Goal: Task Accomplishment & Management: Manage account settings

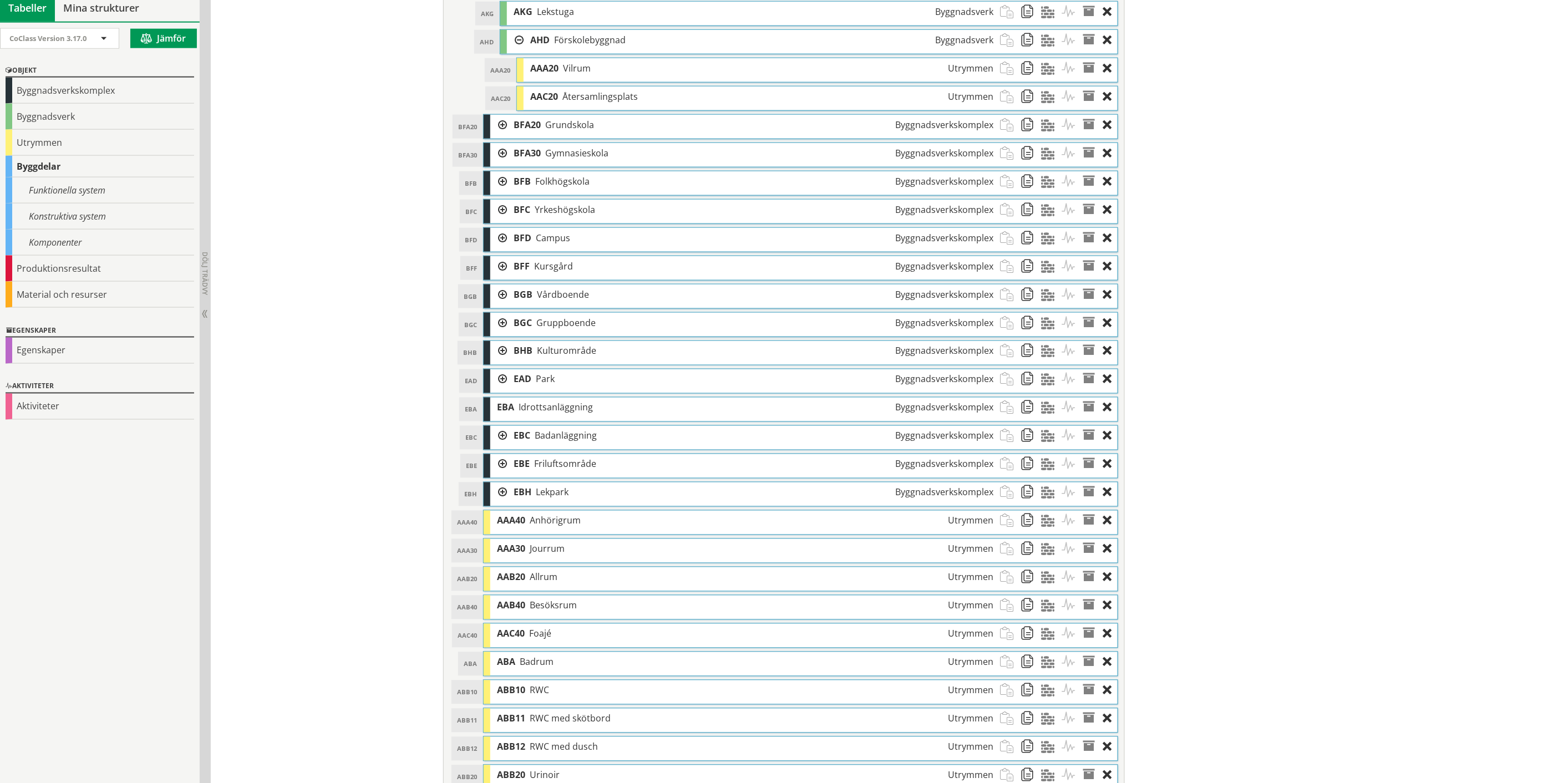
scroll to position [678, 0]
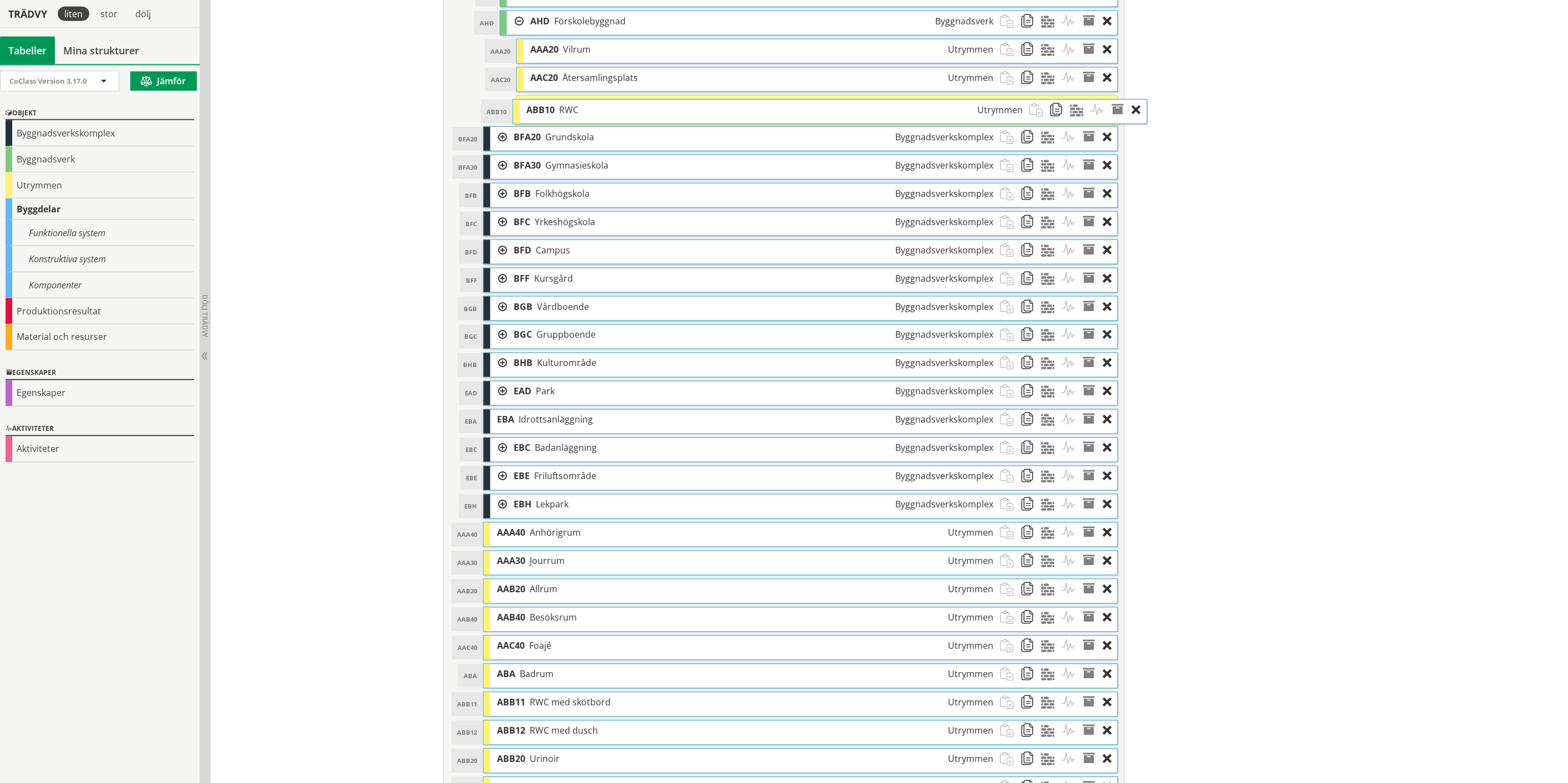
drag, startPoint x: 694, startPoint y: 679, endPoint x: 724, endPoint y: 112, distance: 567.8
click at [724, 112] on div "ABB10 RWC Utrymmen" at bounding box center [774, 110] width 510 height 20
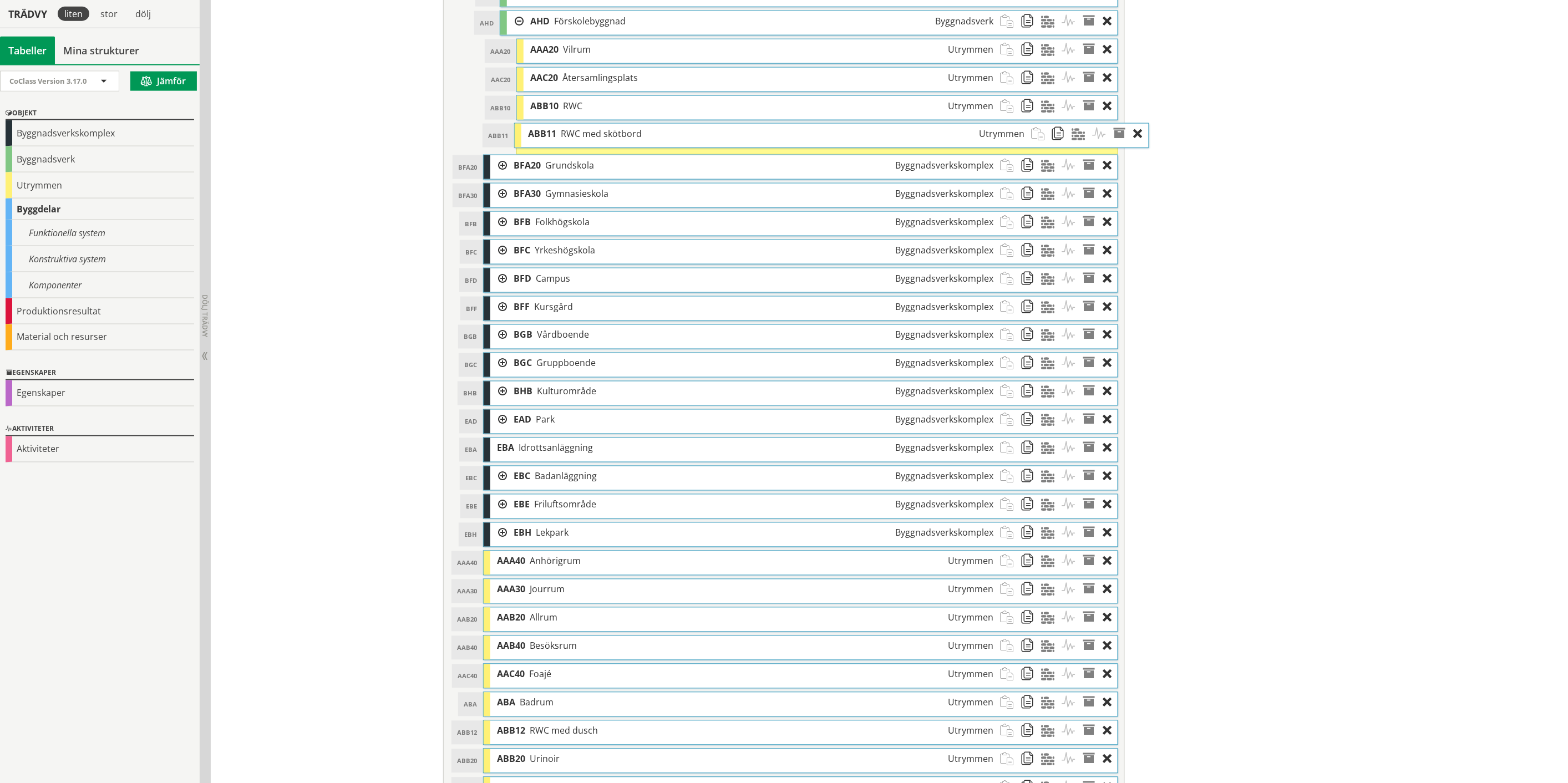
drag, startPoint x: 735, startPoint y: 713, endPoint x: 766, endPoint y: 142, distance: 571.8
click at [766, 142] on div "ABB11 RWC med skötbord Utrymmen" at bounding box center [776, 134] width 510 height 20
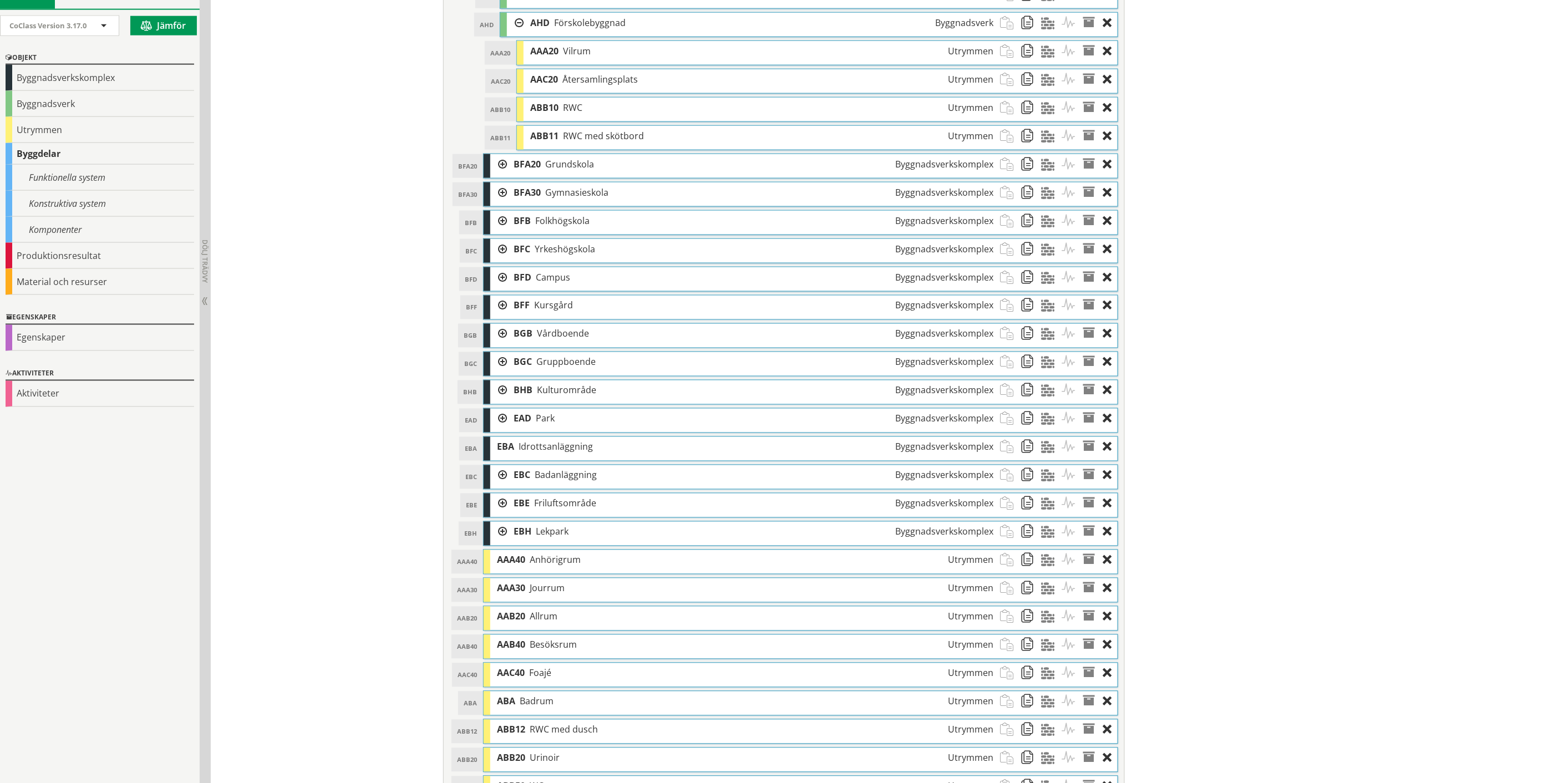
scroll to position [641, 0]
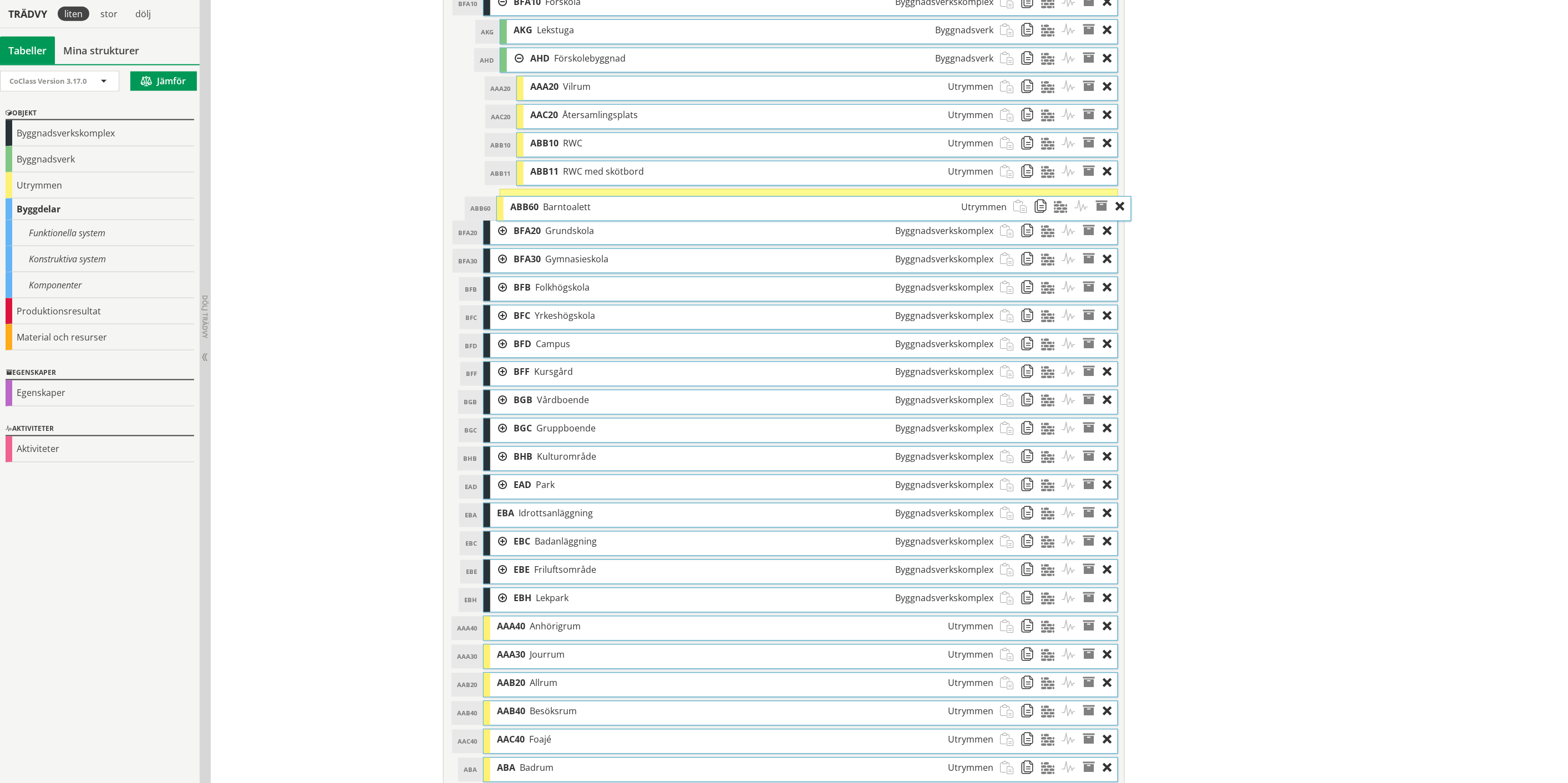
drag, startPoint x: 679, startPoint y: 636, endPoint x: 692, endPoint y: 207, distance: 429.2
click at [692, 207] on div "ABB60 Barntoalett Utrymmen" at bounding box center [758, 207] width 510 height 20
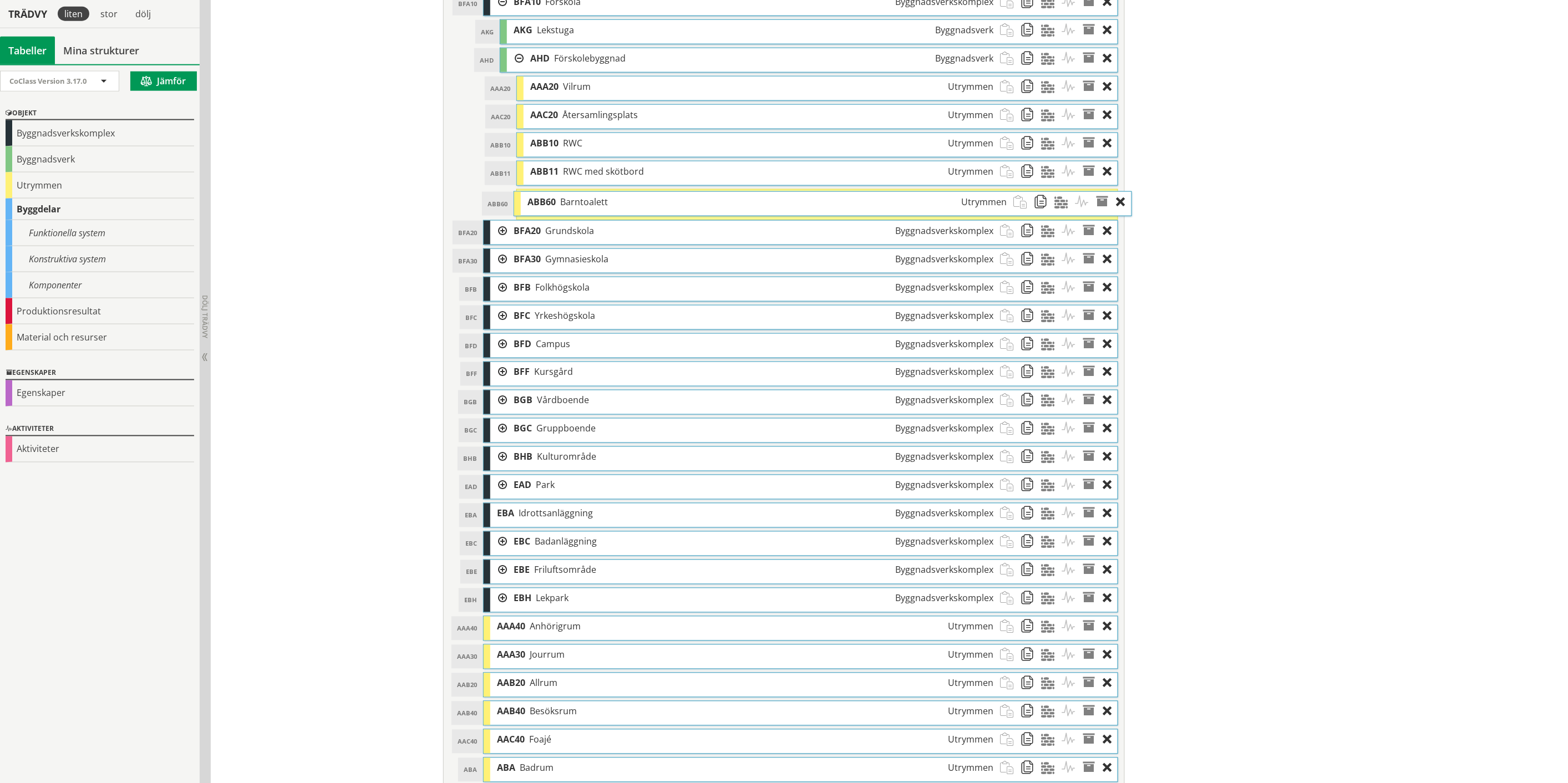
drag, startPoint x: 708, startPoint y: 204, endPoint x: 722, endPoint y: 205, distance: 14.0
click at [722, 205] on div "ABB60 Barntoalett Utrymmen" at bounding box center [767, 202] width 493 height 20
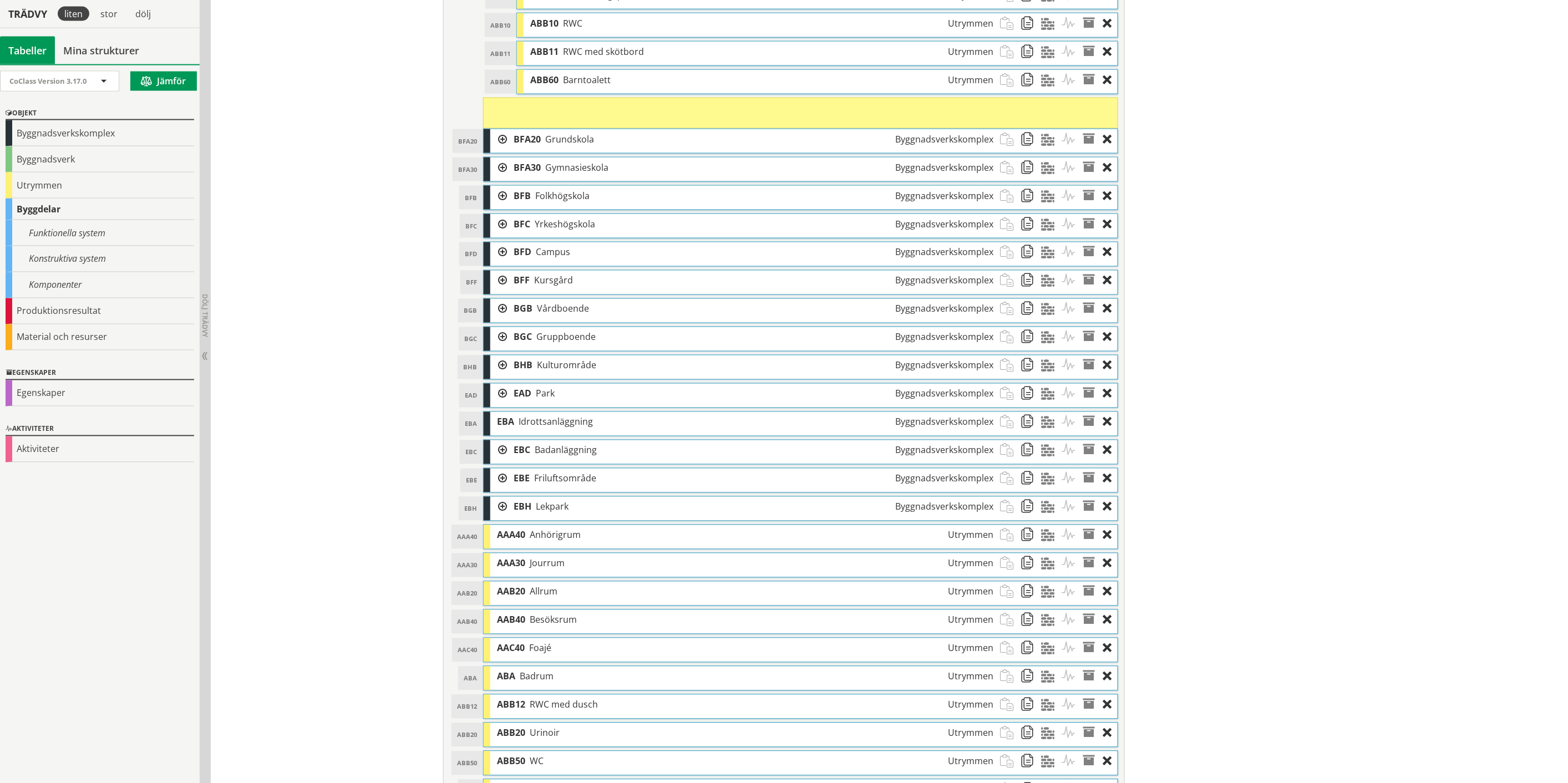
scroll to position [716, 0]
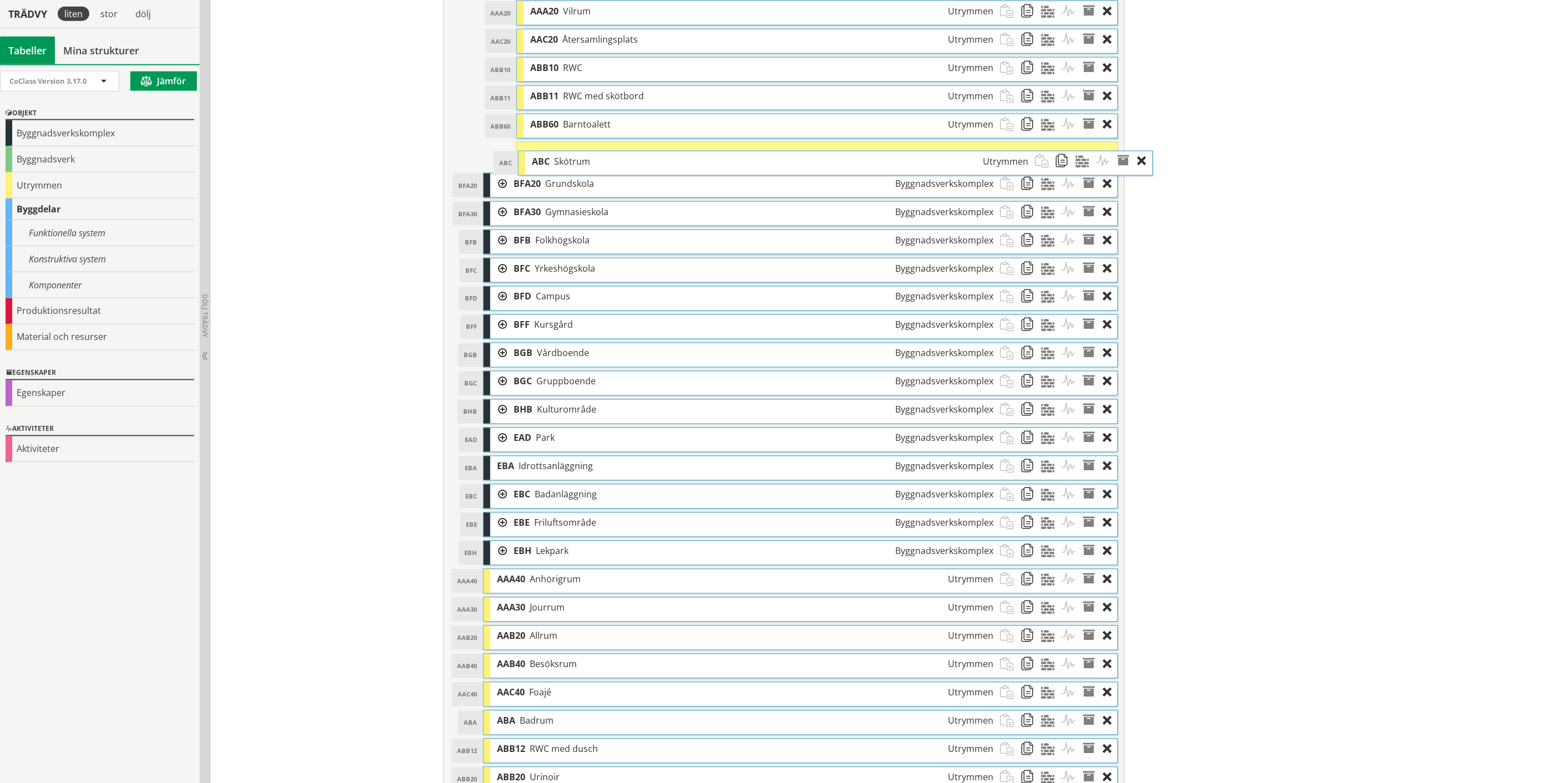
drag, startPoint x: 678, startPoint y: 582, endPoint x: 713, endPoint y: 167, distance: 416.5
click at [713, 167] on div "ABC Skötrum Utrymmen" at bounding box center [780, 161] width 510 height 20
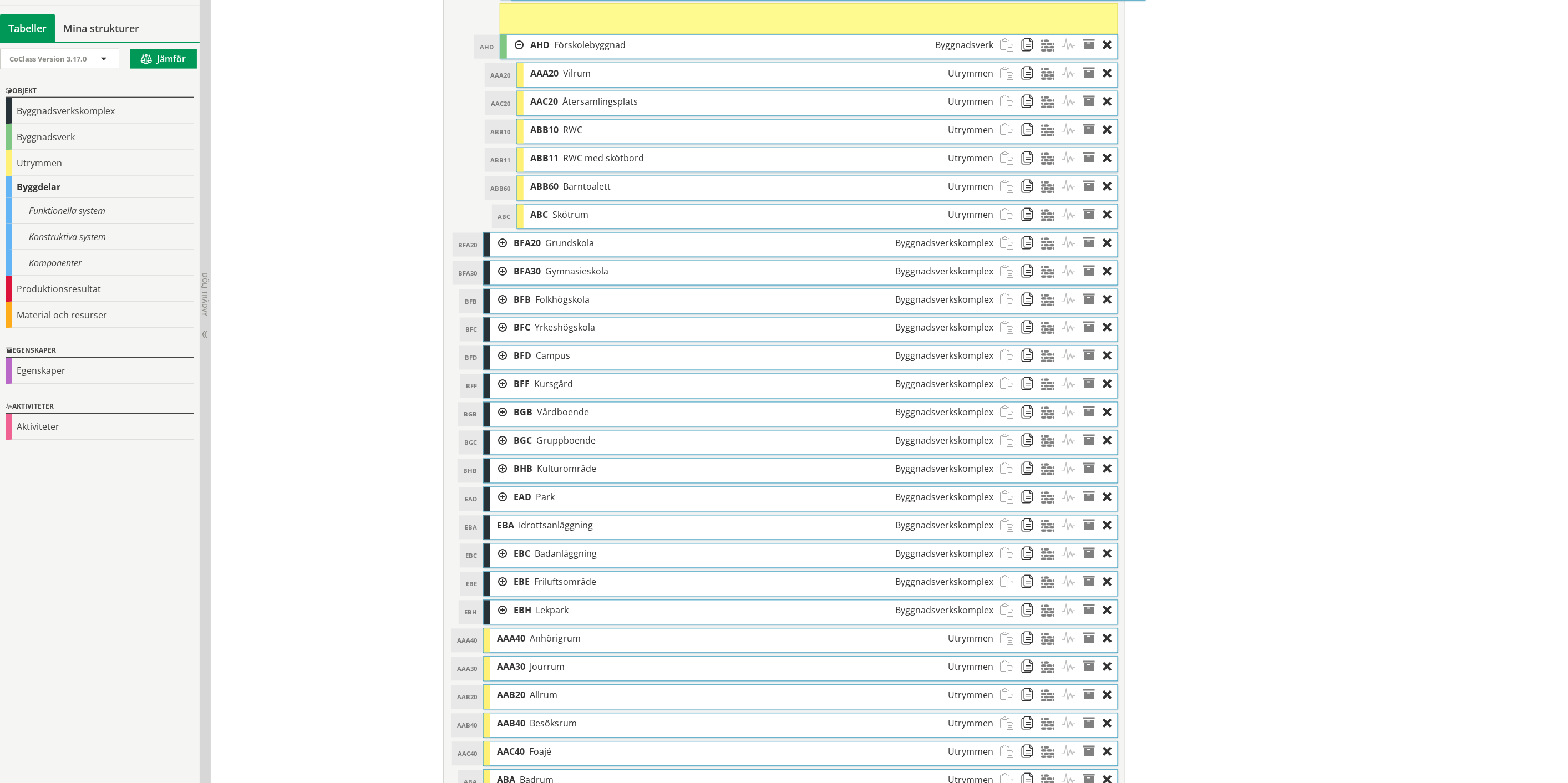
scroll to position [662, 0]
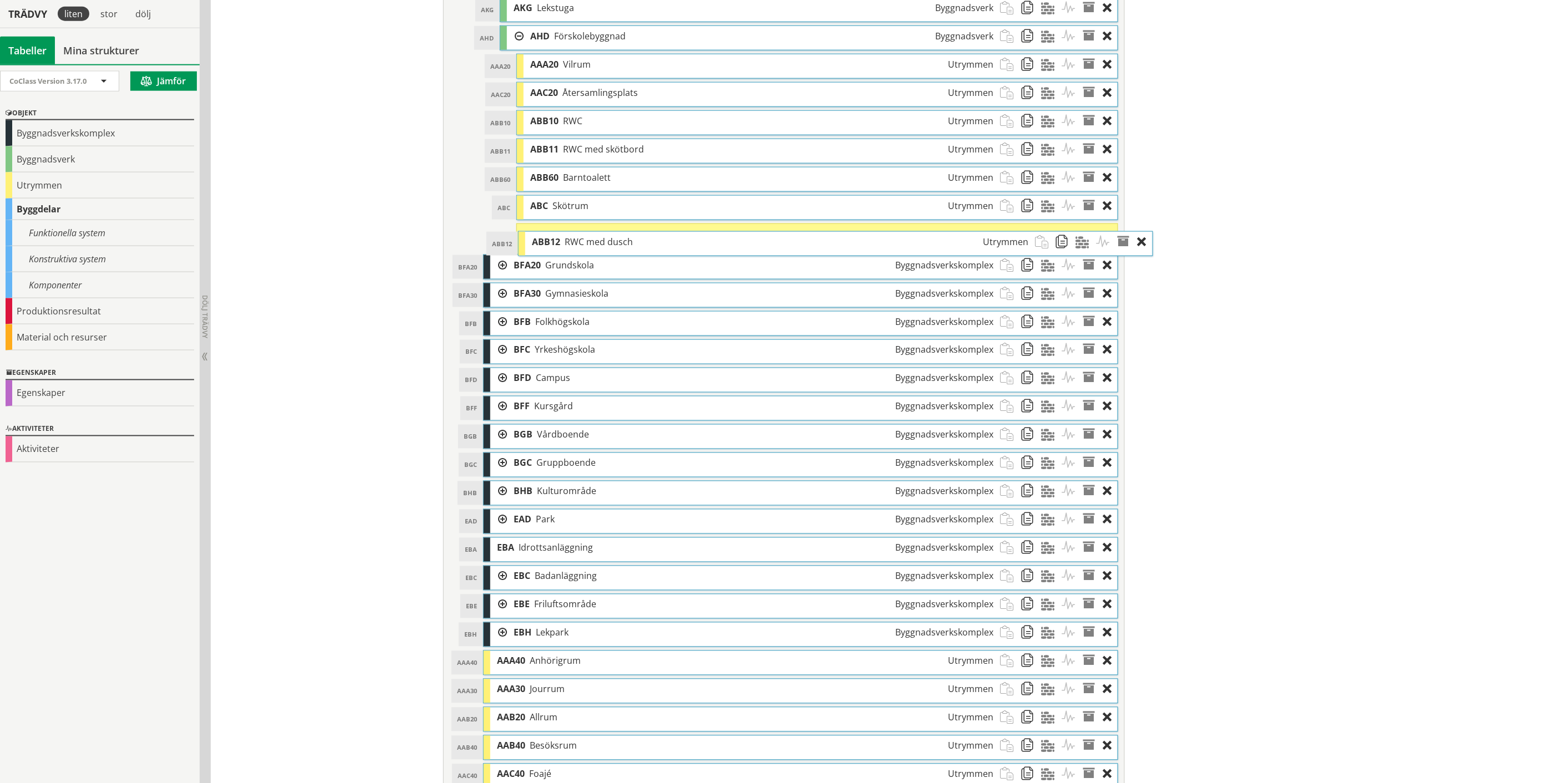
drag, startPoint x: 689, startPoint y: 513, endPoint x: 724, endPoint y: 248, distance: 267.3
click at [724, 248] on div "ABB12 RWC med dusch Utrymmen" at bounding box center [780, 242] width 510 height 20
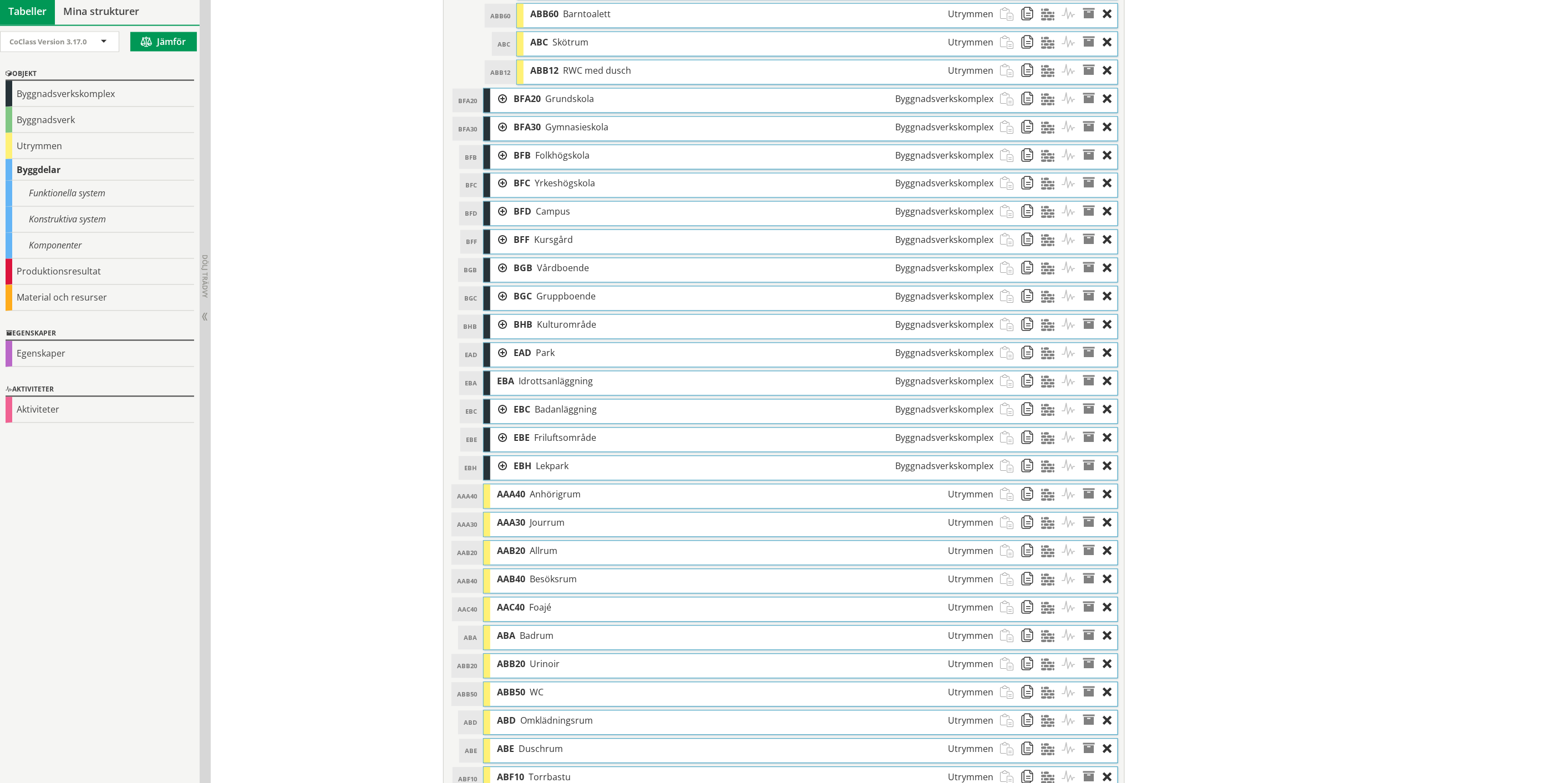
scroll to position [847, 0]
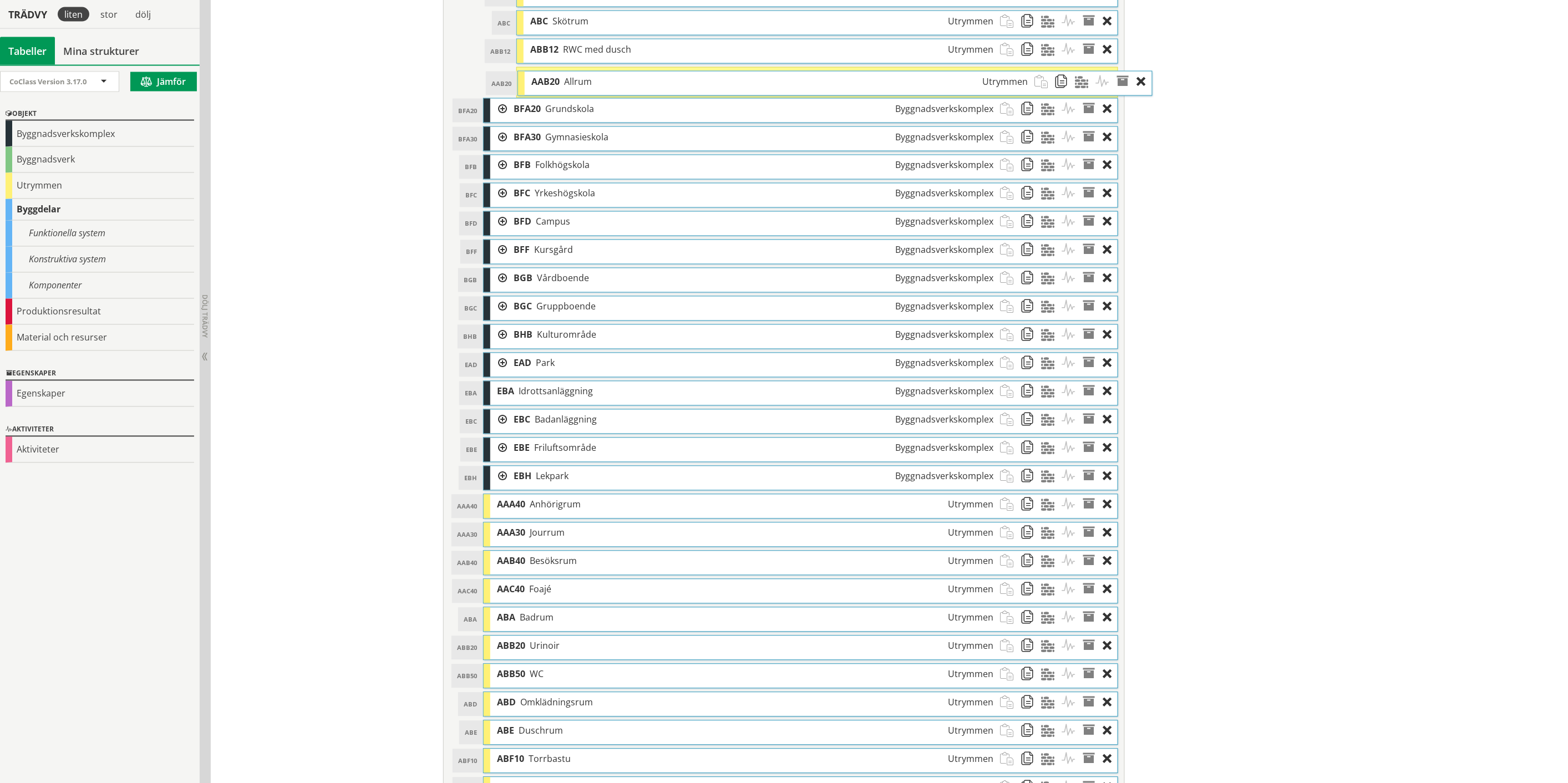
drag, startPoint x: 661, startPoint y: 535, endPoint x: 695, endPoint y: 80, distance: 456.3
click at [695, 80] on div "AAB20 Allrum Utrymmen" at bounding box center [779, 82] width 510 height 20
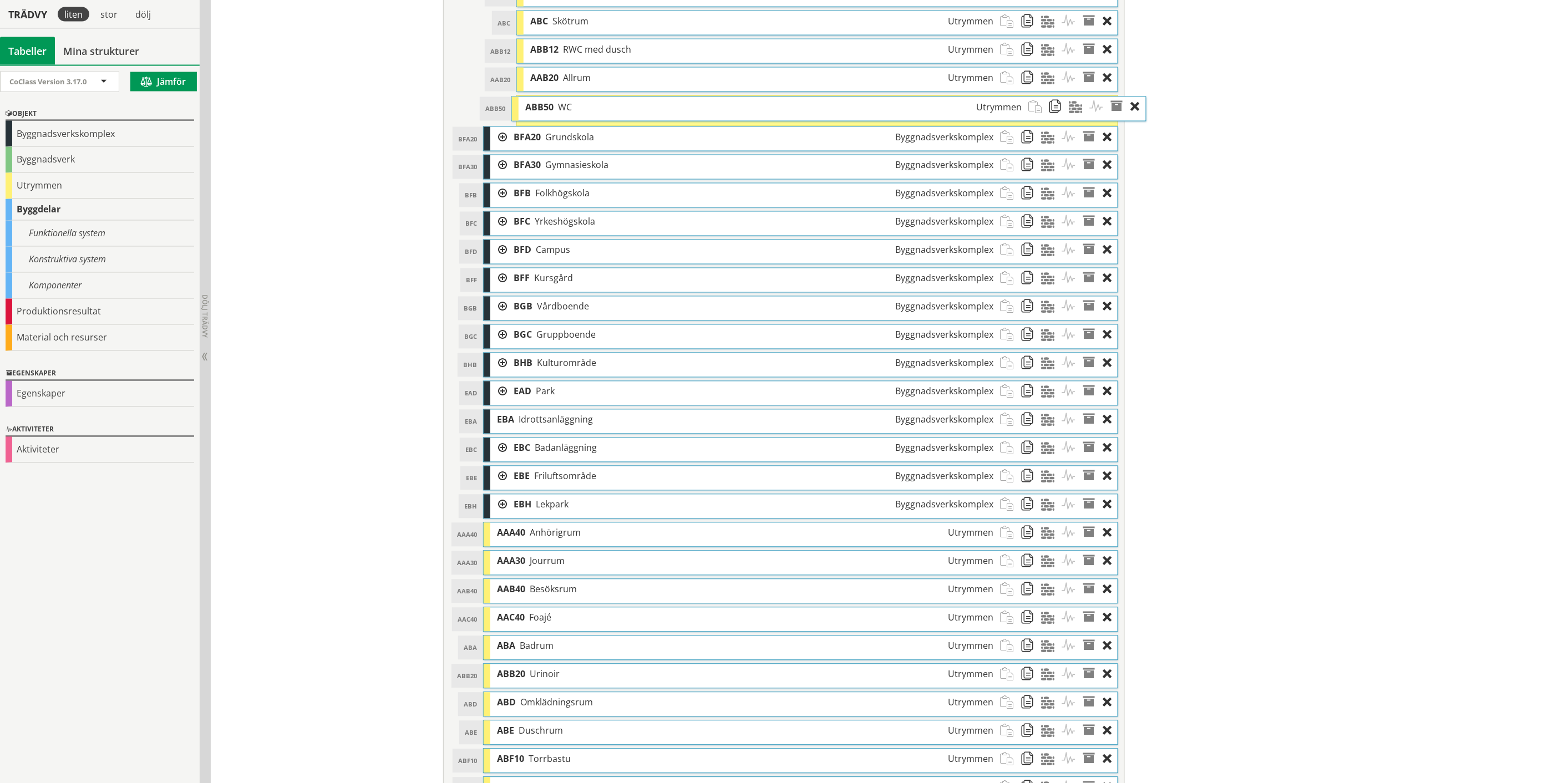
drag, startPoint x: 683, startPoint y: 683, endPoint x: 712, endPoint y: 112, distance: 571.7
click at [712, 112] on div "ABB50 WC Utrymmen" at bounding box center [773, 107] width 510 height 20
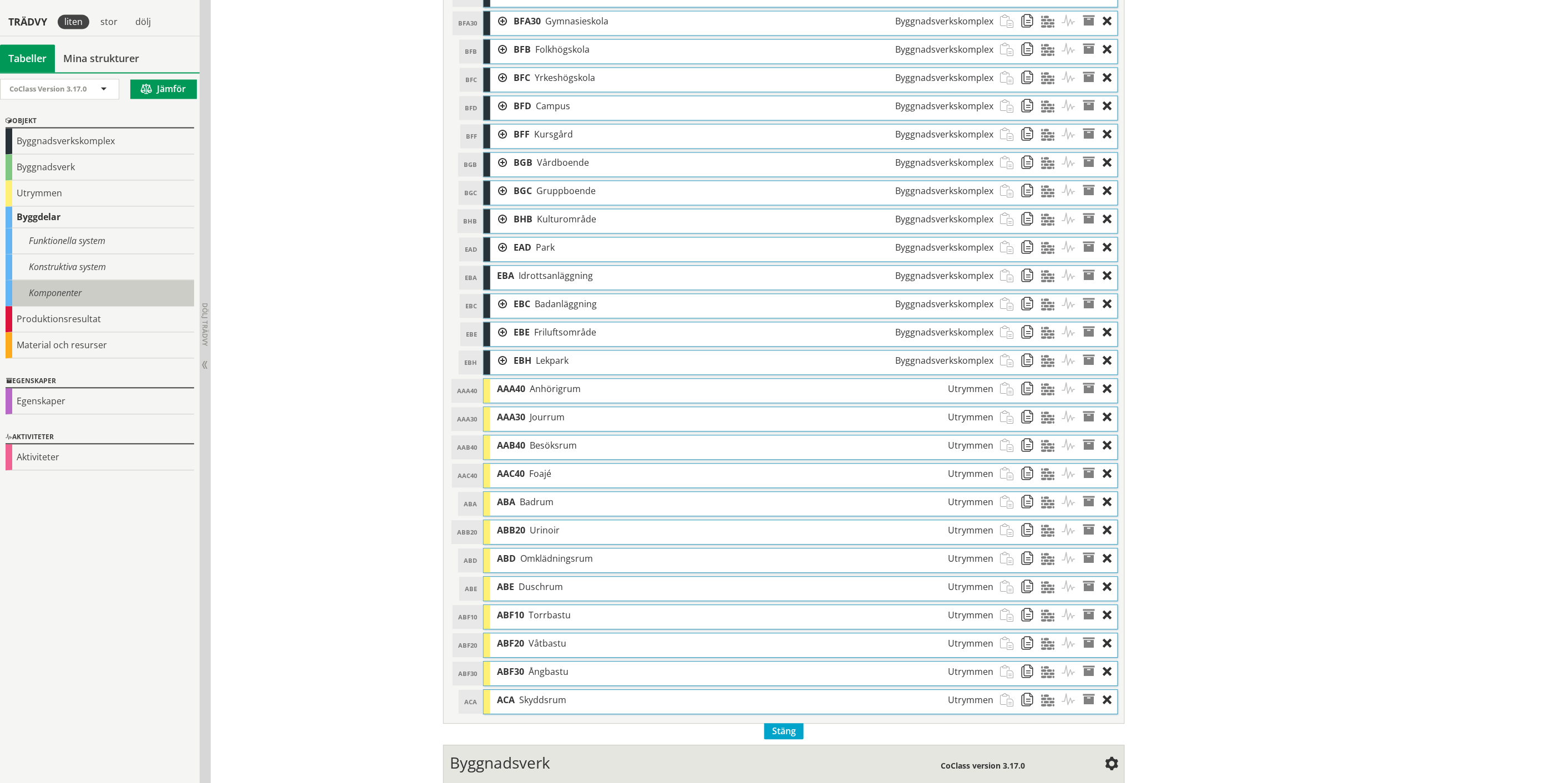
scroll to position [1011, 0]
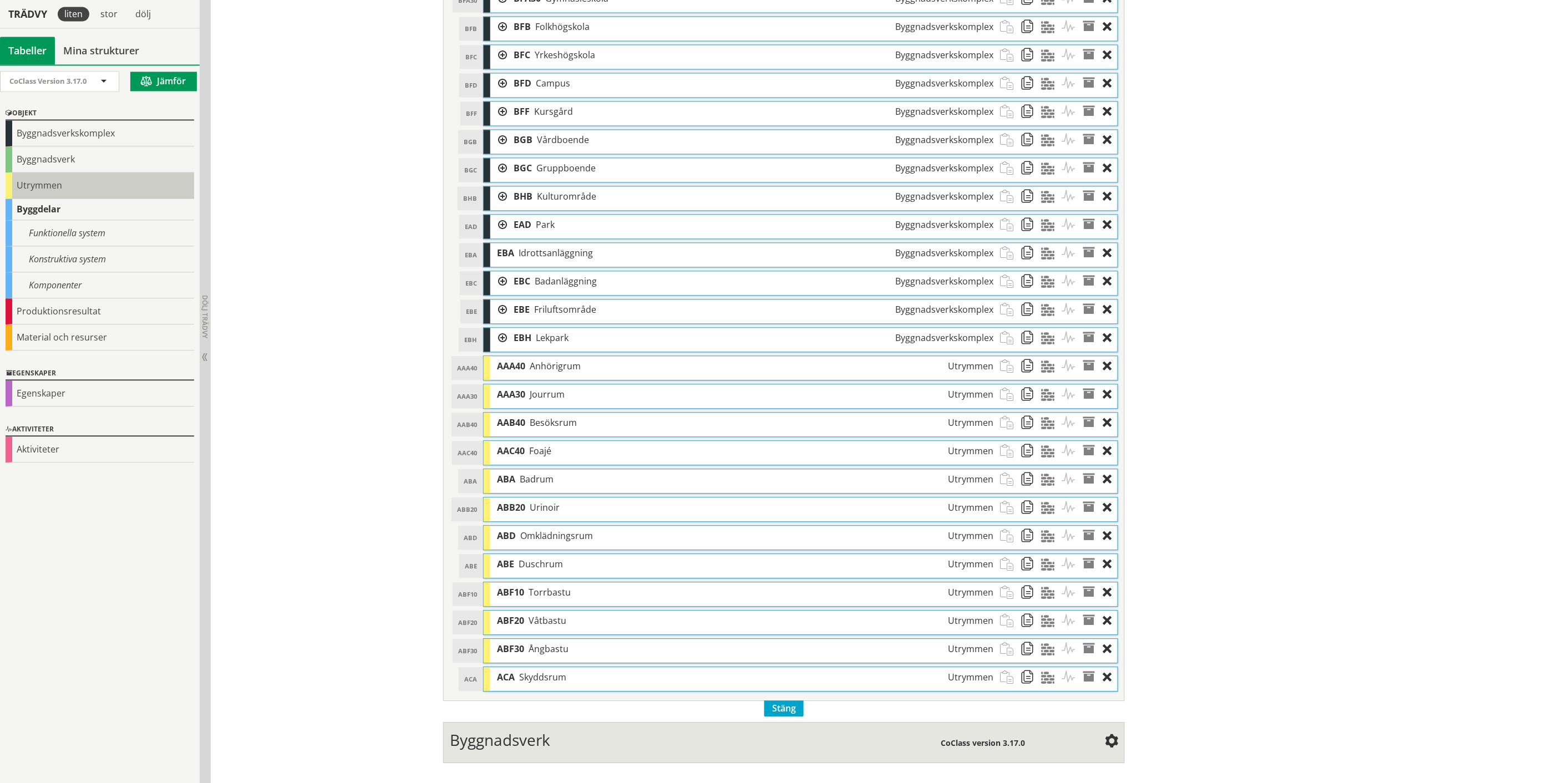
click at [36, 184] on div "Utrymmen" at bounding box center [100, 185] width 188 height 26
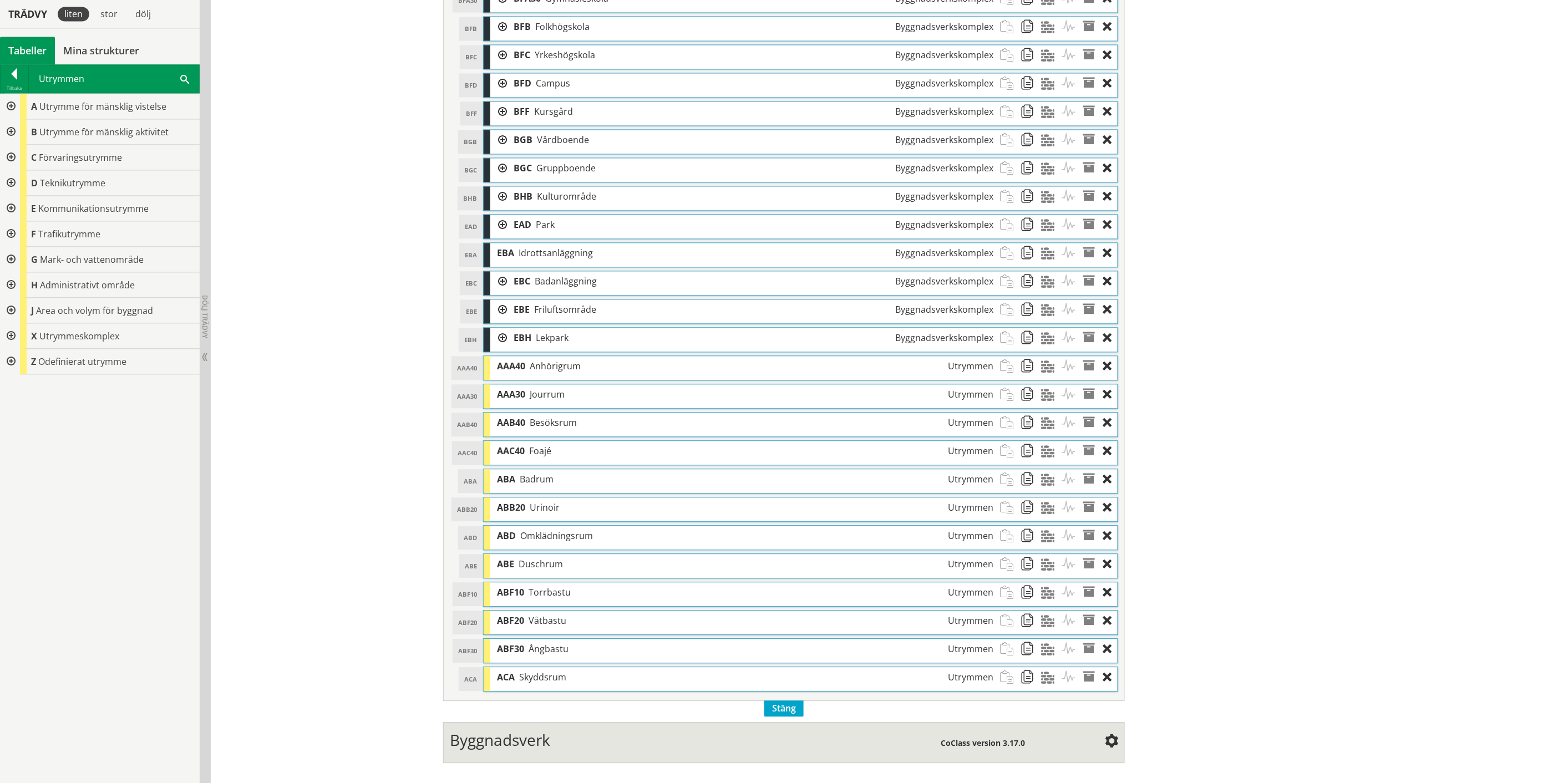
click at [11, 131] on div at bounding box center [10, 132] width 20 height 26
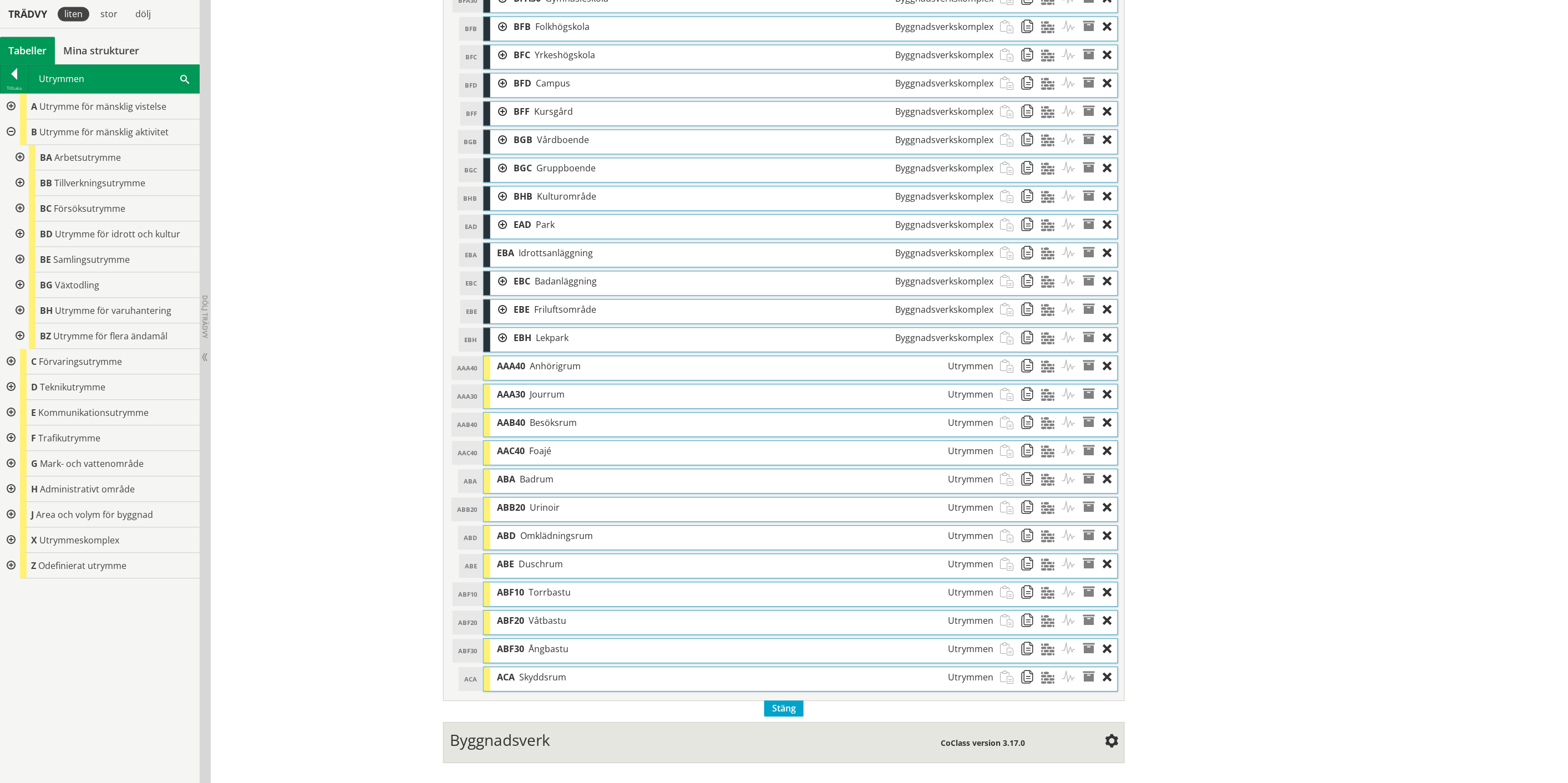
click at [17, 158] on div at bounding box center [19, 158] width 20 height 26
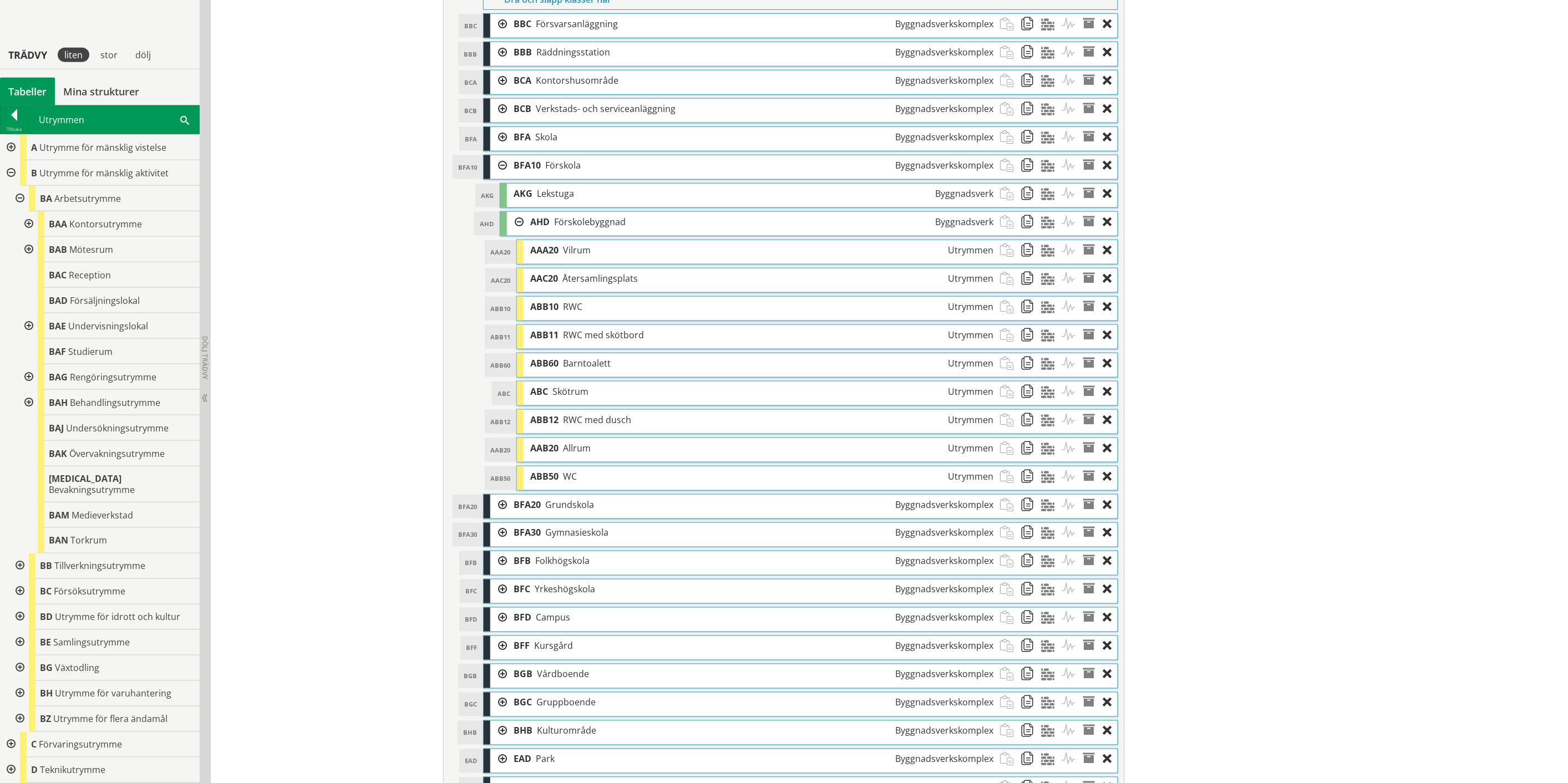
scroll to position [396, 0]
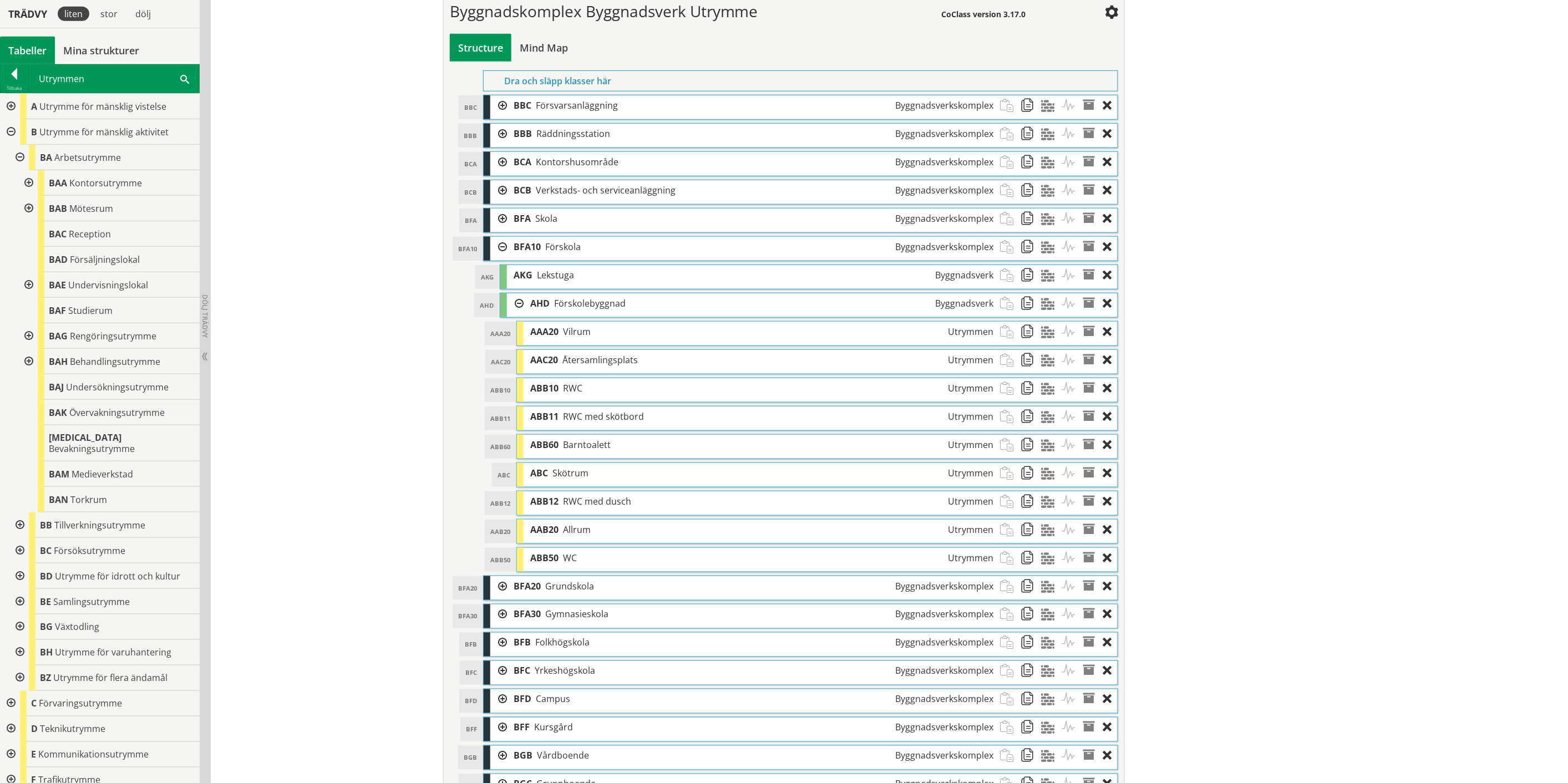
click at [496, 221] on div at bounding box center [498, 219] width 17 height 20
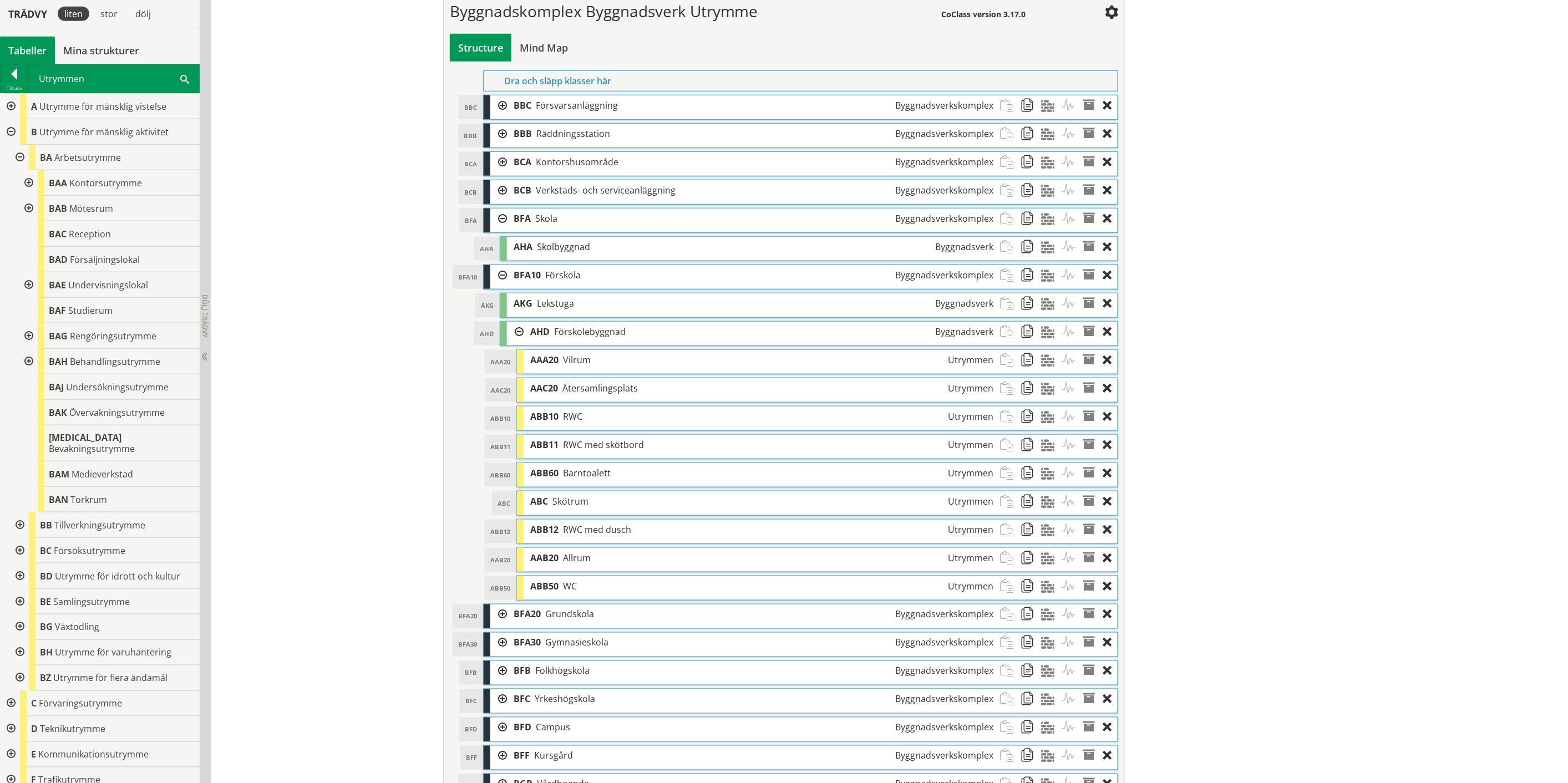
click at [495, 163] on div at bounding box center [498, 162] width 17 height 20
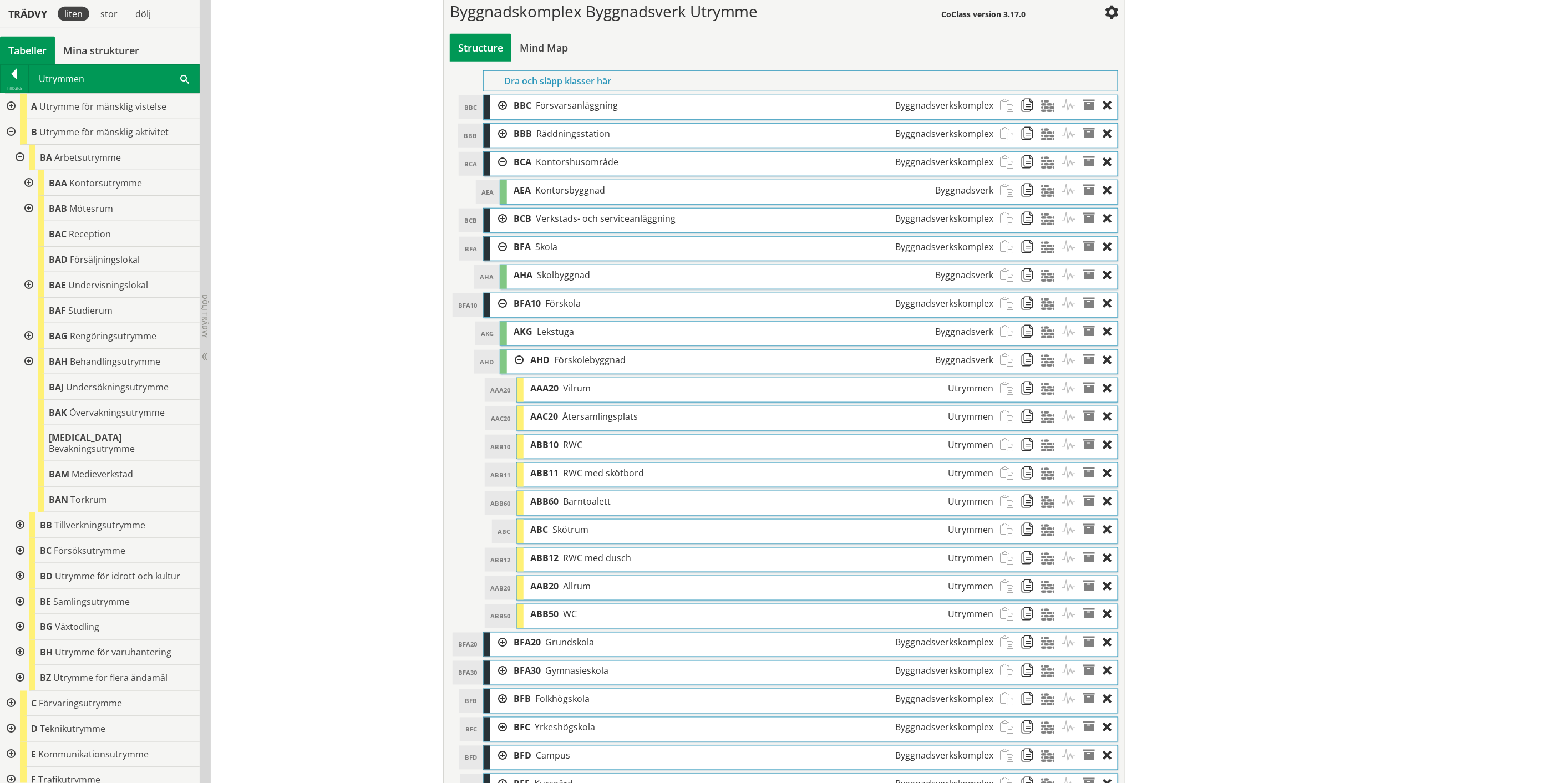
click at [493, 137] on div at bounding box center [498, 134] width 17 height 20
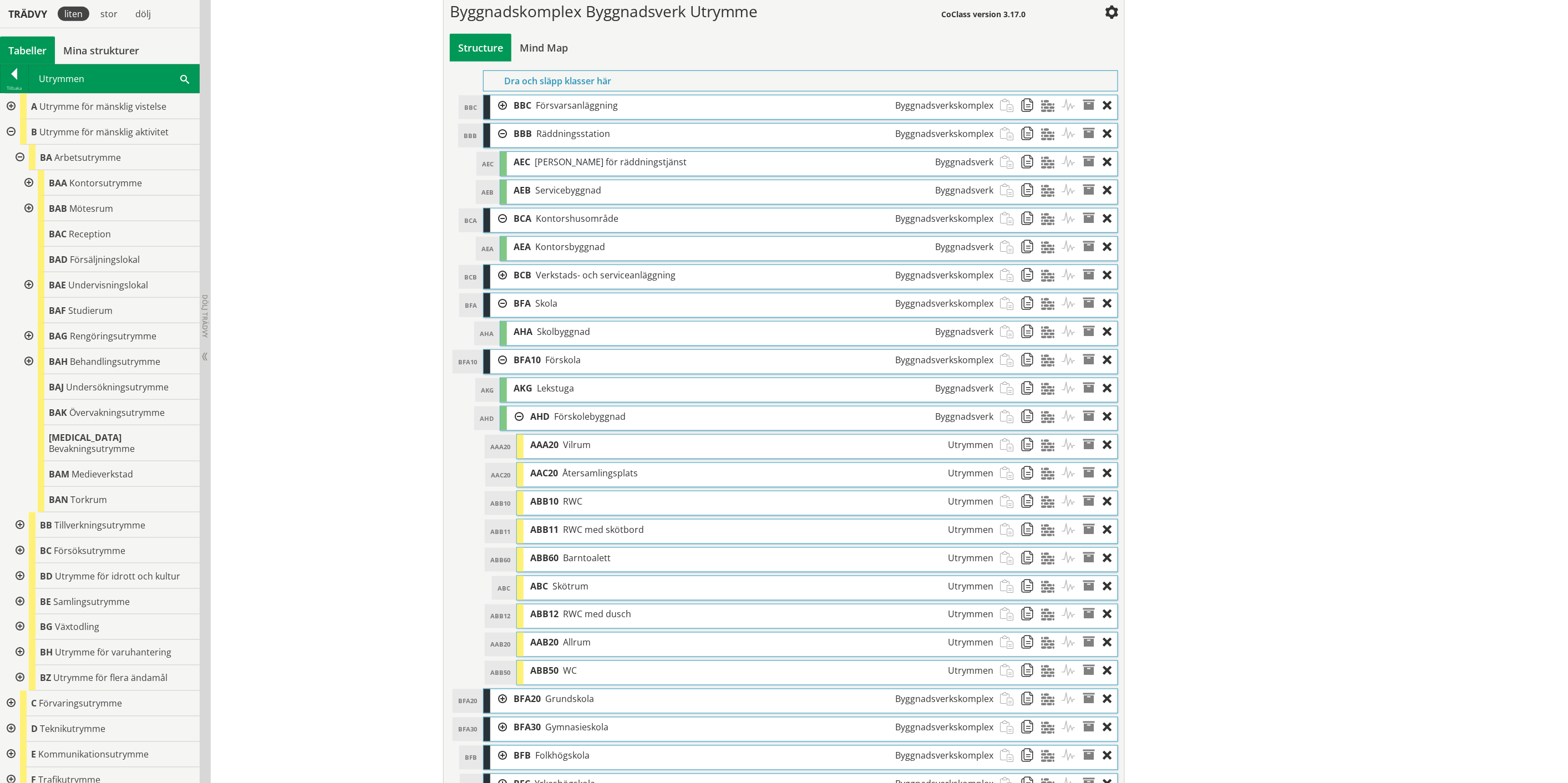
click at [493, 108] on div at bounding box center [498, 105] width 17 height 20
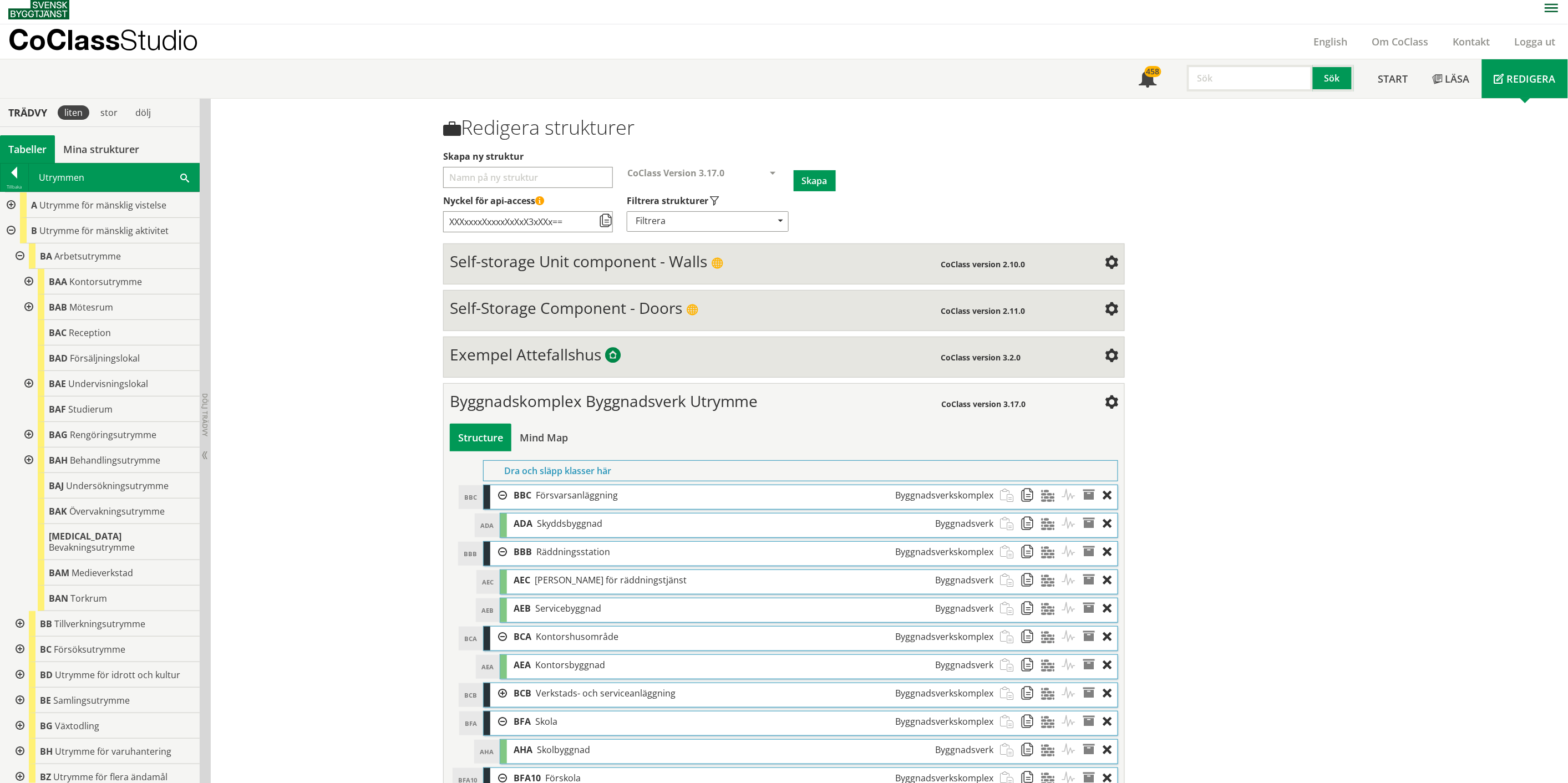
scroll to position [0, 0]
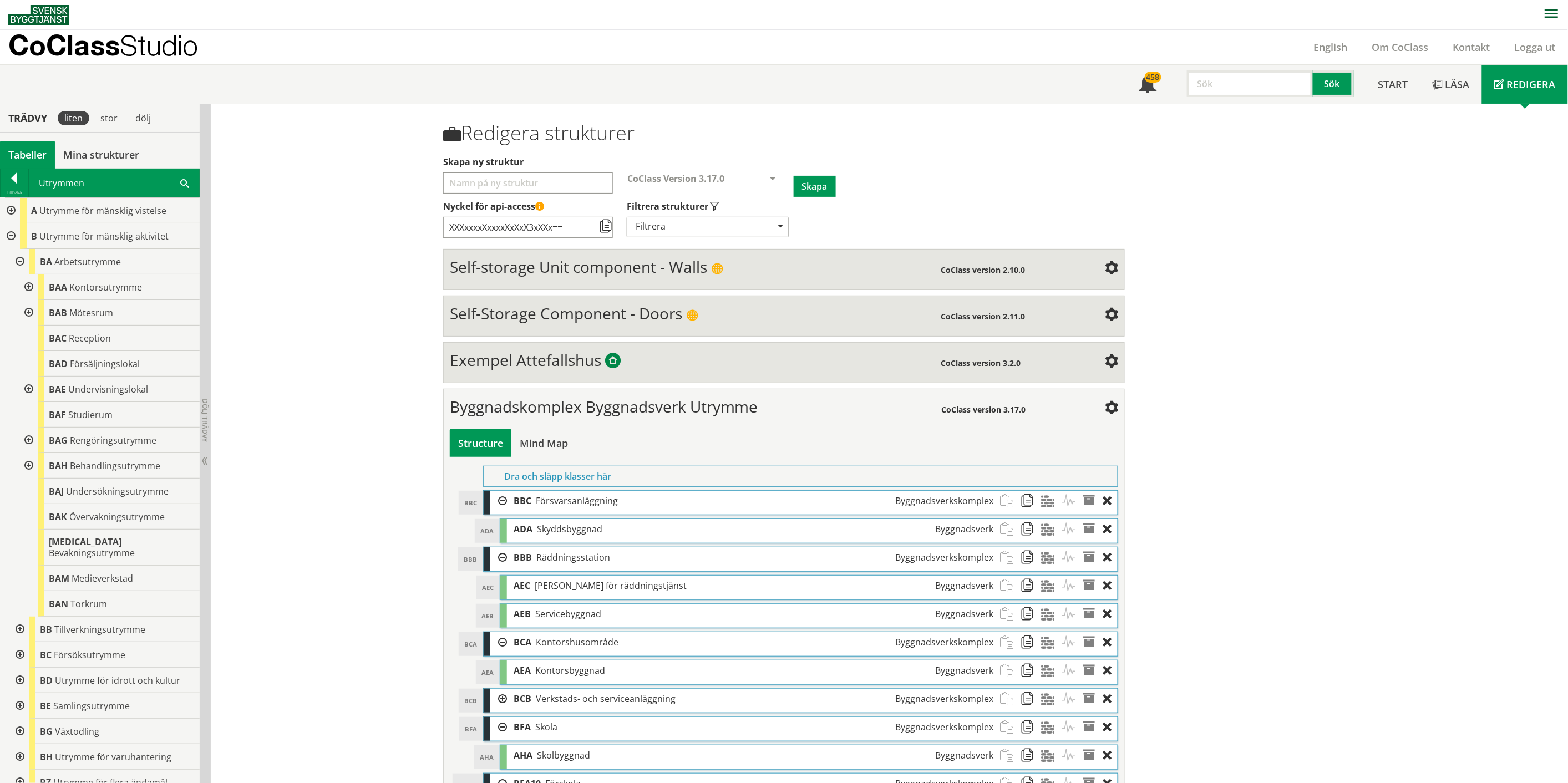
click at [1245, 87] on input "text" at bounding box center [1250, 84] width 126 height 27
type input "personalutrymme"
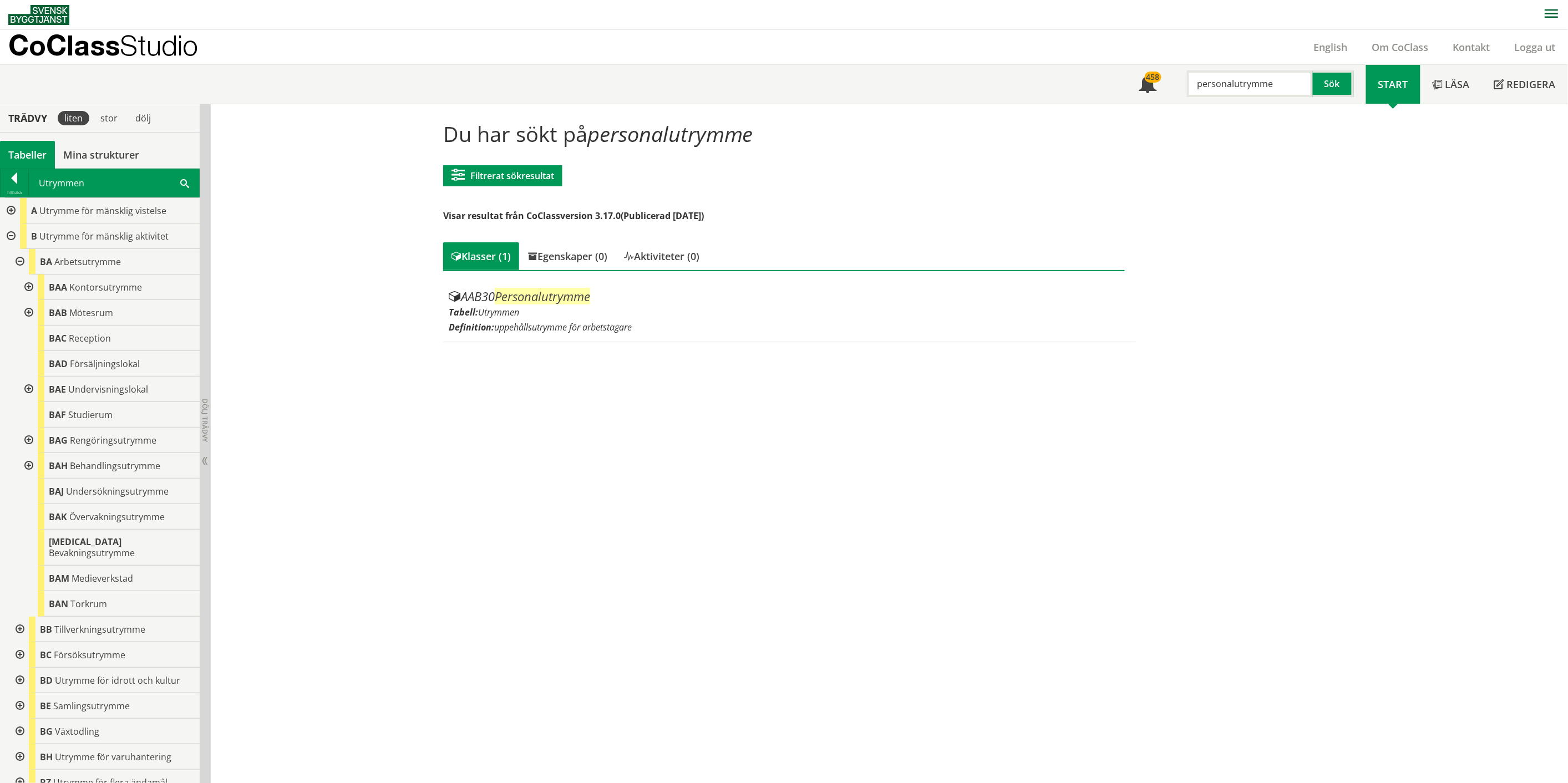
click at [11, 209] on div at bounding box center [10, 211] width 20 height 26
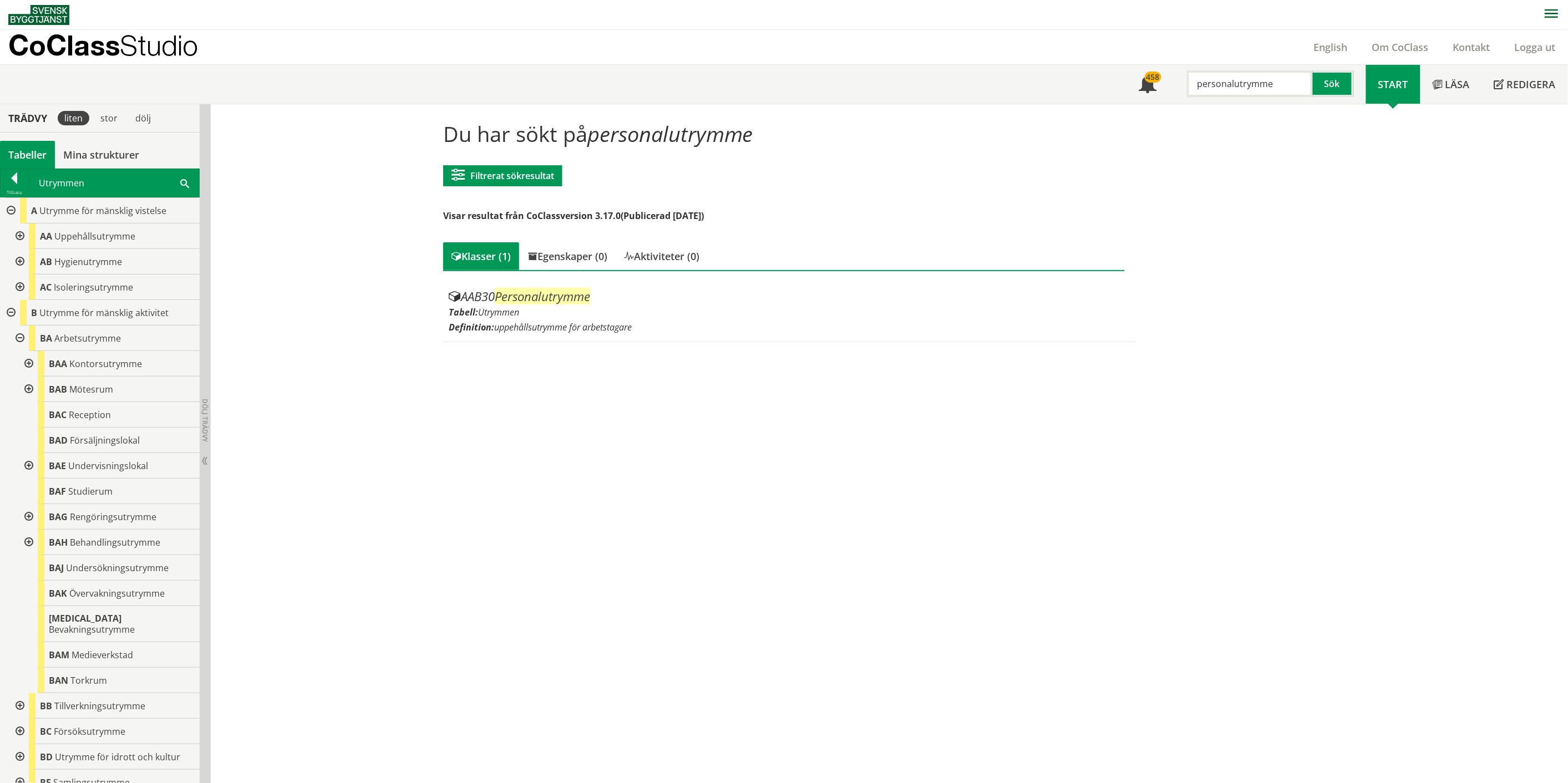
click at [20, 233] on div at bounding box center [19, 236] width 20 height 26
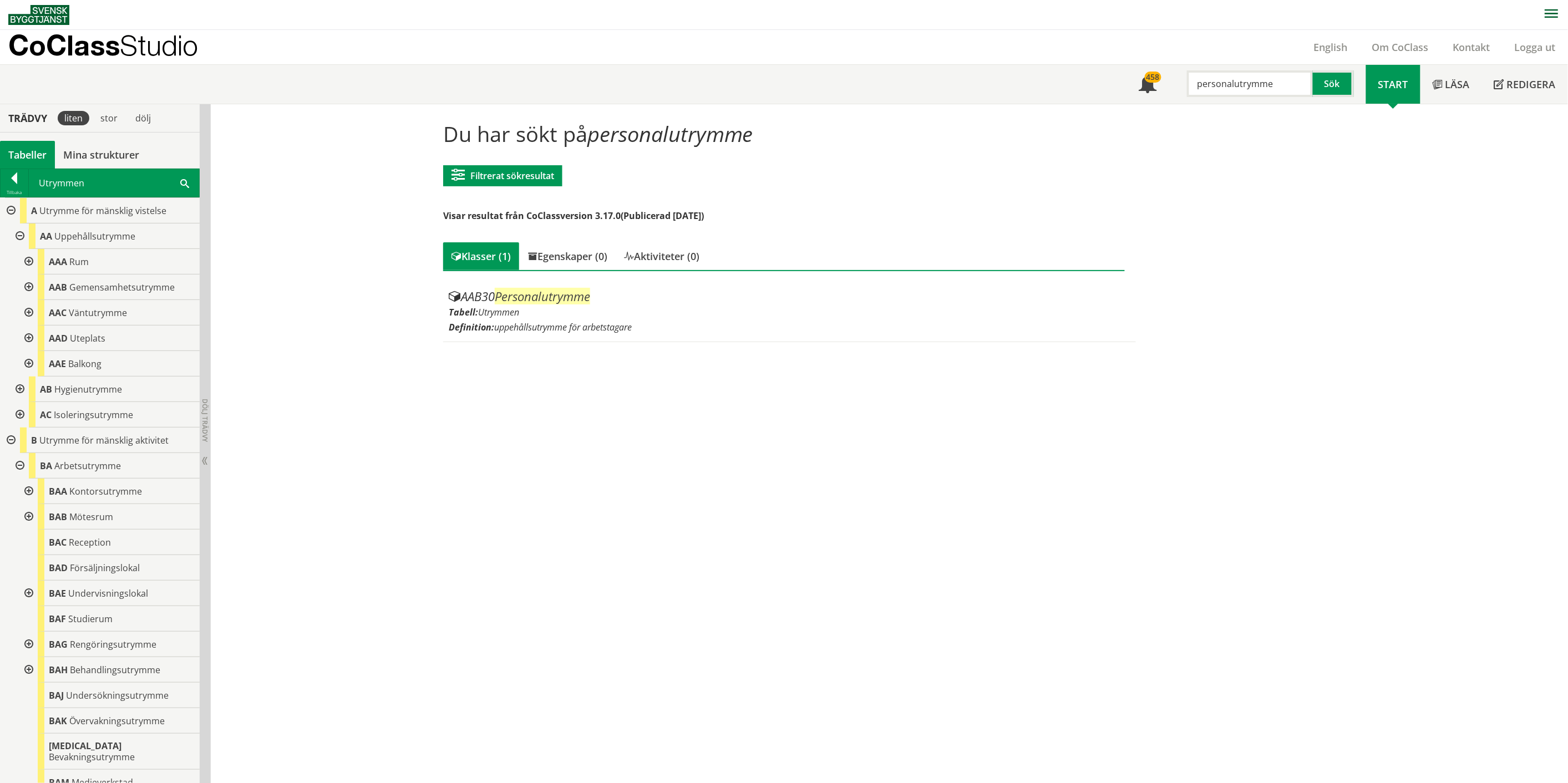
click at [28, 285] on div at bounding box center [27, 287] width 20 height 26
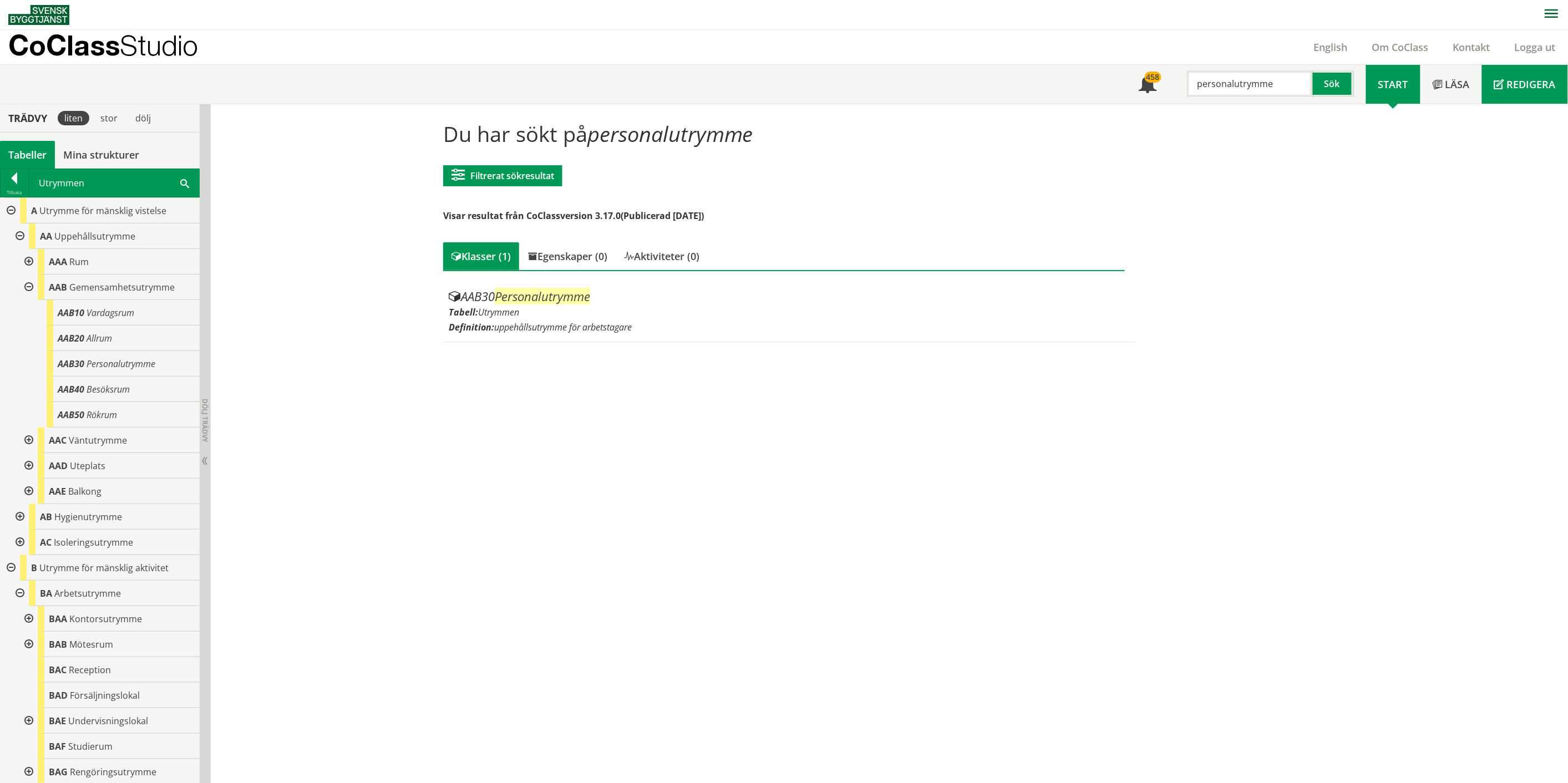
click at [1509, 85] on span "Redigera" at bounding box center [1531, 84] width 49 height 13
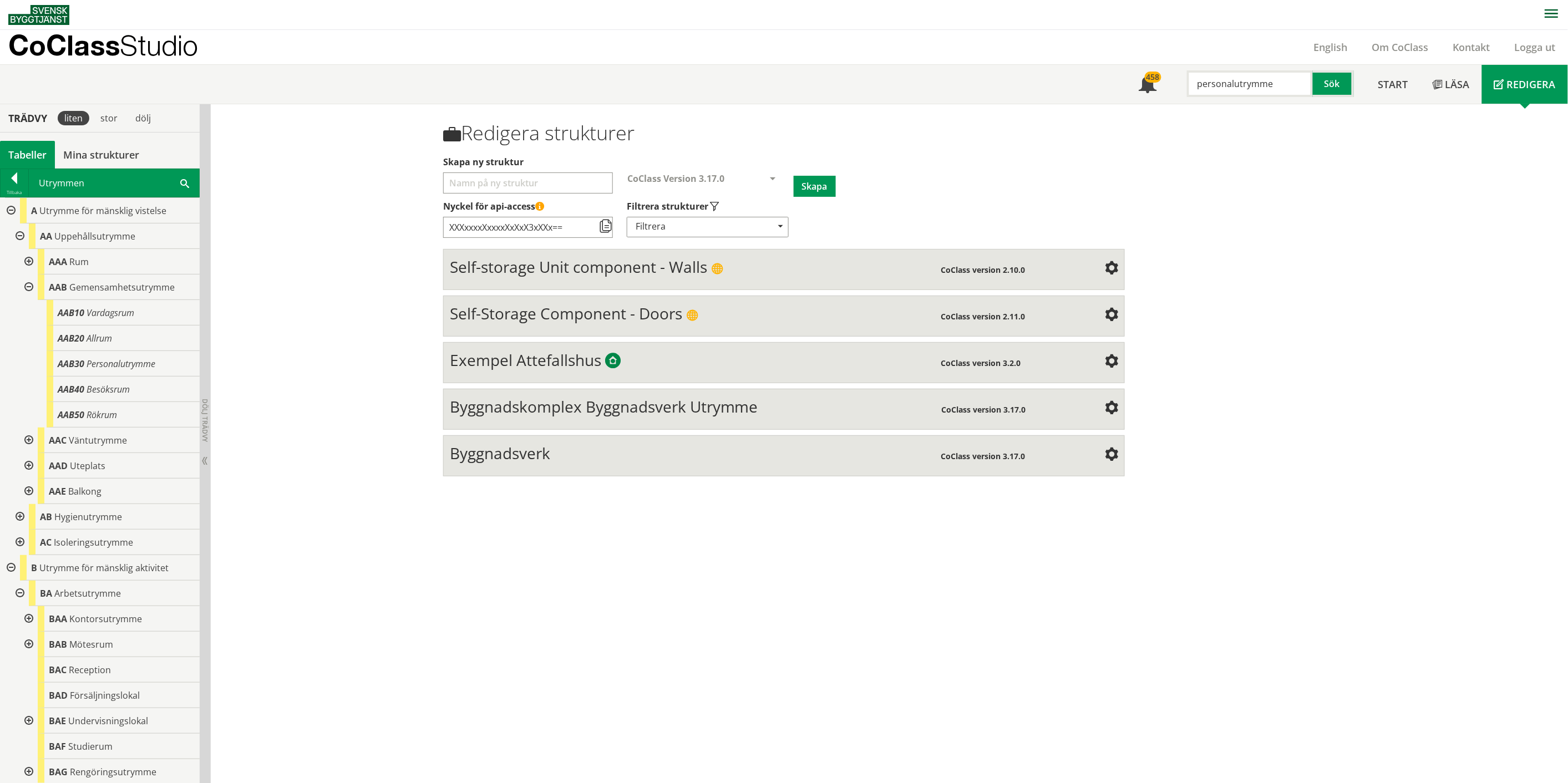
click at [550, 408] on span "Byggnadskomplex Byggnadsverk Utrymme" at bounding box center [604, 406] width 308 height 21
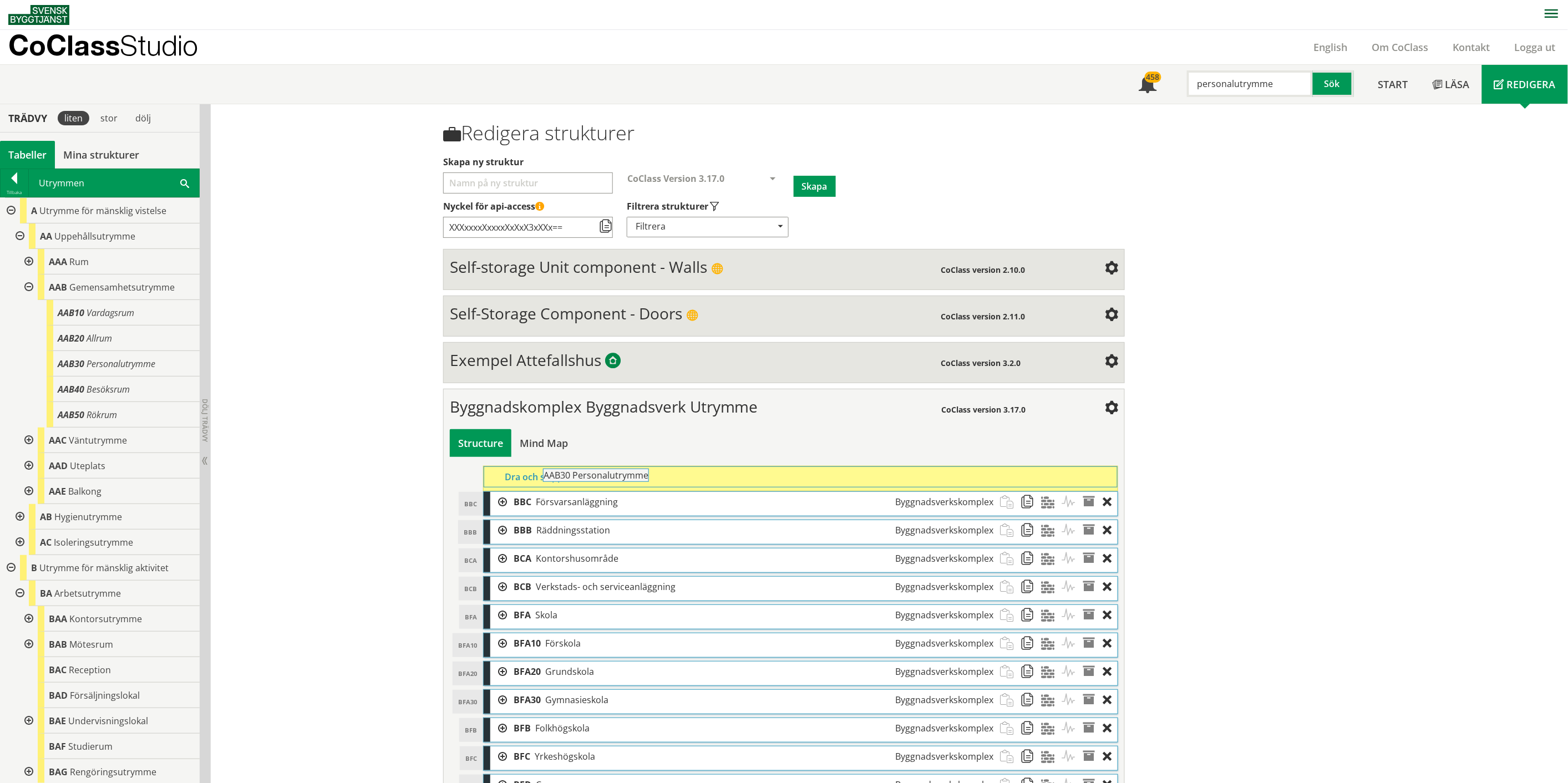
drag, startPoint x: 135, startPoint y: 363, endPoint x: 652, endPoint y: 481, distance: 530.3
click at [652, 481] on div "Trädvy liten stor [GEOGRAPHIC_DATA] Tabeller Mina strukturer CoClass Version 3.…" at bounding box center [784, 789] width 1568 height 1371
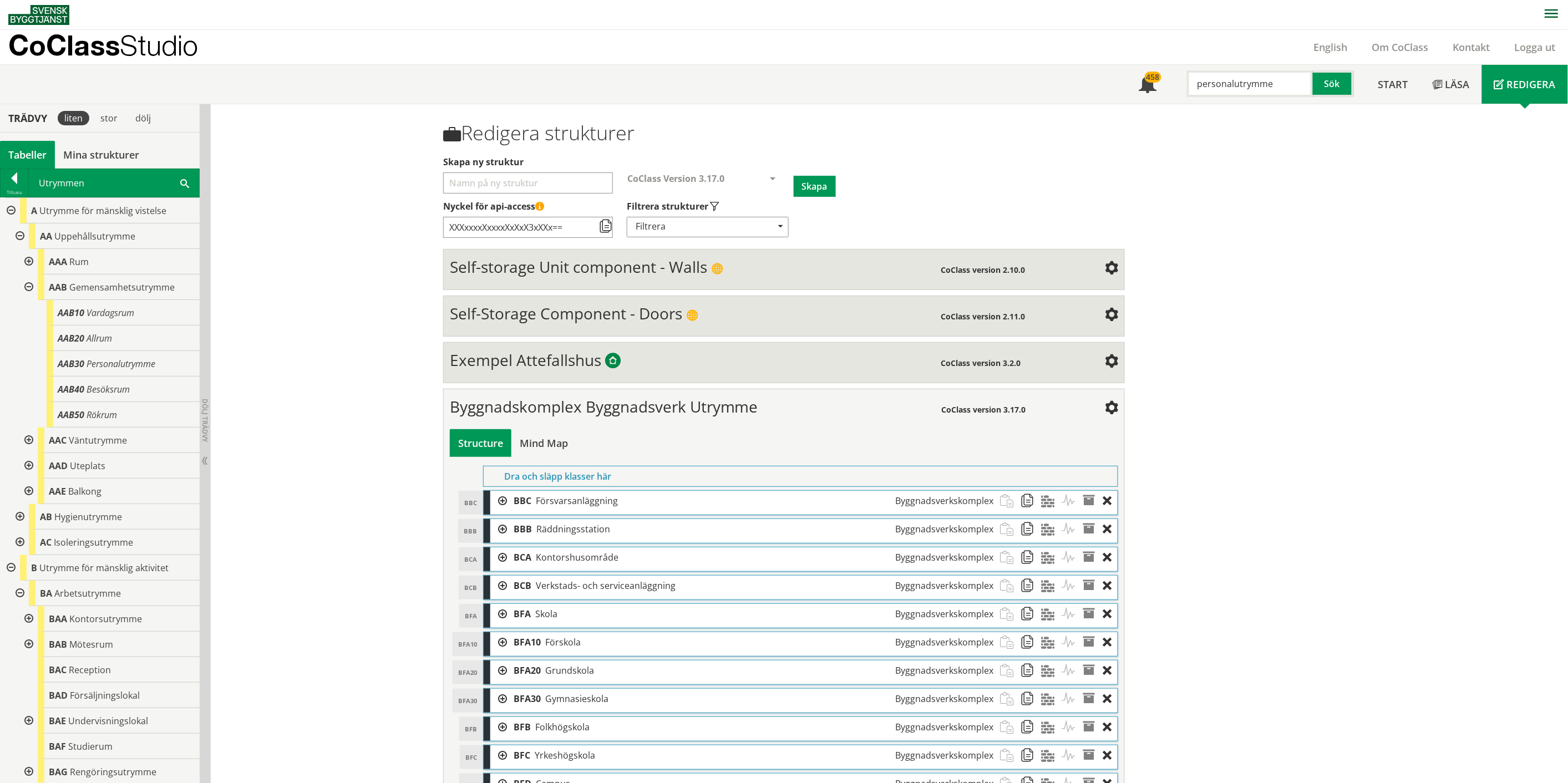
click at [29, 287] on div at bounding box center [27, 287] width 20 height 26
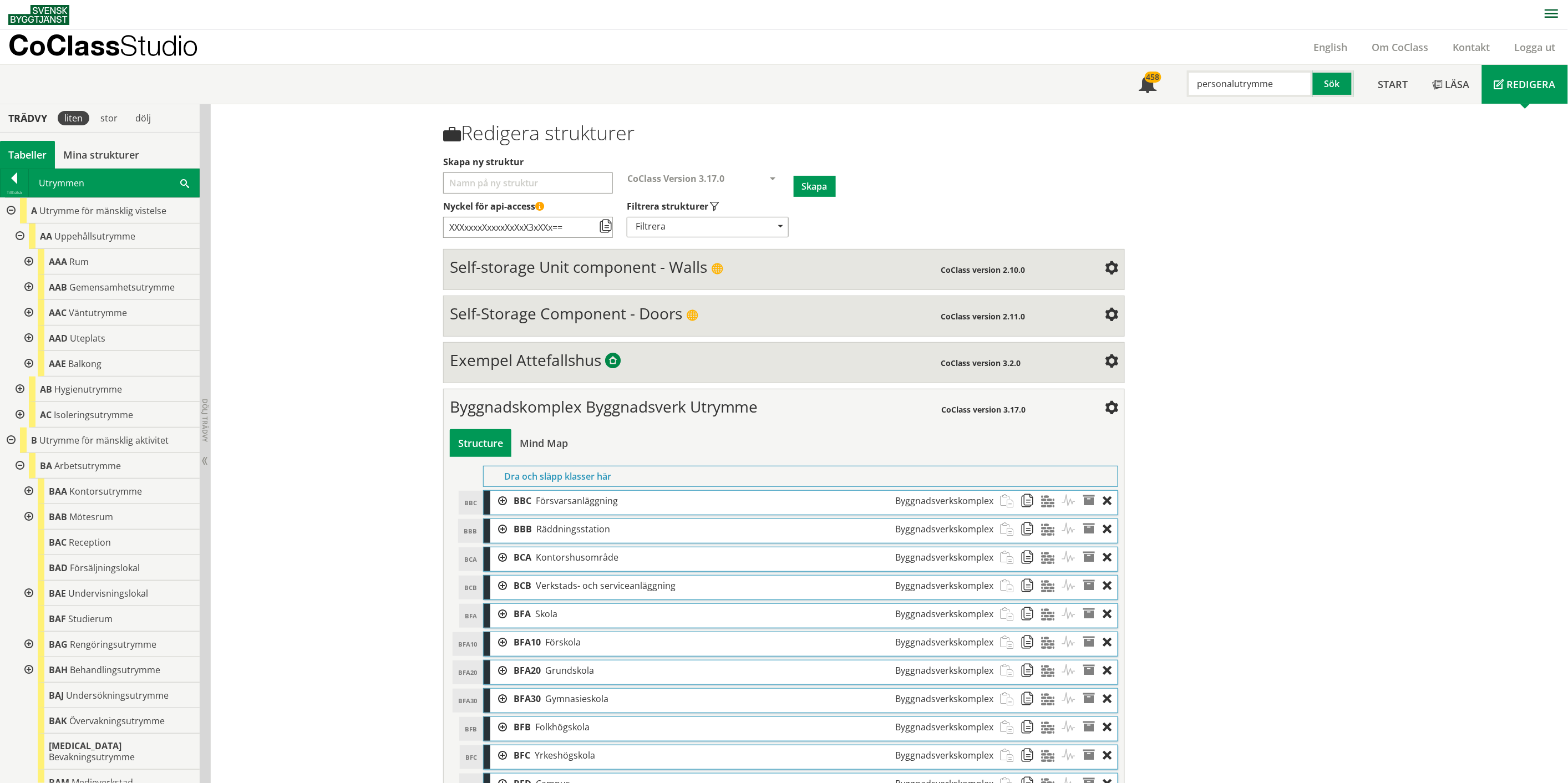
click at [27, 262] on div at bounding box center [27, 262] width 20 height 26
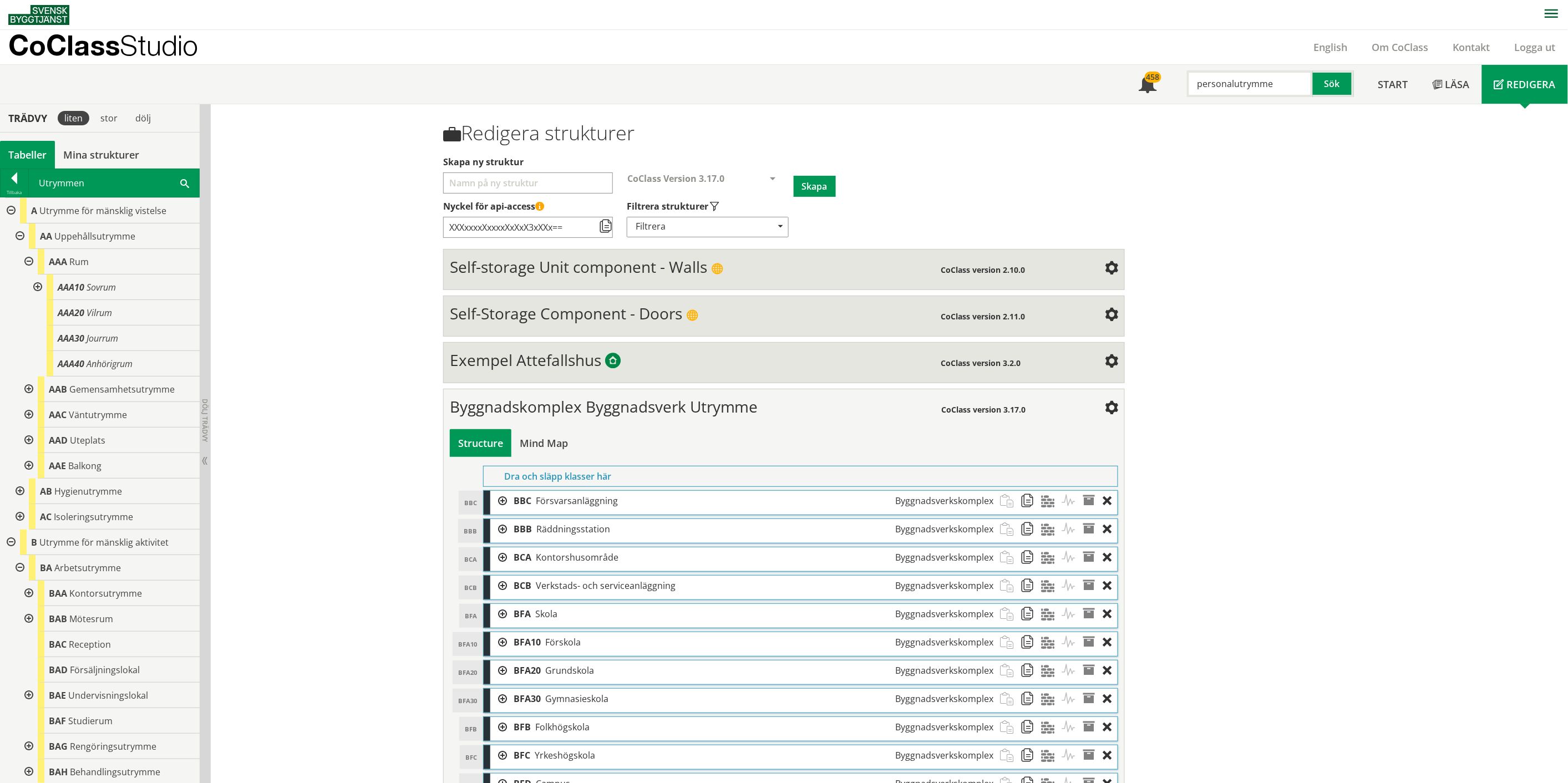
click at [27, 262] on div at bounding box center [27, 262] width 20 height 26
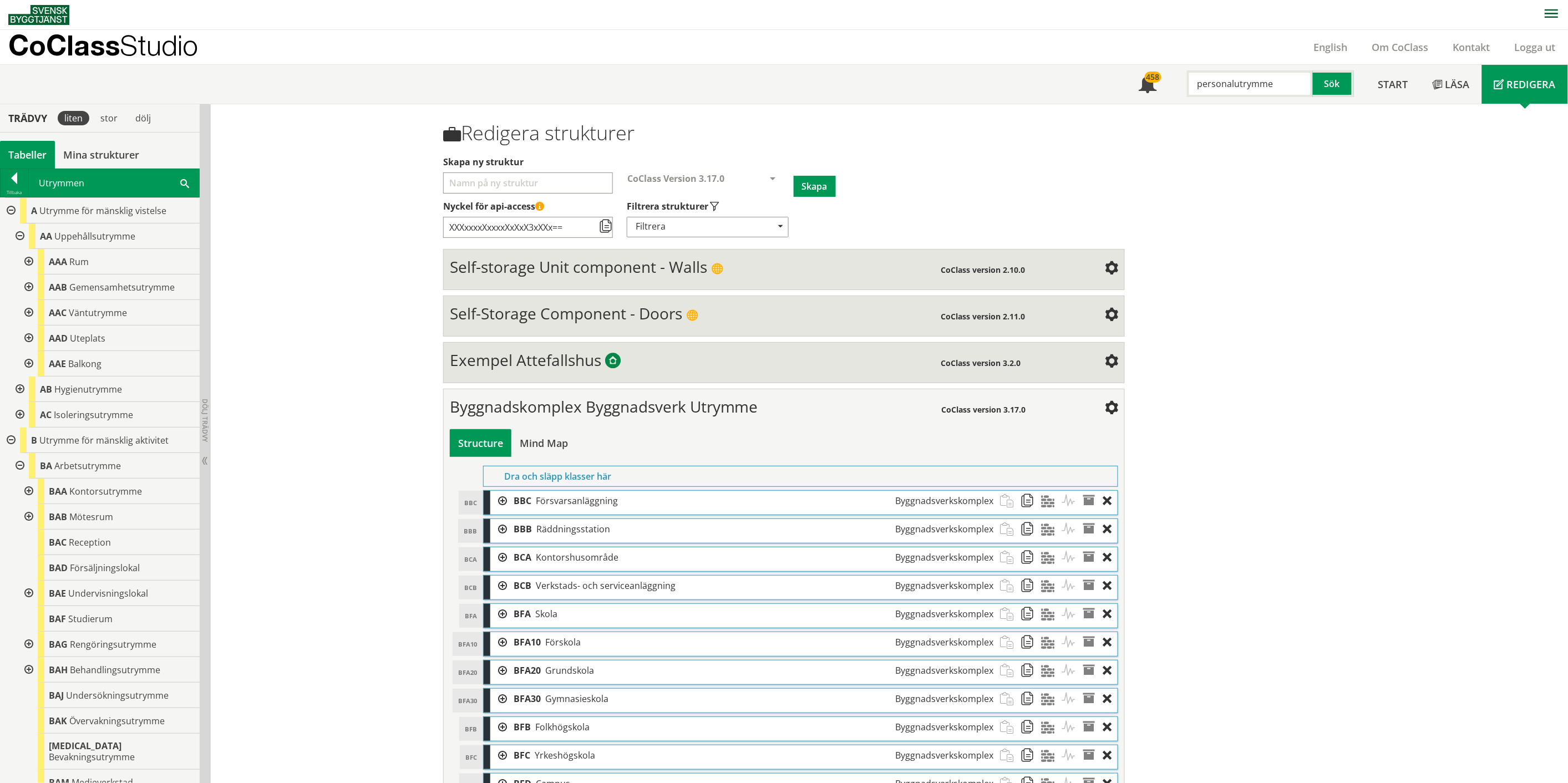
click at [19, 386] on div at bounding box center [19, 389] width 20 height 26
click at [9, 209] on div at bounding box center [10, 211] width 20 height 26
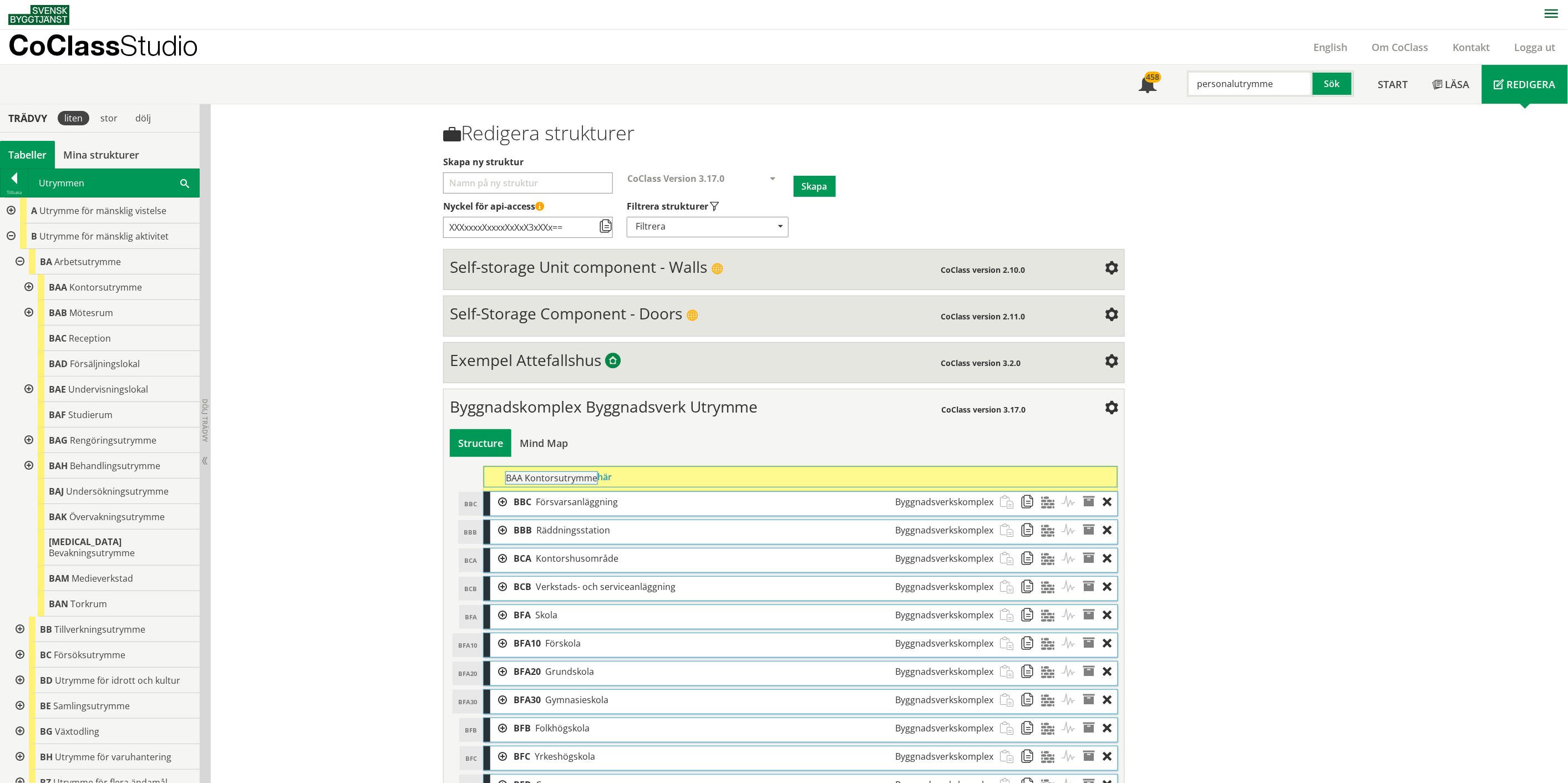
drag, startPoint x: 103, startPoint y: 287, endPoint x: 590, endPoint y: 483, distance: 525.0
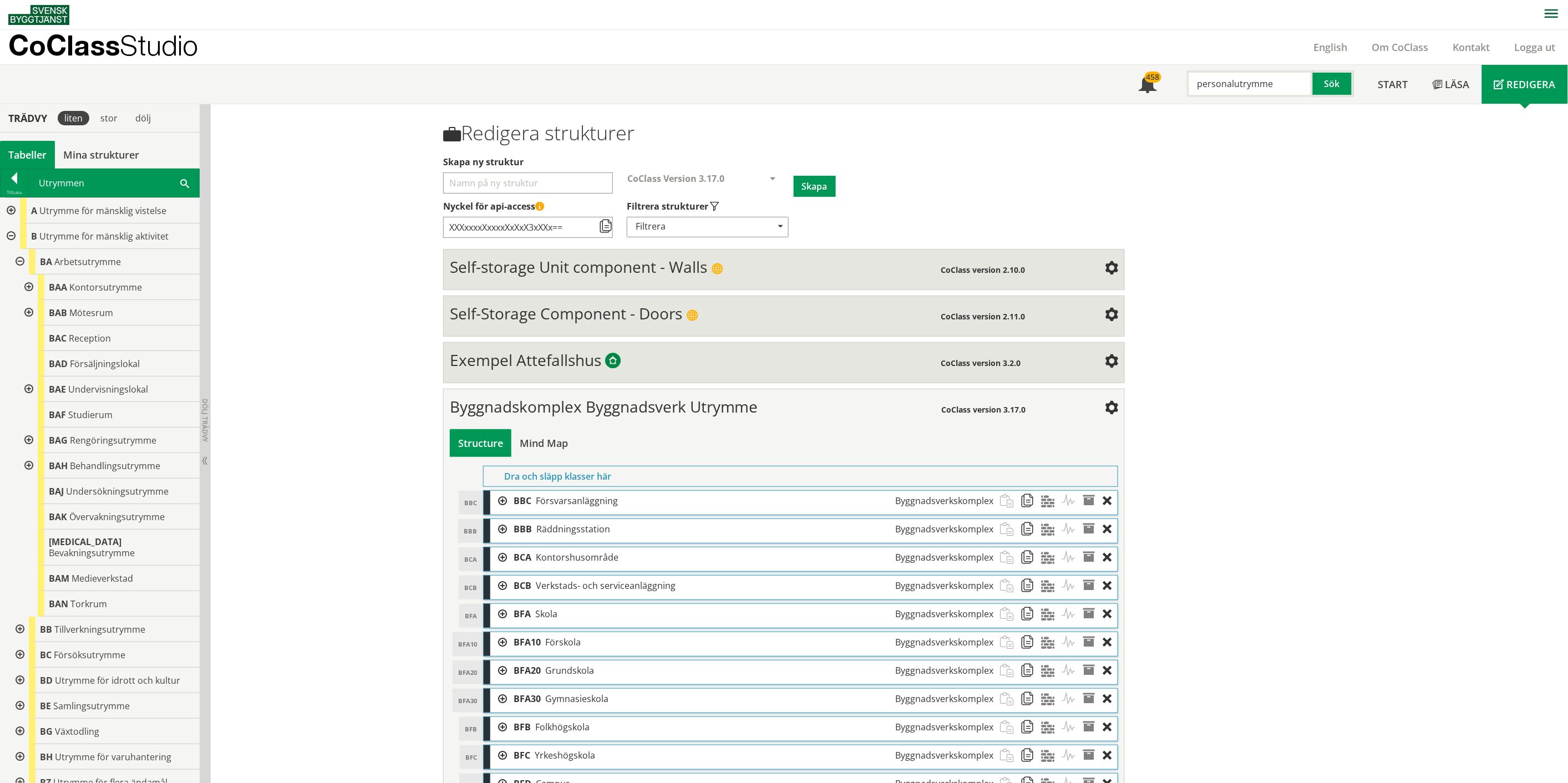
click at [31, 284] on div at bounding box center [27, 287] width 20 height 26
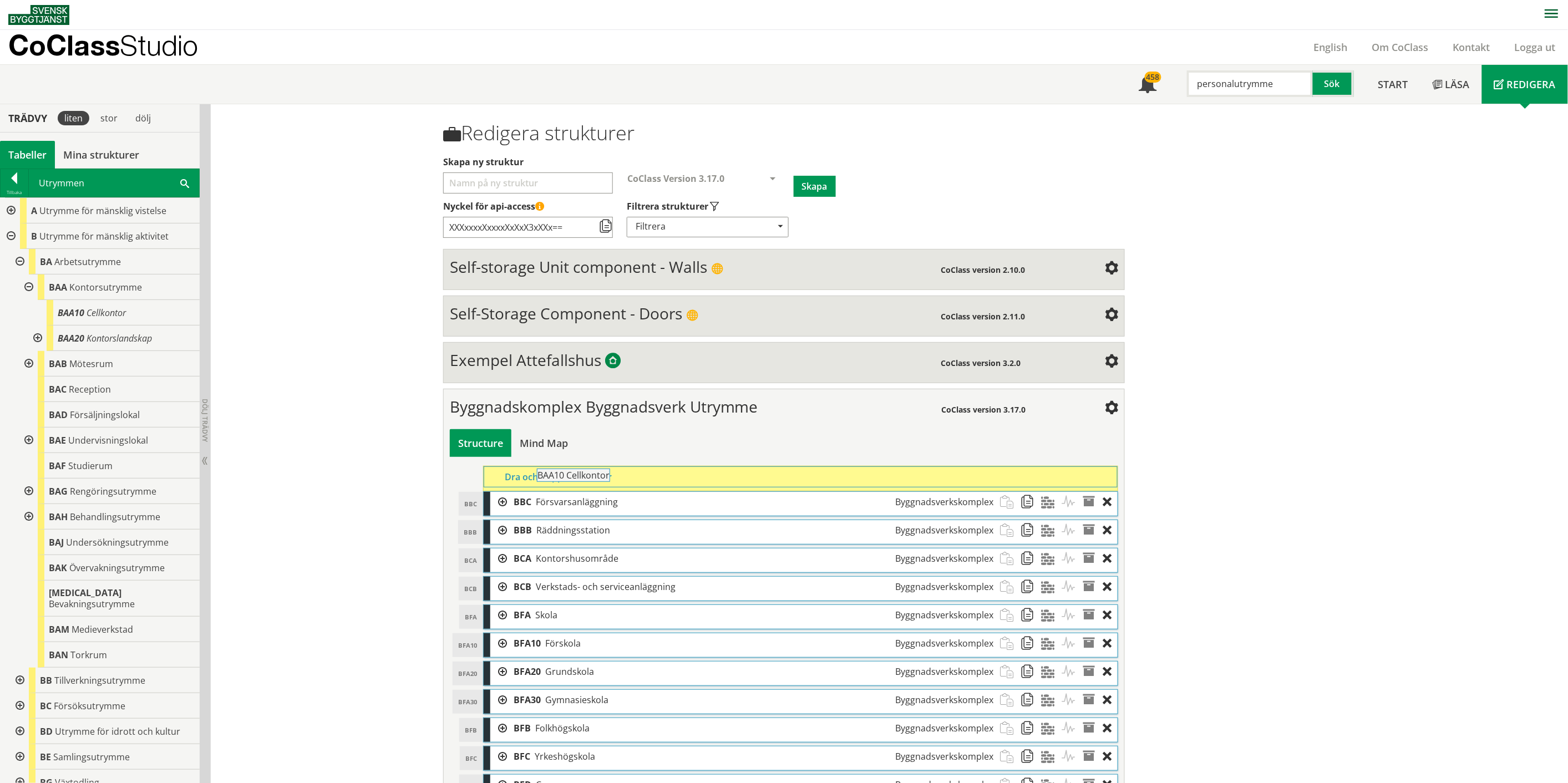
drag, startPoint x: 105, startPoint y: 315, endPoint x: 616, endPoint y: 483, distance: 537.9
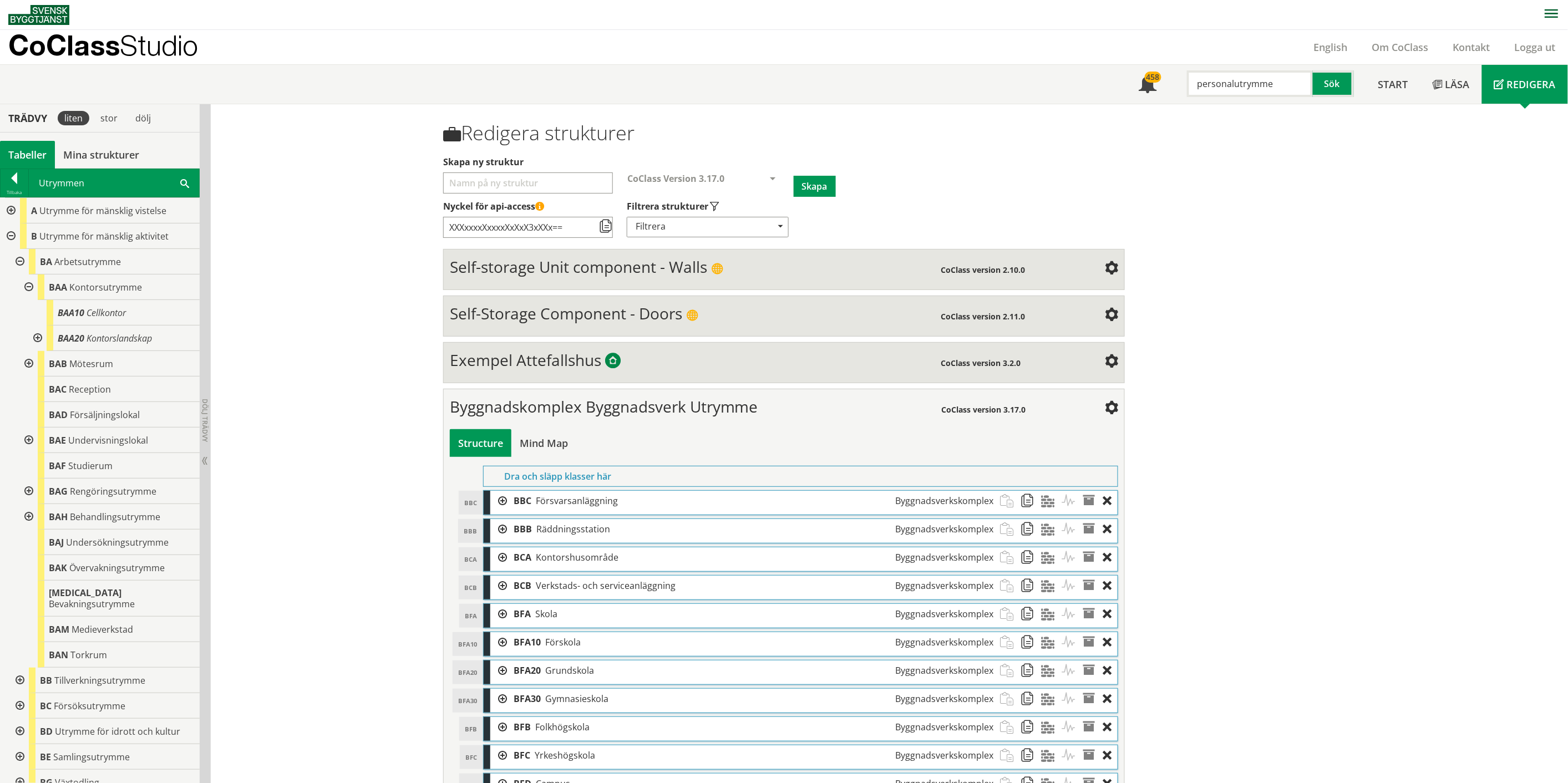
click at [34, 333] on div at bounding box center [36, 338] width 20 height 26
drag, startPoint x: 138, startPoint y: 370, endPoint x: 135, endPoint y: 379, distance: 9.5
click at [135, 377] on div "BAA21 Aktivitetsbaserat kontor" at bounding box center [128, 364] width 144 height 26
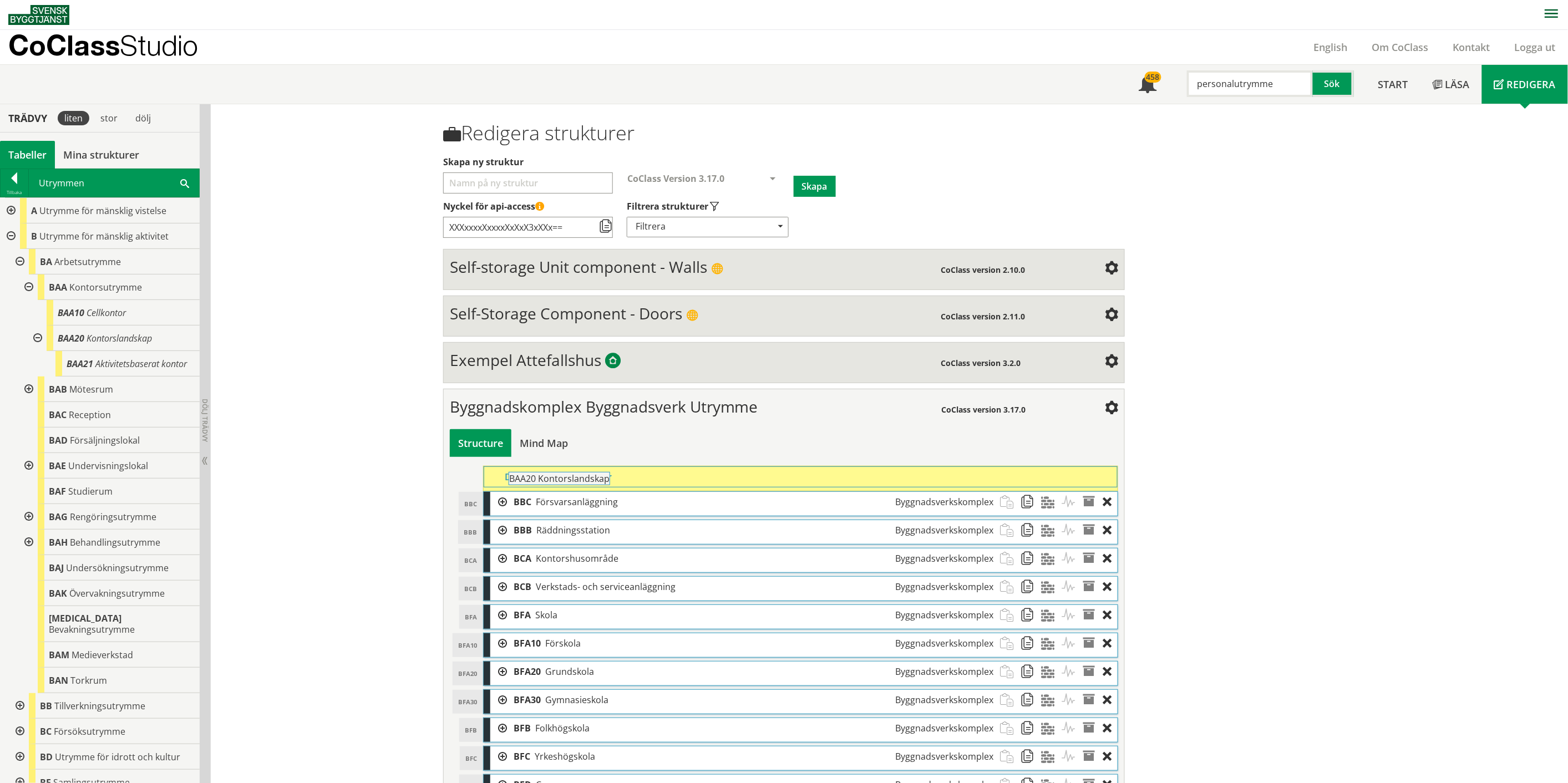
drag, startPoint x: 129, startPoint y: 339, endPoint x: 611, endPoint y: 485, distance: 503.6
drag, startPoint x: 86, startPoint y: 364, endPoint x: 567, endPoint y: 484, distance: 495.7
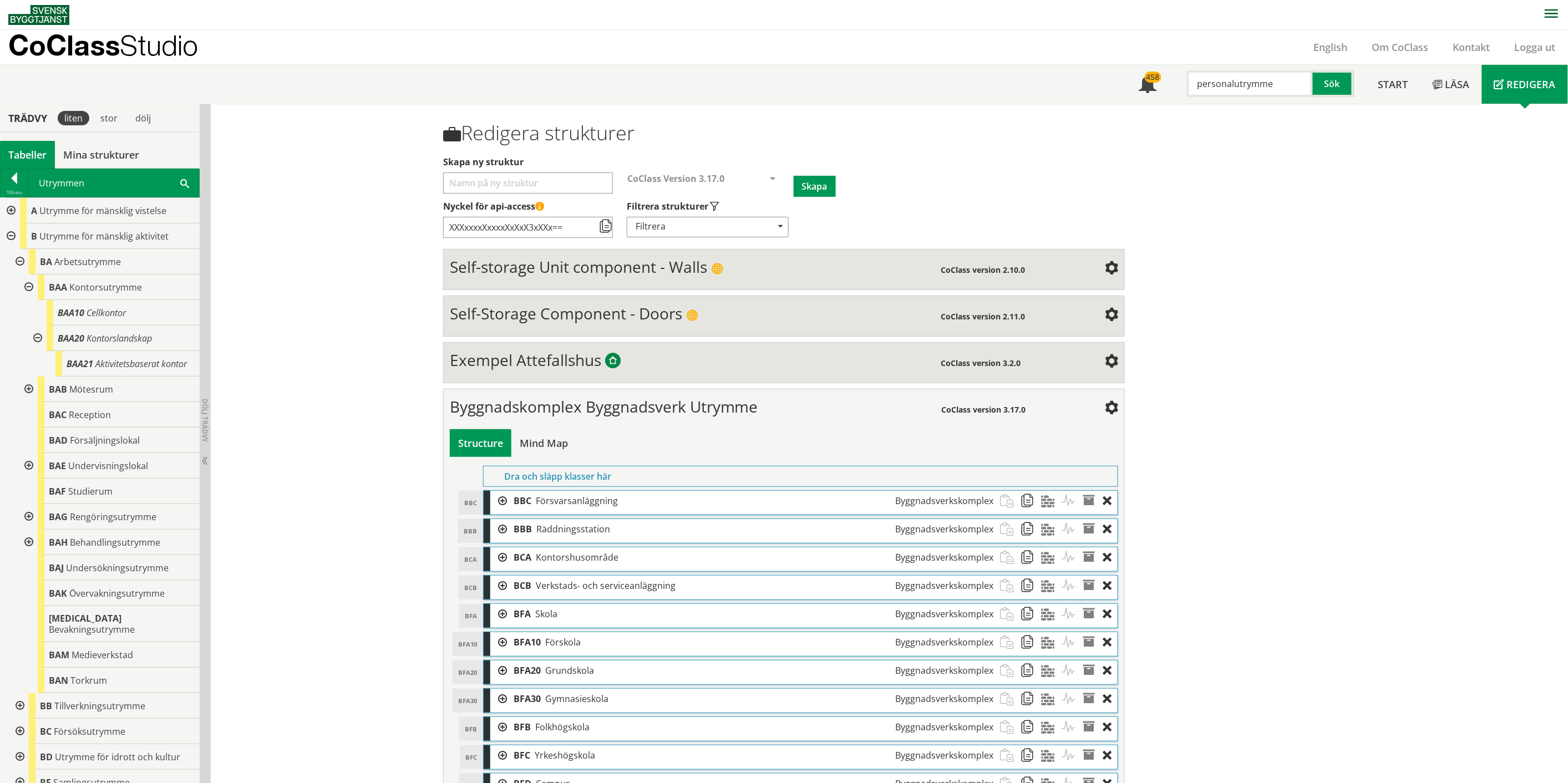
click at [29, 401] on div at bounding box center [27, 389] width 20 height 26
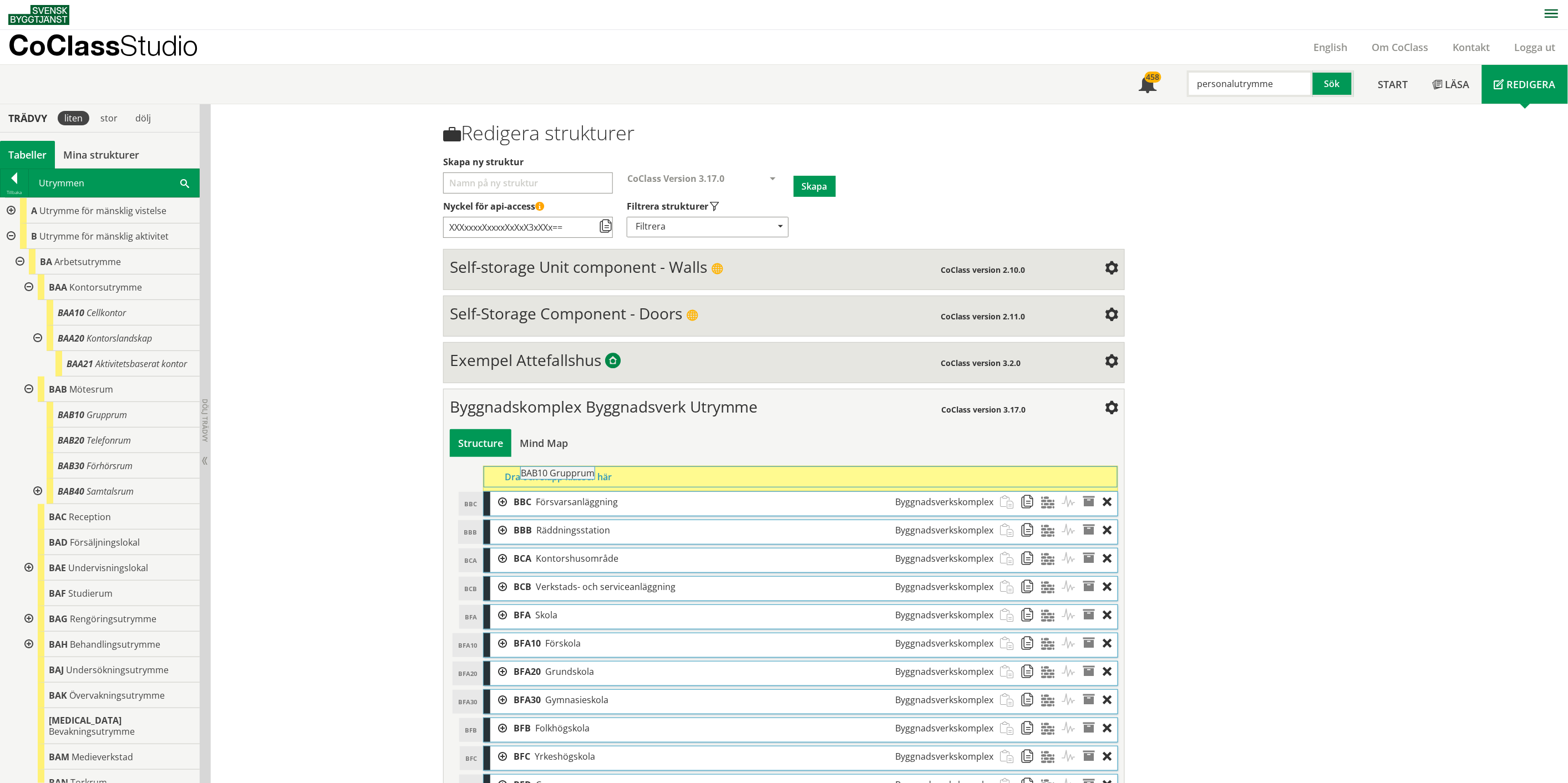
drag, startPoint x: 106, startPoint y: 426, endPoint x: 599, endPoint y: 479, distance: 495.8
drag, startPoint x: 112, startPoint y: 447, endPoint x: 580, endPoint y: 481, distance: 469.2
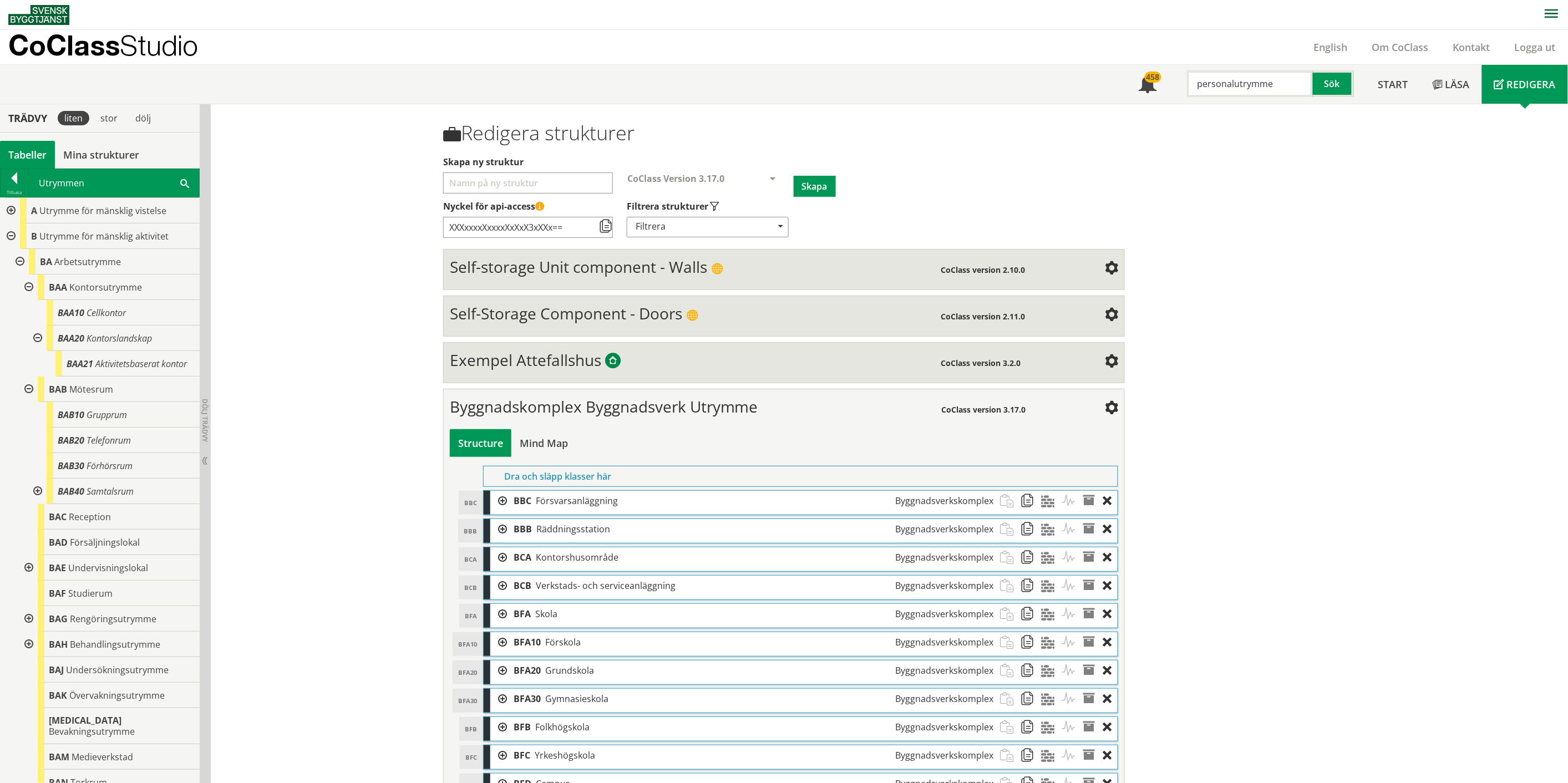
click at [36, 502] on div at bounding box center [36, 491] width 20 height 26
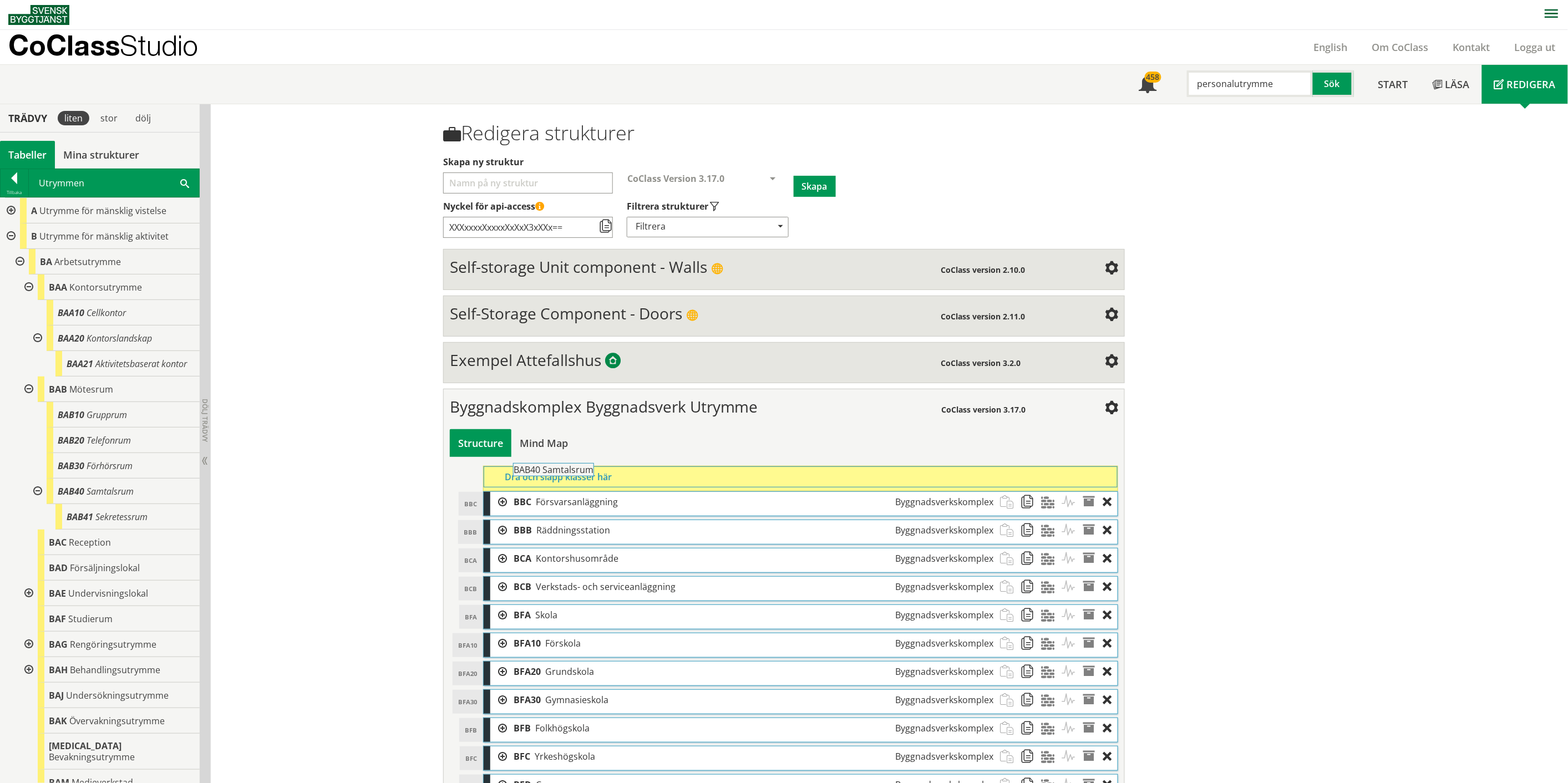
drag, startPoint x: 123, startPoint y: 503, endPoint x: 609, endPoint y: 477, distance: 486.7
drag, startPoint x: 111, startPoint y: 525, endPoint x: 556, endPoint y: 480, distance: 447.3
drag, startPoint x: 82, startPoint y: 546, endPoint x: 592, endPoint y: 474, distance: 515.1
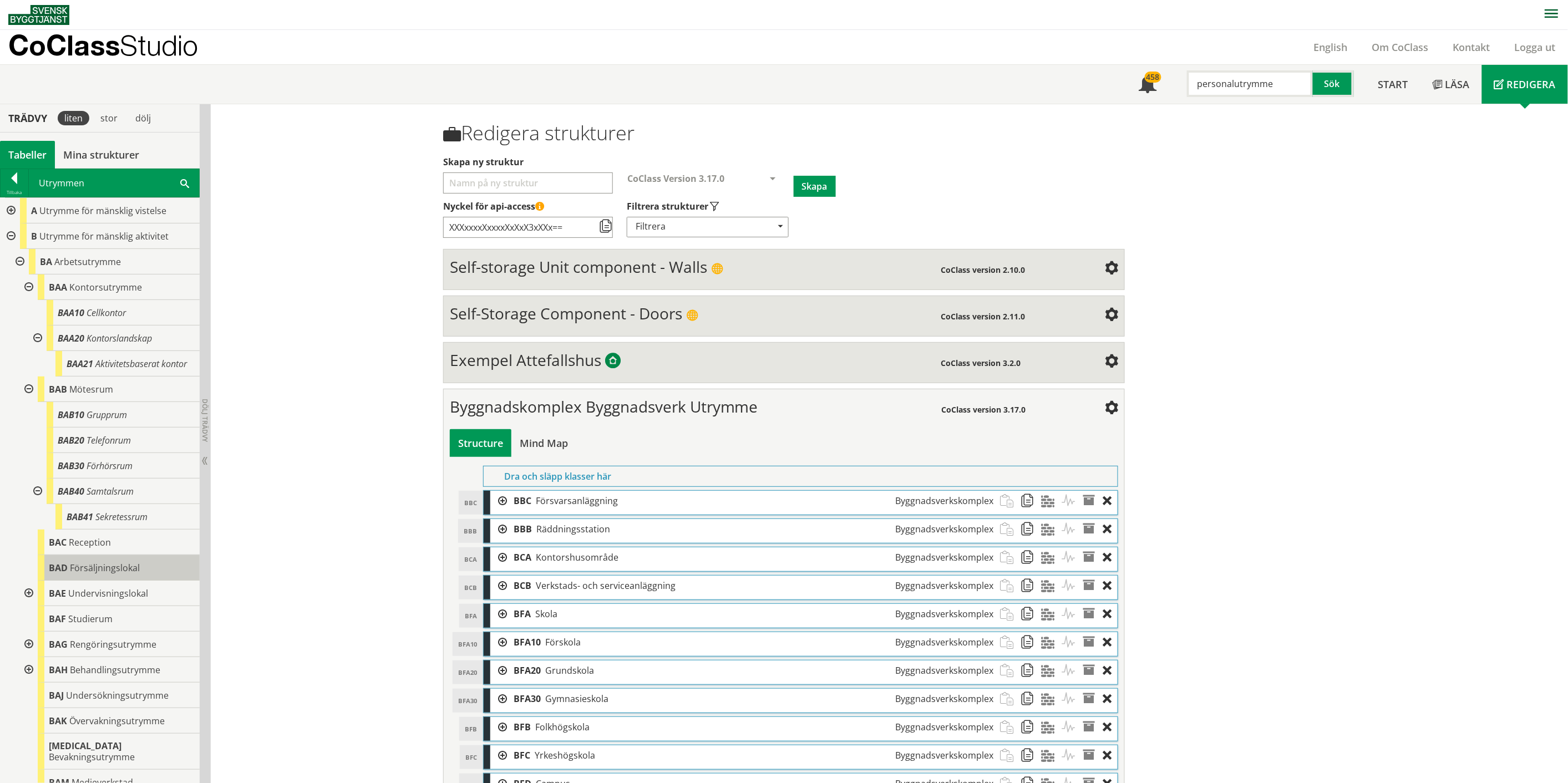
scroll to position [61, 0]
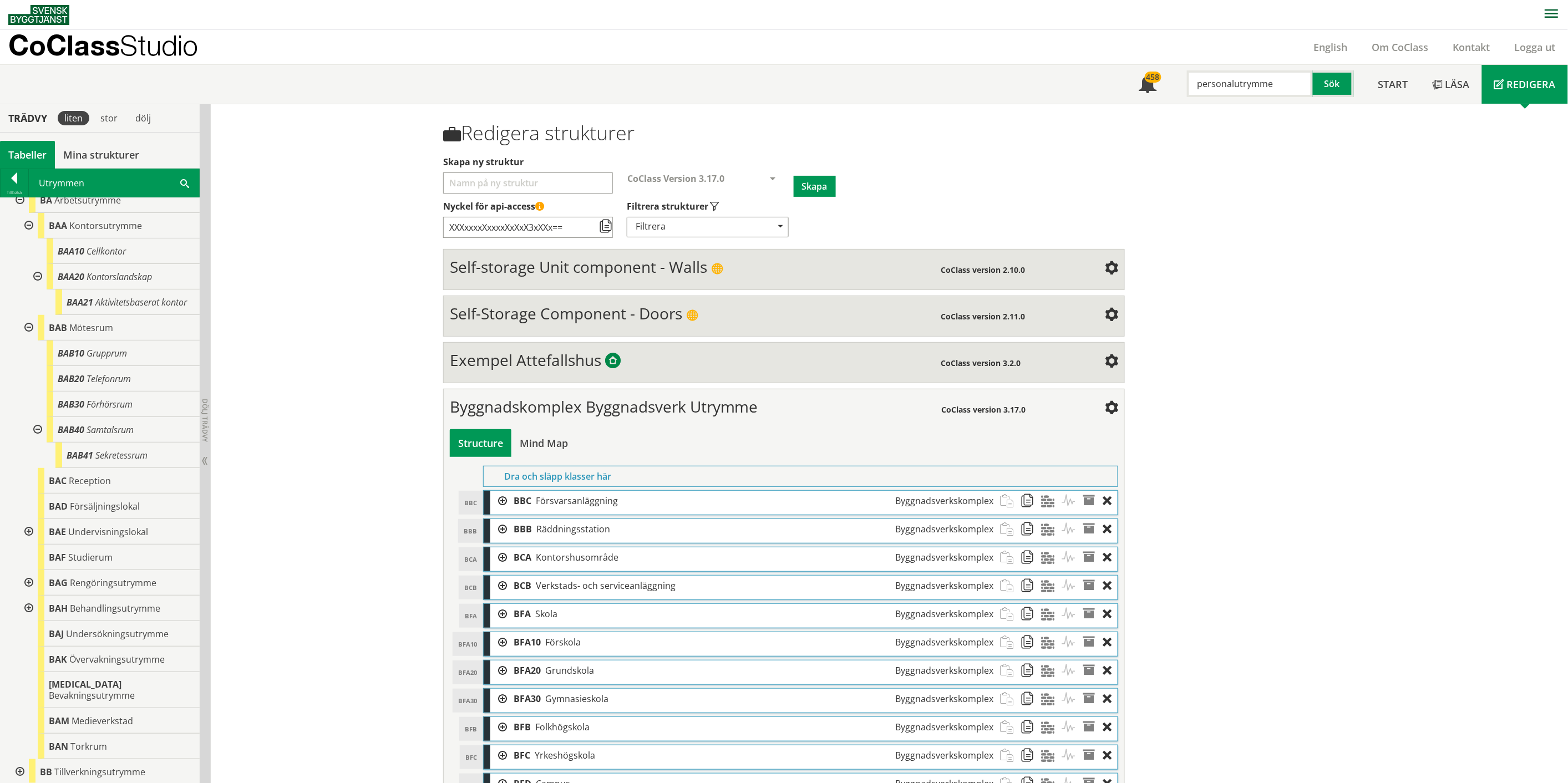
click at [26, 541] on div at bounding box center [27, 532] width 20 height 26
click at [36, 592] on div at bounding box center [36, 583] width 20 height 26
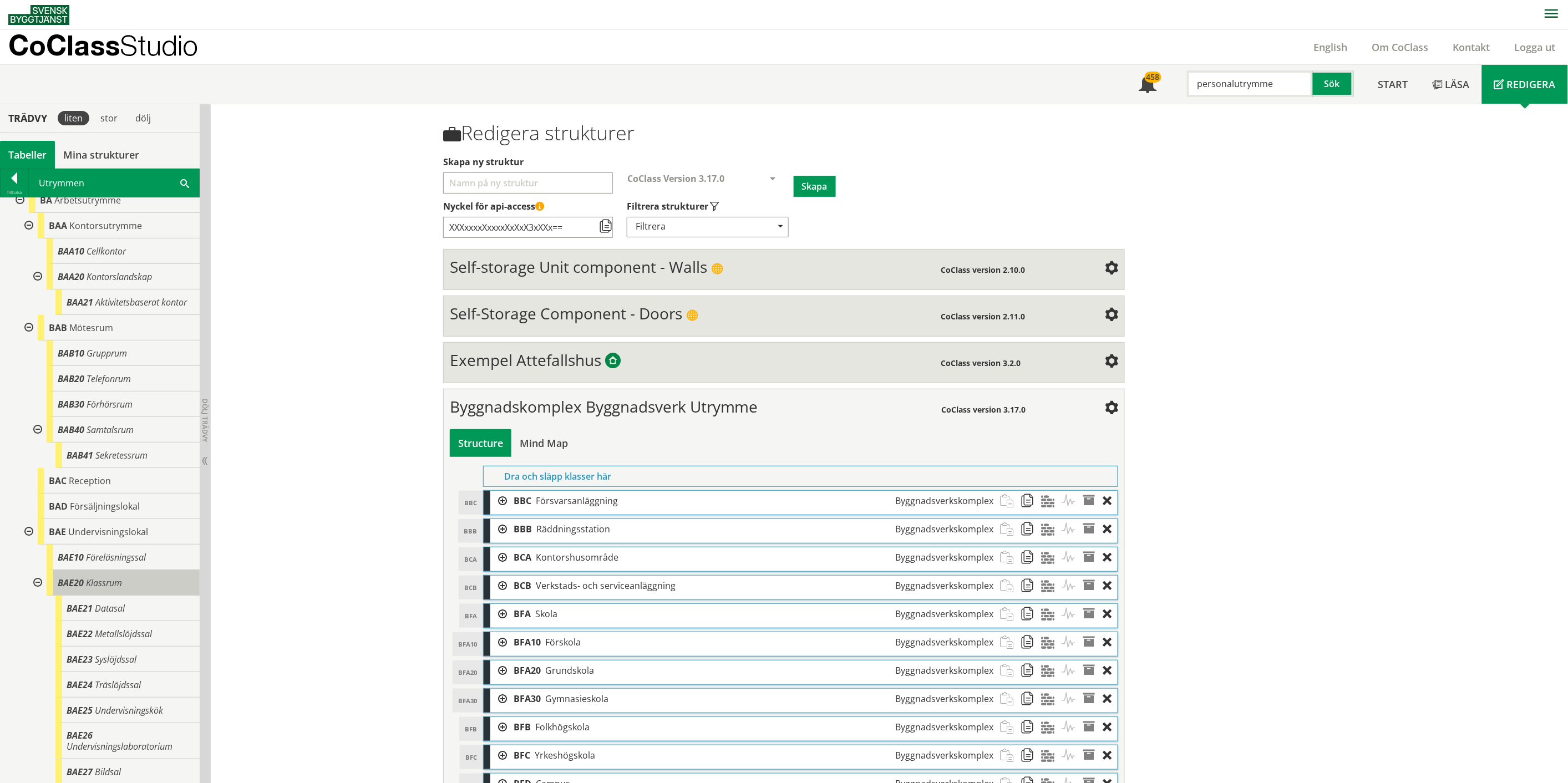
scroll to position [123, 0]
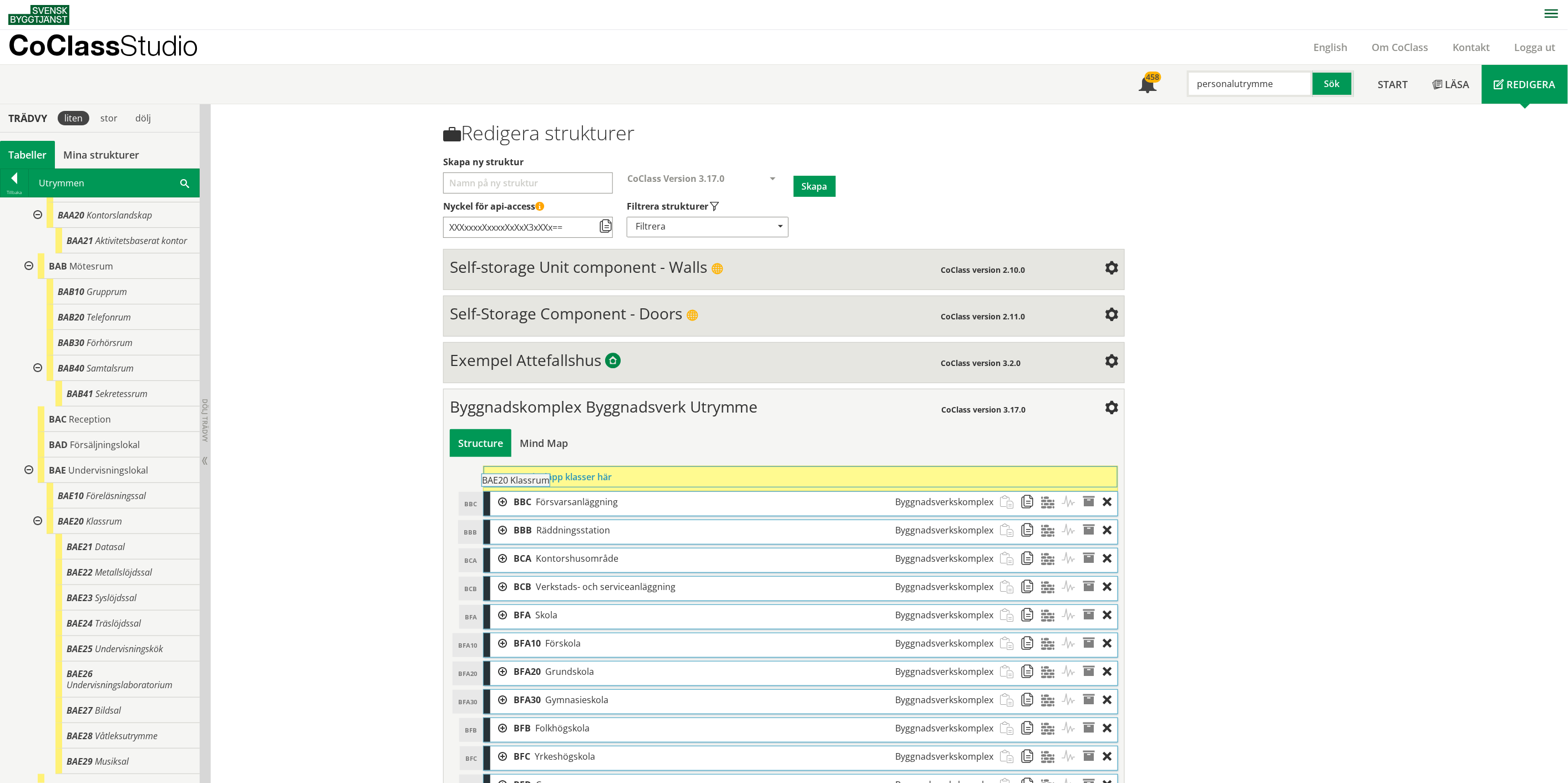
drag, startPoint x: 106, startPoint y: 537, endPoint x: 561, endPoint y: 491, distance: 457.3
drag, startPoint x: 112, startPoint y: 561, endPoint x: 608, endPoint y: 488, distance: 501.3
drag, startPoint x: 131, startPoint y: 659, endPoint x: 561, endPoint y: 480, distance: 465.8
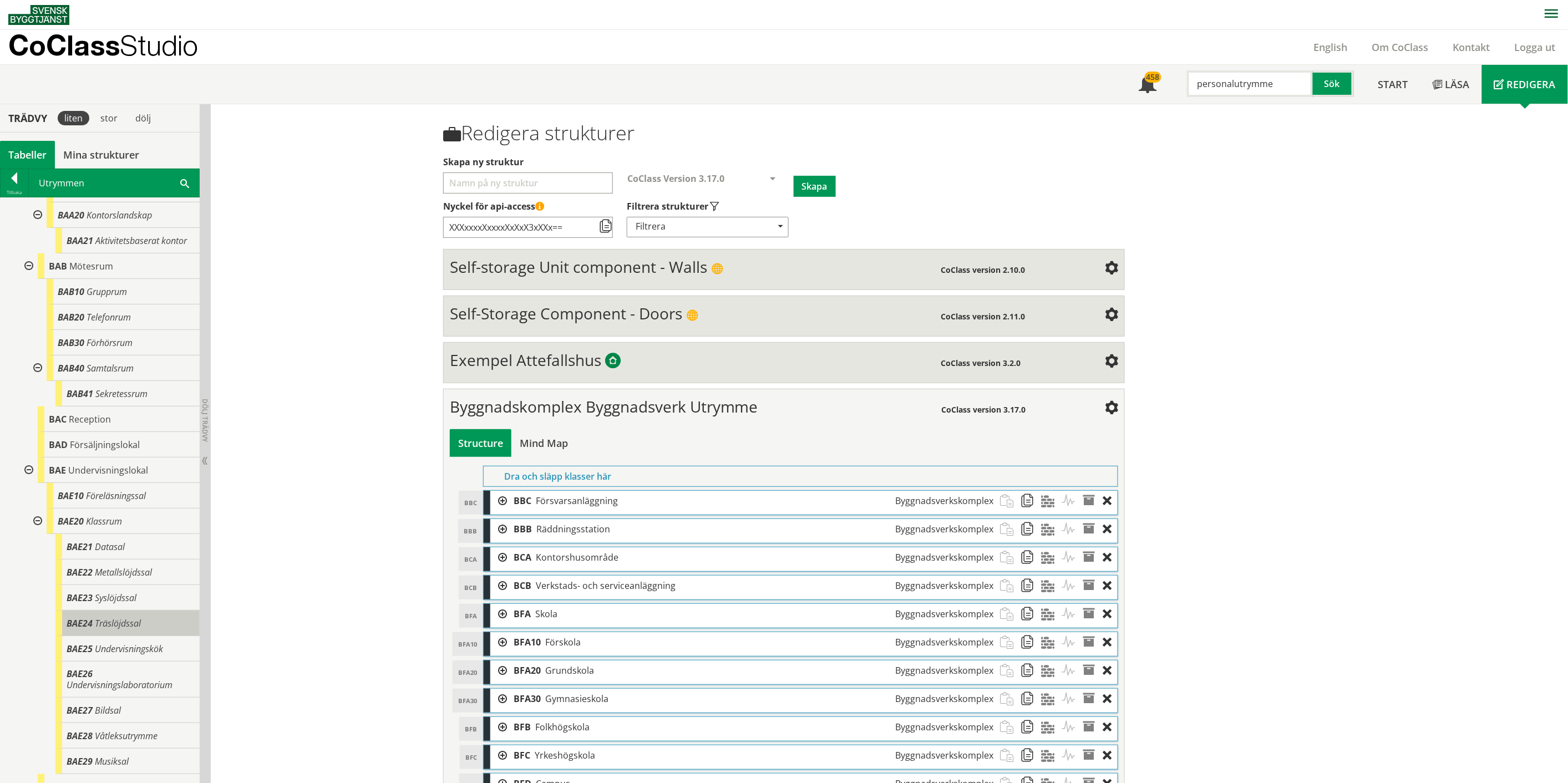
scroll to position [184, 0]
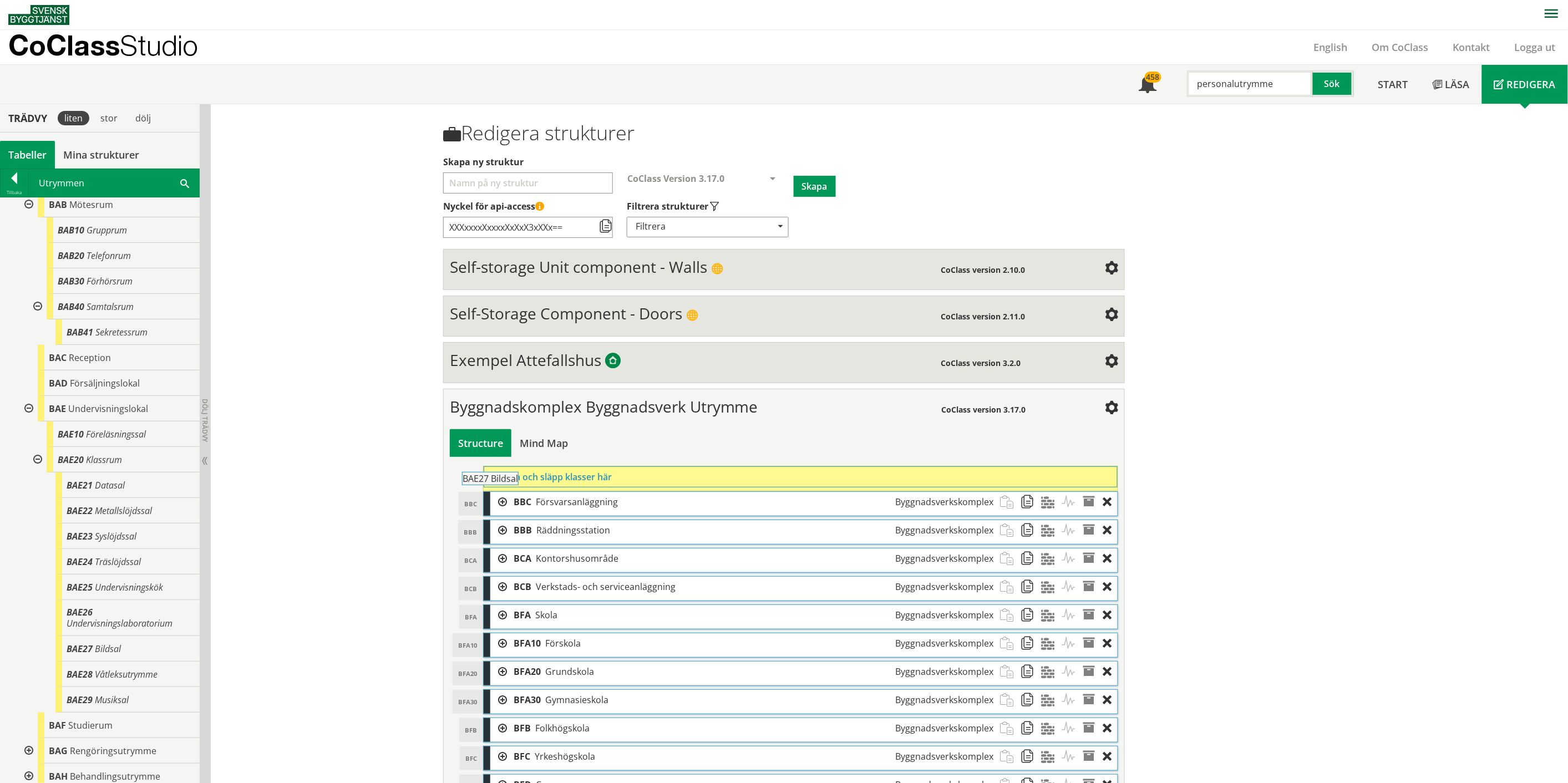
drag, startPoint x: 120, startPoint y: 658, endPoint x: 546, endPoint y: 484, distance: 460.2
drag, startPoint x: 132, startPoint y: 687, endPoint x: 568, endPoint y: 481, distance: 482.2
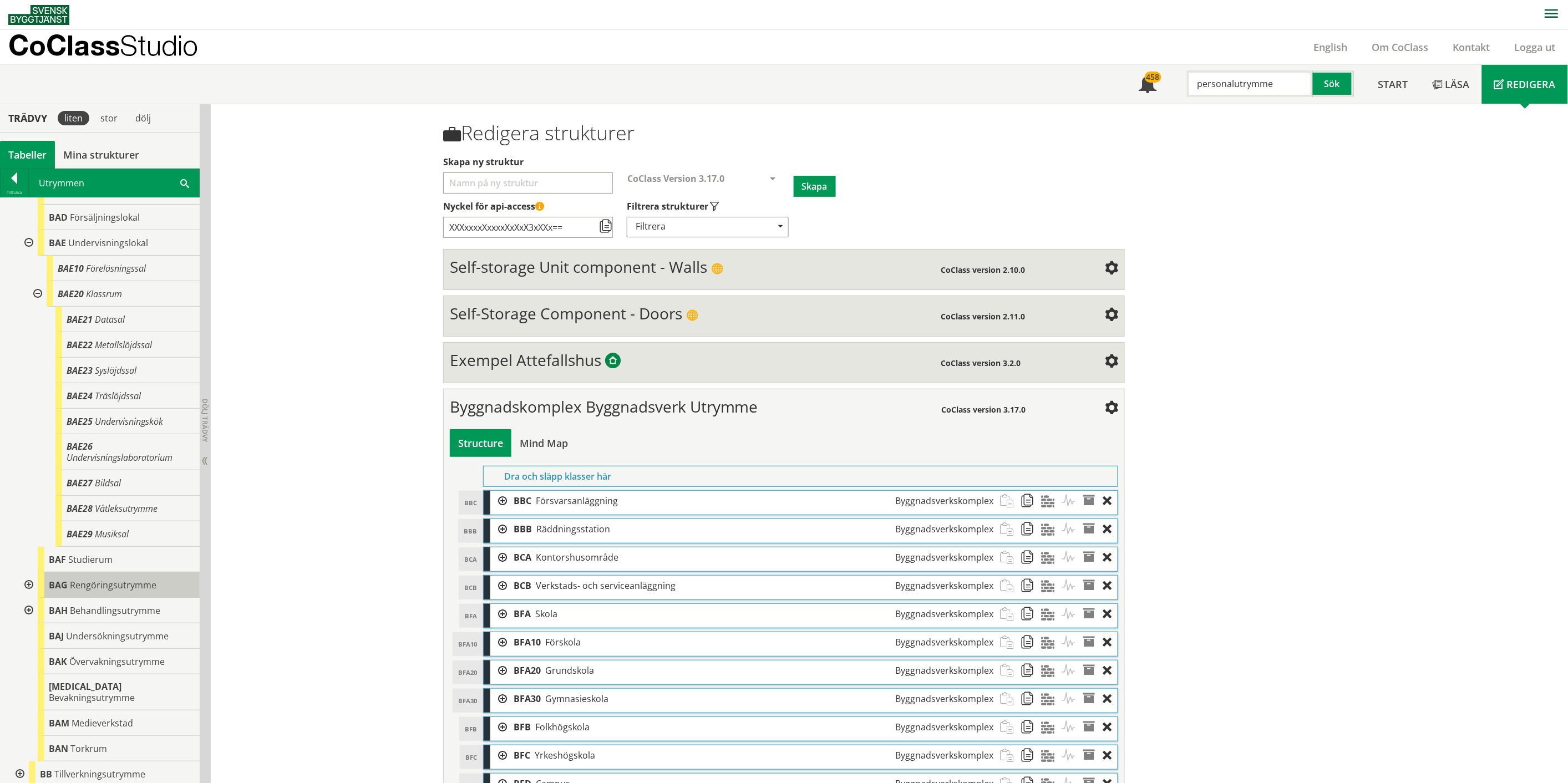
scroll to position [369, 0]
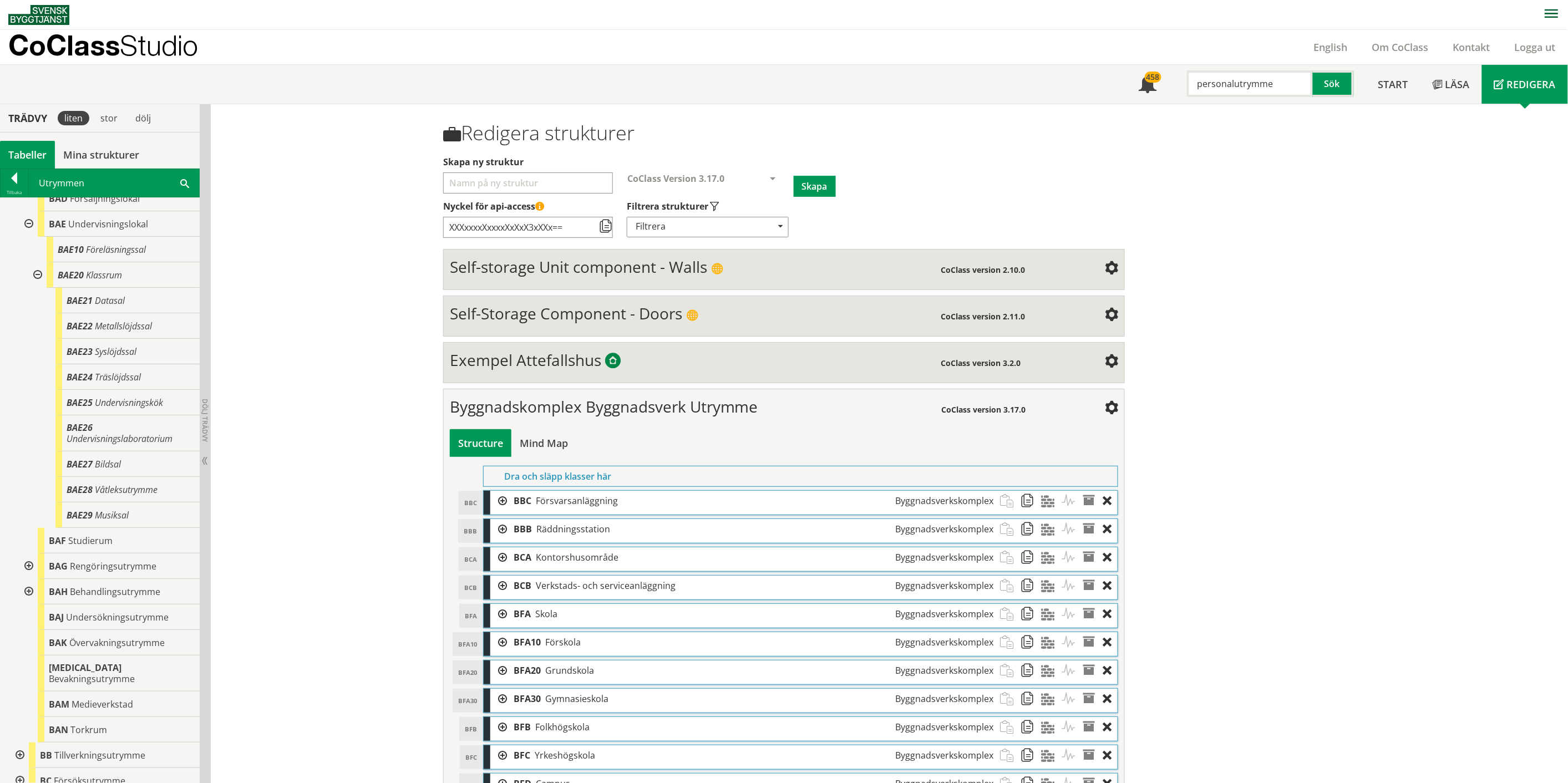
click at [29, 576] on div at bounding box center [27, 566] width 20 height 26
click at [38, 600] on div at bounding box center [36, 592] width 20 height 26
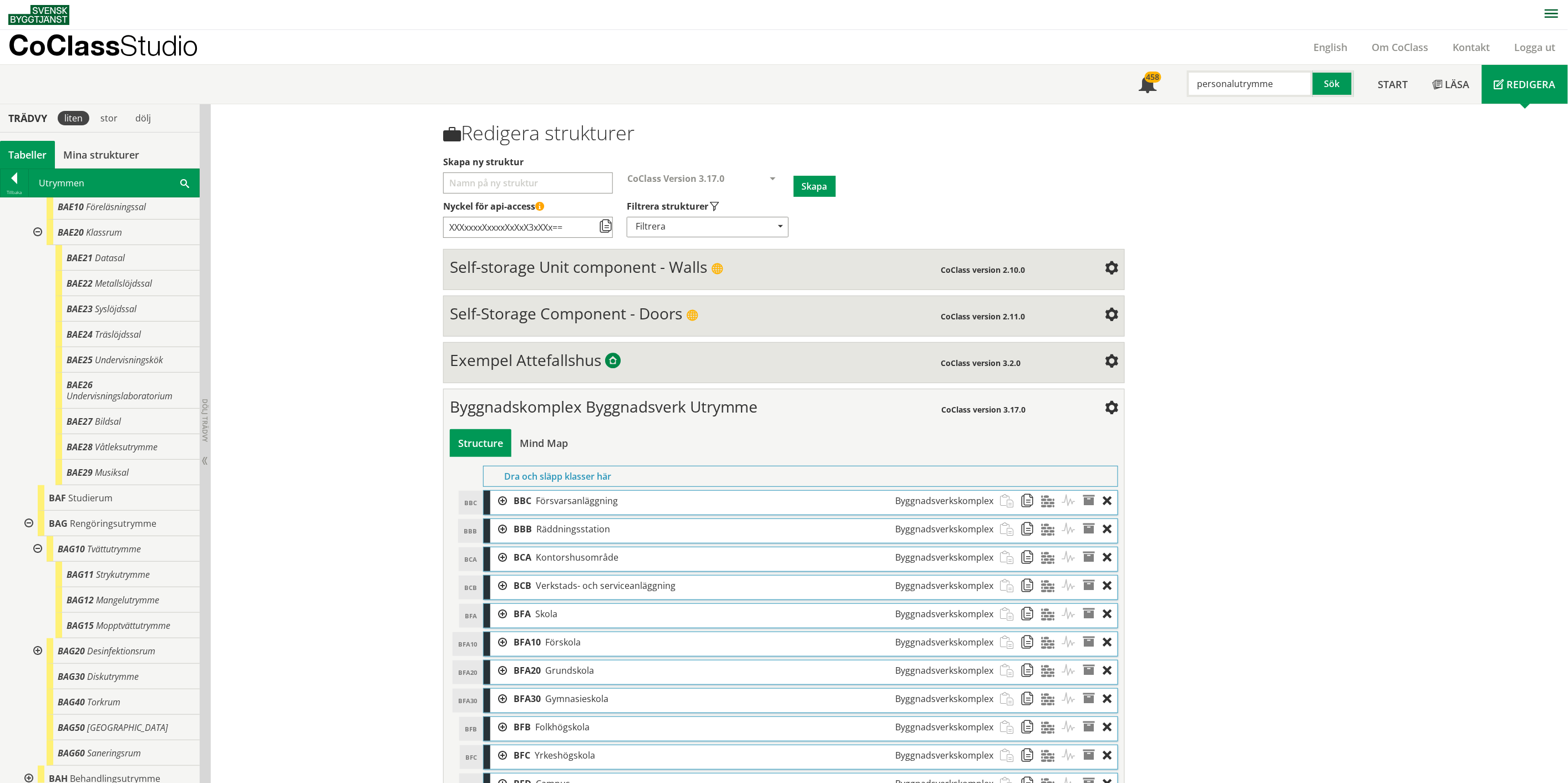
scroll to position [493, 0]
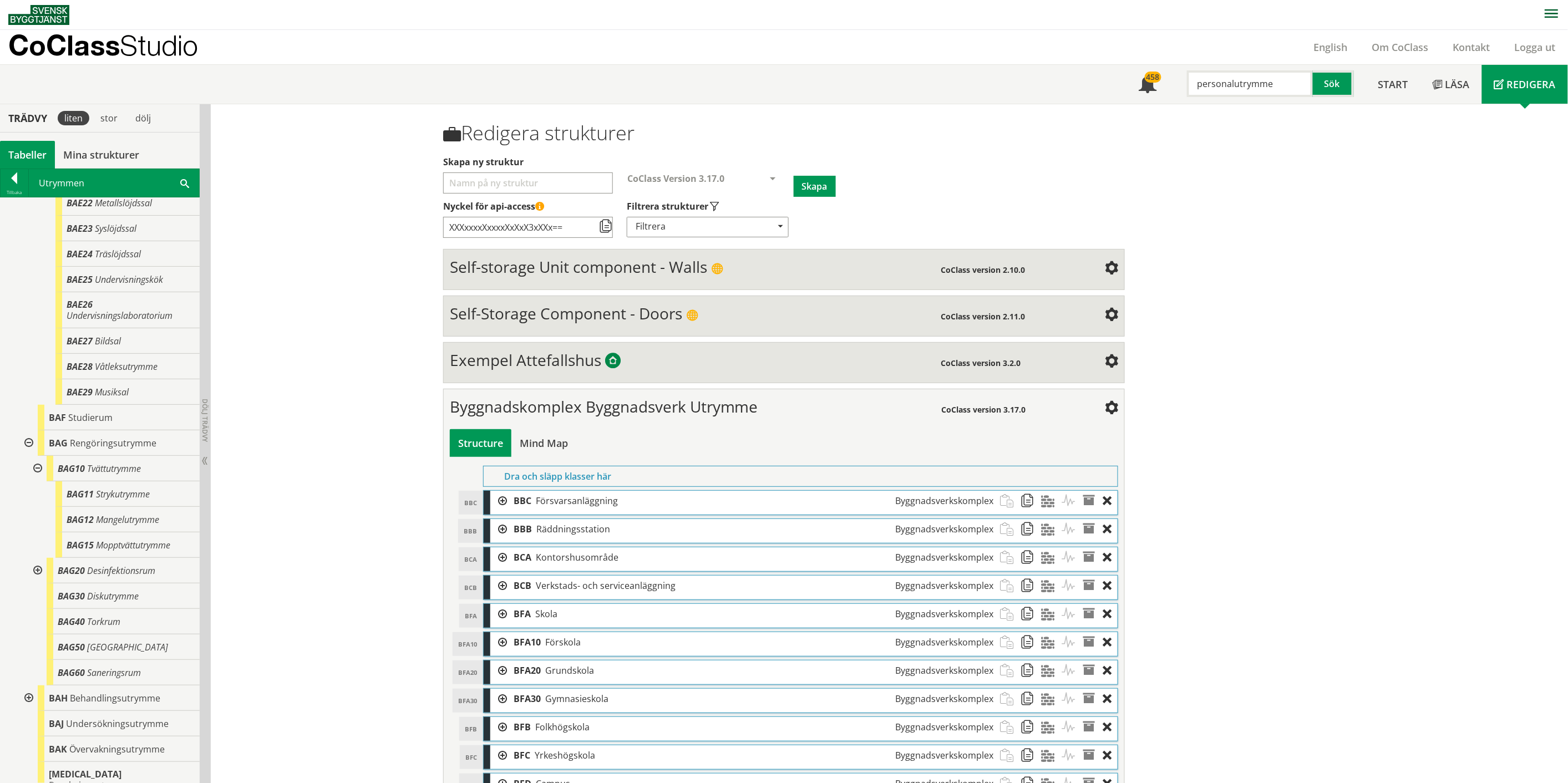
click at [37, 579] on div at bounding box center [36, 570] width 20 height 26
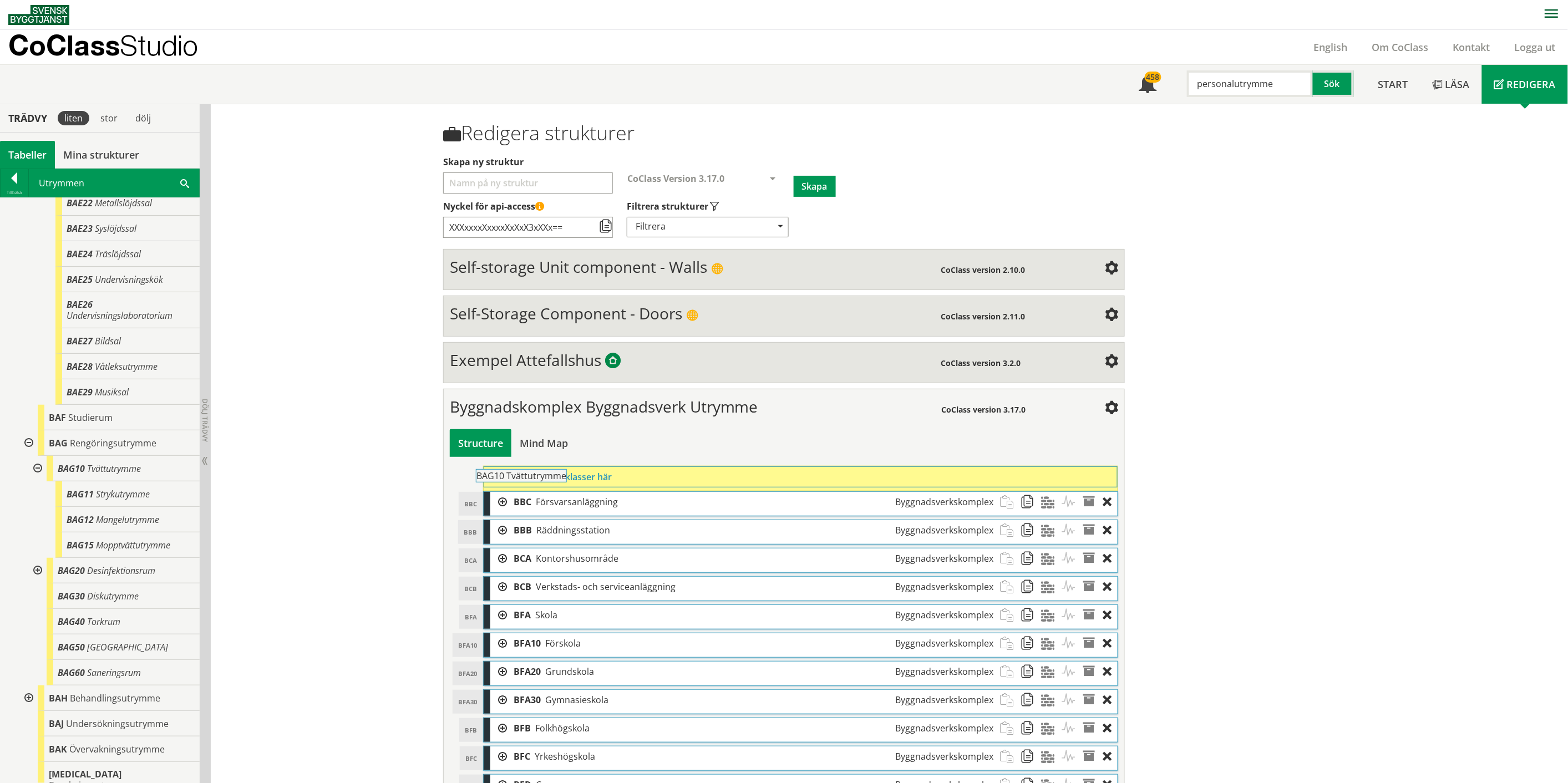
drag, startPoint x: 112, startPoint y: 480, endPoint x: 561, endPoint y: 482, distance: 449.0
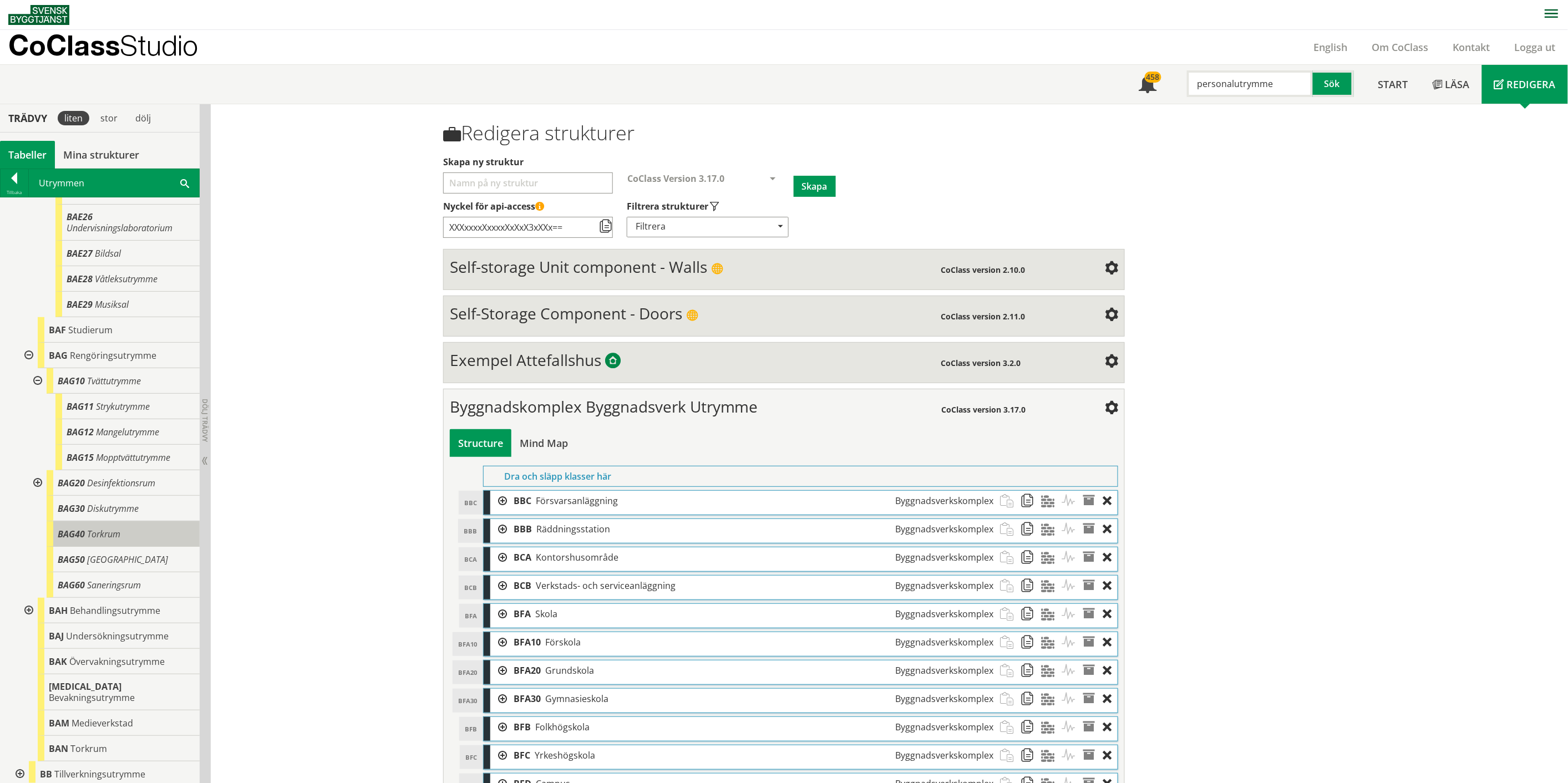
scroll to position [616, 0]
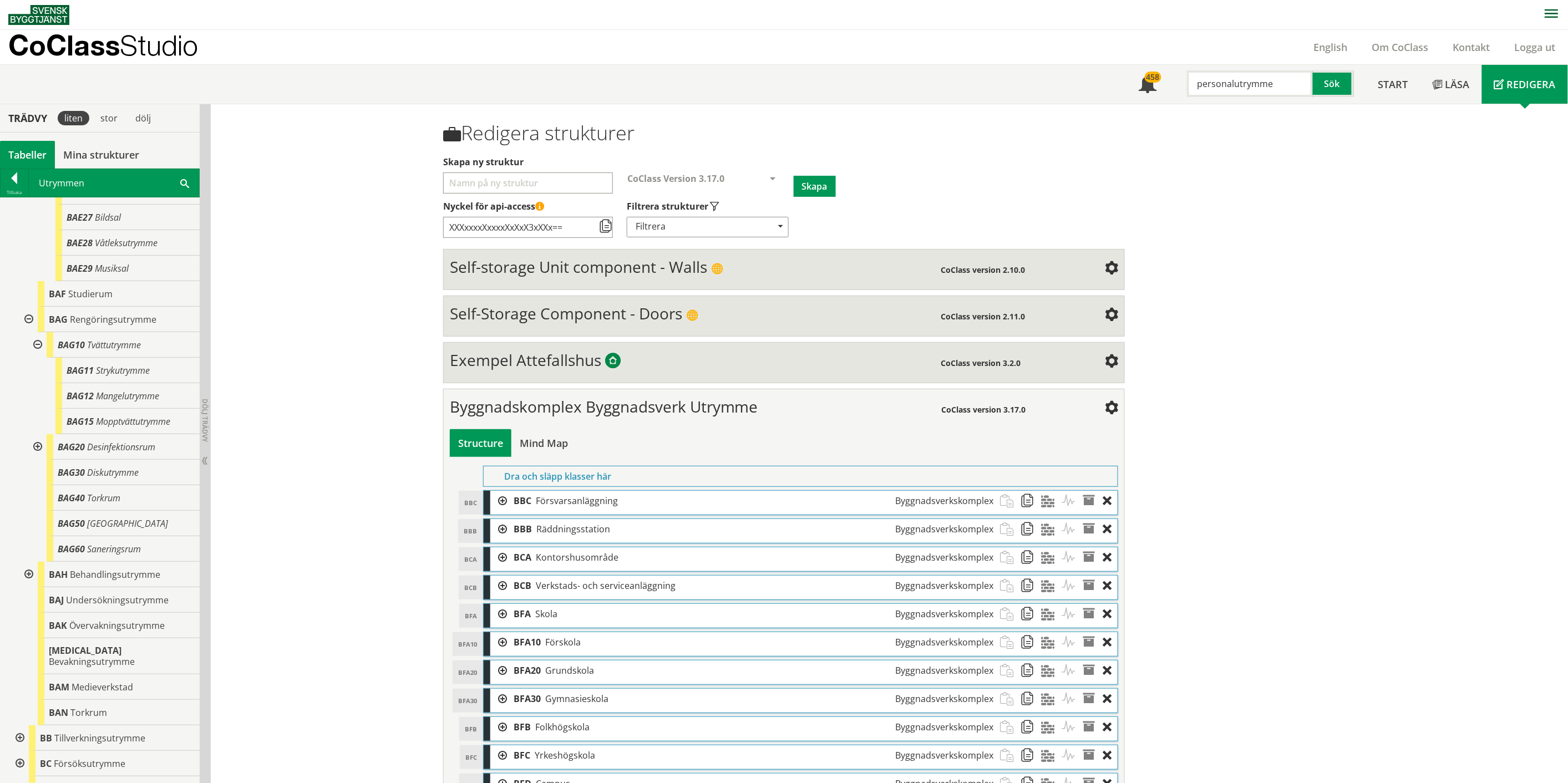
click at [26, 582] on div at bounding box center [27, 574] width 20 height 26
click at [38, 610] on div at bounding box center [36, 600] width 20 height 26
click at [27, 584] on div at bounding box center [27, 574] width 20 height 26
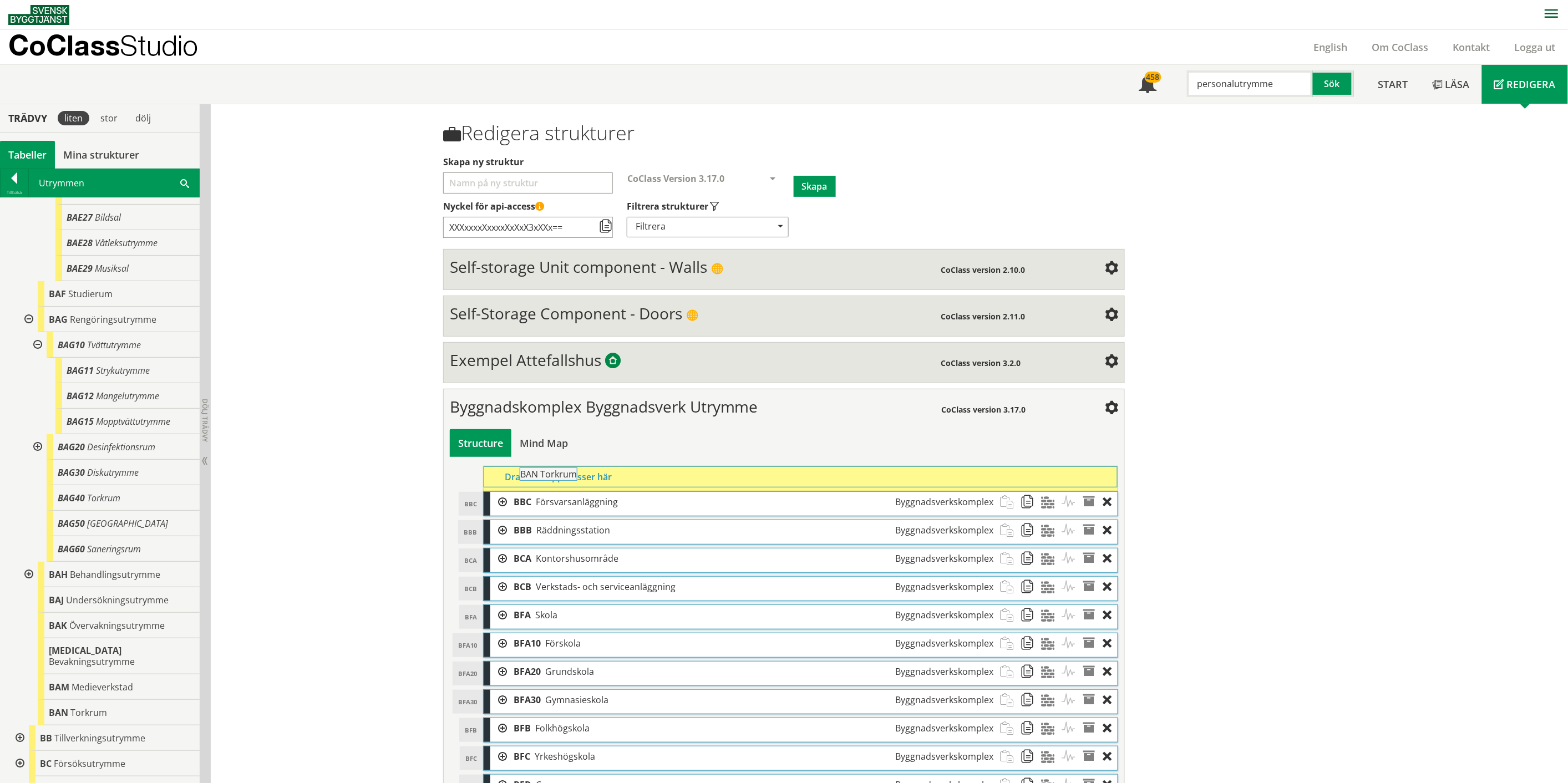
drag, startPoint x: 65, startPoint y: 712, endPoint x: 567, endPoint y: 479, distance: 553.4
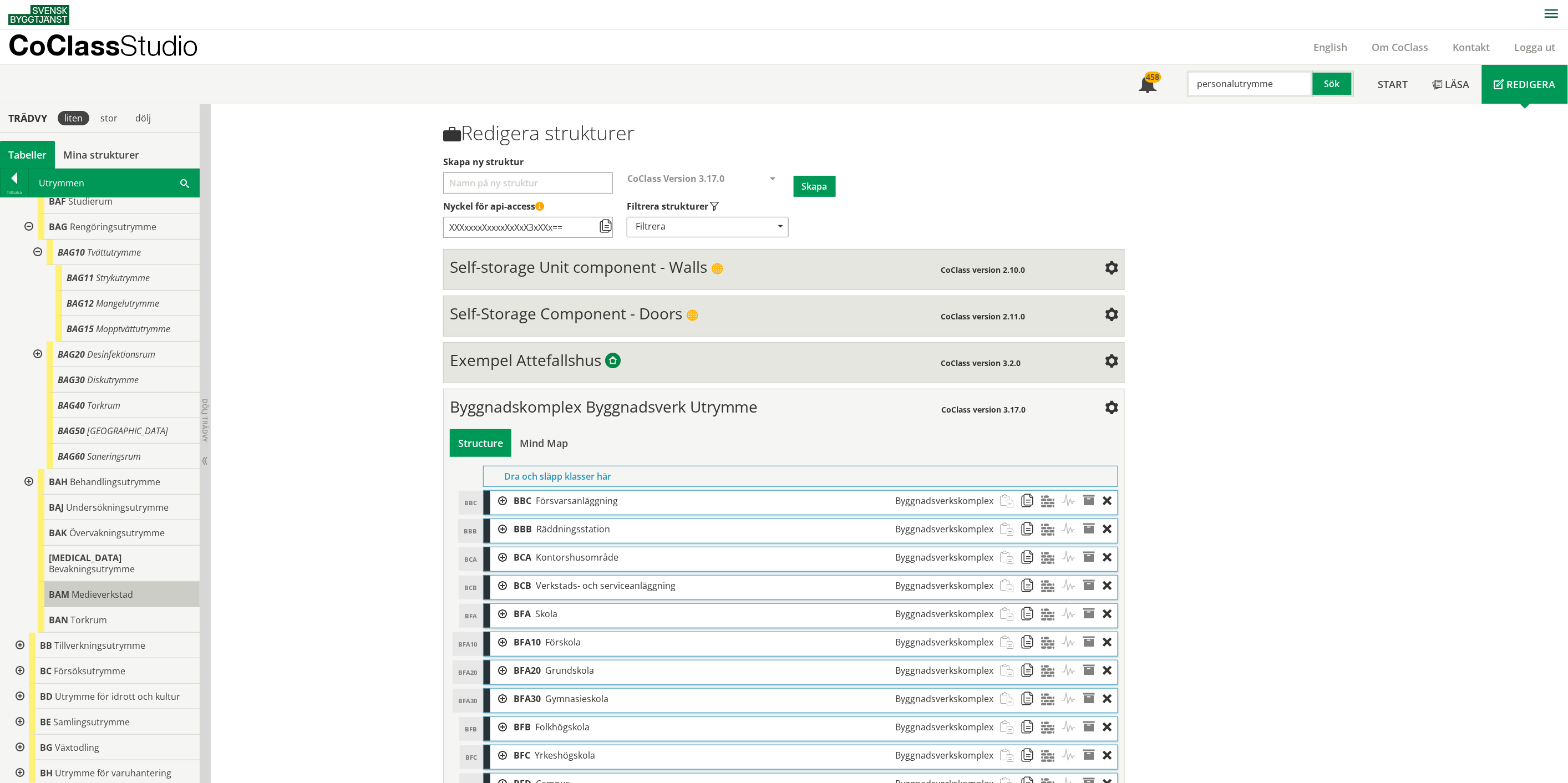
scroll to position [739, 0]
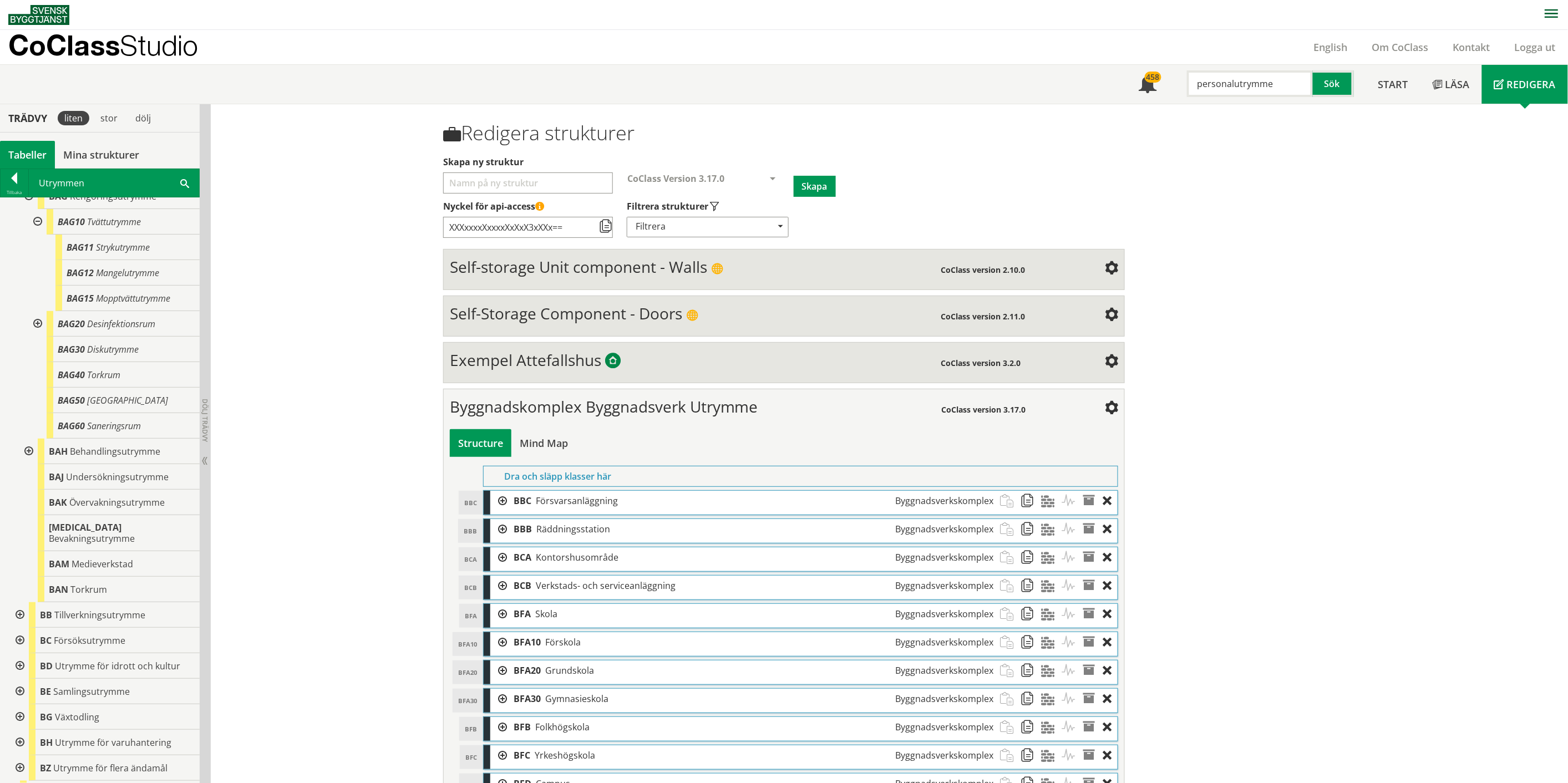
click at [19, 616] on div at bounding box center [19, 615] width 20 height 26
click at [27, 640] on div at bounding box center [27, 641] width 20 height 26
click at [36, 666] on div at bounding box center [36, 666] width 20 height 26
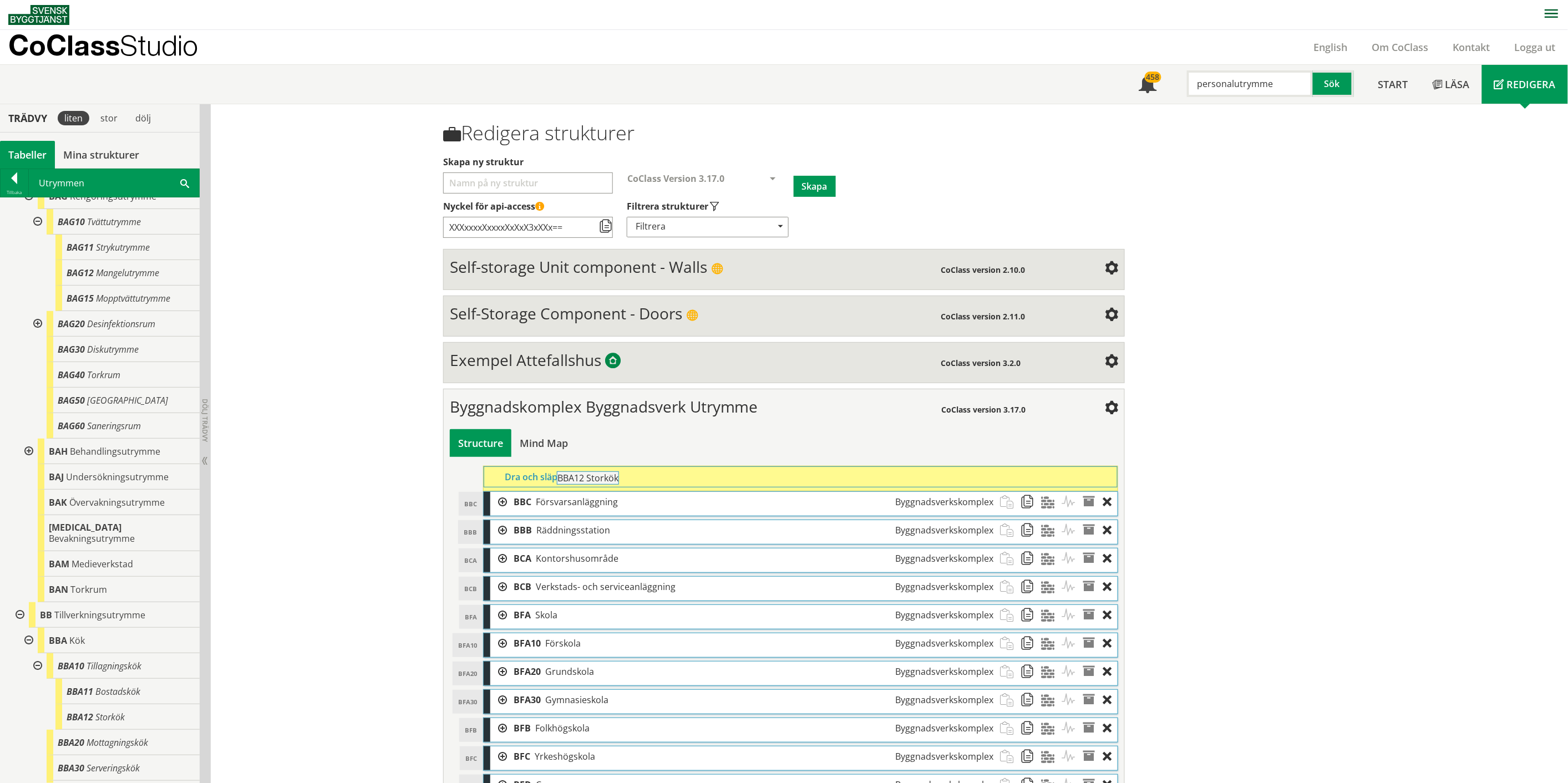
drag, startPoint x: 106, startPoint y: 717, endPoint x: 627, endPoint y: 484, distance: 570.7
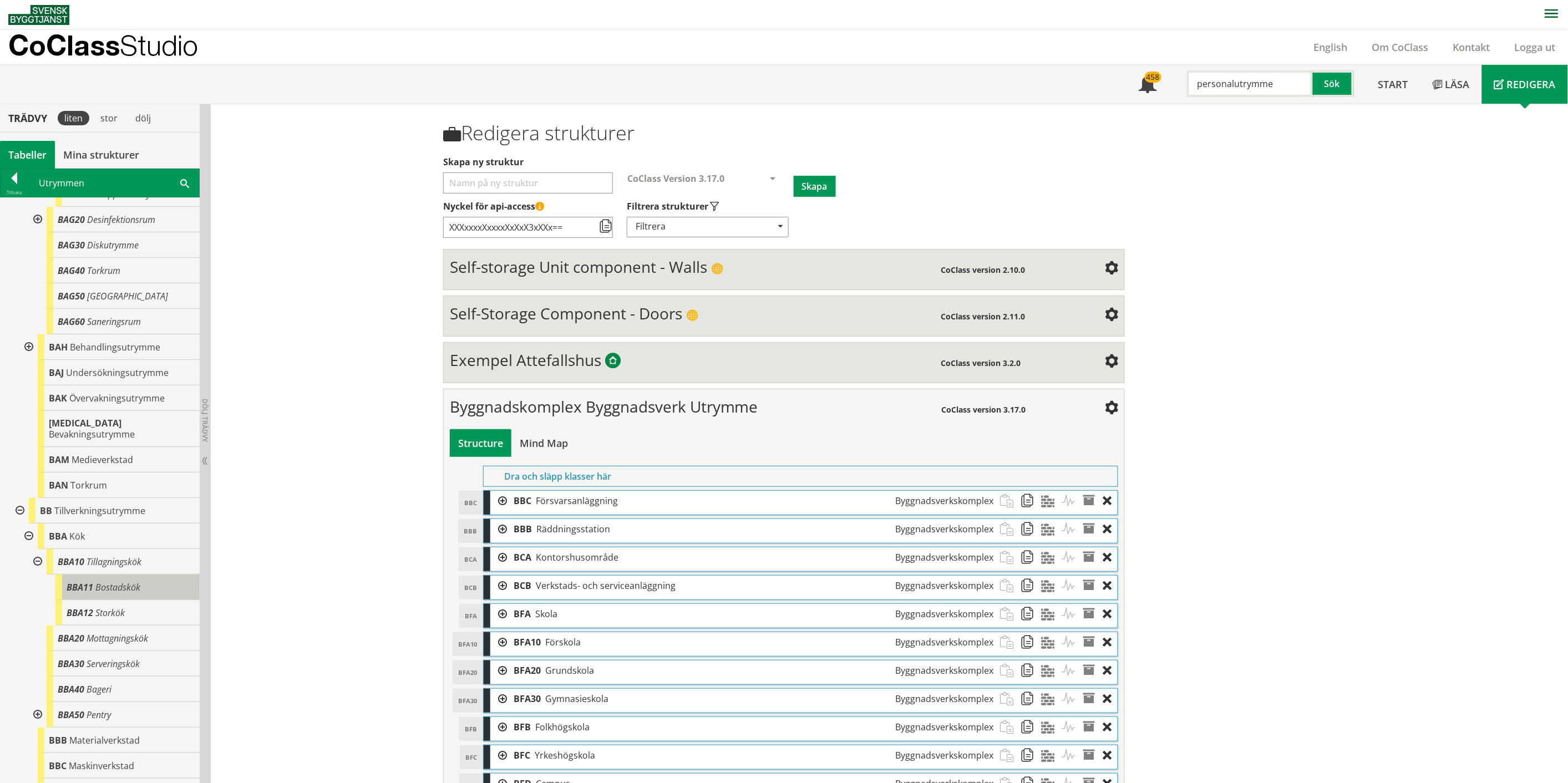
scroll to position [862, 0]
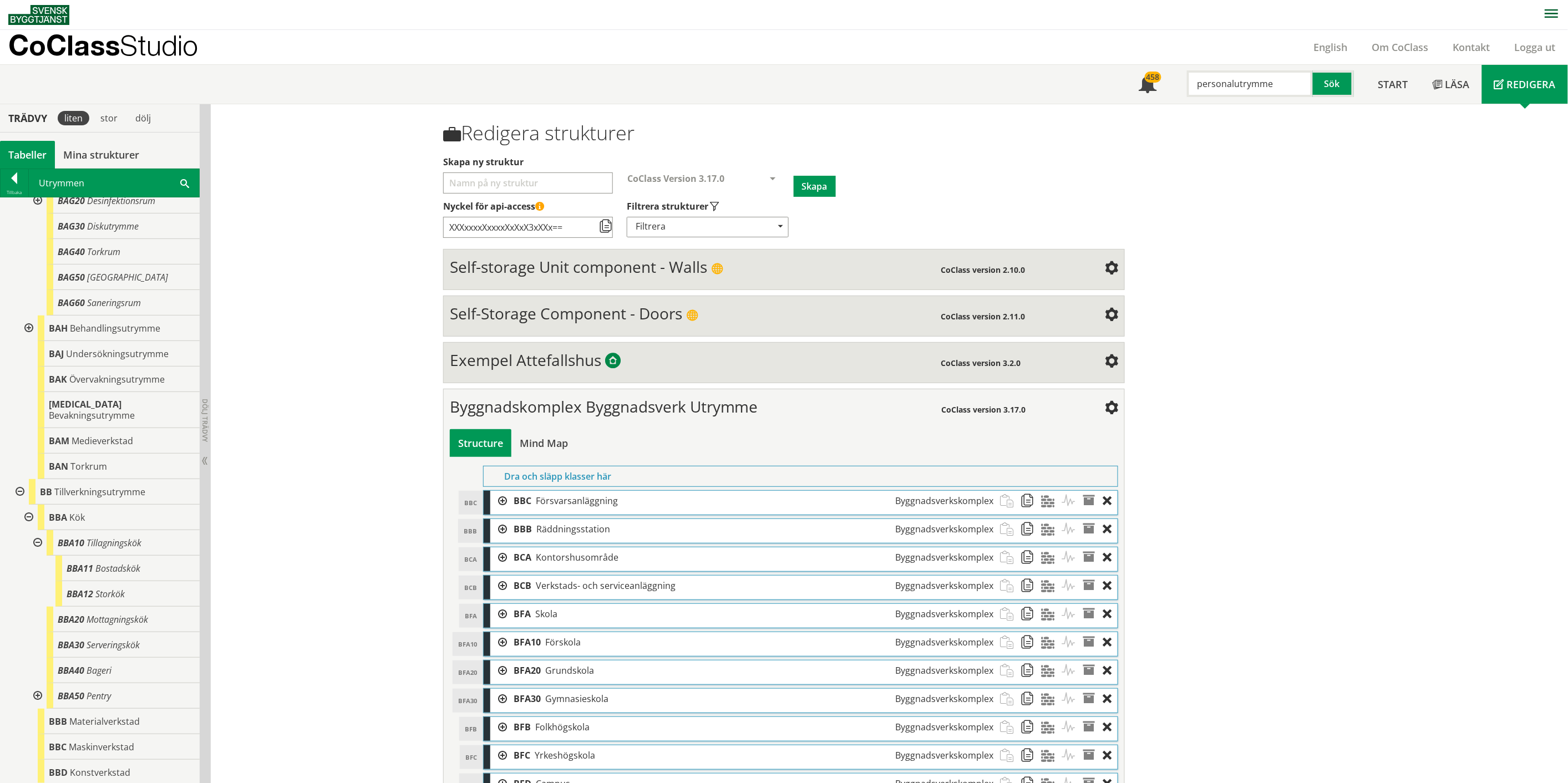
click at [36, 694] on div at bounding box center [36, 696] width 20 height 26
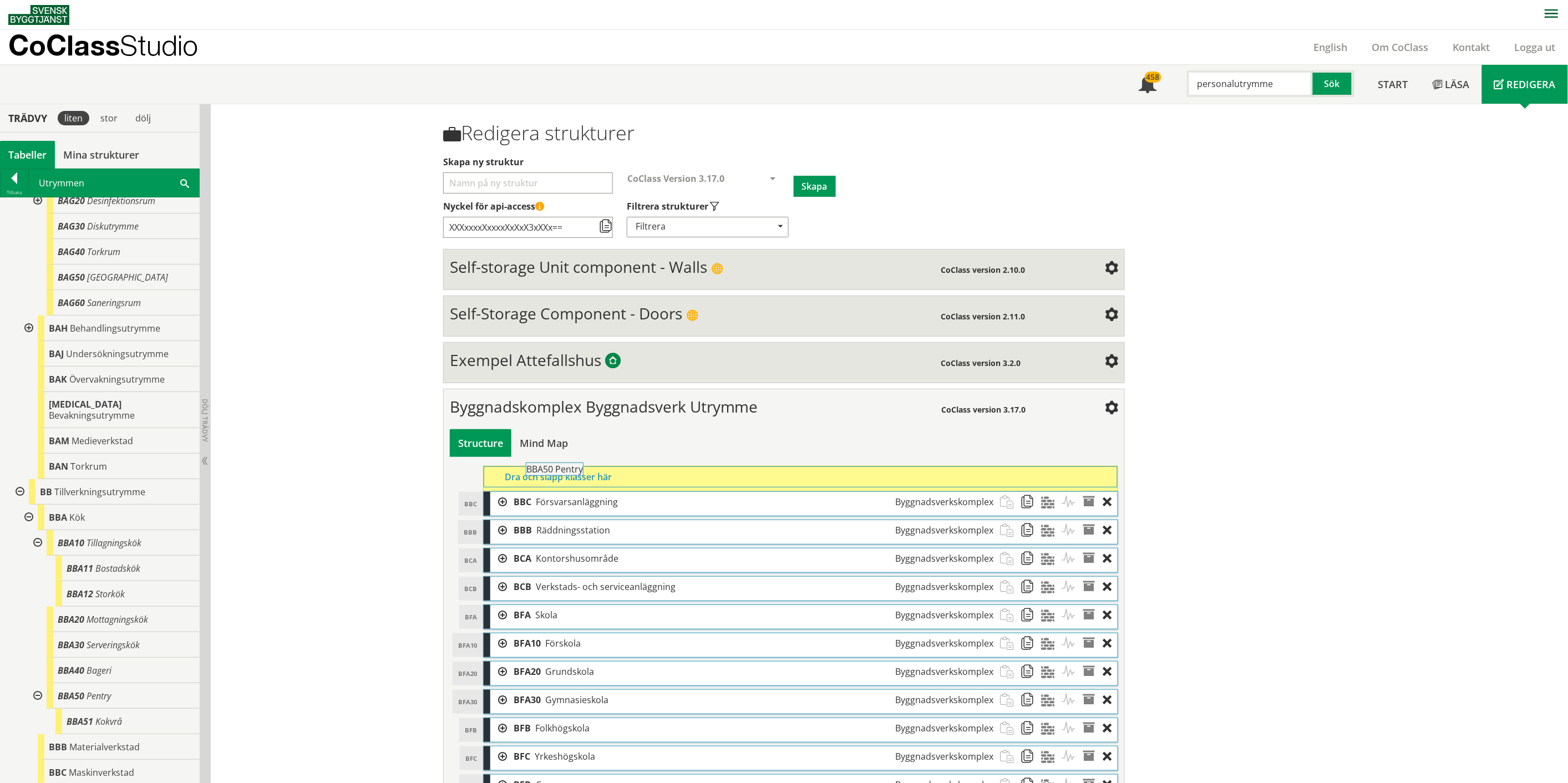
drag, startPoint x: 100, startPoint y: 700, endPoint x: 599, endPoint y: 479, distance: 545.7
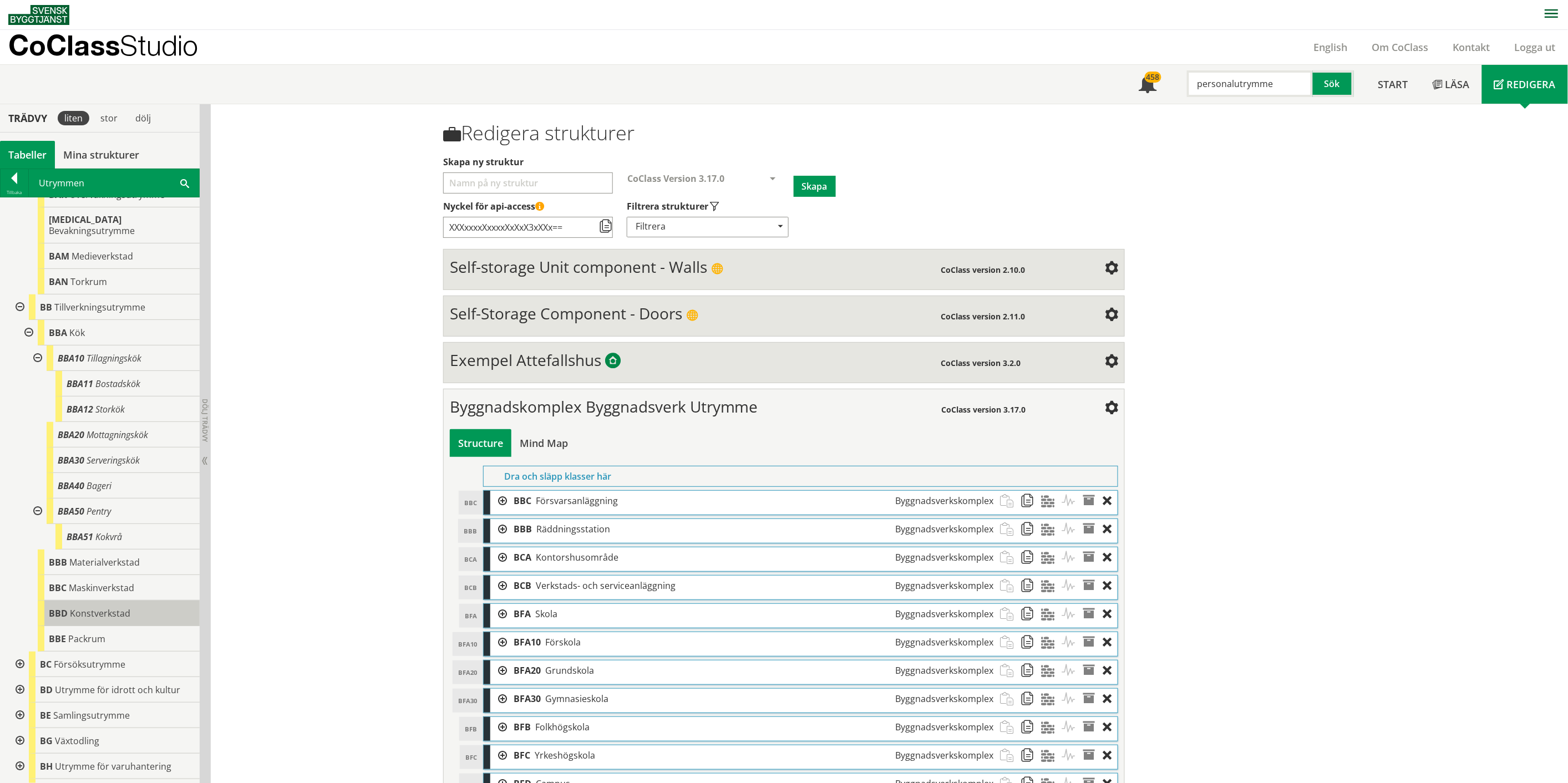
scroll to position [1109, 0]
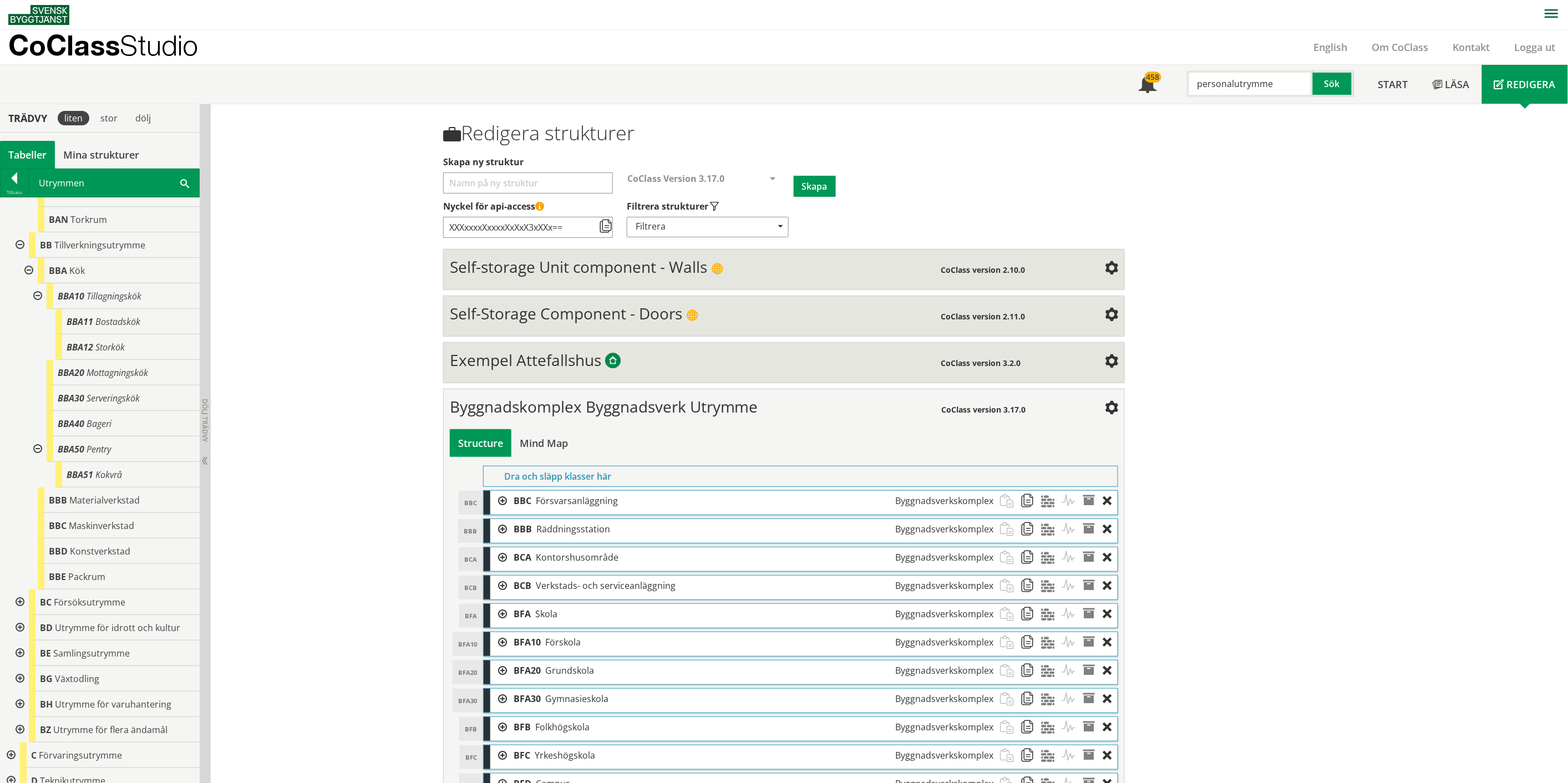
click at [19, 600] on div at bounding box center [19, 602] width 20 height 26
click at [19, 629] on div at bounding box center [19, 628] width 20 height 26
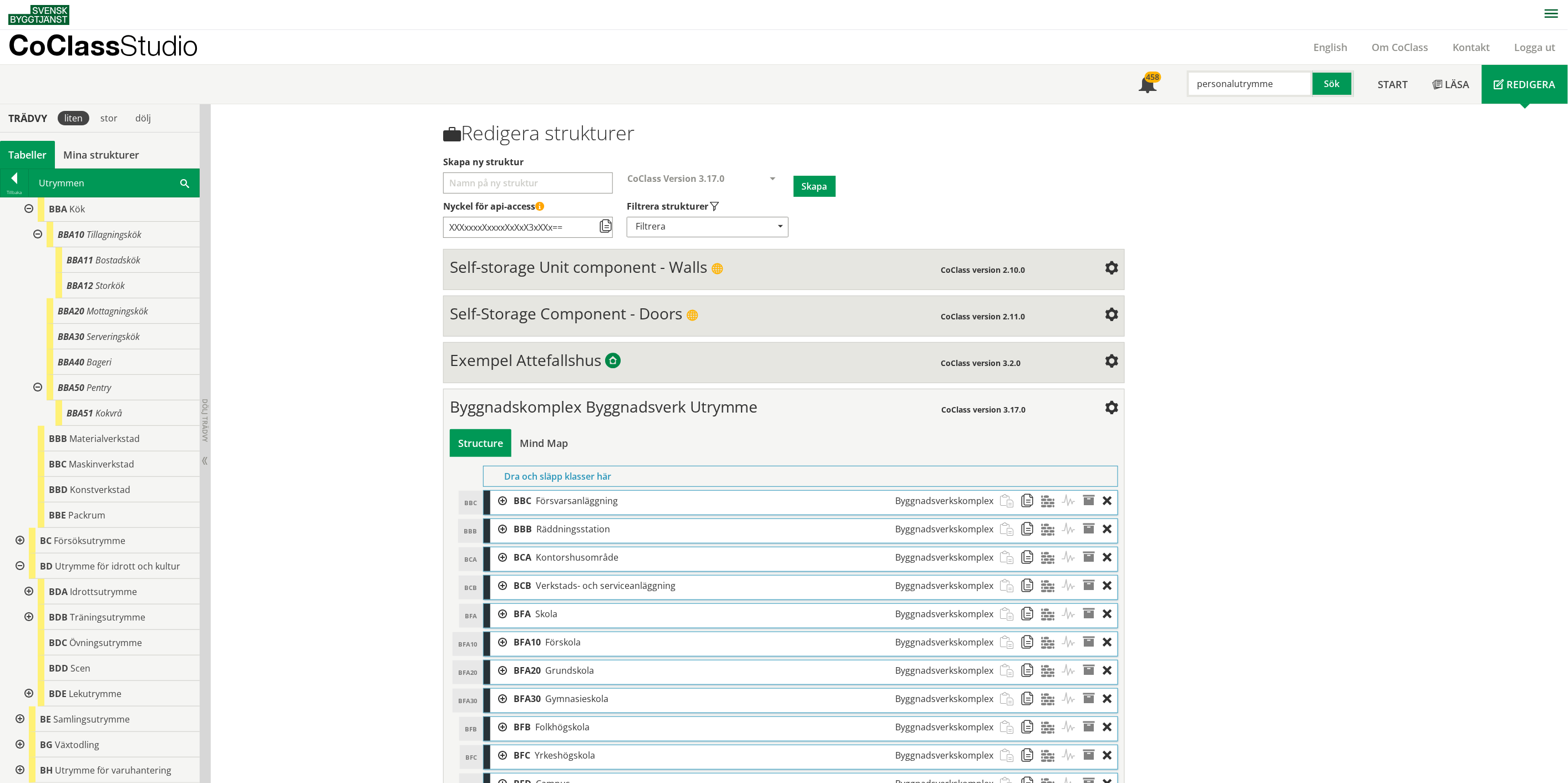
click at [31, 692] on div at bounding box center [27, 694] width 20 height 26
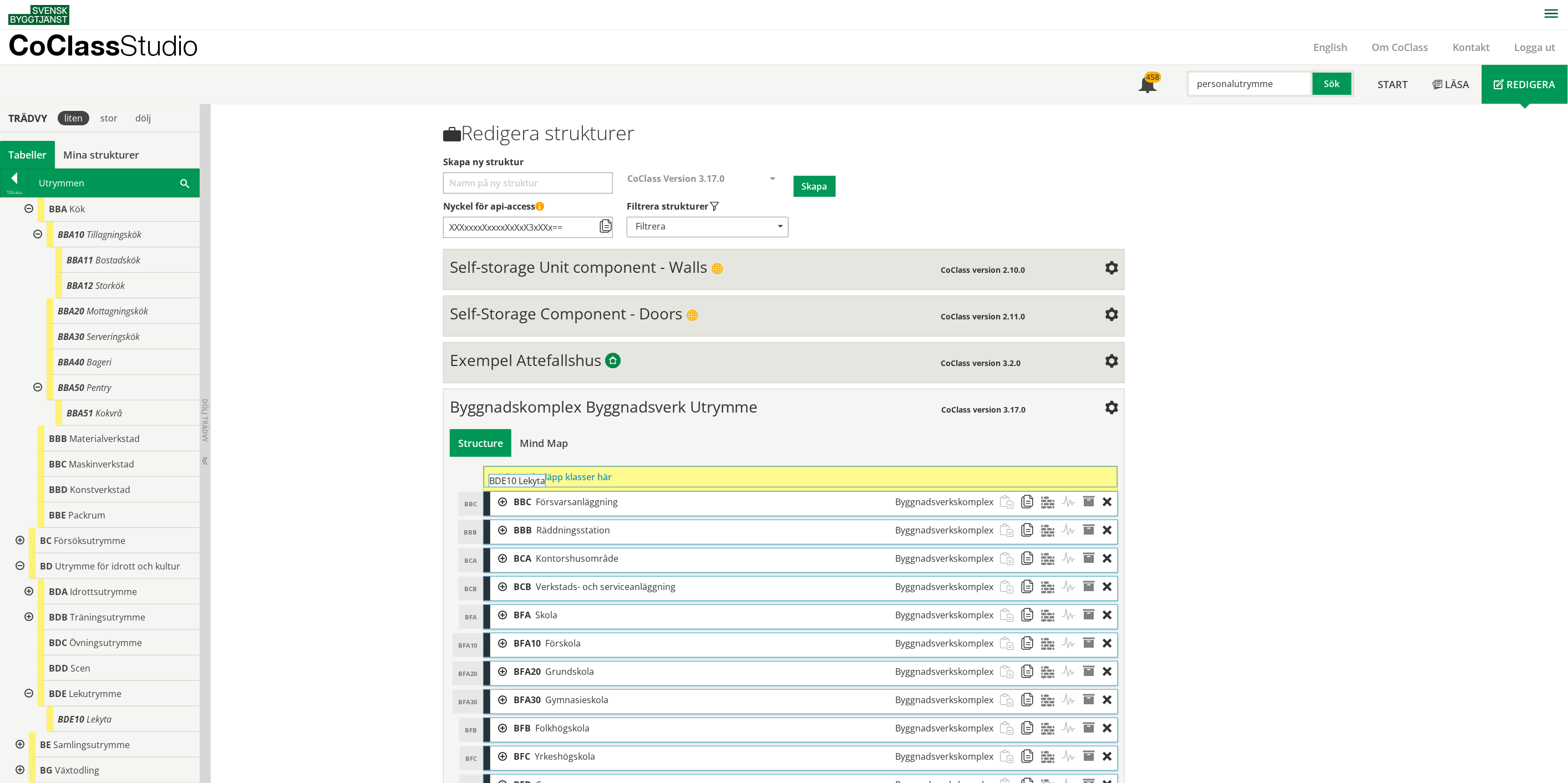
drag, startPoint x: 86, startPoint y: 722, endPoint x: 548, endPoint y: 489, distance: 517.4
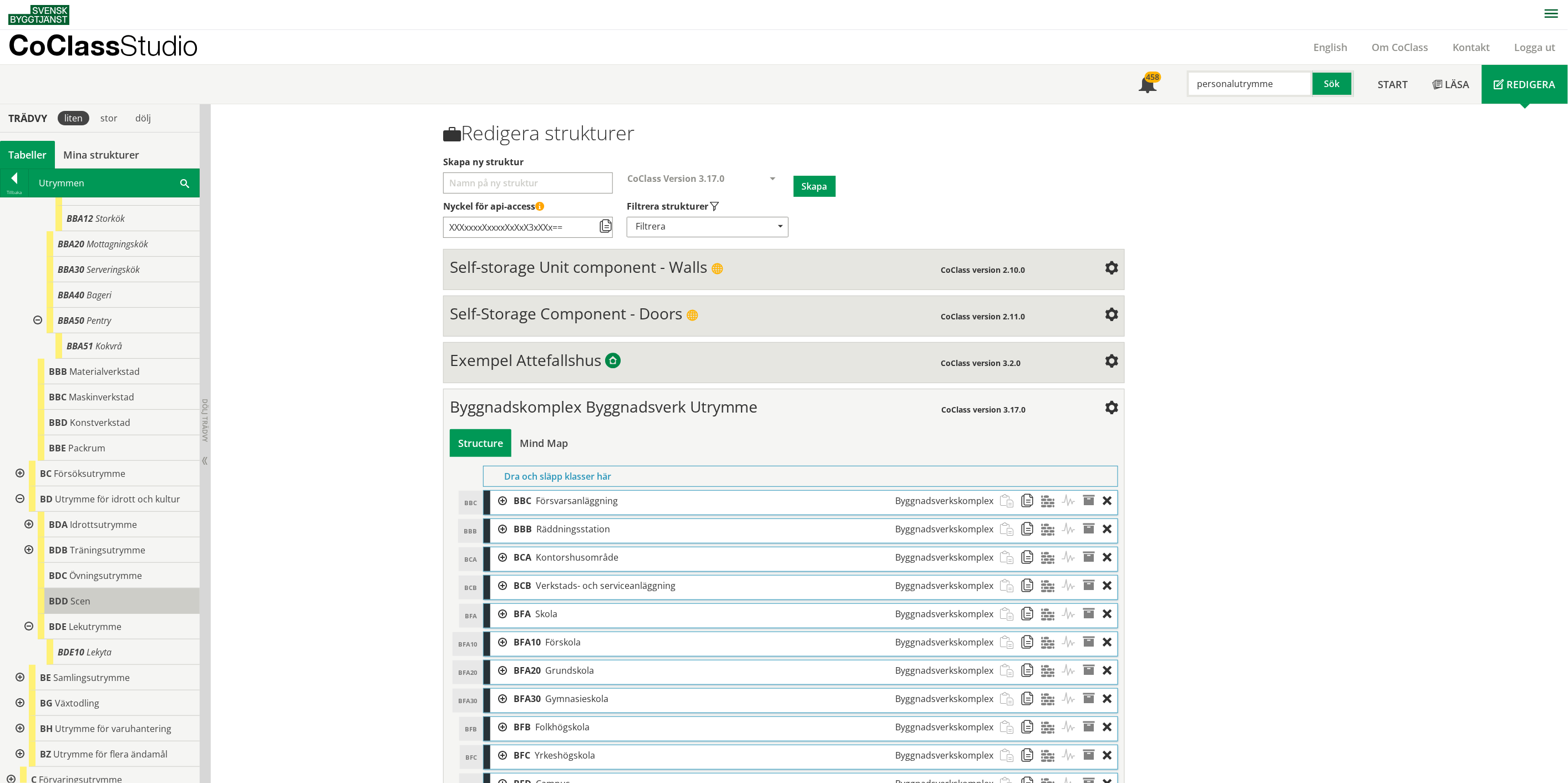
scroll to position [1294, 0]
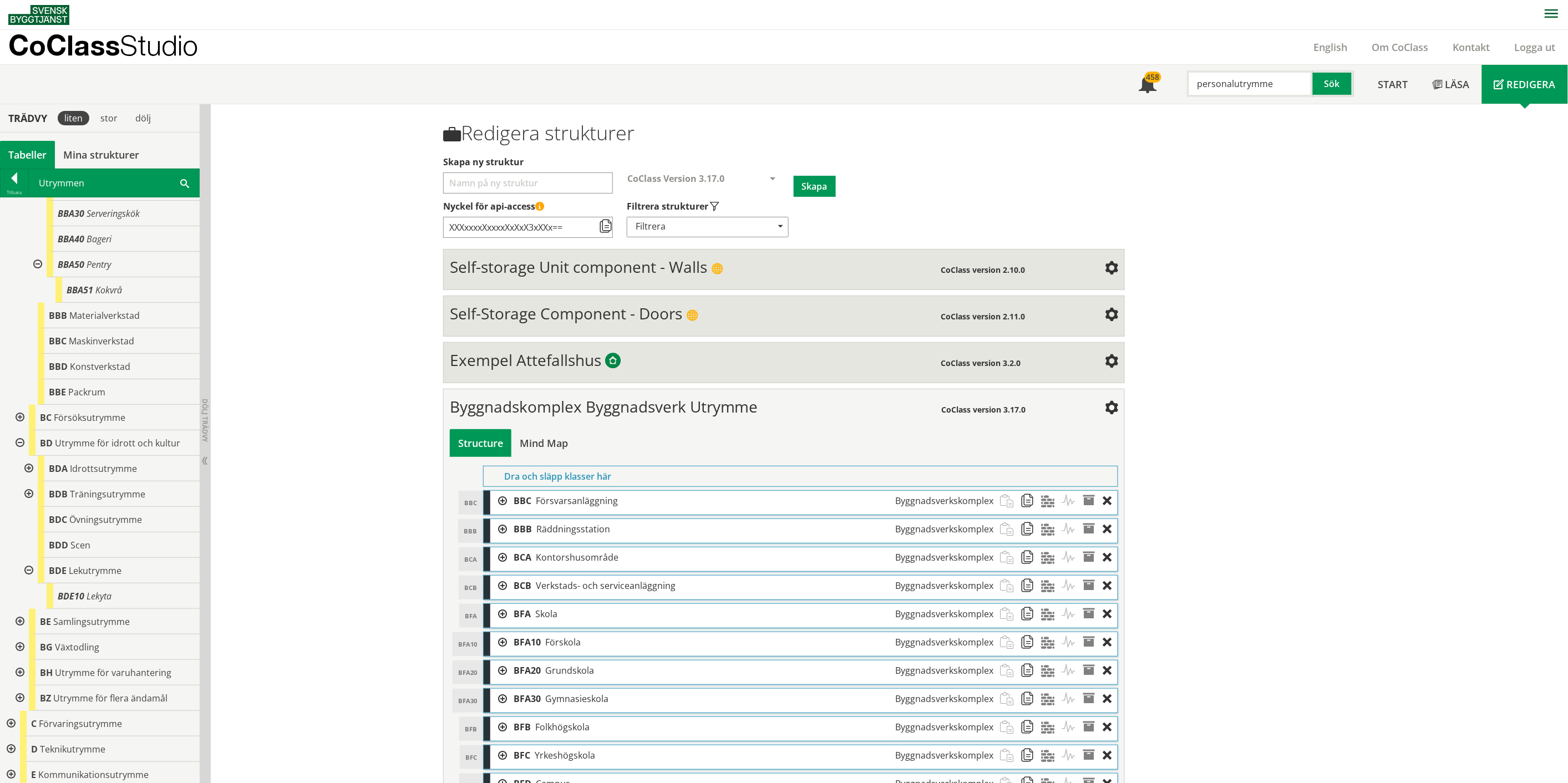
click at [17, 620] on div at bounding box center [19, 622] width 20 height 26
click at [26, 647] on div at bounding box center [27, 647] width 20 height 26
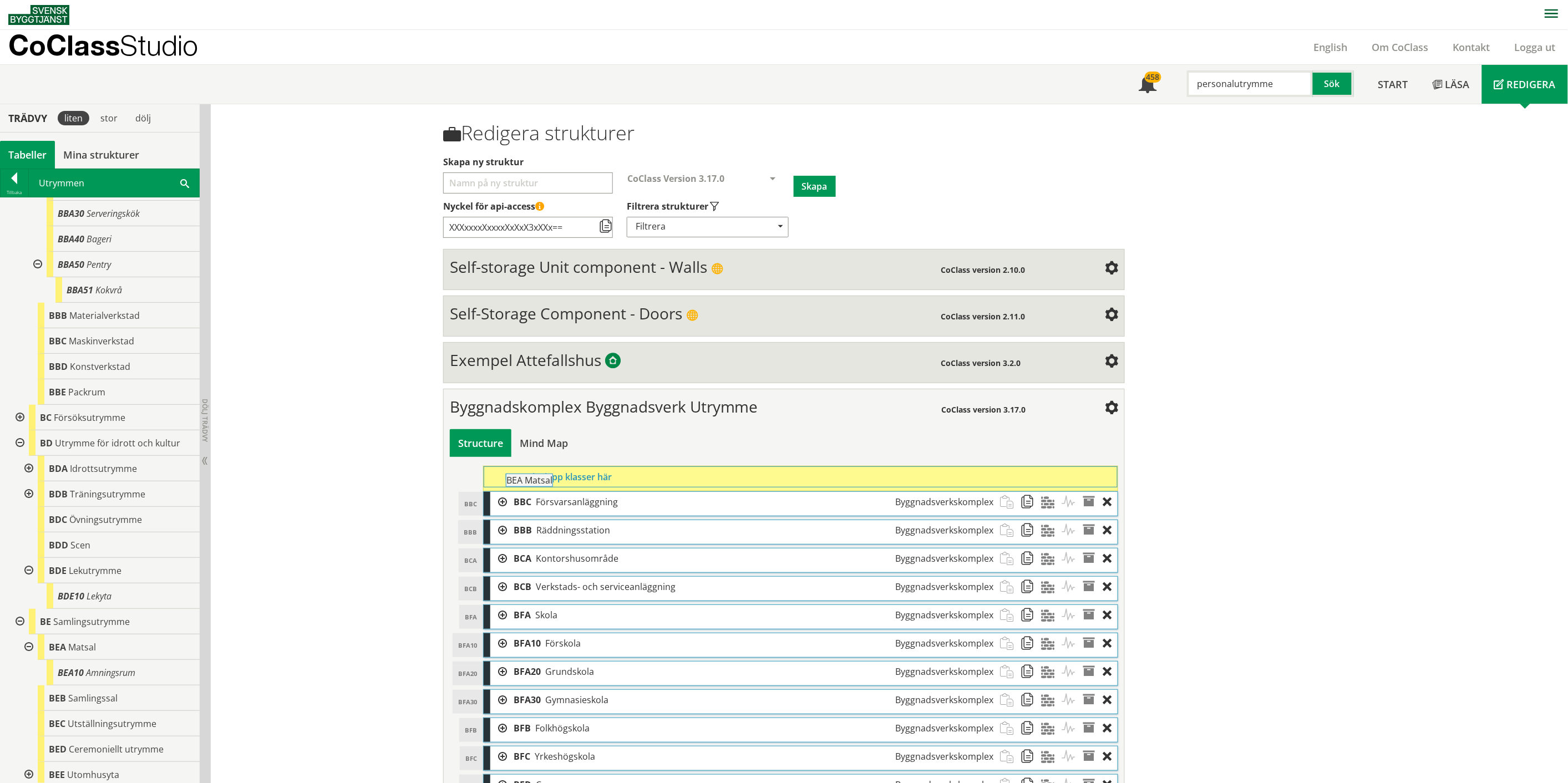
drag, startPoint x: 81, startPoint y: 646, endPoint x: 569, endPoint y: 484, distance: 514.2
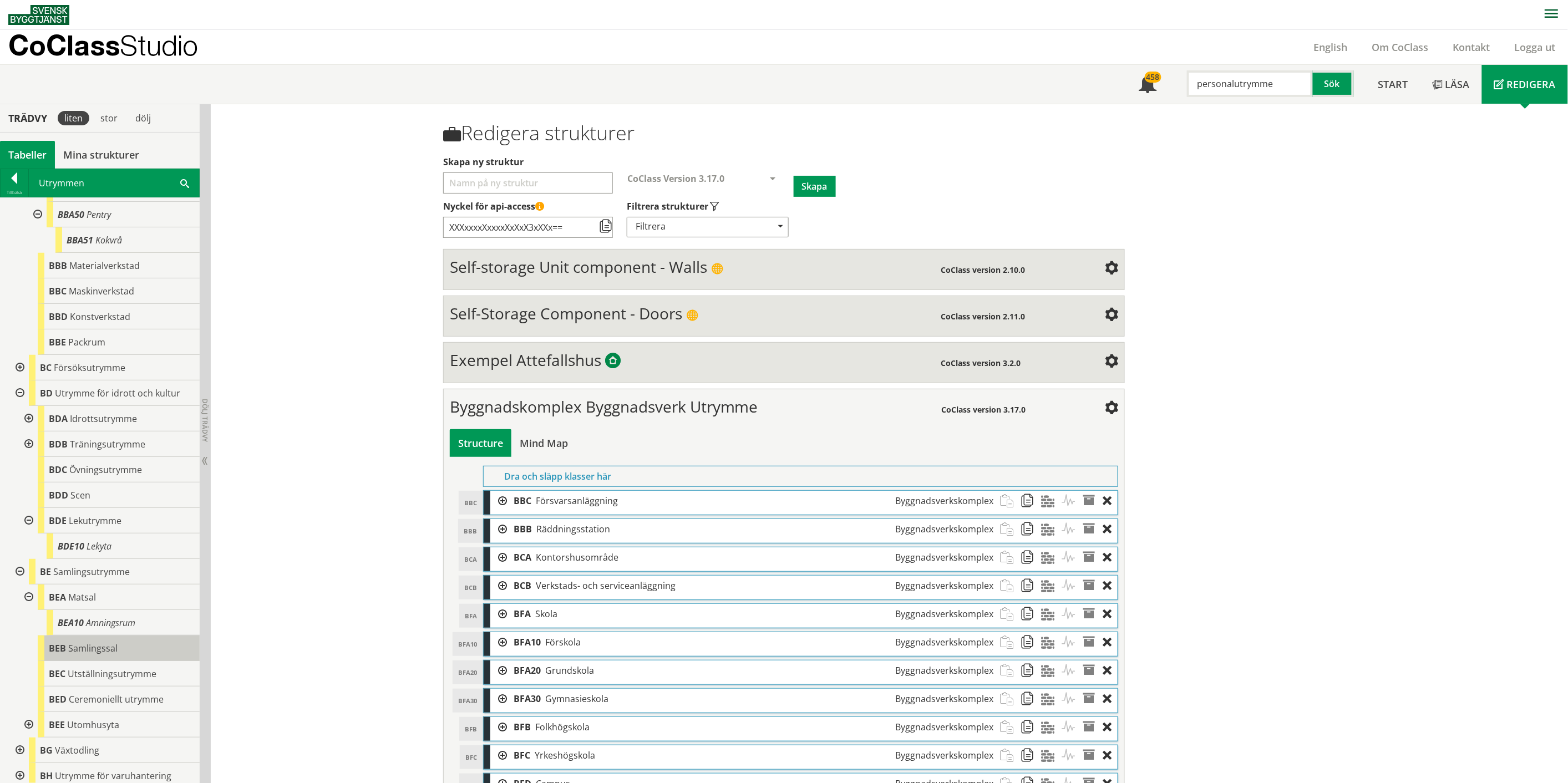
scroll to position [1355, 0]
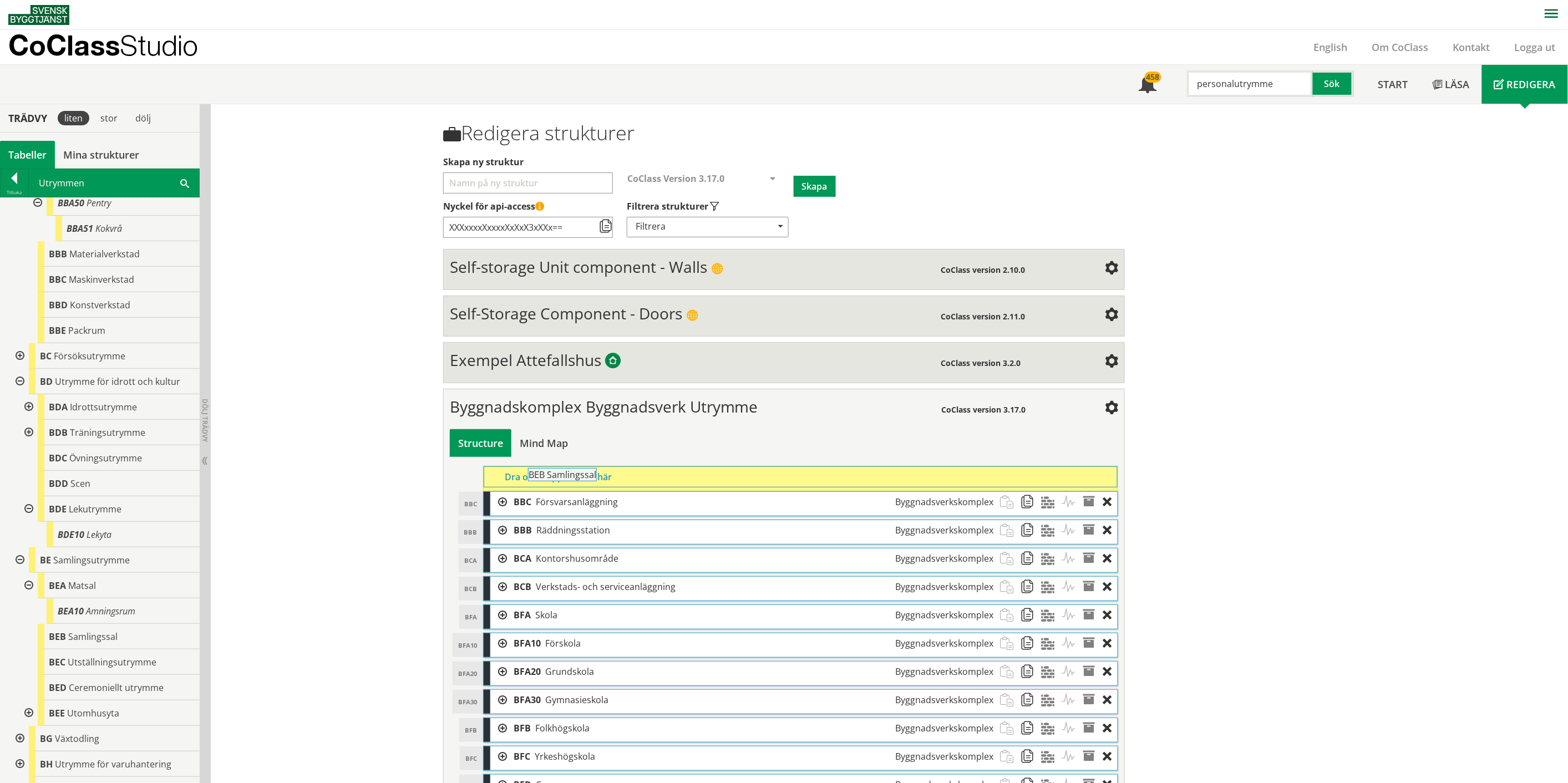
drag, startPoint x: 98, startPoint y: 639, endPoint x: 608, endPoint y: 483, distance: 533.3
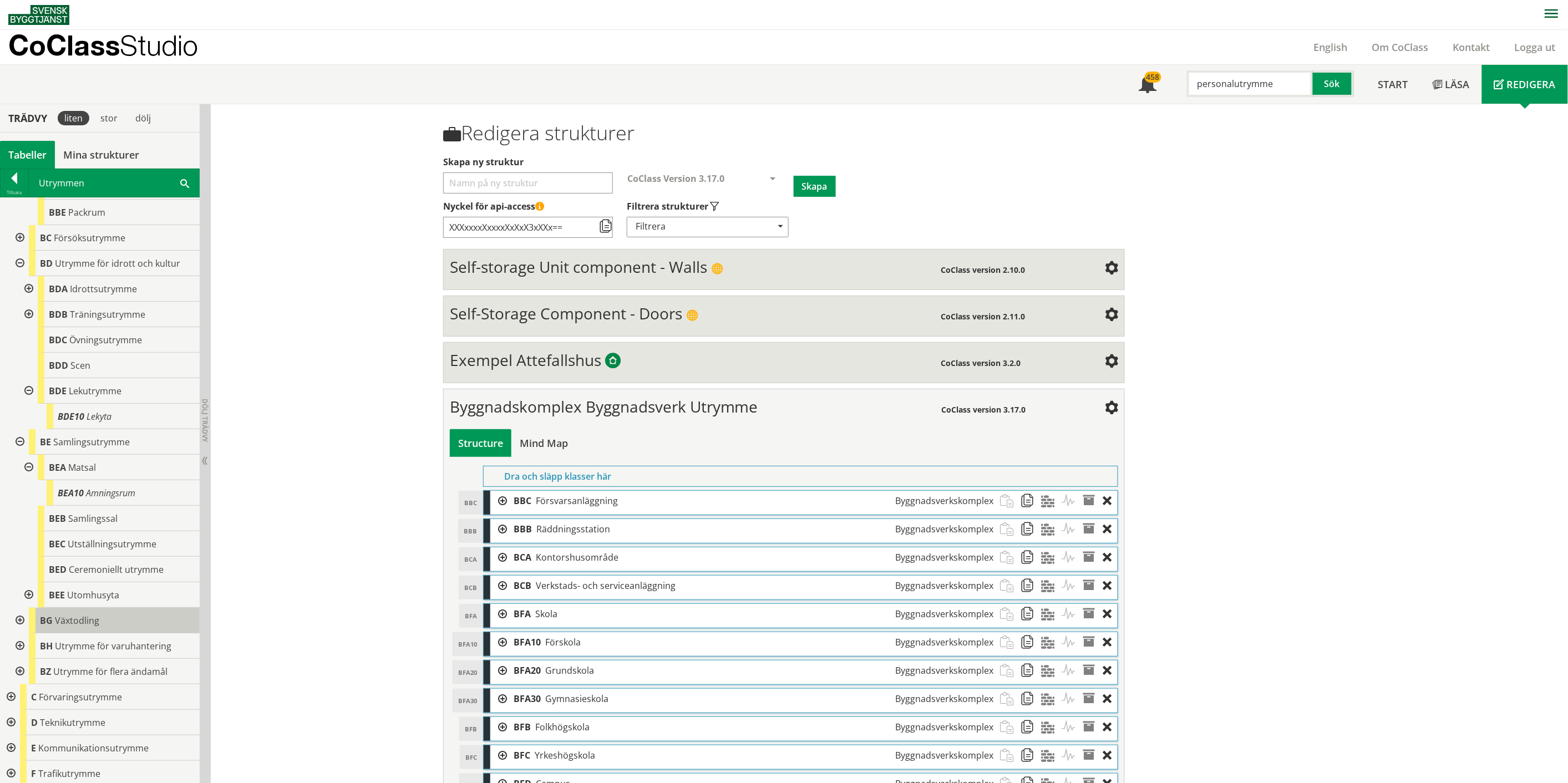
scroll to position [1479, 0]
click at [17, 664] on div at bounding box center [19, 667] width 20 height 26
click at [10, 689] on div at bounding box center [10, 692] width 20 height 26
click at [20, 713] on div at bounding box center [19, 717] width 20 height 26
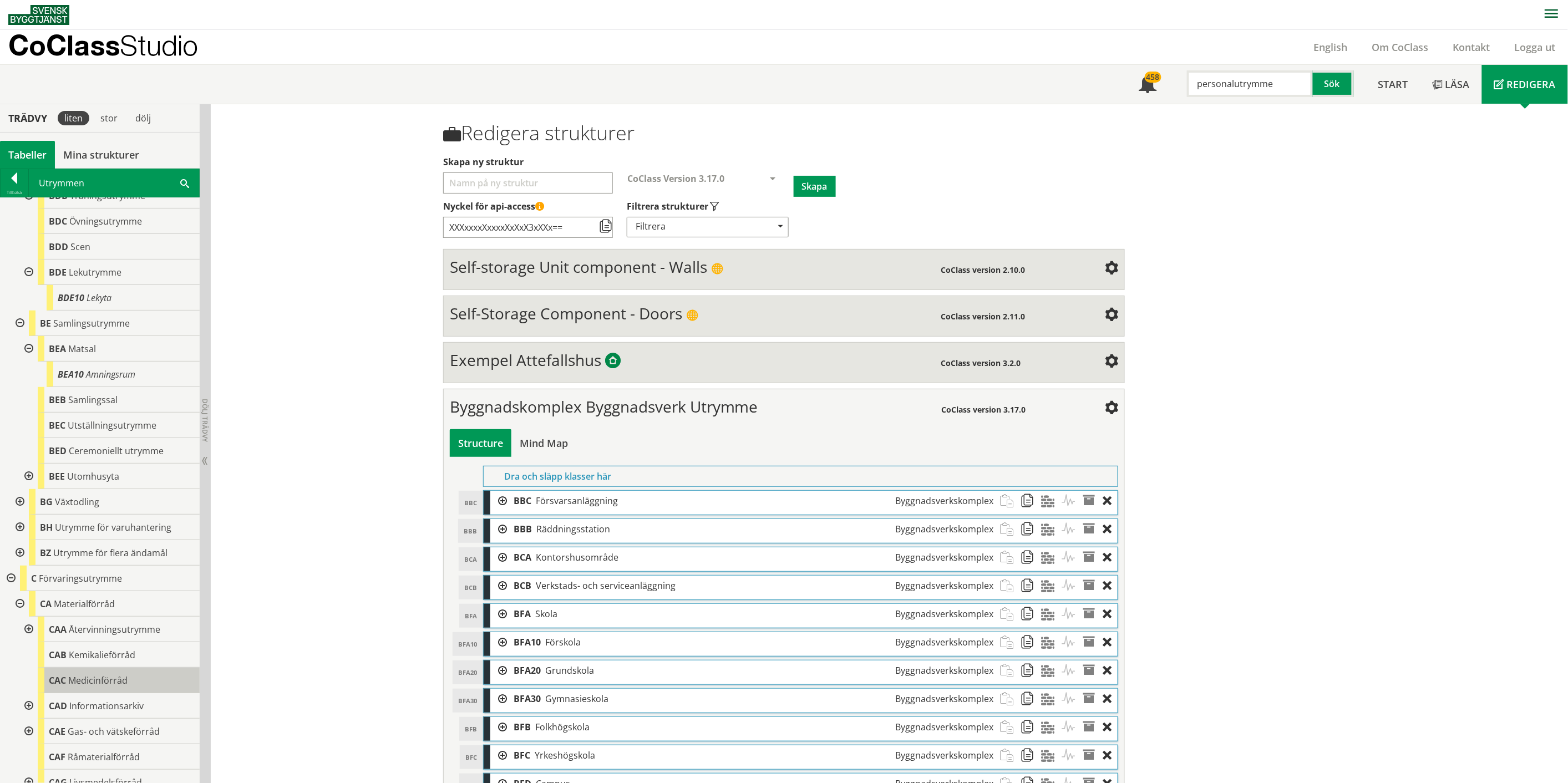
scroll to position [1602, 0]
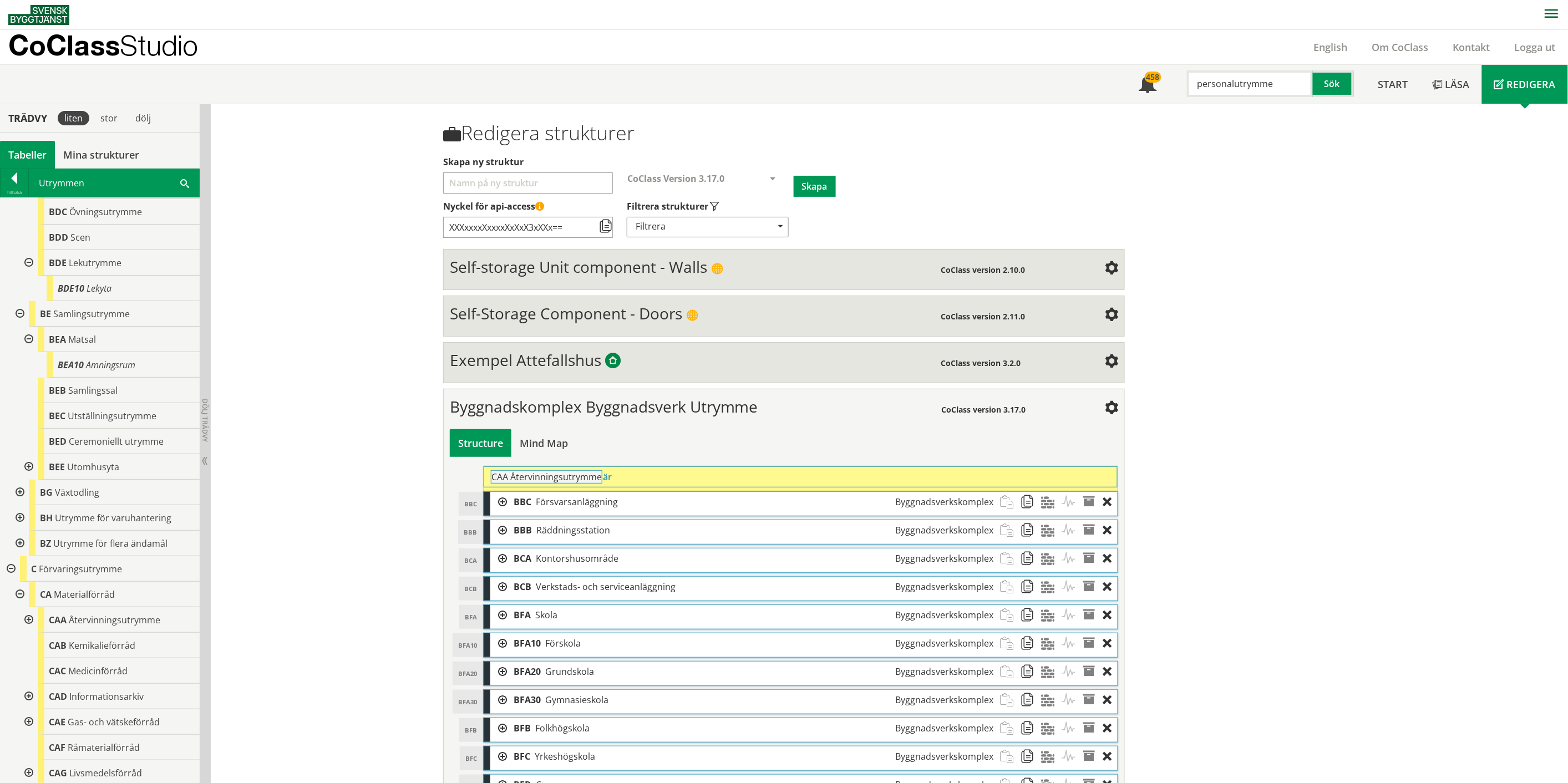
drag, startPoint x: 121, startPoint y: 622, endPoint x: 594, endPoint y: 486, distance: 492.2
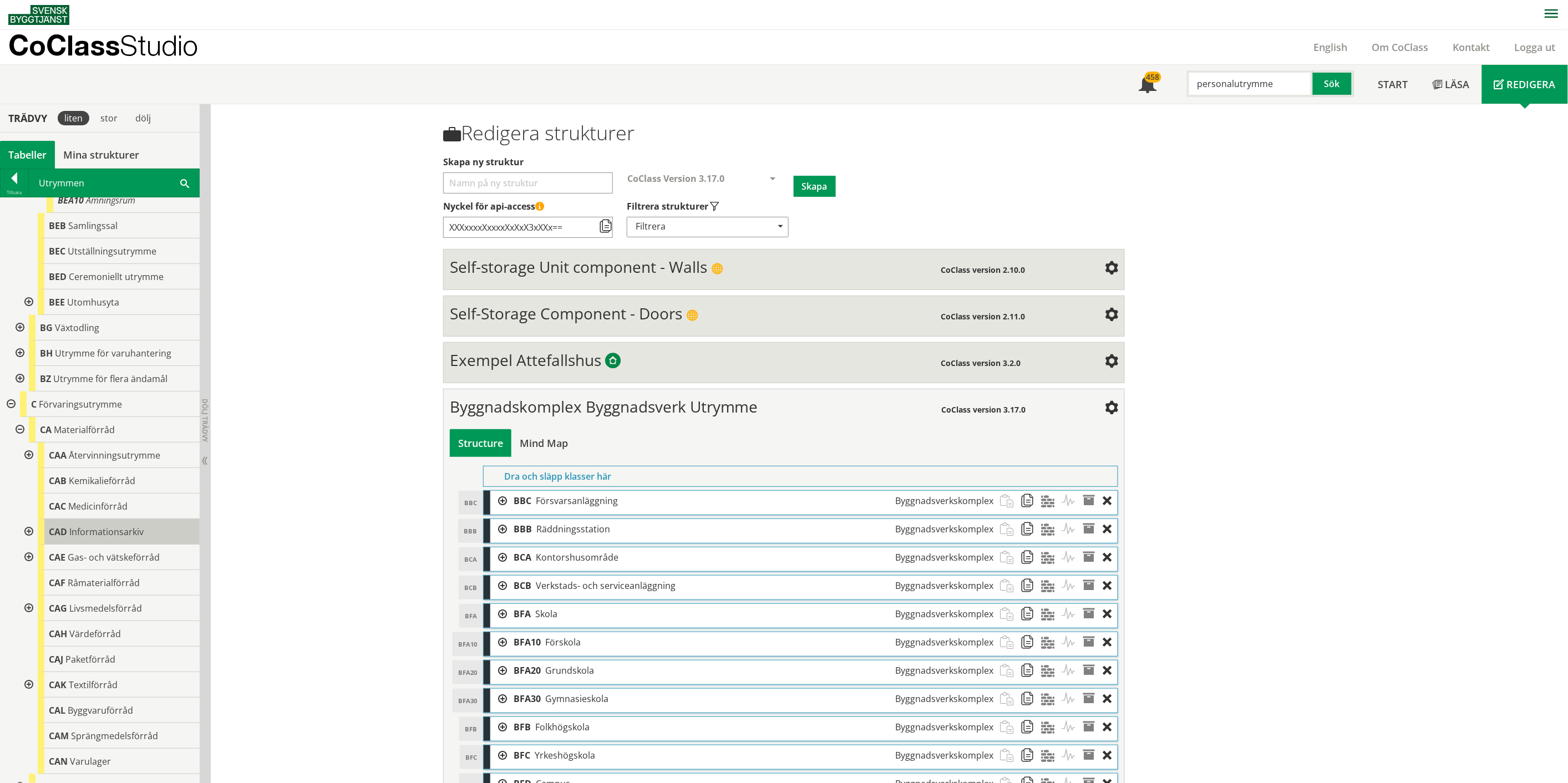
scroll to position [1787, 0]
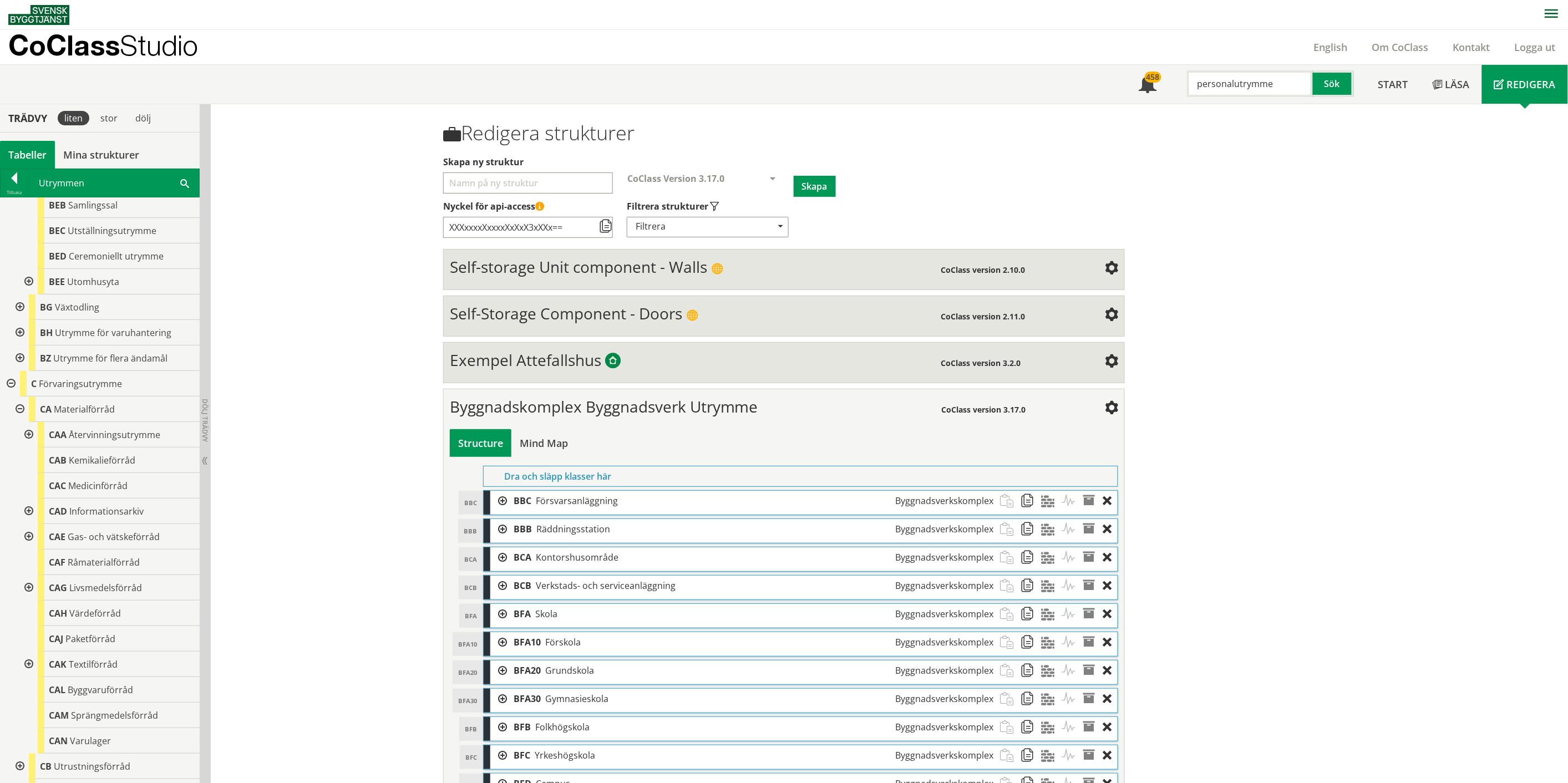
click at [32, 662] on div at bounding box center [27, 664] width 20 height 26
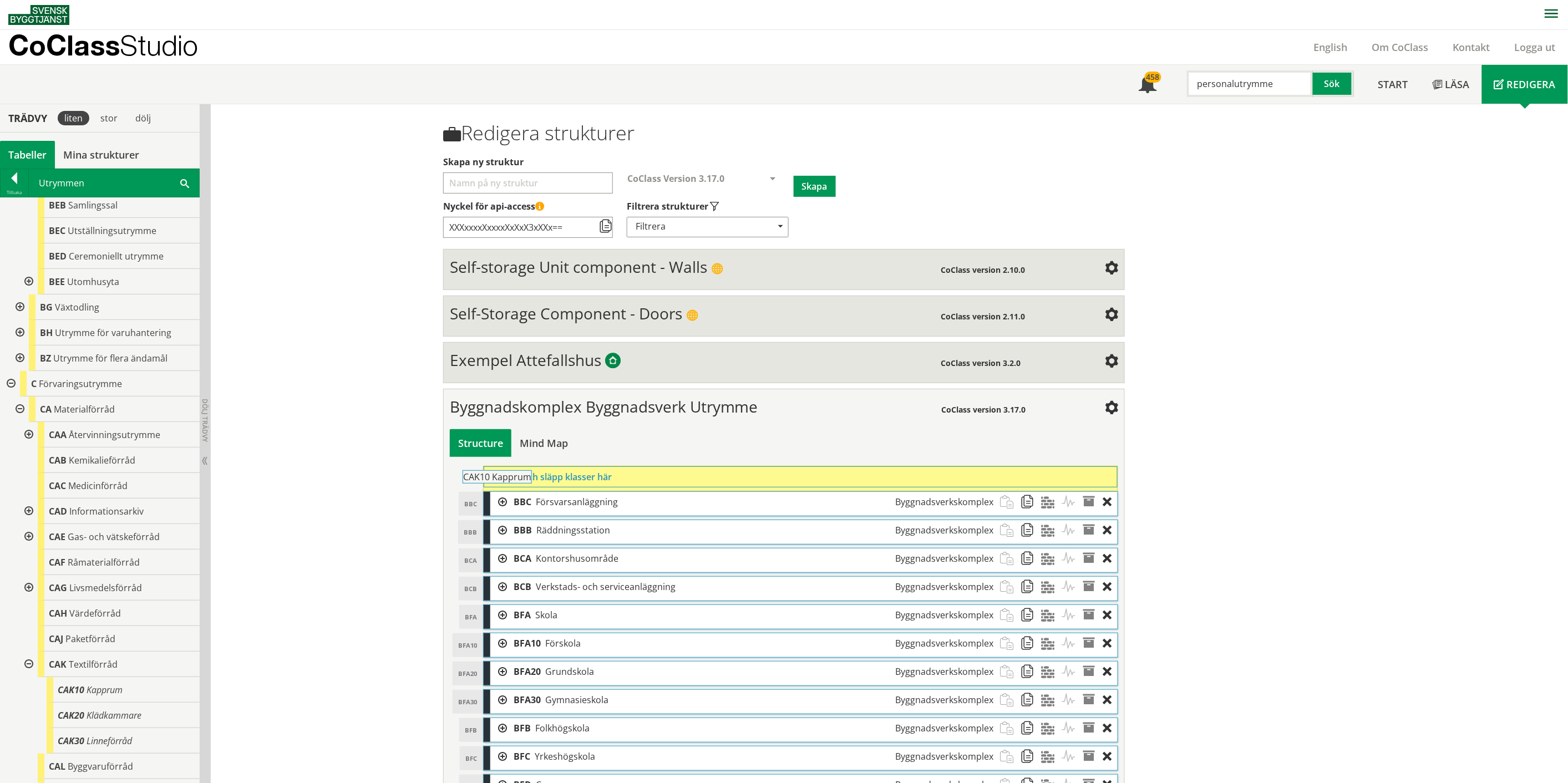
drag, startPoint x: 115, startPoint y: 691, endPoint x: 551, endPoint y: 484, distance: 482.6
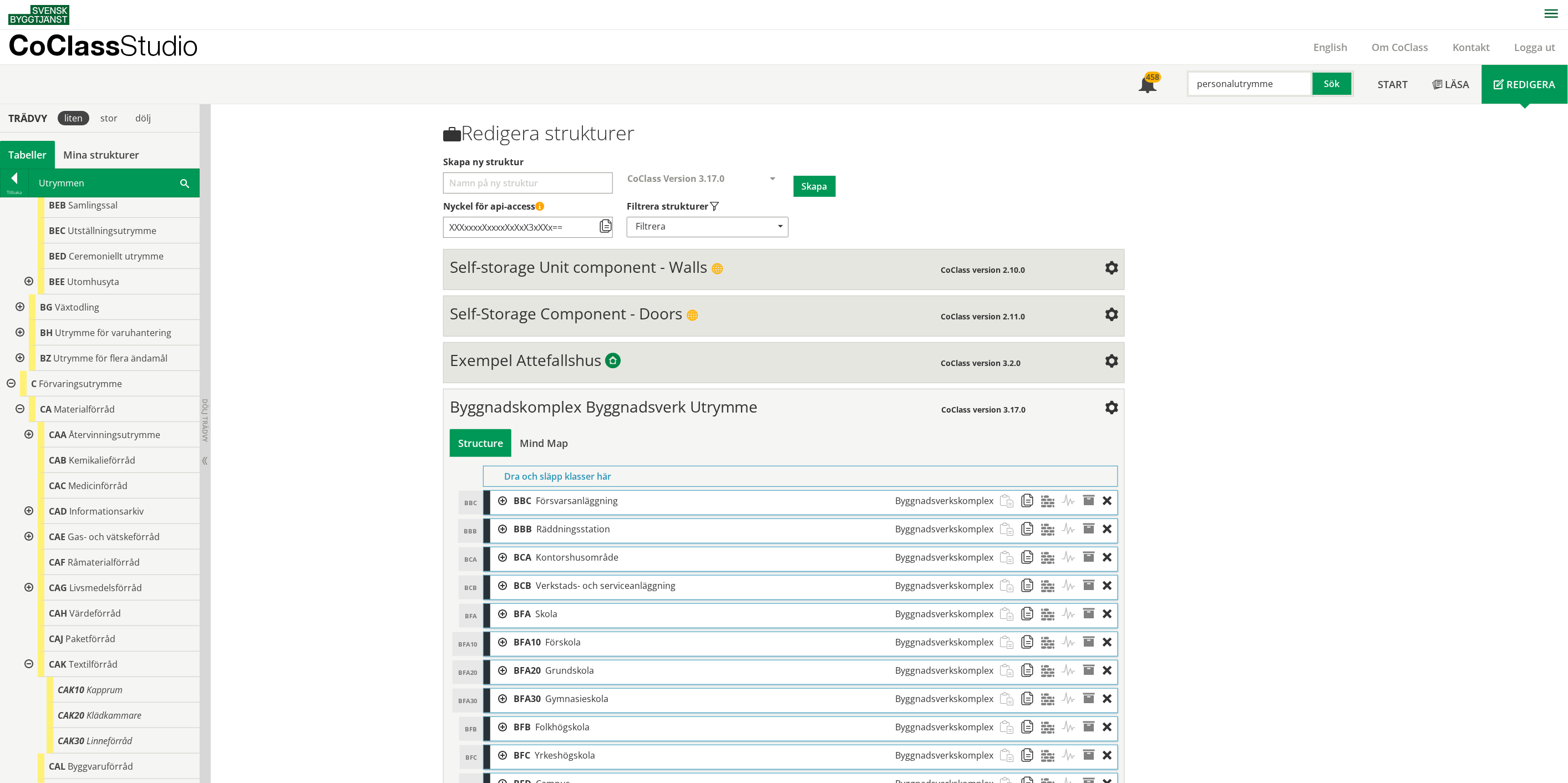
click at [29, 585] on div at bounding box center [27, 588] width 20 height 26
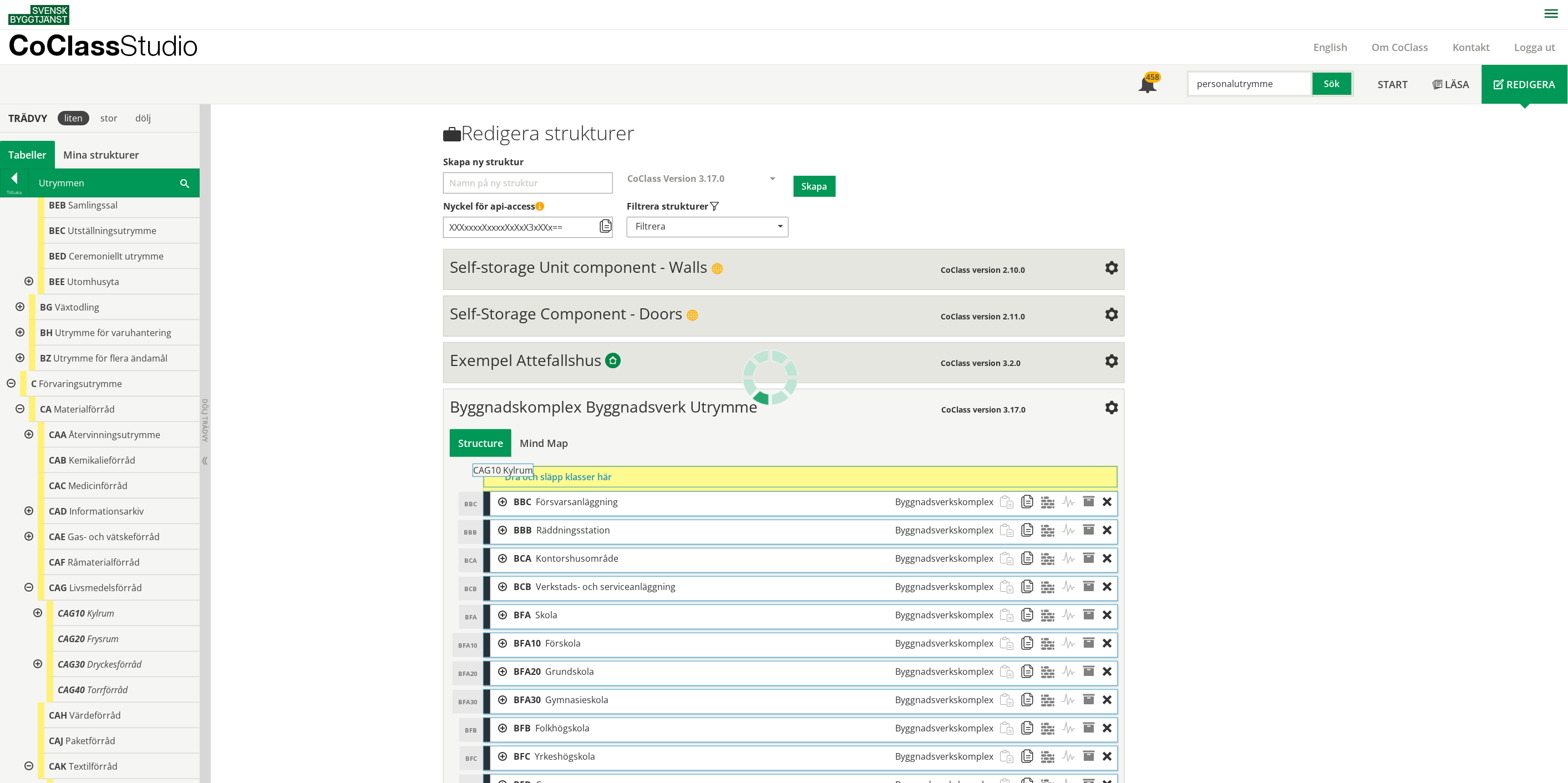
drag, startPoint x: 99, startPoint y: 614, endPoint x: 544, endPoint y: 477, distance: 465.6
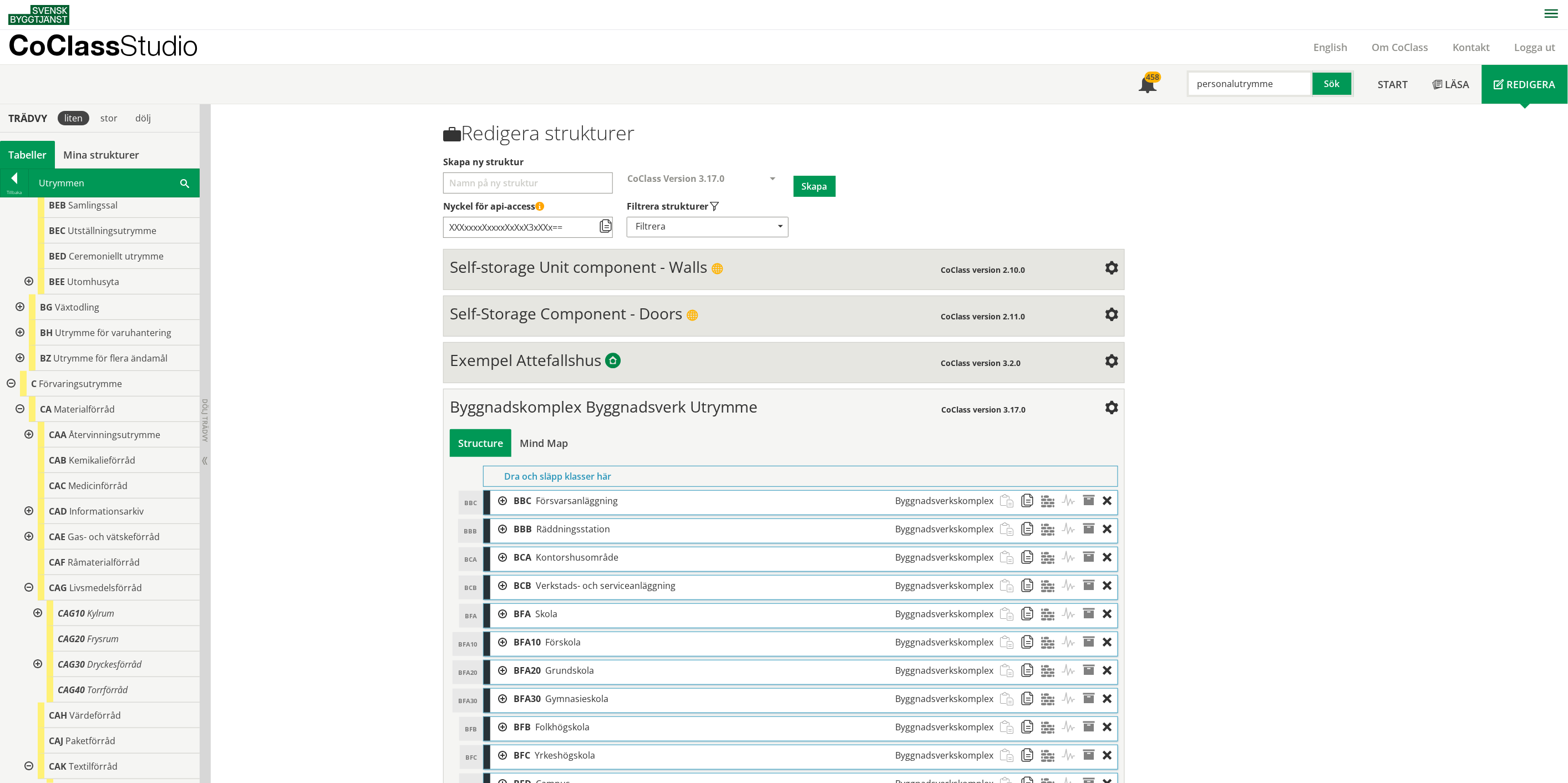
click at [38, 612] on div at bounding box center [36, 613] width 20 height 26
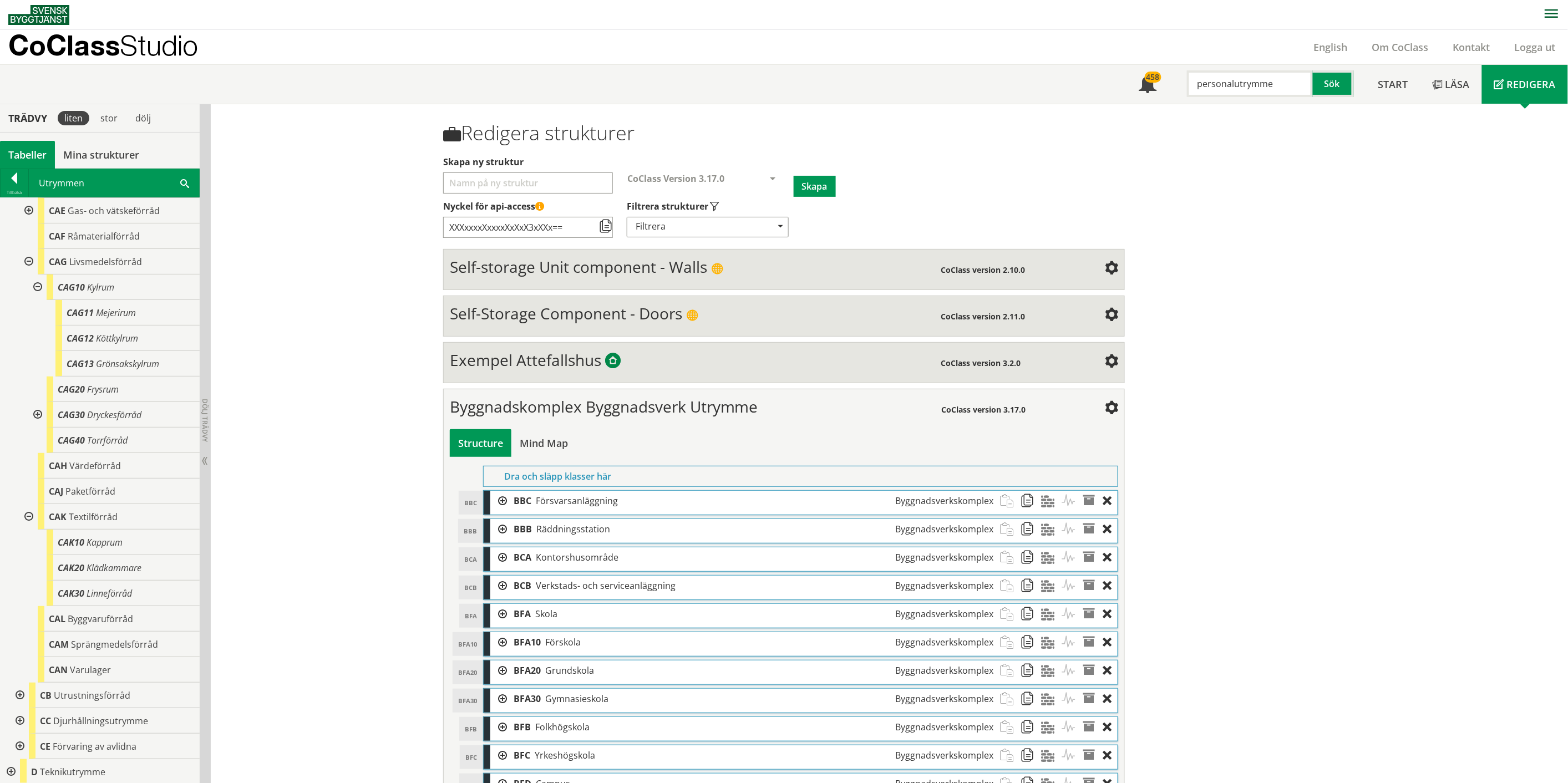
scroll to position [2218, 0]
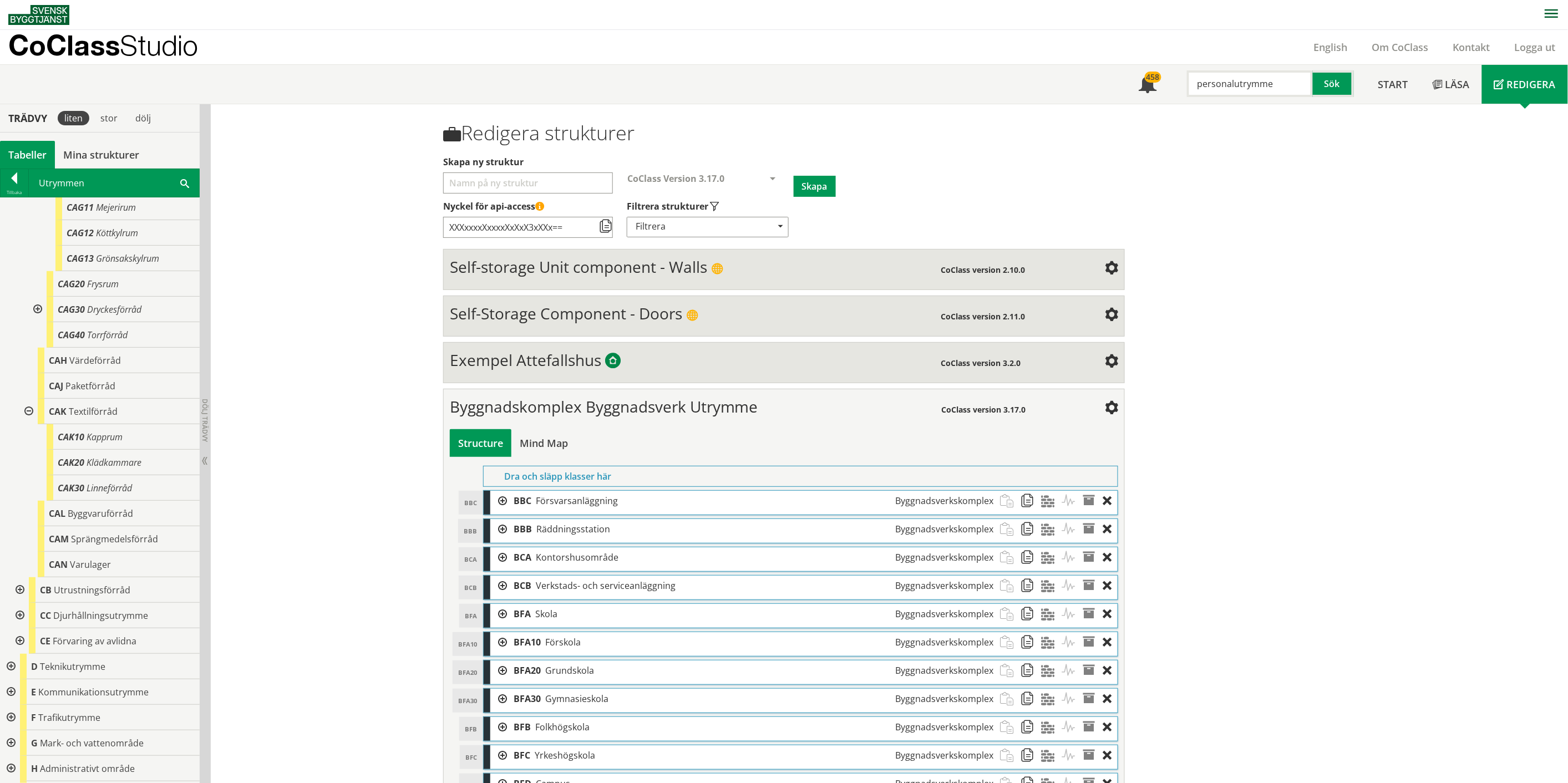
click at [21, 586] on div at bounding box center [19, 590] width 20 height 26
click at [27, 638] on div at bounding box center [27, 641] width 20 height 26
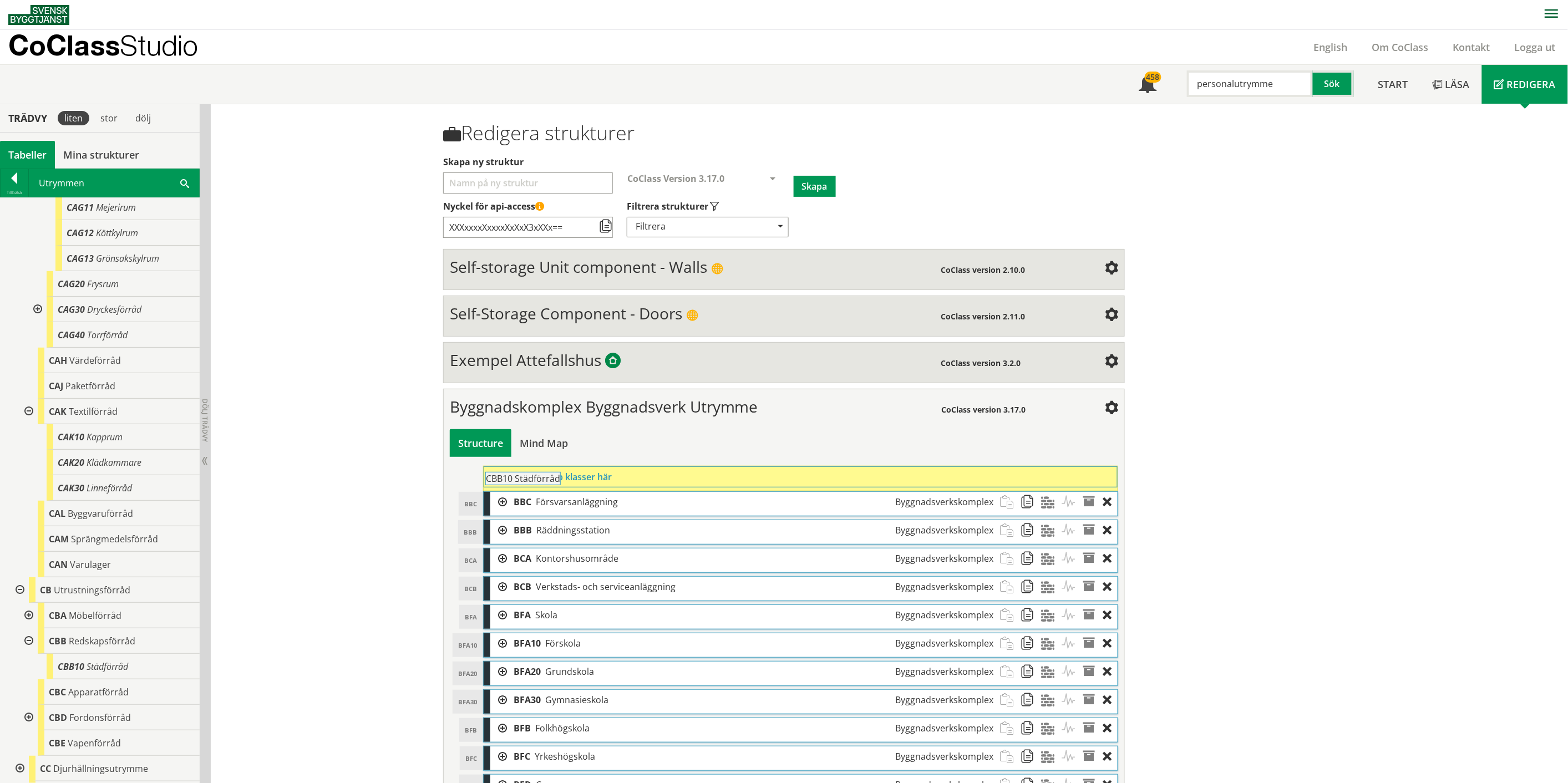
drag, startPoint x: 100, startPoint y: 661, endPoint x: 558, endPoint y: 479, distance: 492.8
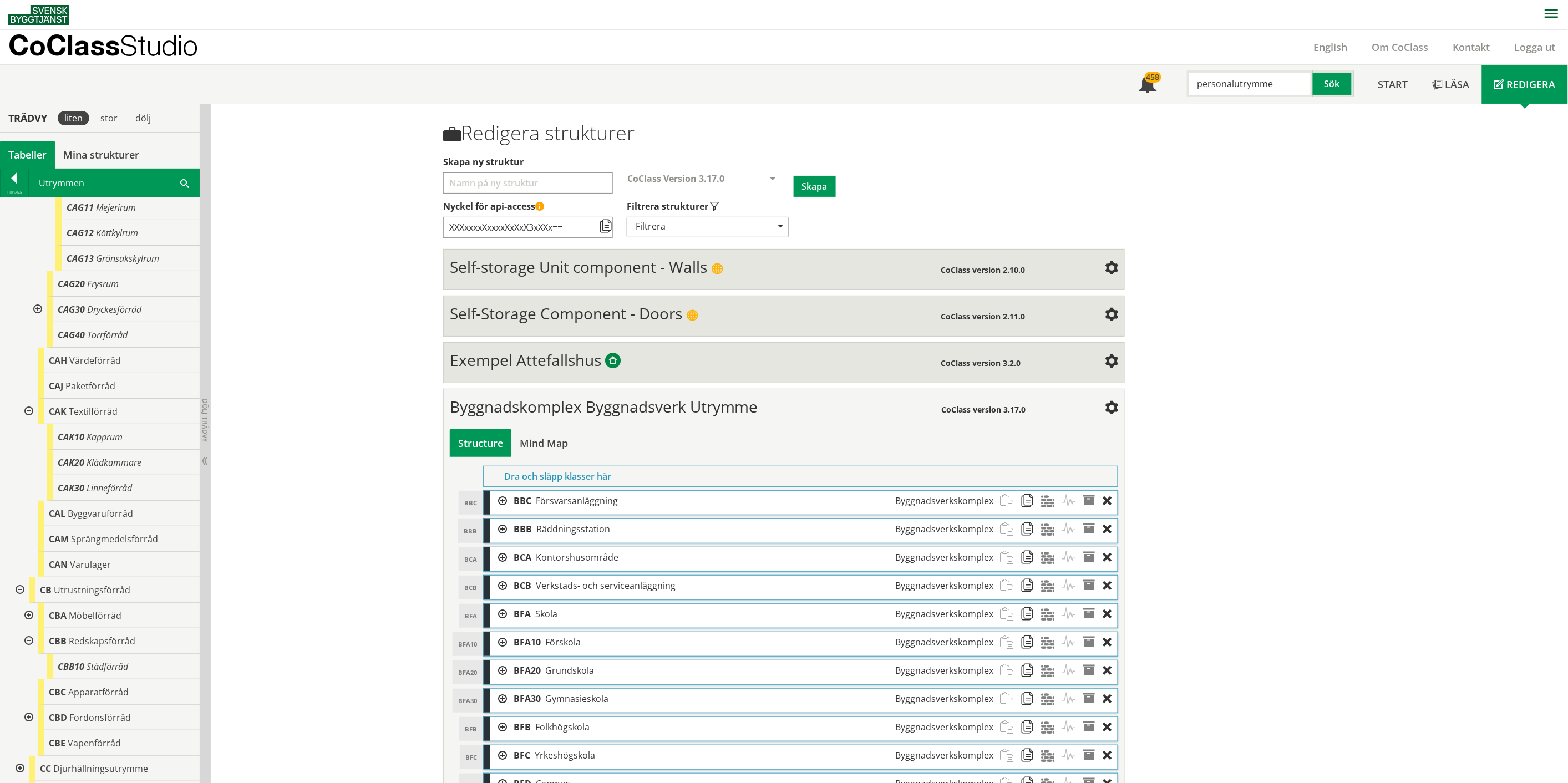
click at [30, 613] on div at bounding box center [27, 616] width 20 height 26
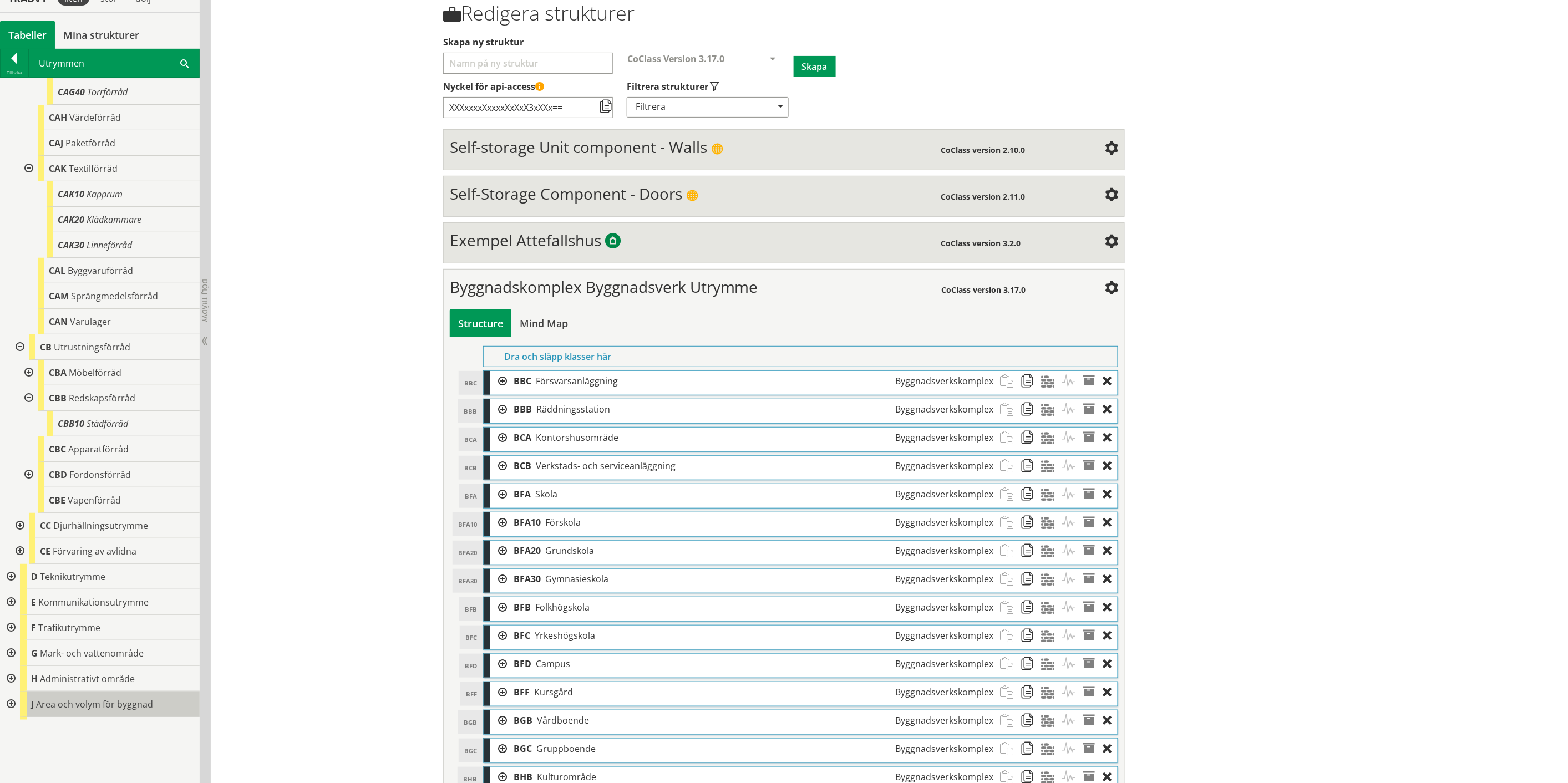
scroll to position [184, 0]
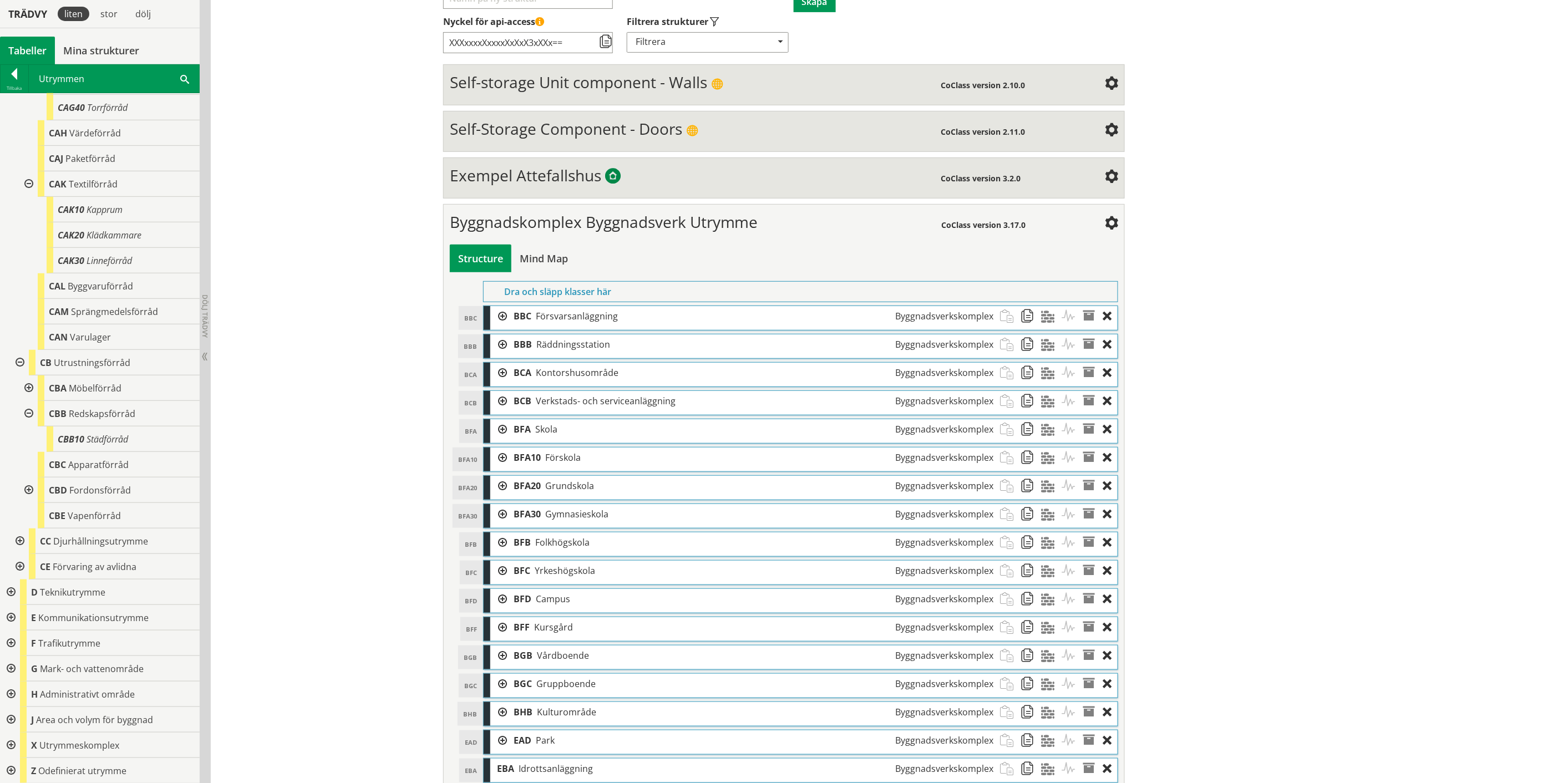
click at [12, 744] on div at bounding box center [10, 745] width 20 height 26
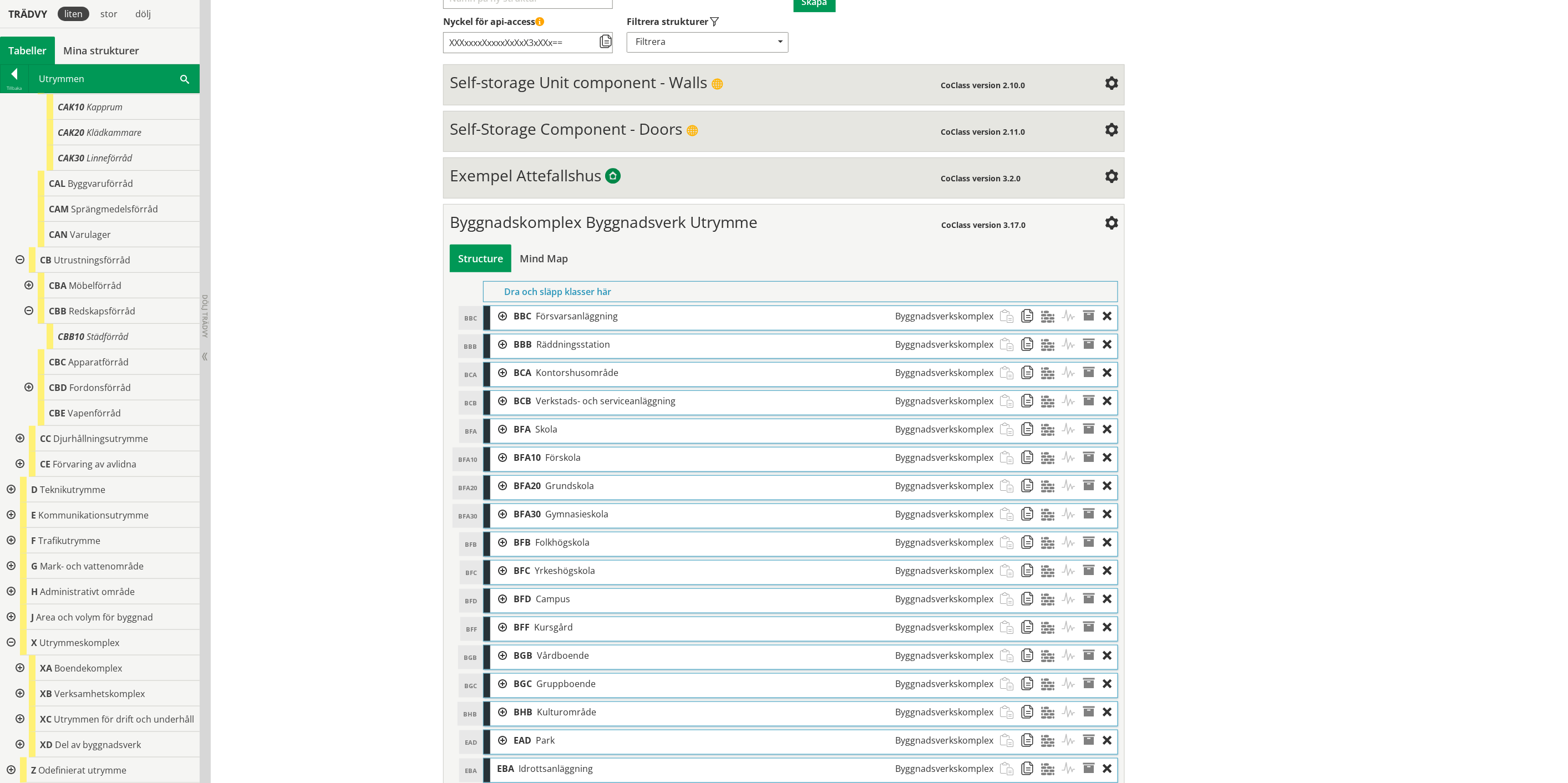
click at [18, 722] on div at bounding box center [19, 719] width 20 height 26
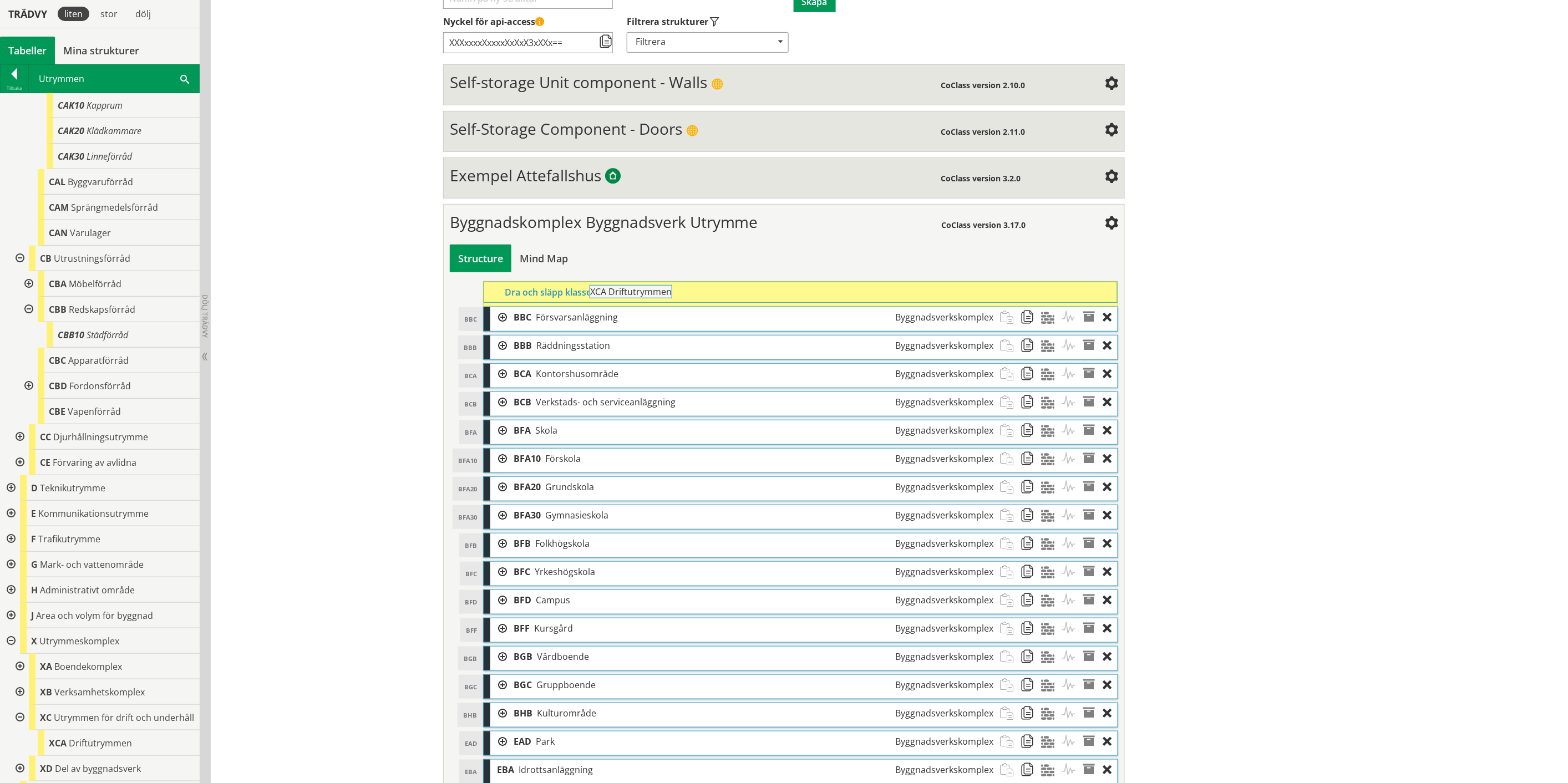
drag, startPoint x: 87, startPoint y: 751, endPoint x: 658, endPoint y: 295, distance: 730.7
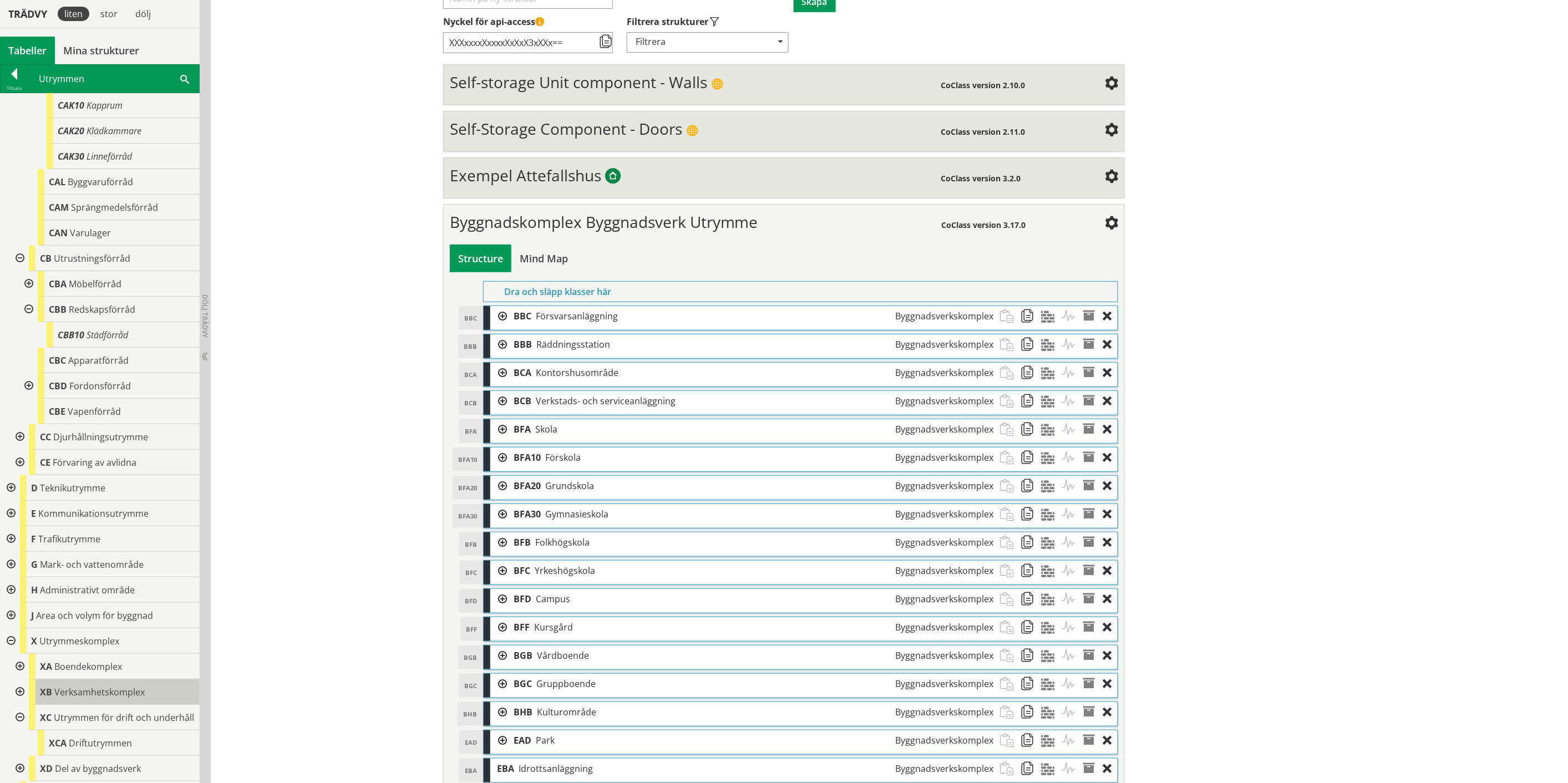
scroll to position [2479, 0]
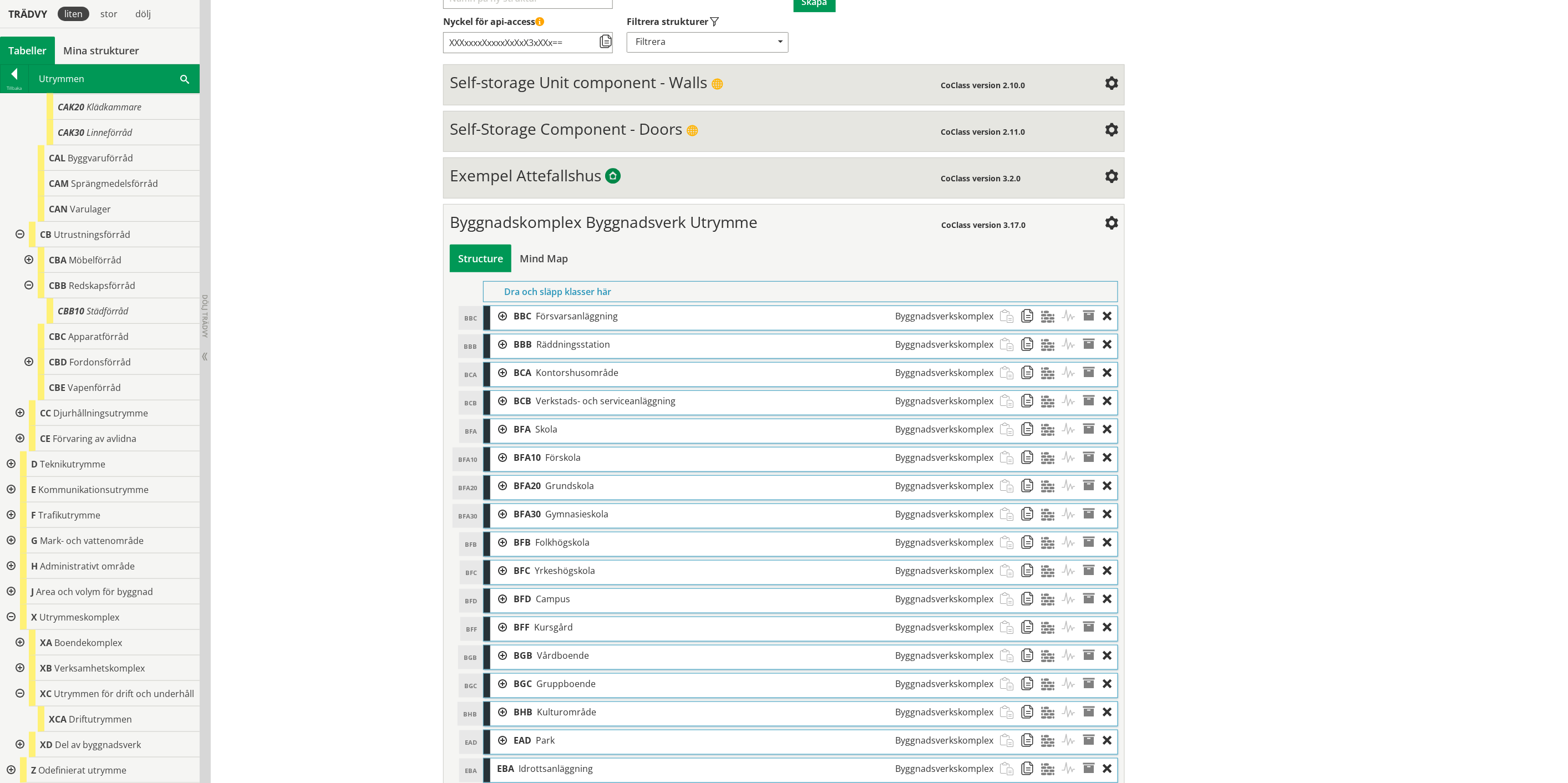
click at [19, 743] on div at bounding box center [19, 745] width 20 height 26
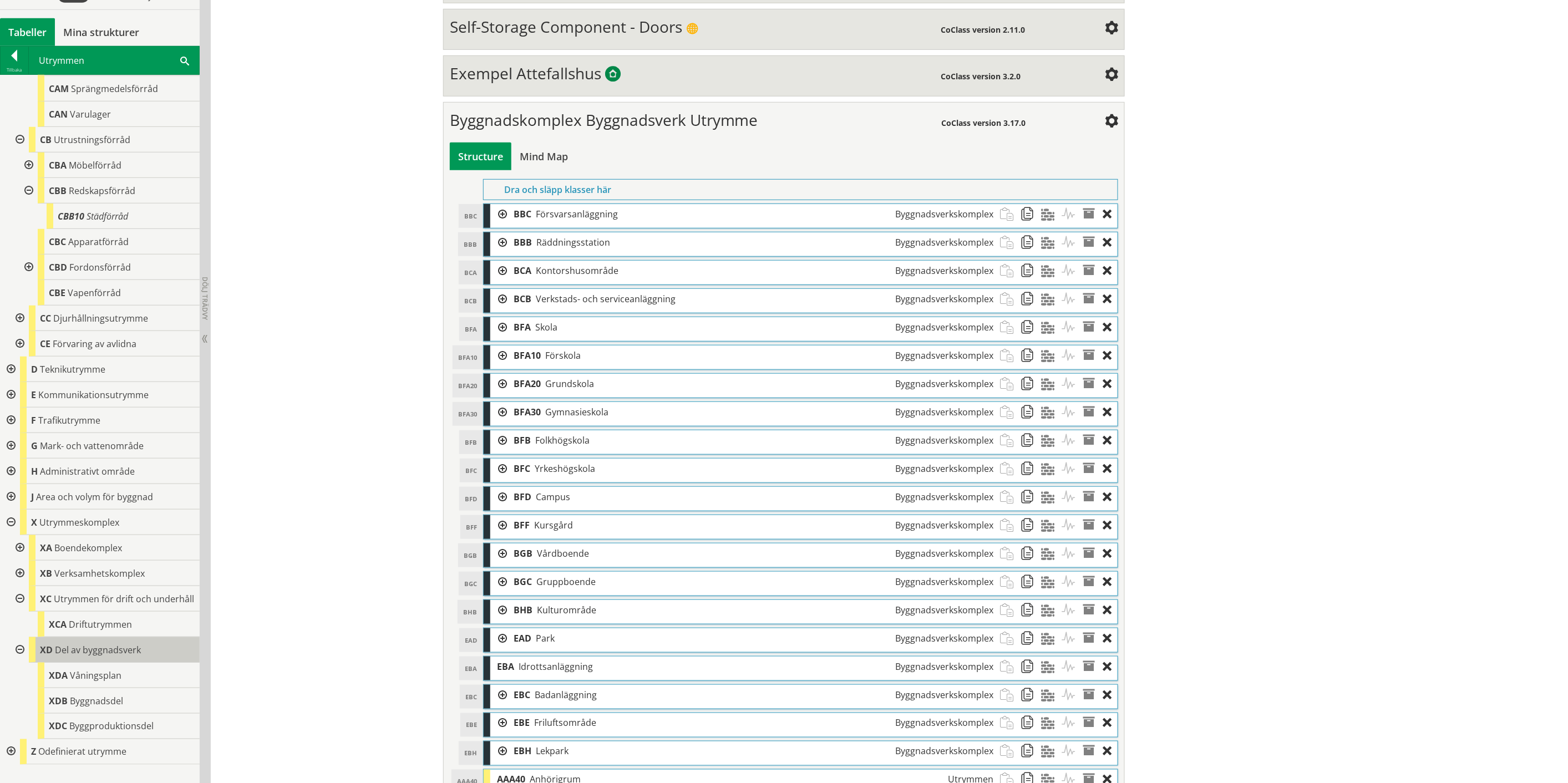
scroll to position [308, 0]
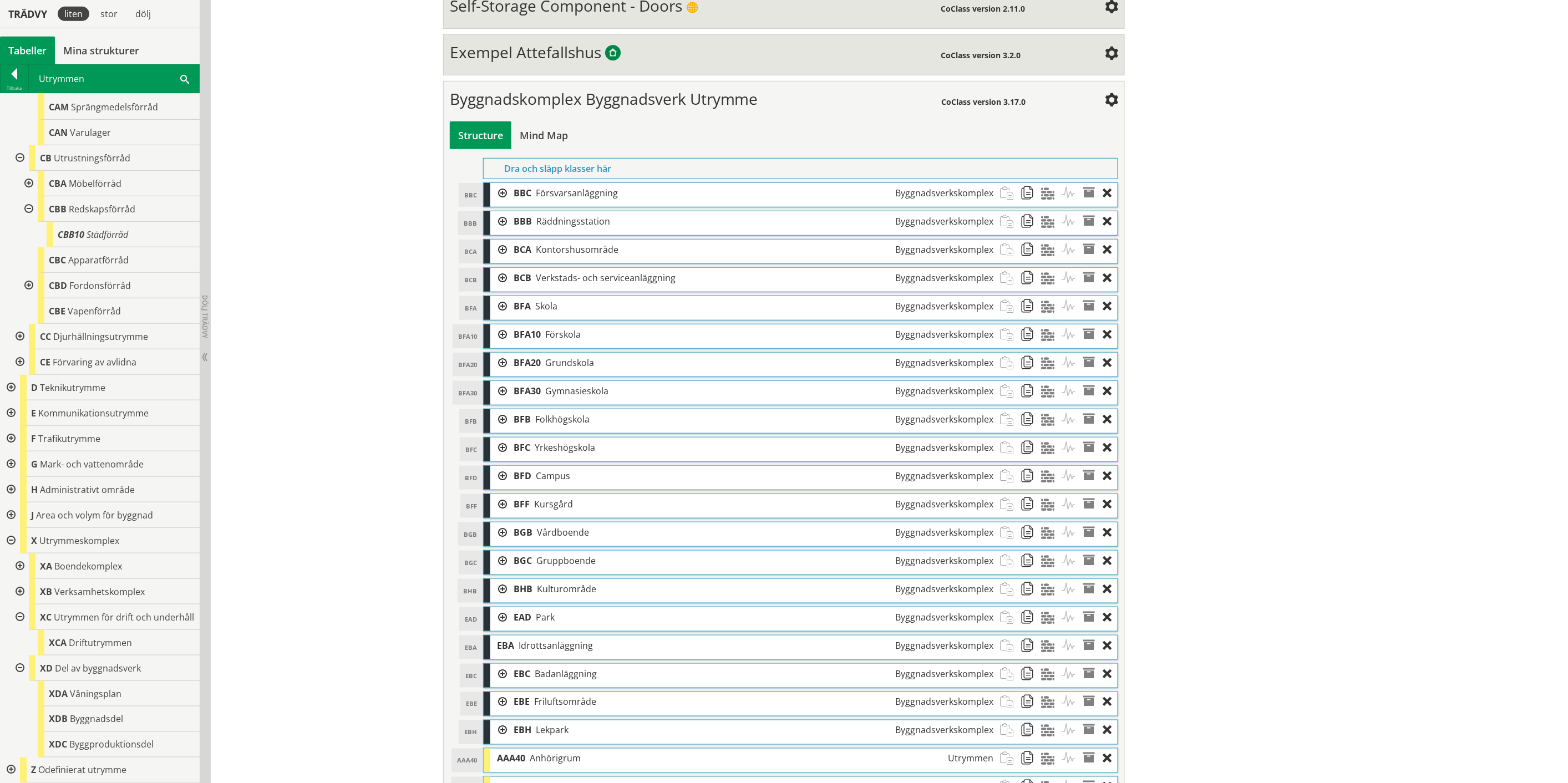
click at [8, 769] on div at bounding box center [10, 770] width 20 height 26
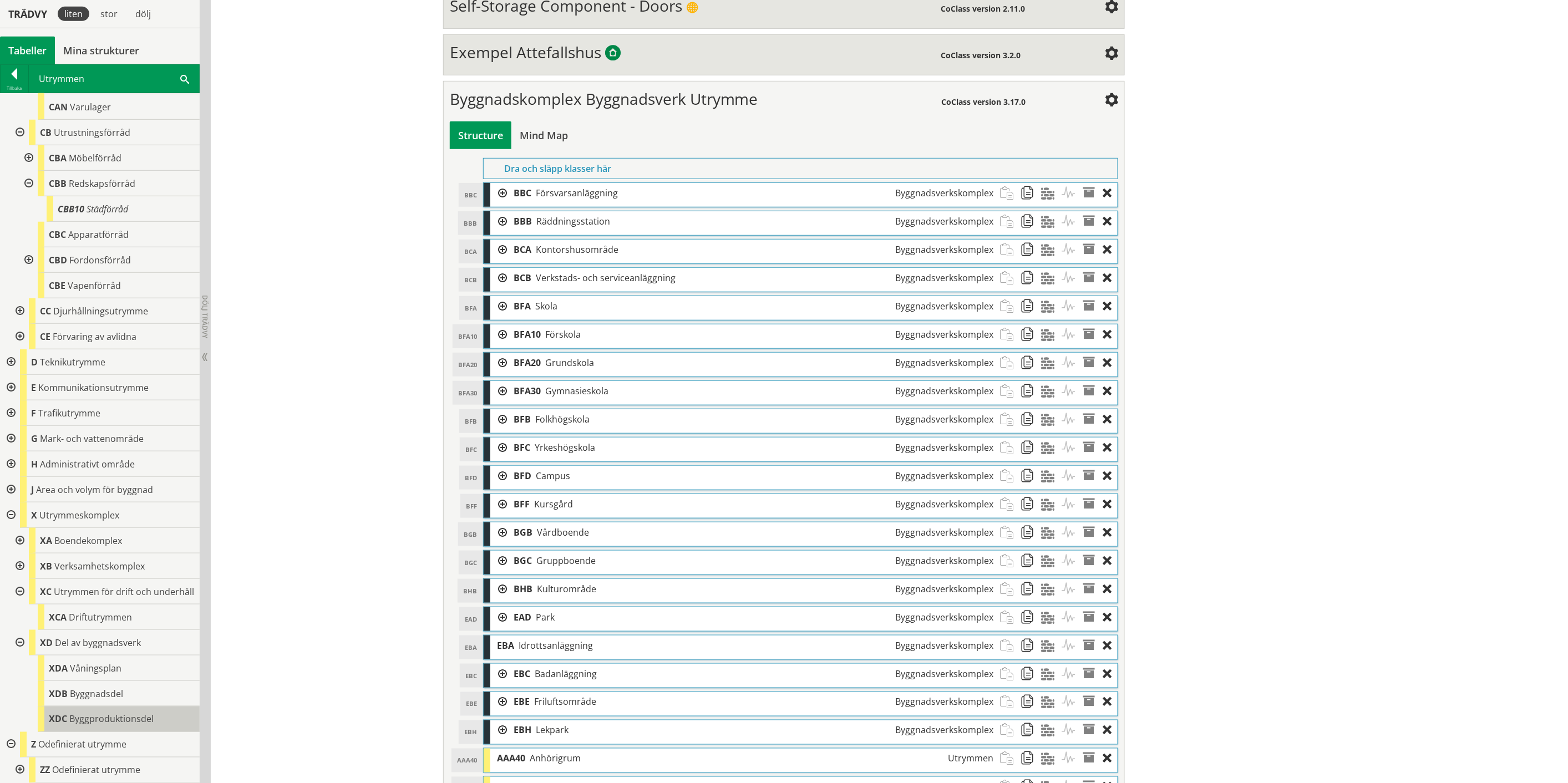
scroll to position [2581, 0]
click at [17, 768] on div at bounding box center [19, 770] width 20 height 26
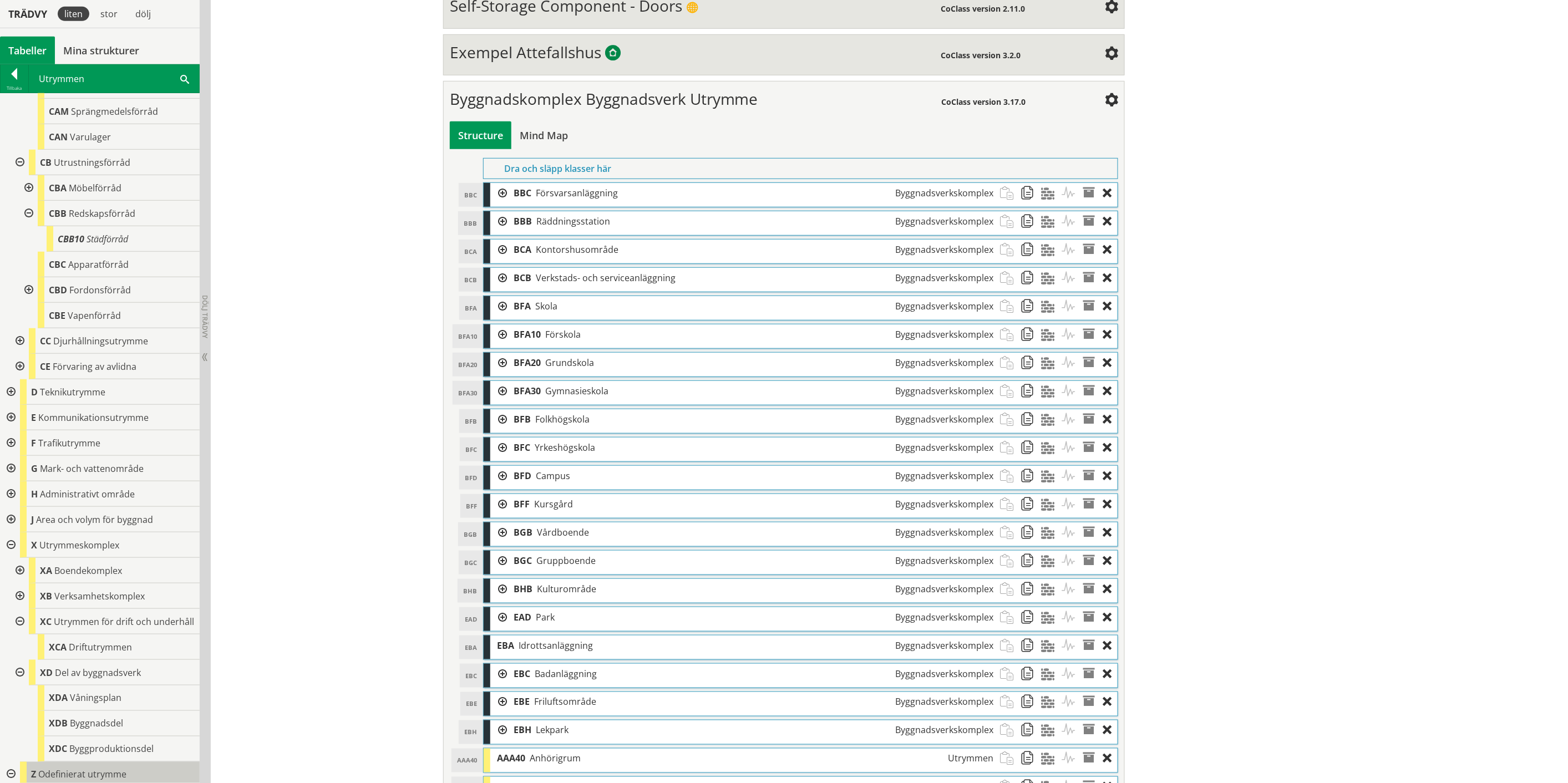
scroll to position [2483, 0]
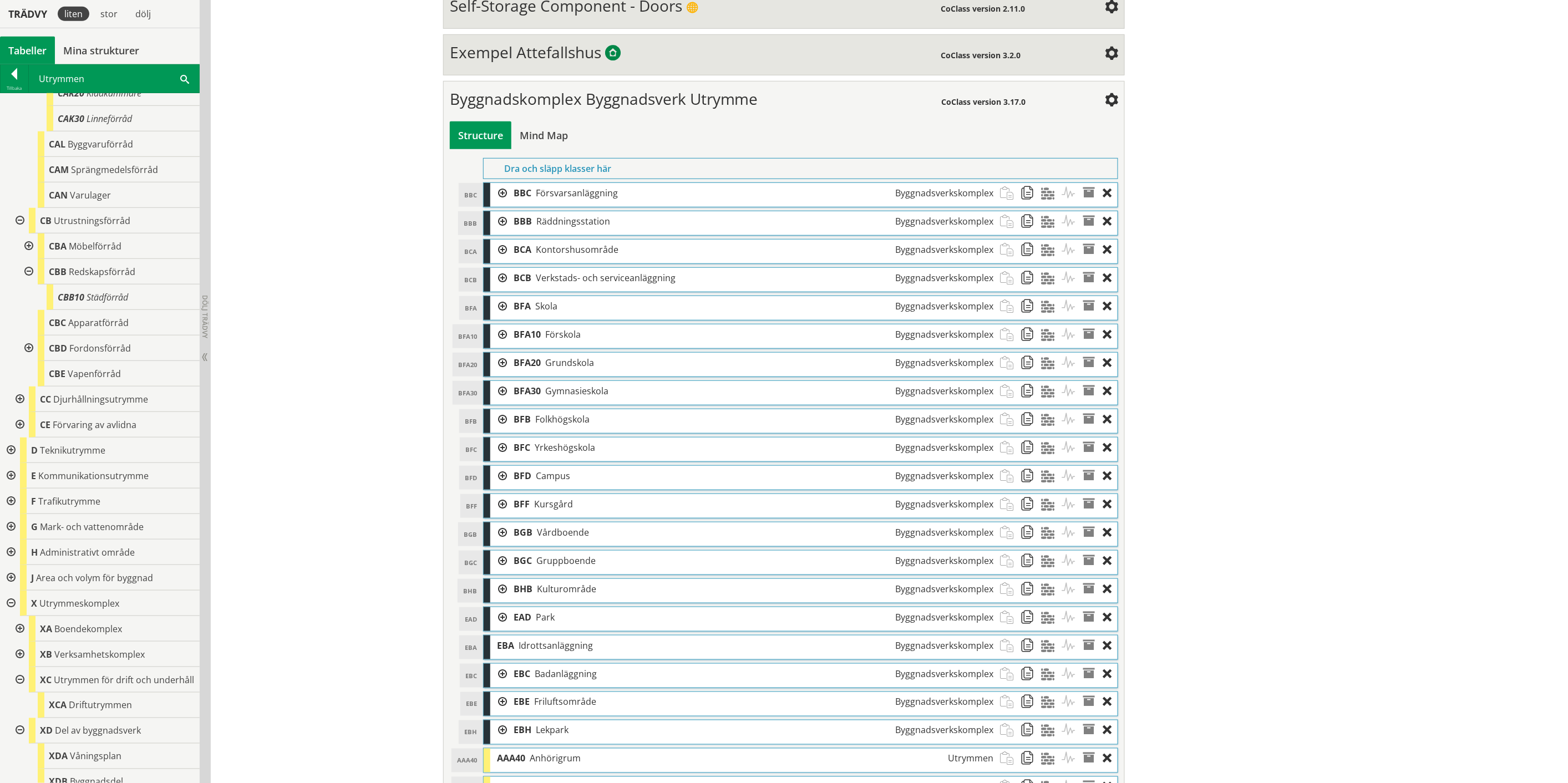
click at [12, 551] on div at bounding box center [10, 553] width 20 height 26
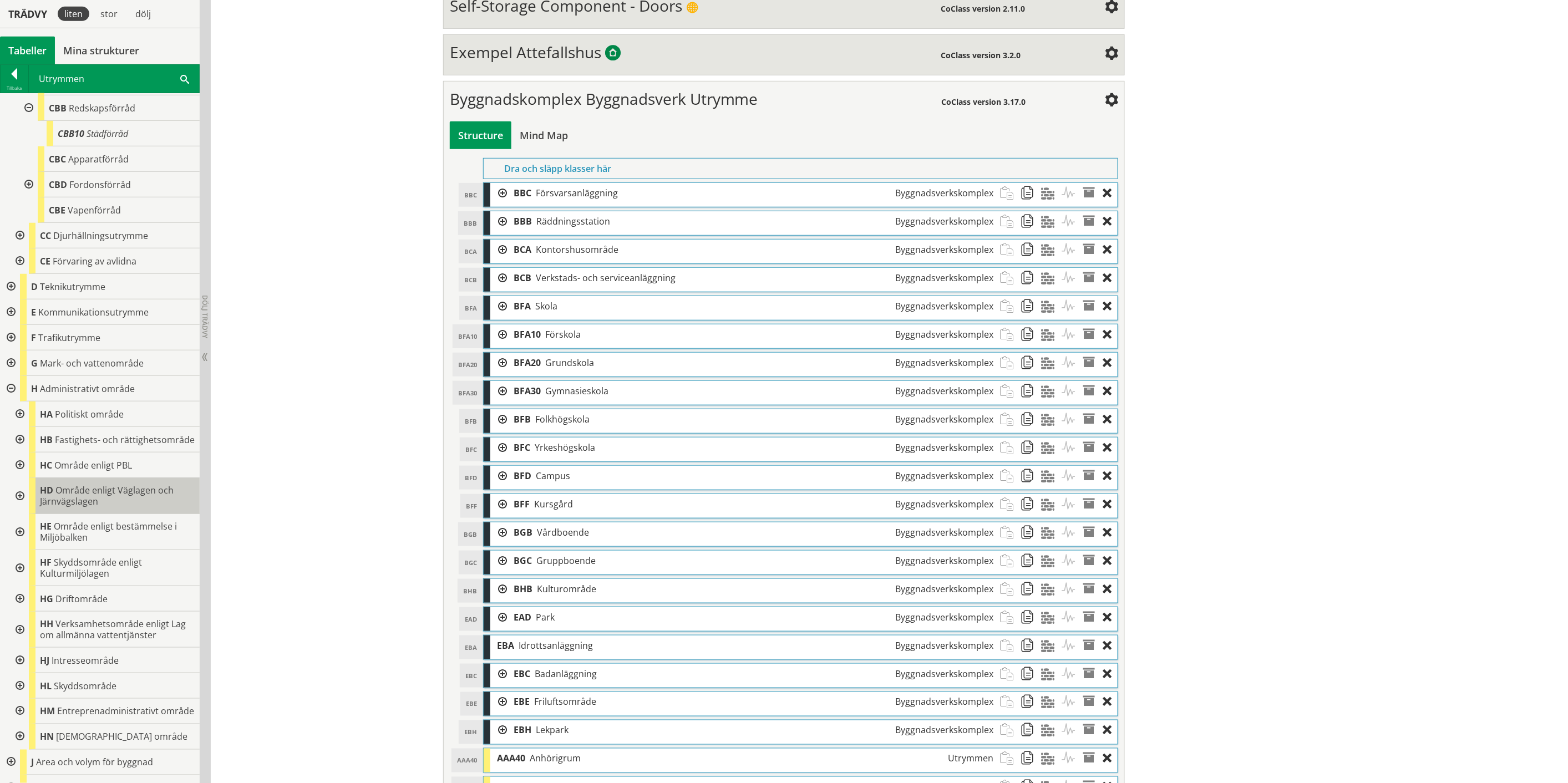
scroll to position [2669, 0]
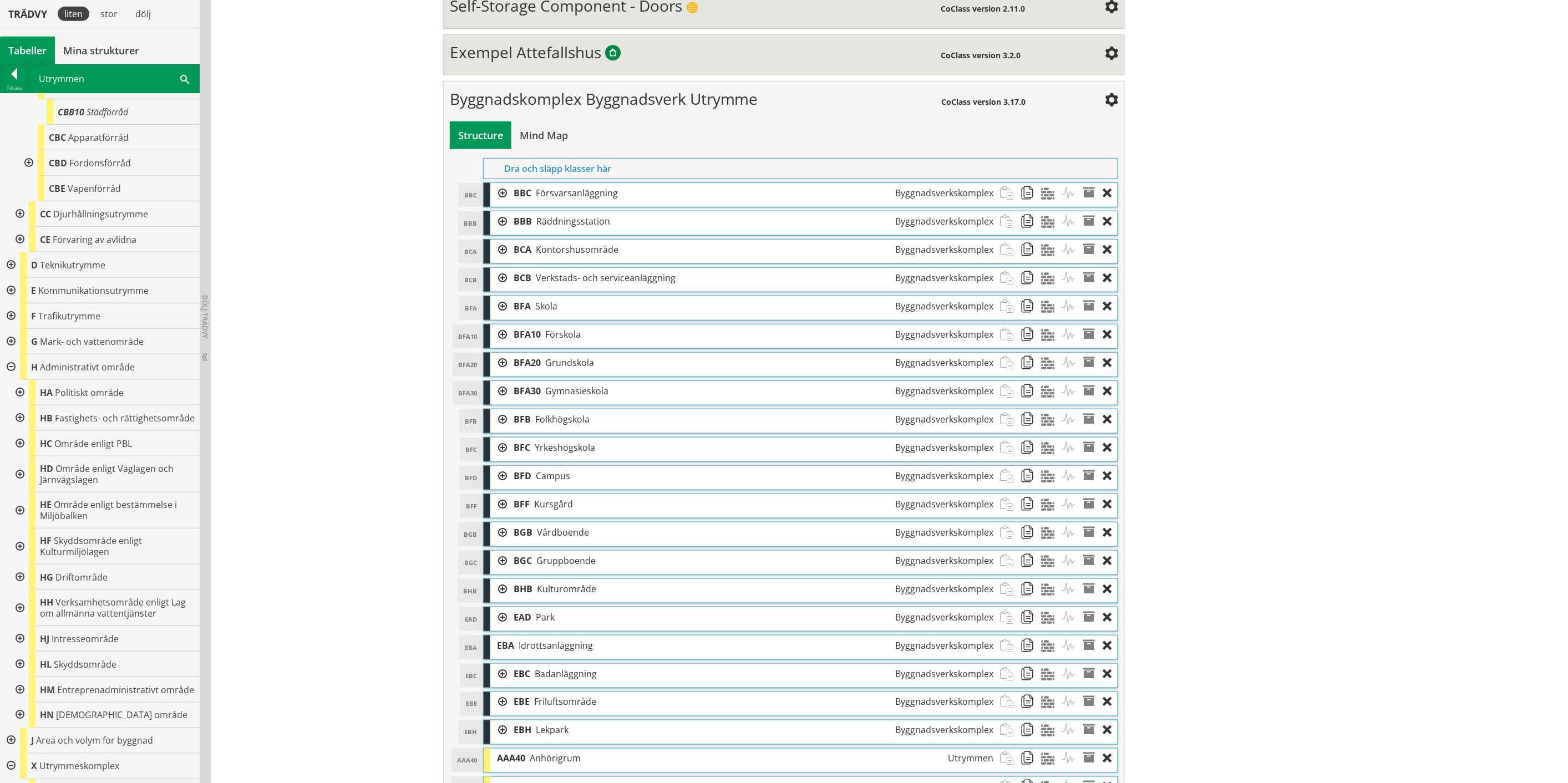
click at [20, 586] on div at bounding box center [19, 578] width 20 height 26
click at [6, 365] on div at bounding box center [10, 367] width 20 height 26
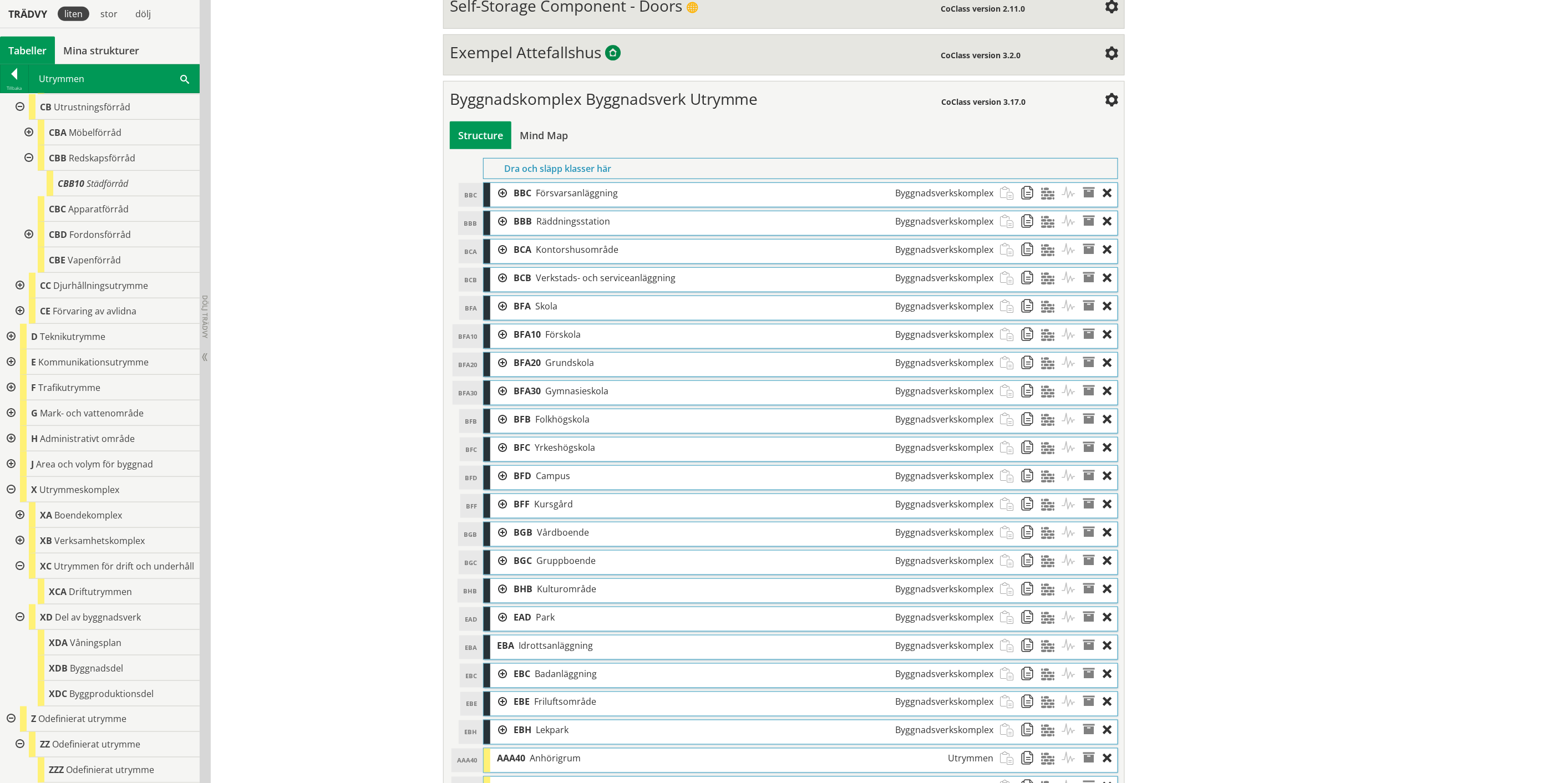
click at [7, 477] on div at bounding box center [10, 489] width 20 height 26
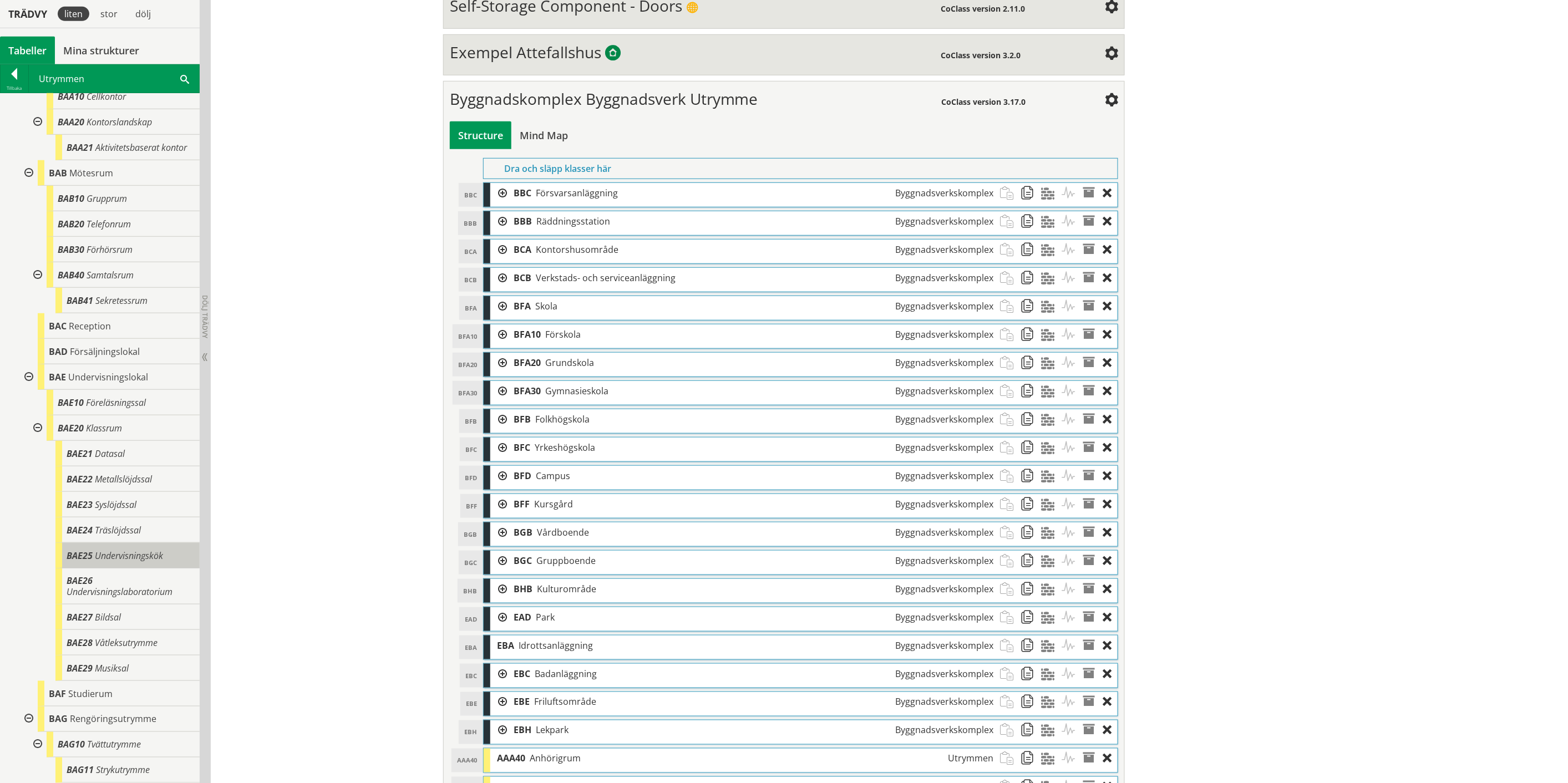
scroll to position [0, 0]
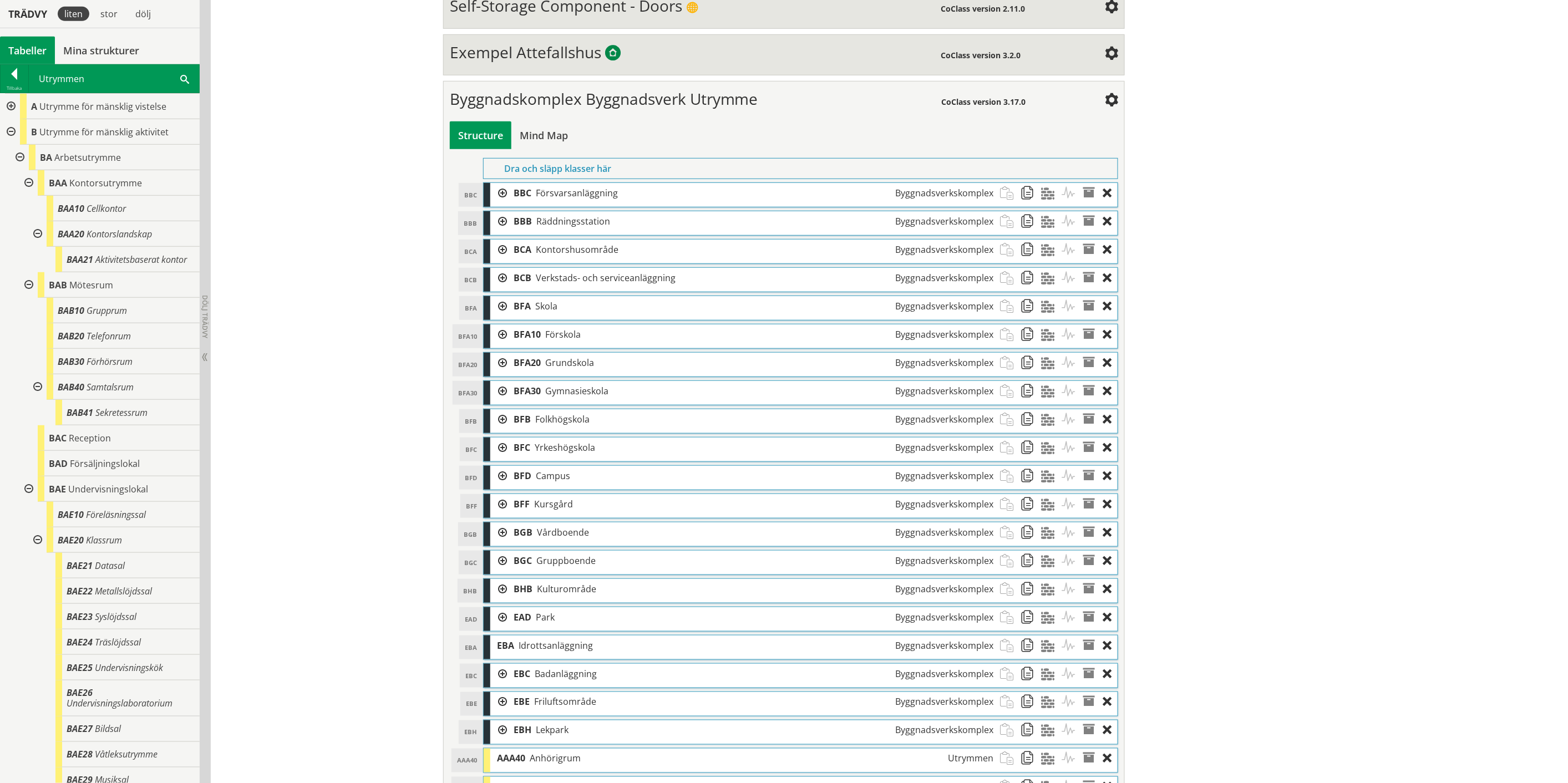
click at [11, 129] on div at bounding box center [10, 132] width 20 height 26
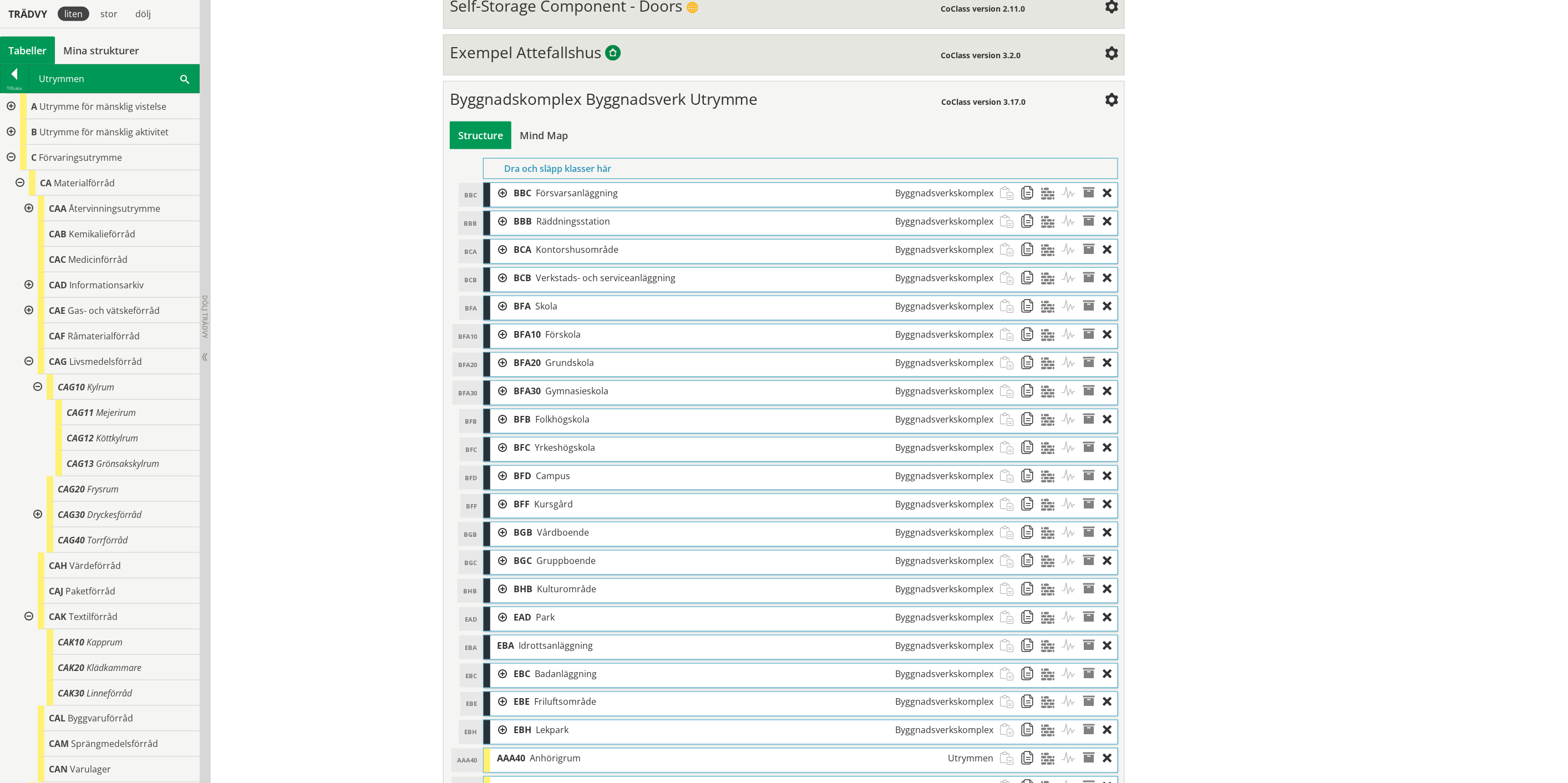
click at [8, 158] on div at bounding box center [10, 158] width 20 height 26
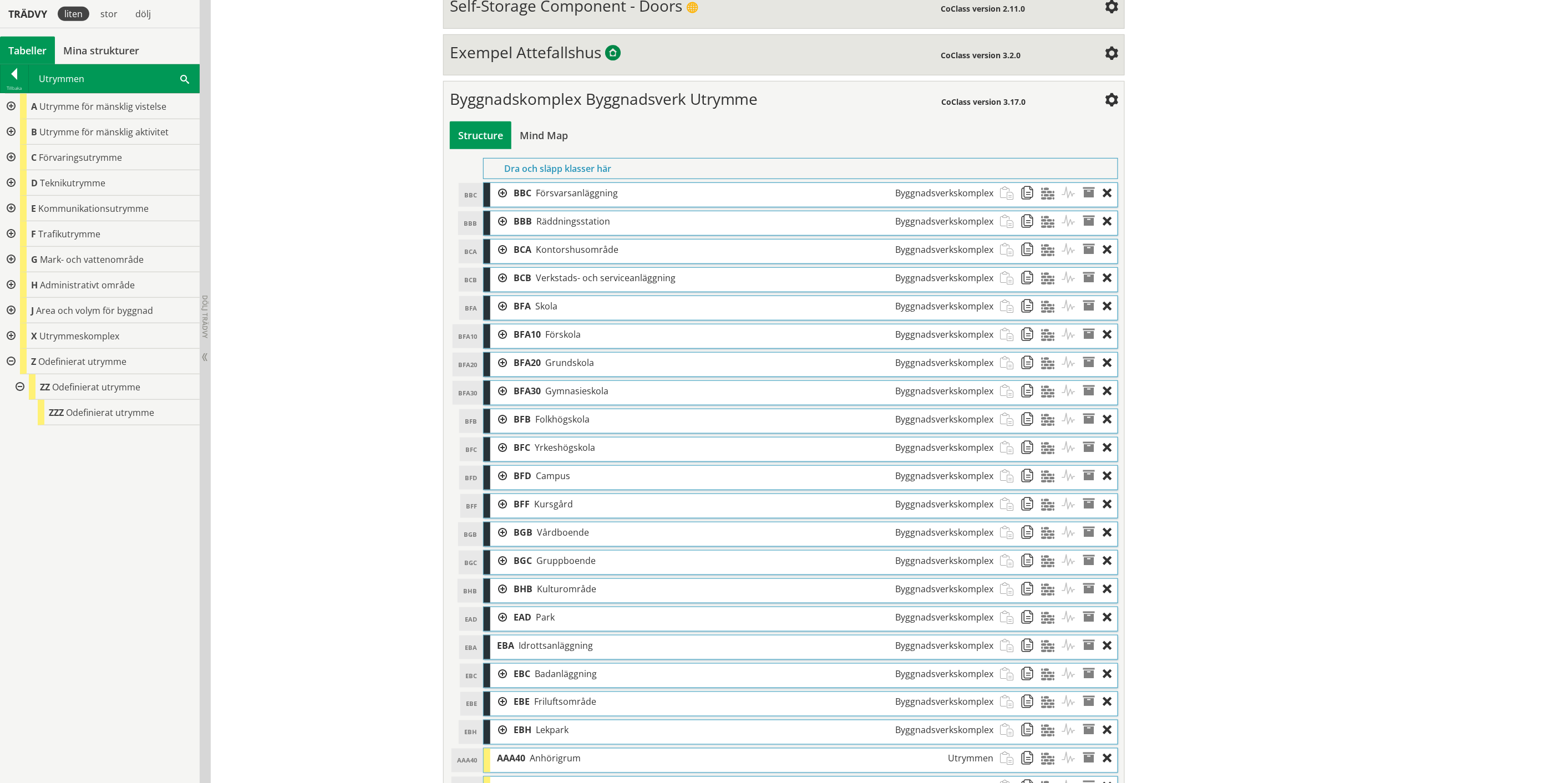
click at [10, 180] on div at bounding box center [10, 183] width 20 height 26
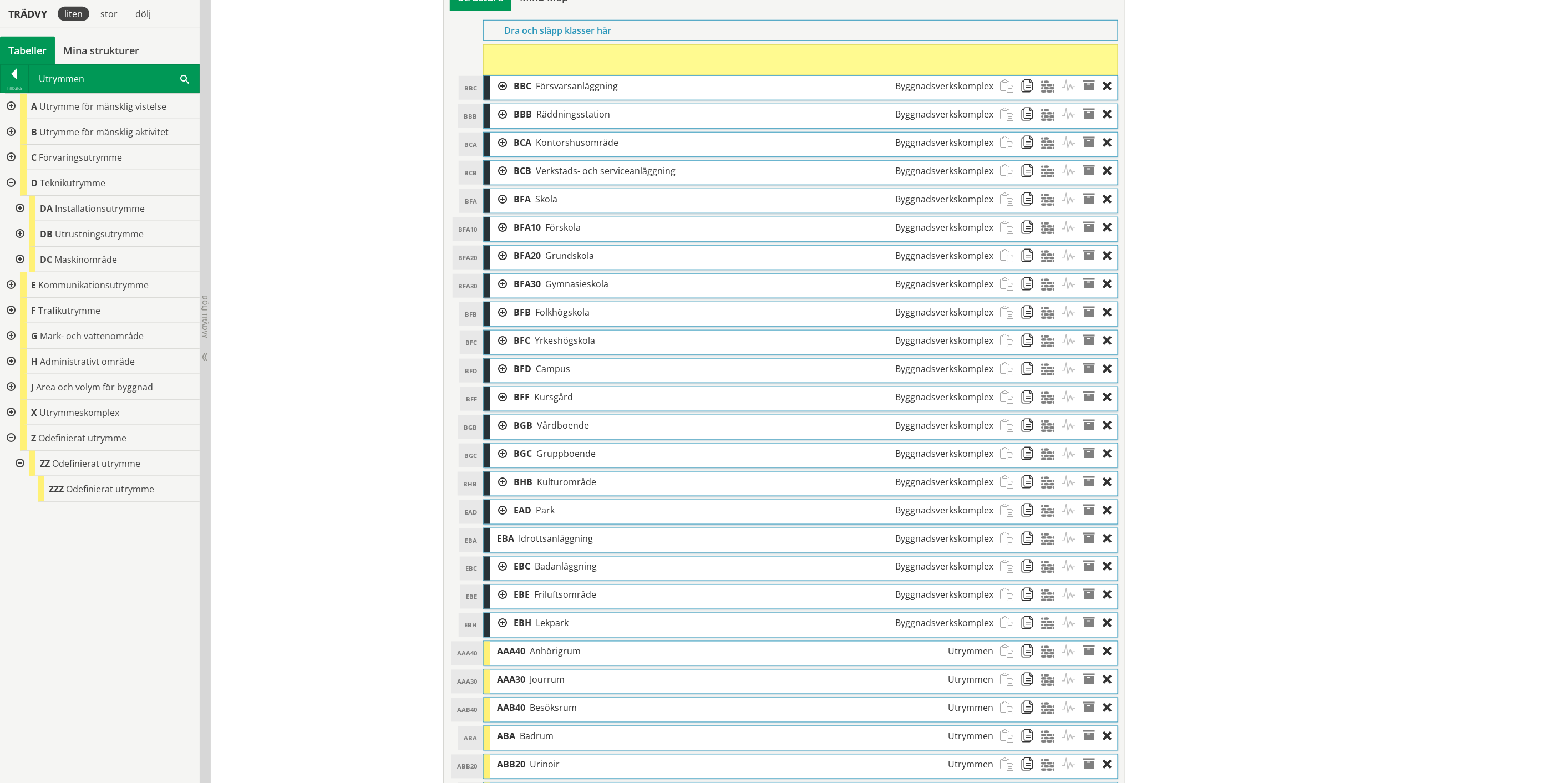
scroll to position [379, 0]
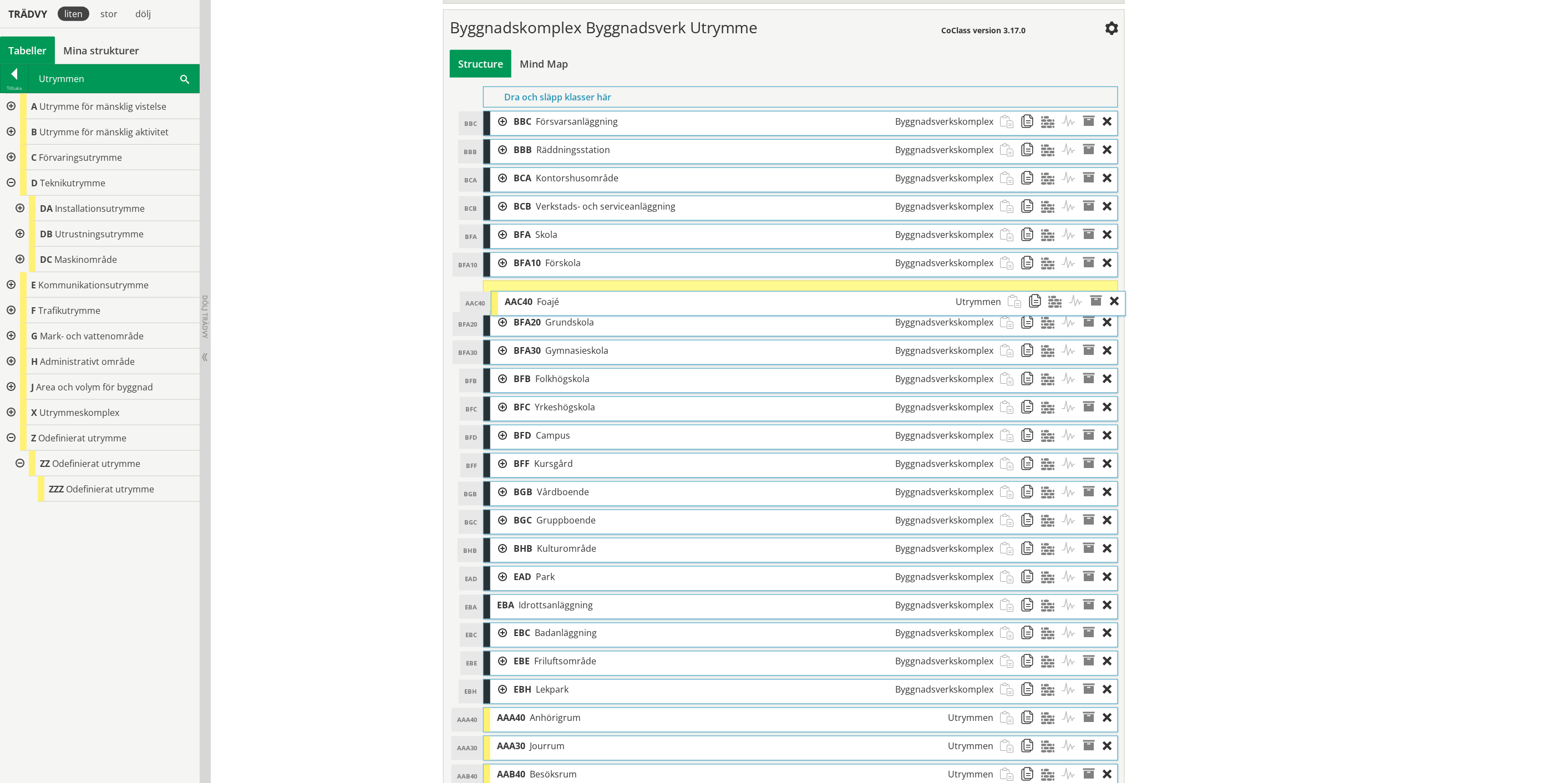
drag, startPoint x: 671, startPoint y: 356, endPoint x: 680, endPoint y: 302, distance: 54.7
click at [680, 302] on div "AAC40 Foajé Utrymmen" at bounding box center [752, 302] width 510 height 20
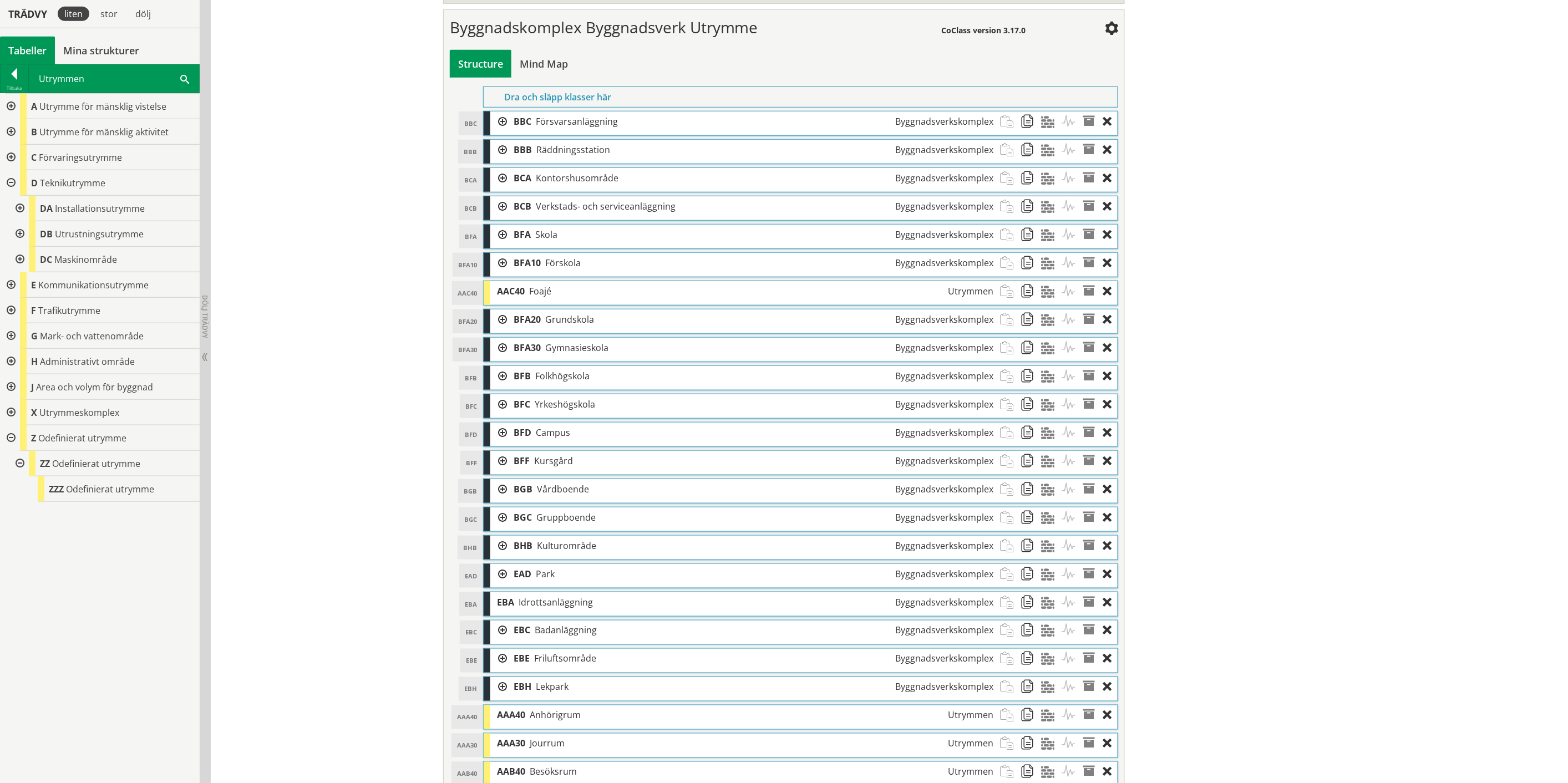
click at [499, 264] on div at bounding box center [498, 263] width 17 height 20
click at [516, 322] on div at bounding box center [515, 320] width 17 height 20
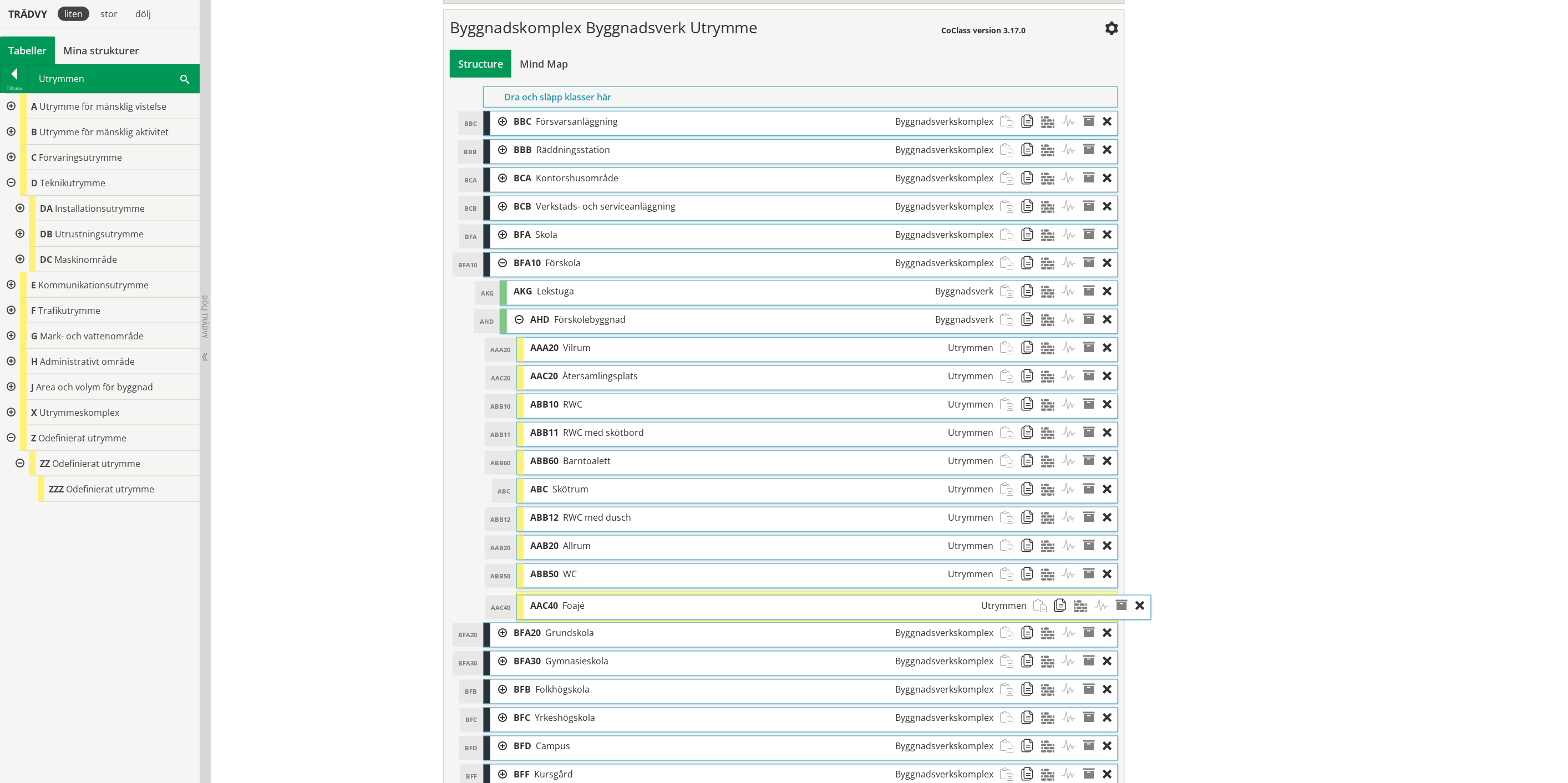
drag, startPoint x: 556, startPoint y: 609, endPoint x: 589, endPoint y: 609, distance: 33.0
click at [589, 609] on div "AAC40 Foajé Utrymmen" at bounding box center [778, 606] width 510 height 20
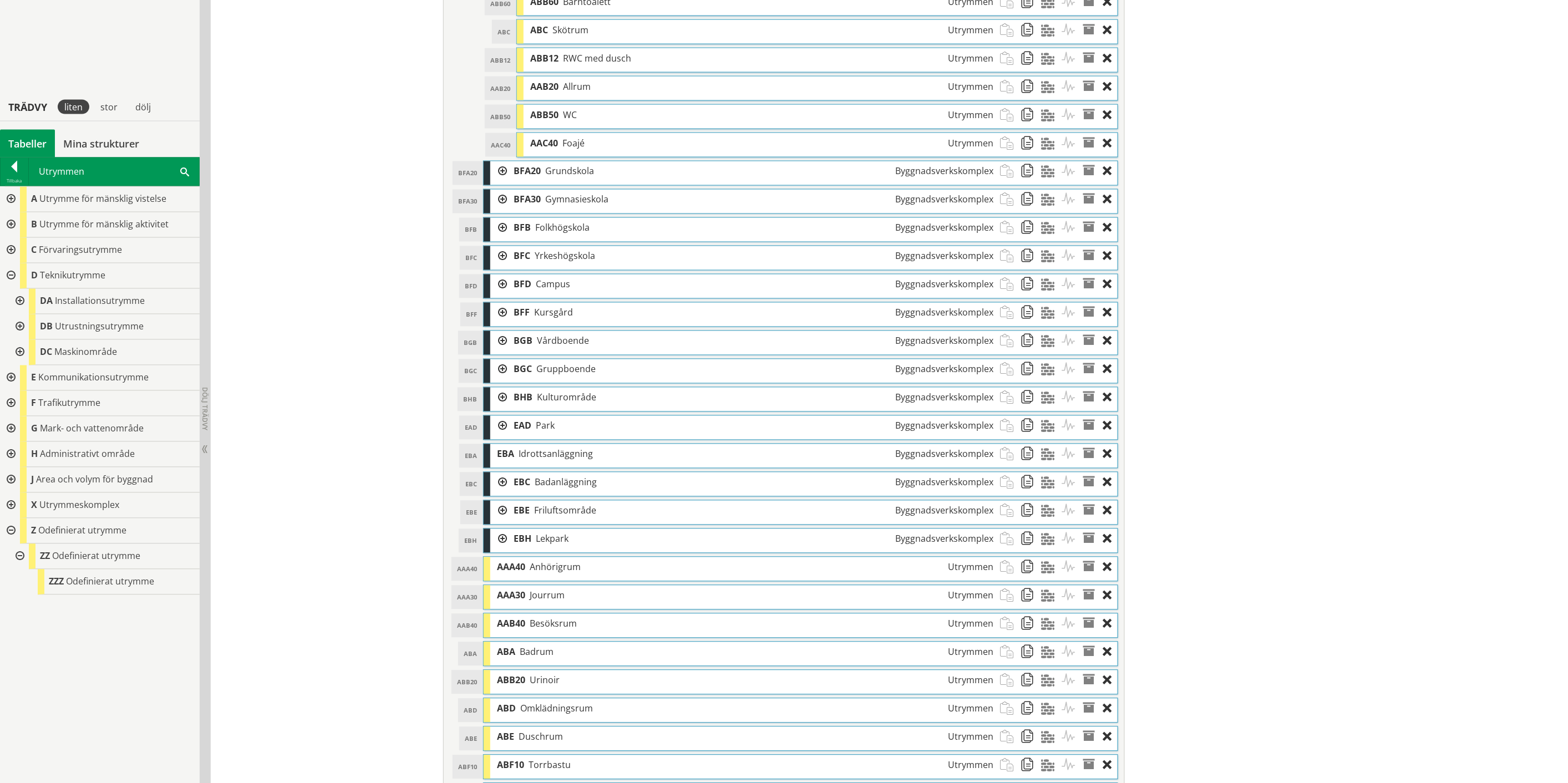
scroll to position [996, 0]
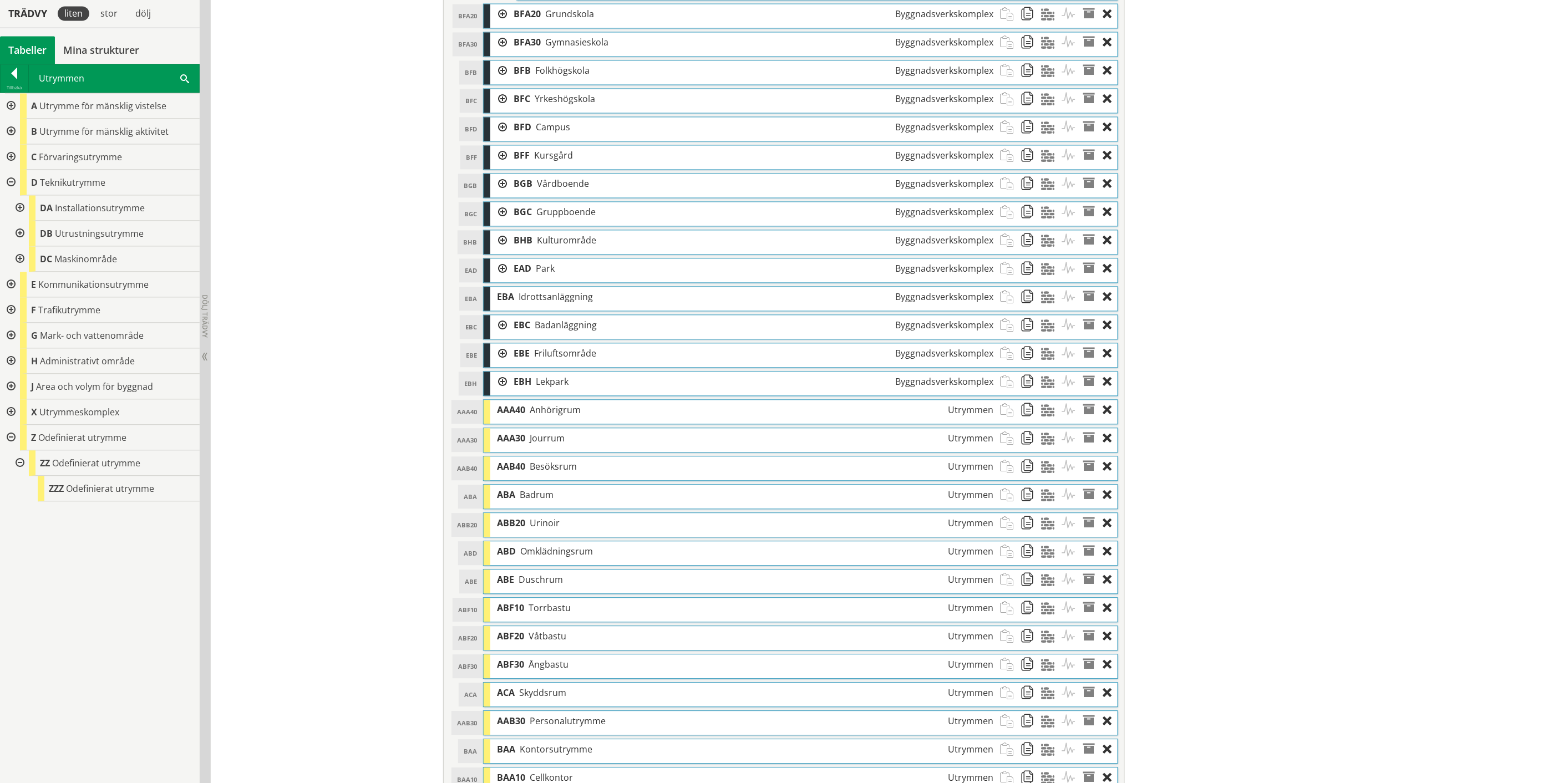
click at [666, 502] on div "ABA Badrum Utrymmen" at bounding box center [745, 495] width 510 height 20
click at [654, 589] on div "ABE Duschrum Utrymmen" at bounding box center [745, 580] width 510 height 20
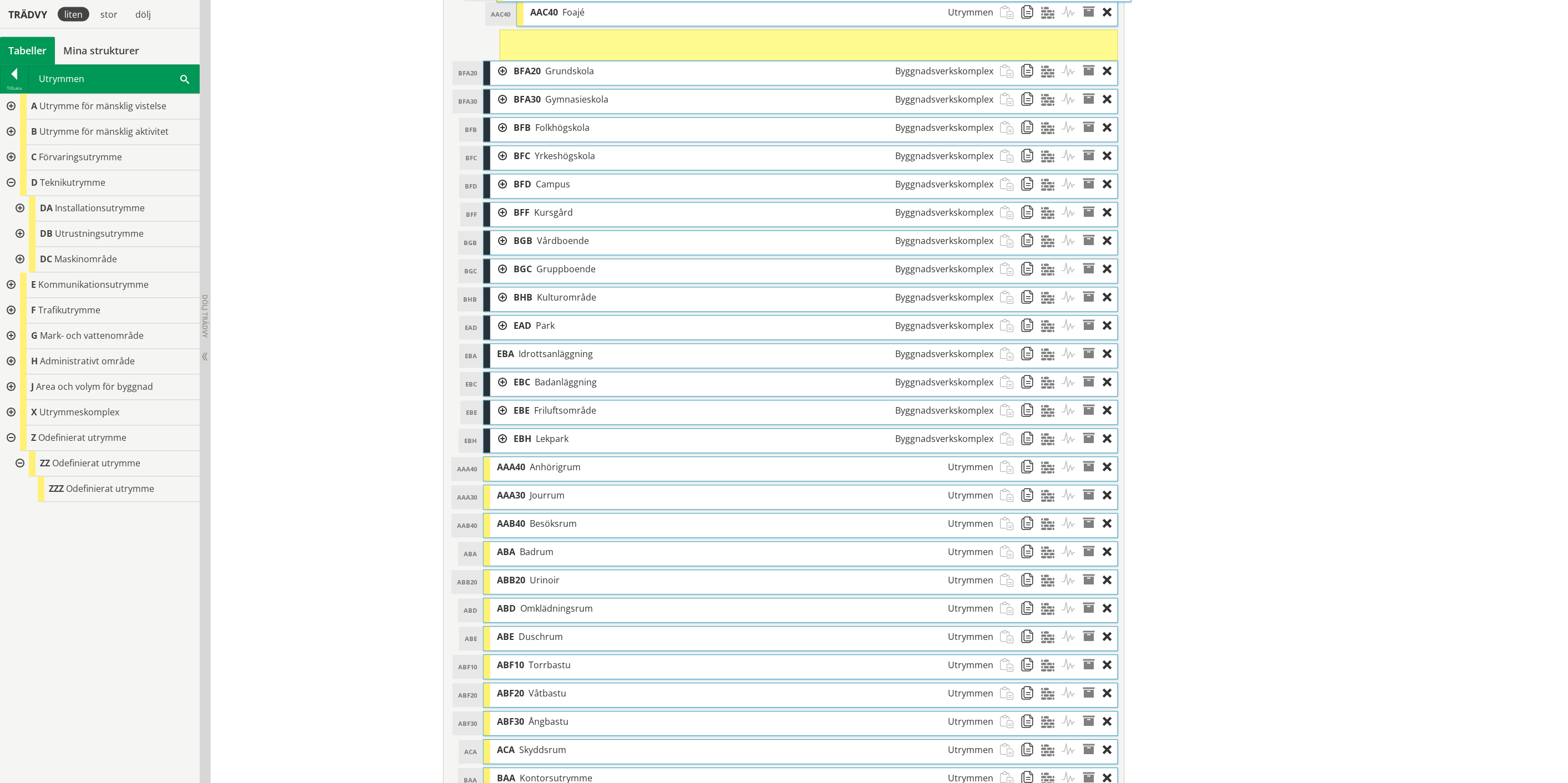
scroll to position [903, 0]
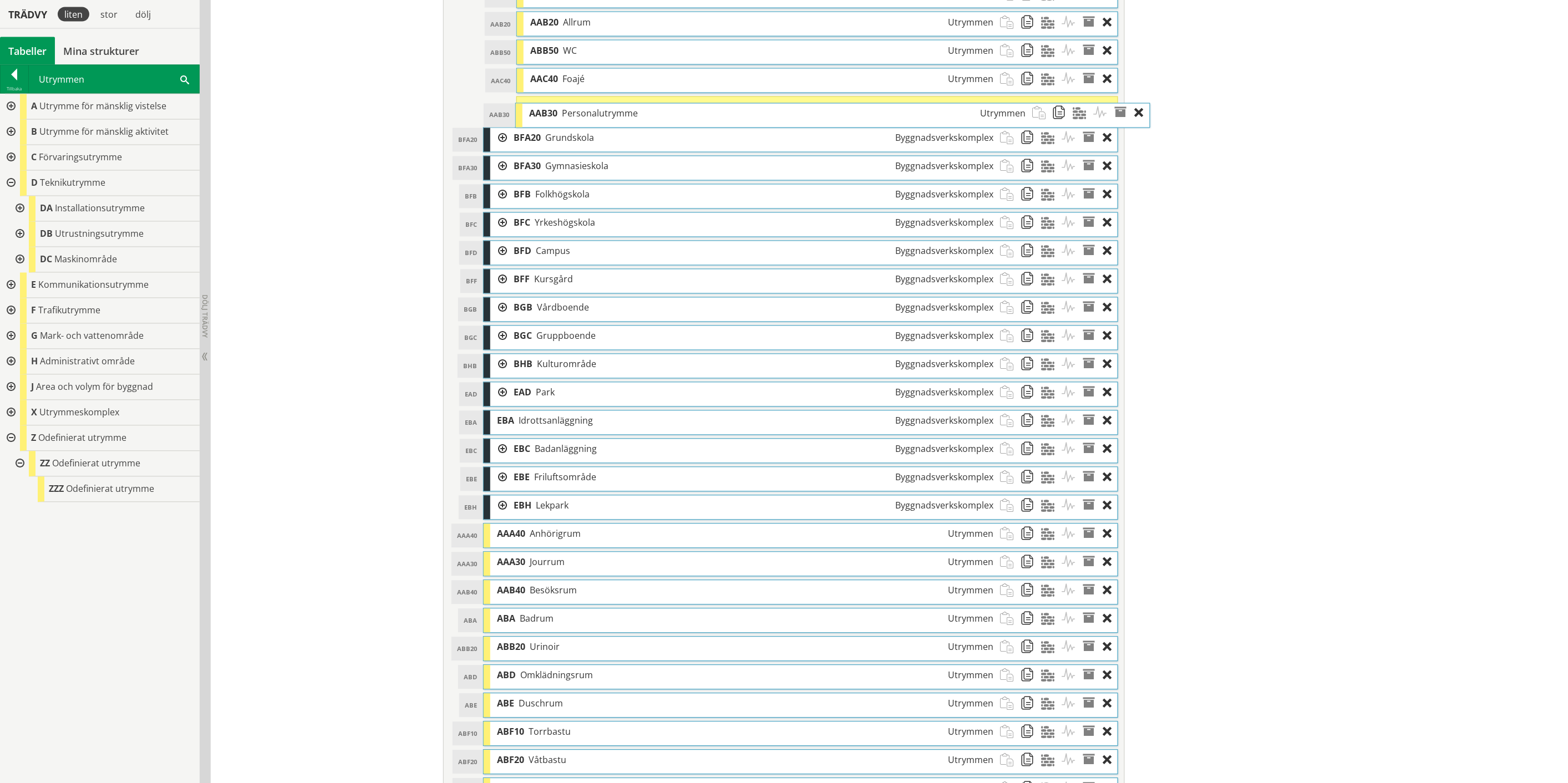
drag, startPoint x: 662, startPoint y: 544, endPoint x: 694, endPoint y: 113, distance: 432.2
click at [694, 113] on div "AAB30 Personalutrymme Utrymmen" at bounding box center [777, 114] width 510 height 20
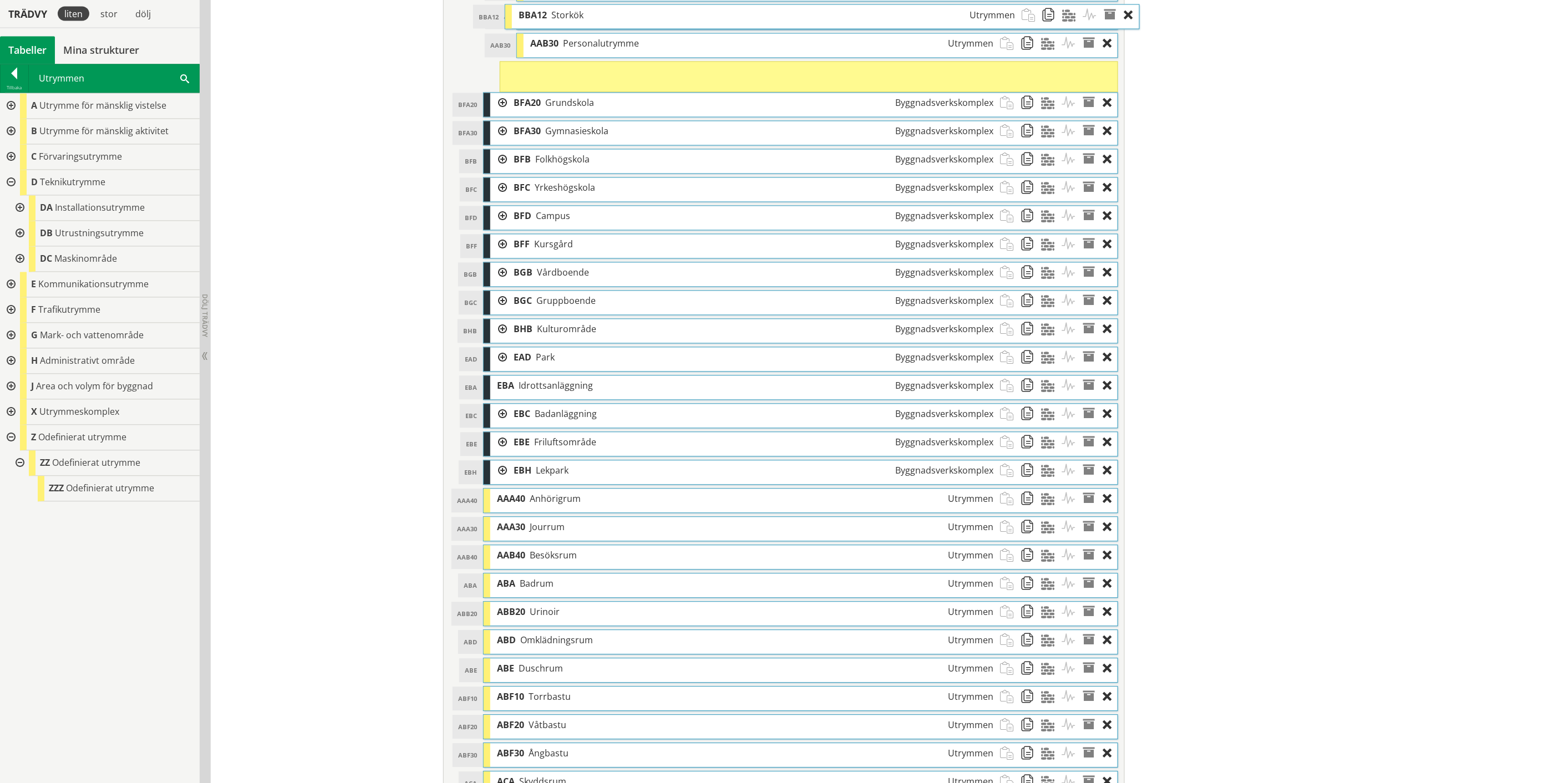
scroll to position [944, 0]
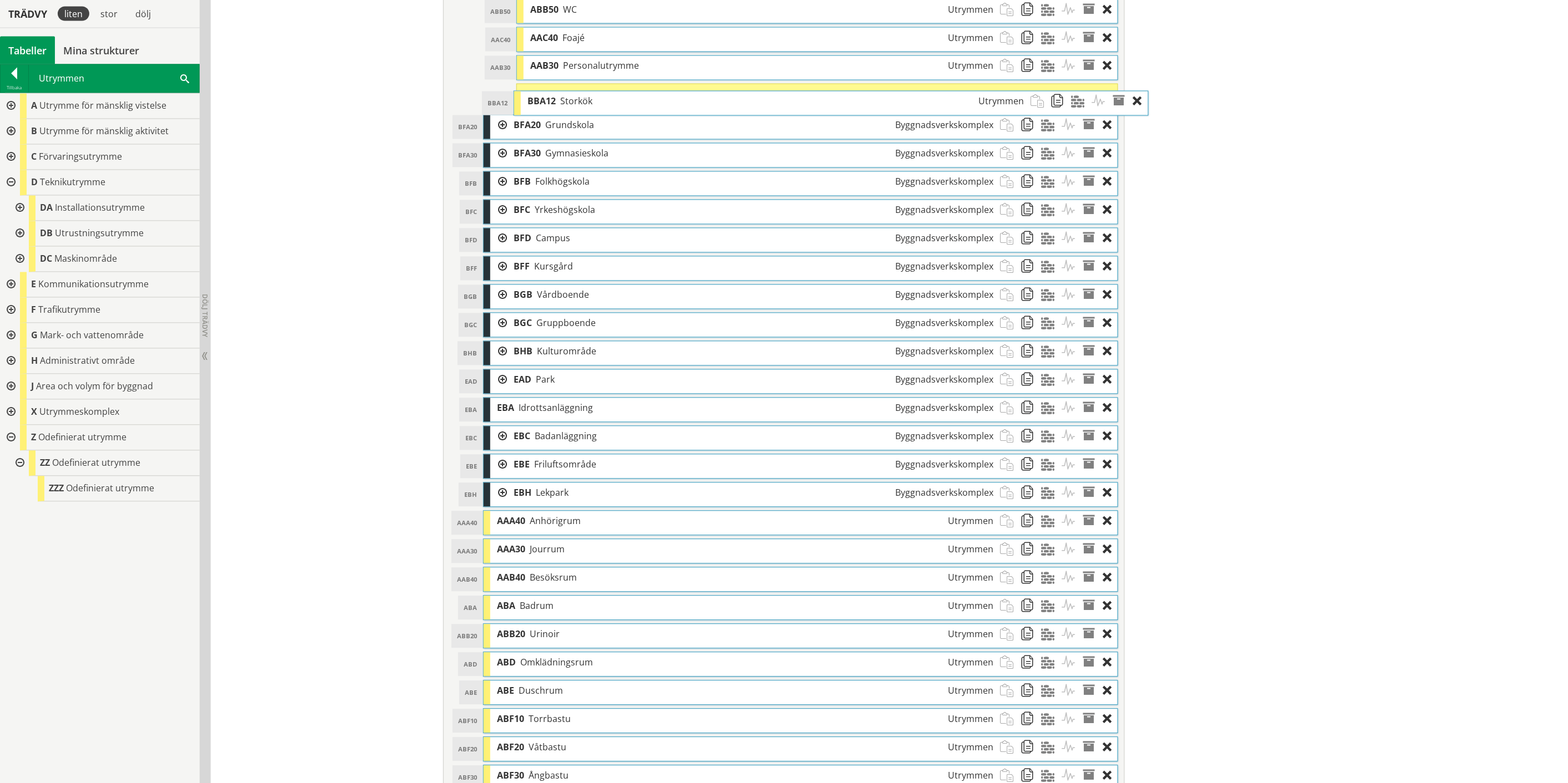
drag, startPoint x: 633, startPoint y: 567, endPoint x: 663, endPoint y: 103, distance: 465.0
click at [663, 103] on div "BBA12 Storkök Utrymmen" at bounding box center [775, 101] width 510 height 20
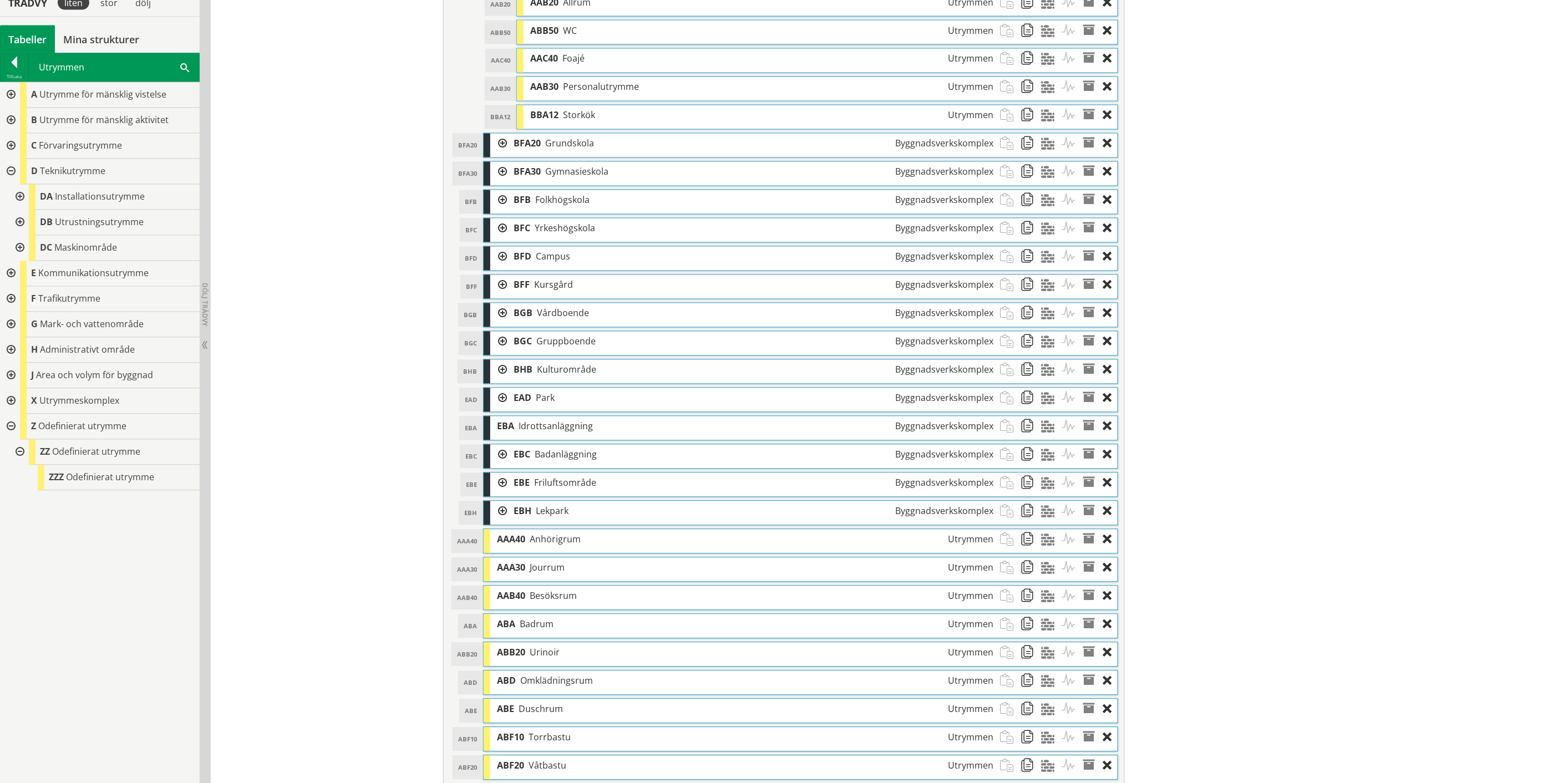
scroll to position [876, 0]
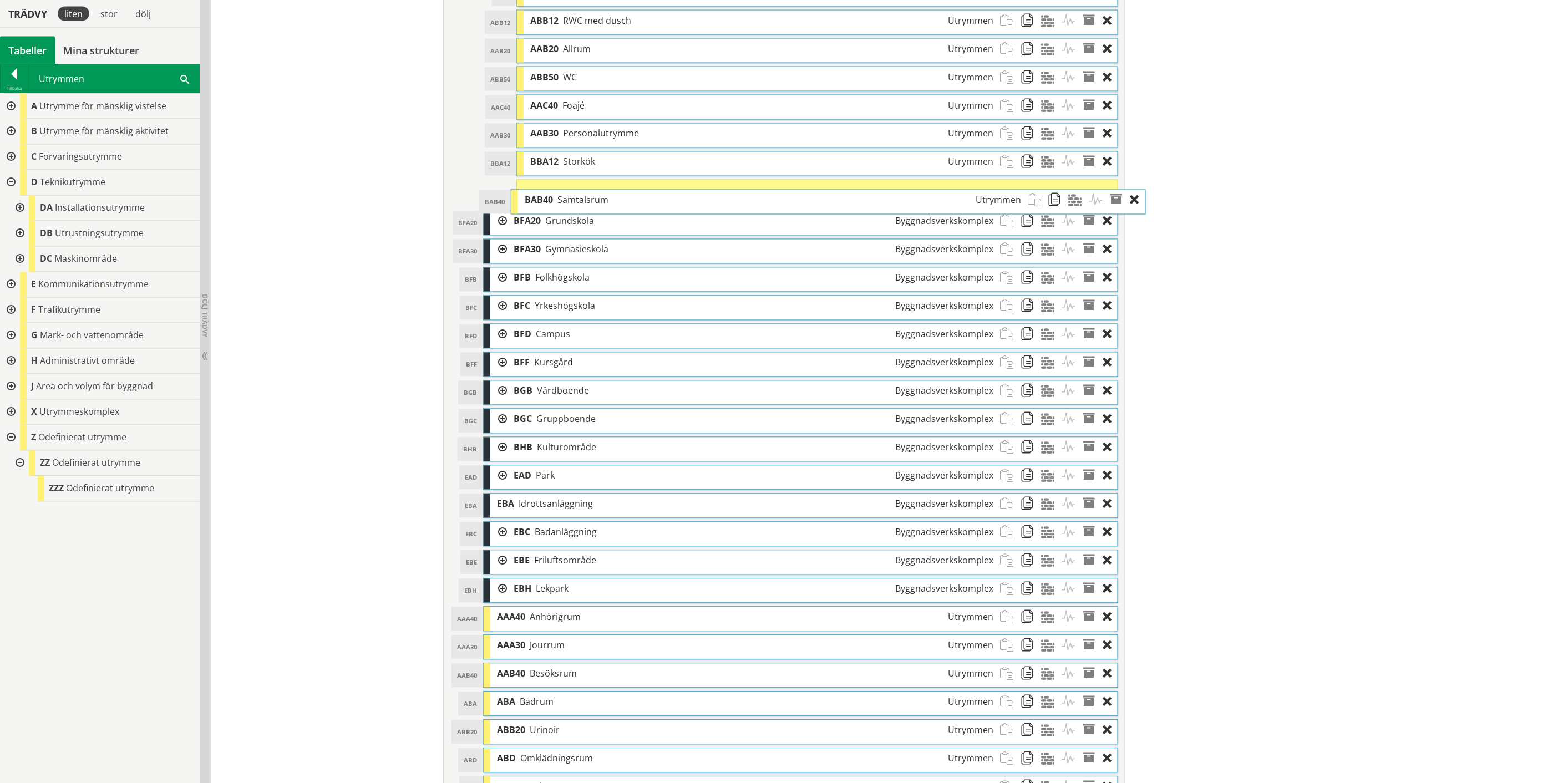
drag, startPoint x: 574, startPoint y: 579, endPoint x: 602, endPoint y: 202, distance: 378.0
click at [602, 202] on div "BAB40 Samtalsrum Utrymmen" at bounding box center [773, 200] width 510 height 20
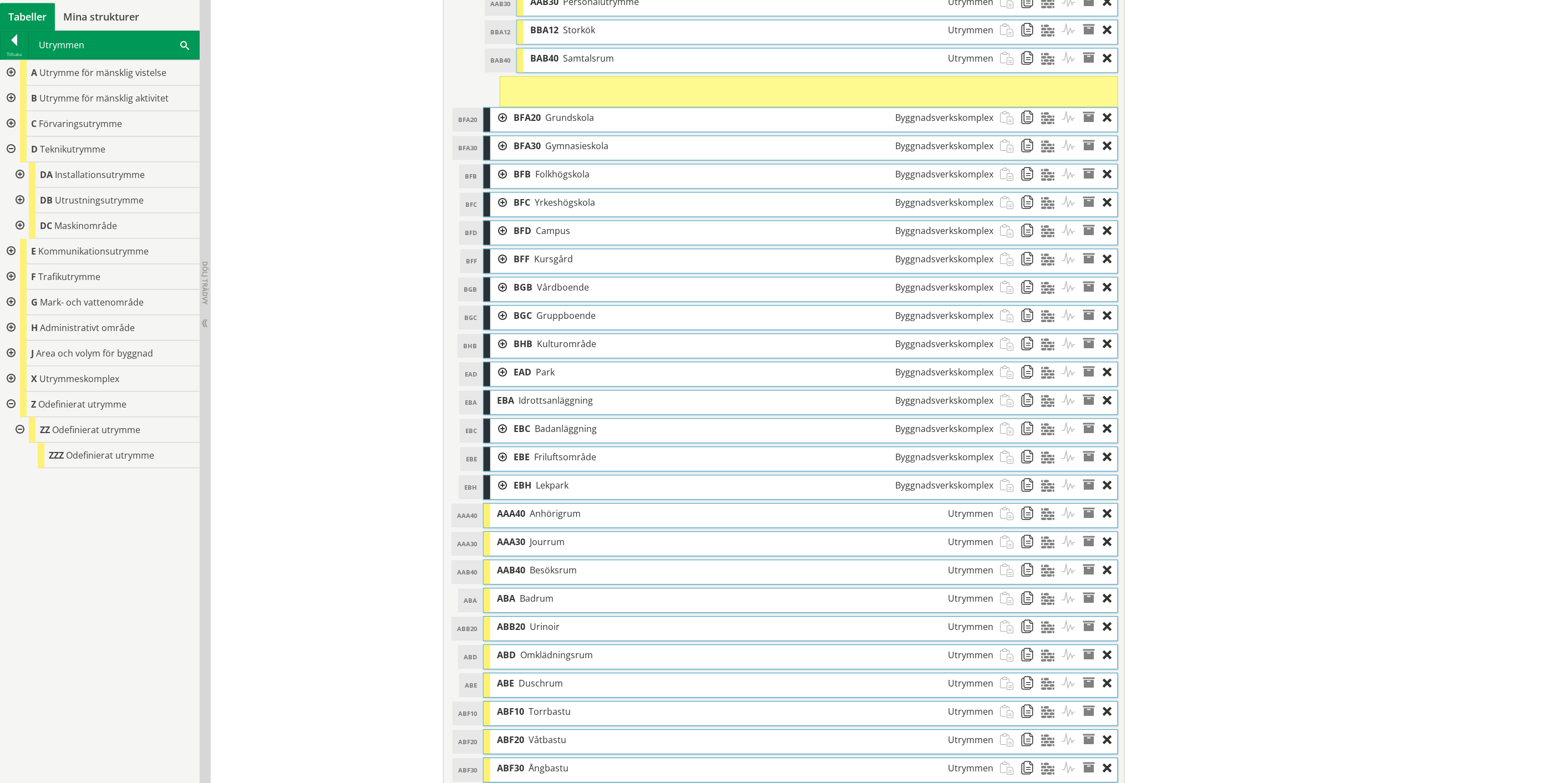
scroll to position [974, 0]
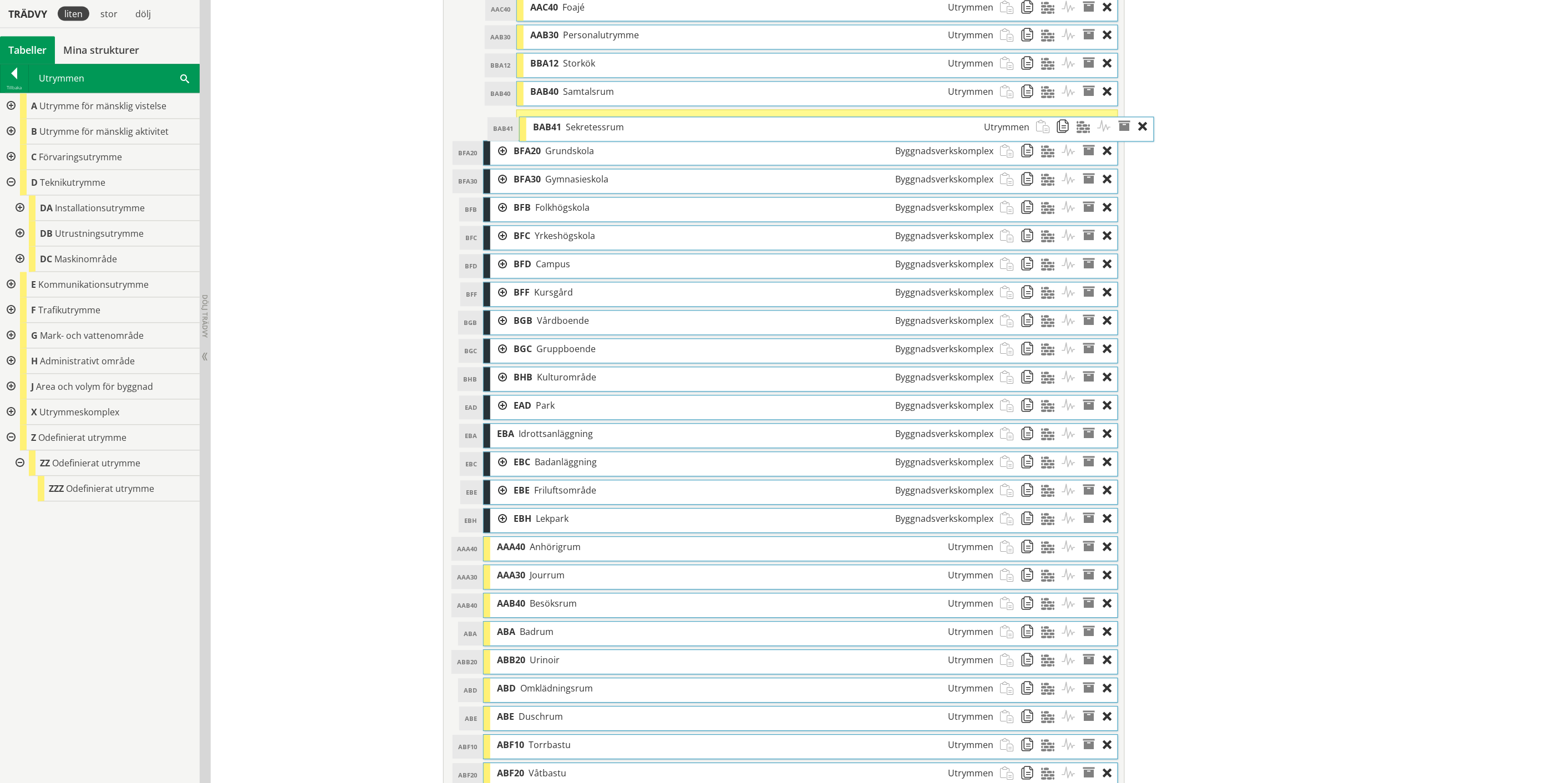
drag, startPoint x: 590, startPoint y: 679, endPoint x: 625, endPoint y: 133, distance: 547.1
click at [625, 133] on div "BAB41 Sekretessrum Utrymmen" at bounding box center [781, 128] width 510 height 20
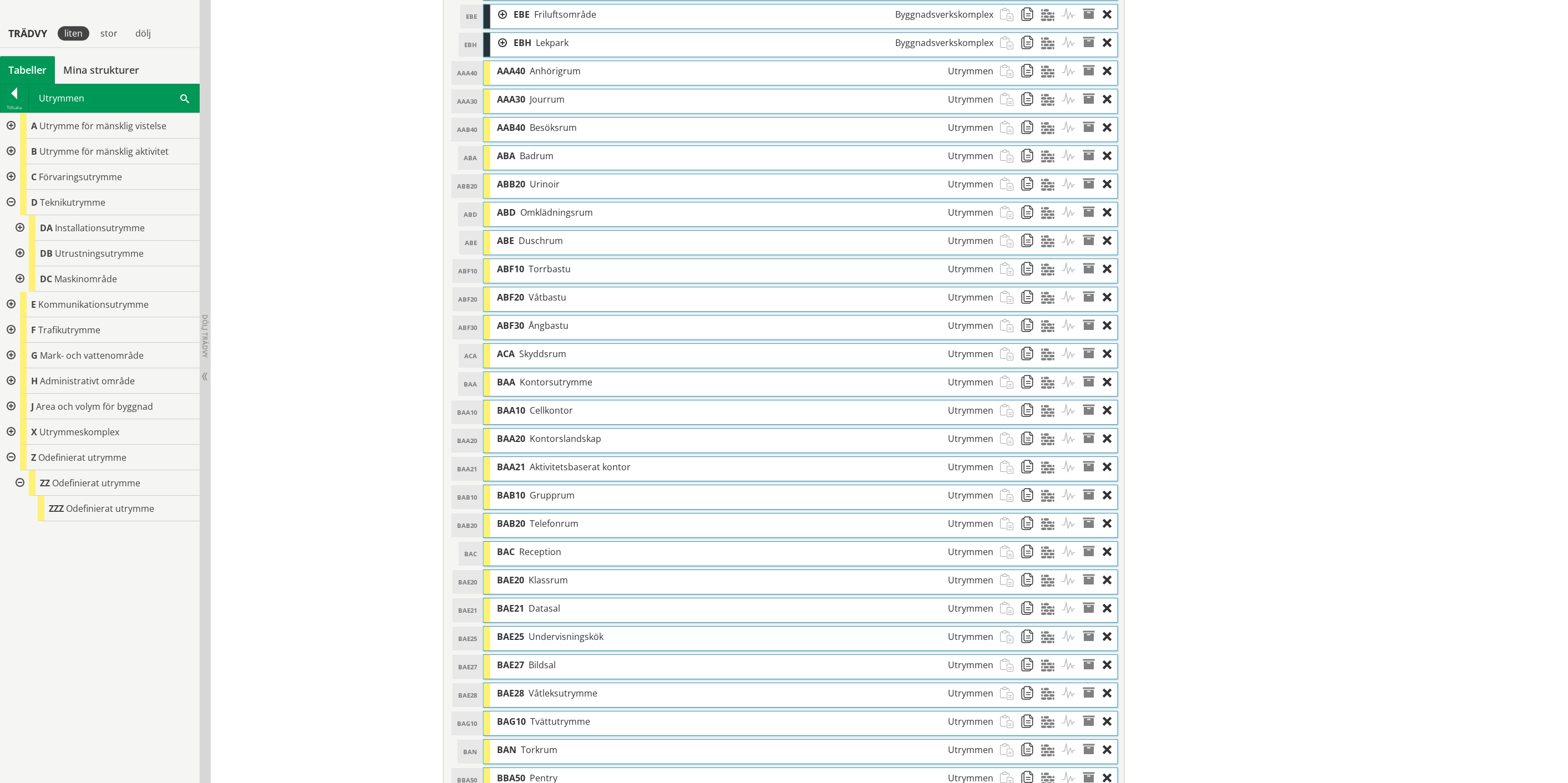
scroll to position [1467, 0]
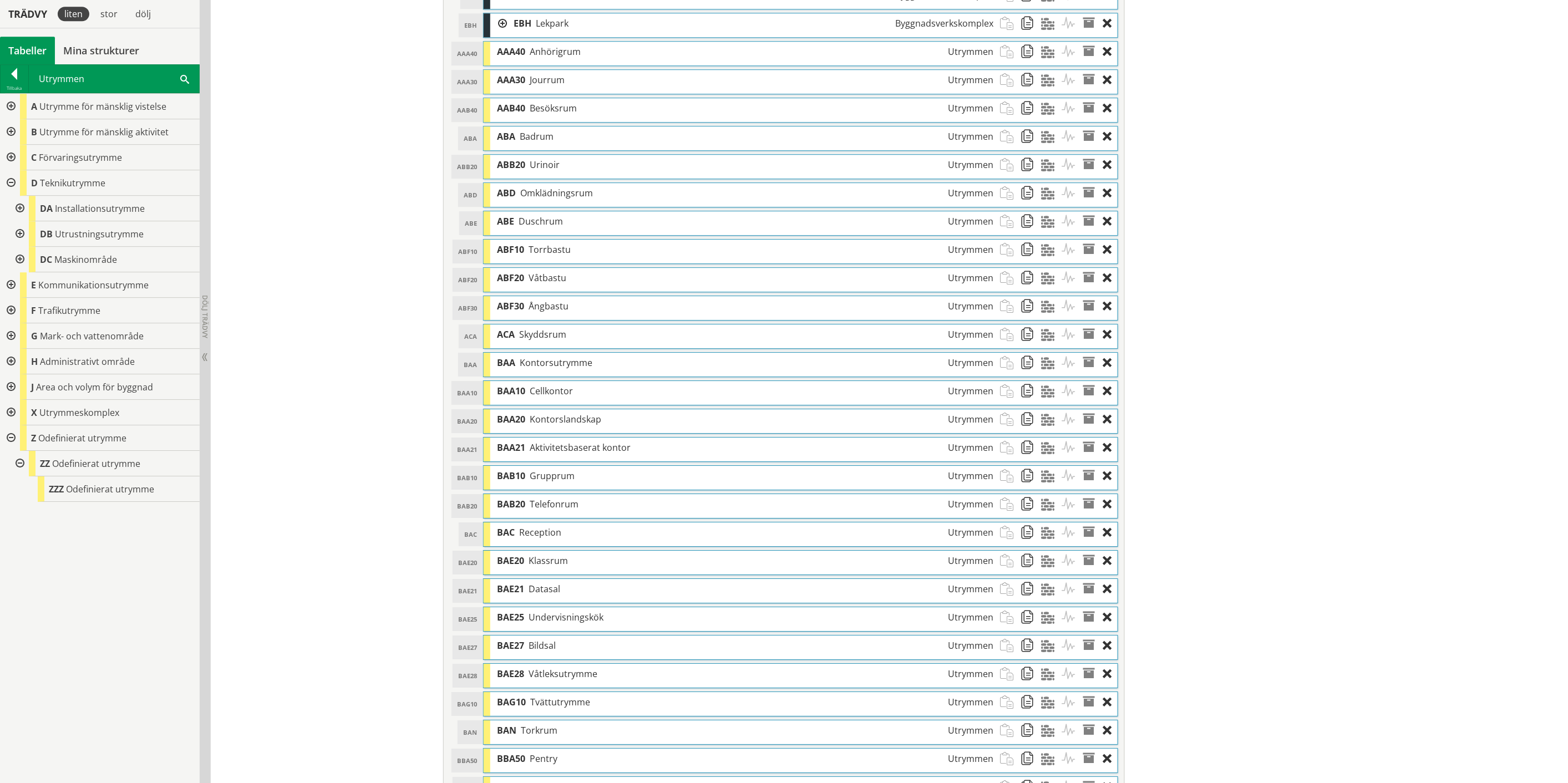
click at [577, 486] on div "BAB10 Grupprum Utrymmen" at bounding box center [745, 476] width 510 height 20
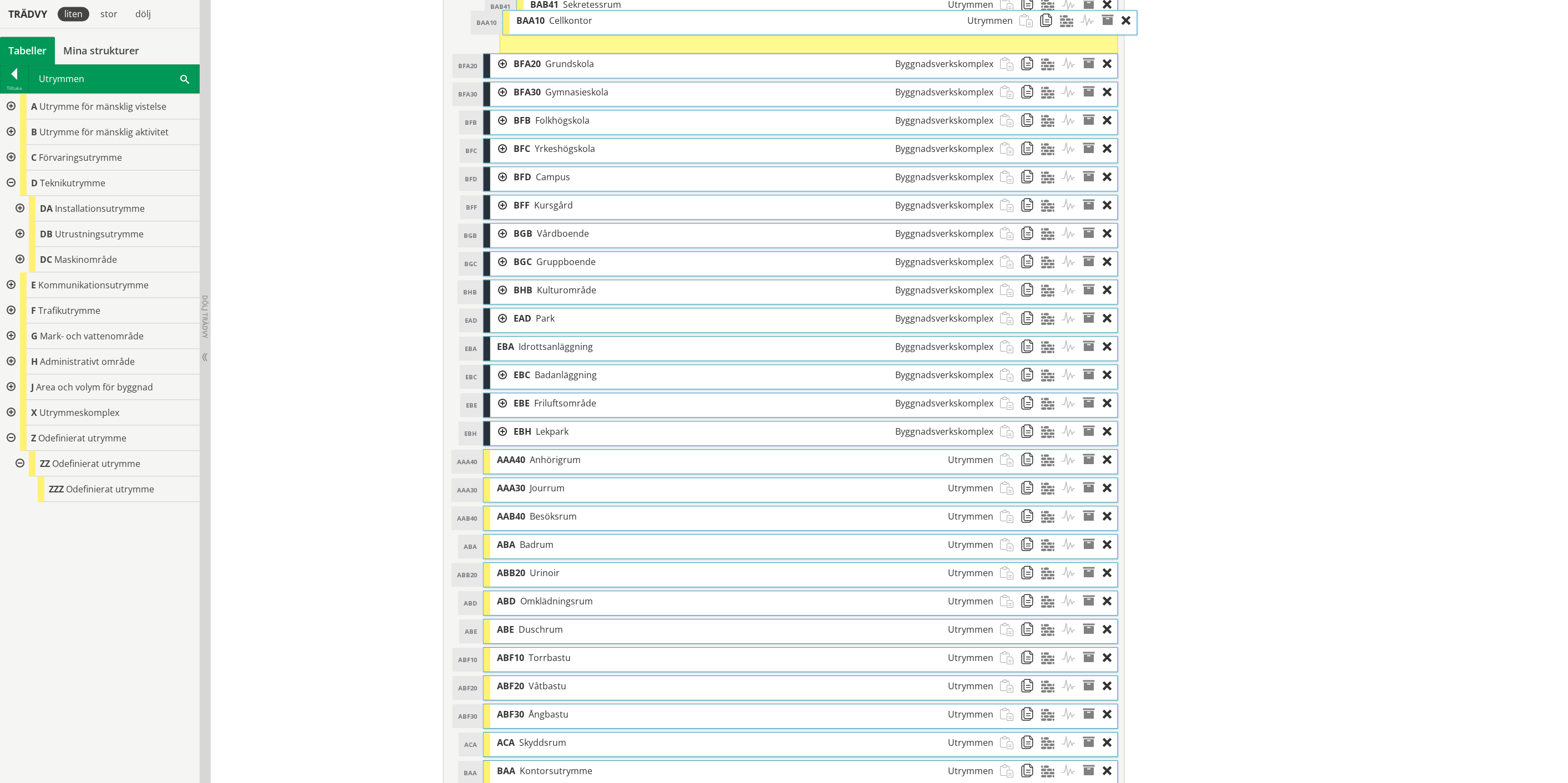
scroll to position [1079, 0]
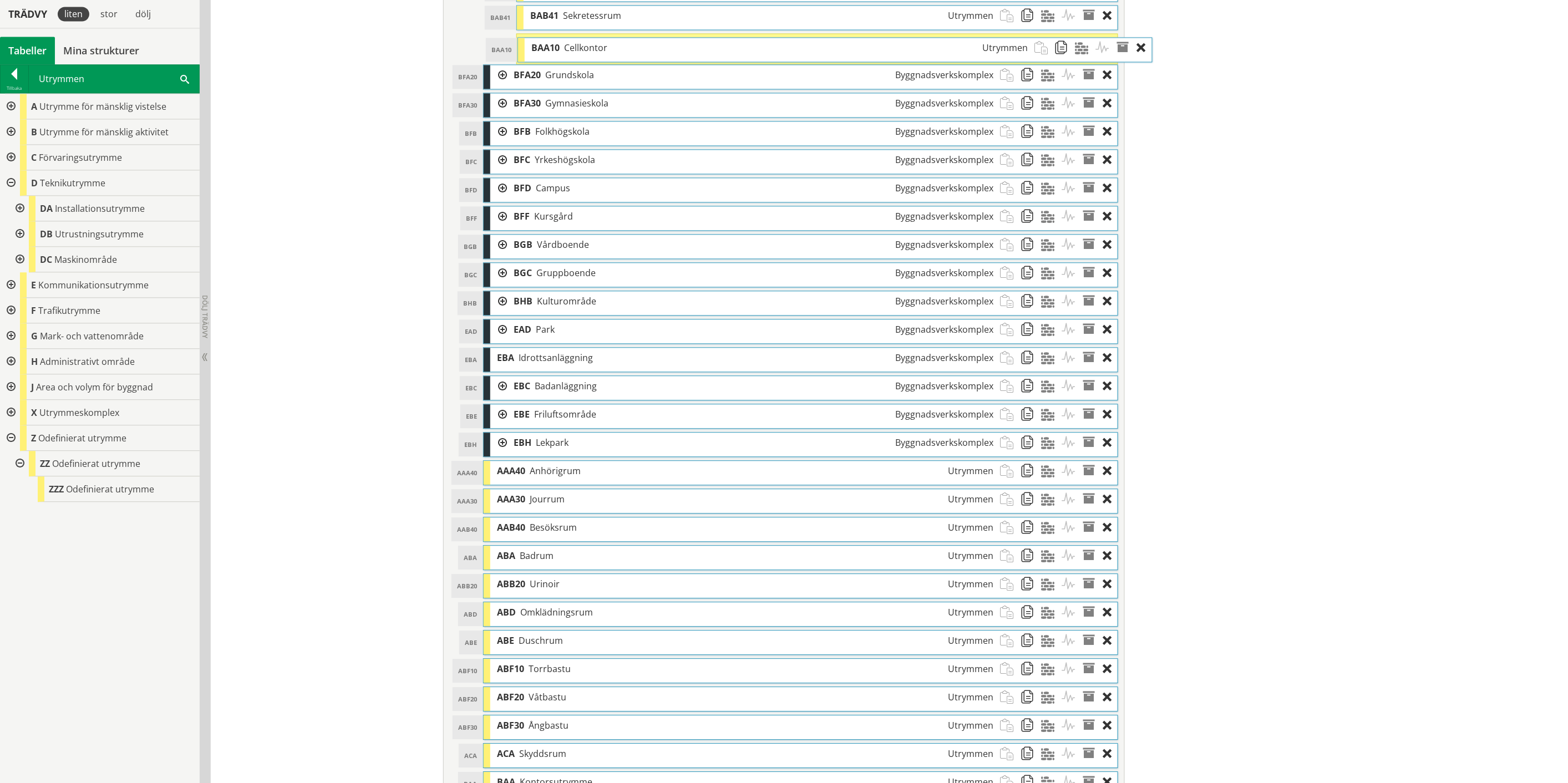
drag, startPoint x: 621, startPoint y: 400, endPoint x: 655, endPoint y: 48, distance: 353.6
click at [655, 48] on div "BAA10 Cellkontor Utrymmen" at bounding box center [779, 48] width 510 height 20
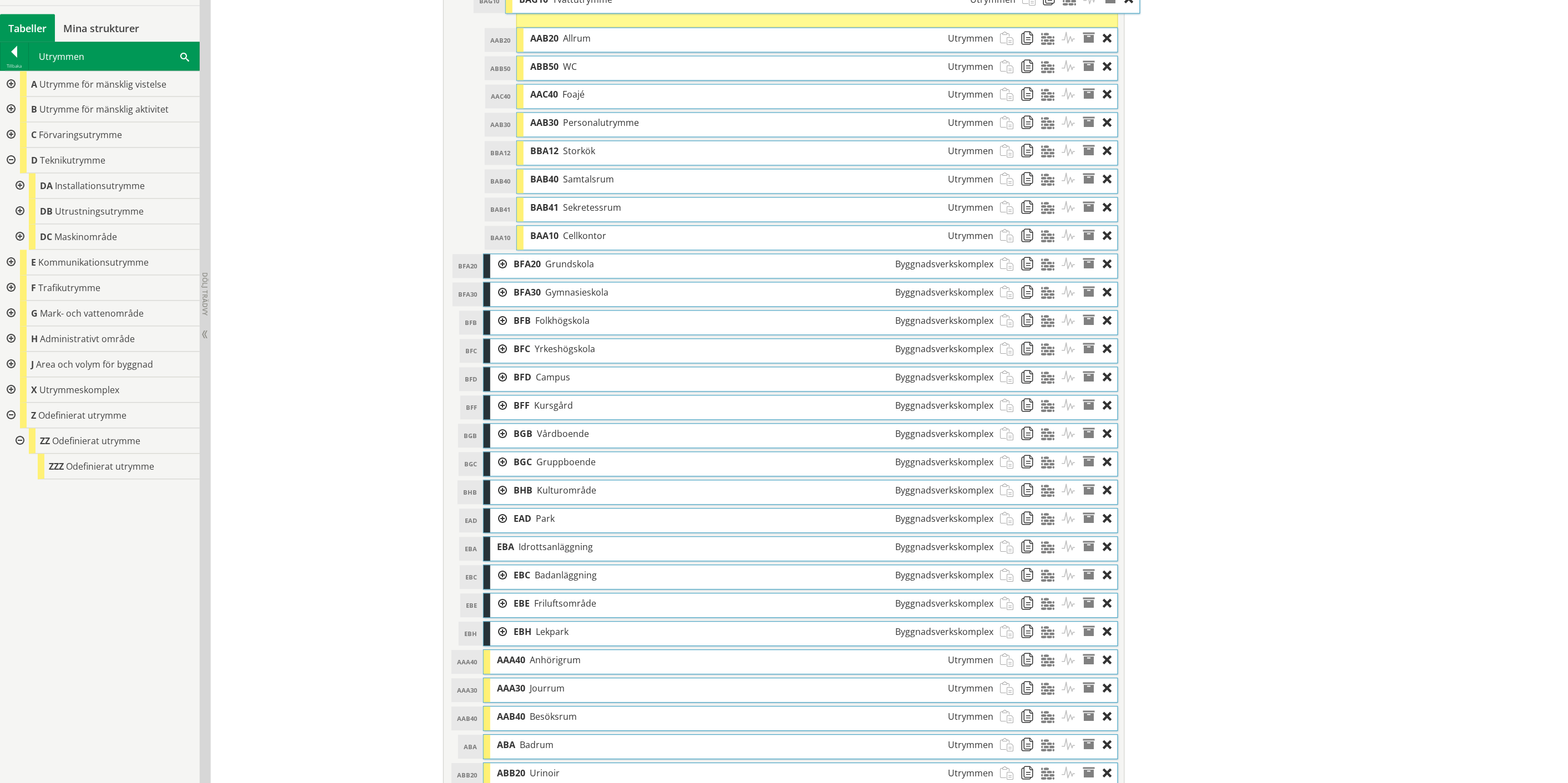
scroll to position [895, 0]
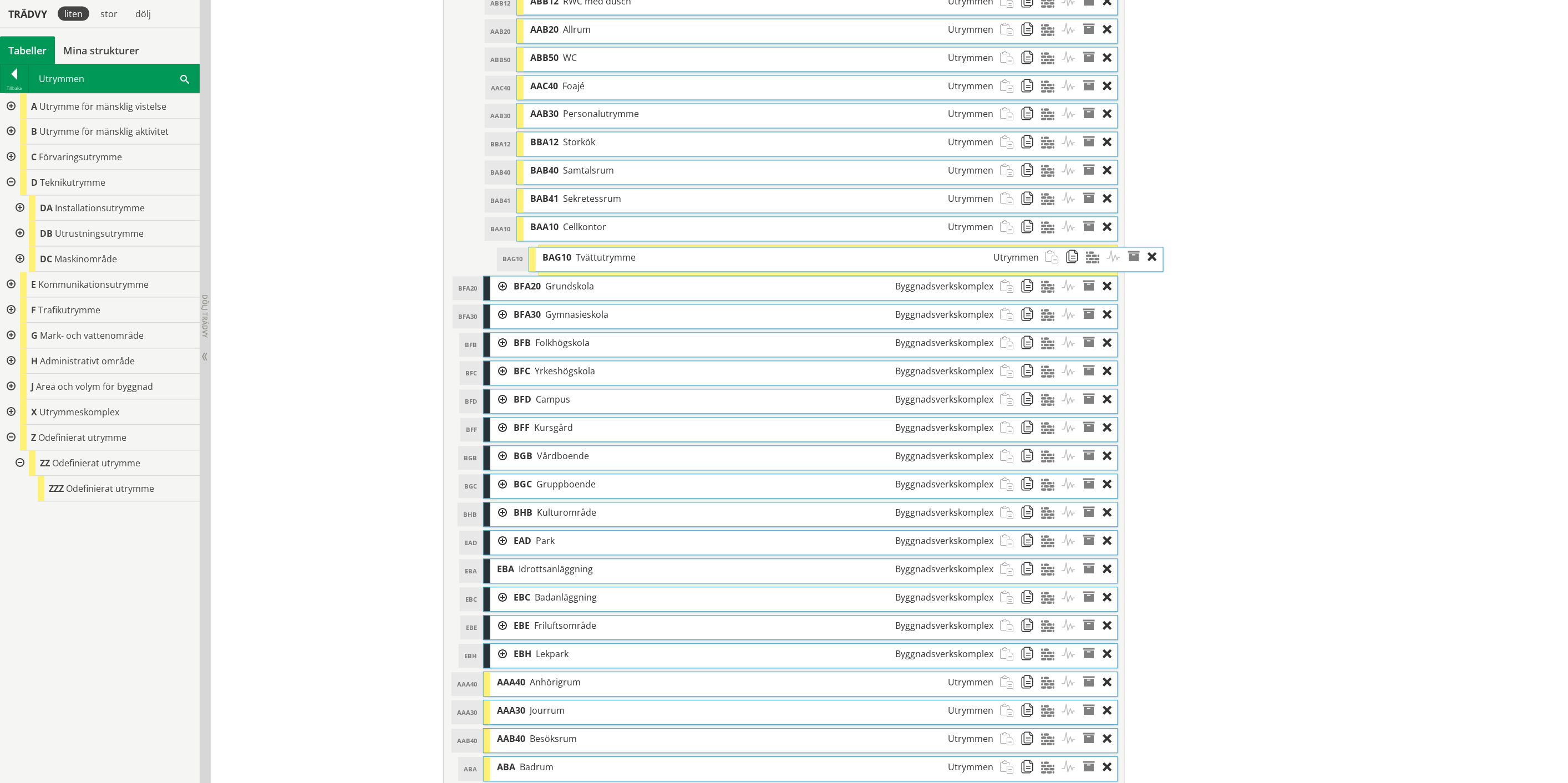
drag, startPoint x: 586, startPoint y: 608, endPoint x: 632, endPoint y: 257, distance: 354.0
click at [632, 257] on div "BAG10 Tvättutrymme Utrymmen" at bounding box center [790, 258] width 510 height 20
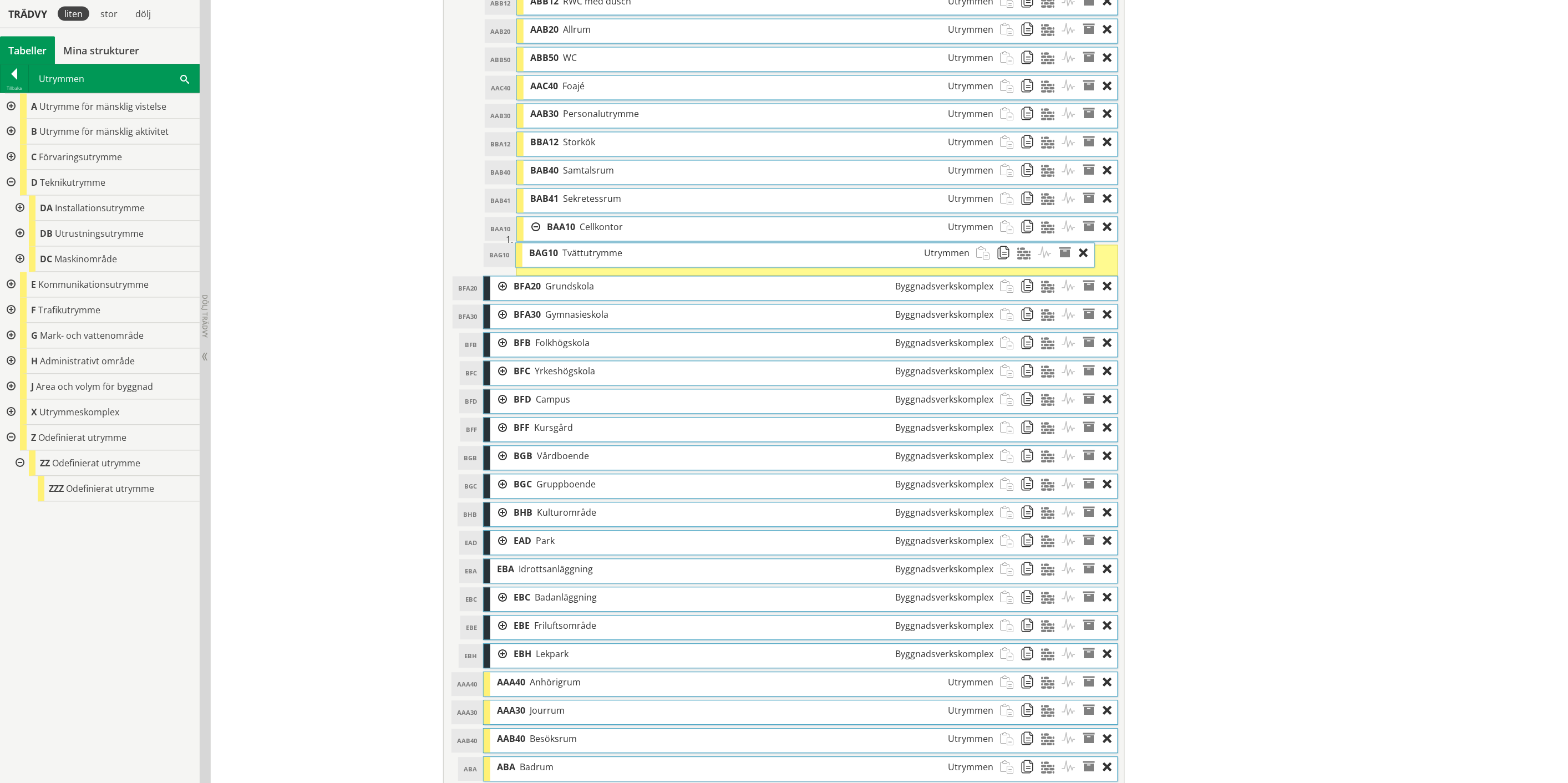
drag, startPoint x: 660, startPoint y: 274, endPoint x: 637, endPoint y: 264, distance: 25.1
click at [637, 264] on div "BAG10 Tvättutrymme Utrymmen" at bounding box center [750, 253] width 454 height 20
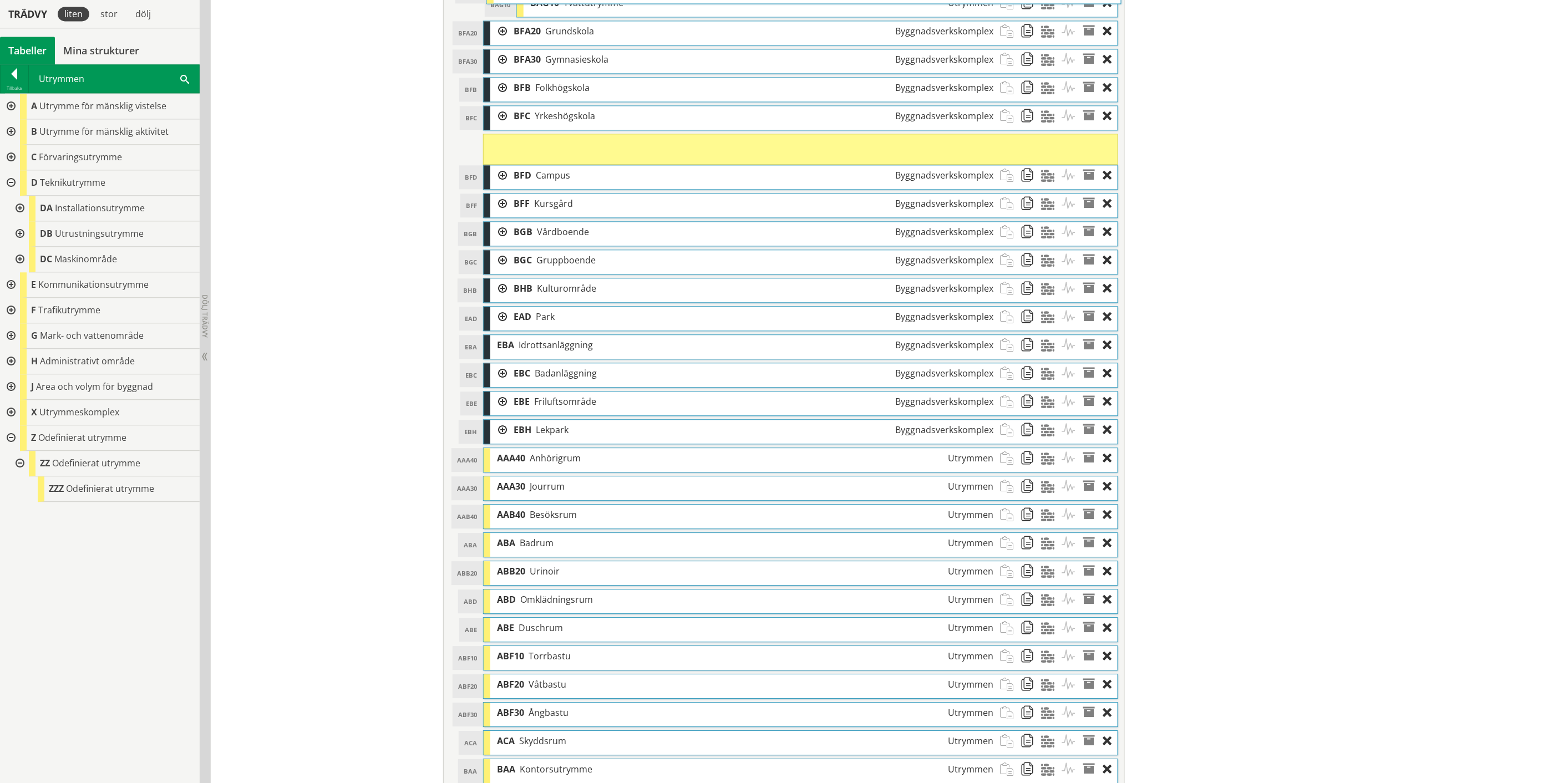
scroll to position [1104, 0]
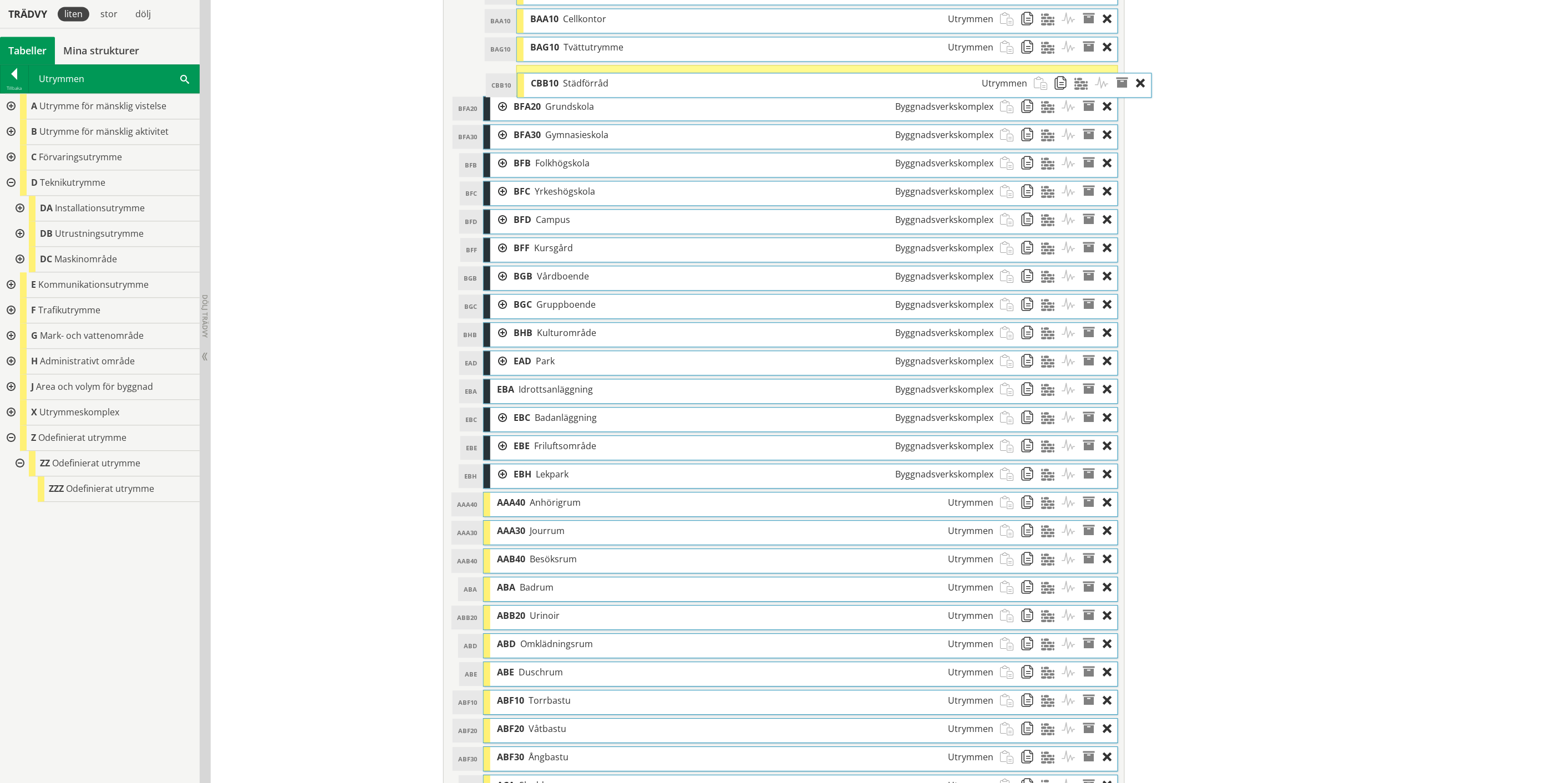
drag, startPoint x: 558, startPoint y: 678, endPoint x: 592, endPoint y: 84, distance: 595.0
click at [592, 84] on span "Städförråd" at bounding box center [585, 83] width 45 height 12
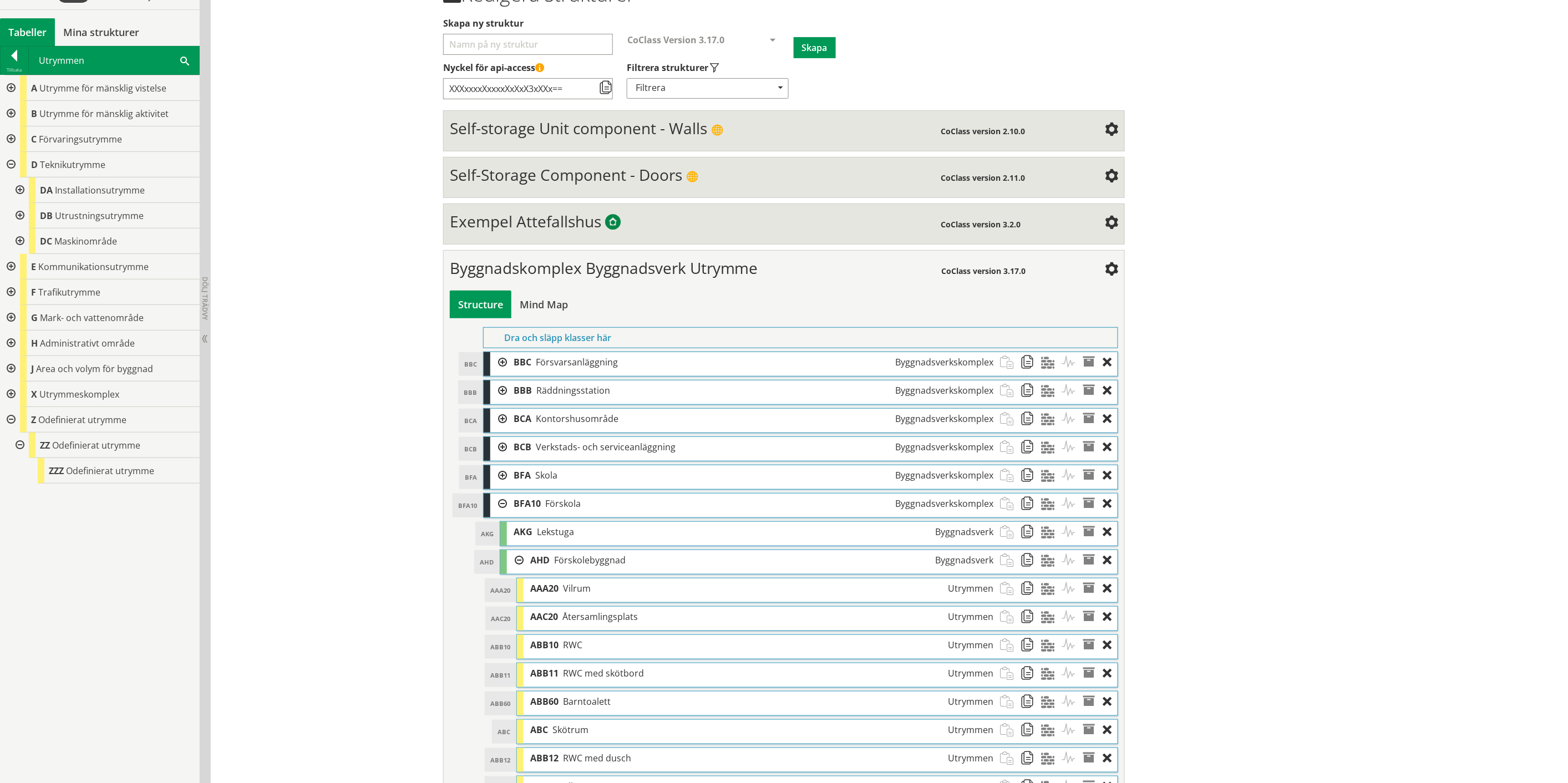
scroll to position [118, 0]
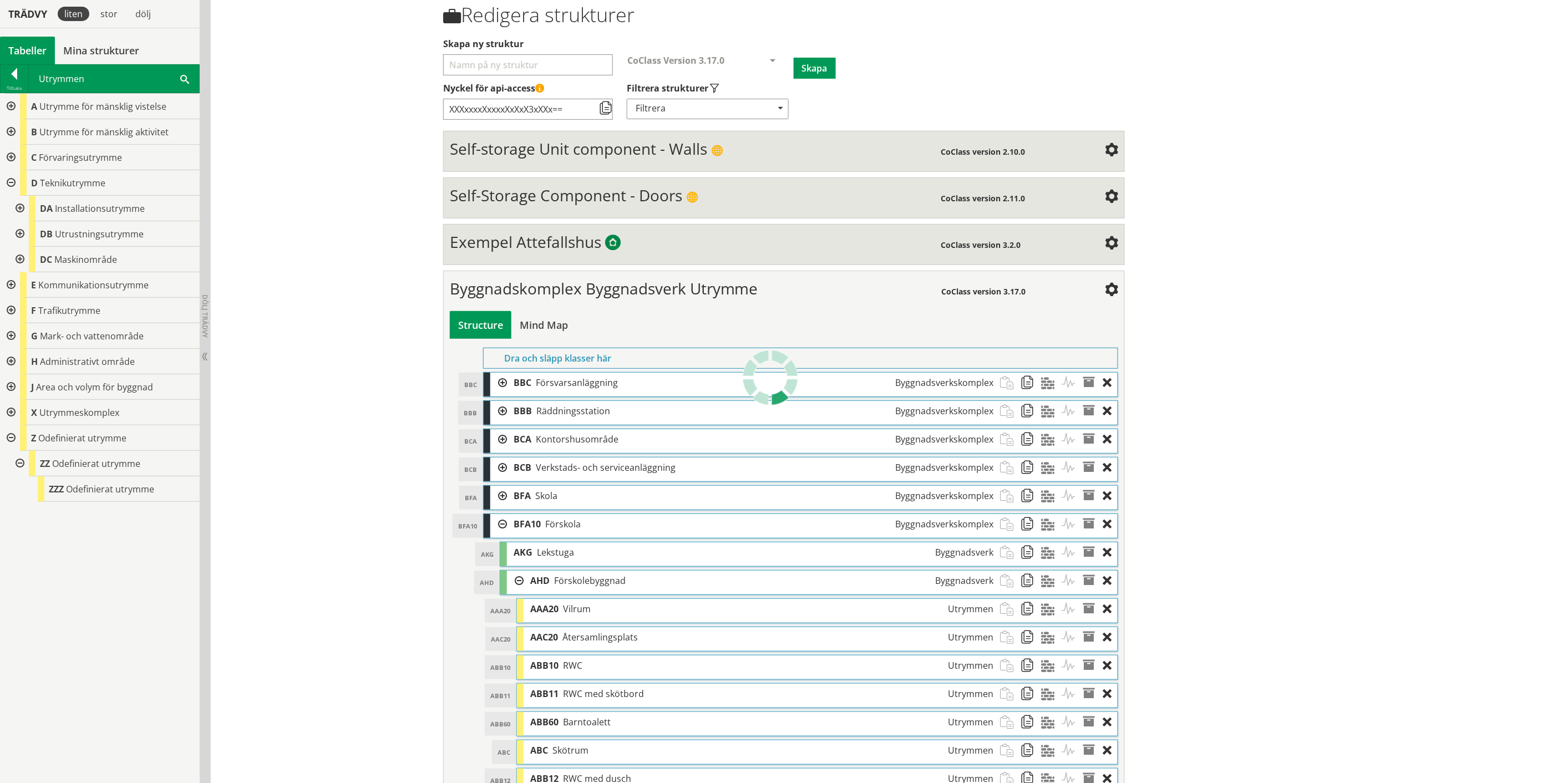
click at [887, 314] on div "Structure Mind Map" at bounding box center [784, 325] width 668 height 27
click at [577, 63] on input "Skapa ny struktur" at bounding box center [528, 64] width 170 height 21
type input "Äldreboende"
click at [812, 65] on button "Skapa" at bounding box center [815, 68] width 42 height 21
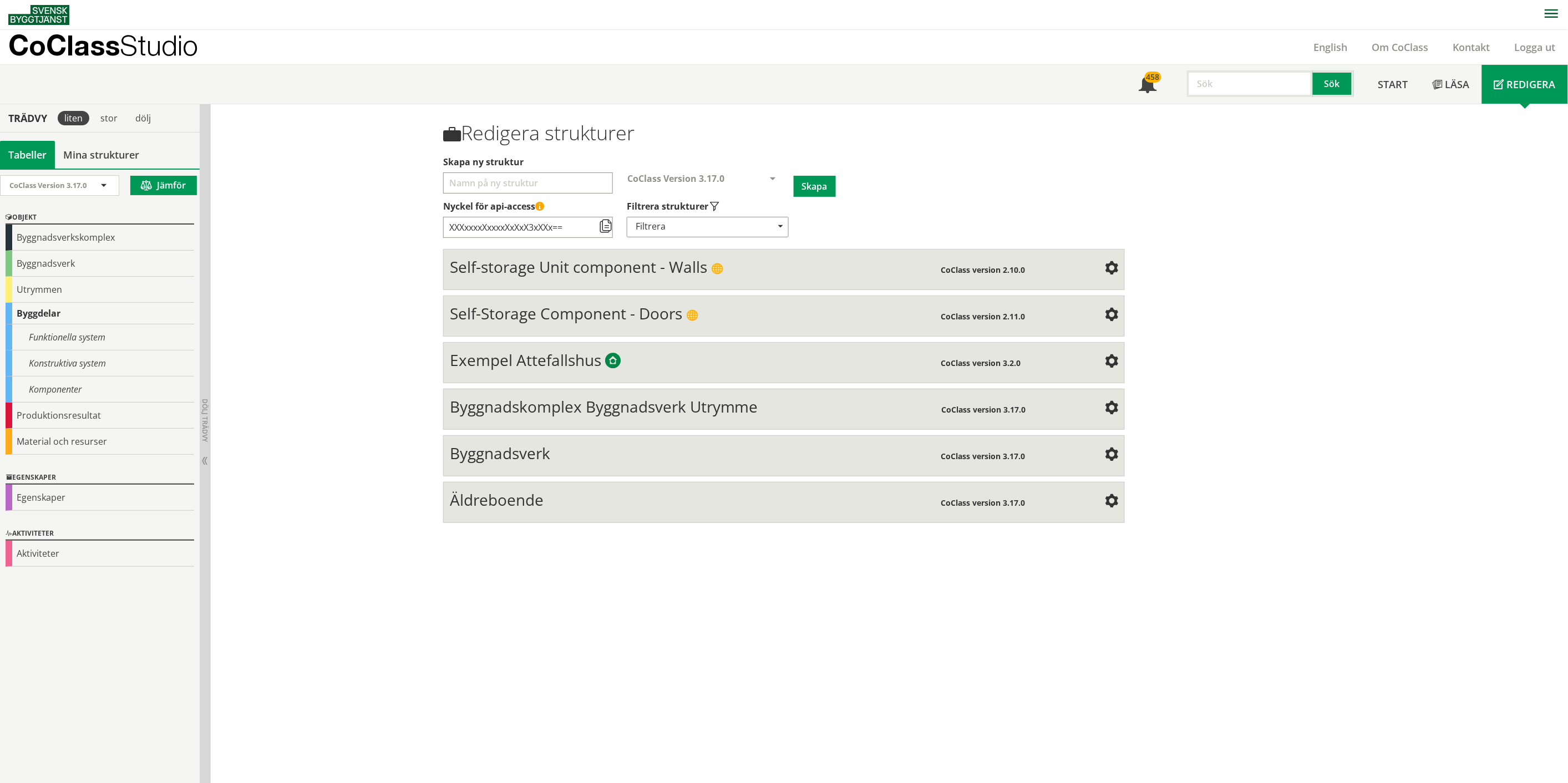
click at [512, 505] on span "Äldreboende" at bounding box center [497, 499] width 94 height 21
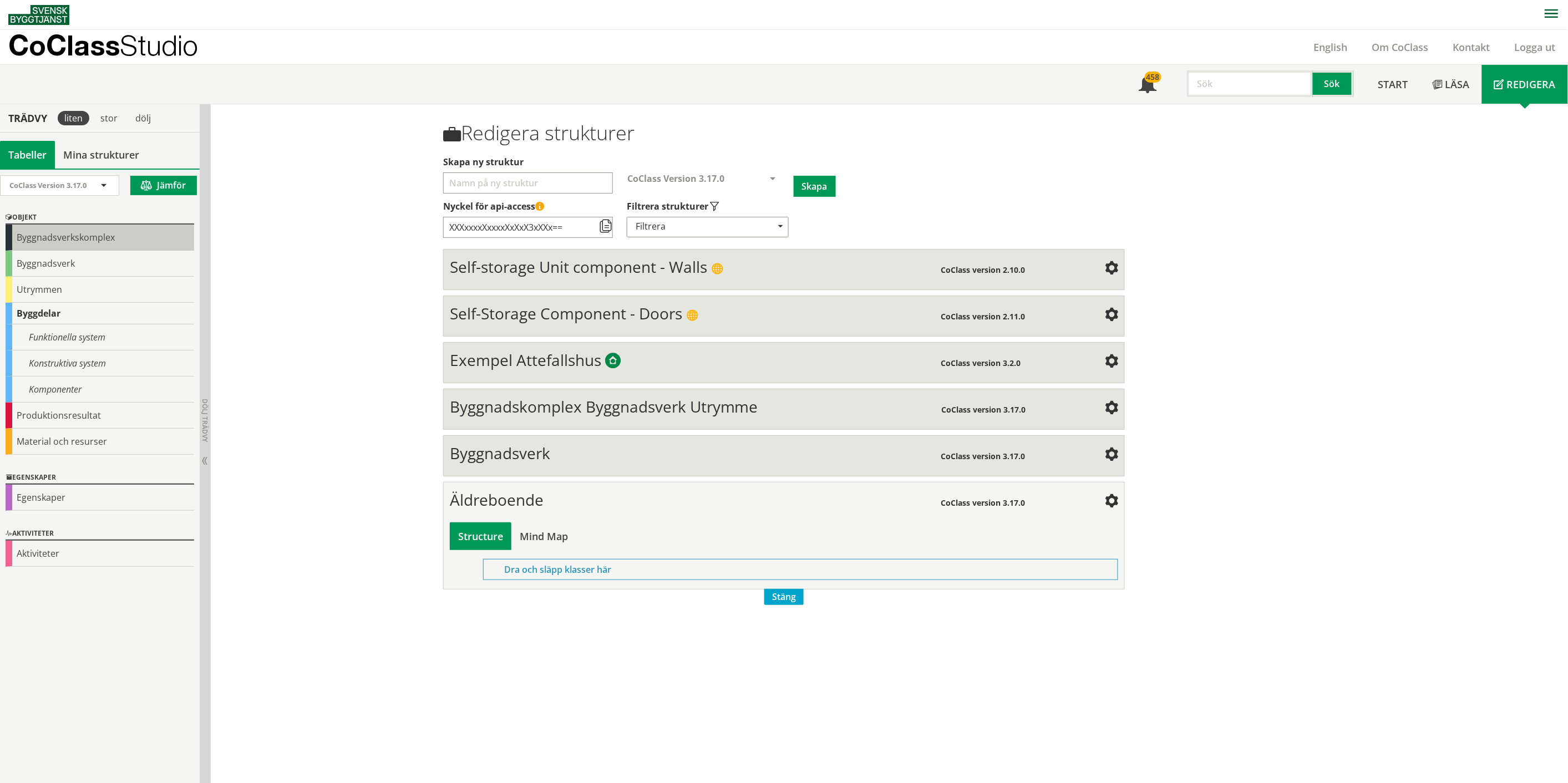
click at [137, 236] on div "Byggnadsverkskomplex" at bounding box center [100, 237] width 188 height 26
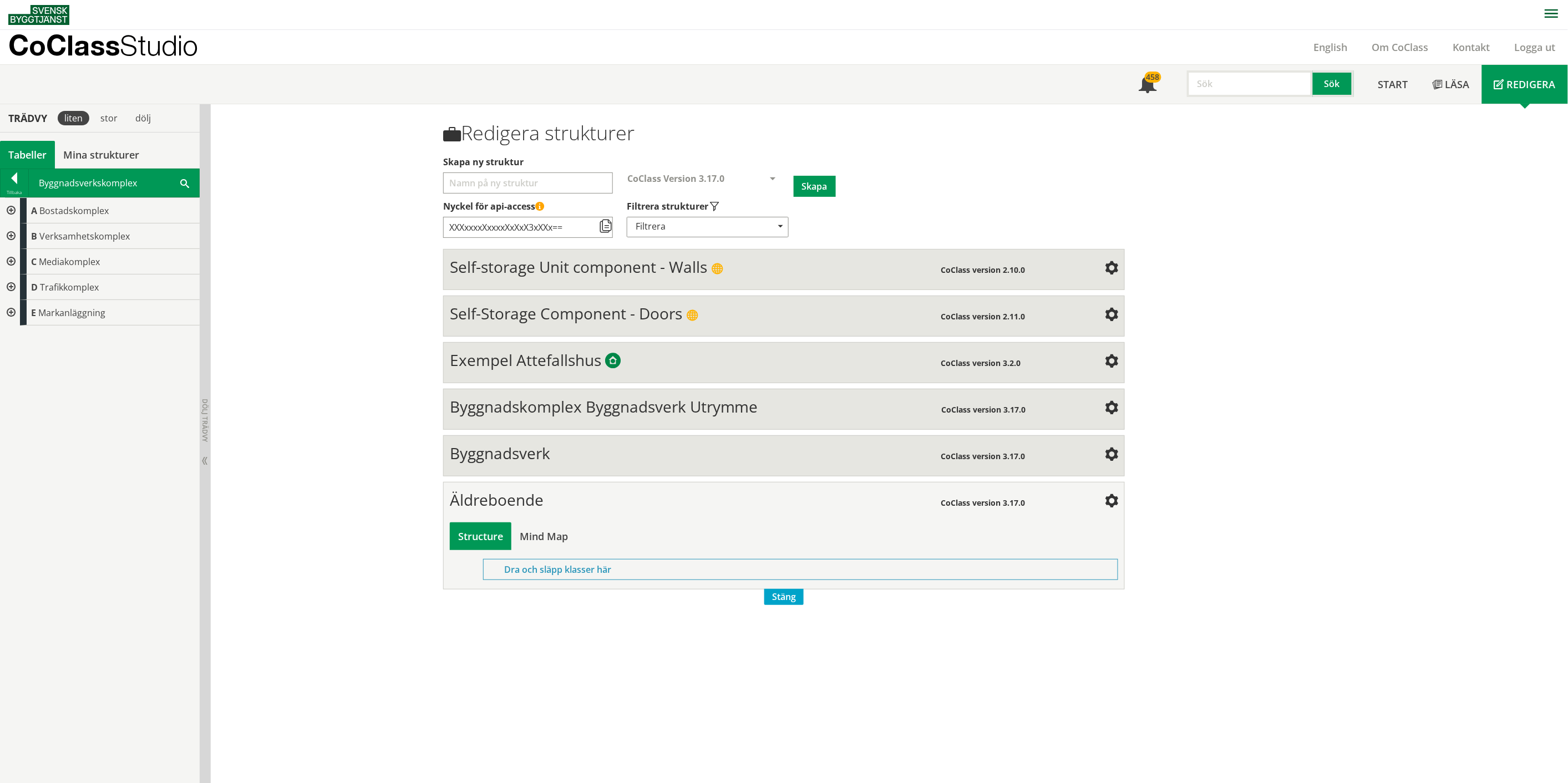
click at [12, 239] on div at bounding box center [10, 236] width 20 height 26
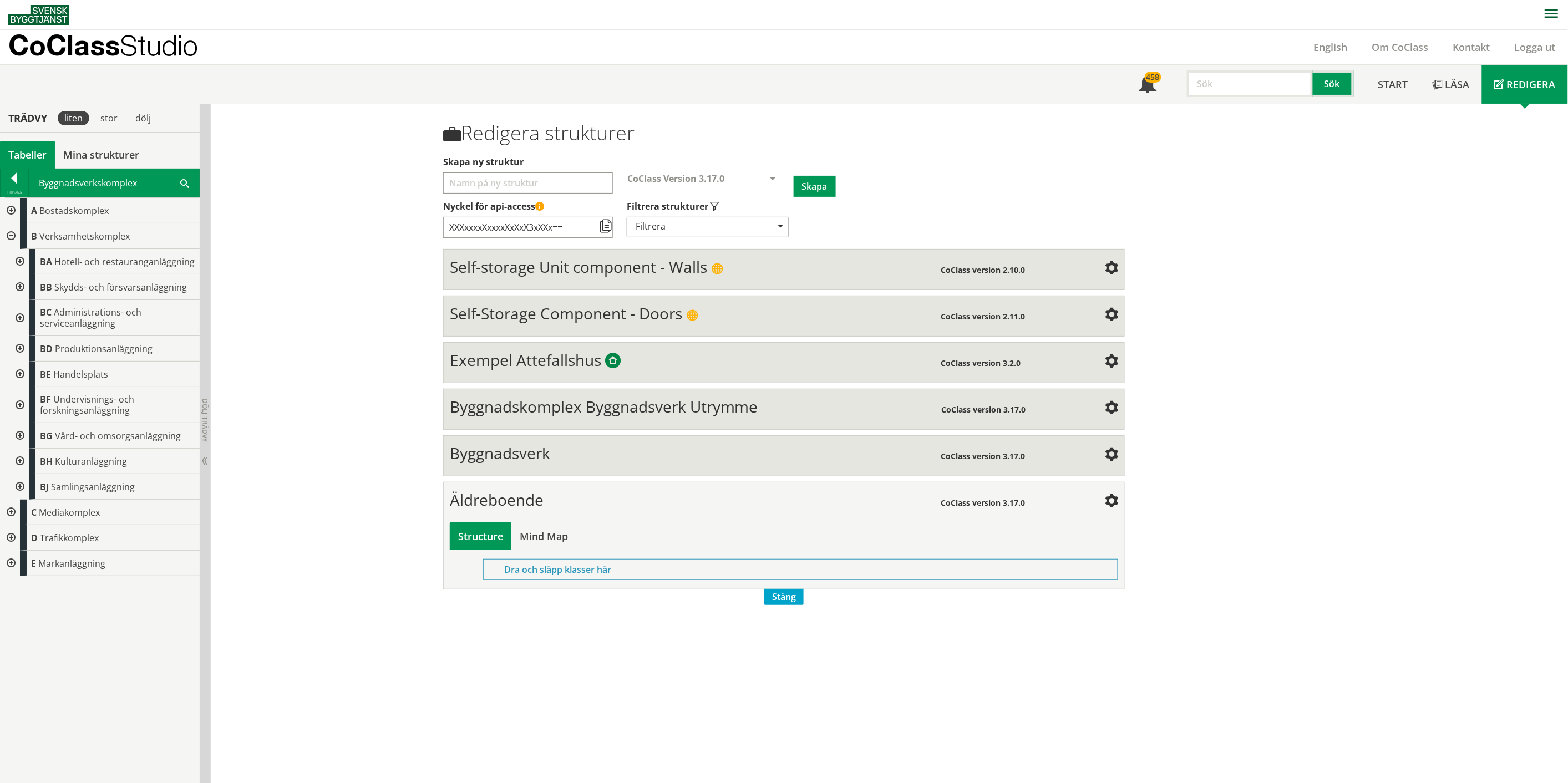
click at [20, 434] on div at bounding box center [19, 436] width 20 height 26
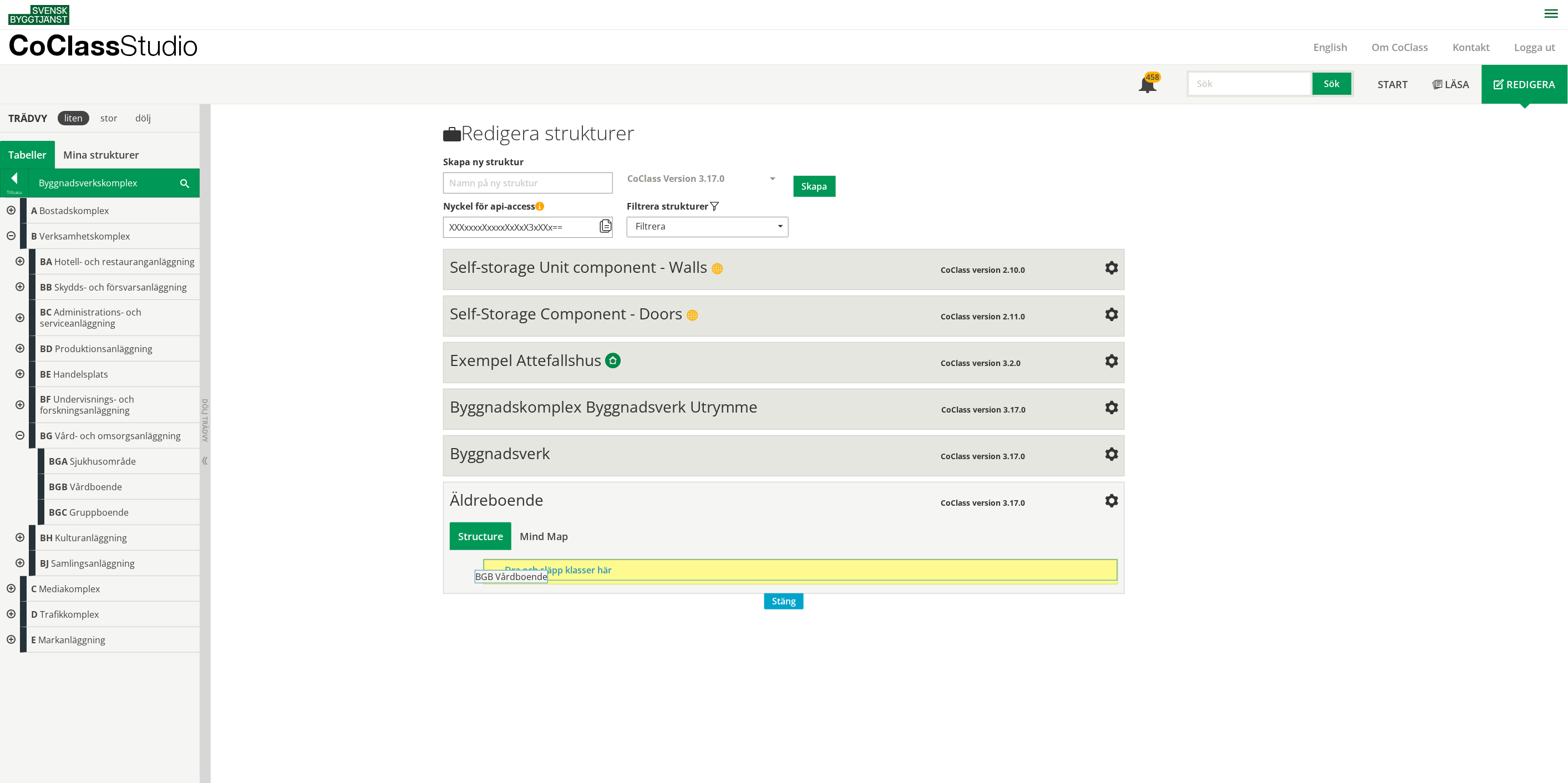
drag, startPoint x: 104, startPoint y: 481, endPoint x: 561, endPoint y: 577, distance: 467.0
click at [561, 577] on div "Trädvy liten stor [GEOGRAPHIC_DATA] Tabeller Mina strukturer CoClass Version 3.…" at bounding box center [784, 444] width 1568 height 680
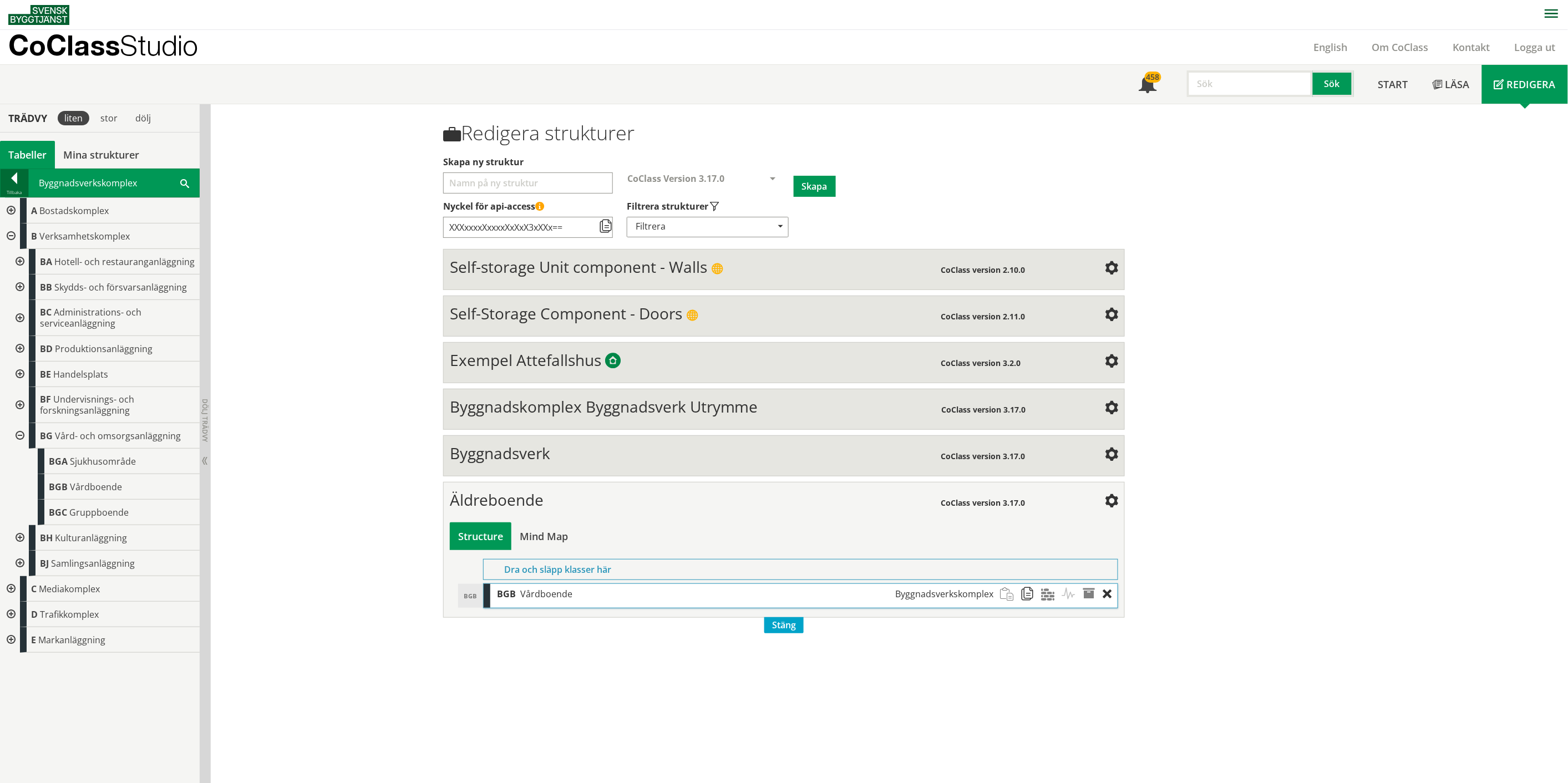
click at [19, 178] on div at bounding box center [14, 180] width 27 height 15
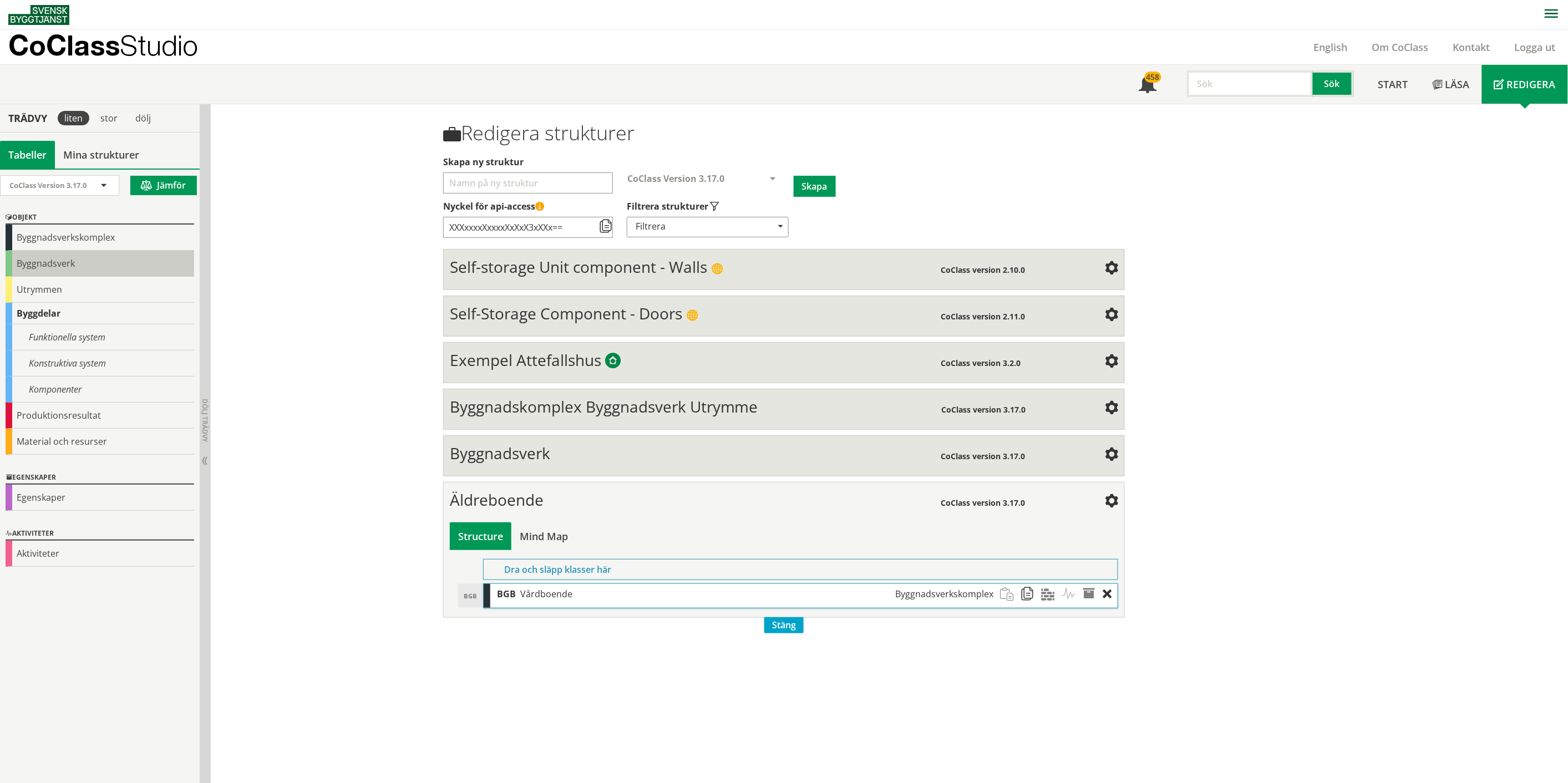
click at [56, 266] on div "Byggnadsverk" at bounding box center [100, 264] width 188 height 26
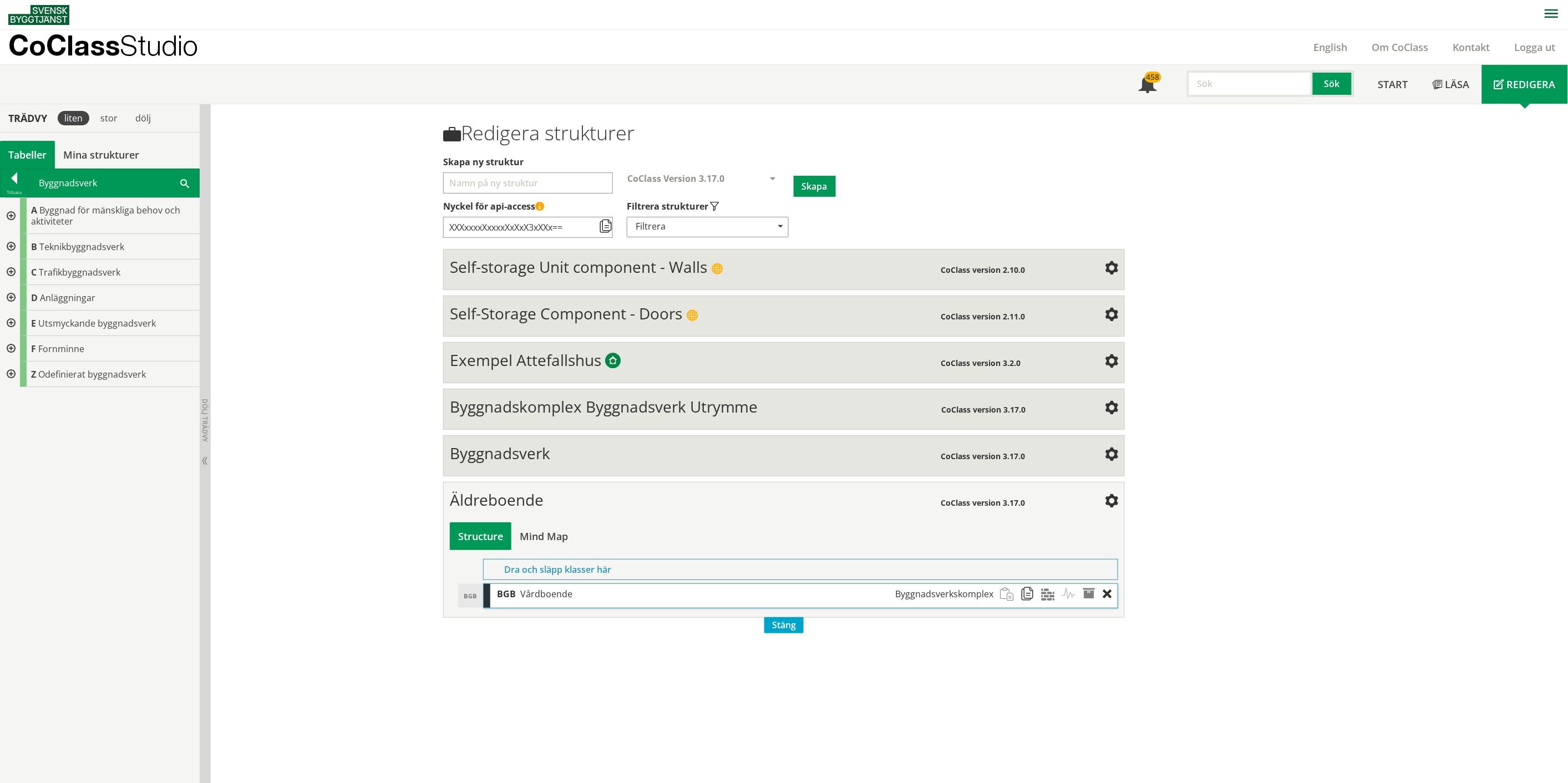
click at [9, 214] on div at bounding box center [10, 216] width 20 height 36
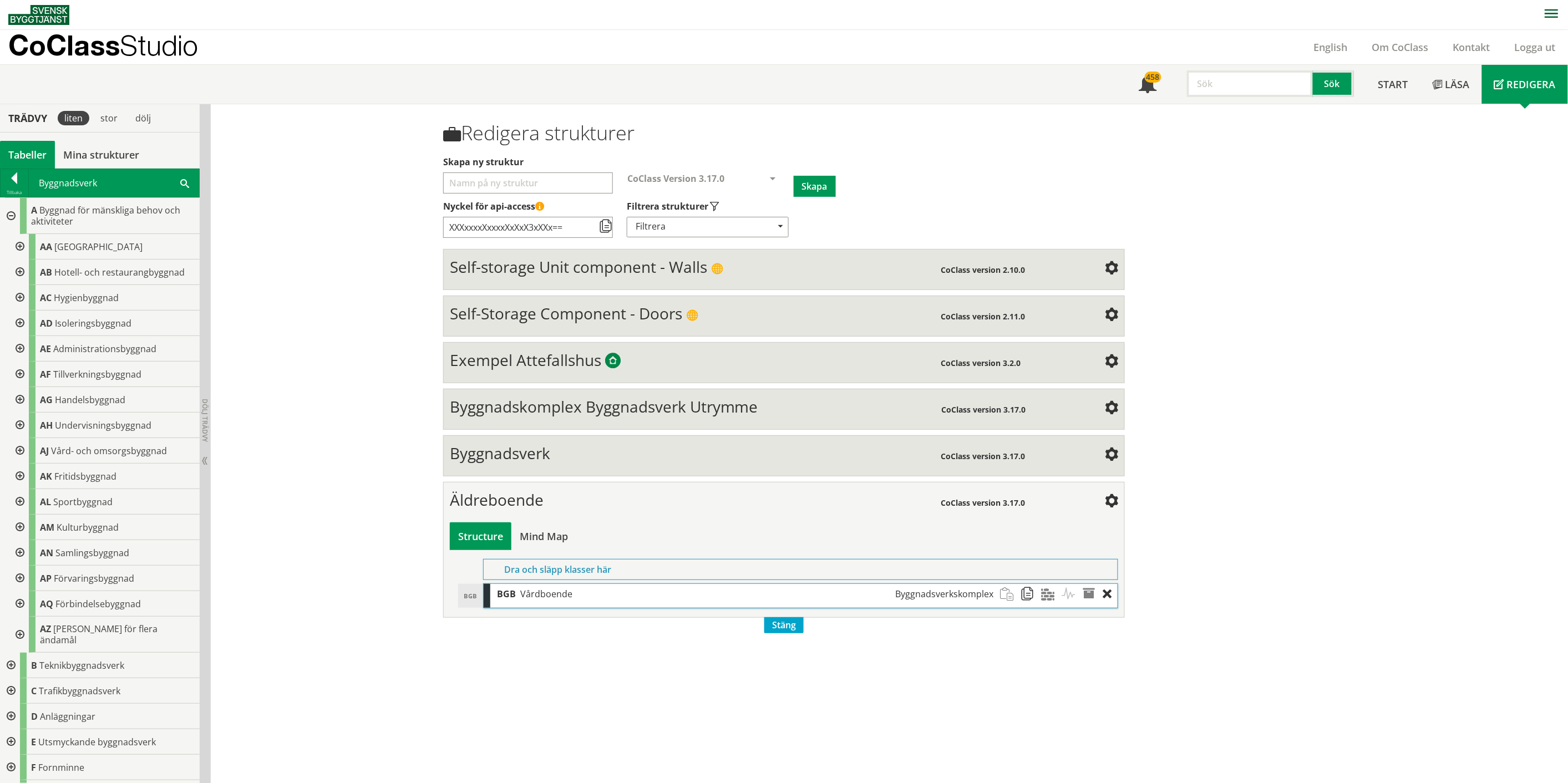
click at [13, 211] on div at bounding box center [10, 216] width 20 height 36
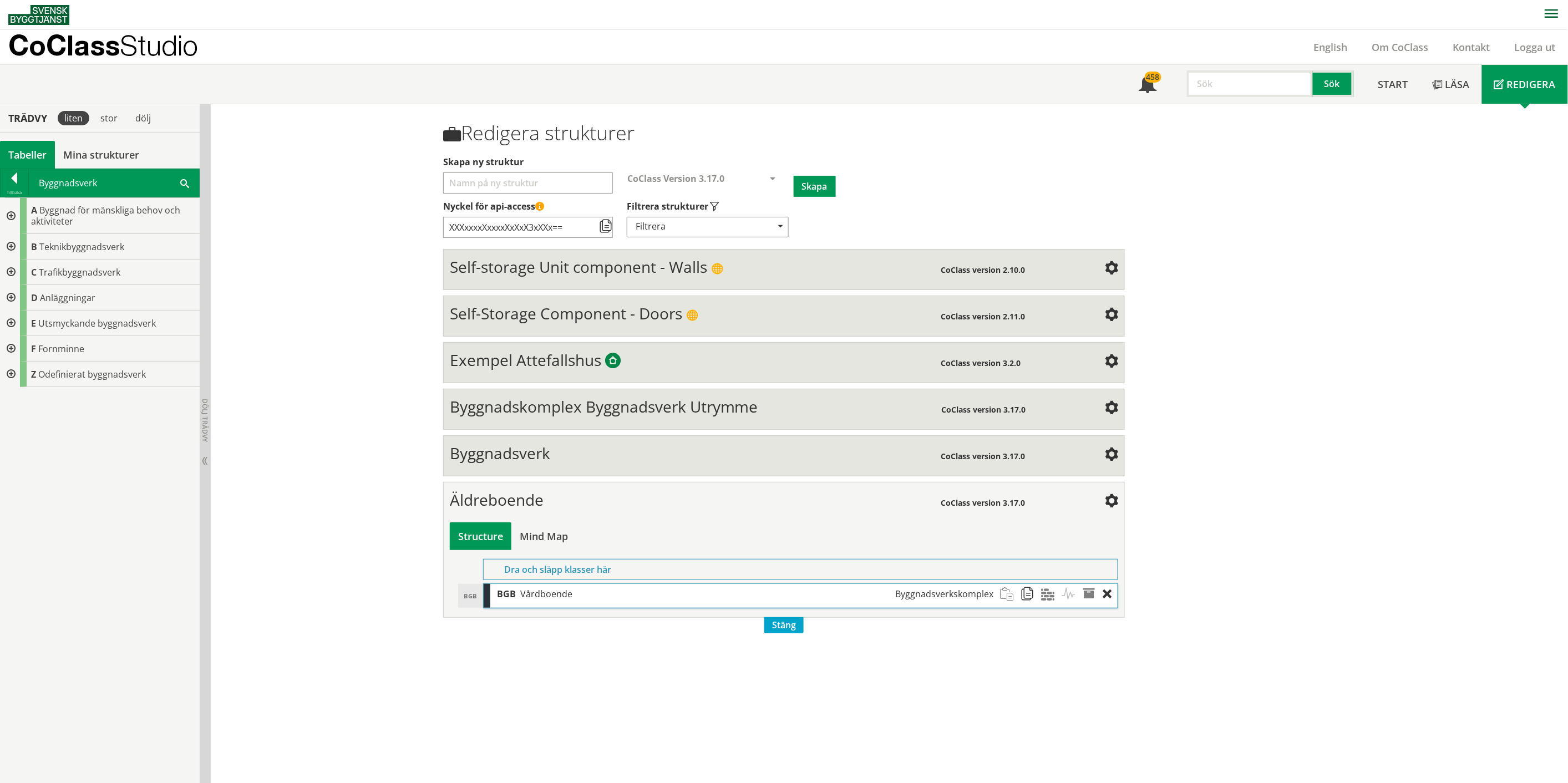
click at [13, 211] on div at bounding box center [10, 216] width 20 height 36
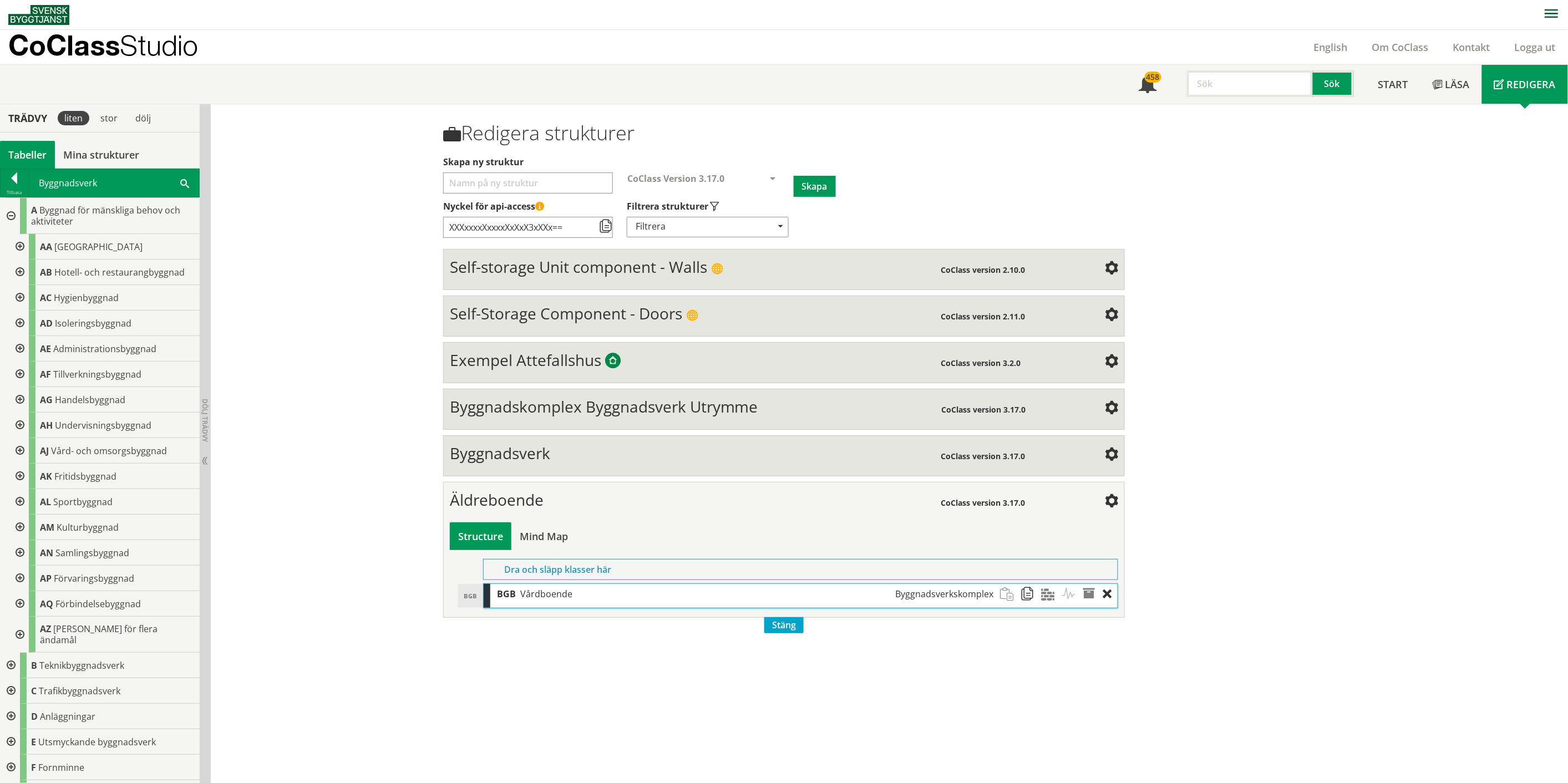
click at [19, 447] on div at bounding box center [19, 451] width 20 height 26
click at [29, 525] on div at bounding box center [27, 527] width 20 height 26
click at [36, 551] on div at bounding box center [36, 553] width 20 height 26
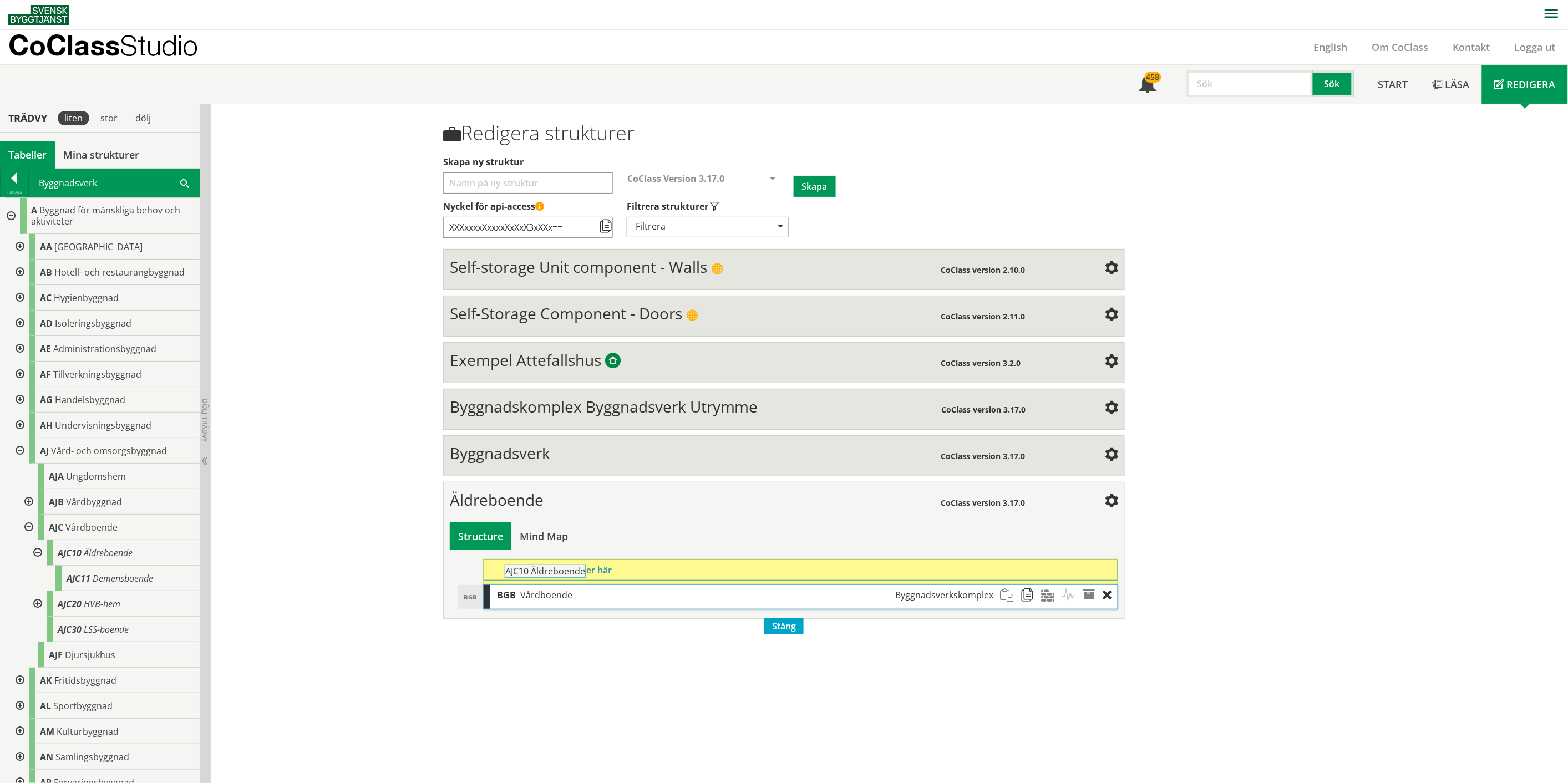
drag, startPoint x: 96, startPoint y: 555, endPoint x: 574, endPoint y: 579, distance: 478.6
click at [574, 579] on div "Trädvy liten stor [GEOGRAPHIC_DATA] Tabeller Mina strukturer CoClass Version 3.…" at bounding box center [784, 444] width 1568 height 680
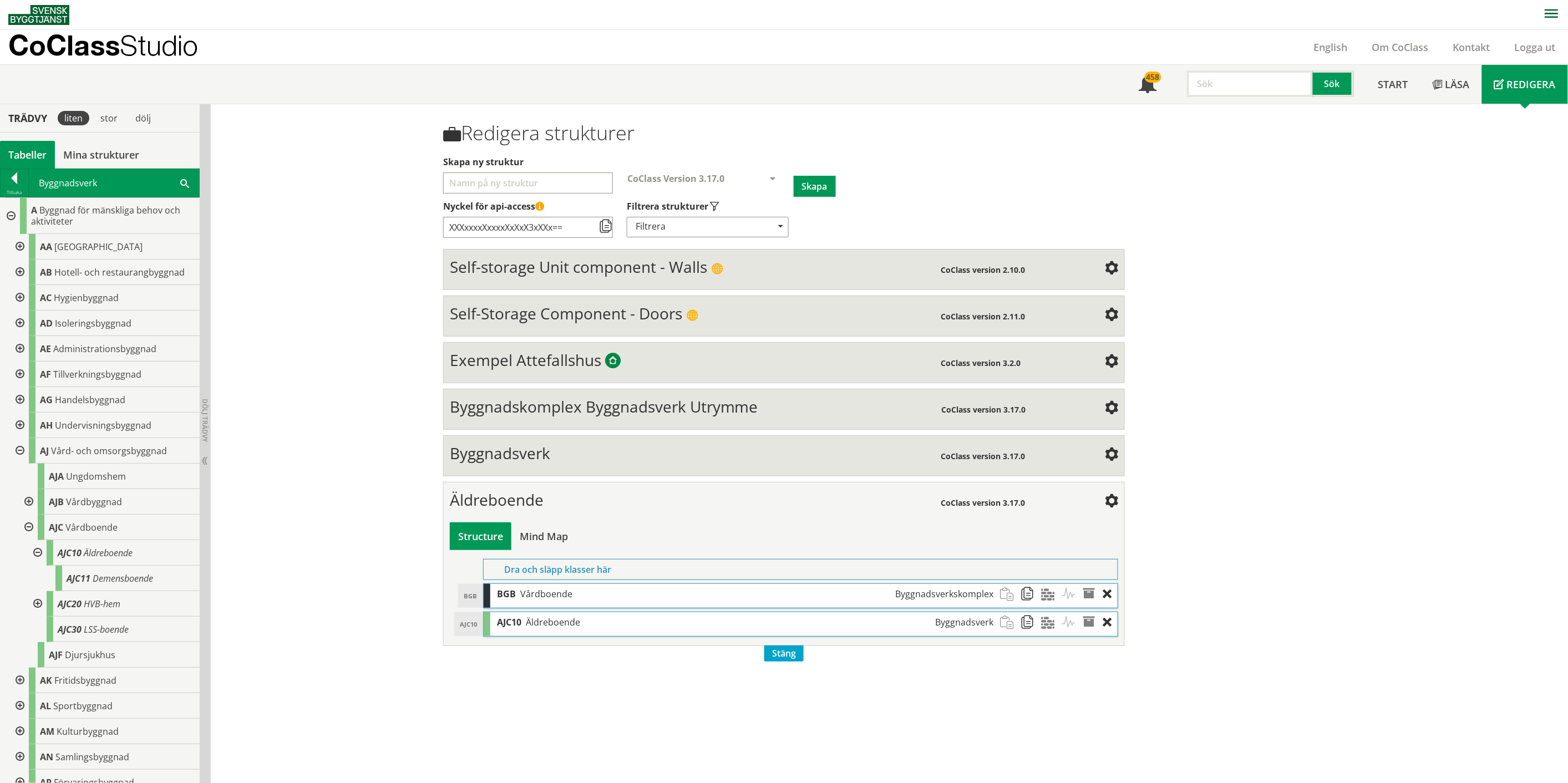
scroll to position [1, 0]
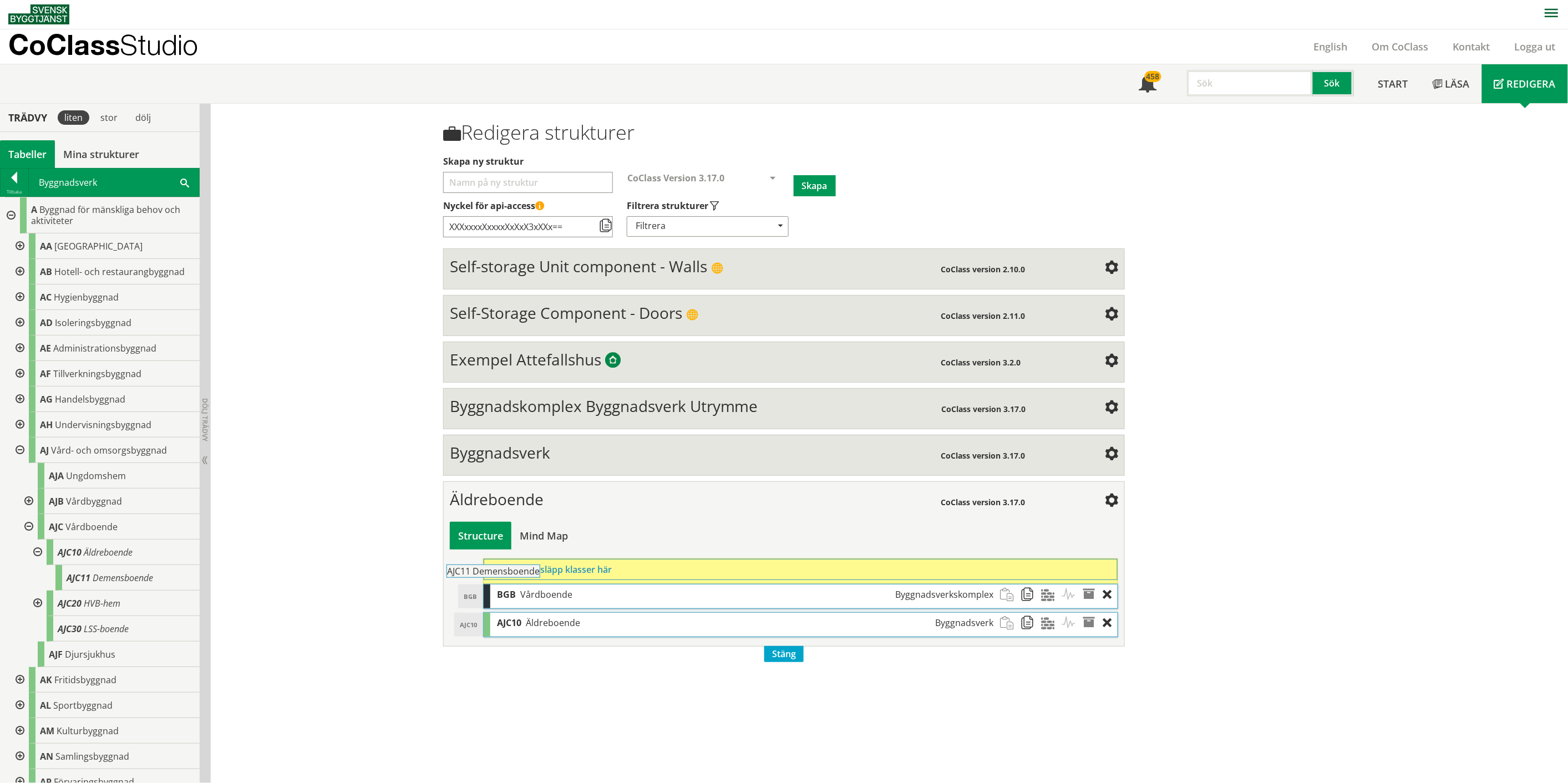
drag, startPoint x: 135, startPoint y: 581, endPoint x: 546, endPoint y: 579, distance: 411.0
click at [546, 579] on div "Trädvy liten stor [GEOGRAPHIC_DATA] Tabeller Mina strukturer CoClass Version 3.…" at bounding box center [784, 444] width 1568 height 680
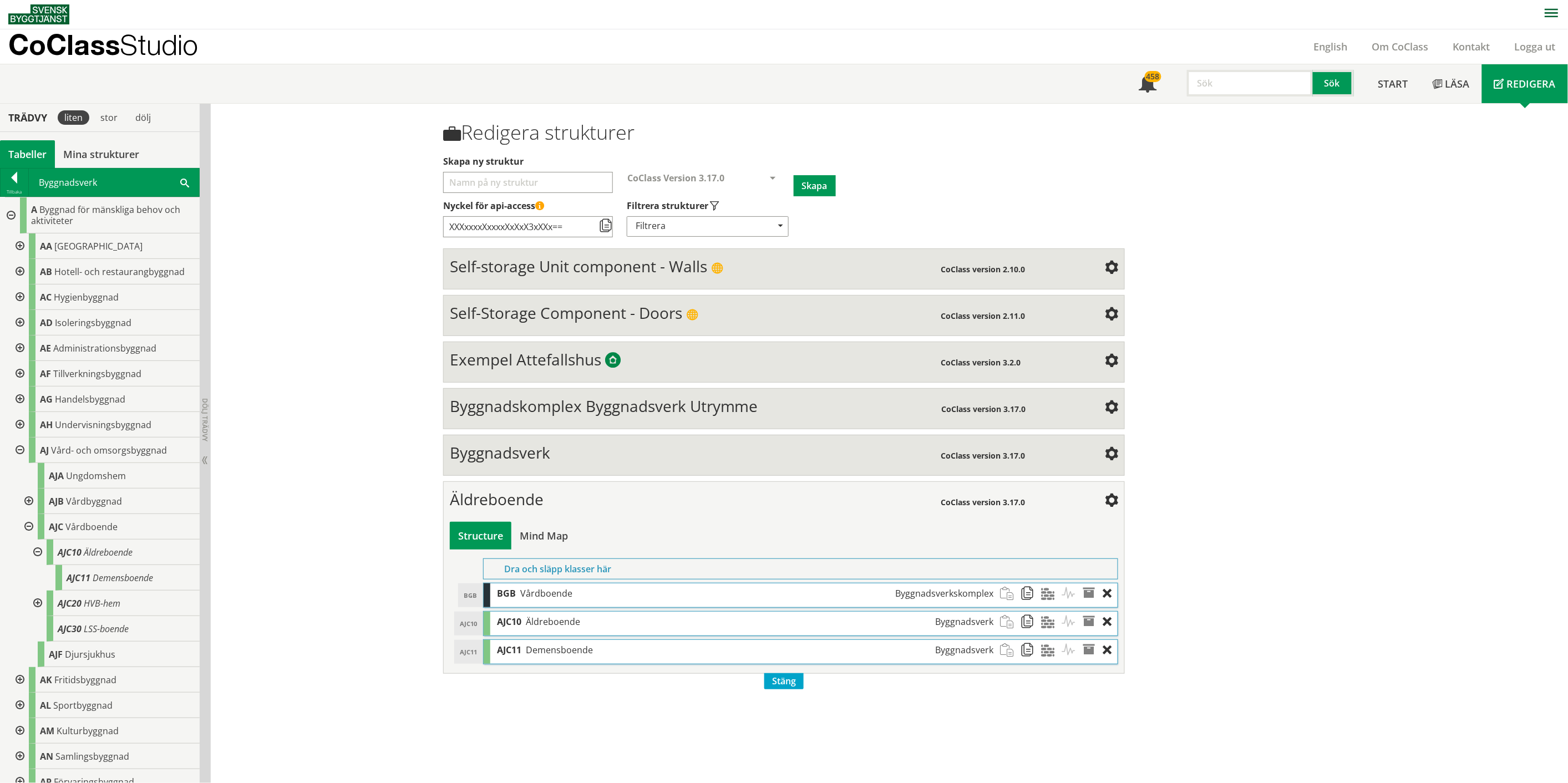
click at [26, 524] on div at bounding box center [27, 527] width 20 height 26
click at [20, 450] on div at bounding box center [19, 451] width 20 height 26
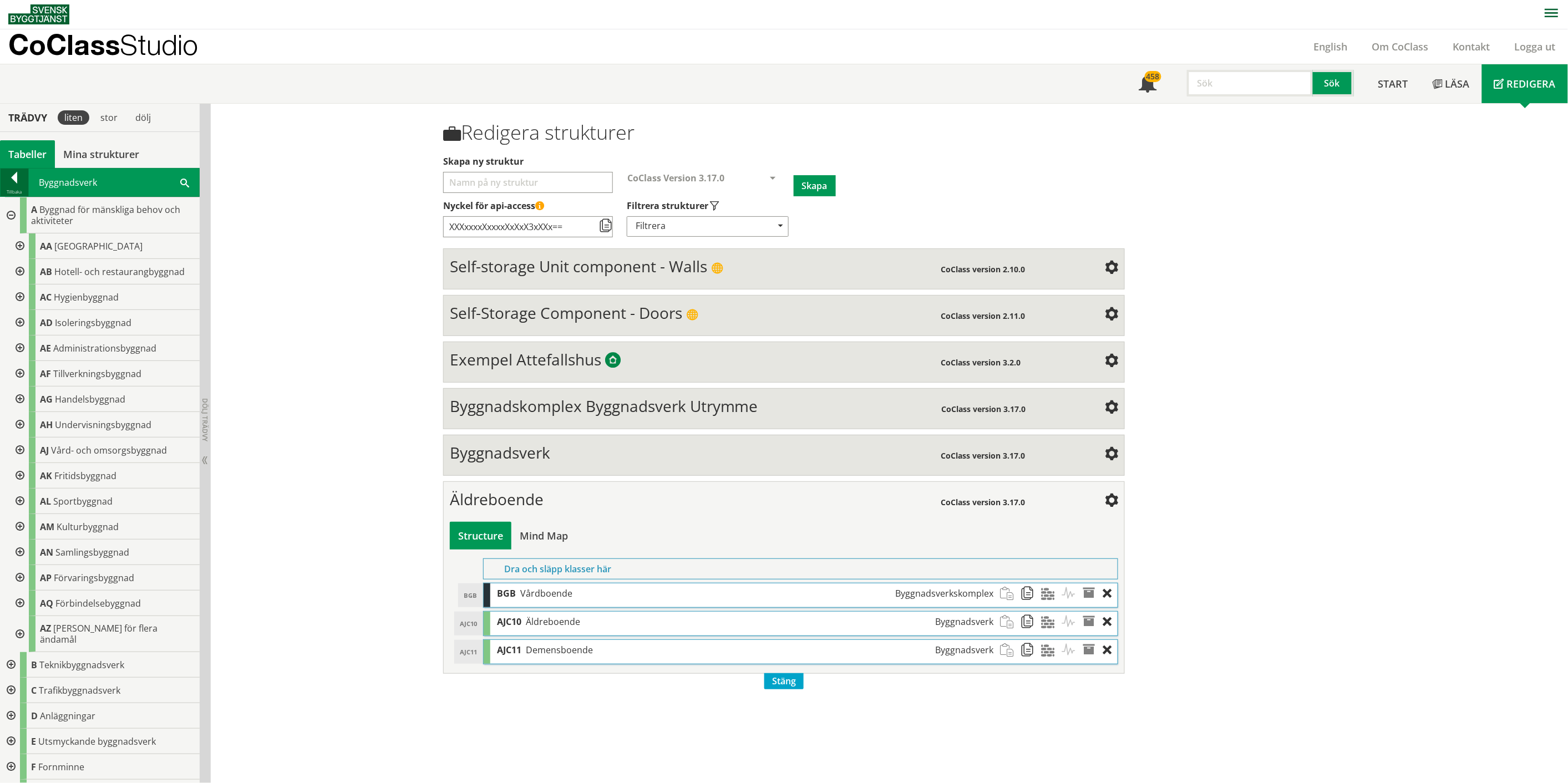
click at [15, 180] on div at bounding box center [14, 179] width 27 height 15
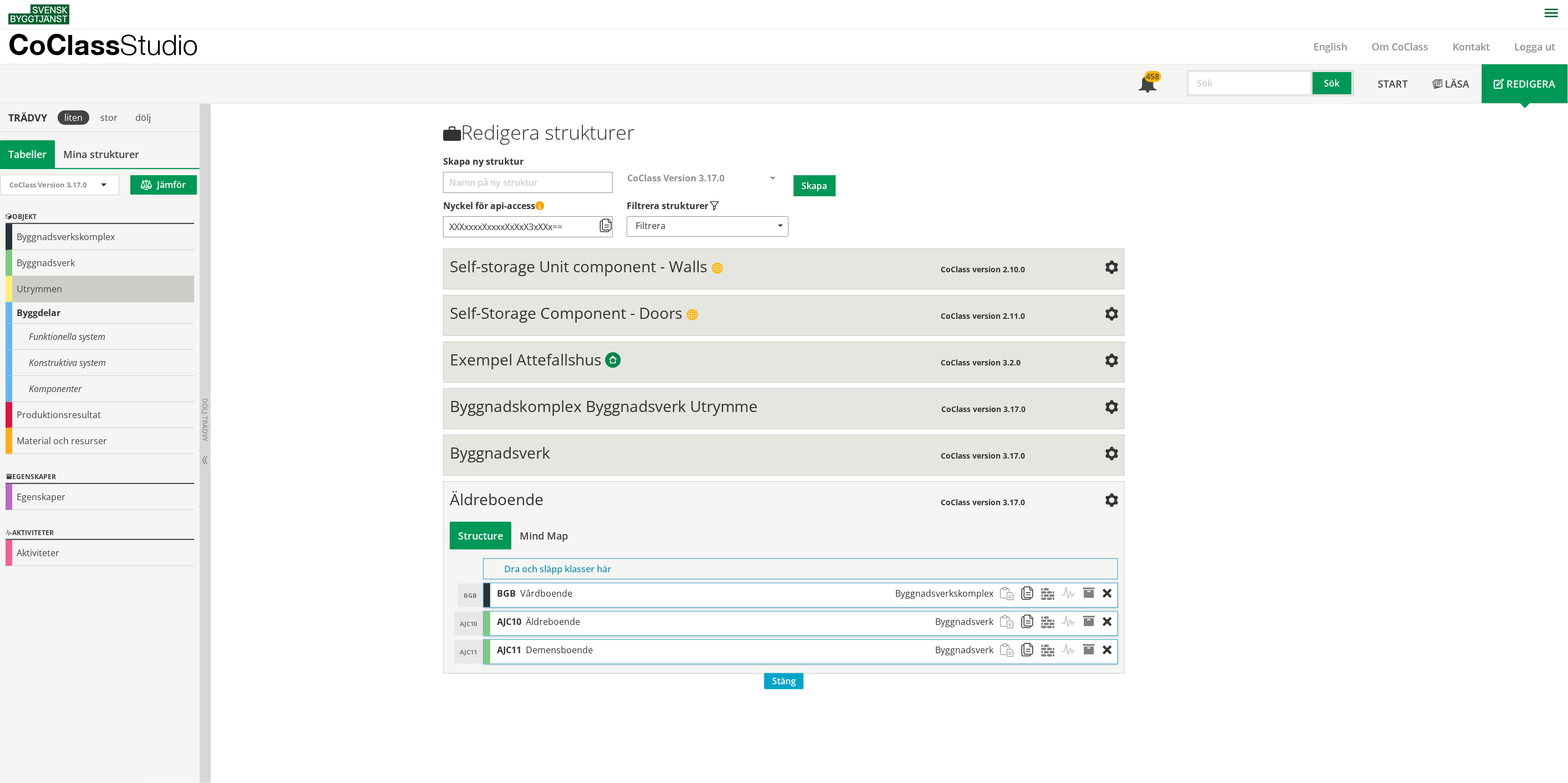
click at [36, 290] on div "Utrymmen" at bounding box center [100, 289] width 188 height 26
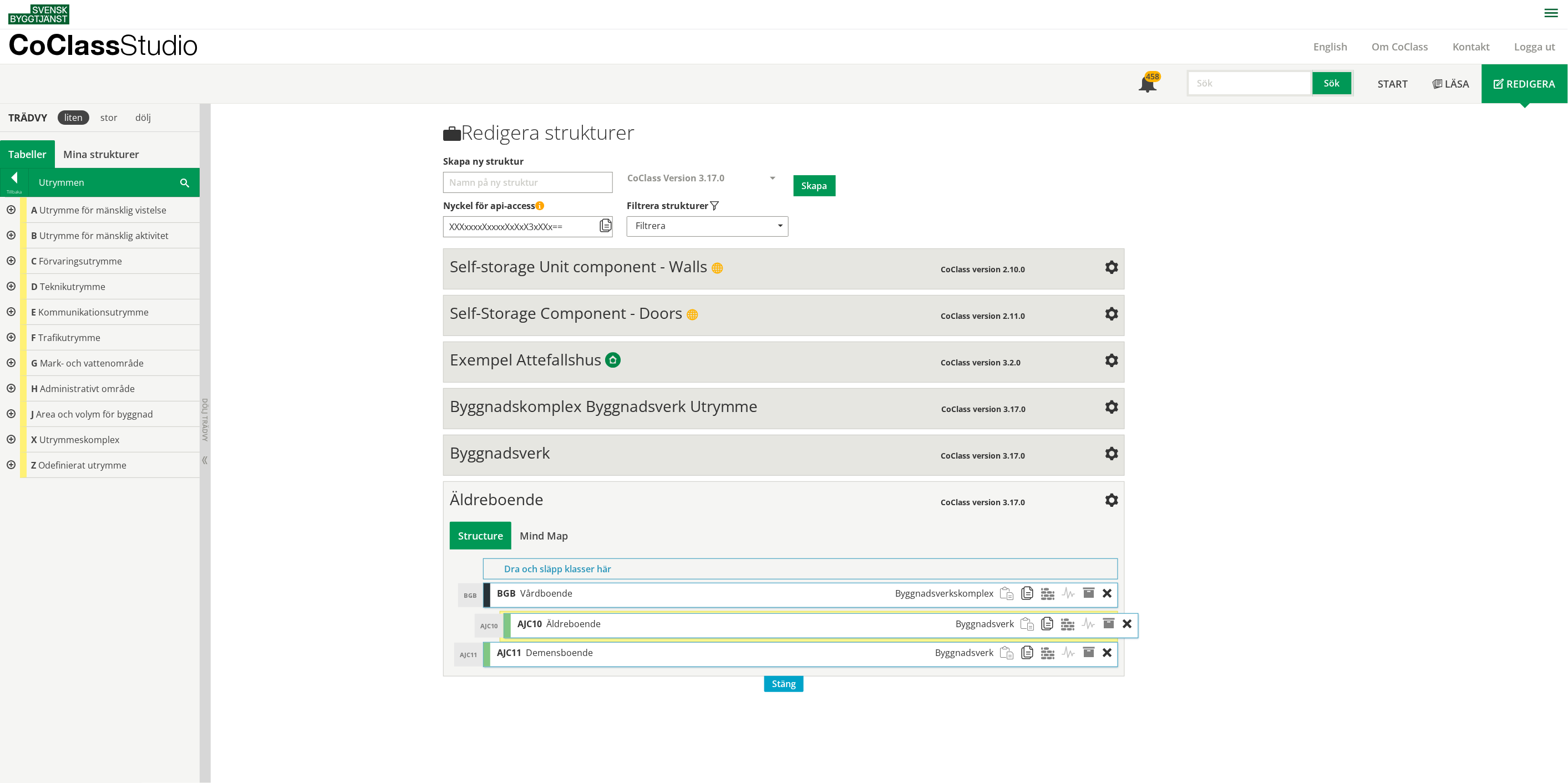
drag, startPoint x: 555, startPoint y: 623, endPoint x: 576, endPoint y: 625, distance: 21.1
click at [576, 625] on span "Äldreboende" at bounding box center [573, 623] width 54 height 12
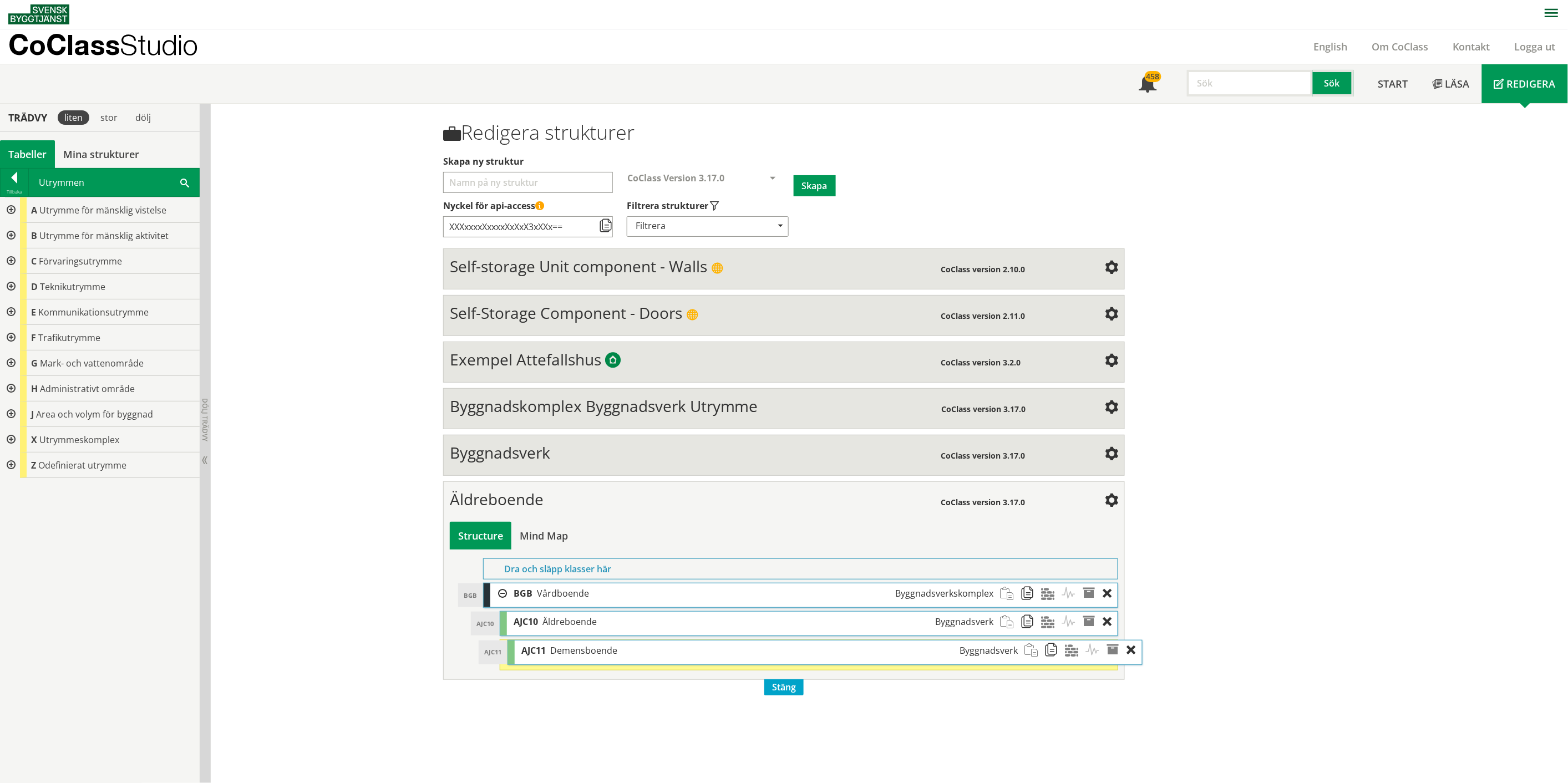
drag, startPoint x: 555, startPoint y: 652, endPoint x: 579, endPoint y: 652, distance: 24.0
click at [579, 652] on span "Demensboende" at bounding box center [583, 650] width 67 height 12
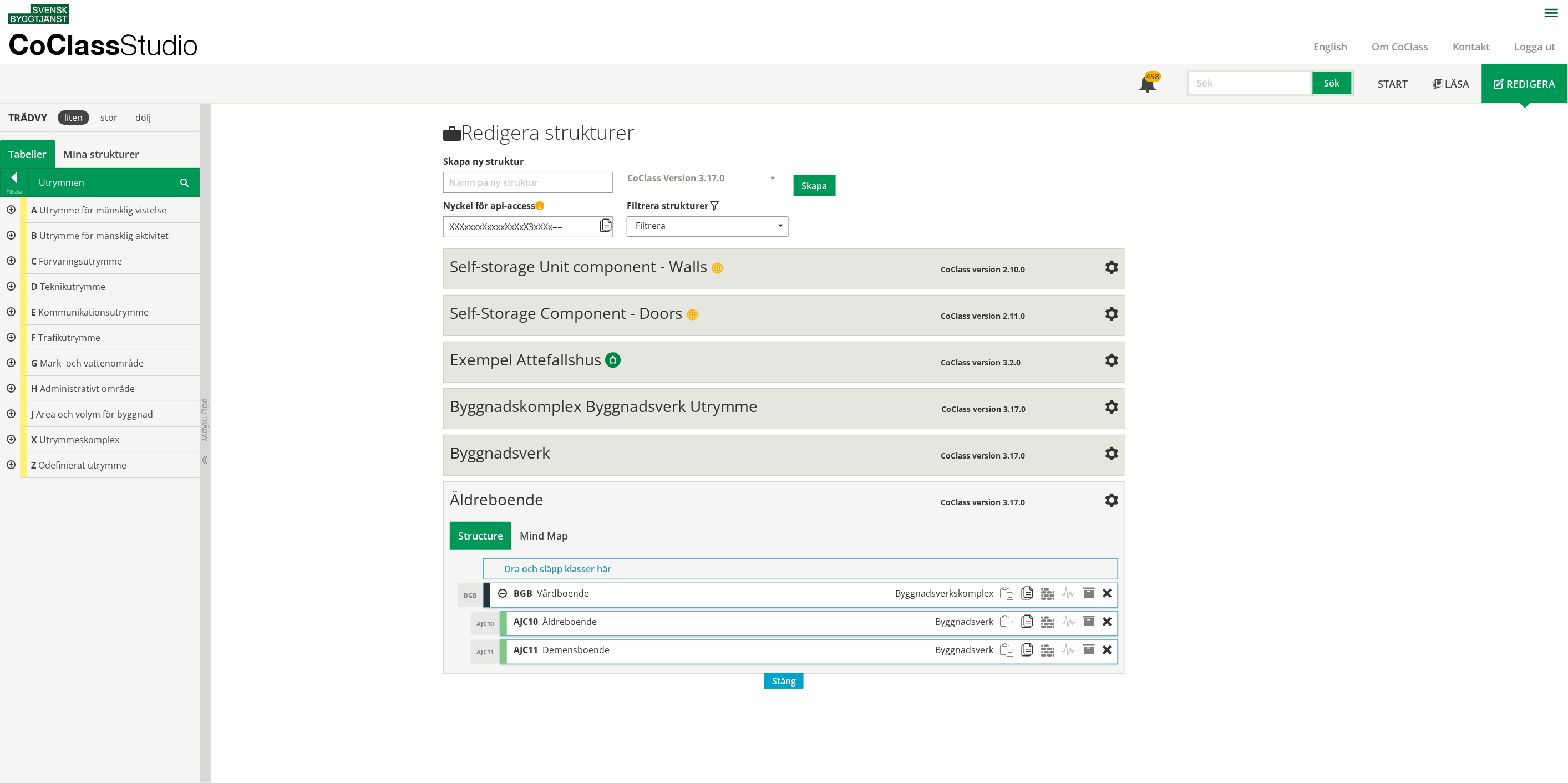
click at [13, 209] on div at bounding box center [10, 210] width 20 height 26
click at [11, 183] on div at bounding box center [14, 179] width 27 height 15
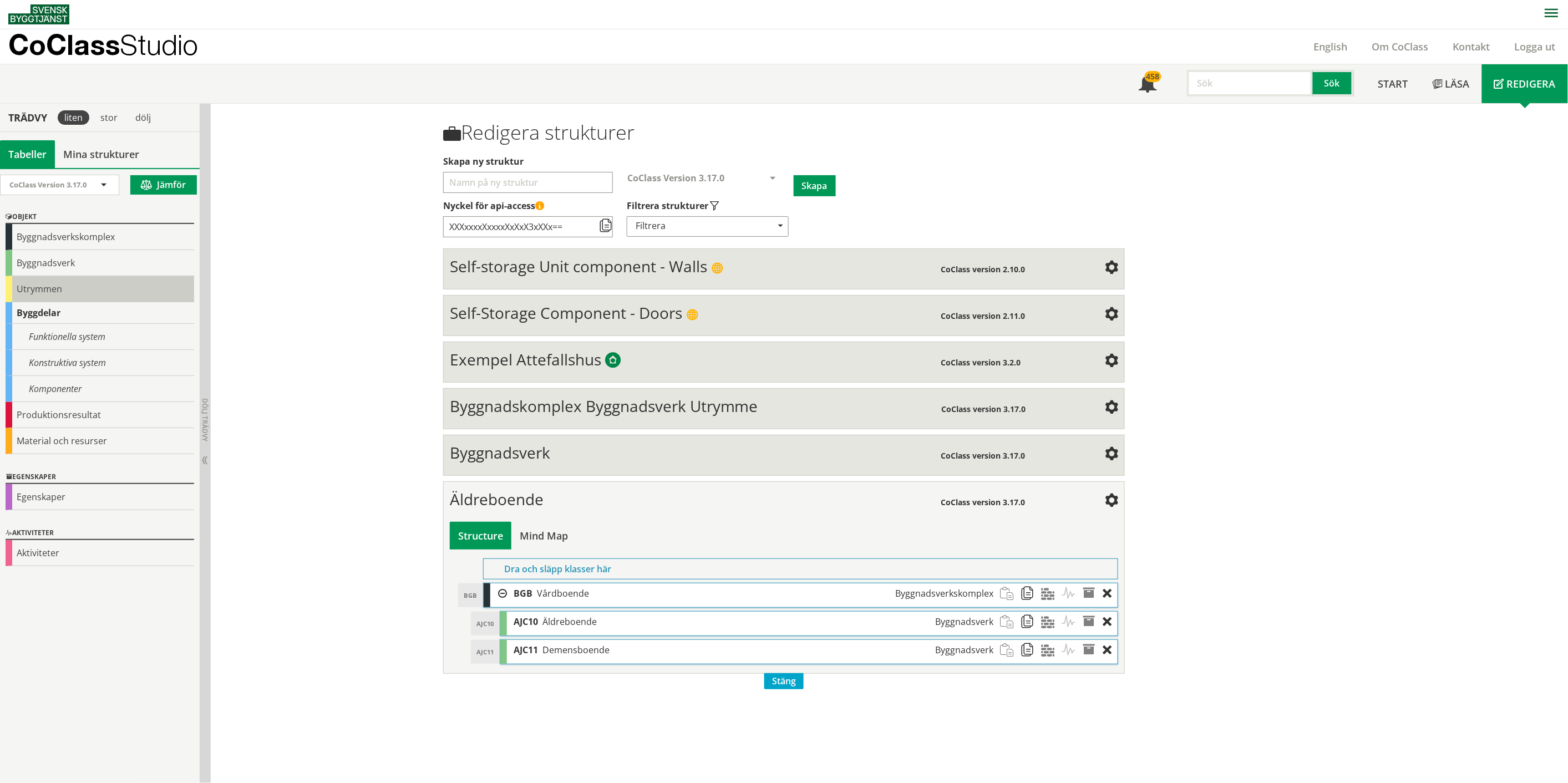
click at [45, 288] on div "Utrymmen" at bounding box center [100, 289] width 188 height 26
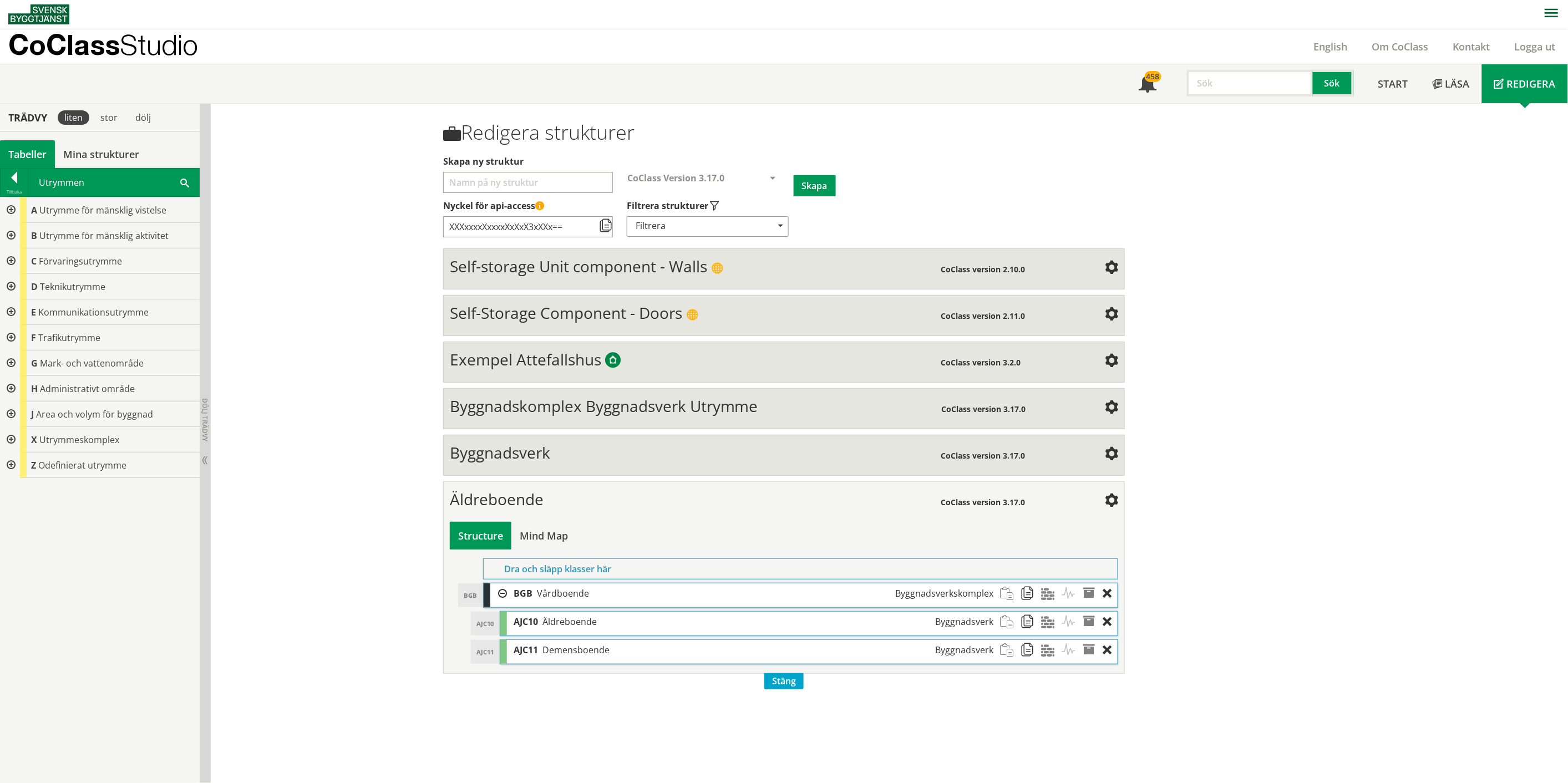
click at [11, 436] on div at bounding box center [10, 440] width 20 height 26
click at [17, 463] on div at bounding box center [19, 465] width 20 height 26
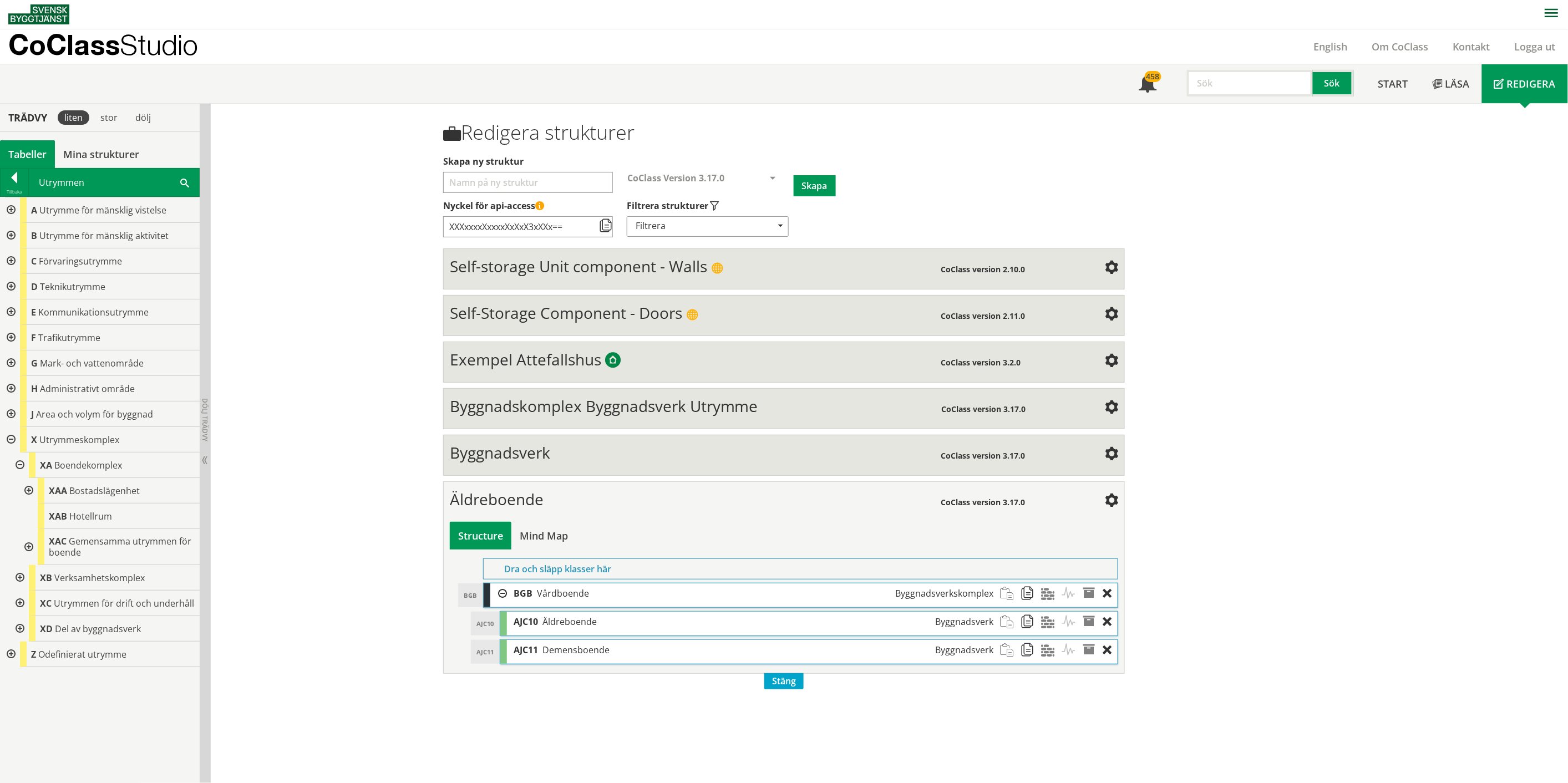
click at [31, 548] on div at bounding box center [27, 547] width 20 height 36
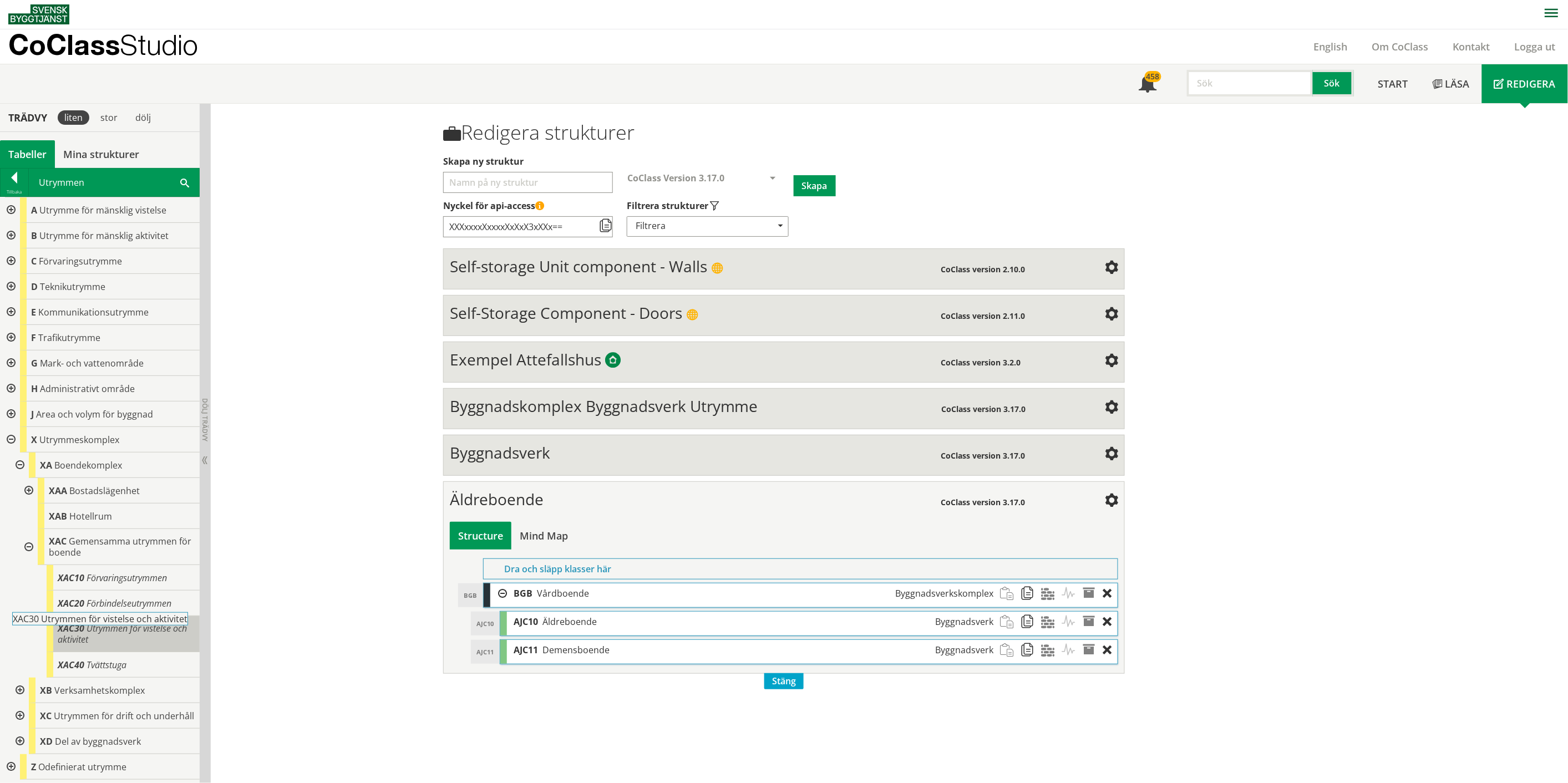
drag, startPoint x: 121, startPoint y: 634, endPoint x: 107, endPoint y: 630, distance: 14.6
click at [107, 630] on div "XAC30 Utrymmen för vistelse och aktivitet" at bounding box center [123, 634] width 153 height 36
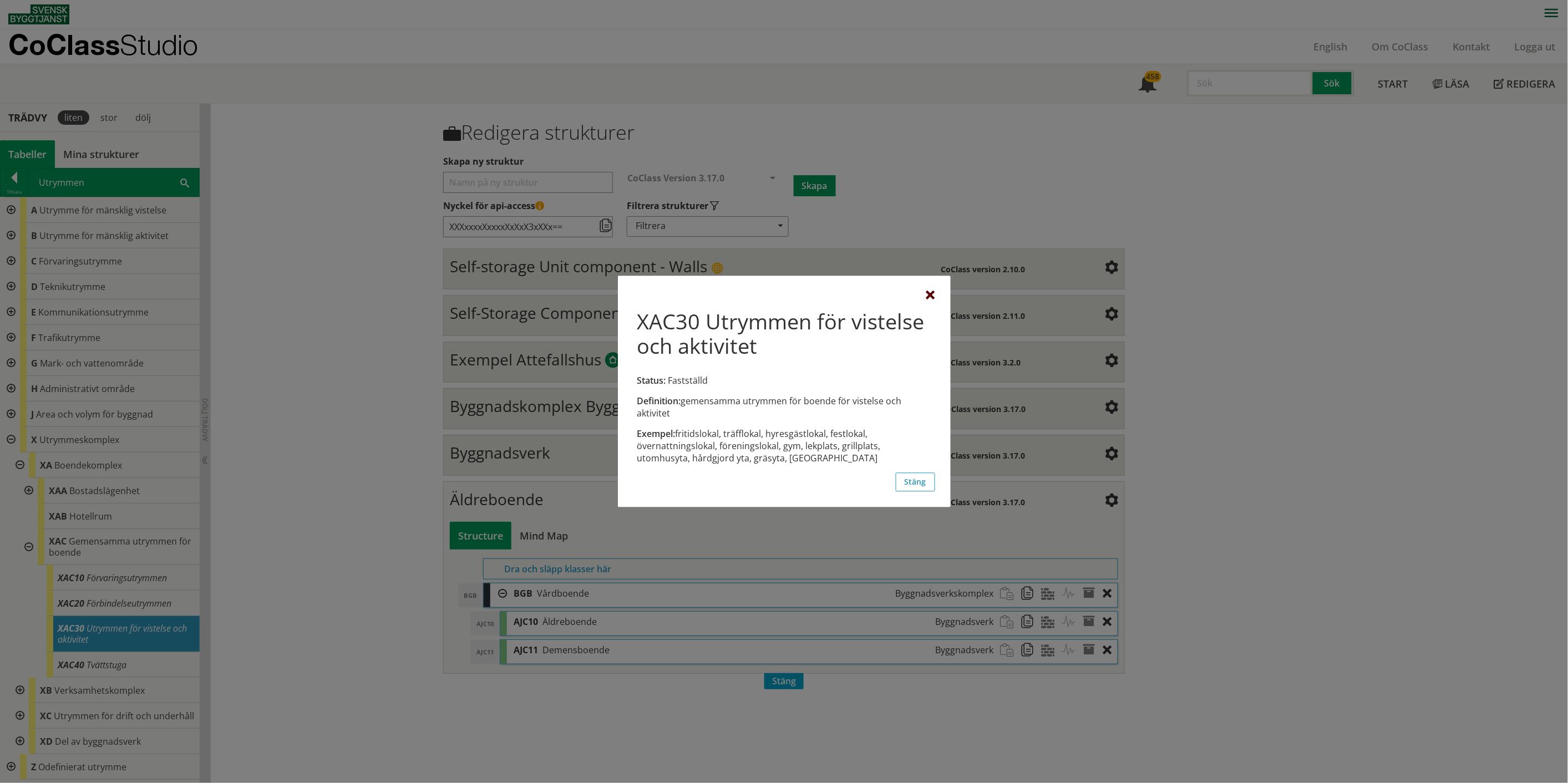
click at [930, 294] on div at bounding box center [930, 296] width 9 height 9
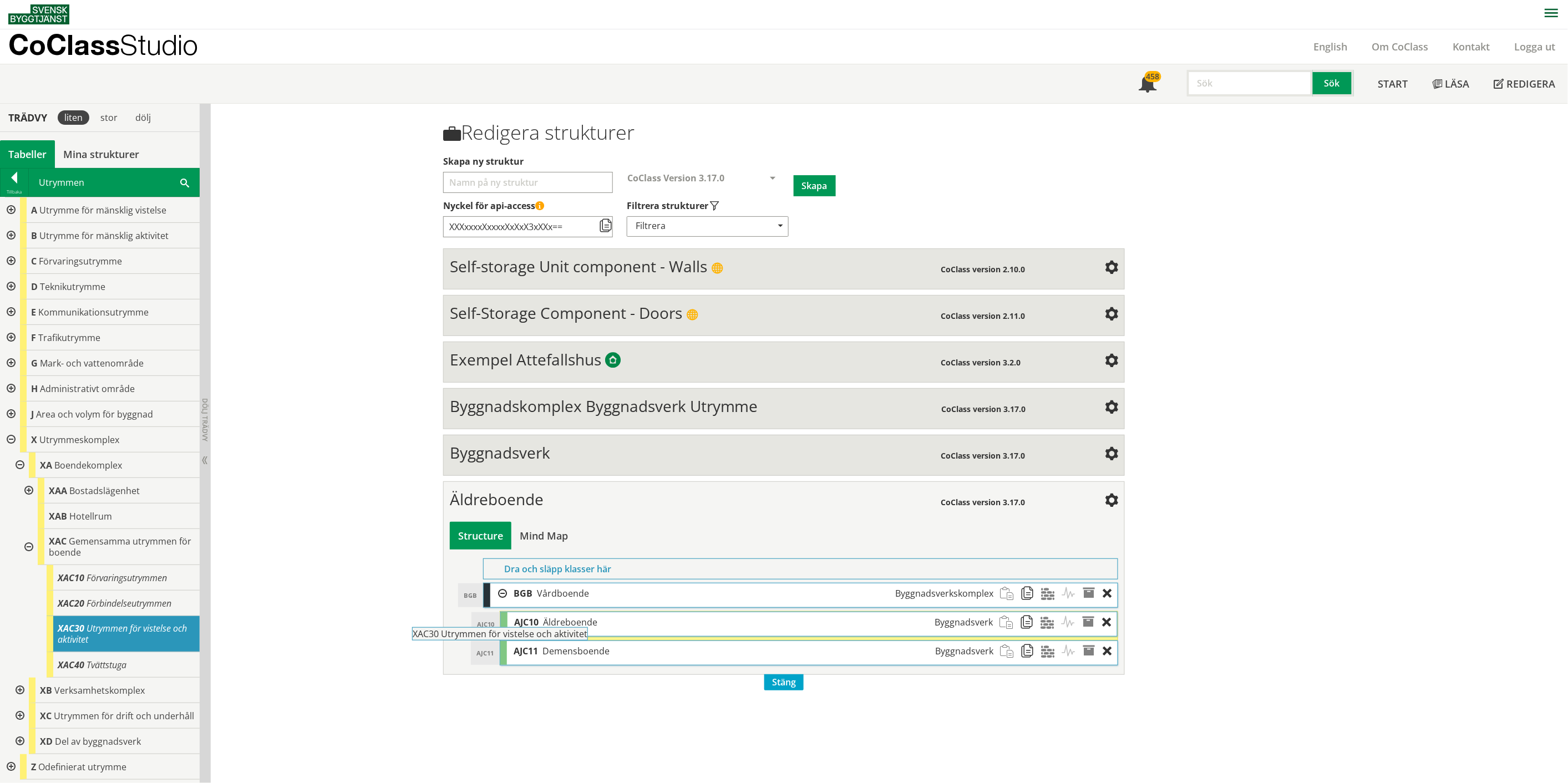
drag, startPoint x: 139, startPoint y: 636, endPoint x: 525, endPoint y: 646, distance: 386.1
click at [525, 646] on div "Trädvy liten stor [GEOGRAPHIC_DATA] Tabeller Mina strukturer CoClass Version 3.…" at bounding box center [784, 444] width 1568 height 680
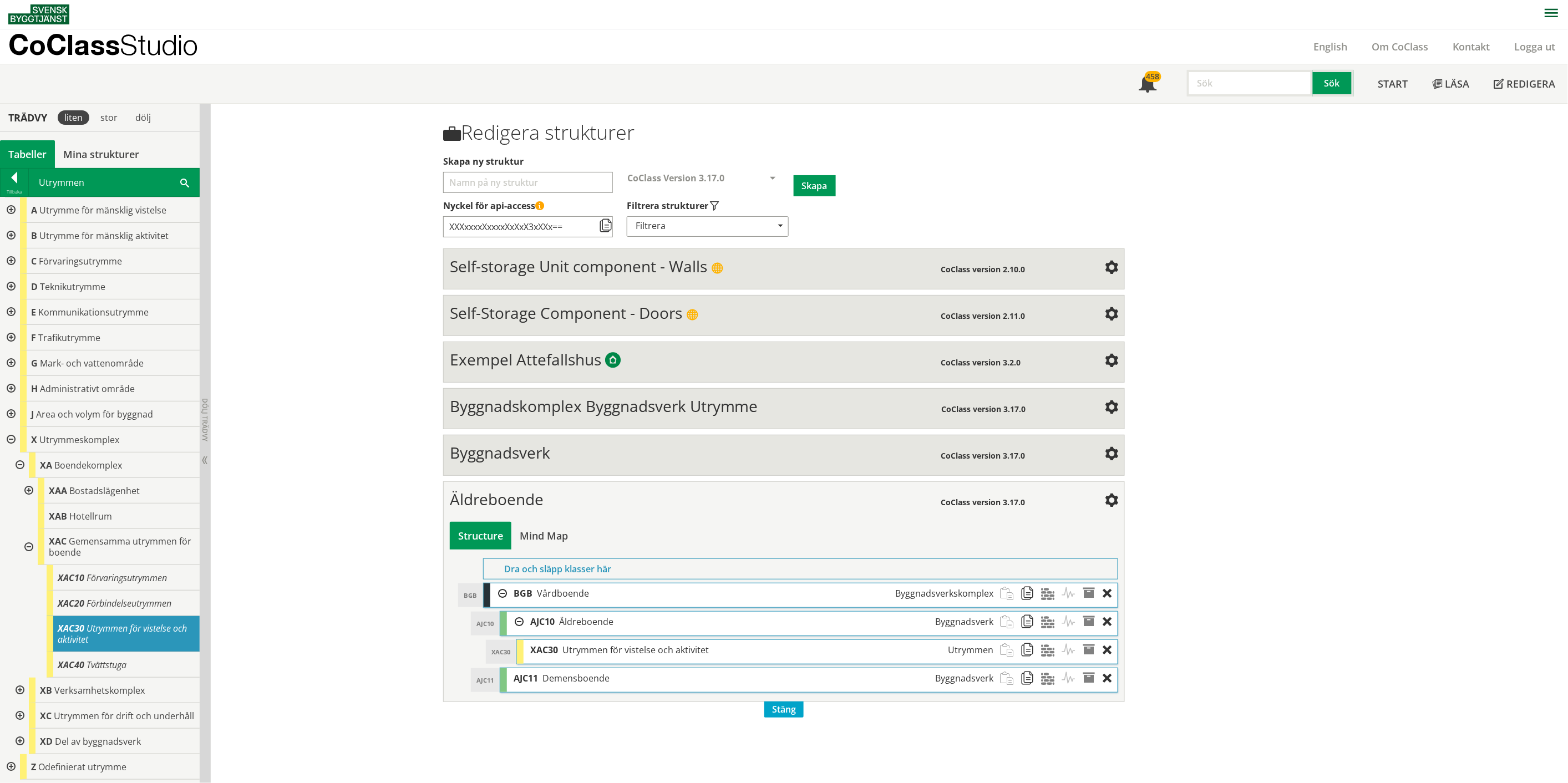
click at [27, 487] on div at bounding box center [27, 491] width 20 height 26
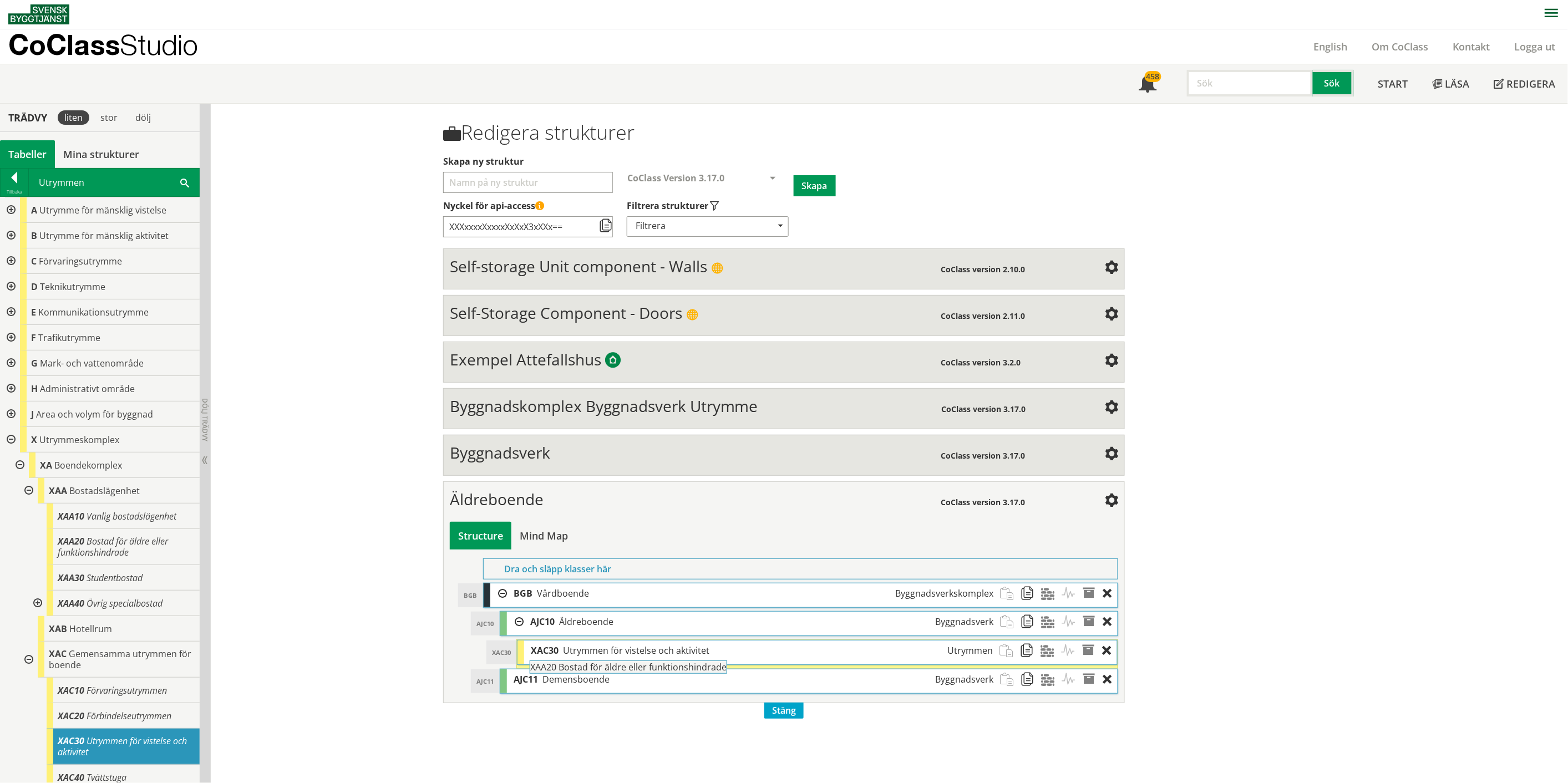
drag, startPoint x: 96, startPoint y: 547, endPoint x: 599, endPoint y: 678, distance: 519.8
click at [599, 678] on div "Trädvy liten stor [GEOGRAPHIC_DATA] Tabeller Mina strukturer CoClass Version 3.…" at bounding box center [784, 444] width 1568 height 680
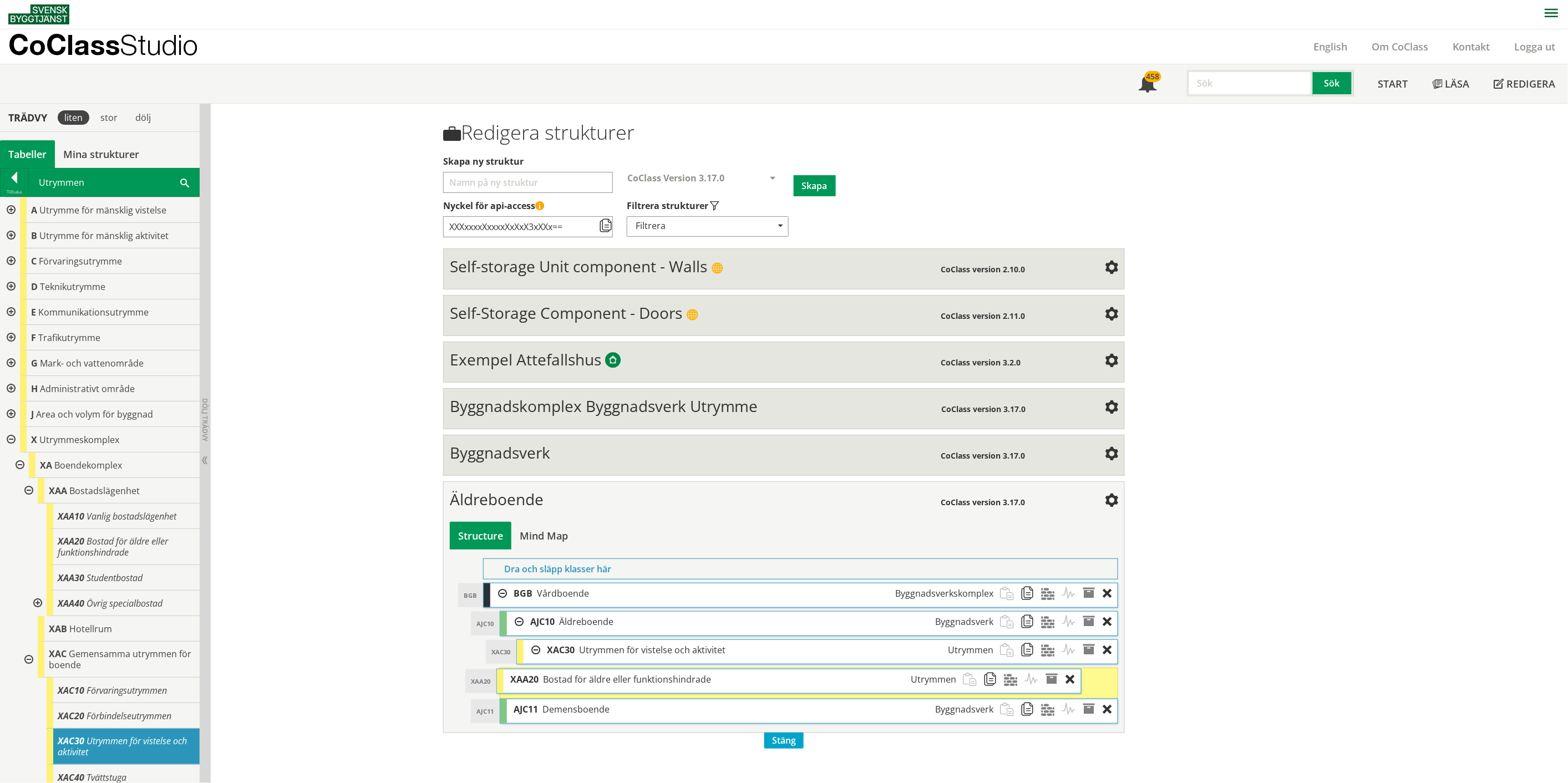
drag, startPoint x: 599, startPoint y: 678, endPoint x: 564, endPoint y: 678, distance: 35.0
click at [564, 678] on span "Bostad för äldre eller funktionshindrade" at bounding box center [627, 679] width 168 height 12
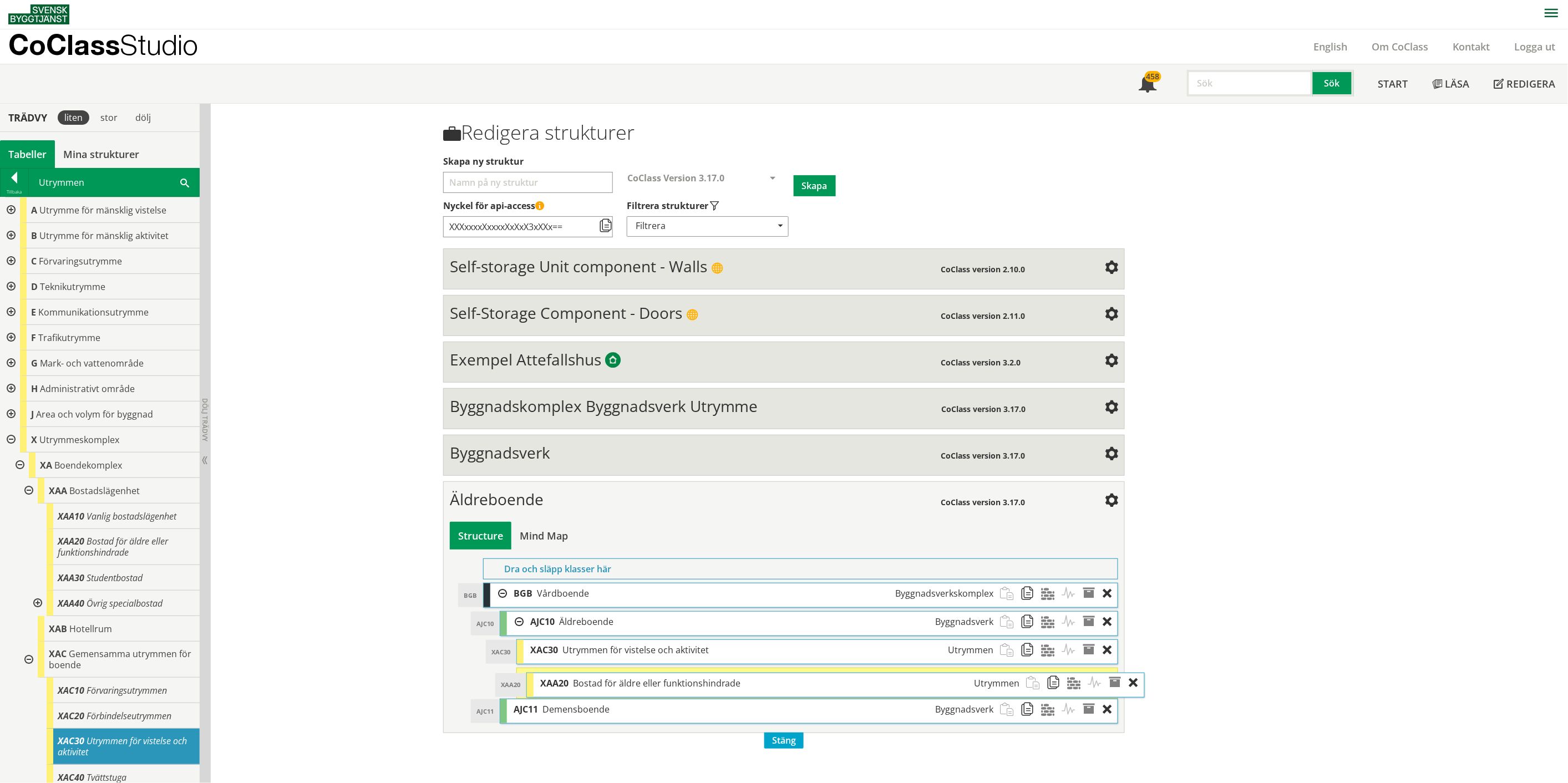
drag, startPoint x: 564, startPoint y: 678, endPoint x: 590, endPoint y: 683, distance: 26.5
click at [590, 683] on span "Bostad för äldre eller funktionshindrade" at bounding box center [657, 683] width 168 height 12
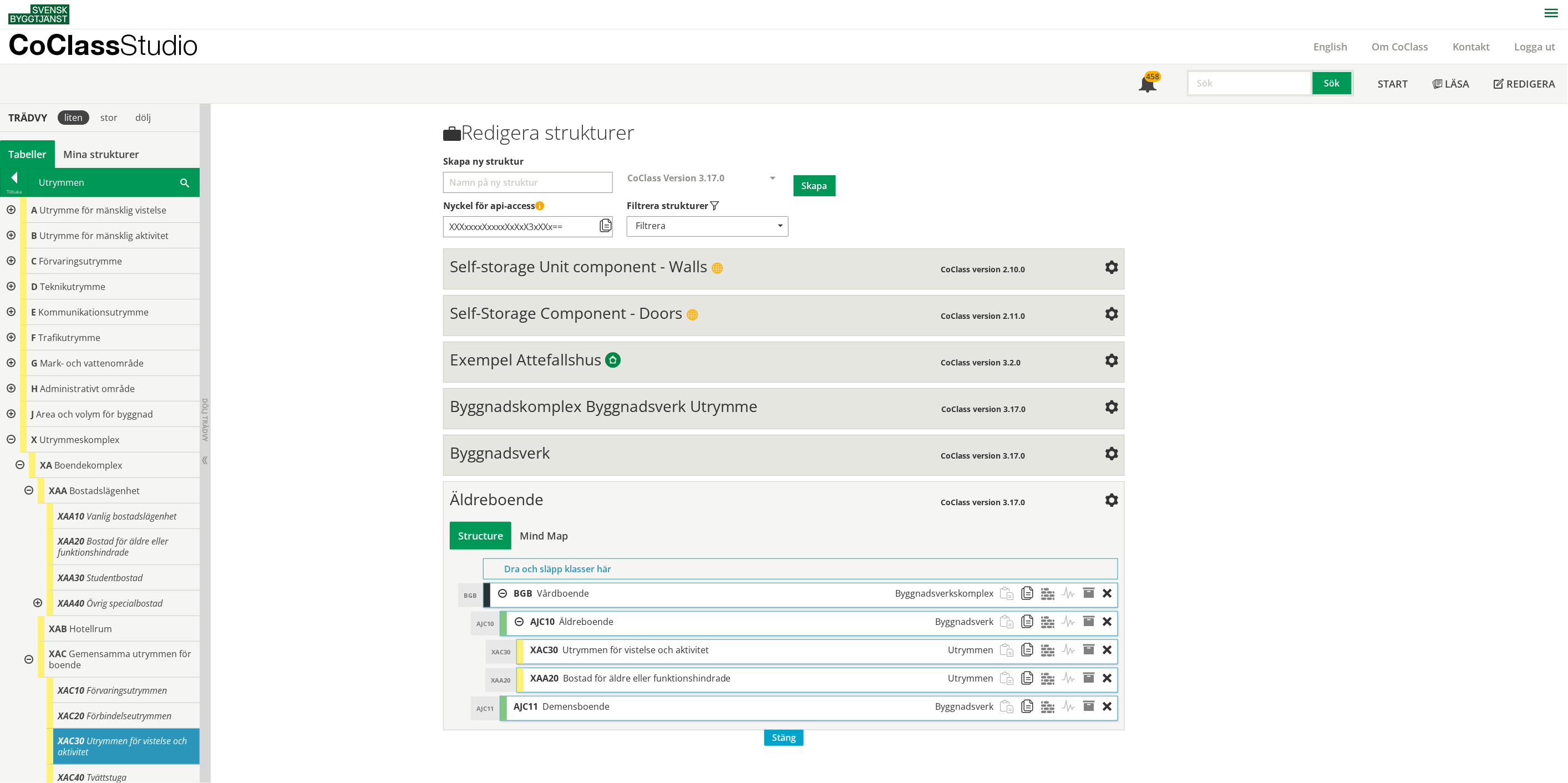
click at [1218, 85] on input "text" at bounding box center [1250, 83] width 126 height 27
click at [180, 181] on span at bounding box center [184, 182] width 9 height 11
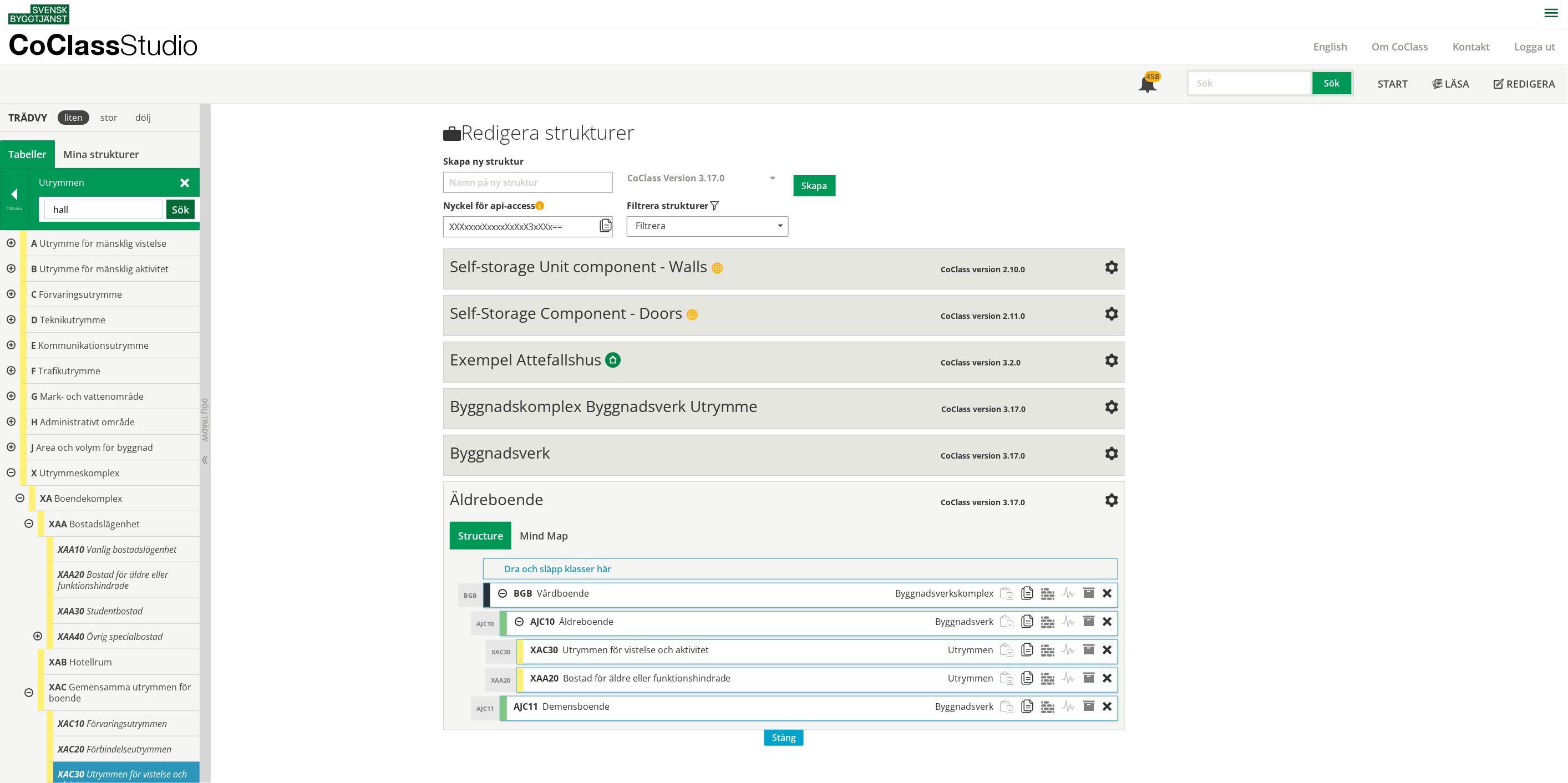
click at [178, 206] on button "Sök" at bounding box center [181, 209] width 28 height 19
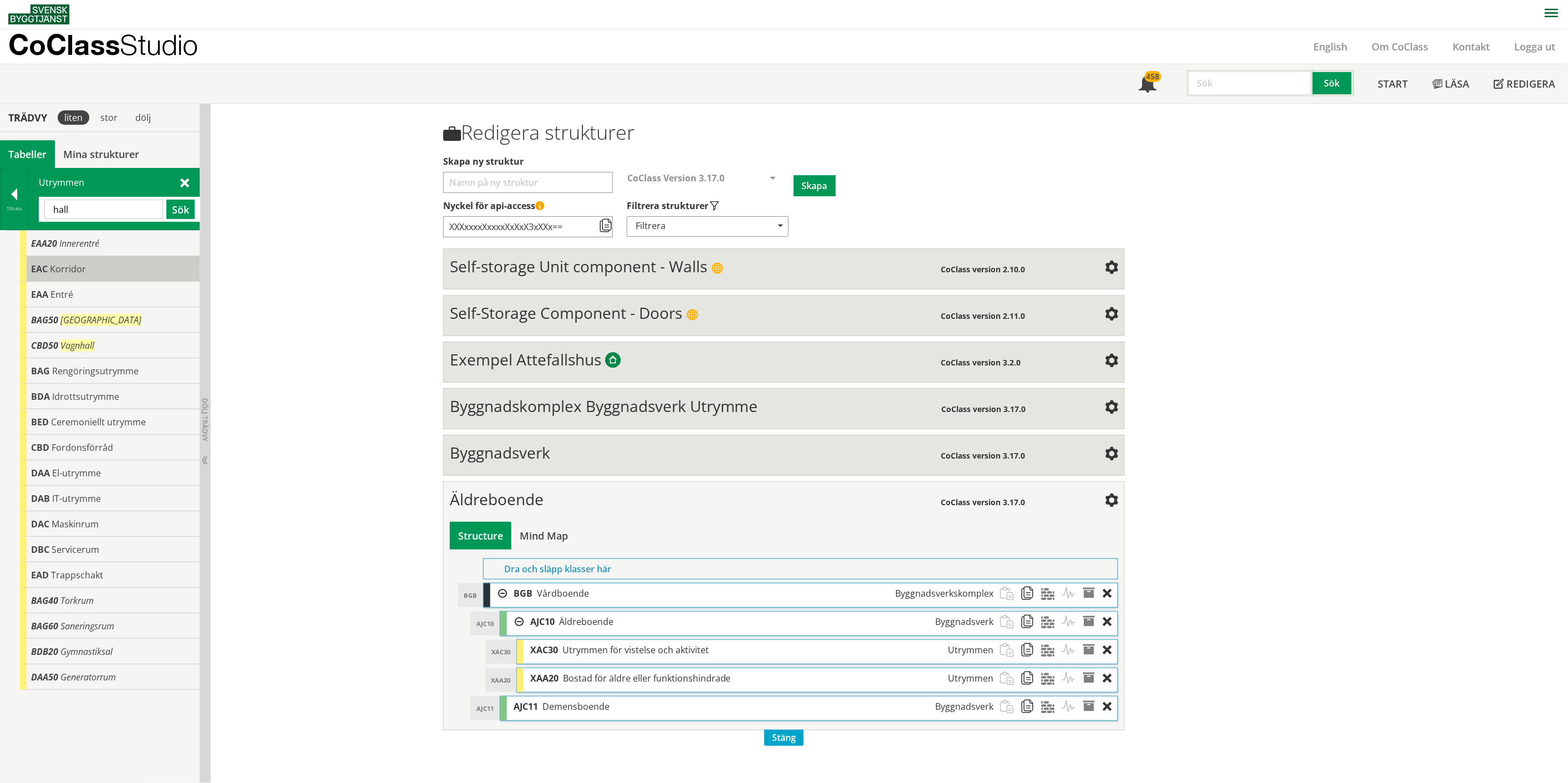
click at [77, 270] on span "Korridor" at bounding box center [68, 269] width 36 height 12
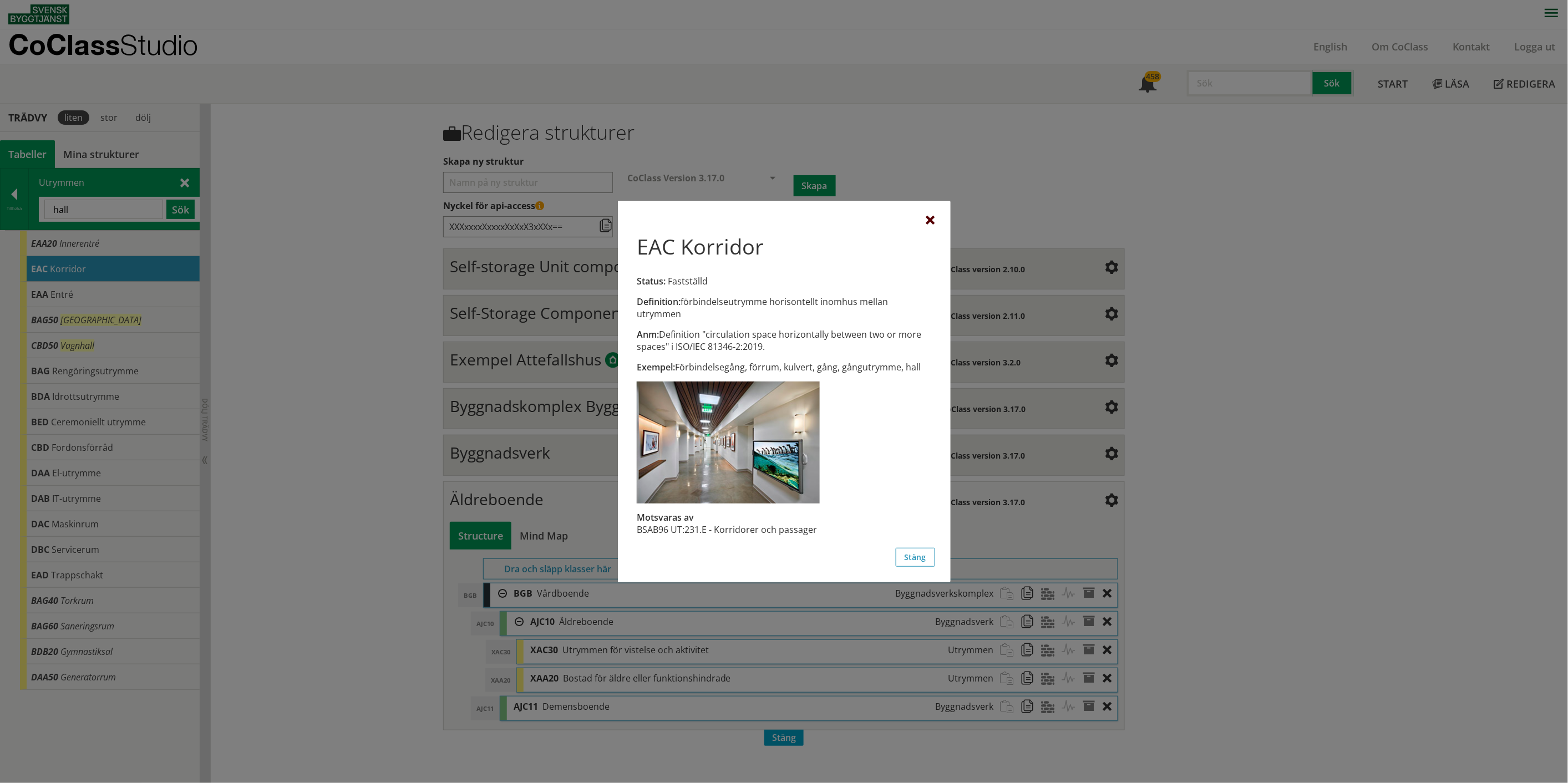
click at [932, 218] on div at bounding box center [930, 221] width 9 height 9
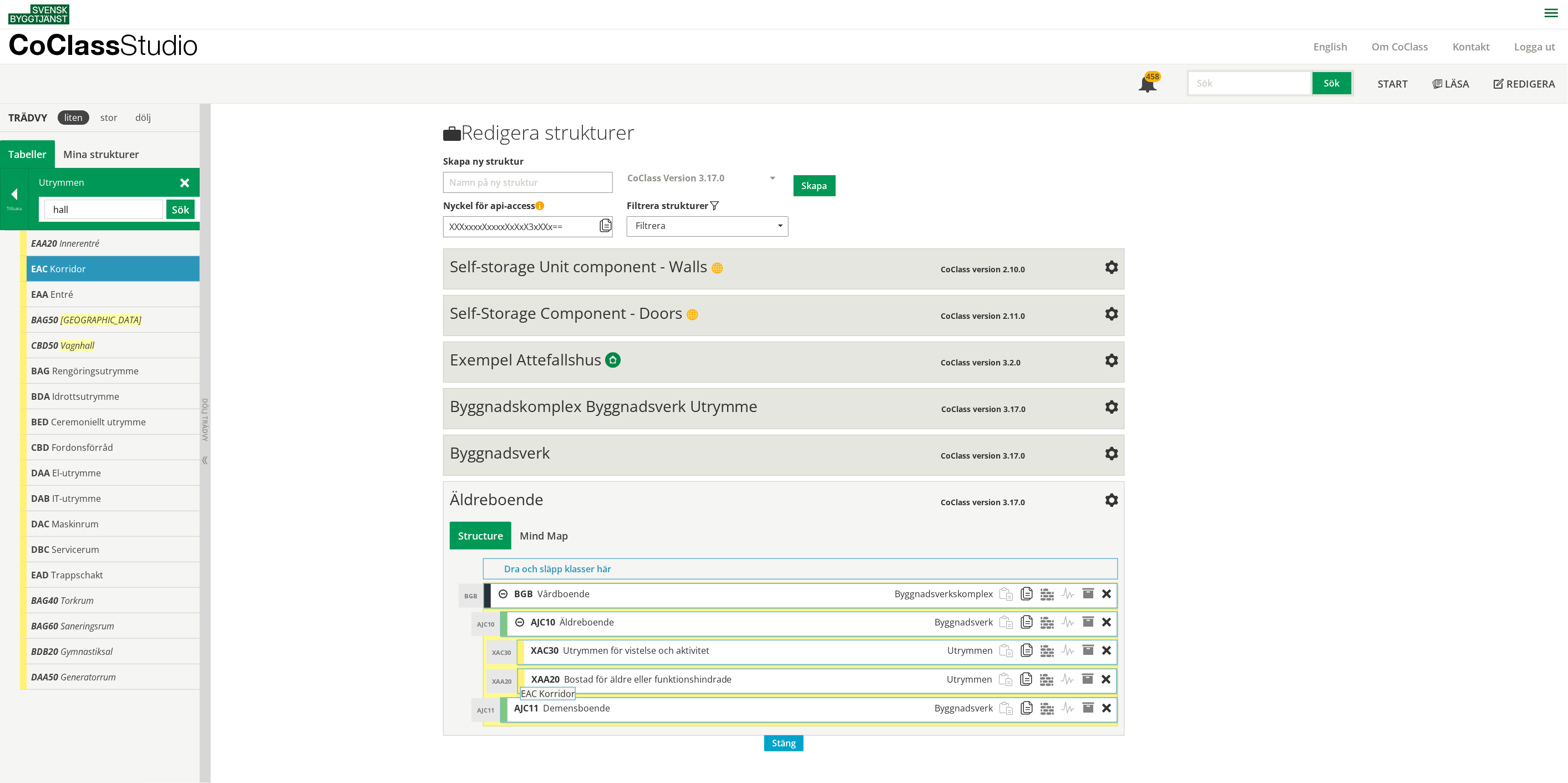
drag, startPoint x: 76, startPoint y: 267, endPoint x: 596, endPoint y: 697, distance: 674.8
click at [596, 697] on div "Trädvy liten stor [GEOGRAPHIC_DATA] Tabeller Mina strukturer CoClass Version 3.…" at bounding box center [784, 444] width 1568 height 680
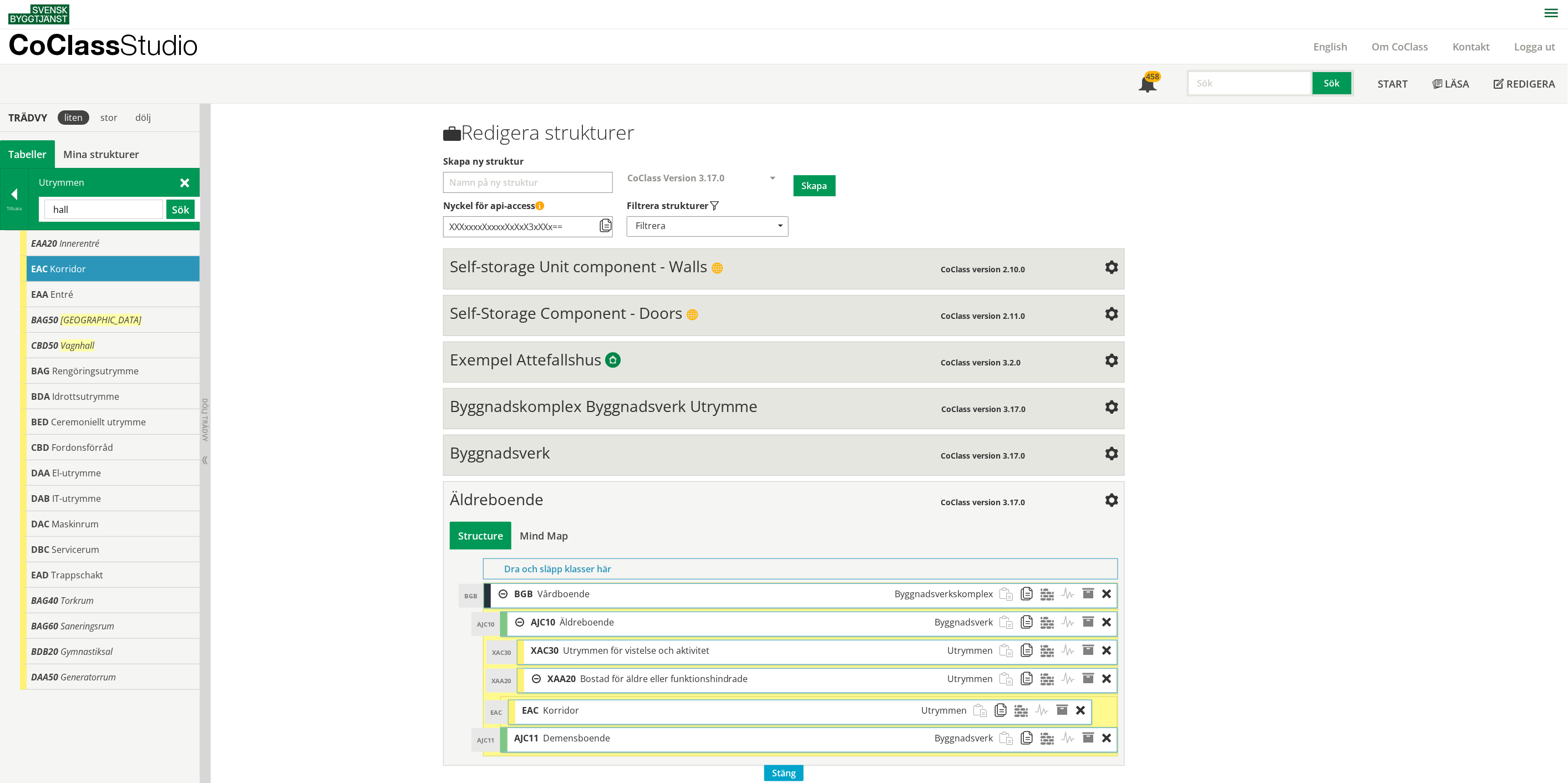
drag, startPoint x: 583, startPoint y: 713, endPoint x: 557, endPoint y: 717, distance: 26.3
click at [557, 717] on span "Korridor" at bounding box center [561, 710] width 36 height 12
drag, startPoint x: 557, startPoint y: 715, endPoint x: 572, endPoint y: 717, distance: 15.1
click at [572, 715] on span "Korridor" at bounding box center [567, 708] width 36 height 12
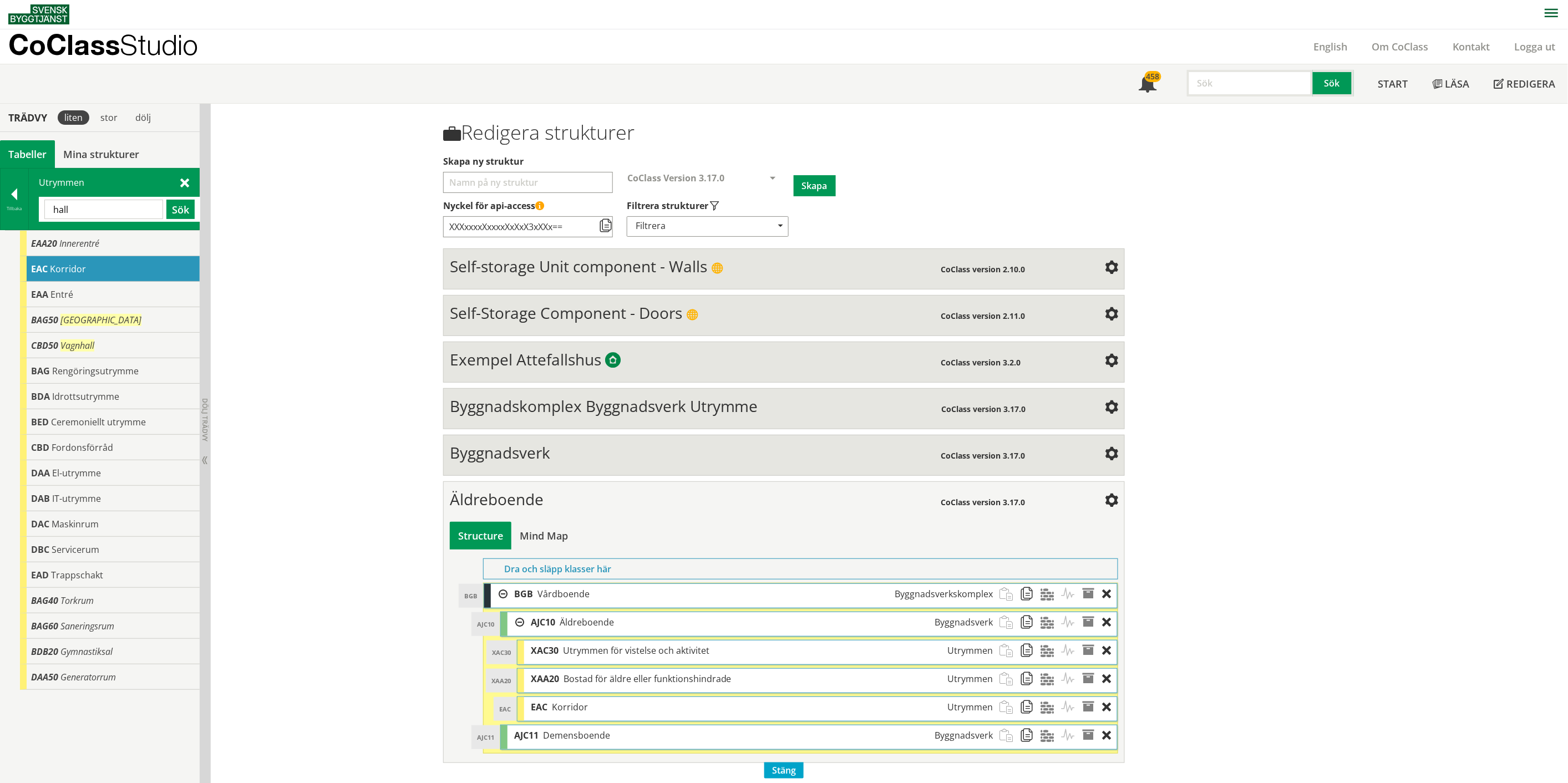
click at [63, 207] on input "hall" at bounding box center [104, 209] width 119 height 19
click at [179, 209] on button "Sök" at bounding box center [181, 209] width 28 height 19
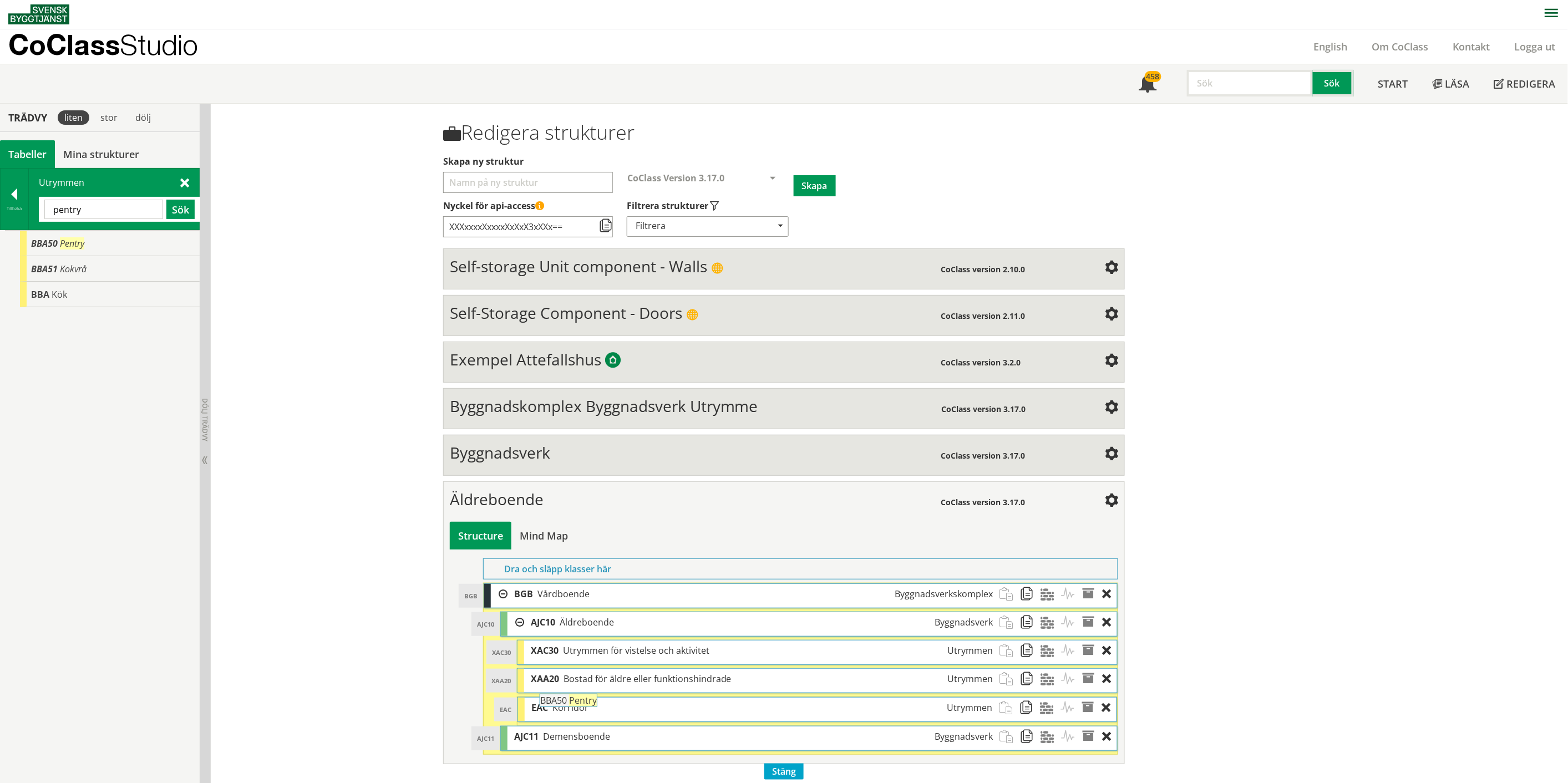
drag, startPoint x: 67, startPoint y: 247, endPoint x: 607, endPoint y: 709, distance: 710.7
click at [607, 709] on div "Trädvy liten stor [GEOGRAPHIC_DATA] Tabeller Mina strukturer CoClass Version 3.…" at bounding box center [784, 447] width 1568 height 687
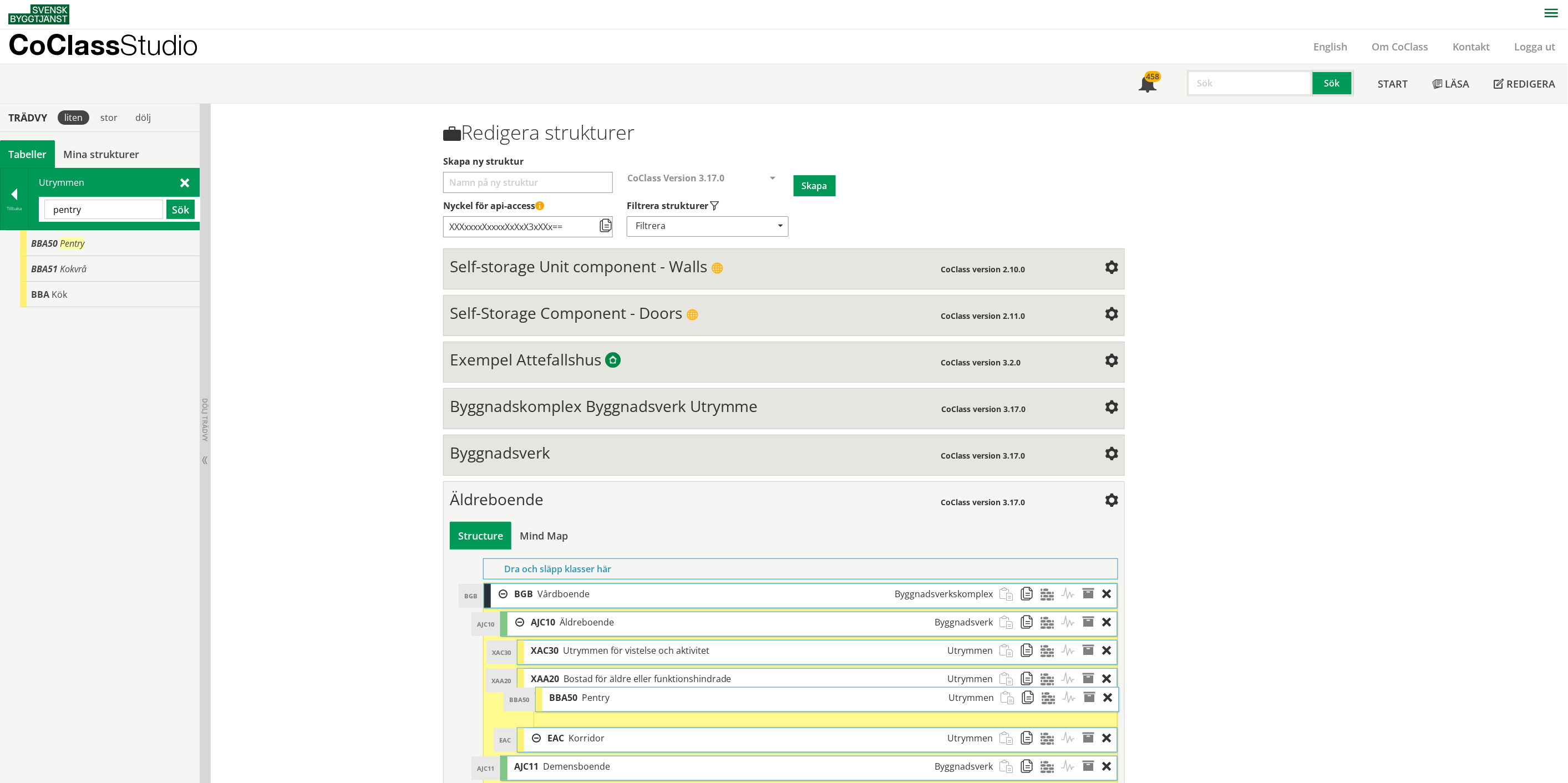
drag, startPoint x: 605, startPoint y: 739, endPoint x: 607, endPoint y: 701, distance: 38.1
click at [607, 701] on div "BBA50 Pentry Utrymmen" at bounding box center [772, 698] width 459 height 20
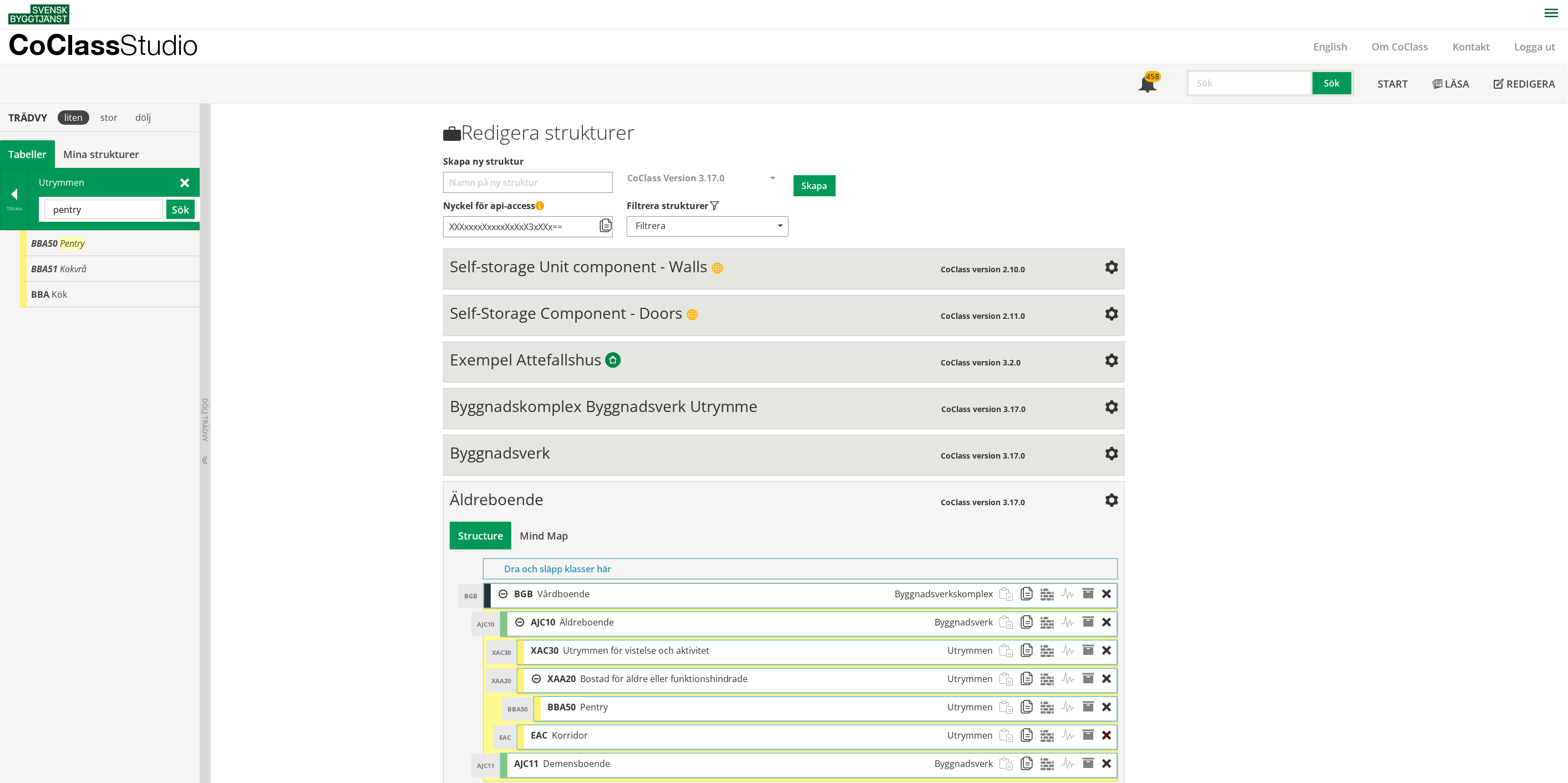
click at [1106, 740] on div at bounding box center [1109, 736] width 15 height 20
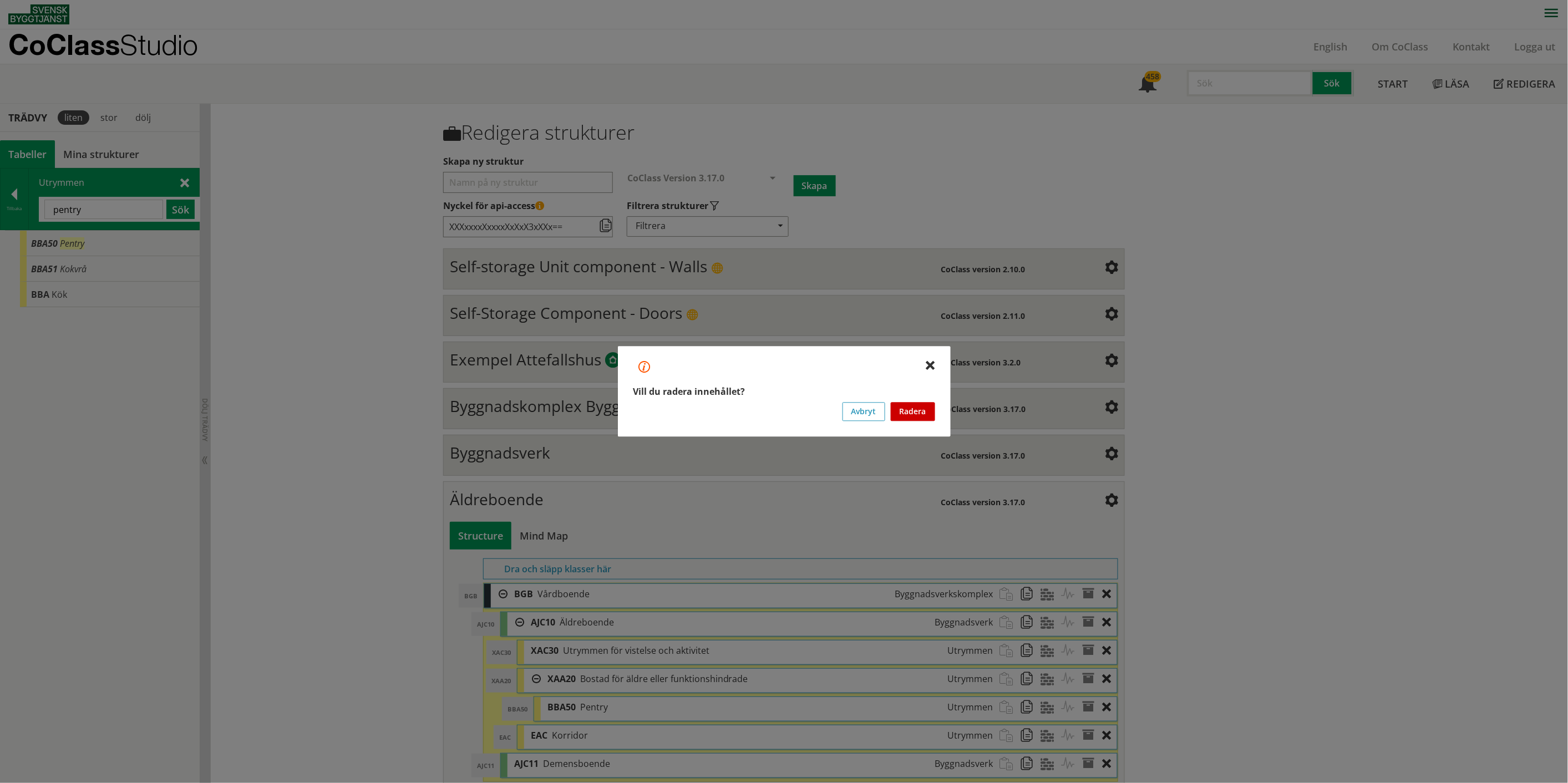
click at [912, 408] on button "Radera" at bounding box center [913, 412] width 45 height 19
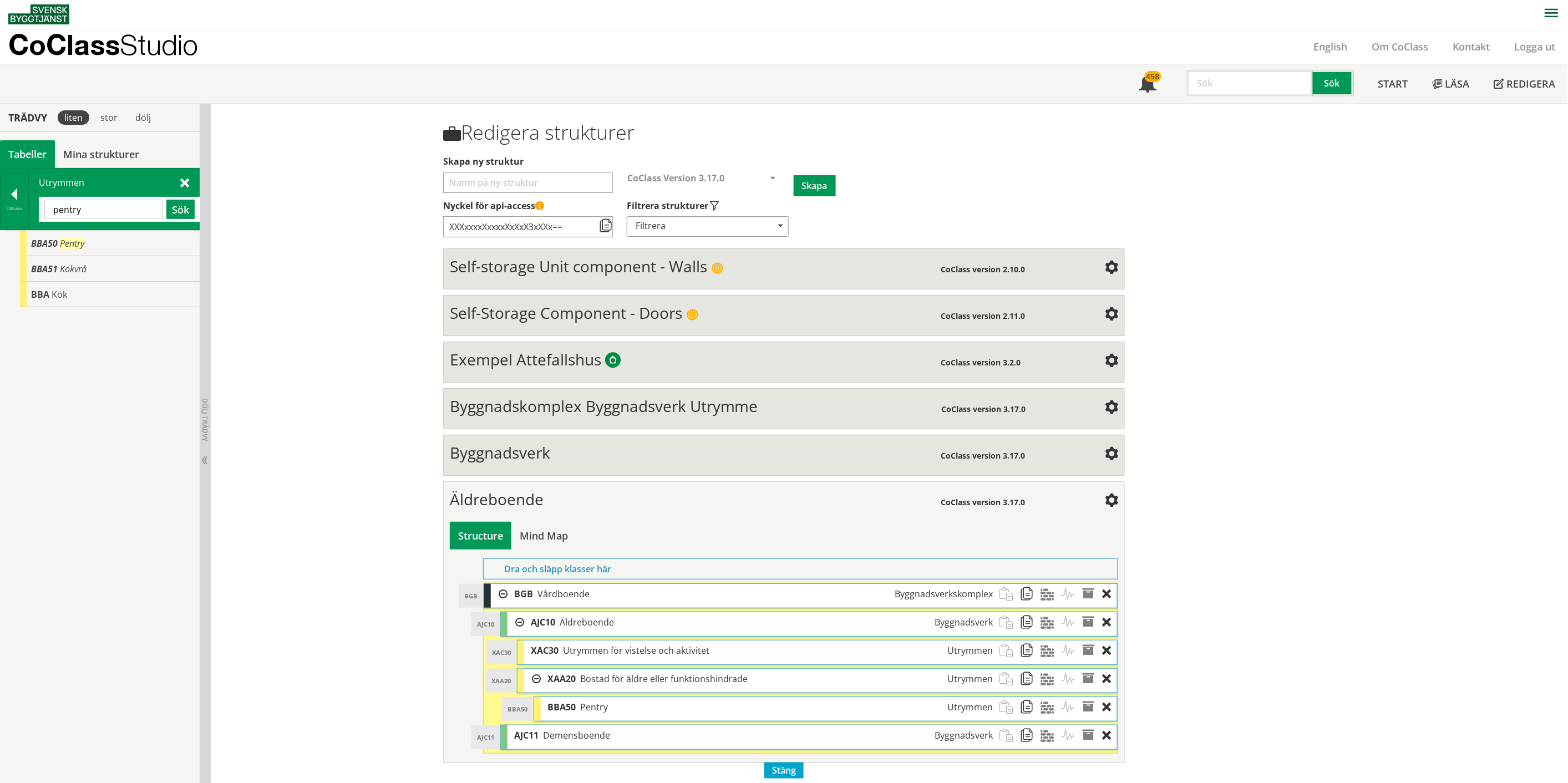
click at [69, 211] on input "pentry" at bounding box center [104, 209] width 119 height 19
drag, startPoint x: 74, startPoint y: 244, endPoint x: 592, endPoint y: 735, distance: 713.7
click at [592, 735] on div "Trädvy liten stor [GEOGRAPHIC_DATA] Tabeller Mina strukturer CoClass Version 3.…" at bounding box center [784, 447] width 1568 height 686
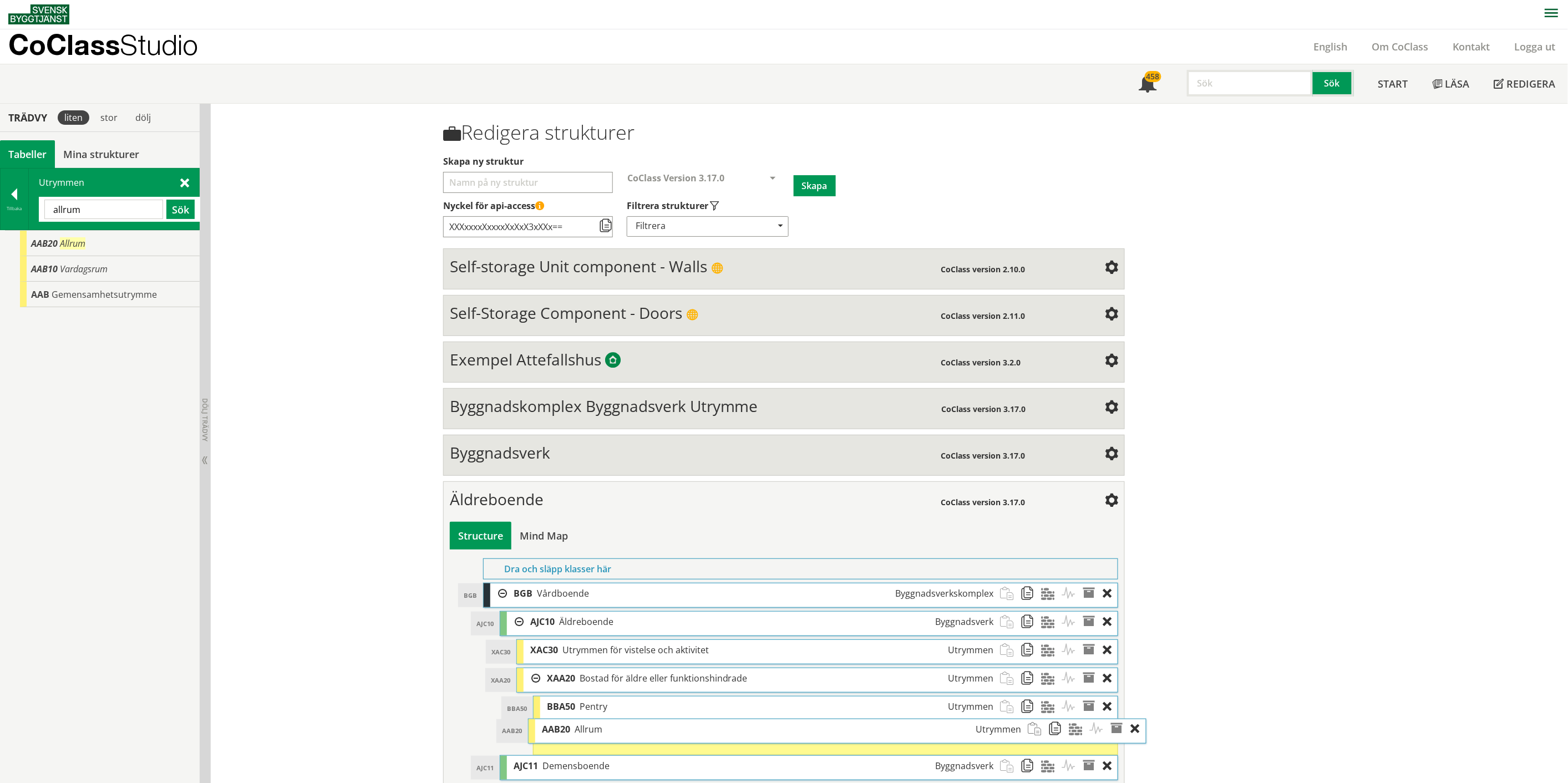
drag, startPoint x: 599, startPoint y: 768, endPoint x: 627, endPoint y: 733, distance: 44.8
click at [627, 733] on div "AAB20 Allrum Utrymmen" at bounding box center [782, 729] width 493 height 20
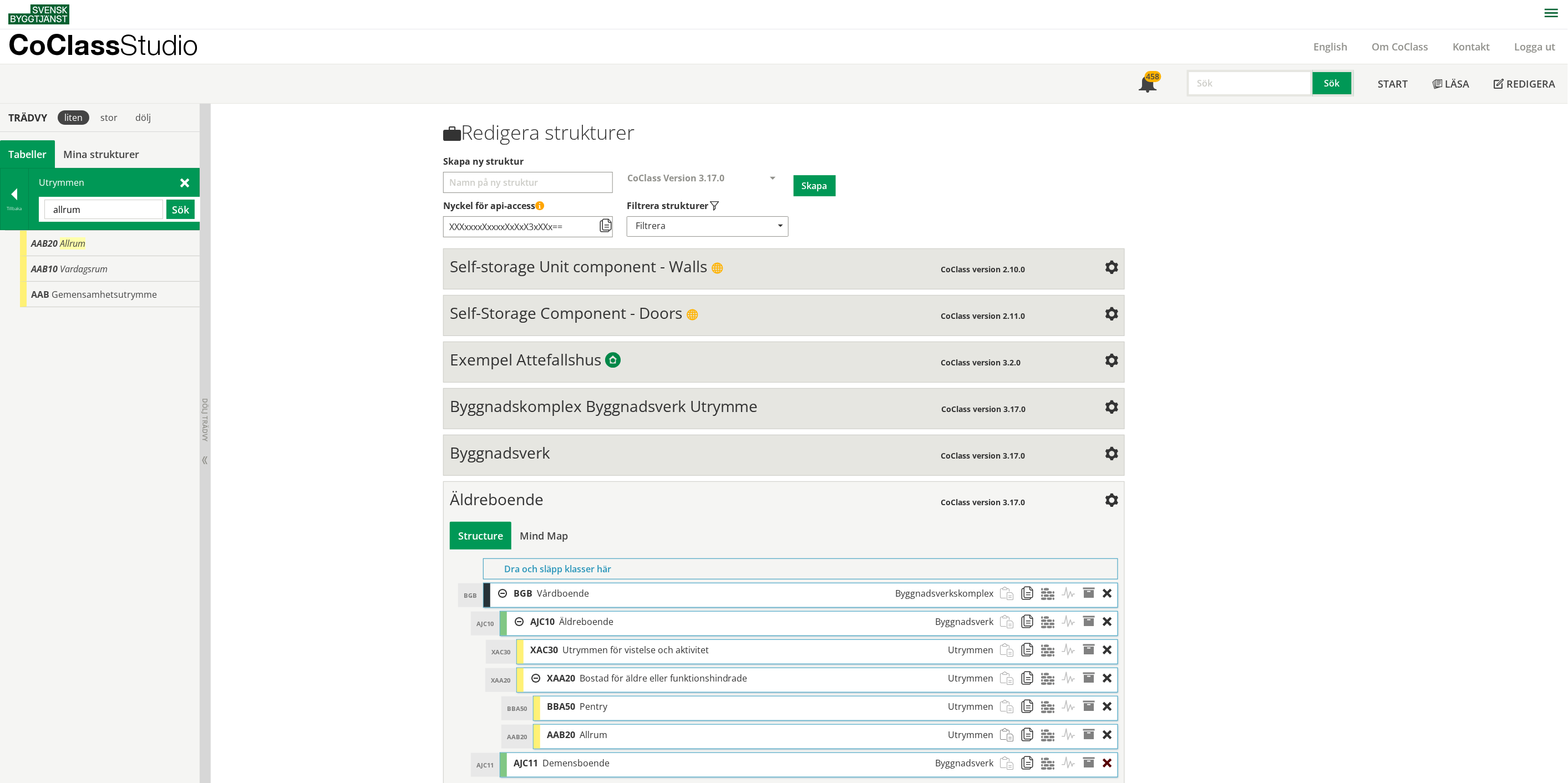
click at [1103, 764] on div at bounding box center [1110, 763] width 15 height 20
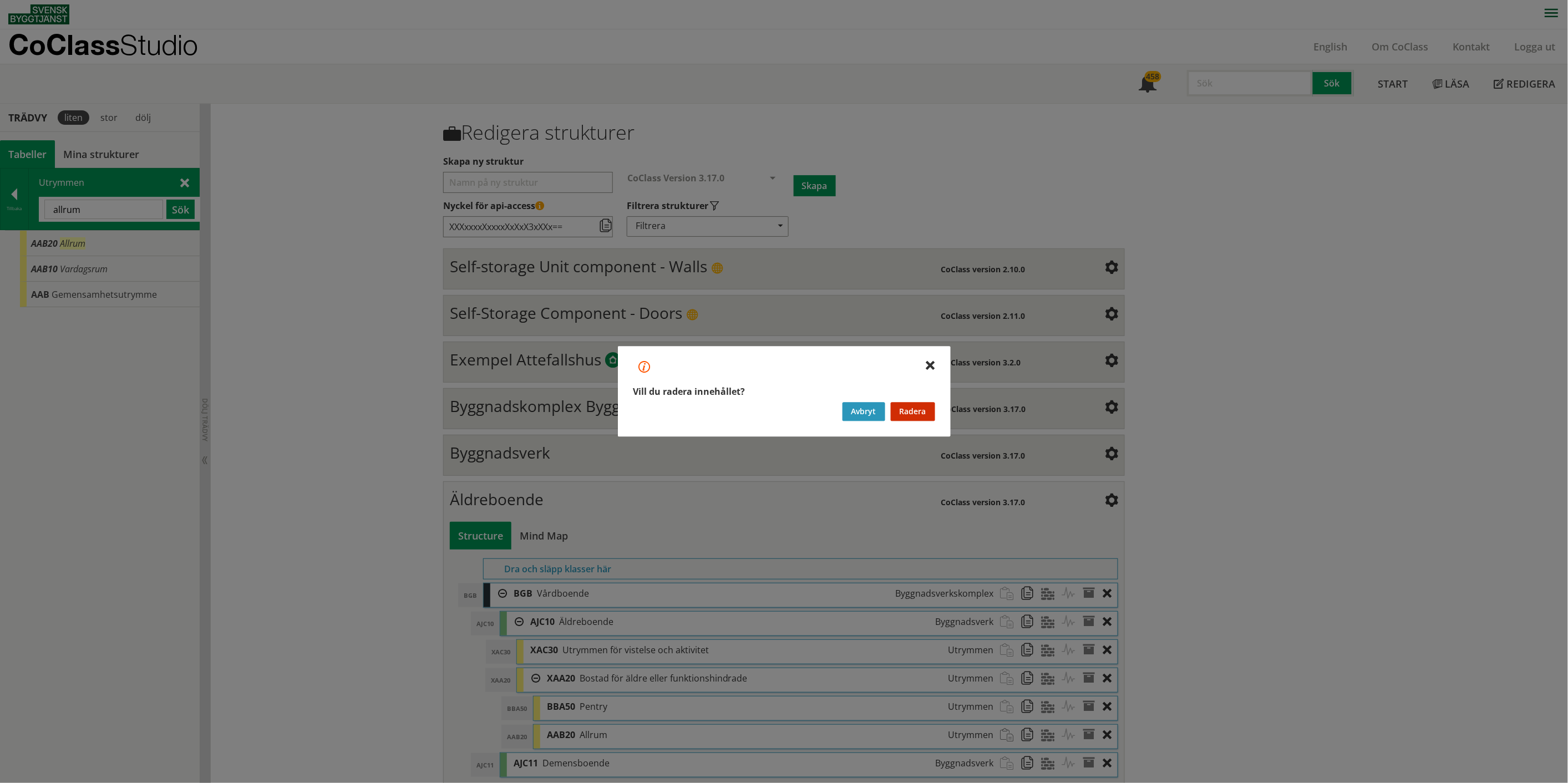
click at [865, 411] on button "Avbryt" at bounding box center [863, 412] width 43 height 19
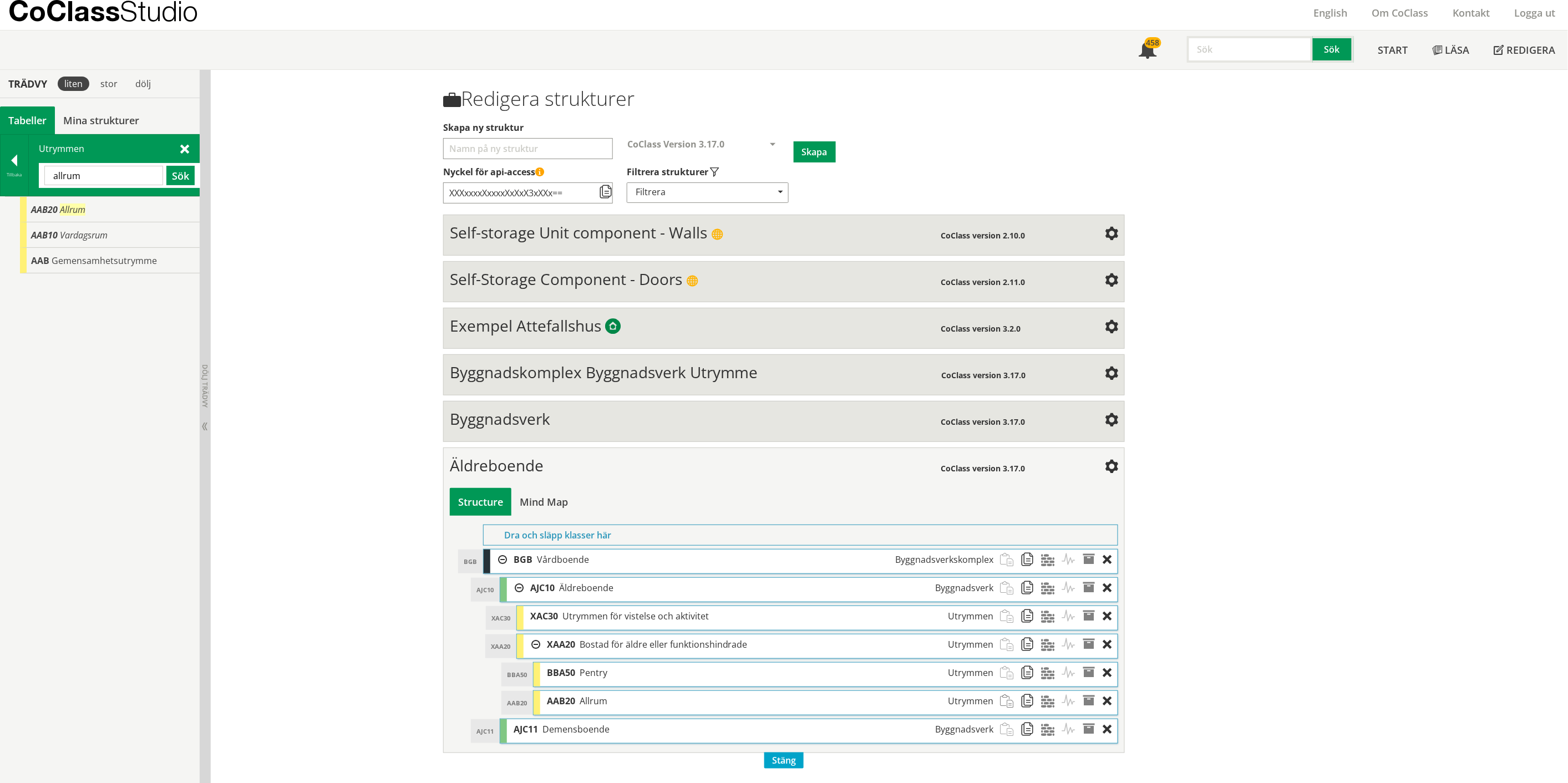
scroll to position [35, 0]
click at [65, 170] on input "allrum" at bounding box center [104, 175] width 119 height 19
type input "rwc"
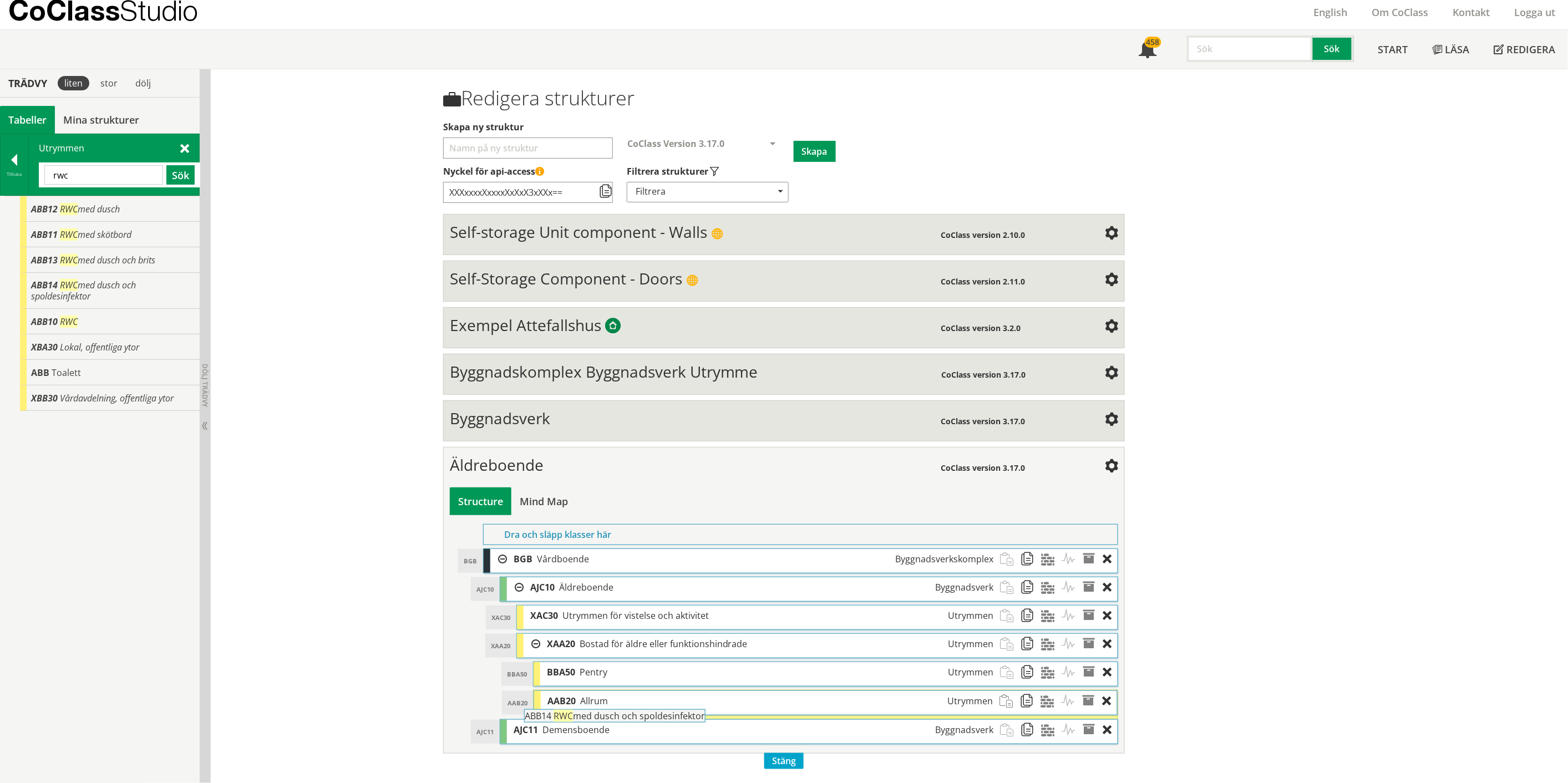
drag, startPoint x: 101, startPoint y: 279, endPoint x: 625, endPoint y: 714, distance: 681.0
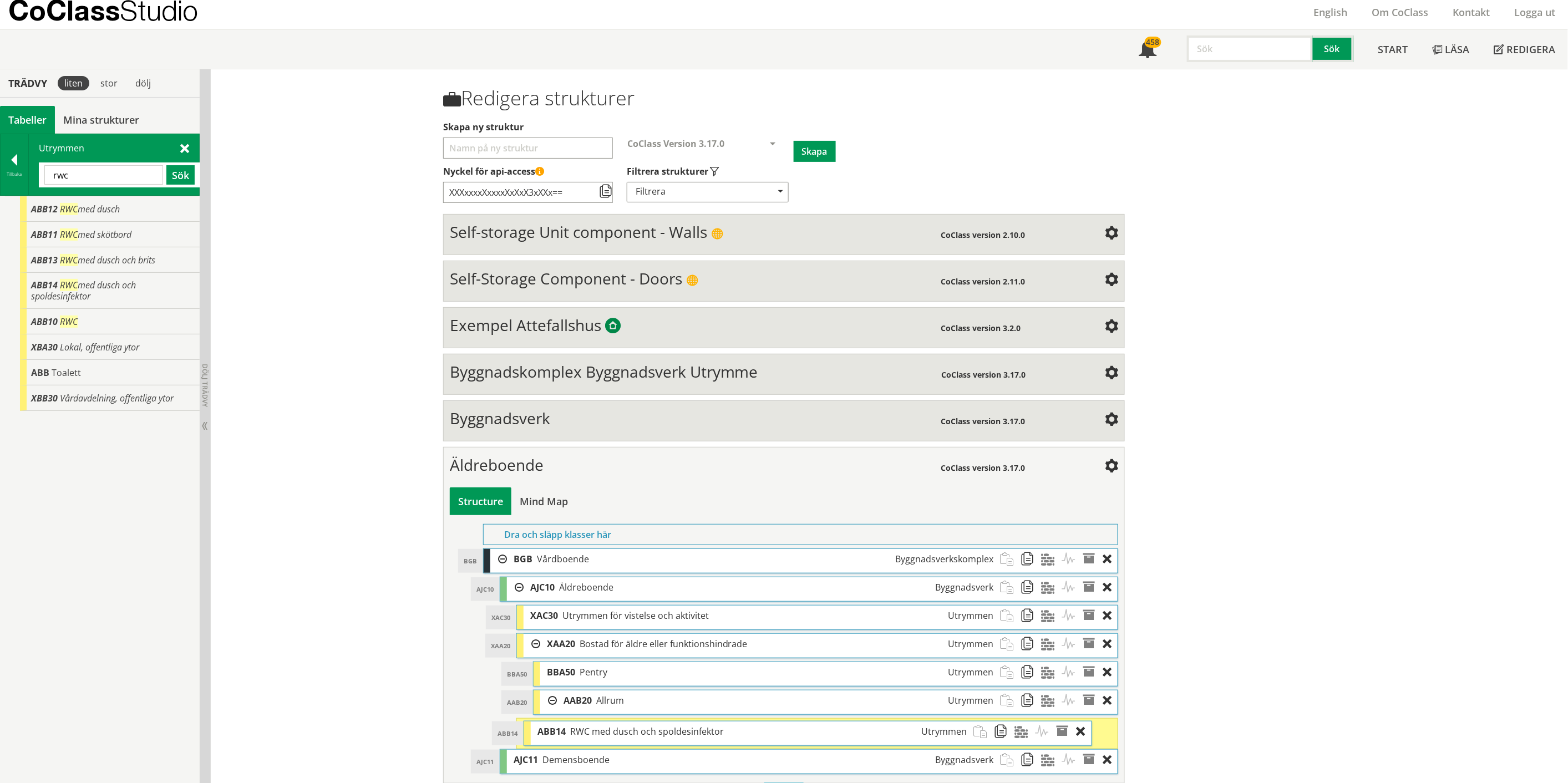
drag, startPoint x: 625, startPoint y: 727, endPoint x: 599, endPoint y: 730, distance: 26.2
click at [599, 730] on span "RWC med dusch och spoldesinfektor" at bounding box center [646, 731] width 154 height 12
drag, startPoint x: 609, startPoint y: 728, endPoint x: 622, endPoint y: 728, distance: 13.0
click at [622, 728] on span "RWC med dusch och spoldesinfektor" at bounding box center [654, 729] width 154 height 12
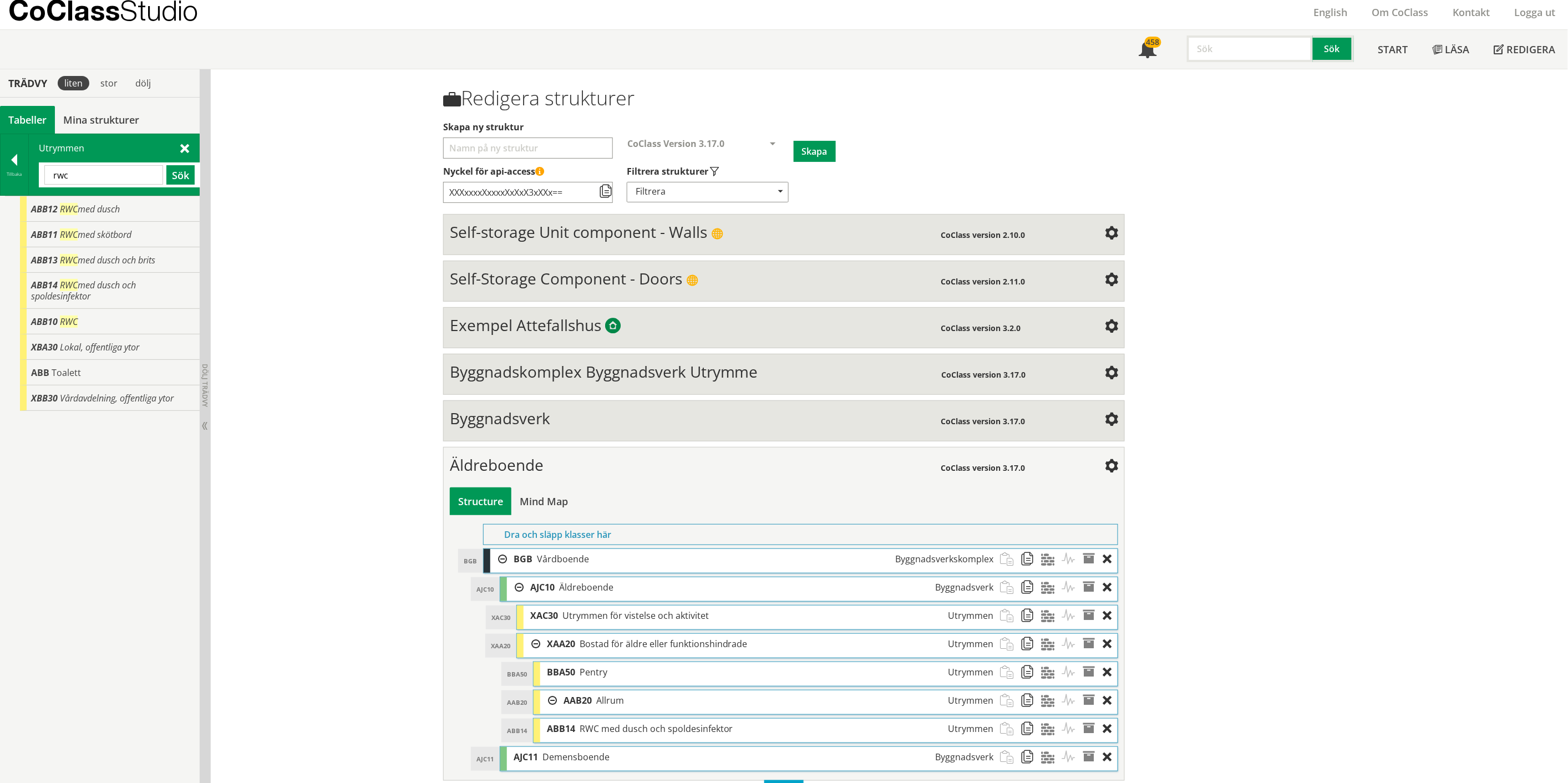
click at [1026, 675] on span at bounding box center [1031, 673] width 20 height 20
click at [1007, 622] on span at bounding box center [1010, 616] width 20 height 20
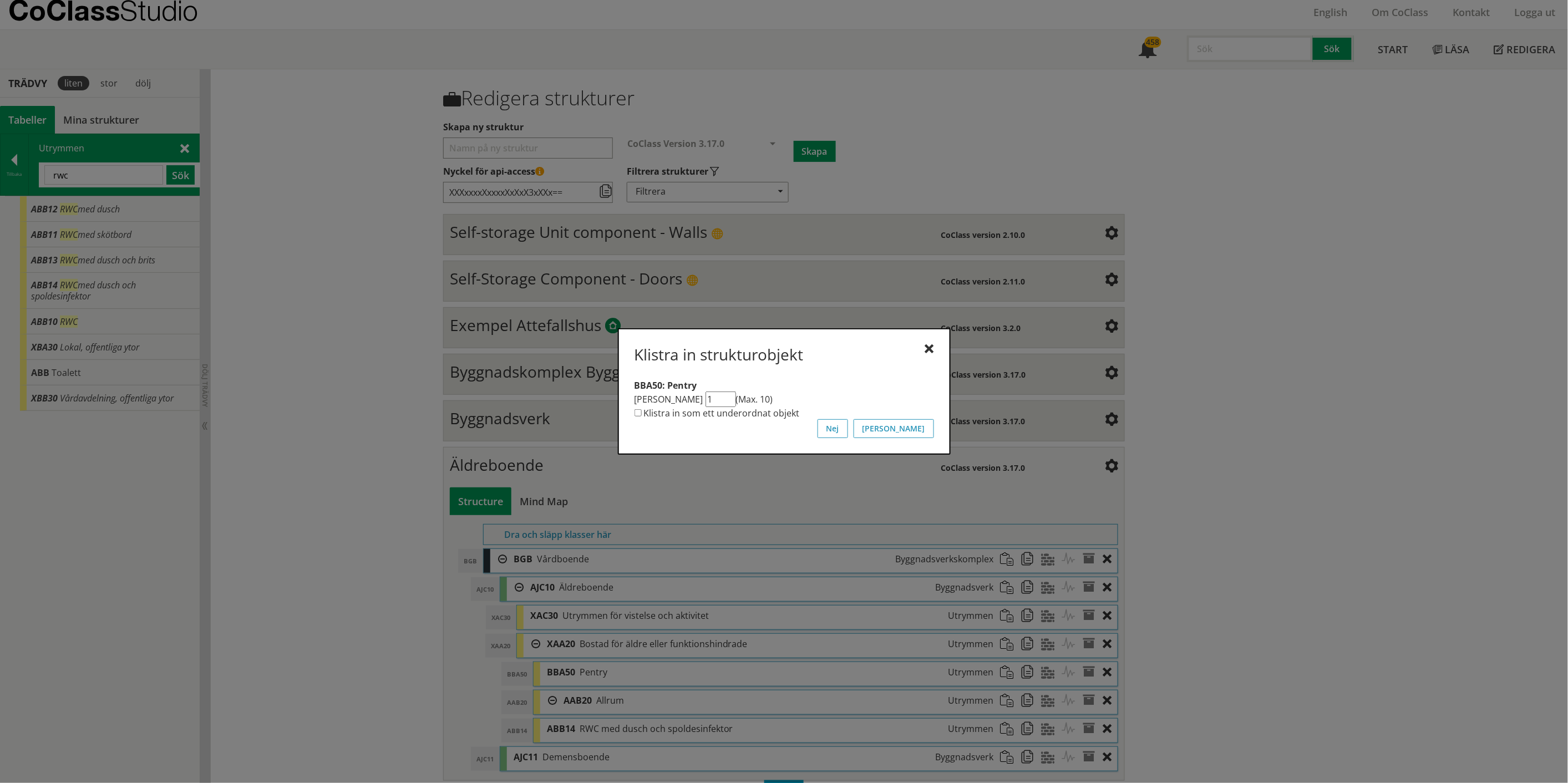
click at [650, 413] on label "Klistra in som ett underordnat objekt" at bounding box center [722, 413] width 156 height 12
click at [641, 413] on input "Klistra in som ett underordnat objekt" at bounding box center [638, 412] width 7 height 7
checkbox input "true"
click at [925, 429] on button "[PERSON_NAME]" at bounding box center [893, 429] width 80 height 19
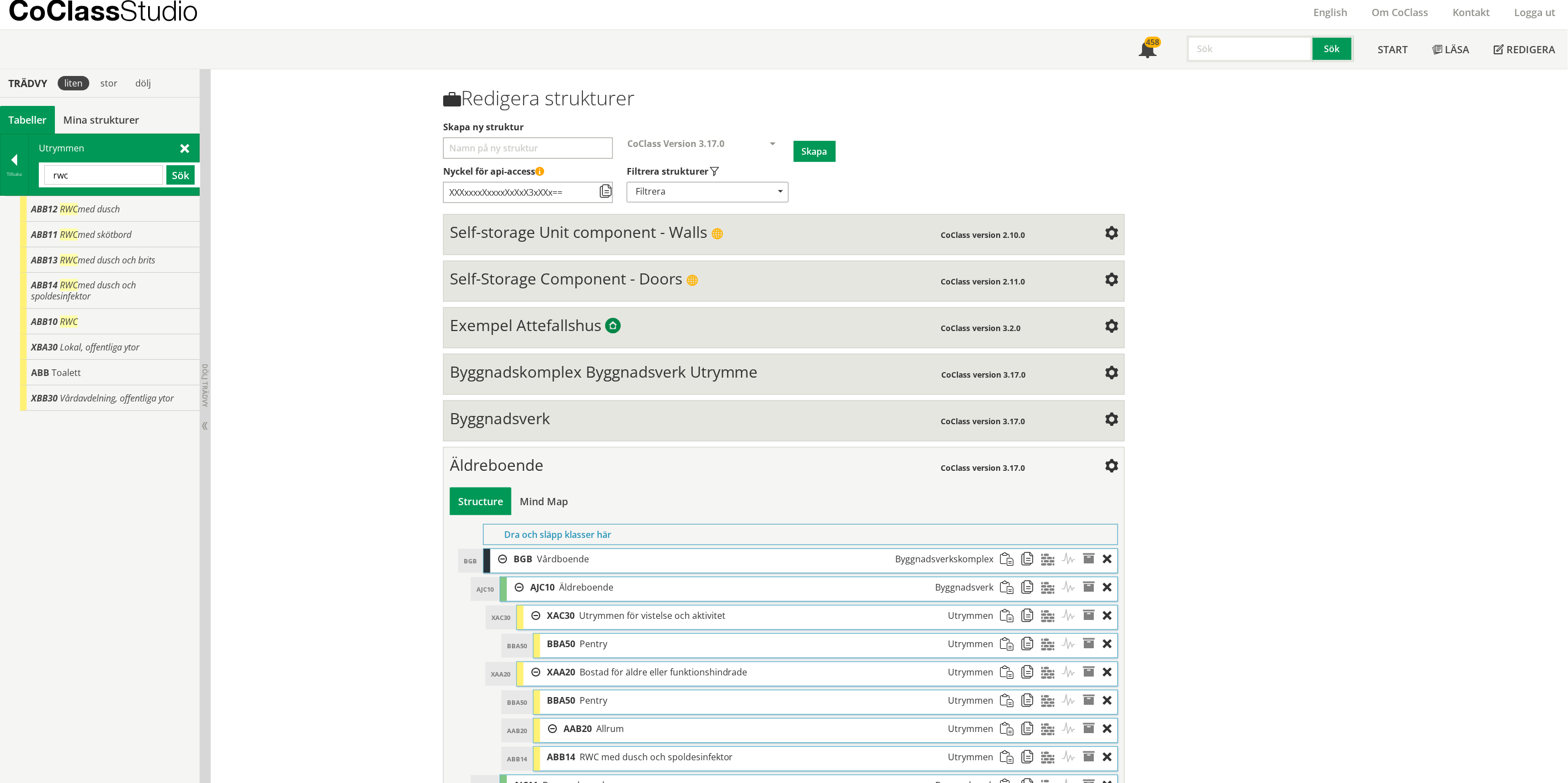
click at [65, 176] on input "rwc" at bounding box center [104, 175] width 119 height 19
click at [175, 175] on button "Sök" at bounding box center [181, 175] width 28 height 19
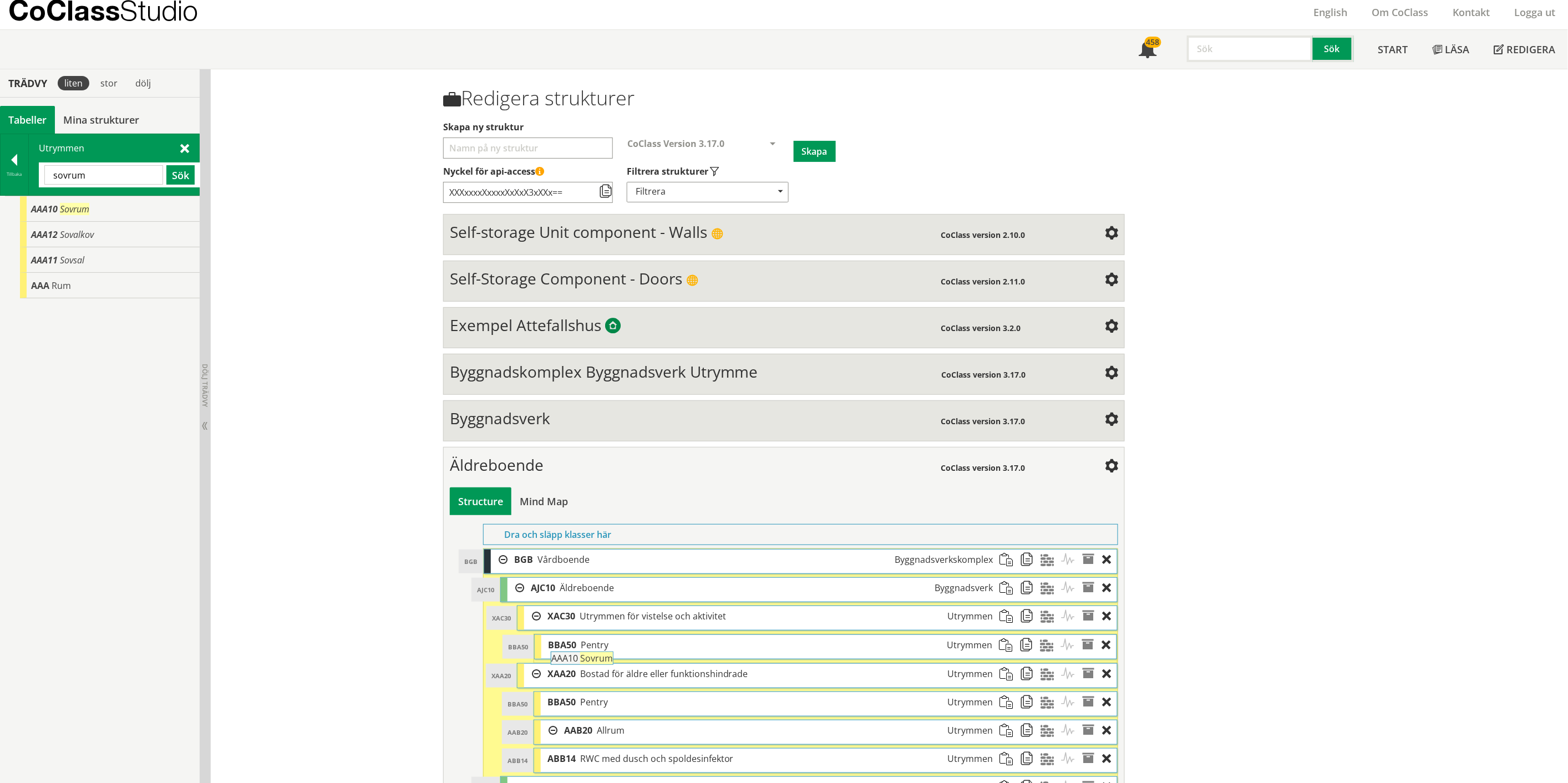
drag, startPoint x: 77, startPoint y: 213, endPoint x: 627, endPoint y: 667, distance: 713.2
click at [627, 667] on div "Trädvy liten stor [GEOGRAPHIC_DATA] Tabeller Mina strukturer CoClass Version 3.…" at bounding box center [784, 456] width 1568 height 772
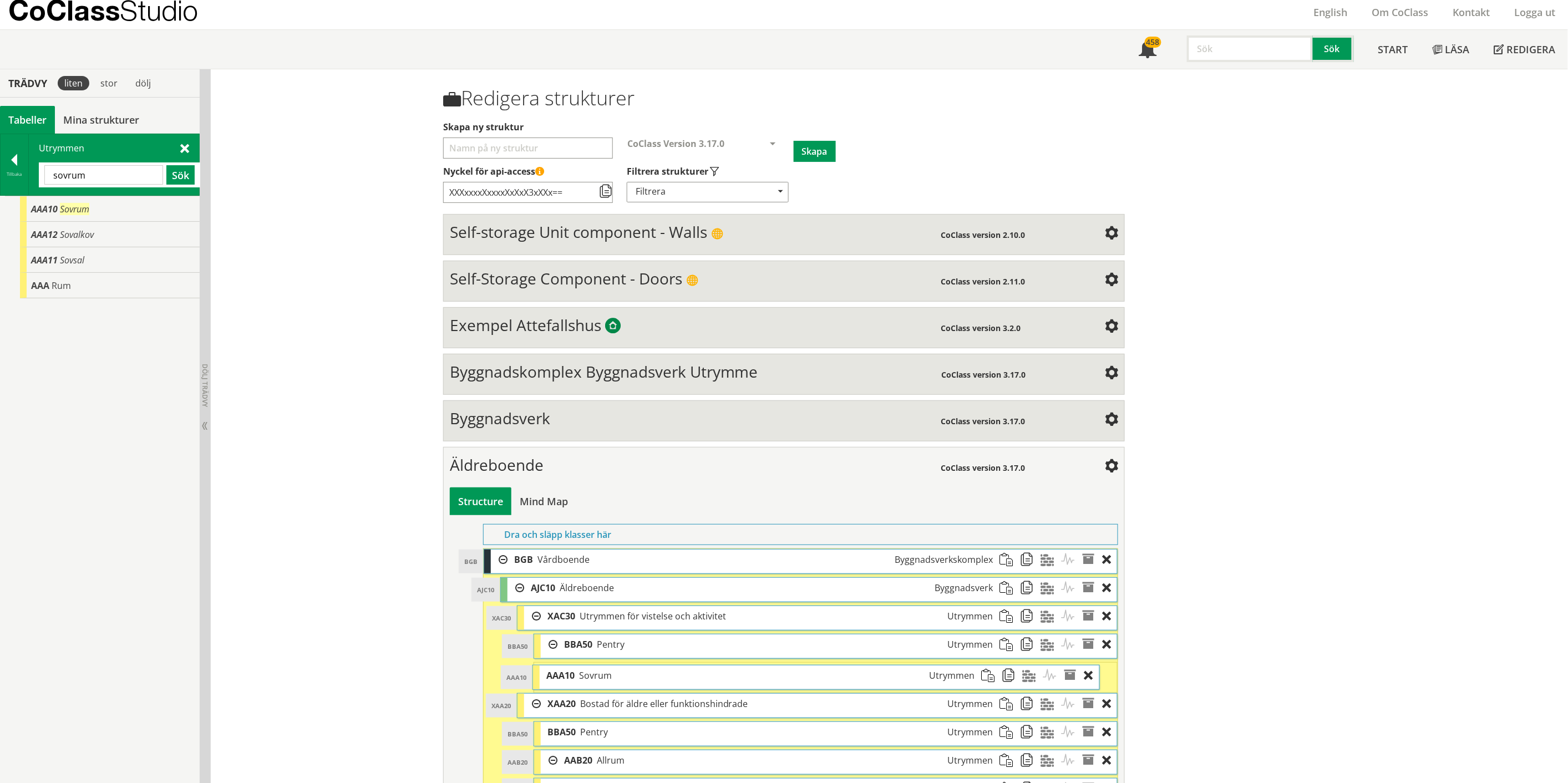
drag, startPoint x: 625, startPoint y: 673, endPoint x: 608, endPoint y: 675, distance: 17.1
click at [608, 675] on div "AAA10 Sovrum Utrymmen" at bounding box center [761, 676] width 442 height 20
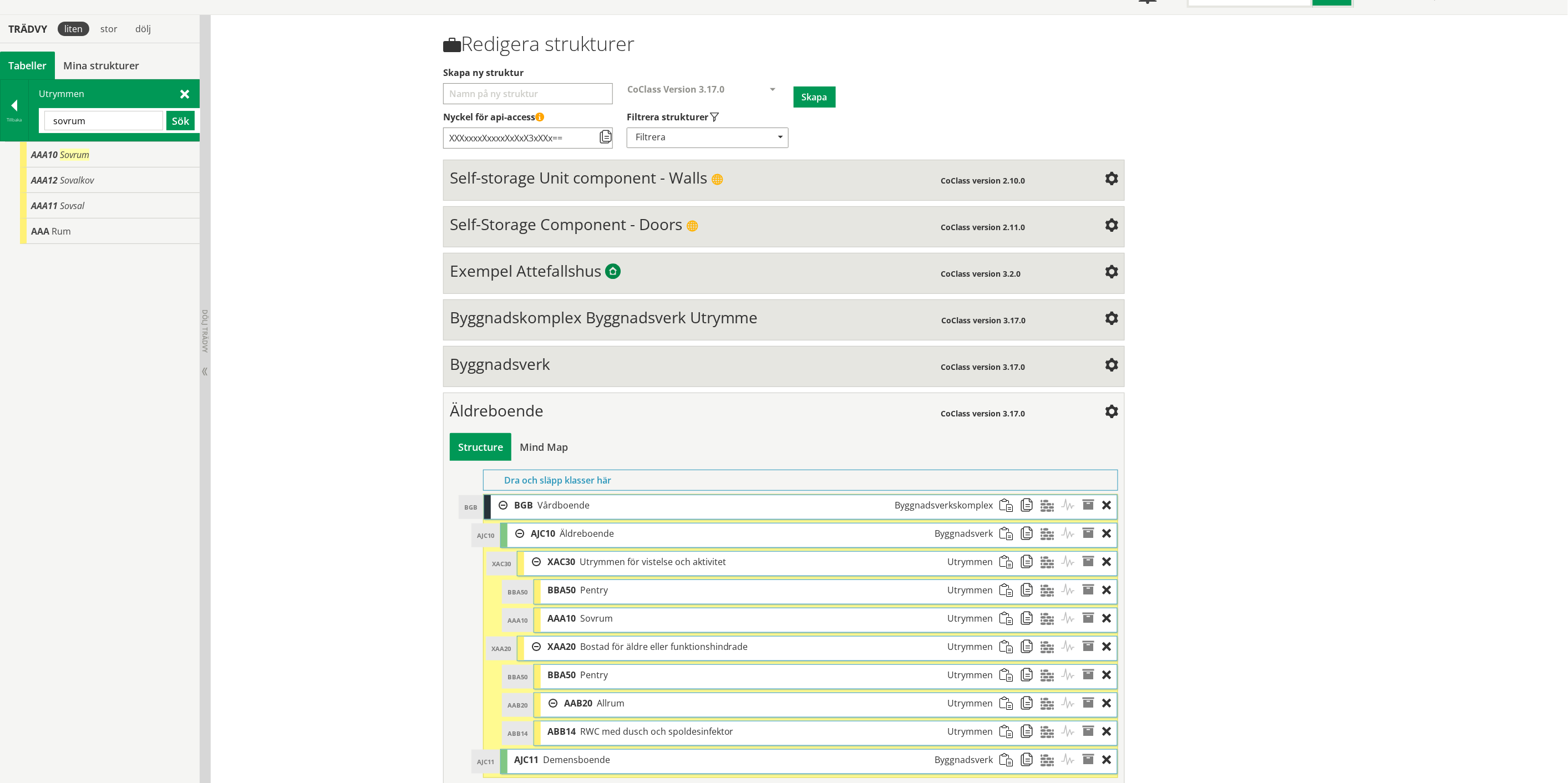
scroll to position [96, 0]
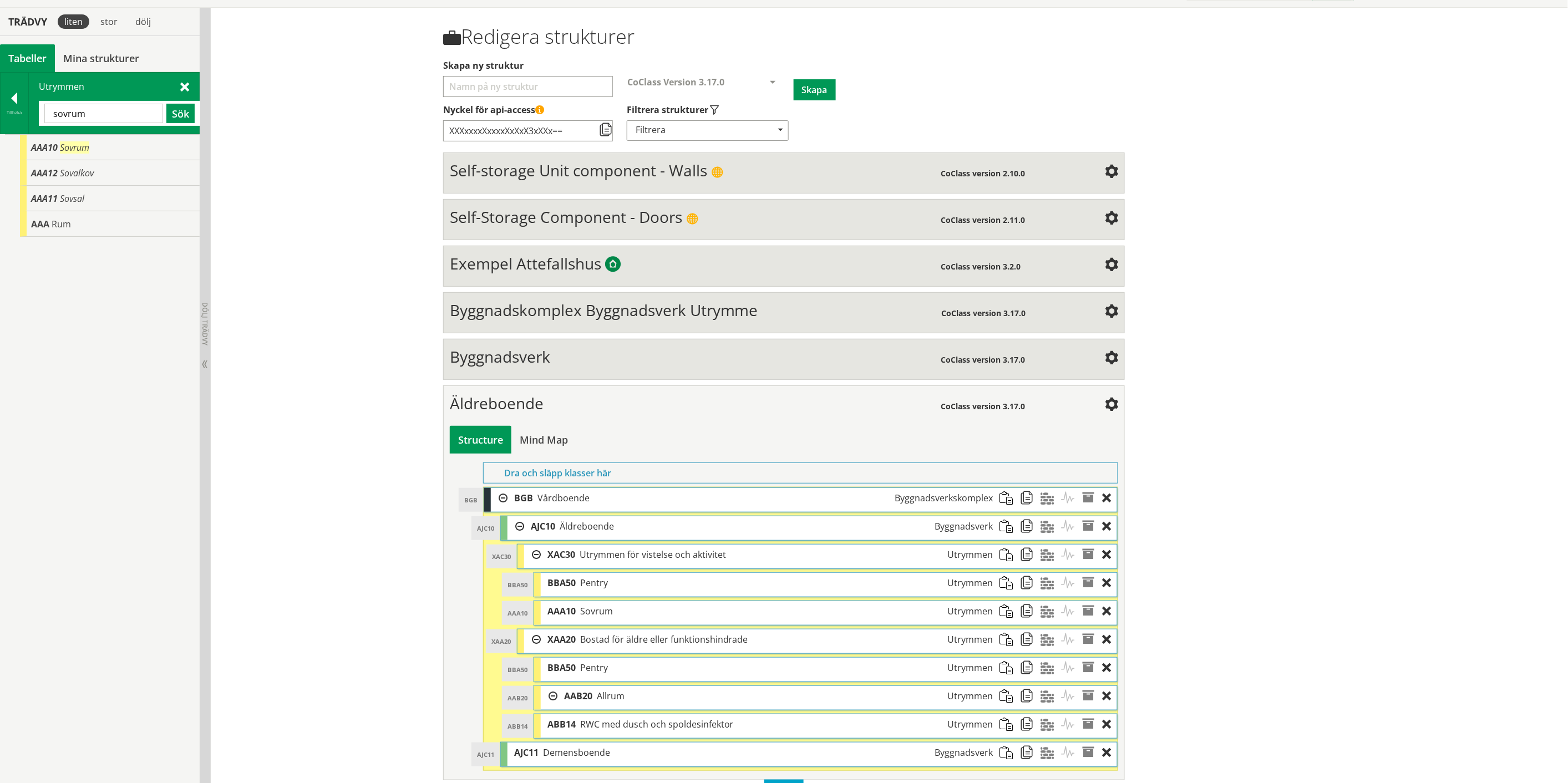
click at [70, 114] on input "sovrum" at bounding box center [104, 114] width 119 height 19
type input "vardagsrum"
click at [187, 116] on button "Sök" at bounding box center [181, 114] width 28 height 19
click at [19, 100] on div at bounding box center [14, 100] width 27 height 15
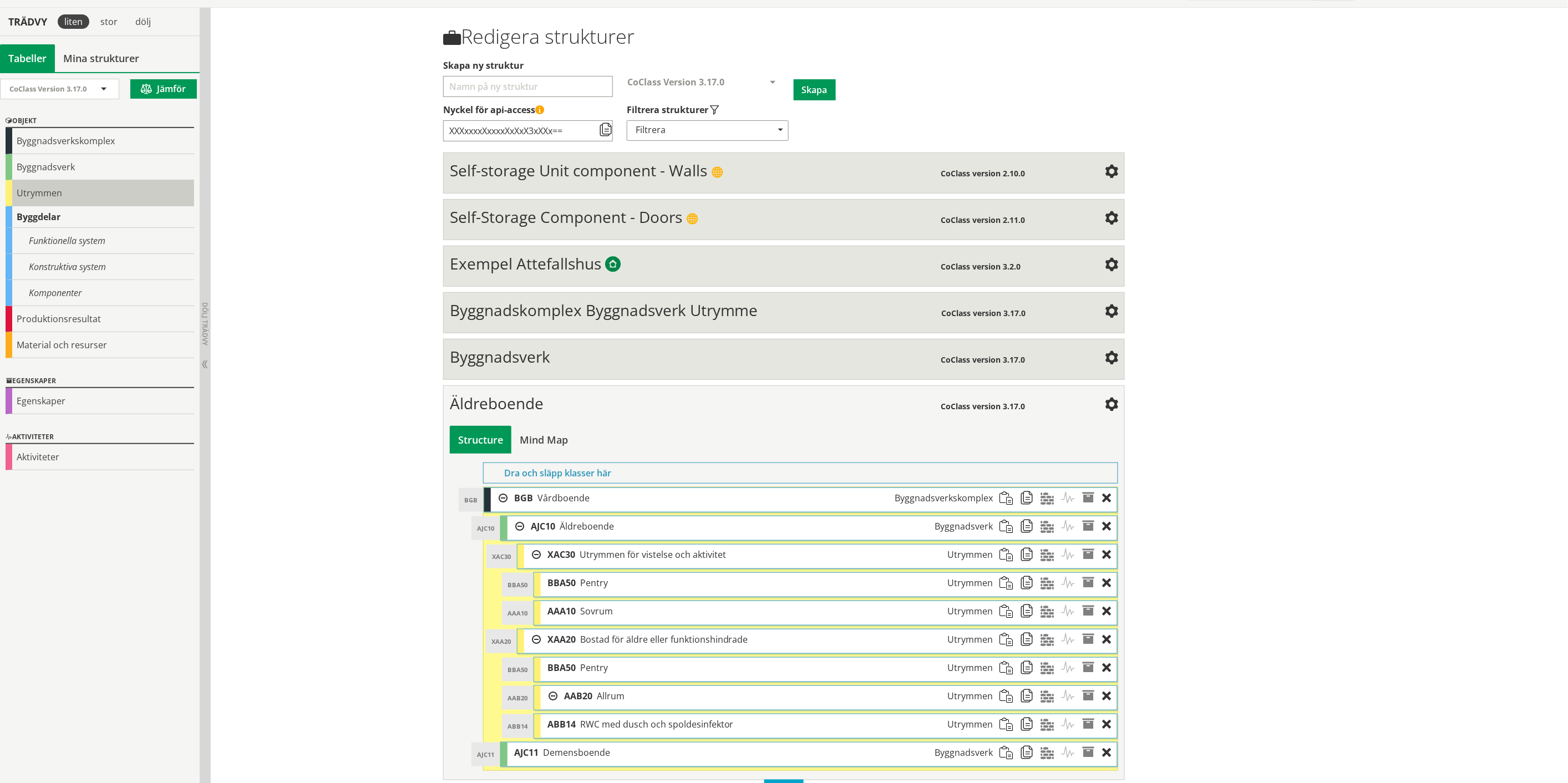
click at [50, 191] on div "Utrymmen" at bounding box center [100, 193] width 188 height 26
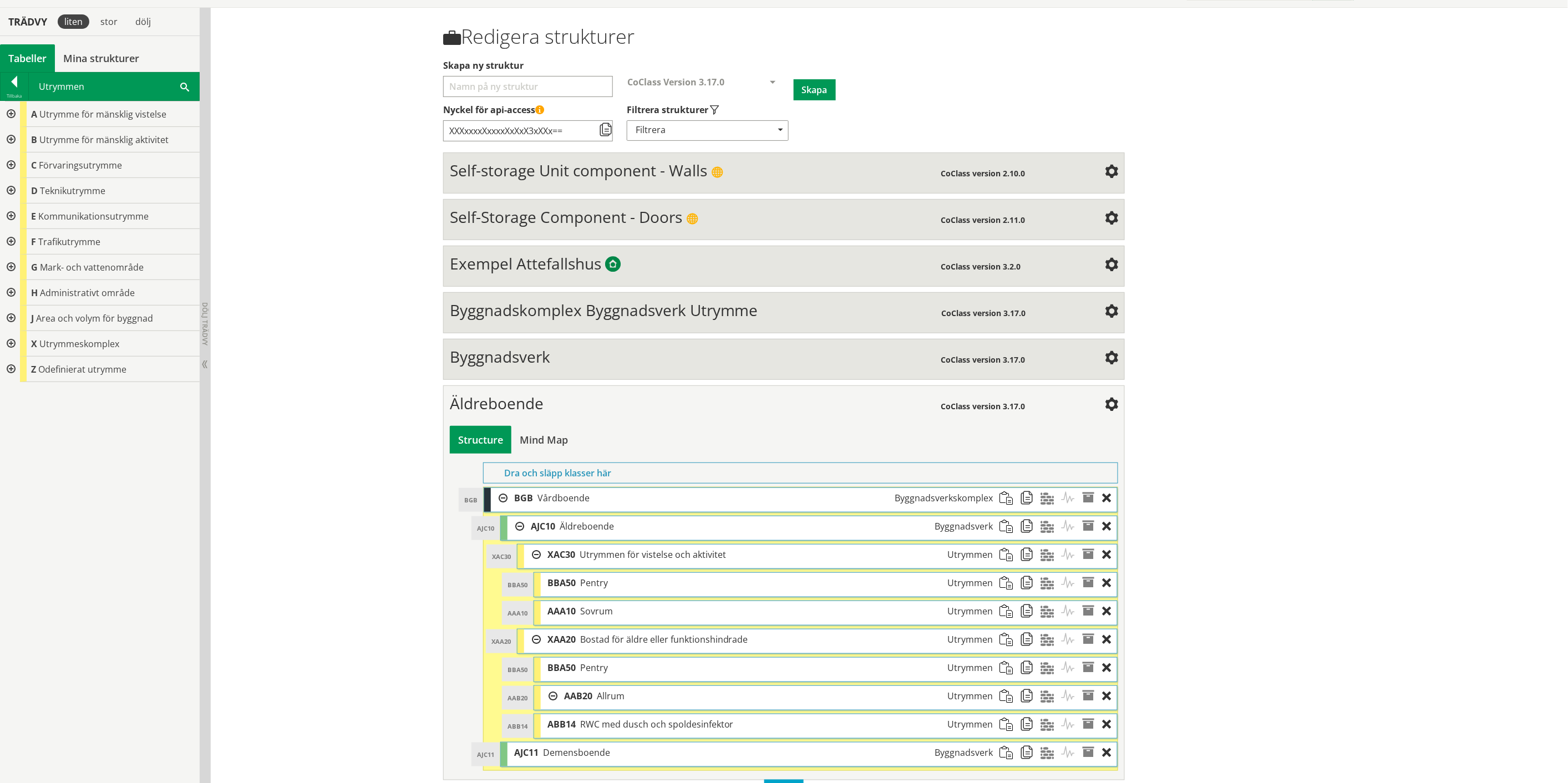
click at [9, 136] on div at bounding box center [10, 140] width 20 height 26
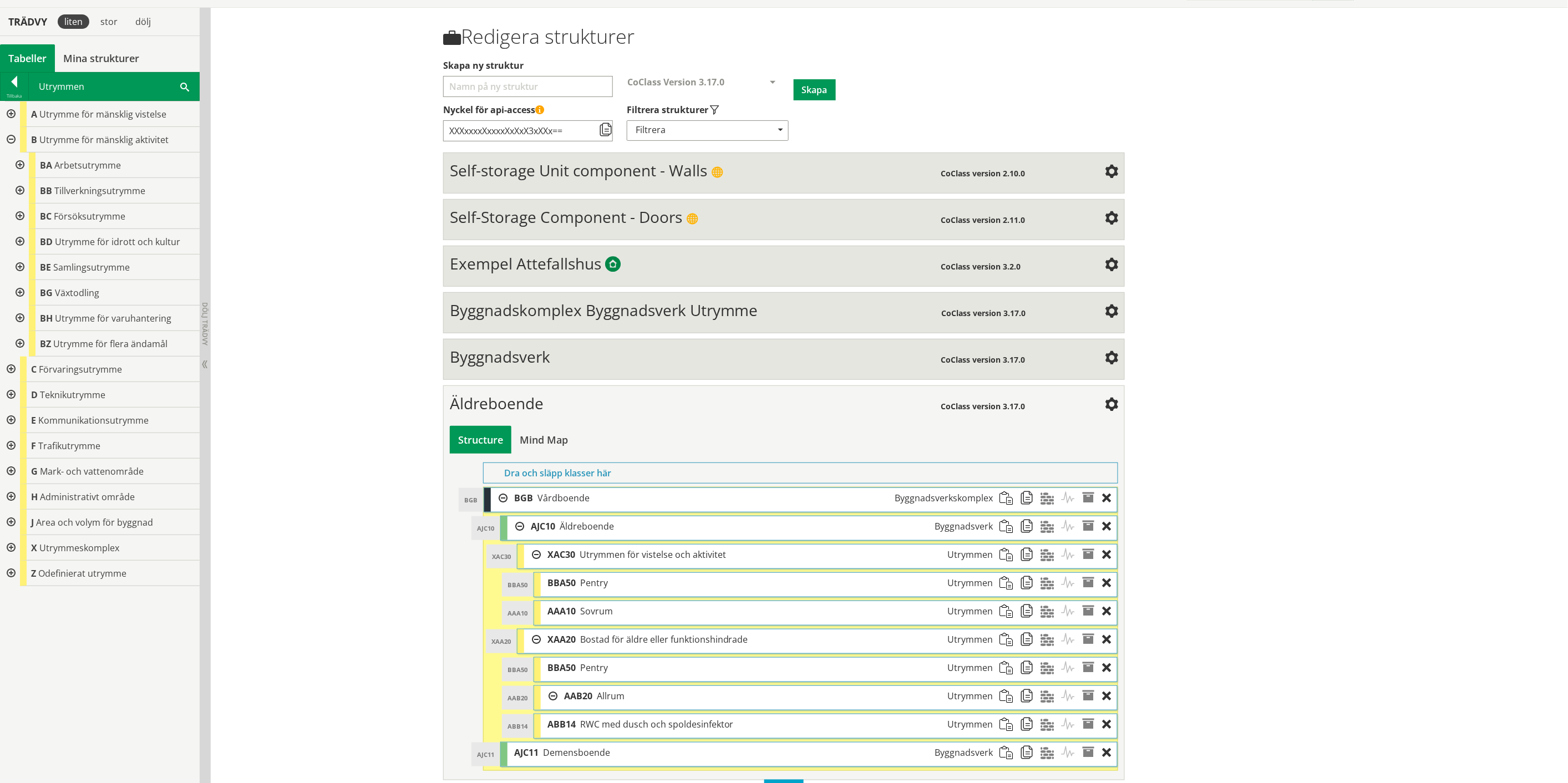
click at [19, 265] on div at bounding box center [19, 267] width 20 height 26
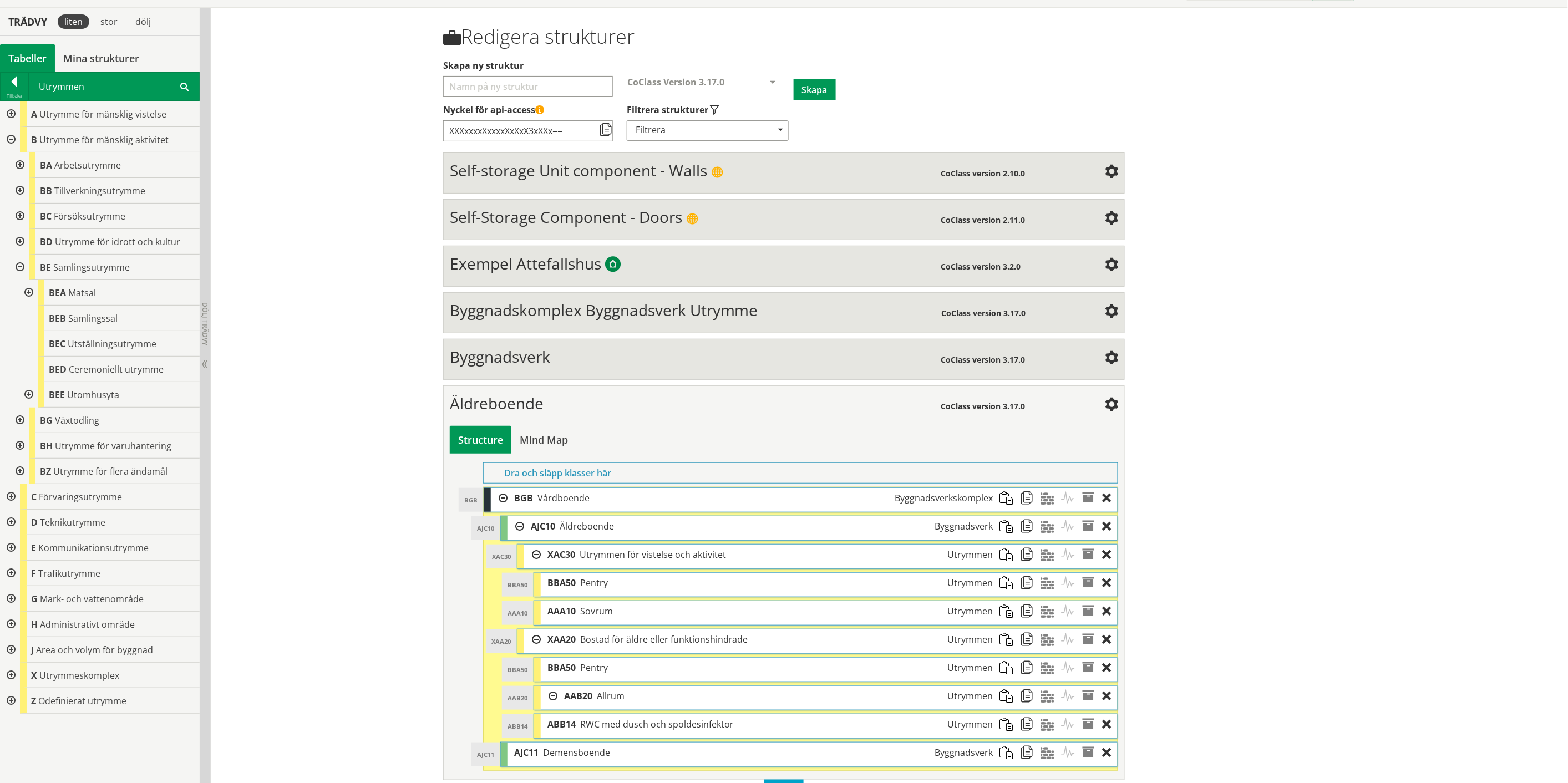
click at [19, 267] on div at bounding box center [19, 267] width 20 height 26
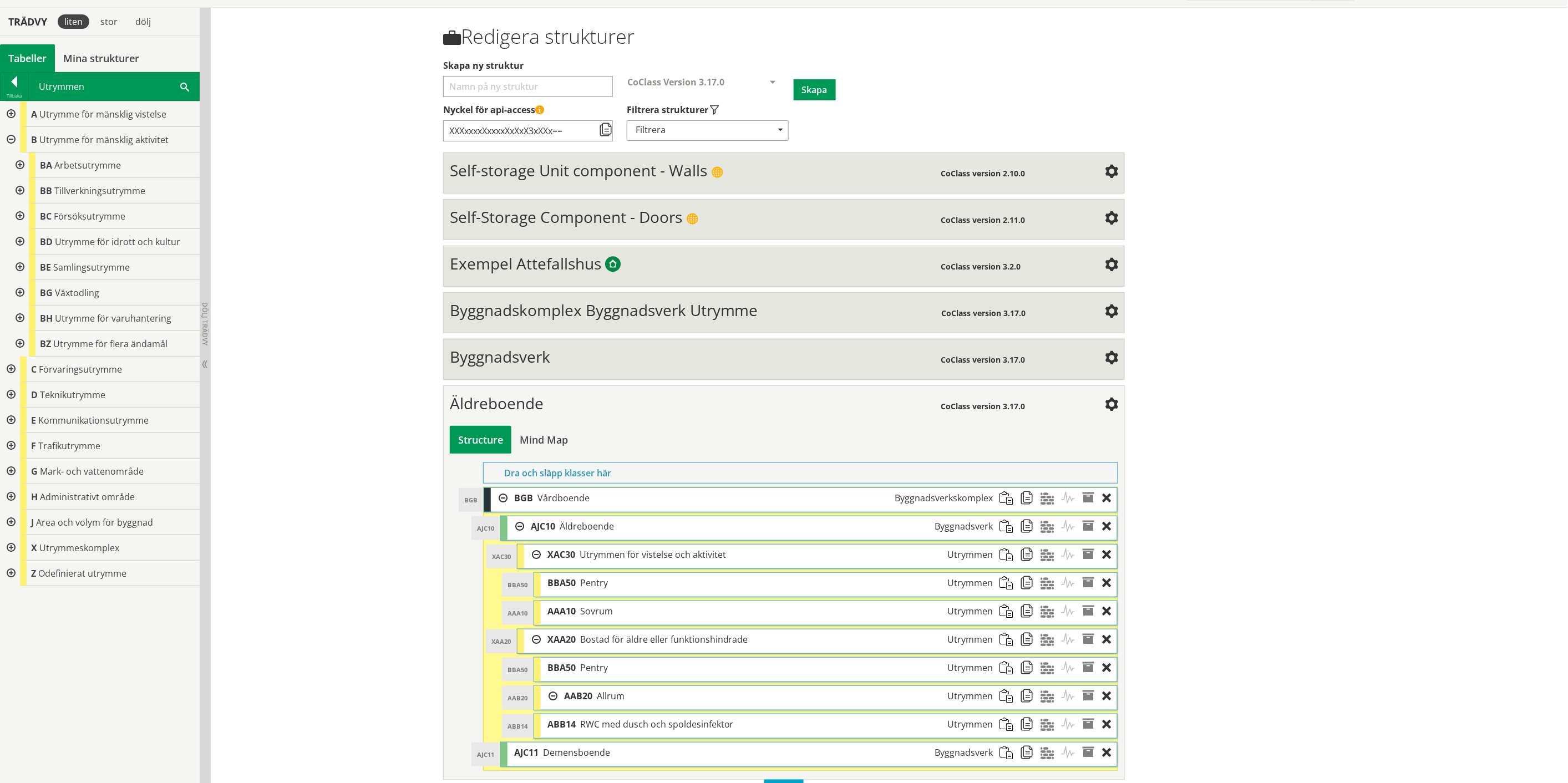
click at [184, 85] on span at bounding box center [184, 86] width 9 height 11
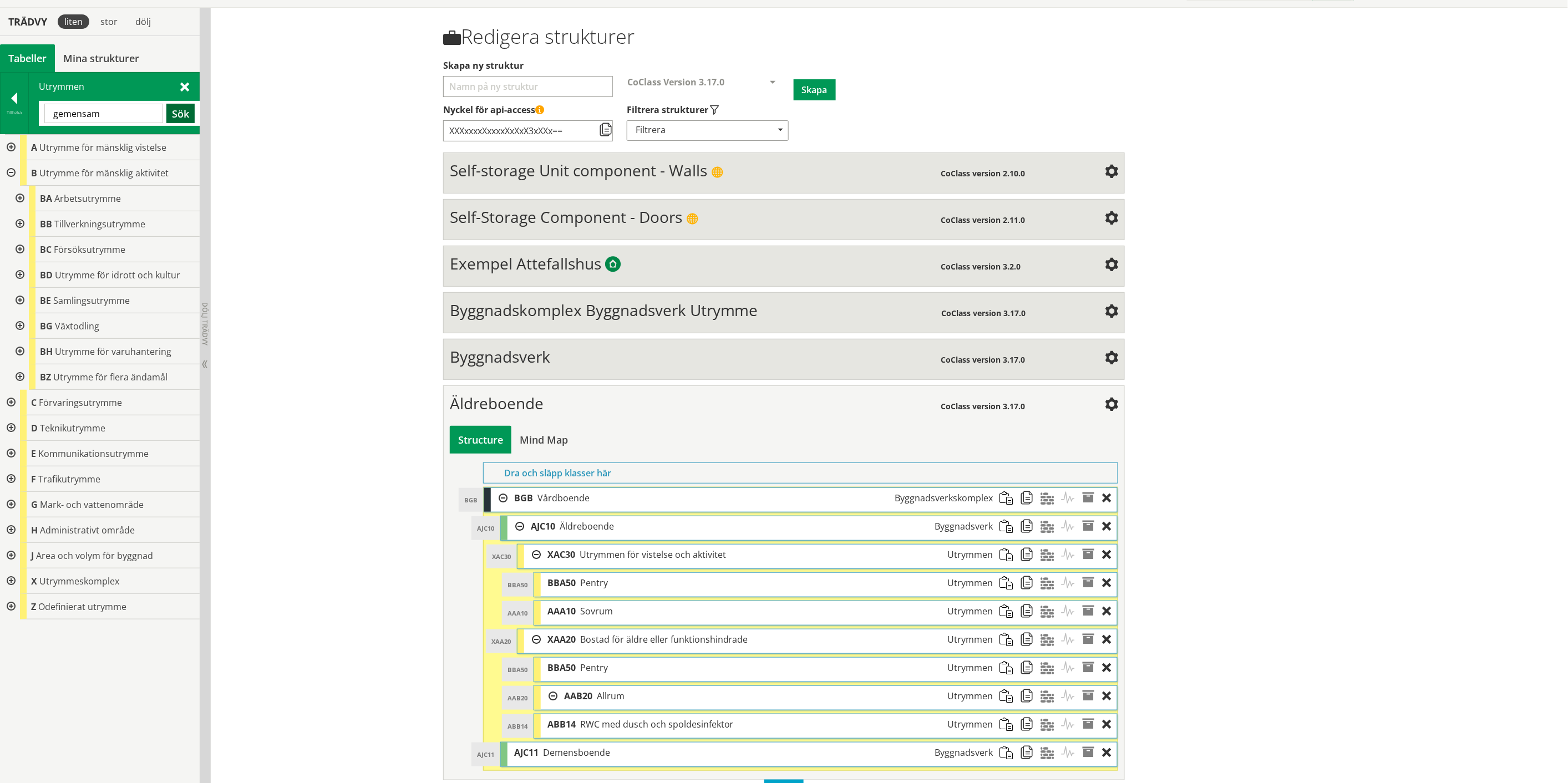
click at [184, 114] on button "Sök" at bounding box center [181, 114] width 28 height 19
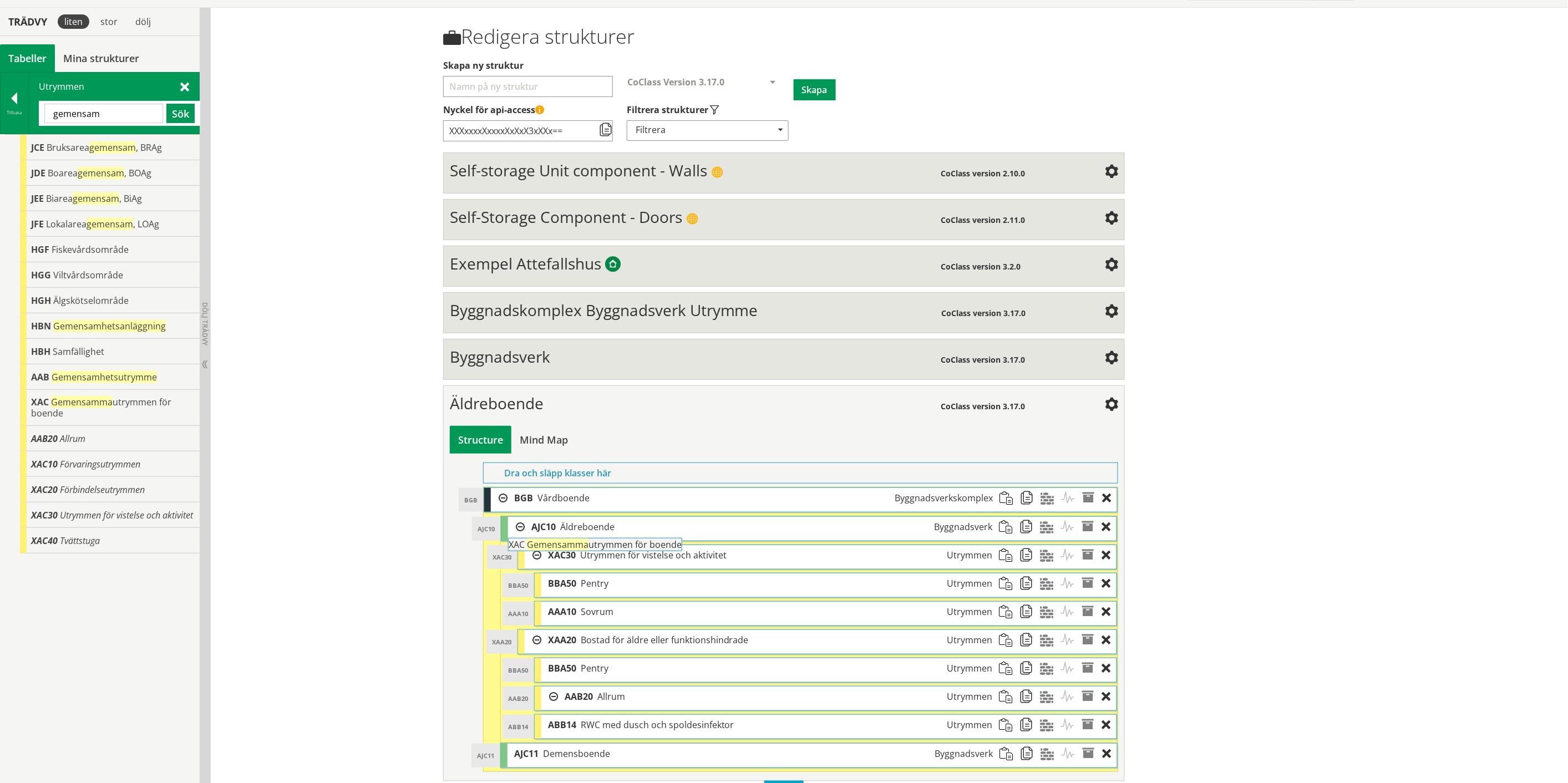
drag, startPoint x: 102, startPoint y: 396, endPoint x: 610, endPoint y: 544, distance: 529.1
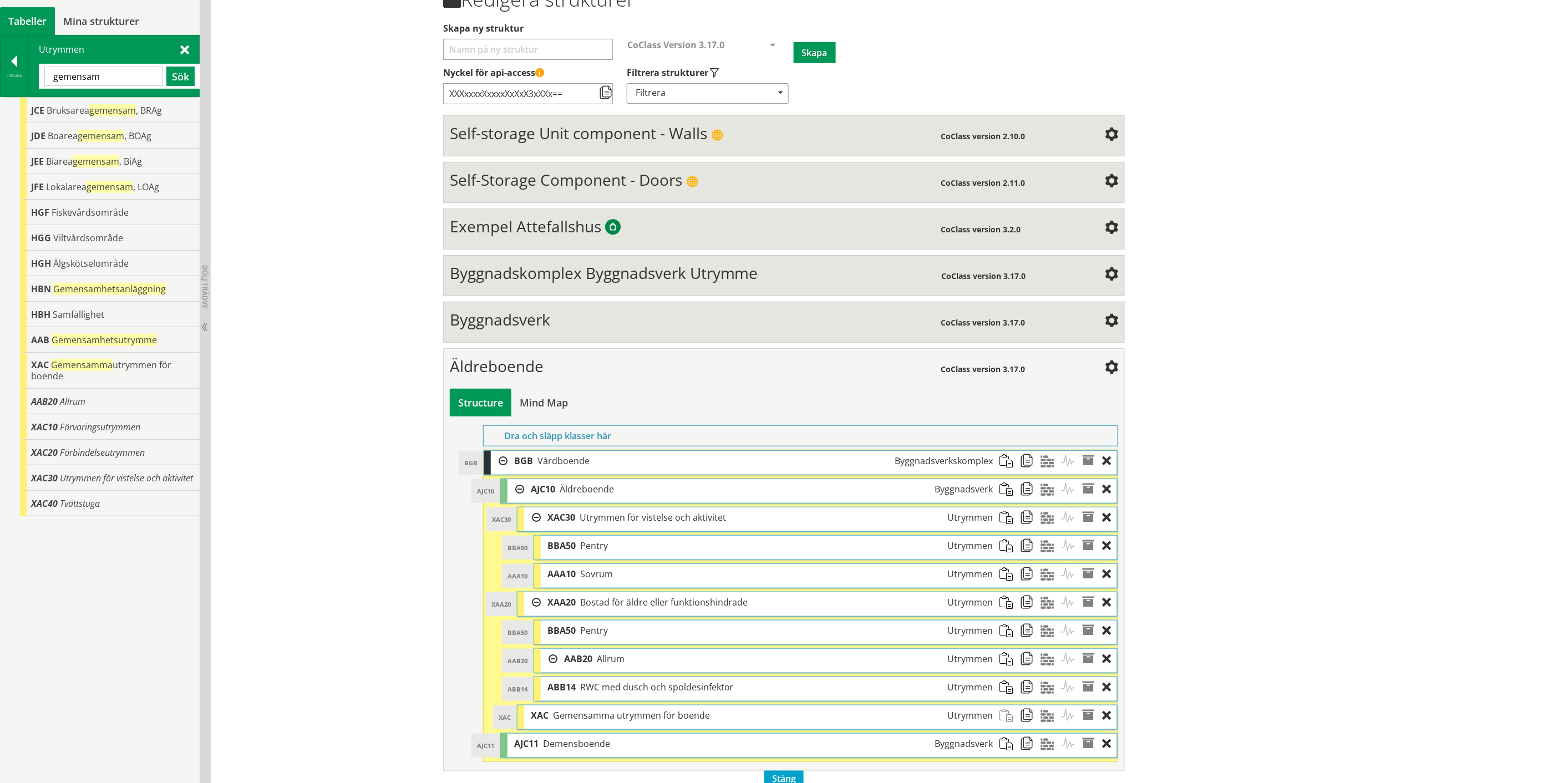
scroll to position [153, 0]
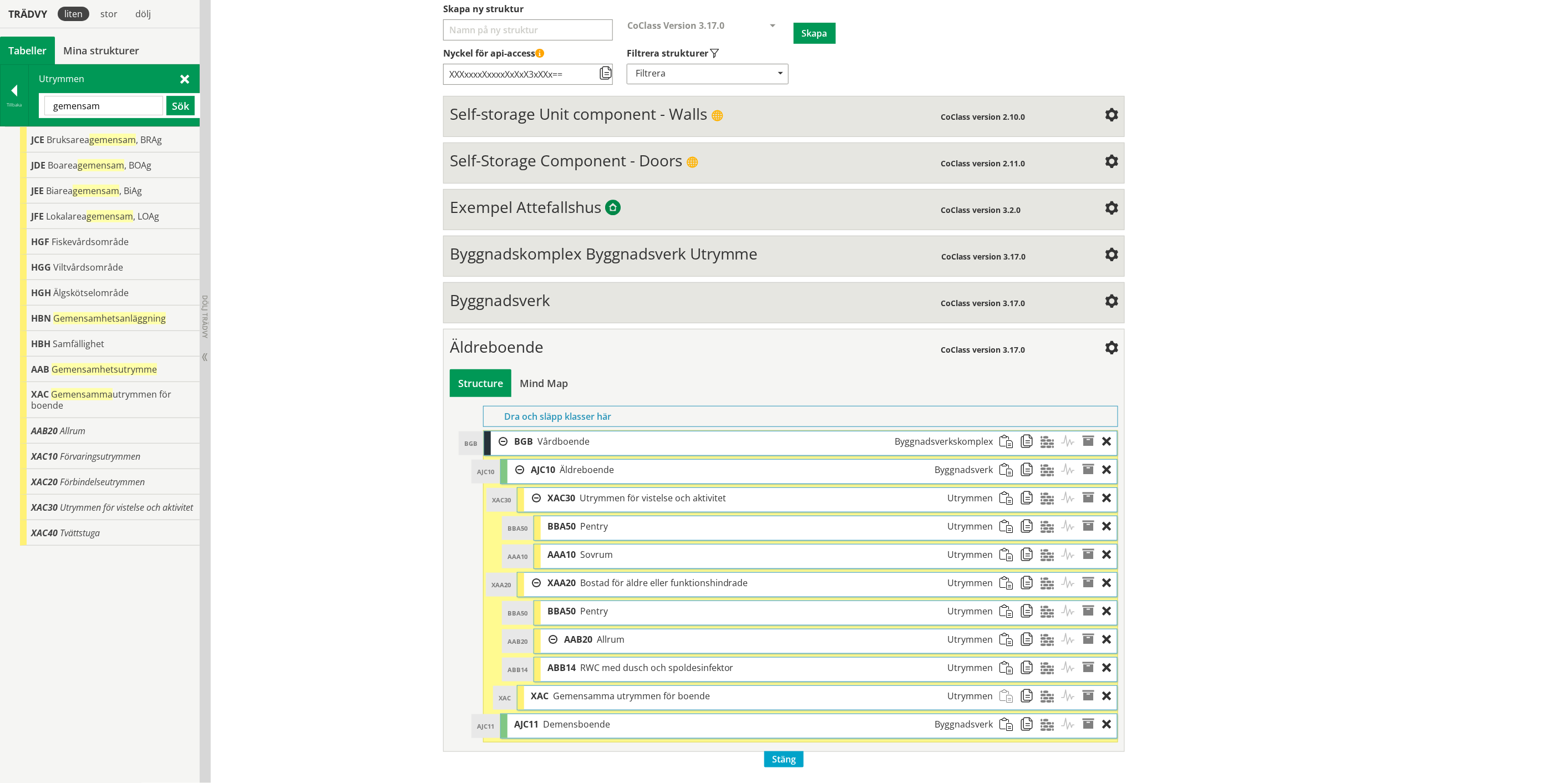
click at [79, 104] on input "gemensam" at bounding box center [104, 105] width 119 height 19
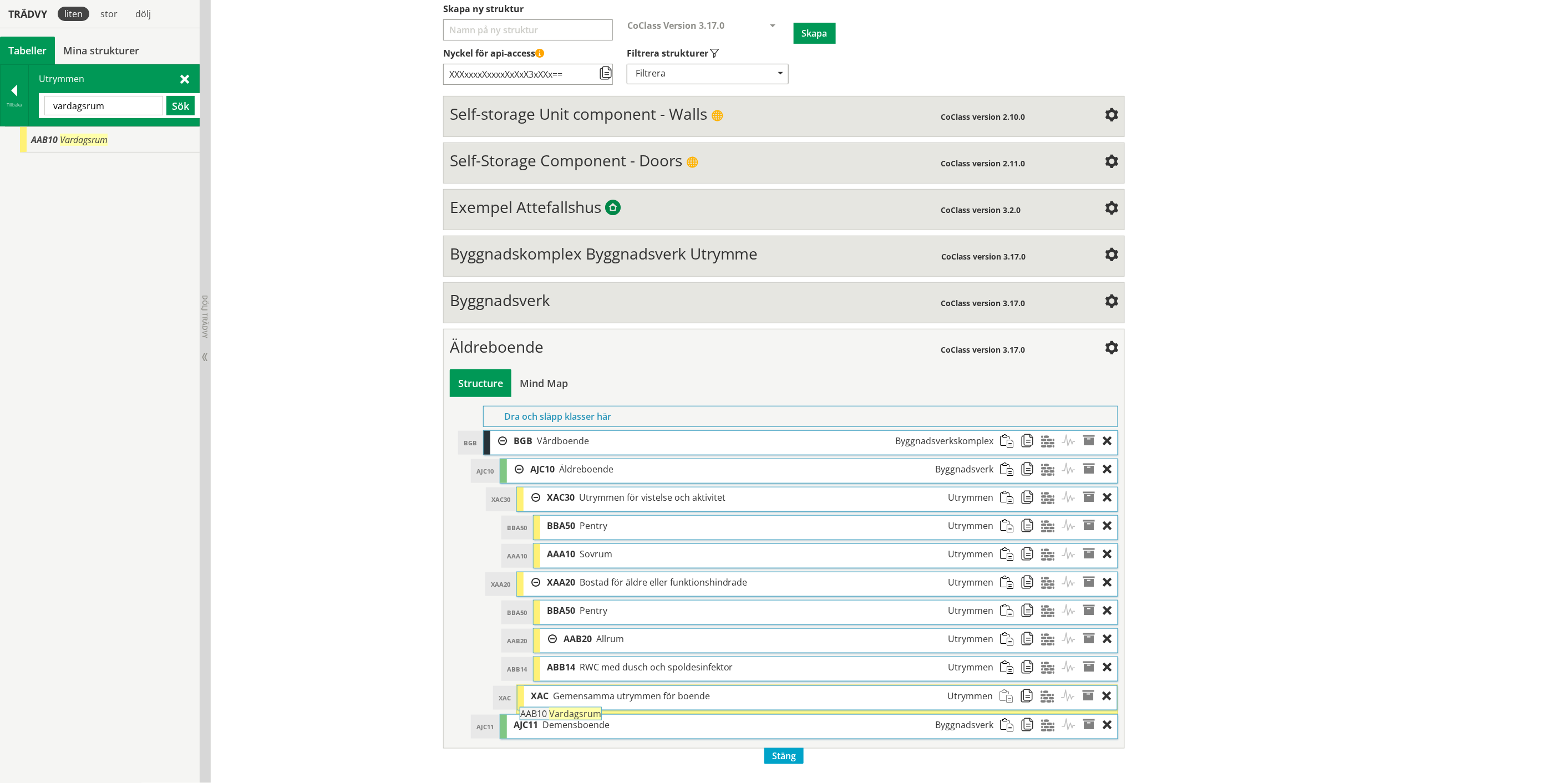
drag, startPoint x: 96, startPoint y: 136, endPoint x: 616, endPoint y: 716, distance: 779.0
click at [616, 716] on div "Trädvy liten stor [GEOGRAPHIC_DATA] Tabeller Mina strukturer CoClass Version 3.…" at bounding box center [784, 367] width 1568 height 831
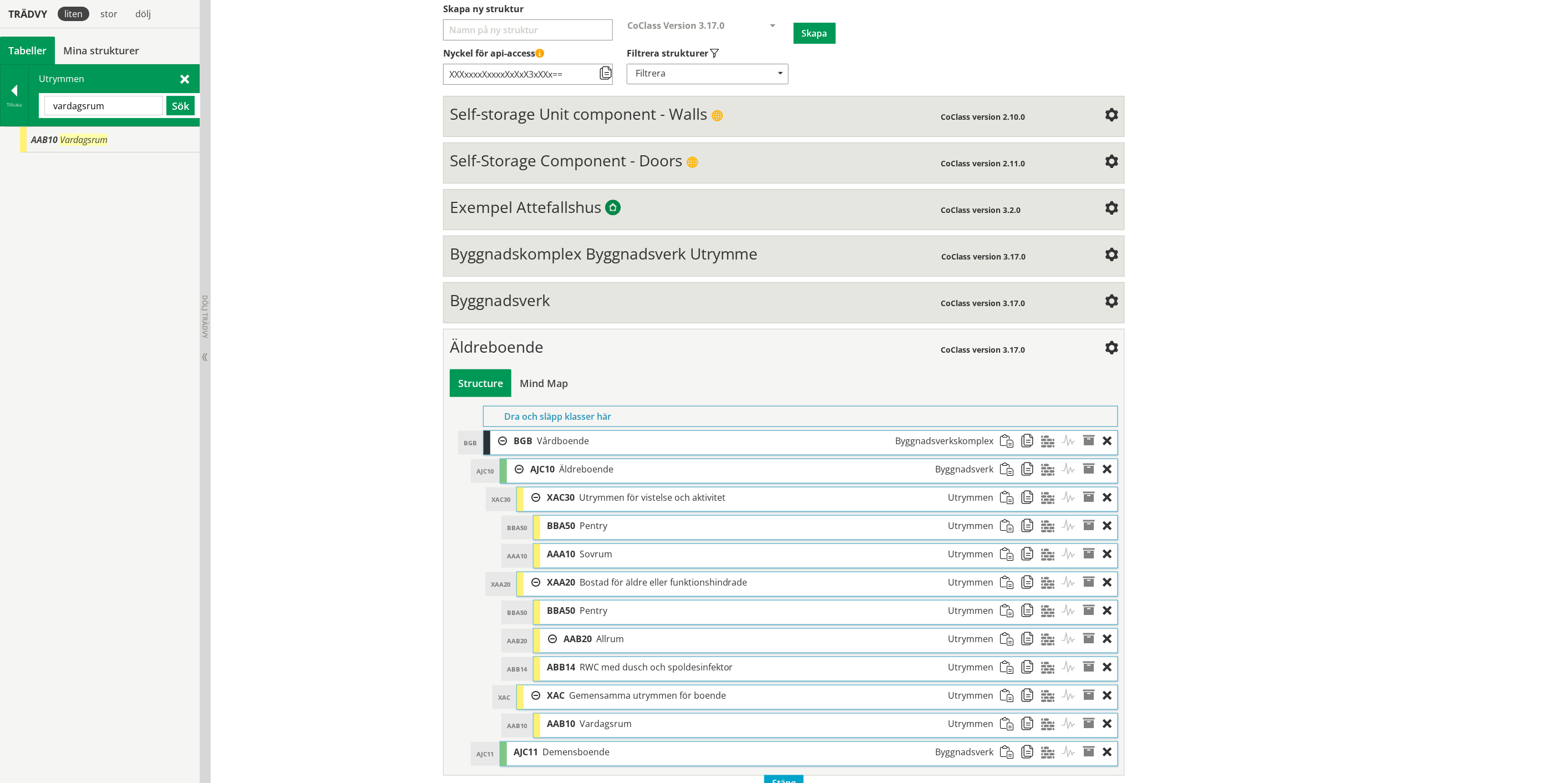
click at [93, 107] on input "vardagsrum" at bounding box center [104, 105] width 119 height 19
click at [184, 104] on button "Sök" at bounding box center [181, 105] width 28 height 19
drag, startPoint x: 62, startPoint y: 134, endPoint x: 595, endPoint y: 740, distance: 807.0
click at [595, 740] on div "Trädvy liten stor [GEOGRAPHIC_DATA] Tabeller Mina strukturer CoClass Version 3.…" at bounding box center [784, 378] width 1568 height 853
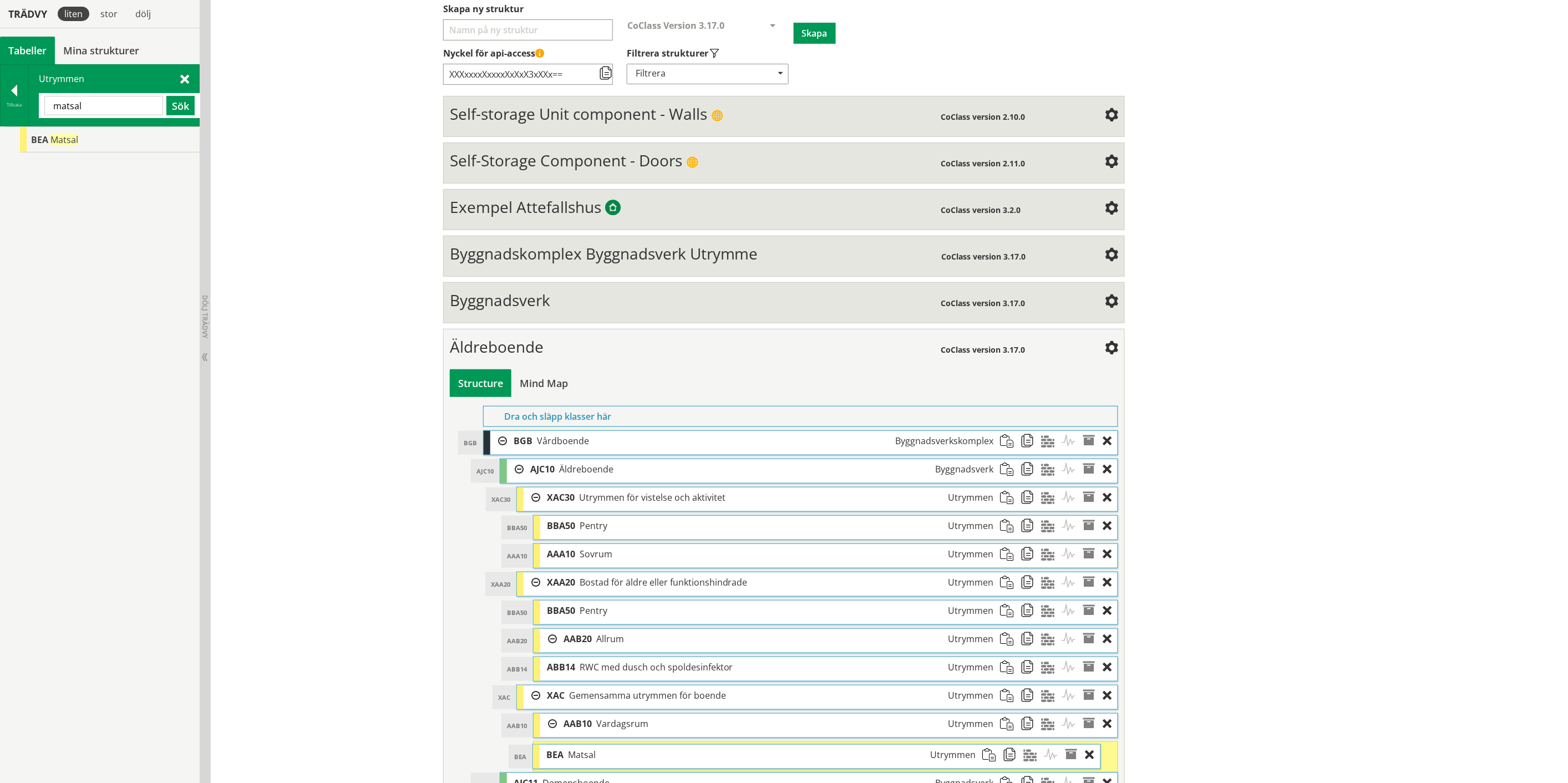
drag, startPoint x: 616, startPoint y: 759, endPoint x: 599, endPoint y: 761, distance: 17.1
click at [599, 761] on div "[PERSON_NAME] Utrymmen" at bounding box center [761, 755] width 443 height 20
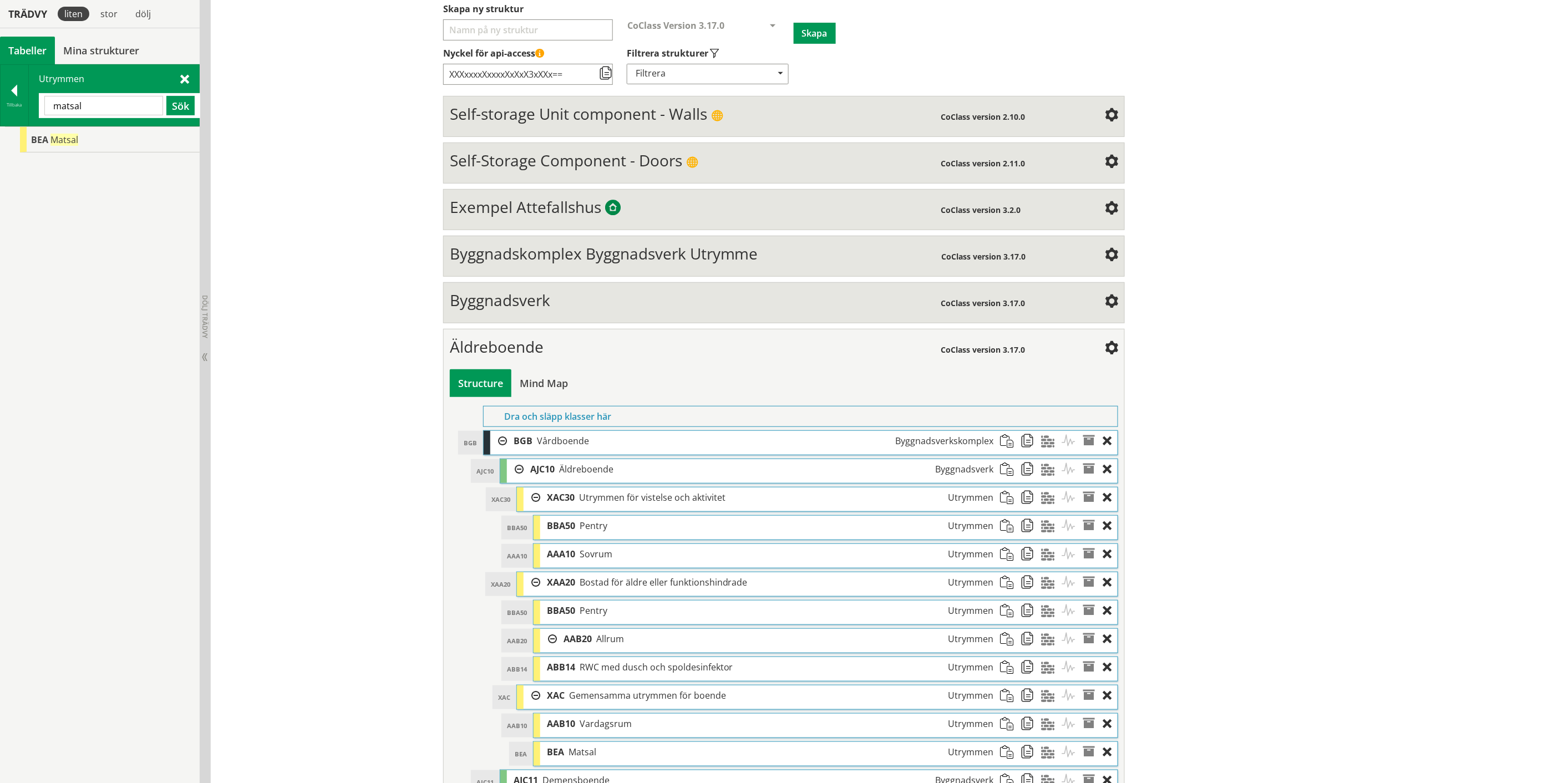
click at [70, 100] on input "matsal" at bounding box center [104, 105] width 119 height 19
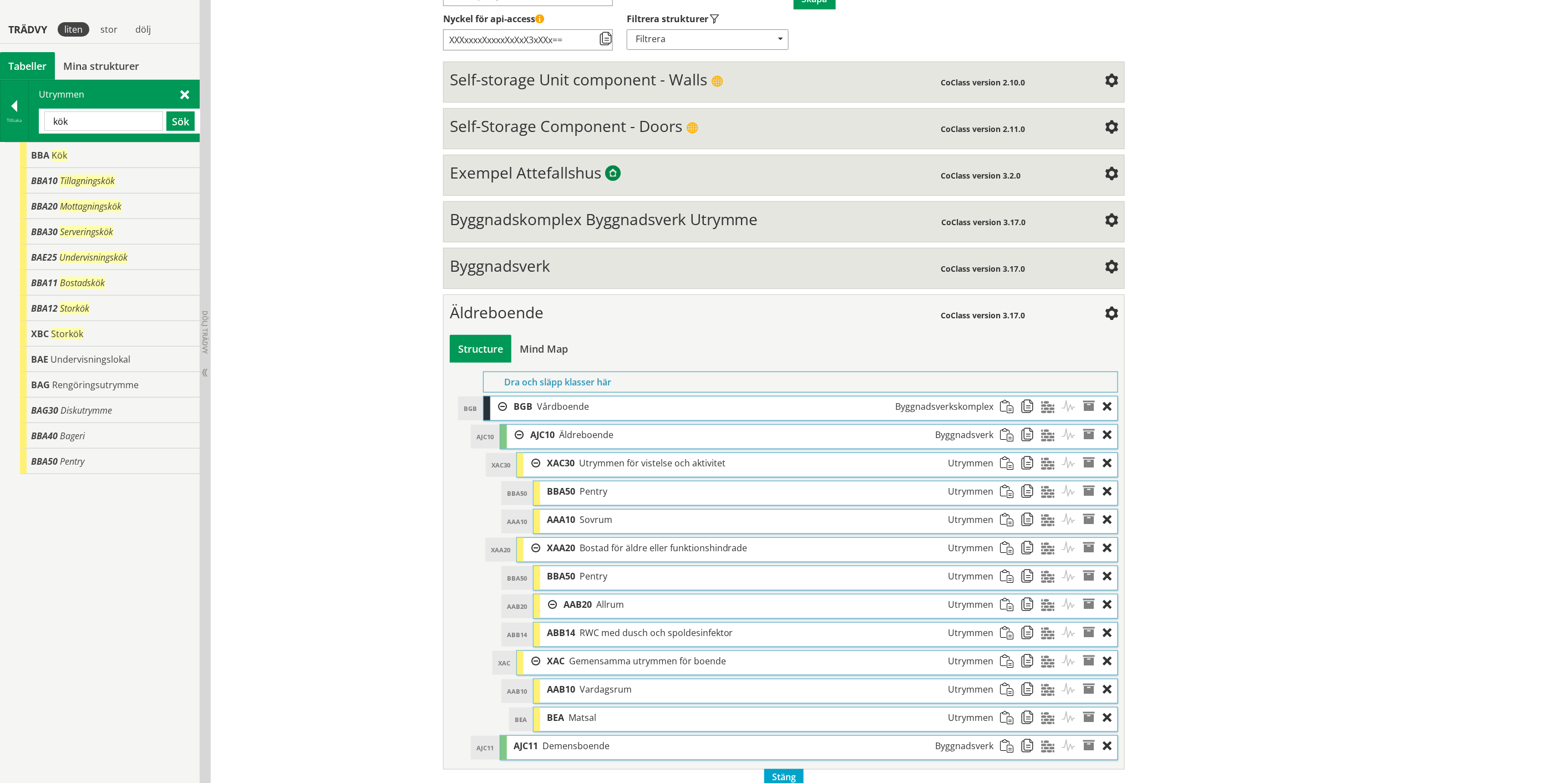
scroll to position [205, 0]
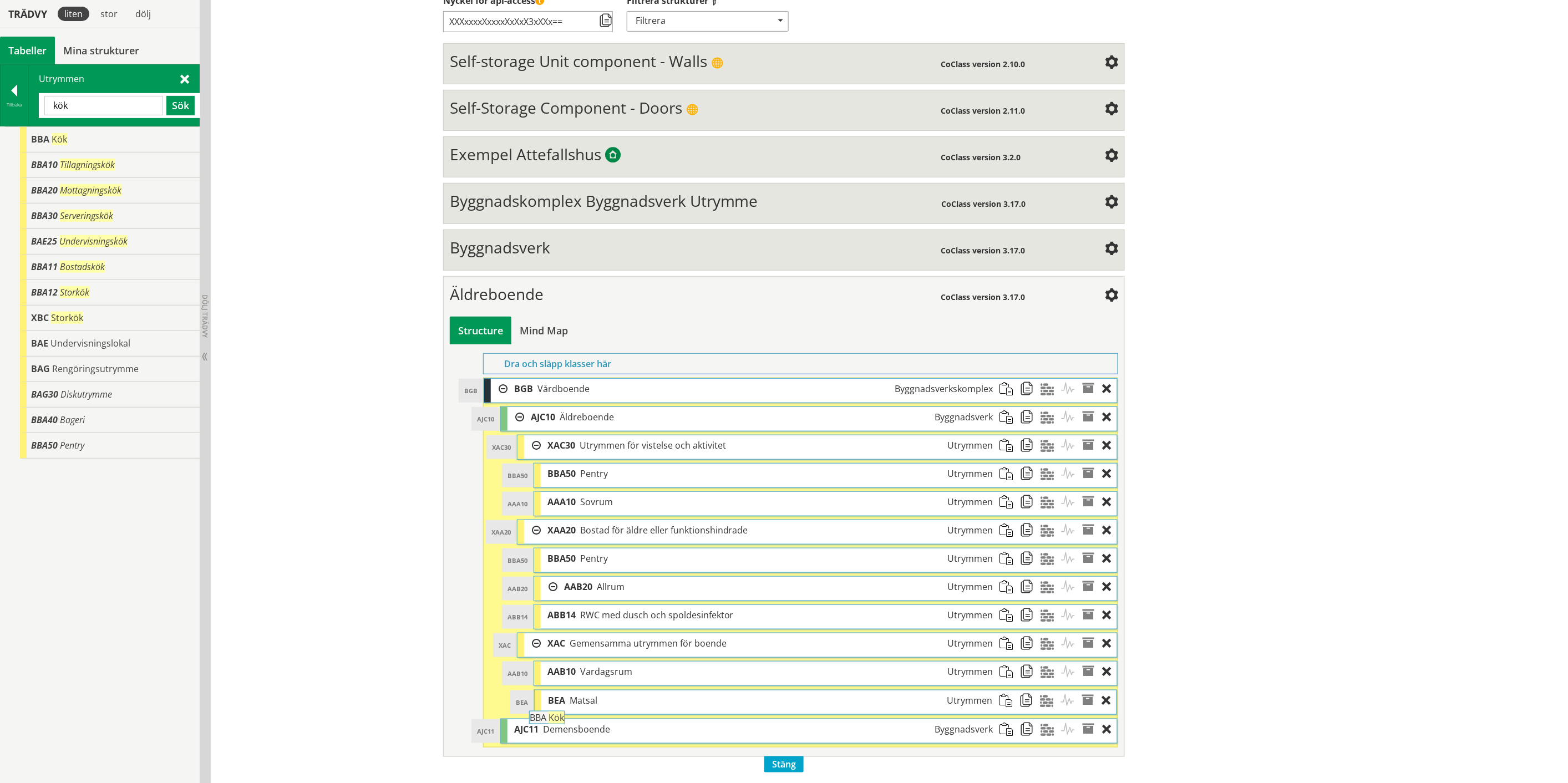
drag, startPoint x: 57, startPoint y: 138, endPoint x: 586, endPoint y: 722, distance: 788.0
click at [586, 722] on div "Trädvy liten stor [GEOGRAPHIC_DATA] Tabeller Mina strukturer CoClass Version 3.…" at bounding box center [784, 341] width 1568 height 885
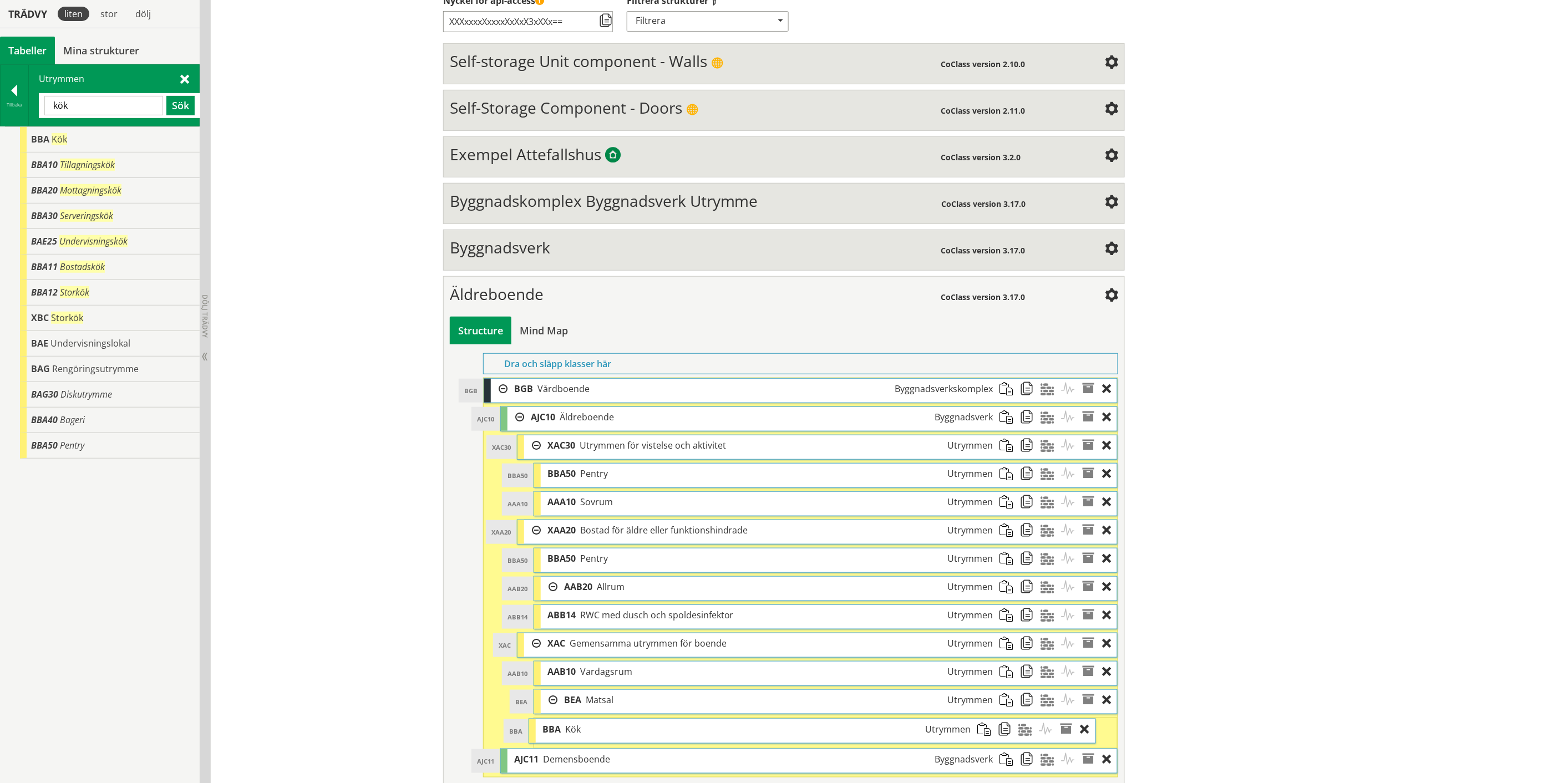
drag, startPoint x: 586, startPoint y: 730, endPoint x: 564, endPoint y: 731, distance: 22.0
click at [565, 731] on span "Kök" at bounding box center [572, 729] width 15 height 12
click at [62, 106] on input "kök" at bounding box center [104, 105] width 119 height 19
click at [62, 105] on input "kök" at bounding box center [104, 105] width 119 height 19
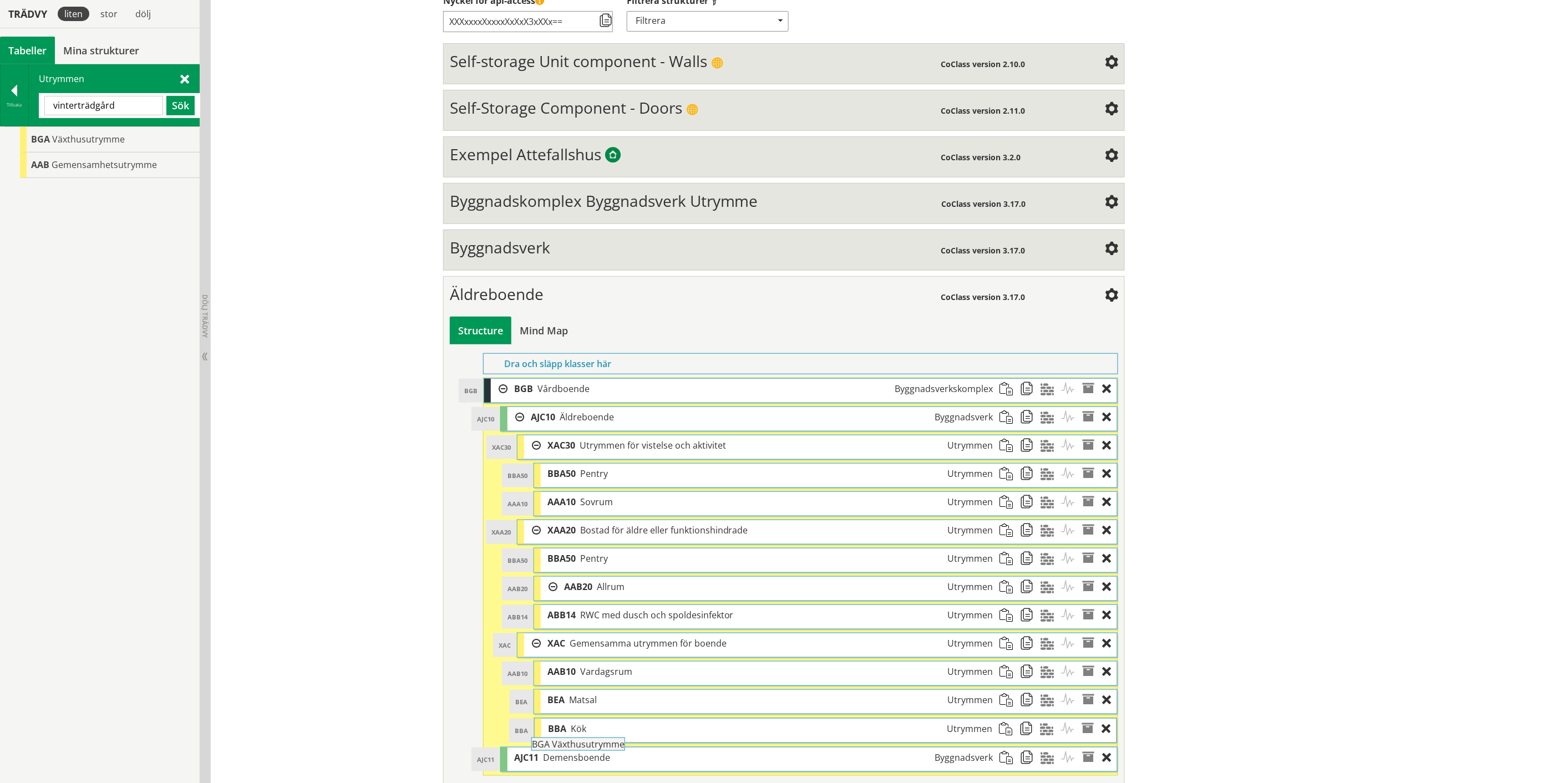
drag, startPoint x: 80, startPoint y: 142, endPoint x: 611, endPoint y: 752, distance: 808.7
click at [611, 752] on div "Trädvy liten stor [GEOGRAPHIC_DATA] Tabeller Mina strukturer CoClass Version 3.…" at bounding box center [784, 355] width 1568 height 913
drag, startPoint x: 612, startPoint y: 756, endPoint x: 595, endPoint y: 756, distance: 17.0
click at [595, 756] on span "Växthusutrymme" at bounding box center [606, 757] width 73 height 12
click at [120, 105] on input "vinterträdgård" at bounding box center [104, 105] width 119 height 19
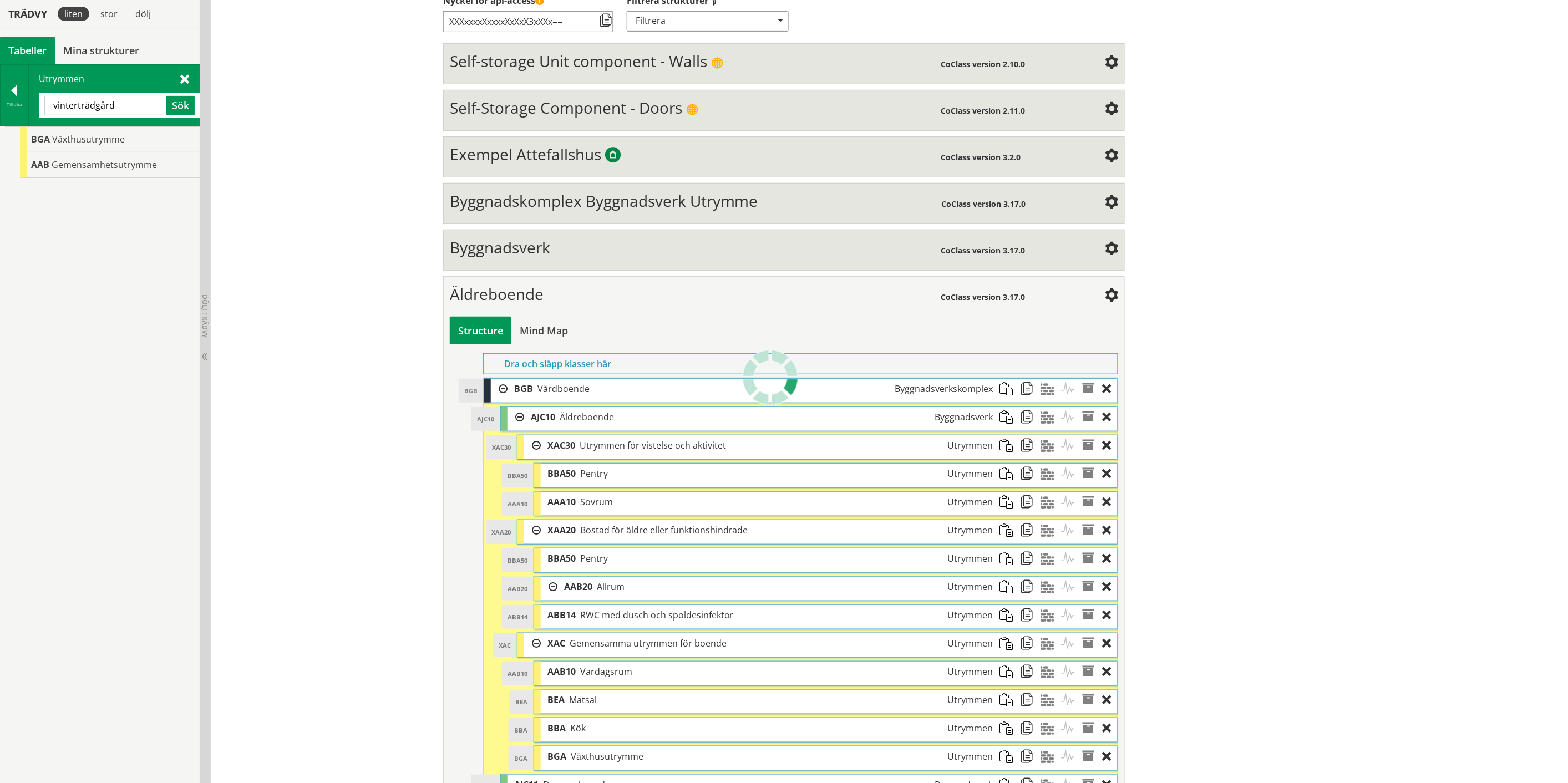
click at [84, 107] on input "vinterträdgård" at bounding box center [104, 105] width 119 height 19
click at [181, 106] on button "Sök" at bounding box center [181, 105] width 28 height 19
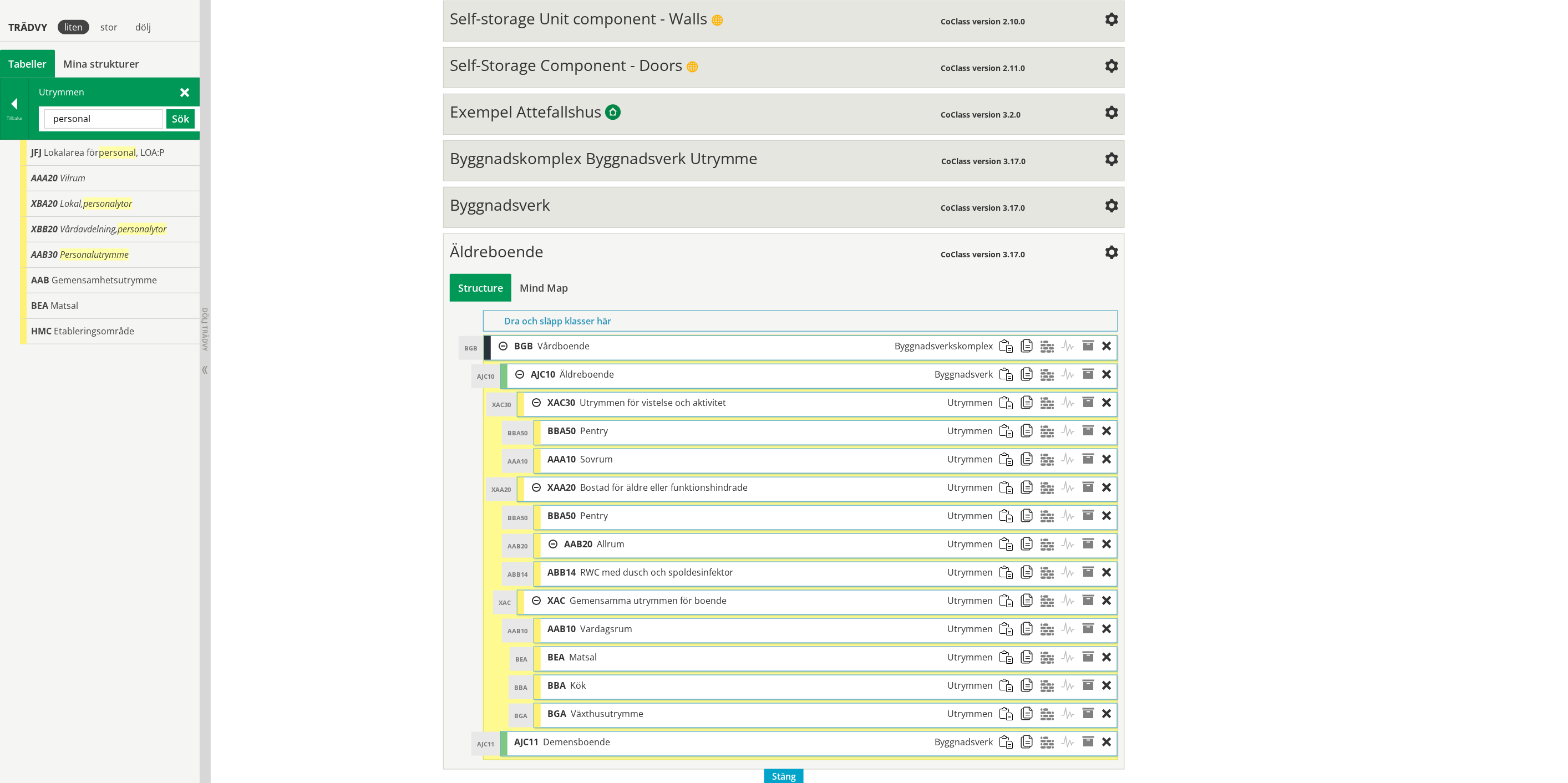
scroll to position [267, 0]
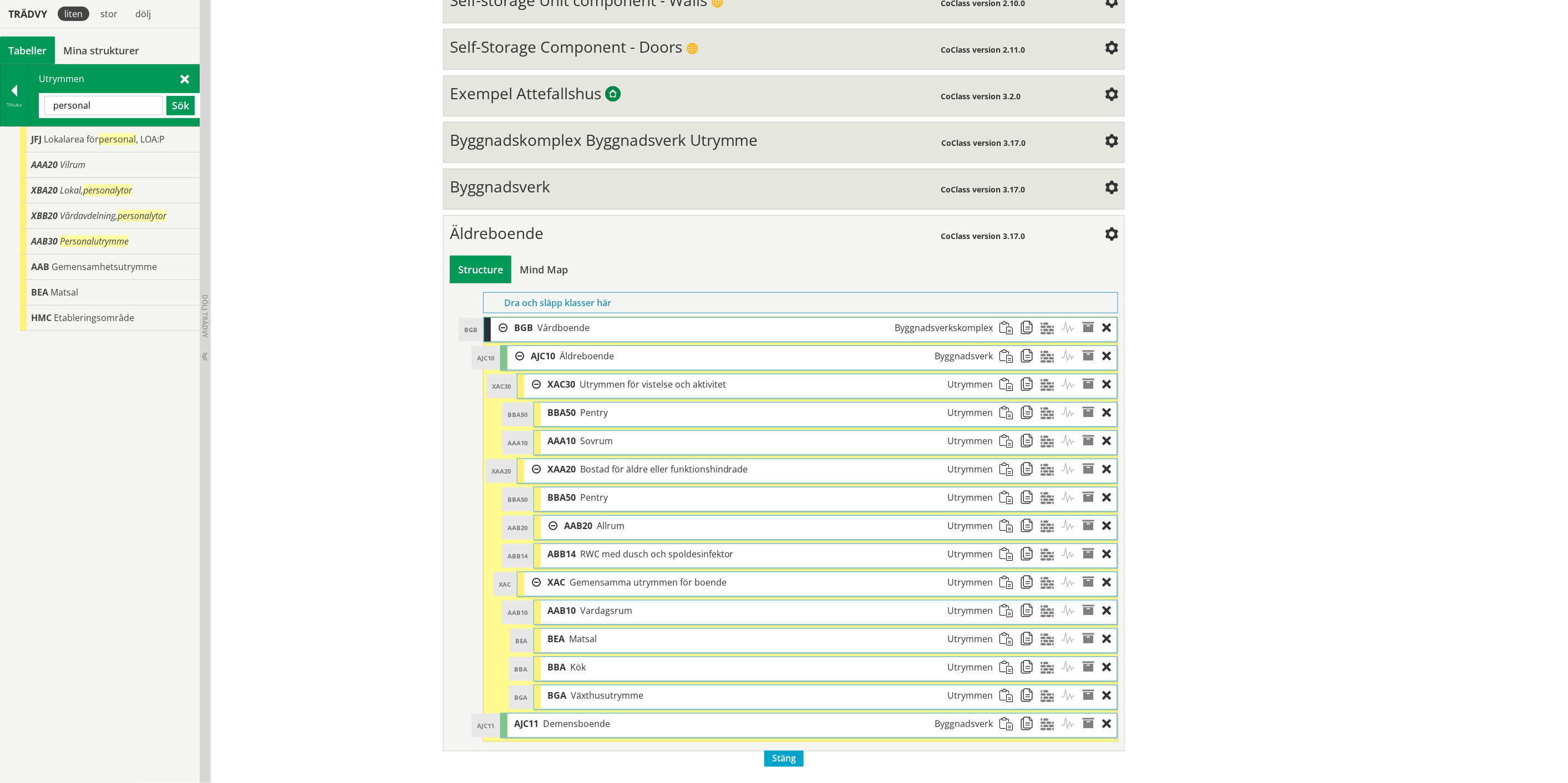
click at [75, 103] on input "personal" at bounding box center [104, 105] width 119 height 19
click at [181, 105] on button "Sök" at bounding box center [181, 105] width 28 height 19
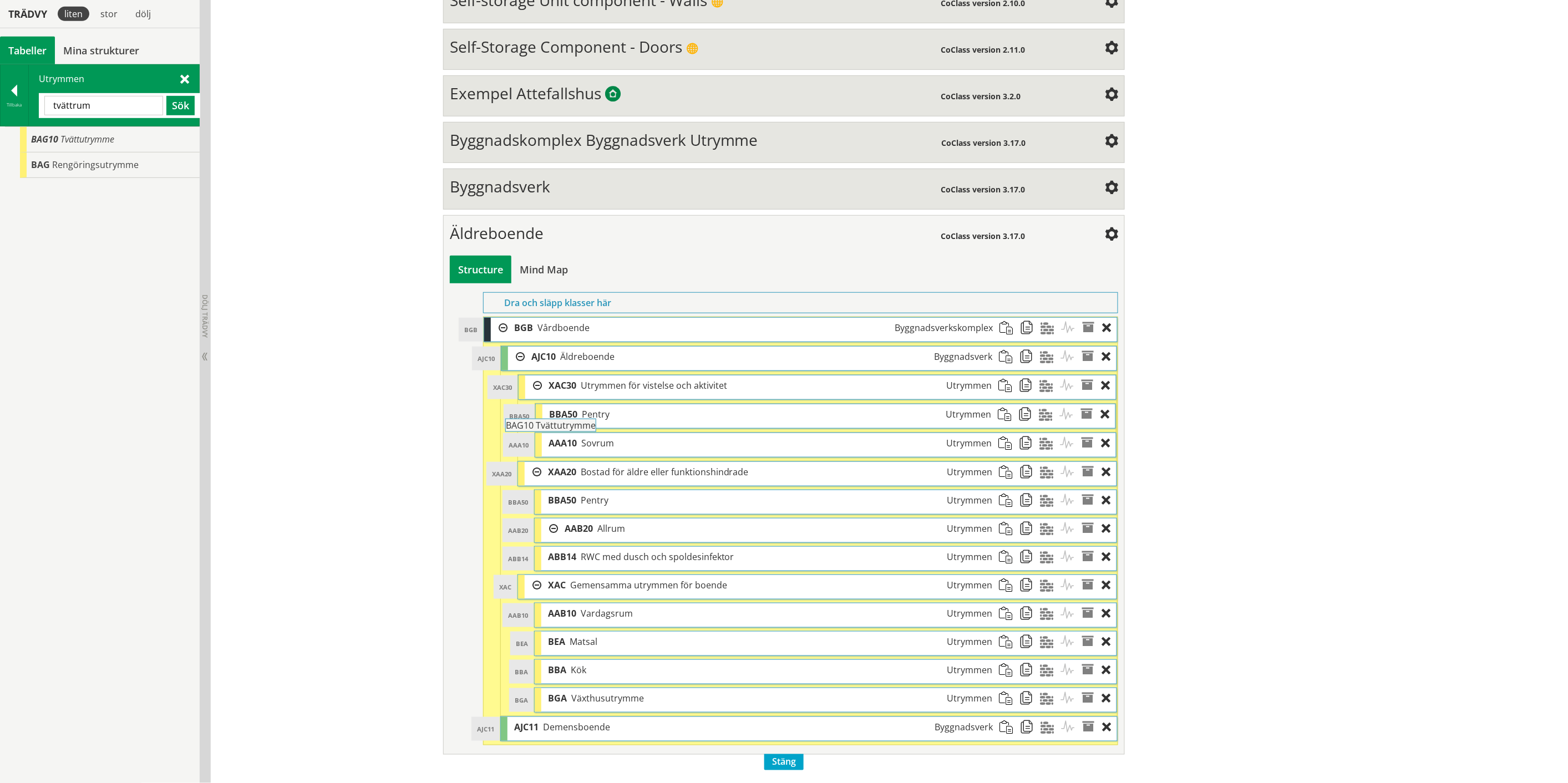
drag, startPoint x: 103, startPoint y: 138, endPoint x: 608, endPoint y: 429, distance: 582.8
click at [608, 429] on div "Trädvy liten stor [GEOGRAPHIC_DATA] Tabeller Mina strukturer CoClass Version 3.…" at bounding box center [784, 310] width 1568 height 946
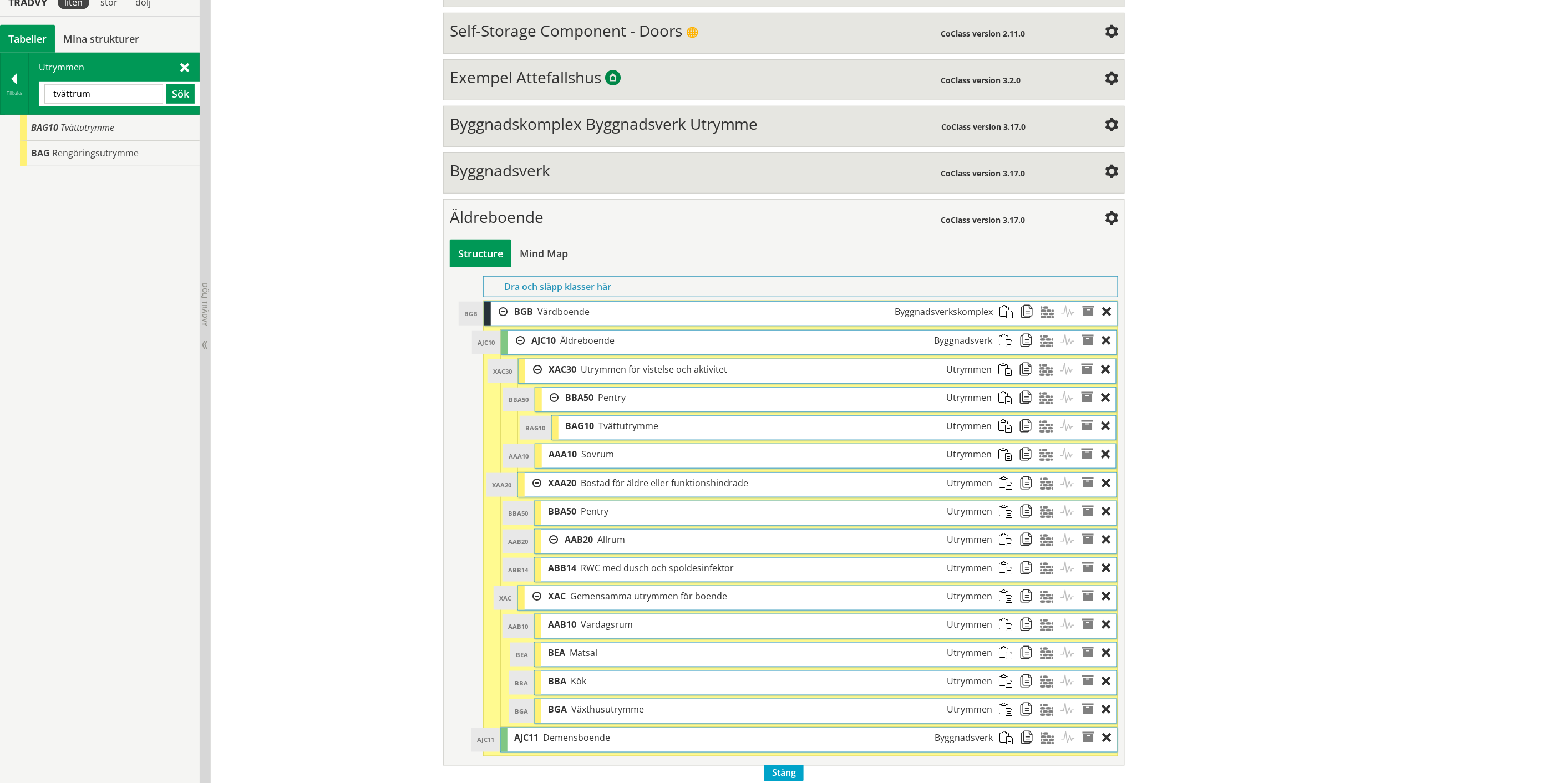
scroll to position [297, 0]
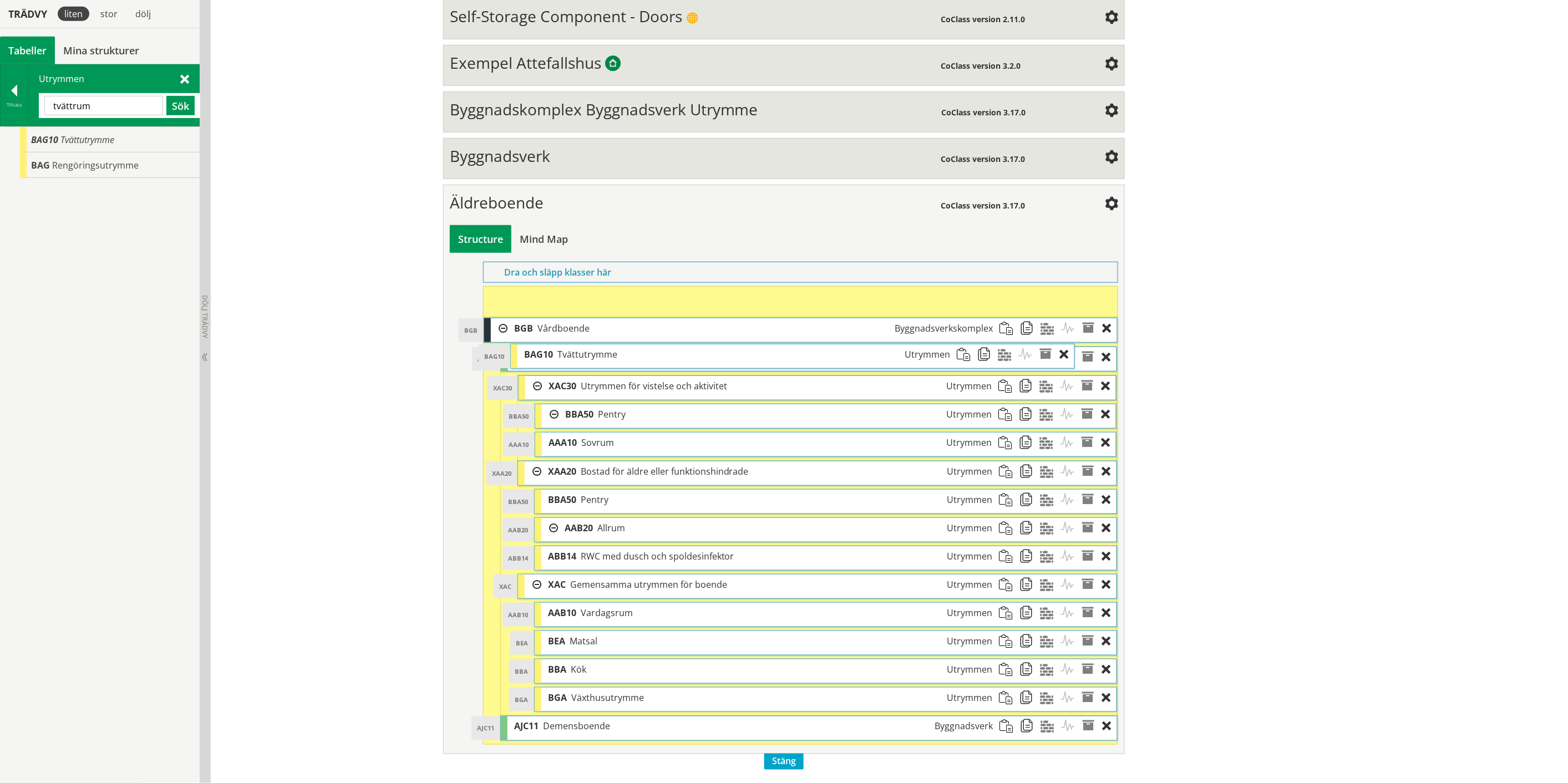
drag, startPoint x: 608, startPoint y: 417, endPoint x: 567, endPoint y: 359, distance: 71.0
click at [567, 359] on span "Tvättutrymme" at bounding box center [587, 354] width 60 height 12
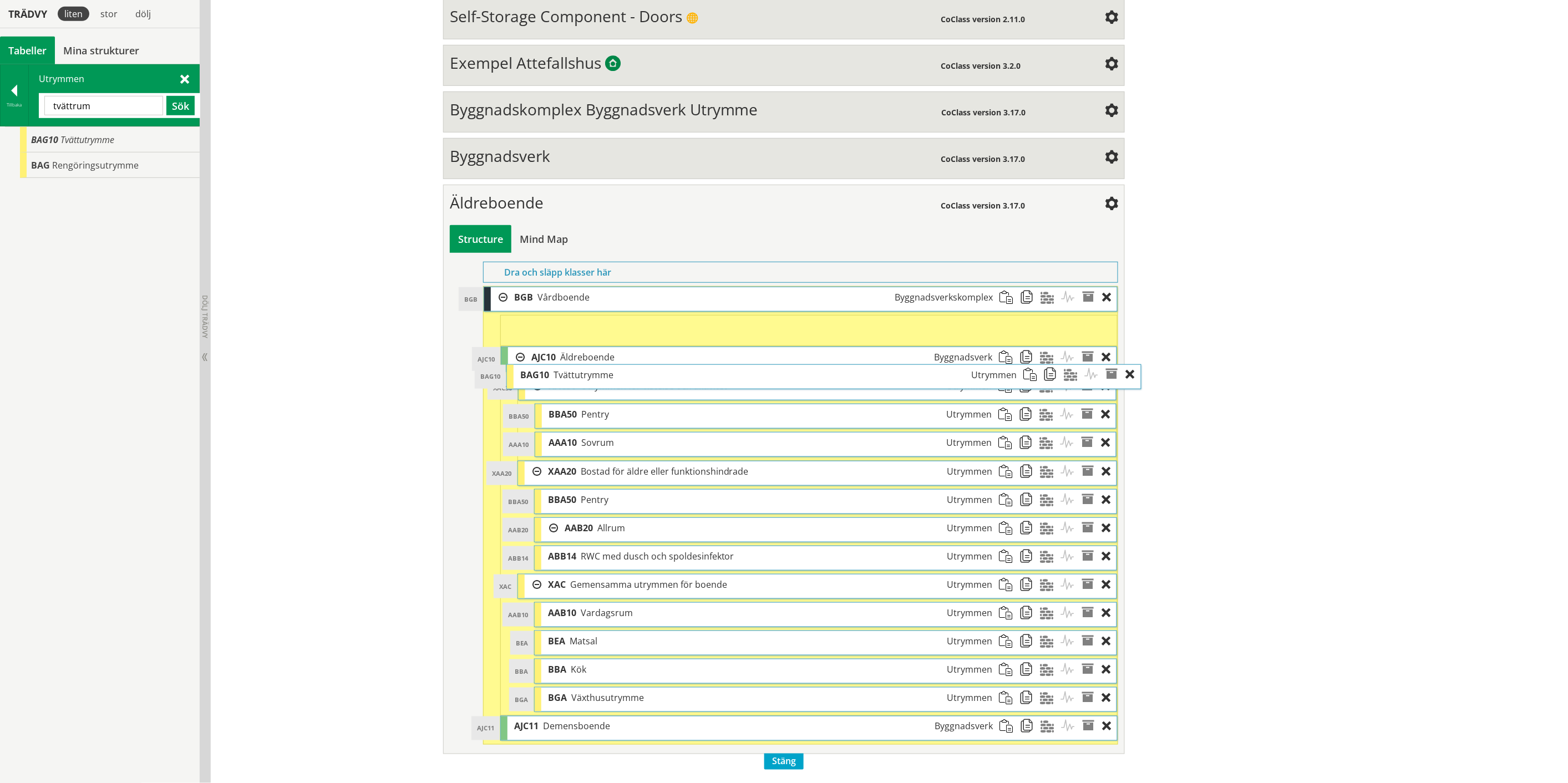
drag, startPoint x: 578, startPoint y: 295, endPoint x: 601, endPoint y: 373, distance: 81.3
click at [601, 373] on span "Tvättutrymme" at bounding box center [583, 375] width 60 height 12
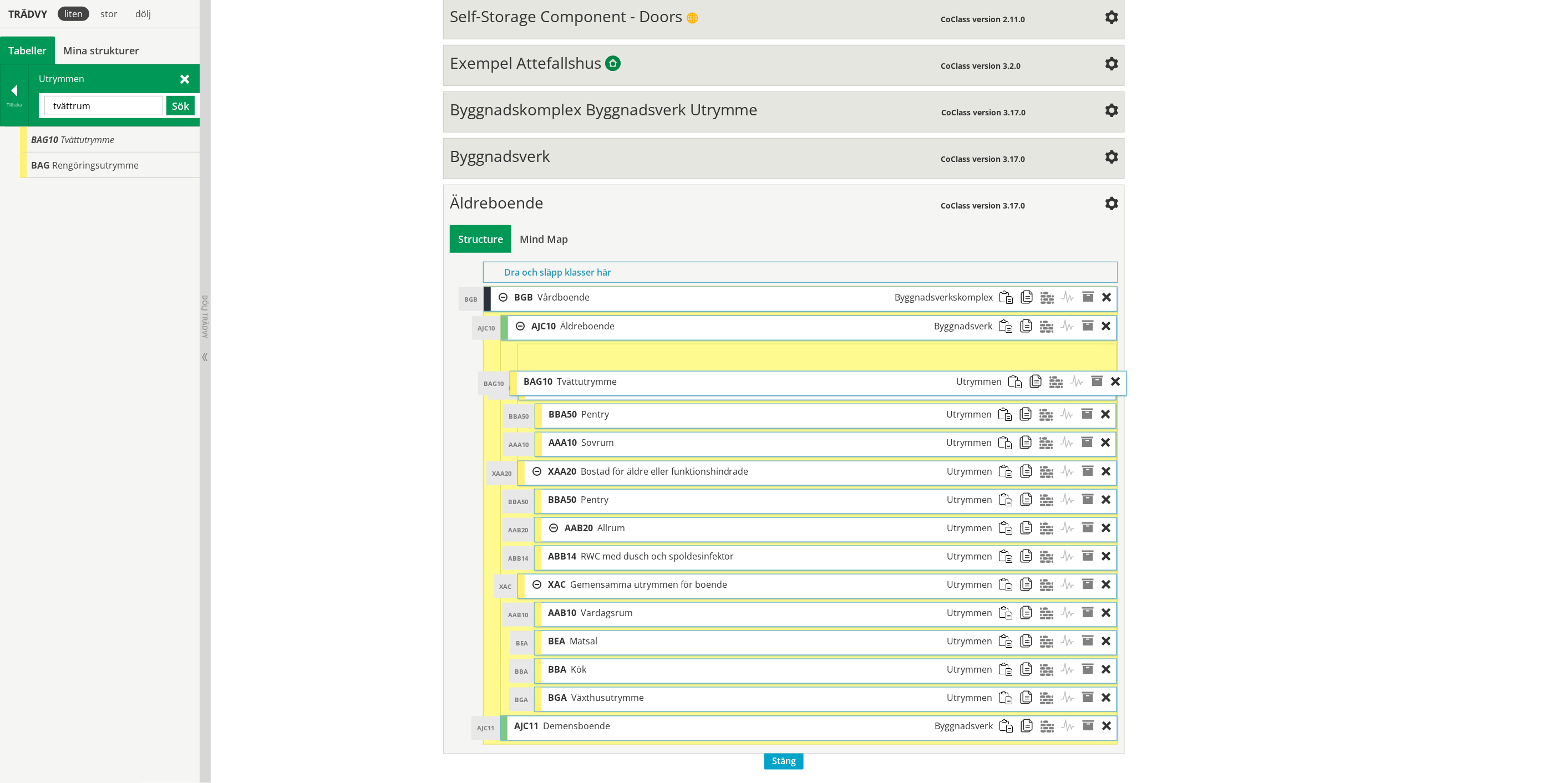
drag, startPoint x: 597, startPoint y: 331, endPoint x: 606, endPoint y: 387, distance: 56.7
click at [606, 387] on span "Tvättutrymme" at bounding box center [586, 381] width 60 height 12
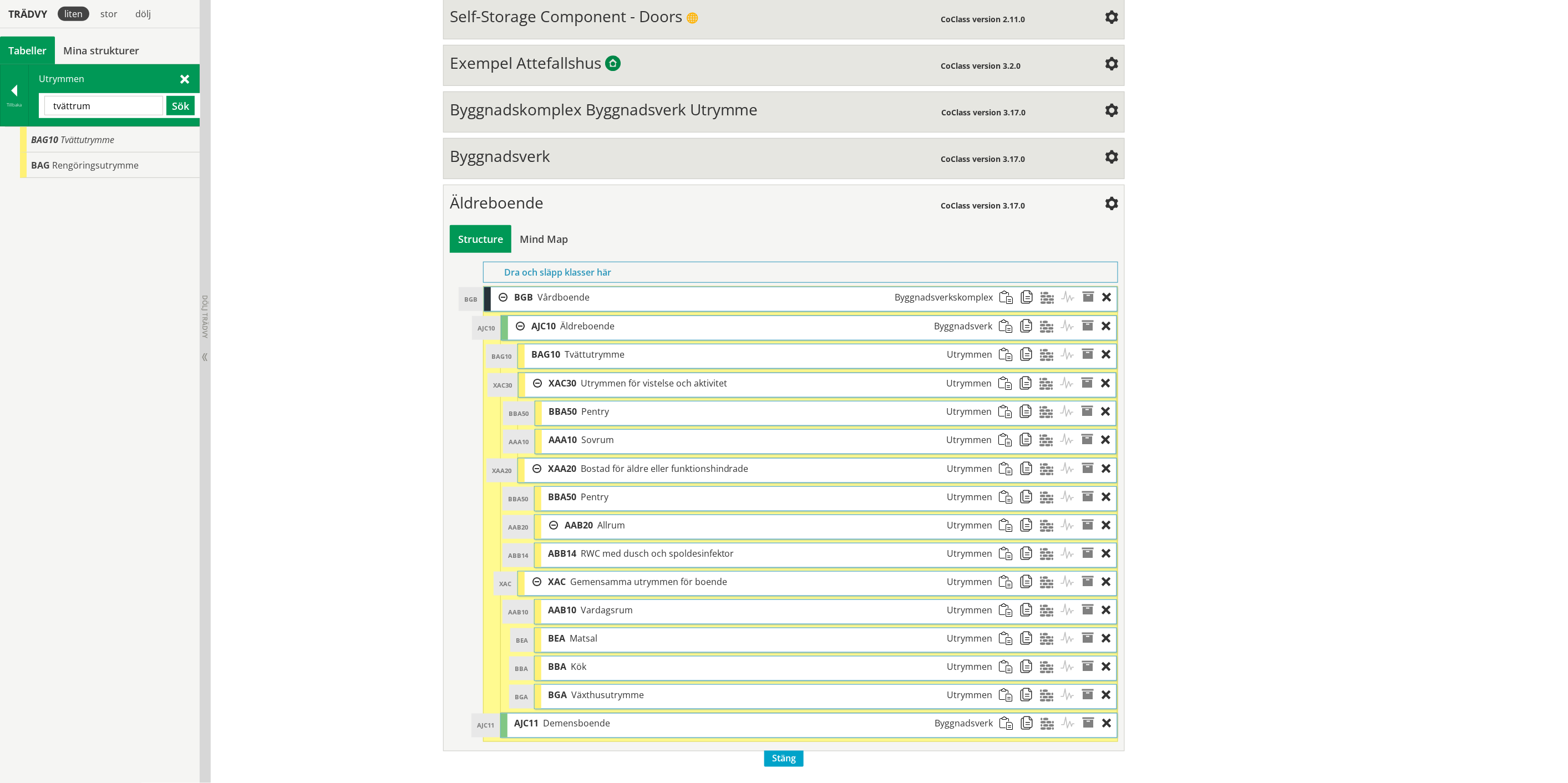
click at [66, 111] on input "tvättrum" at bounding box center [104, 105] width 119 height 19
click at [66, 104] on input "karridor" at bounding box center [104, 105] width 119 height 19
click at [65, 104] on input "karridor" at bounding box center [104, 105] width 119 height 19
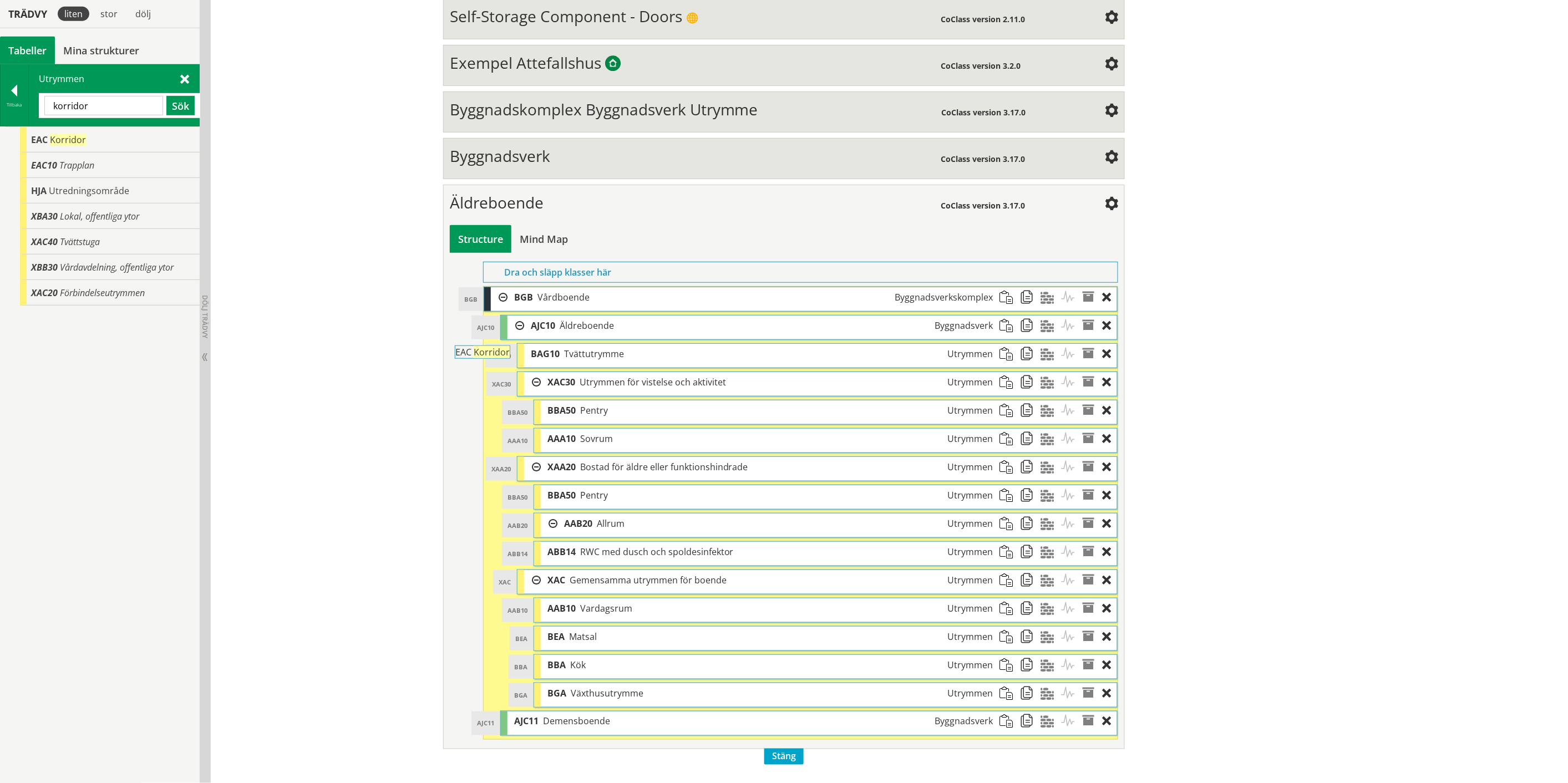
drag, startPoint x: 56, startPoint y: 142, endPoint x: 511, endPoint y: 361, distance: 505.0
click at [511, 361] on div "Trädvy liten stor [GEOGRAPHIC_DATA] Tabeller Mina strukturer CoClass Version 3.…" at bounding box center [784, 295] width 1568 height 976
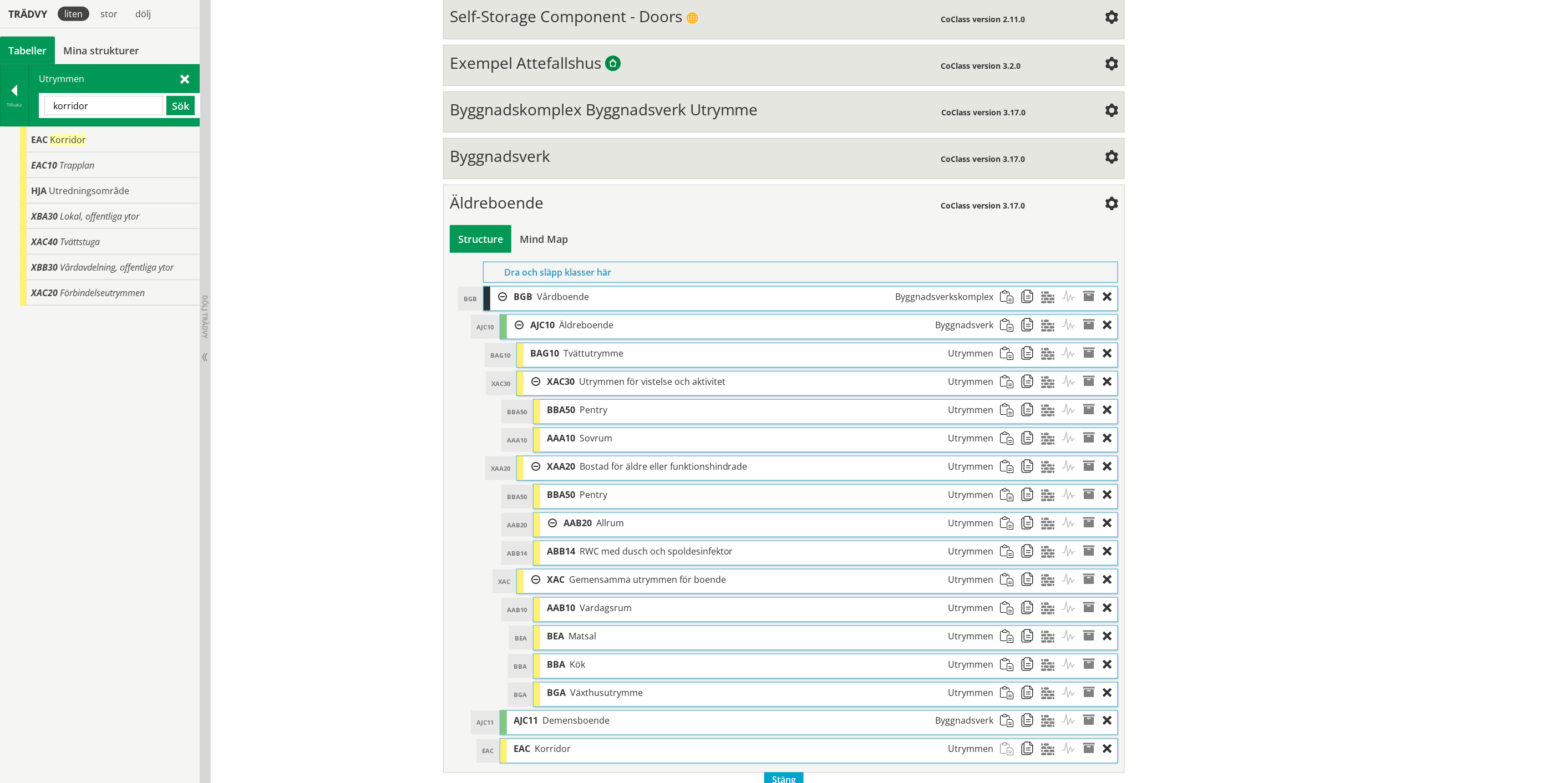
click at [60, 101] on input "korridor" at bounding box center [104, 105] width 119 height 19
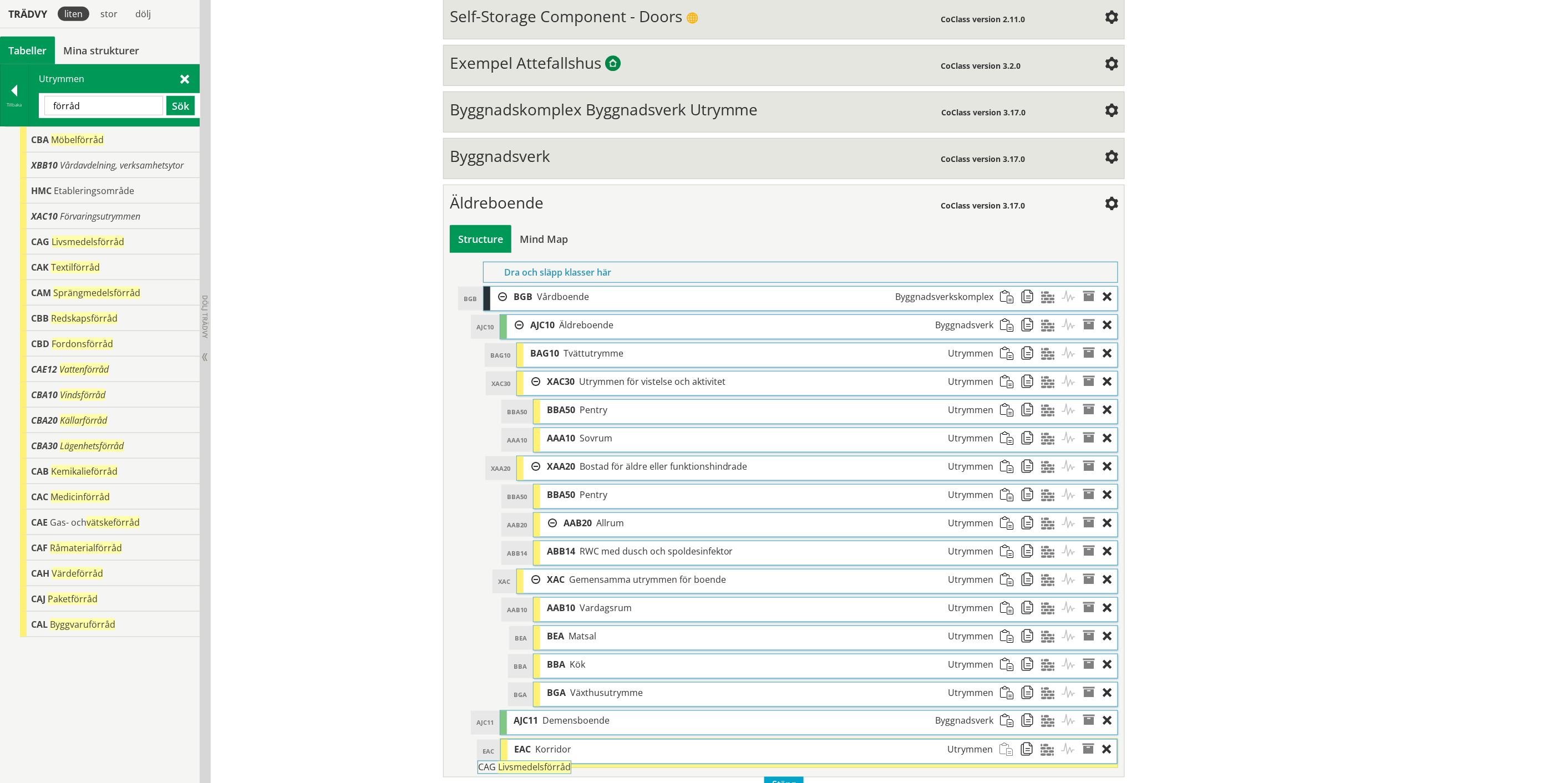
scroll to position [320, 0]
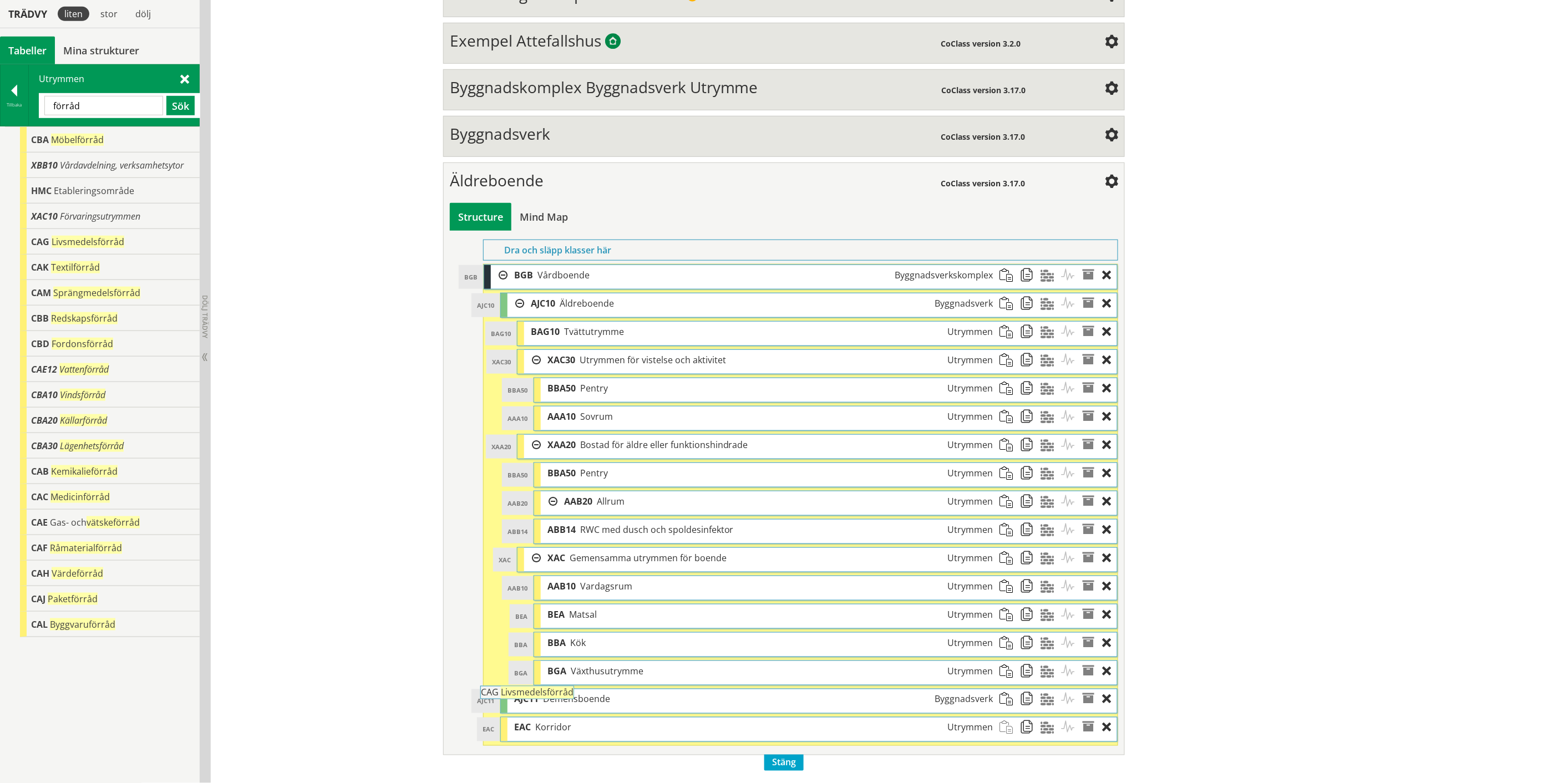
drag, startPoint x: 90, startPoint y: 237, endPoint x: 570, endPoint y: 694, distance: 662.8
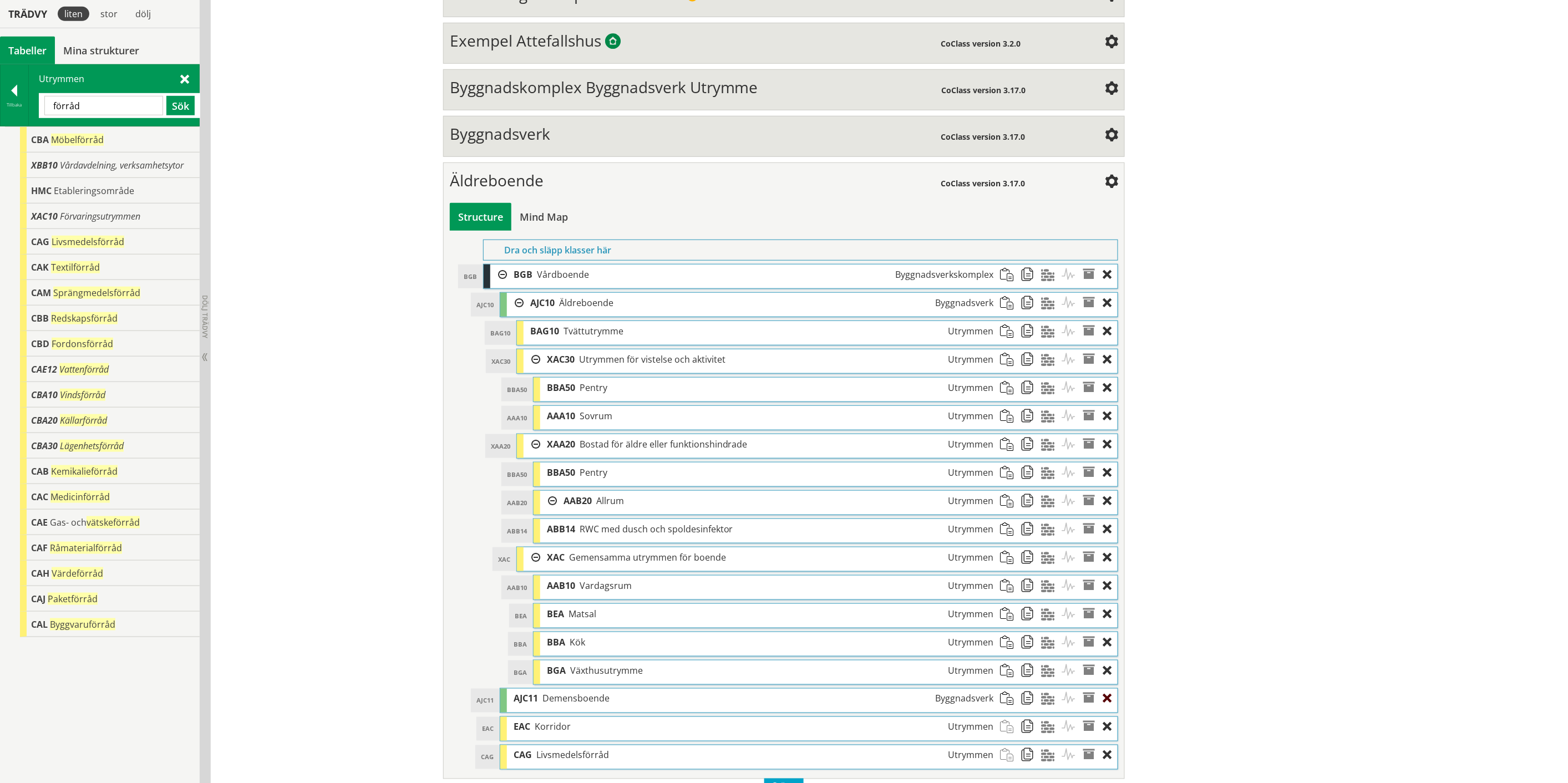
click at [1106, 705] on div at bounding box center [1110, 699] width 15 height 20
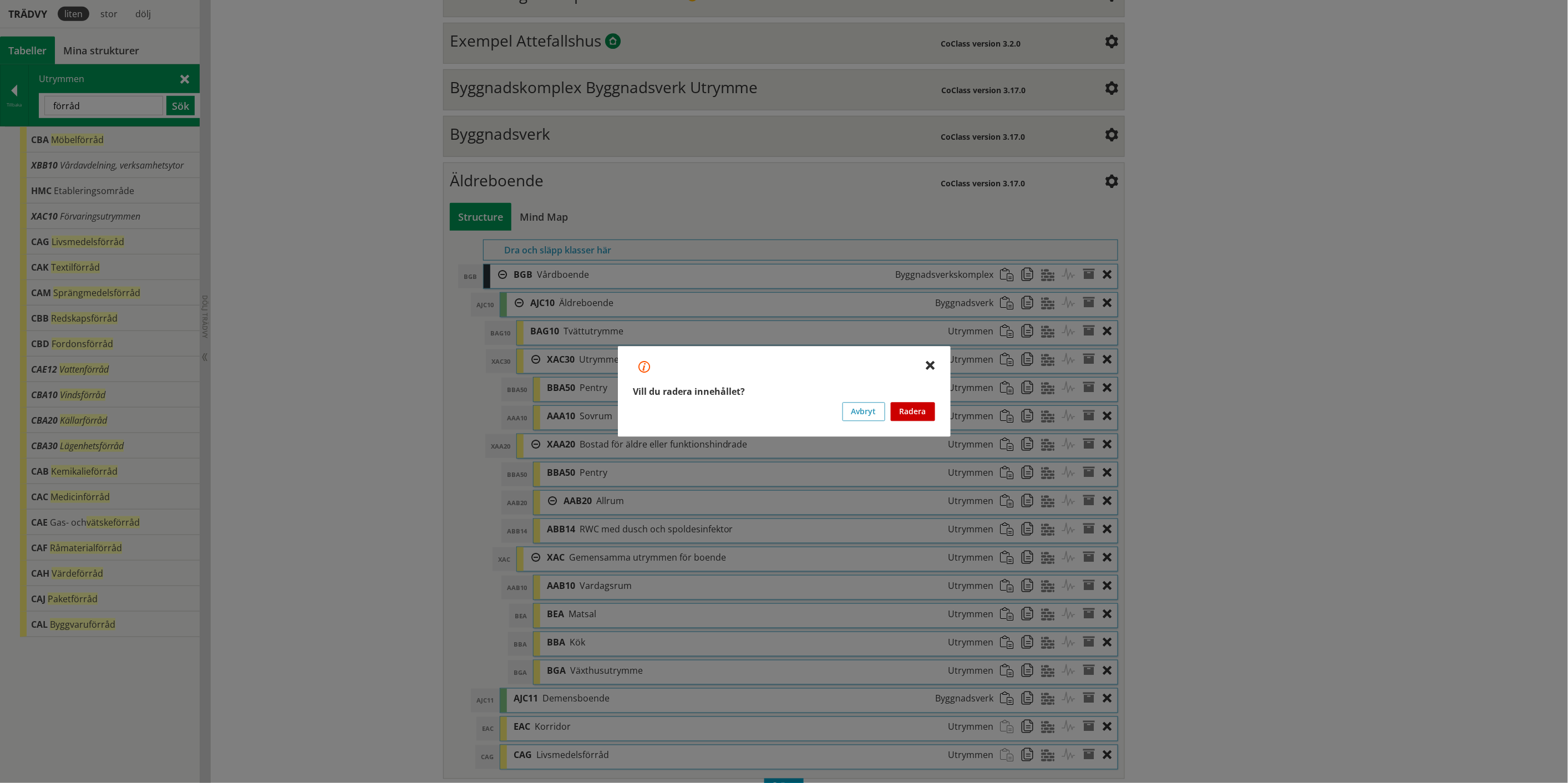
click at [916, 408] on button "Radera" at bounding box center [913, 412] width 45 height 19
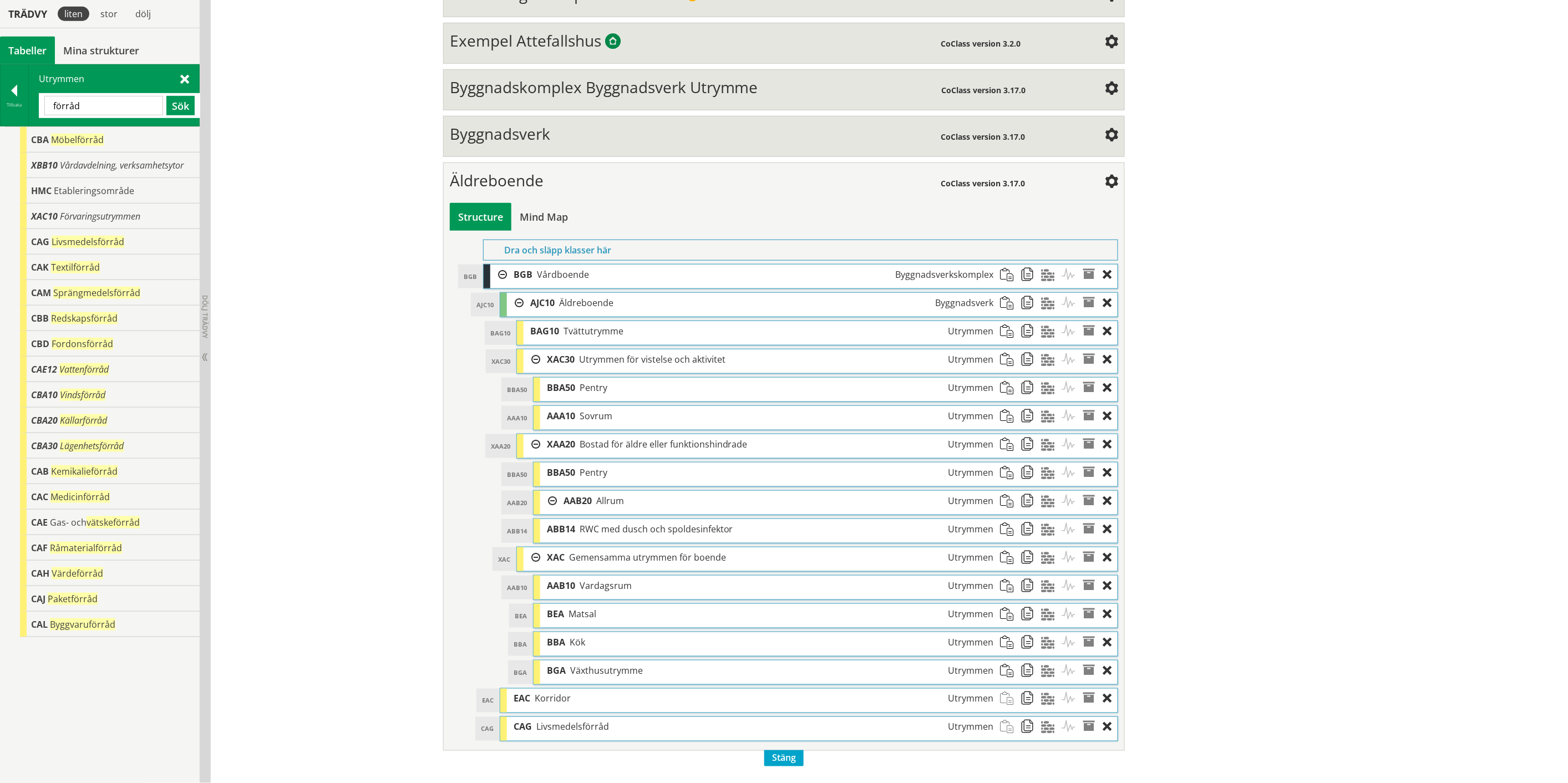
click at [57, 103] on input "förråd" at bounding box center [104, 105] width 119 height 19
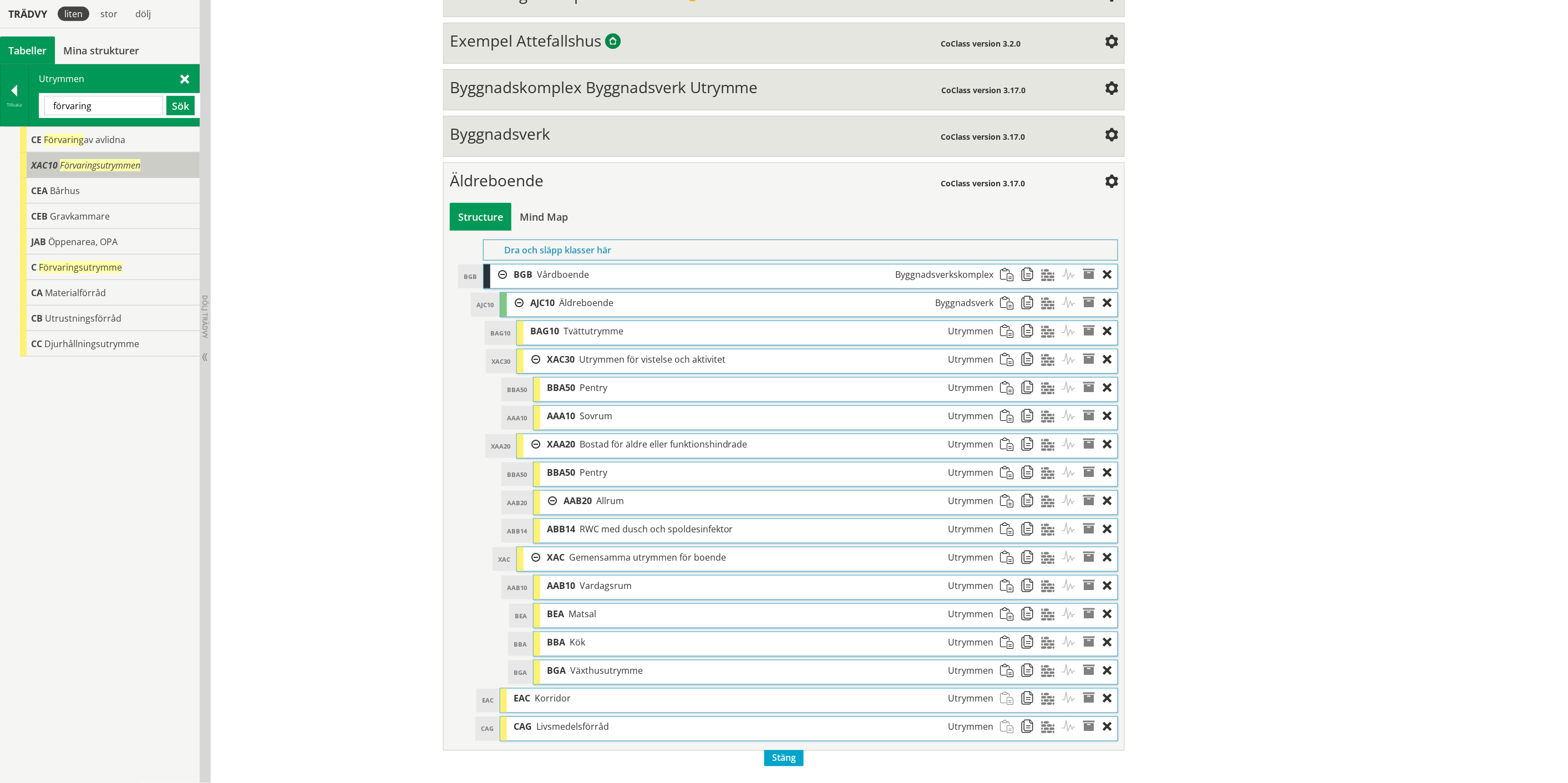
click at [94, 165] on span "Förvaringsutrymmen" at bounding box center [100, 165] width 80 height 12
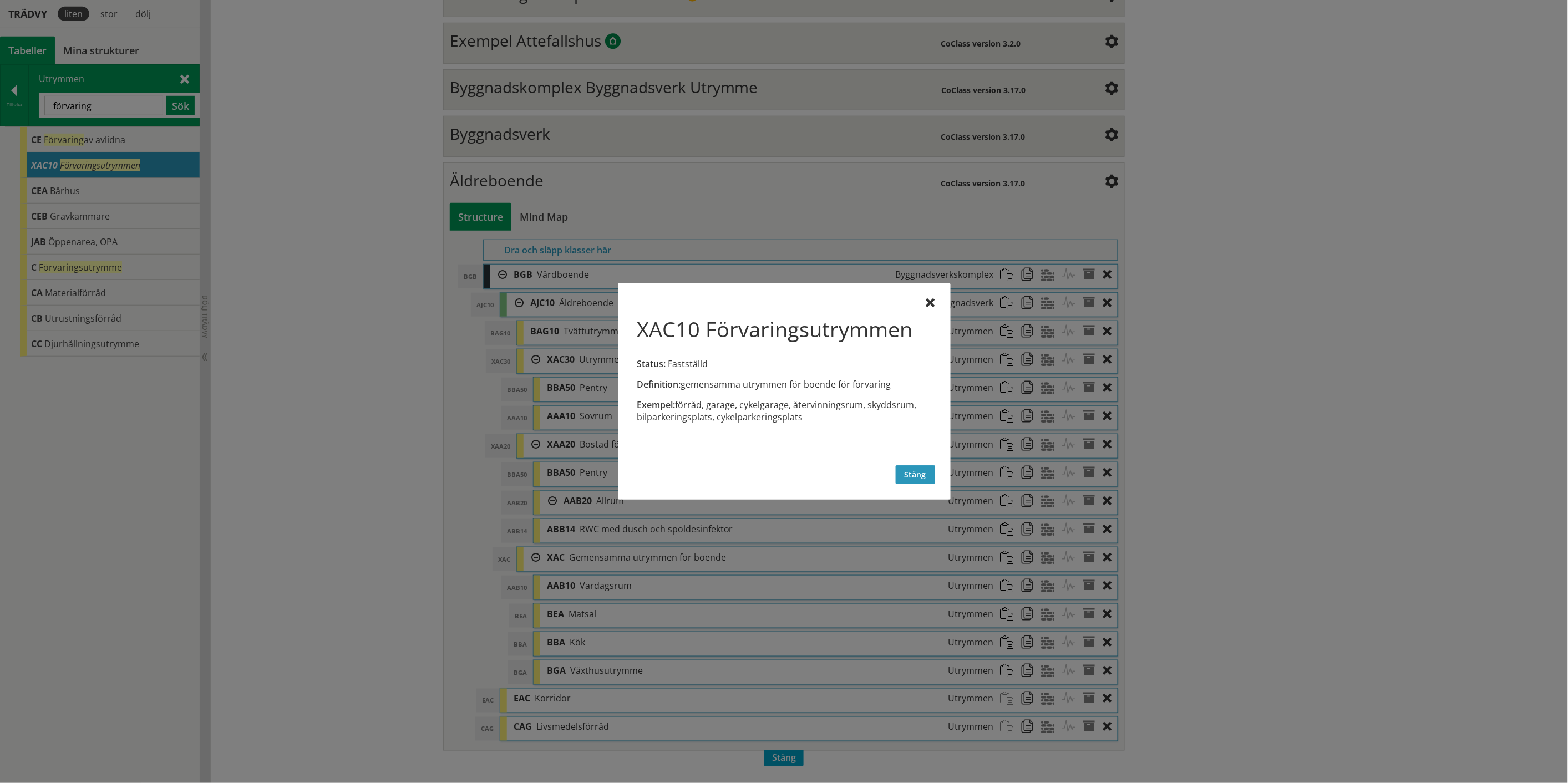
click at [915, 466] on button "Stäng" at bounding box center [915, 475] width 40 height 19
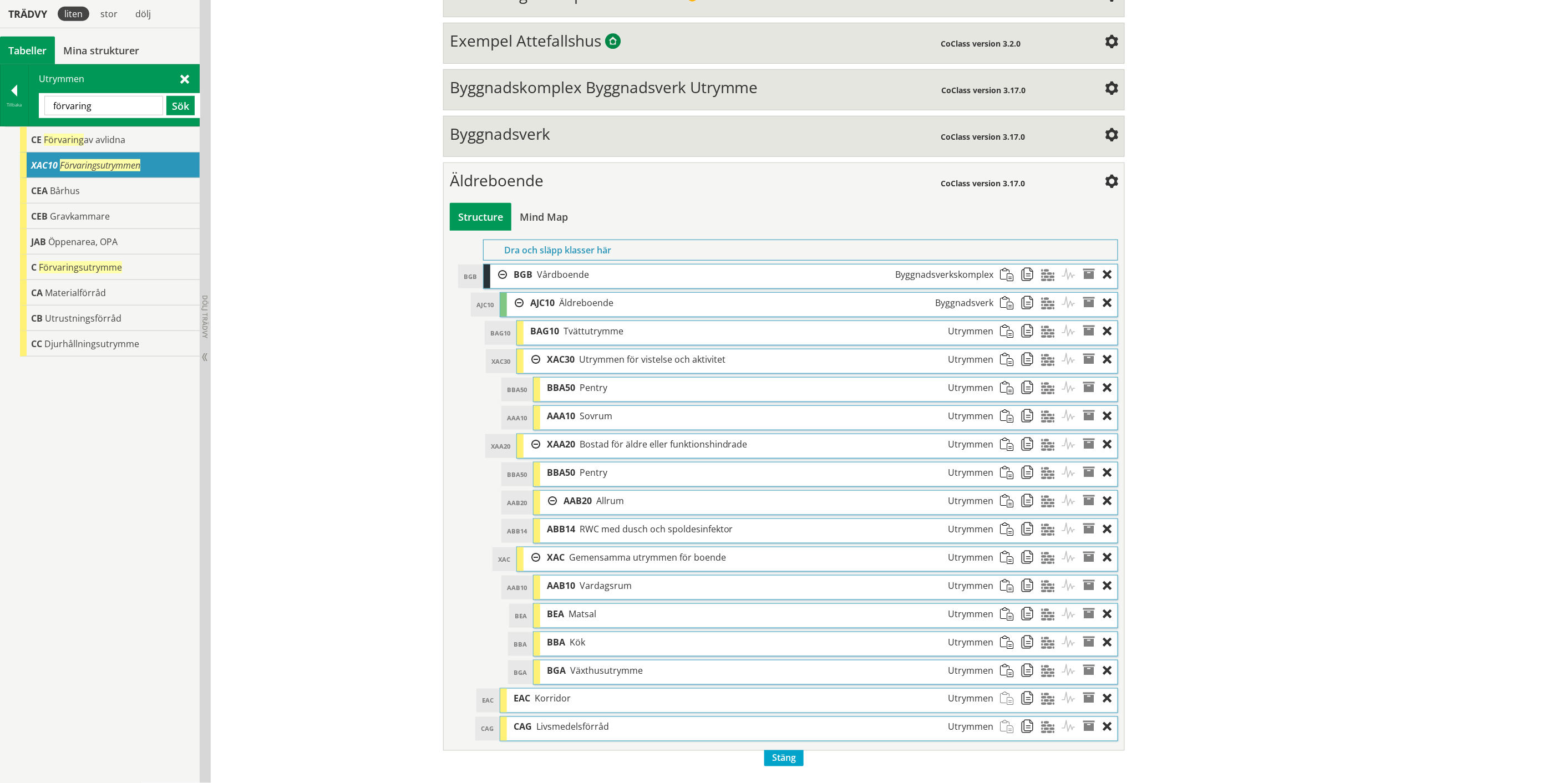
click at [104, 107] on input "förvaring" at bounding box center [104, 105] width 119 height 19
click at [80, 104] on input "förvaring" at bounding box center [104, 105] width 119 height 19
click at [73, 104] on input "förvaring" at bounding box center [104, 105] width 119 height 19
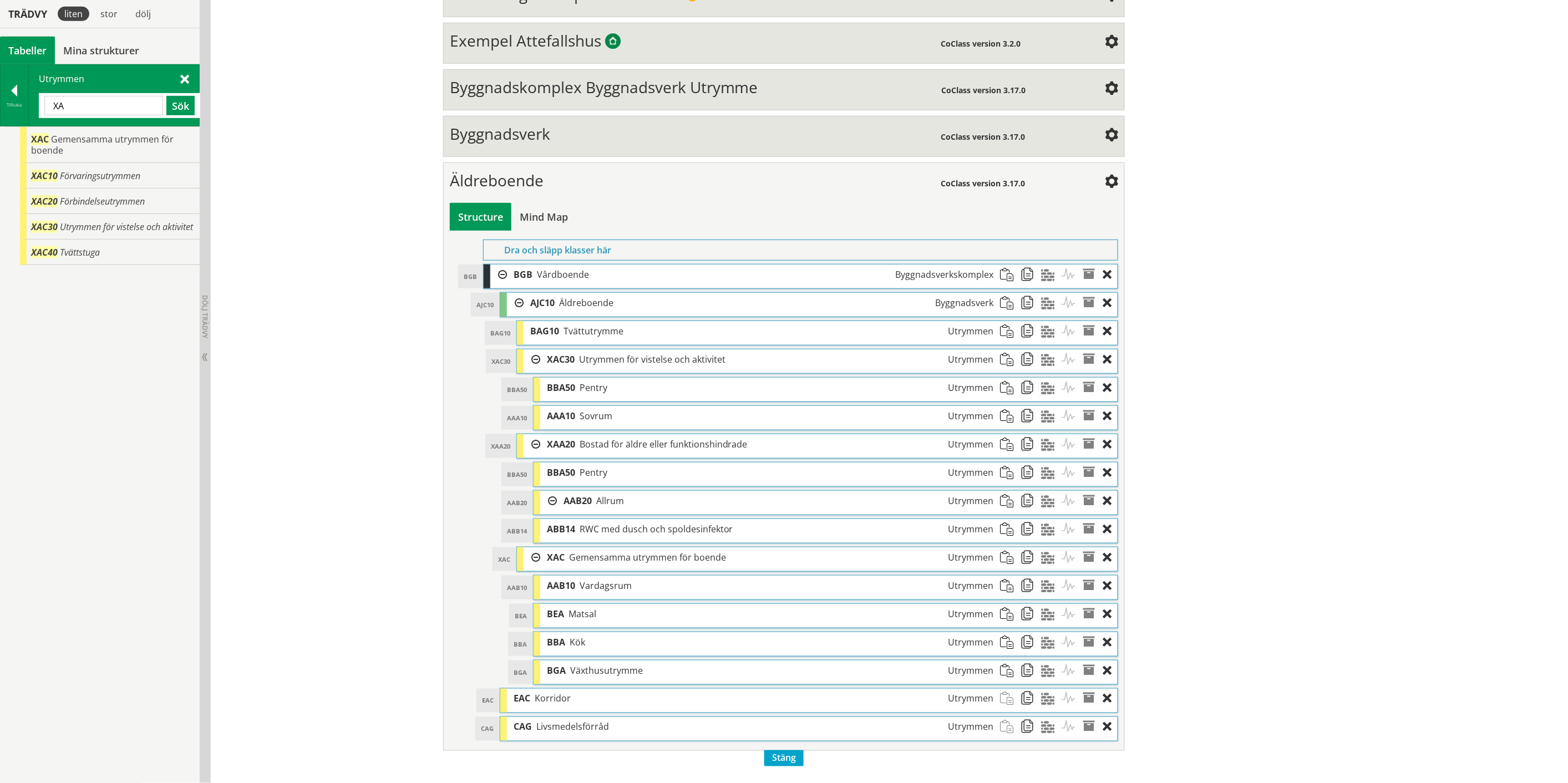
type input "X"
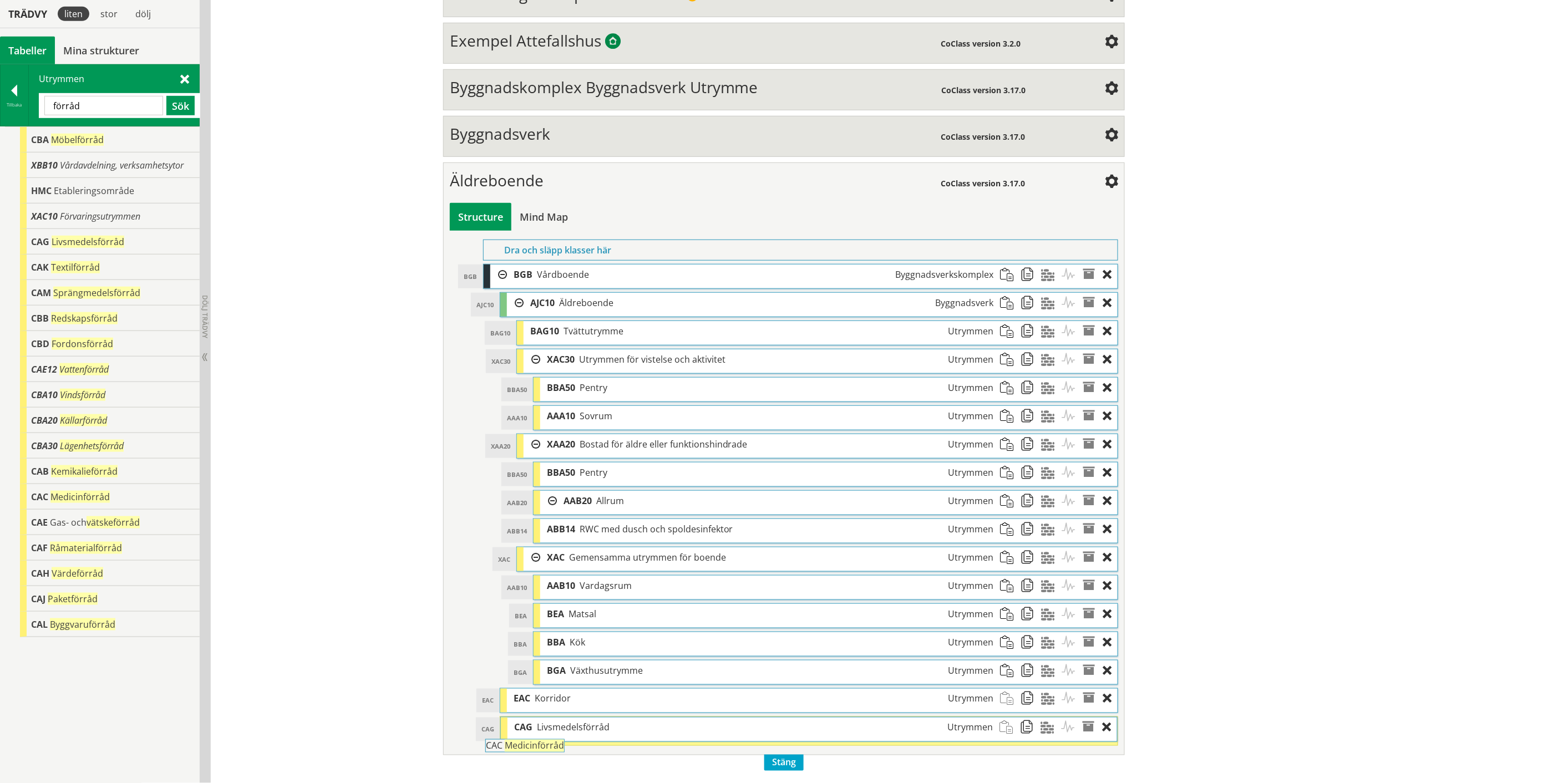
drag, startPoint x: 87, startPoint y: 496, endPoint x: 572, endPoint y: 751, distance: 548.0
click at [572, 751] on div "Trädvy liten stor [GEOGRAPHIC_DATA] Tabeller Mina strukturer CoClass Version 3.…" at bounding box center [784, 284] width 1568 height 998
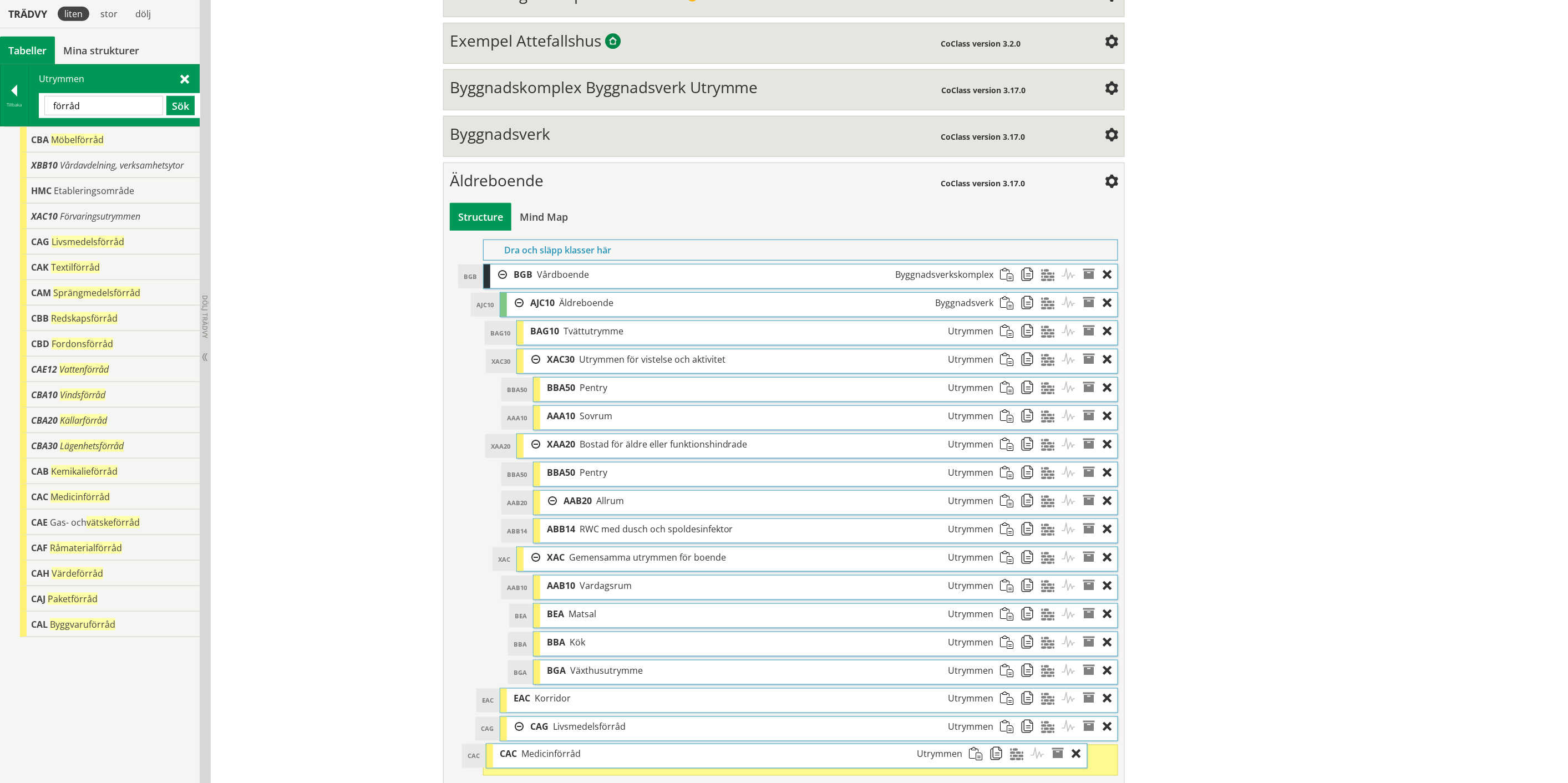
drag, startPoint x: 569, startPoint y: 769, endPoint x: 538, endPoint y: 768, distance: 31.0
click at [538, 764] on div "CAC Medicinförråd Utrymmen" at bounding box center [731, 754] width 476 height 20
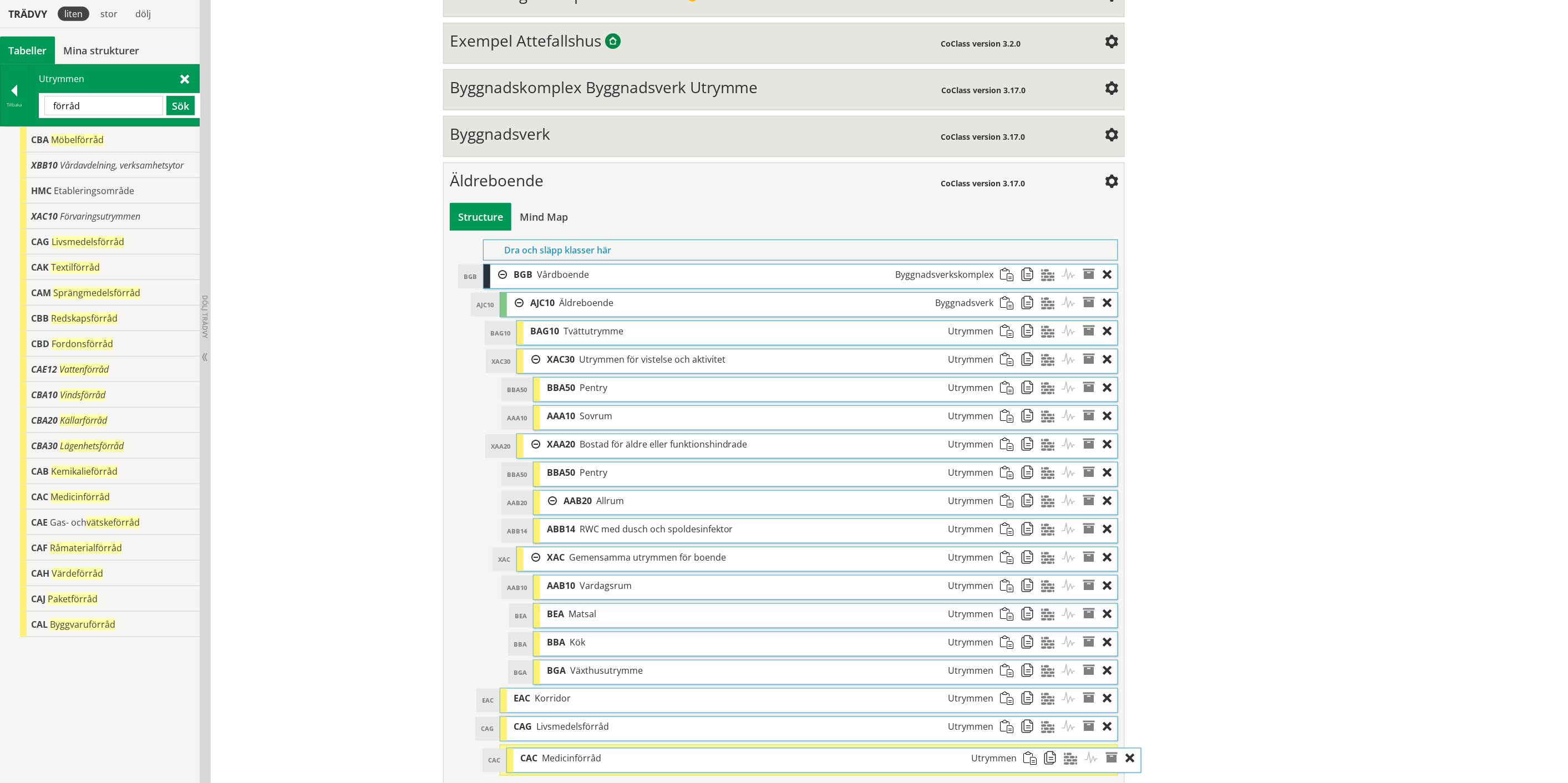
drag, startPoint x: 540, startPoint y: 767, endPoint x: 564, endPoint y: 767, distance: 24.0
click at [564, 767] on div "CAC Medicinförråd Utrymmen" at bounding box center [768, 759] width 510 height 20
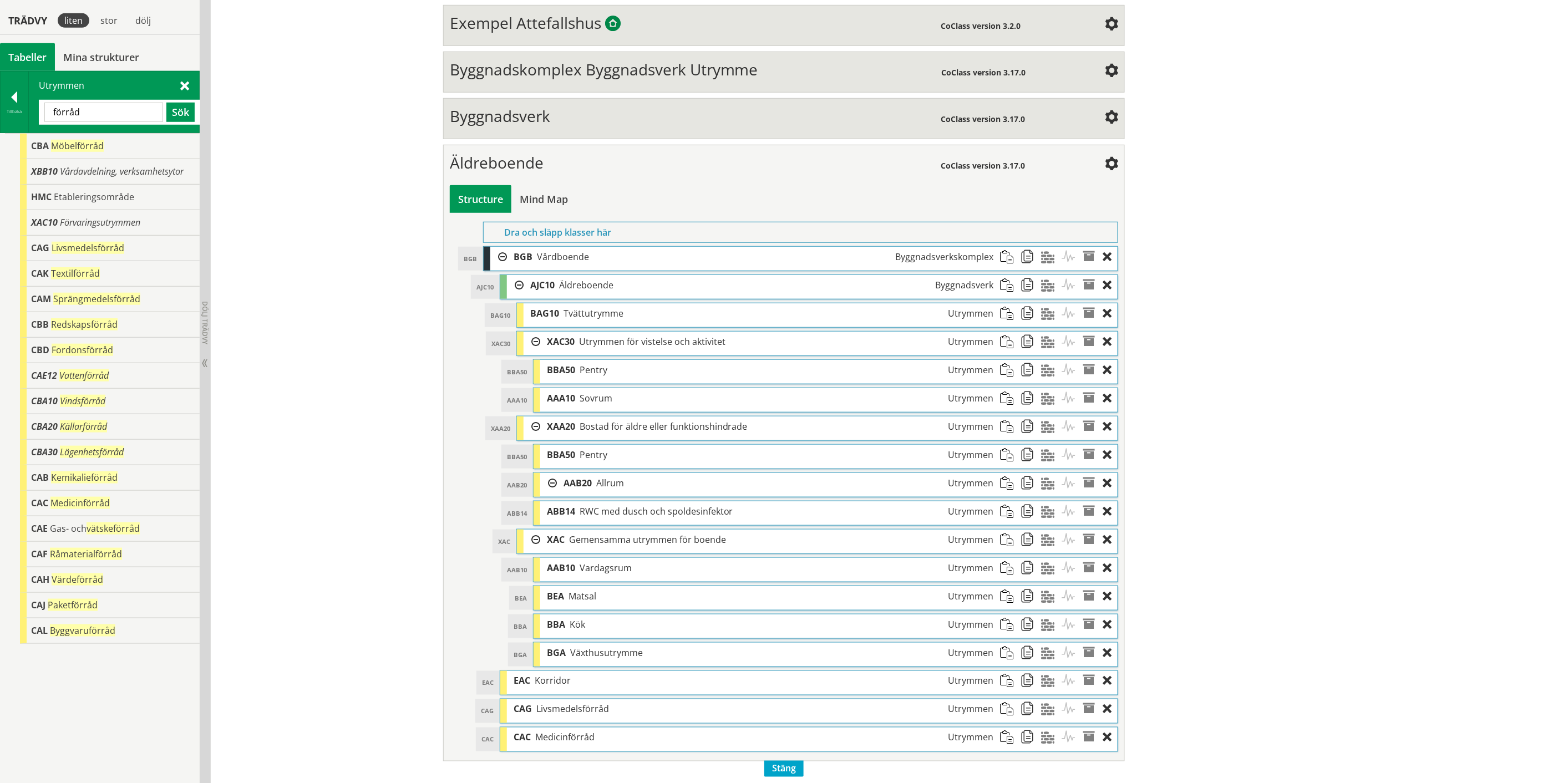
scroll to position [347, 0]
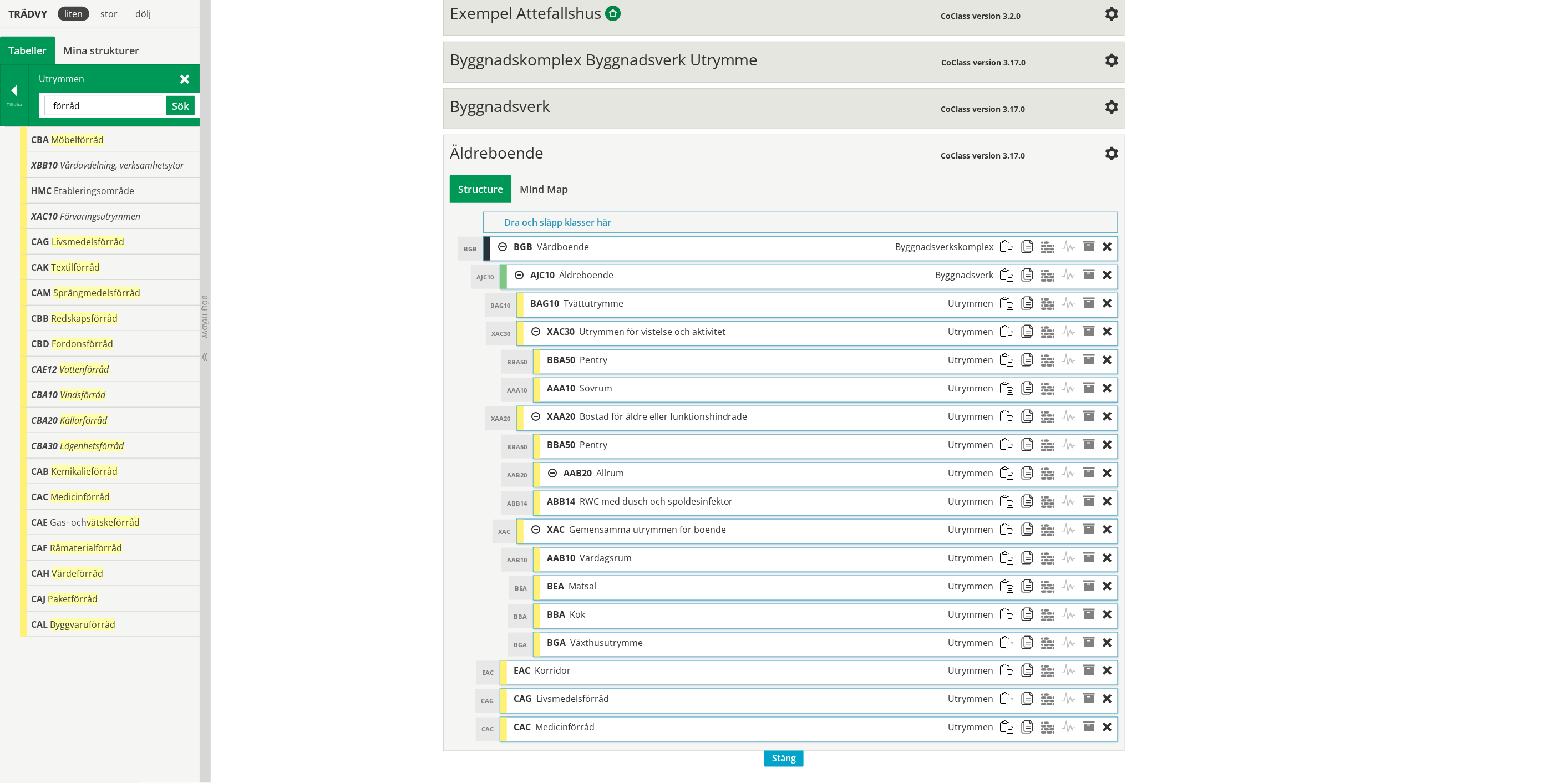
click at [71, 104] on input "förråd" at bounding box center [104, 105] width 119 height 19
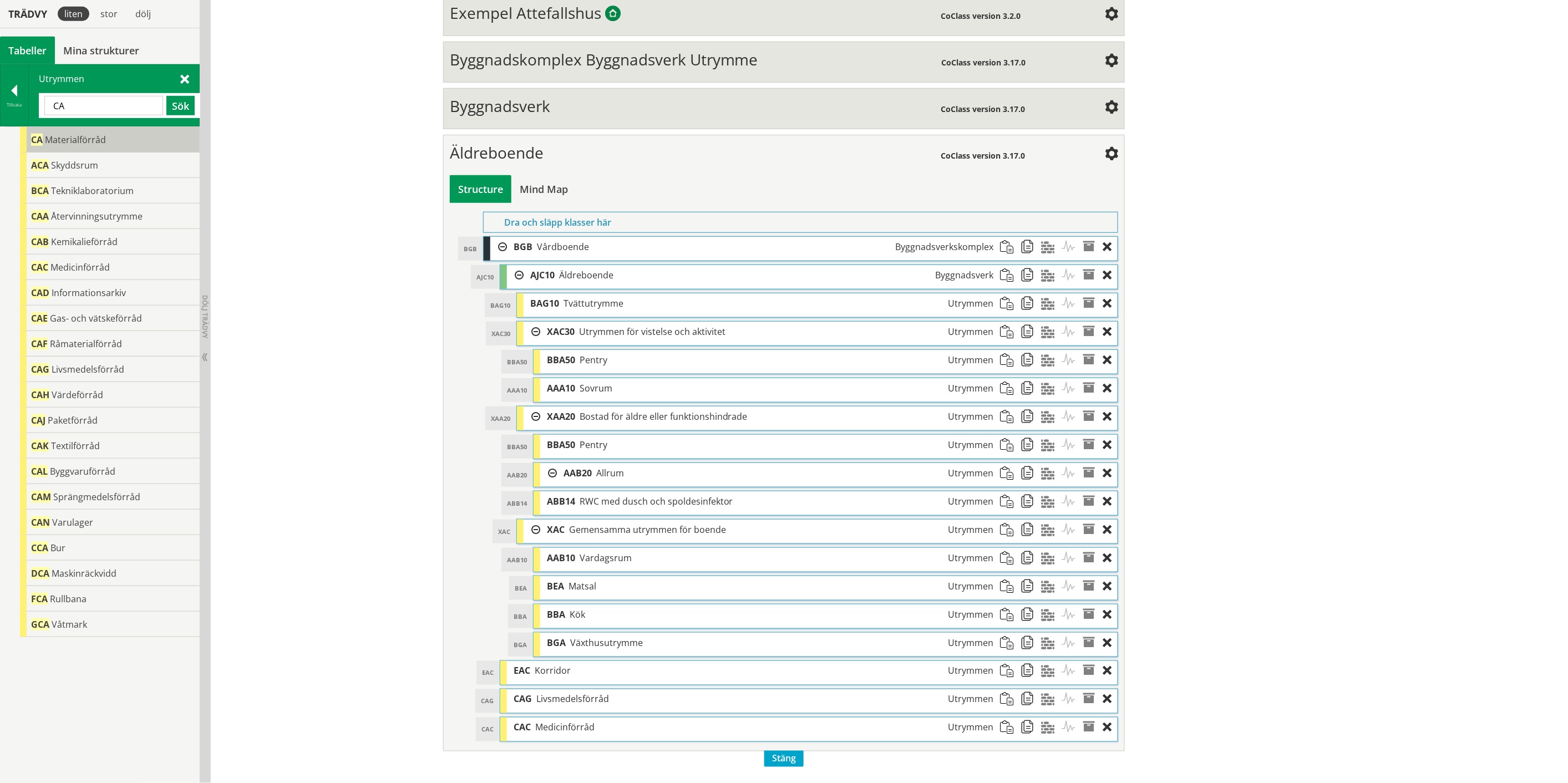
click at [74, 138] on span "Materialförråd" at bounding box center [75, 139] width 61 height 12
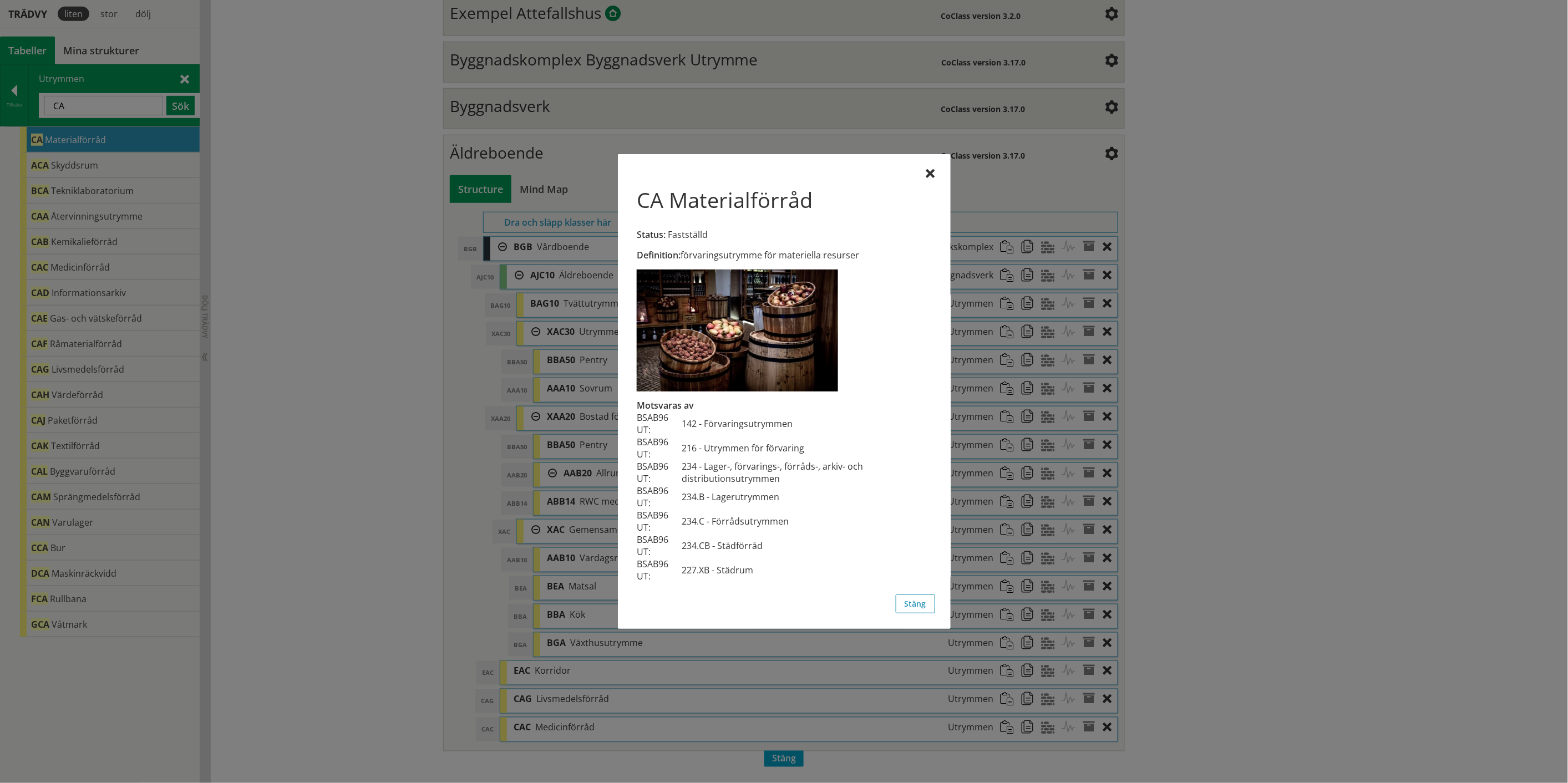
click at [935, 175] on div "CA Materialförråd Status: Fastställd Definition: förvaringsutrymme för materiel…" at bounding box center [784, 392] width 332 height 475
click at [922, 606] on button "Stäng" at bounding box center [915, 604] width 40 height 19
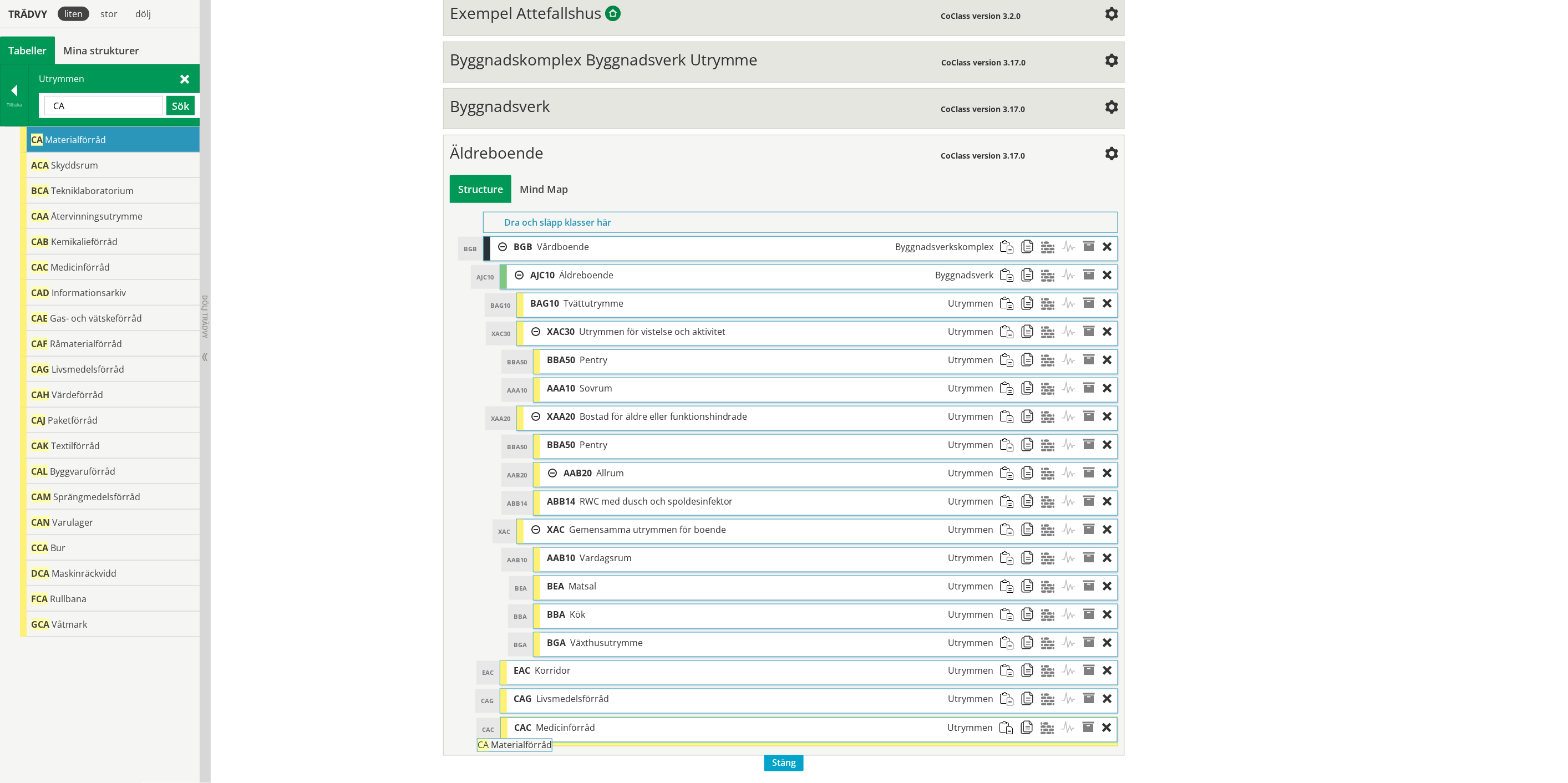
drag, startPoint x: 84, startPoint y: 140, endPoint x: 561, endPoint y: 750, distance: 774.4
click at [561, 750] on div "Trädvy liten stor [GEOGRAPHIC_DATA] Tabeller Mina strukturer CoClass Version 3.…" at bounding box center [784, 270] width 1568 height 1026
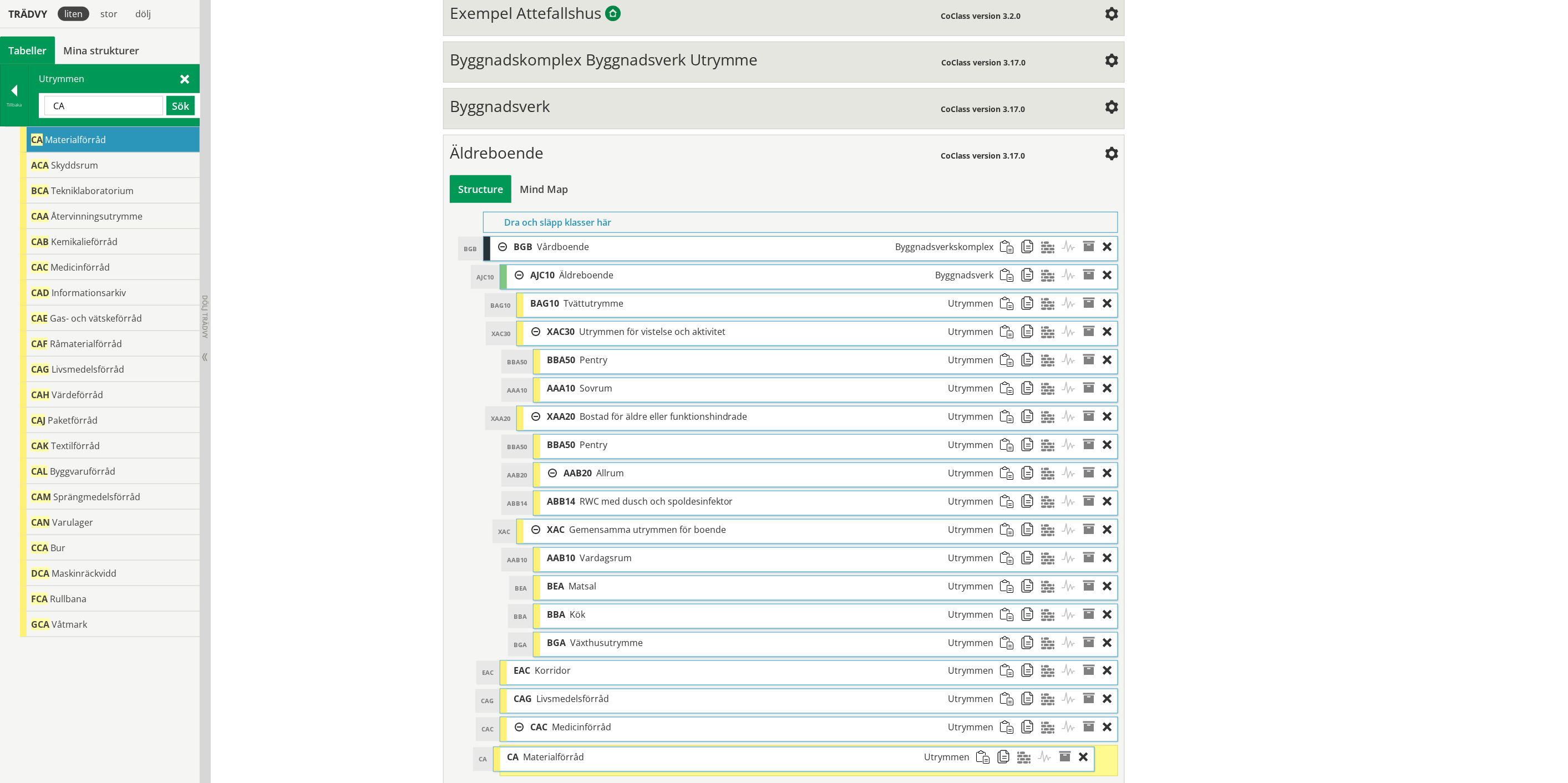
drag, startPoint x: 555, startPoint y: 761, endPoint x: 531, endPoint y: 762, distance: 24.0
click at [531, 762] on span "Materialförråd" at bounding box center [553, 757] width 61 height 12
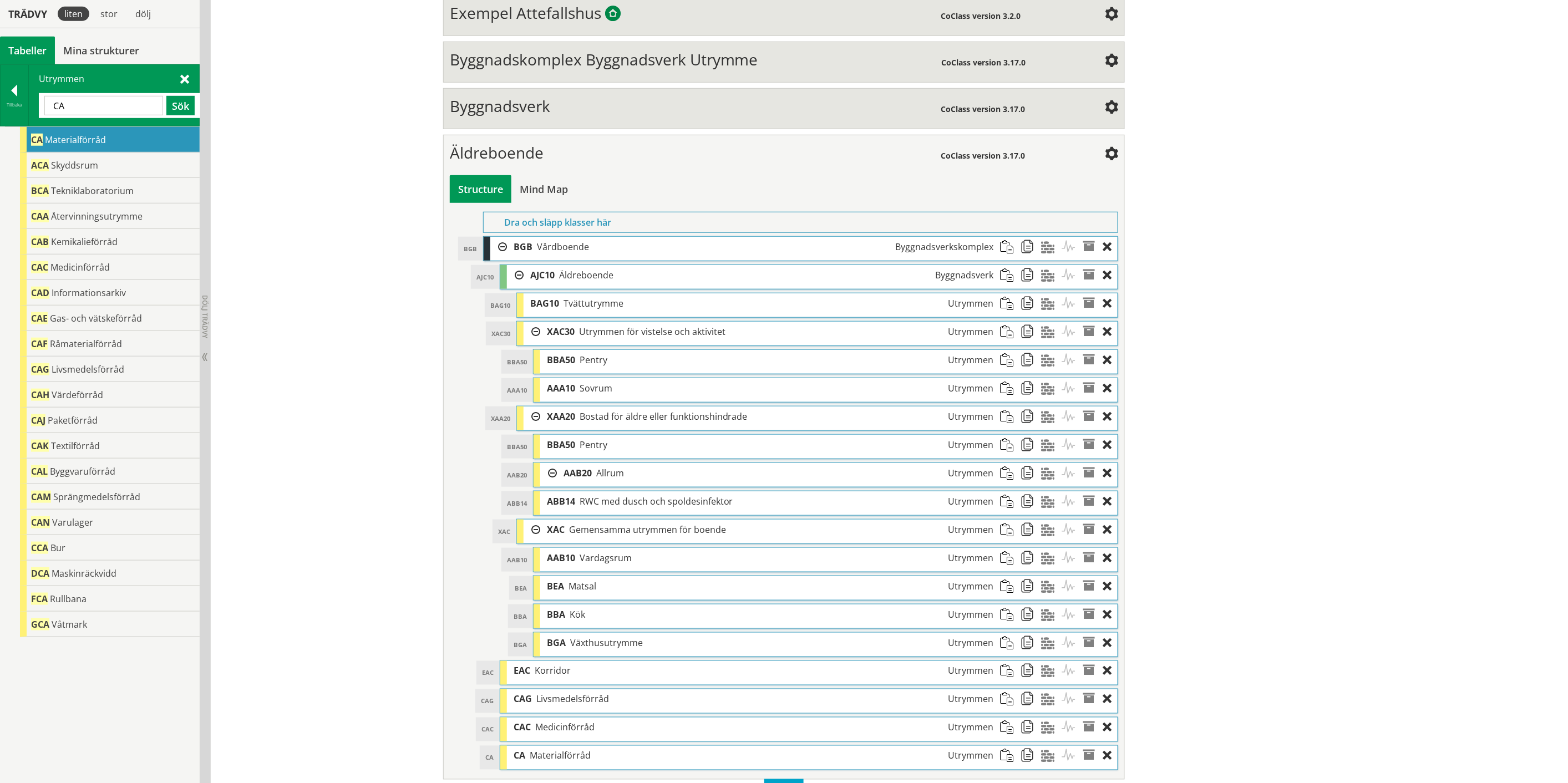
click at [79, 101] on input "CA" at bounding box center [104, 105] width 119 height 19
type input "C"
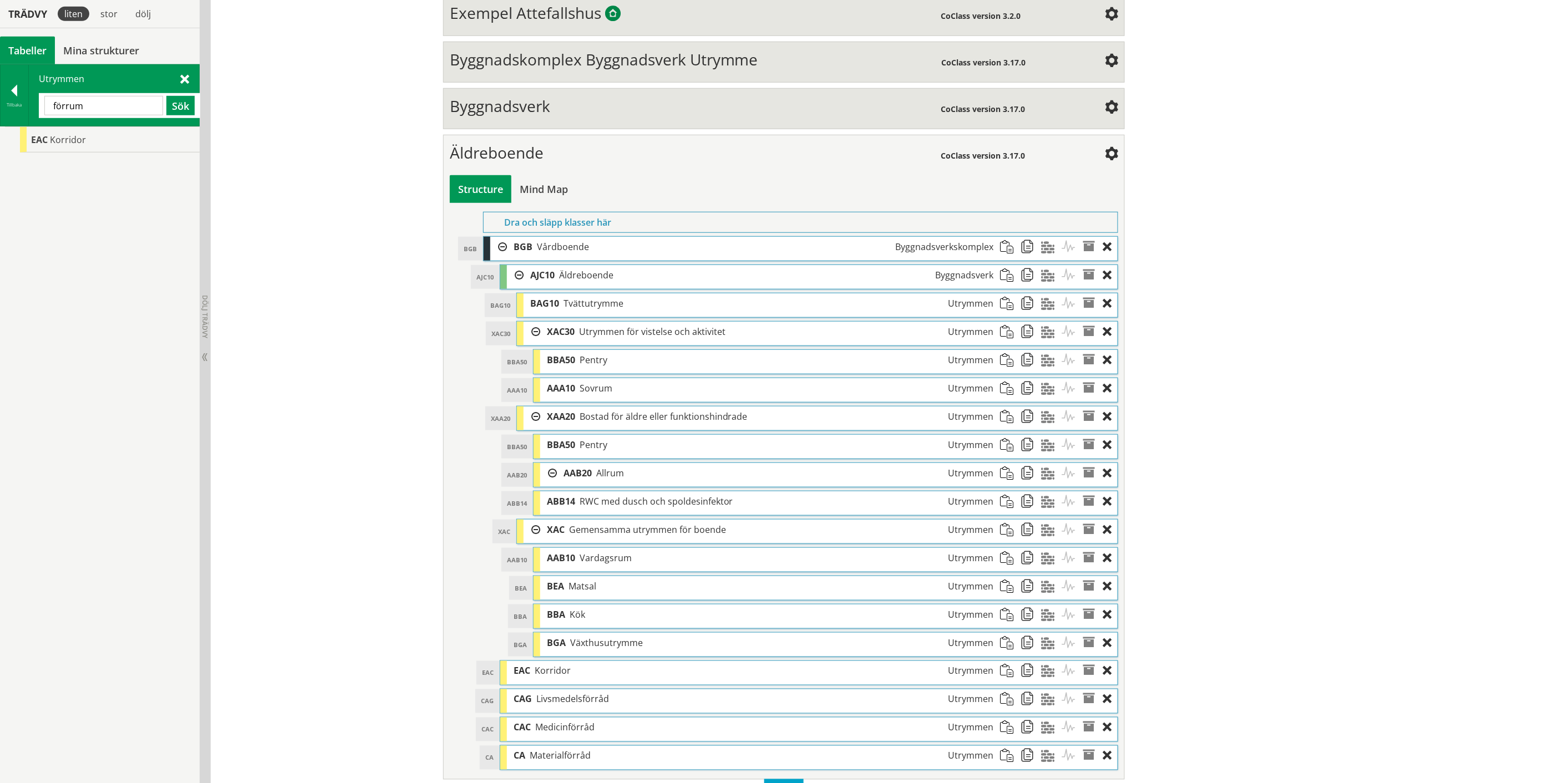
click at [67, 104] on input "förrum" at bounding box center [104, 105] width 119 height 19
click at [63, 104] on input "förrum" at bounding box center [104, 105] width 119 height 19
click at [74, 107] on input "förrum" at bounding box center [104, 105] width 119 height 19
drag, startPoint x: 95, startPoint y: 139, endPoint x: 640, endPoint y: 636, distance: 737.6
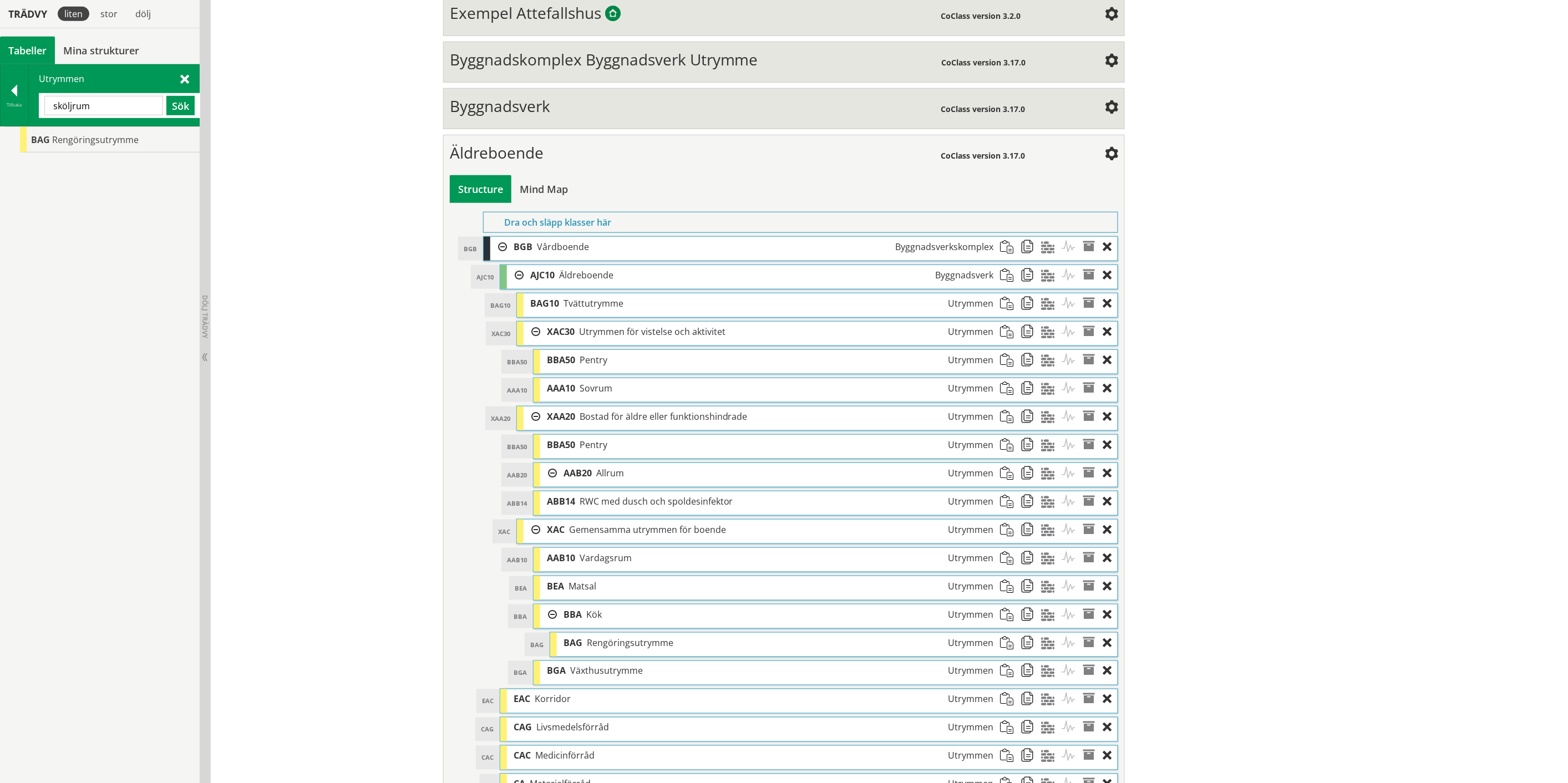
click at [78, 106] on input "sköljrum" at bounding box center [104, 105] width 119 height 19
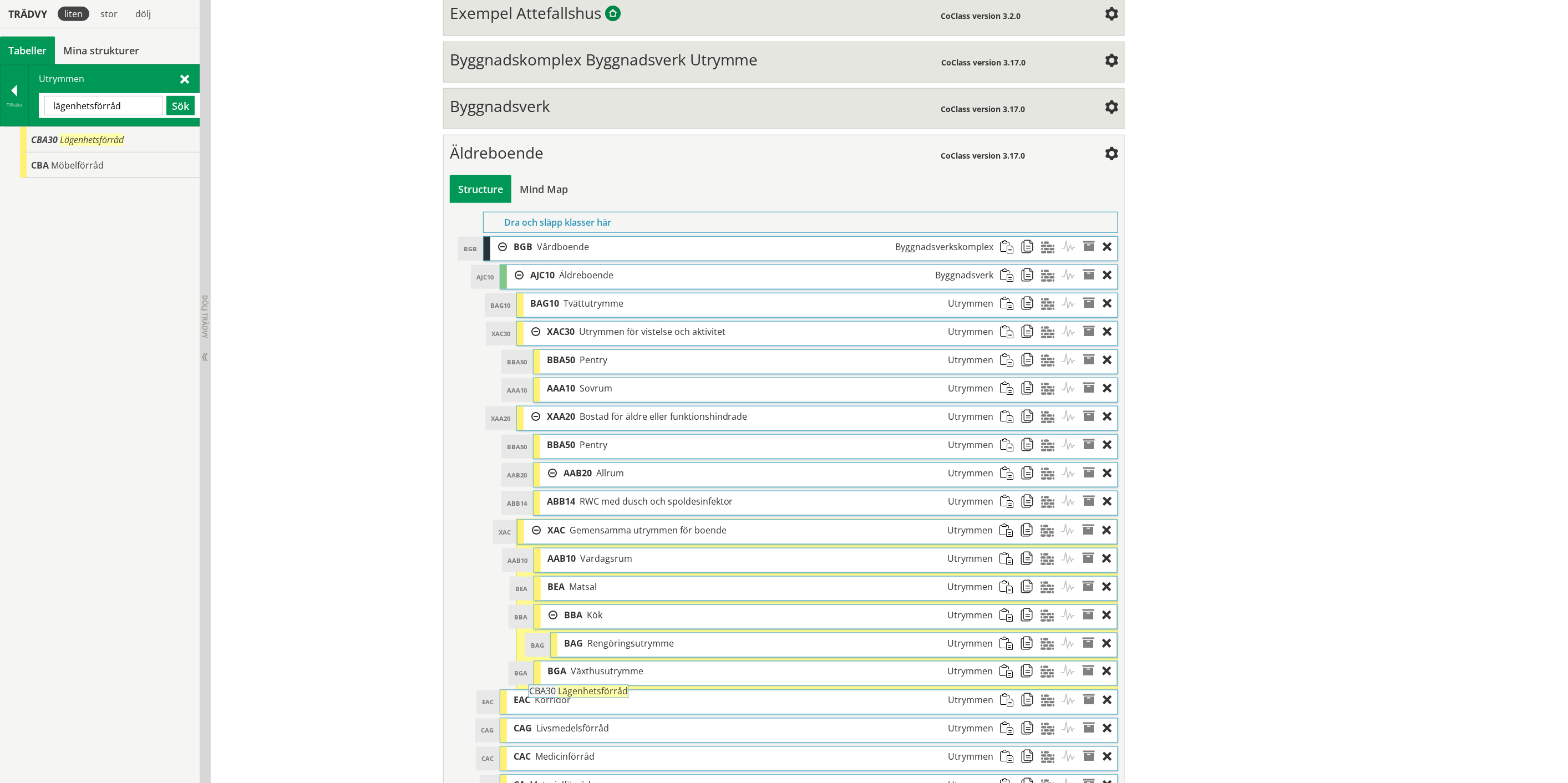
drag, startPoint x: 84, startPoint y: 140, endPoint x: 613, endPoint y: 696, distance: 767.4
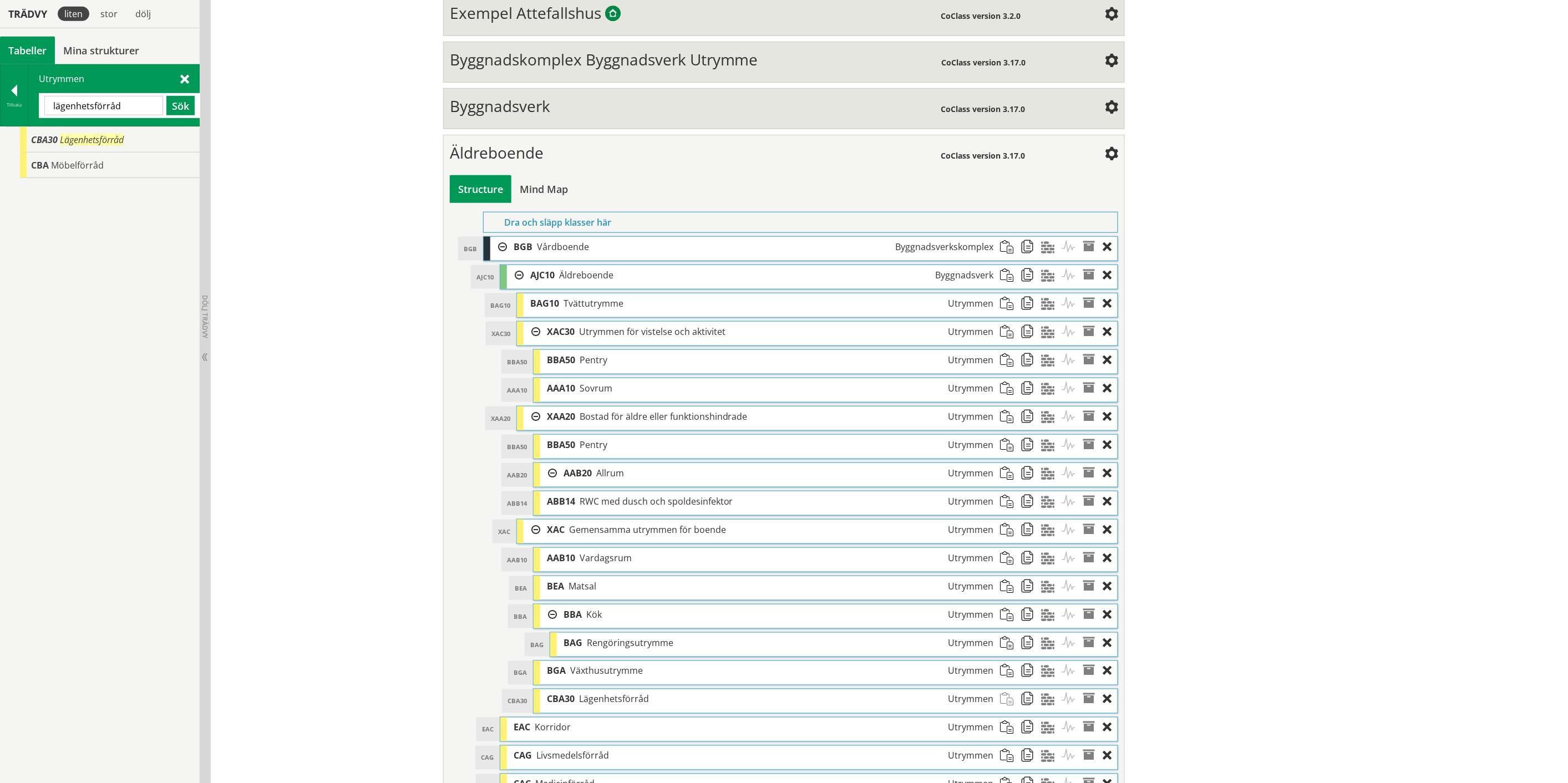
click at [111, 108] on input "lägenhetsförråd" at bounding box center [104, 105] width 119 height 19
click at [107, 105] on input "lägenhetsförråd" at bounding box center [104, 105] width 119 height 19
click at [80, 105] on input "expedition" at bounding box center [104, 105] width 119 height 19
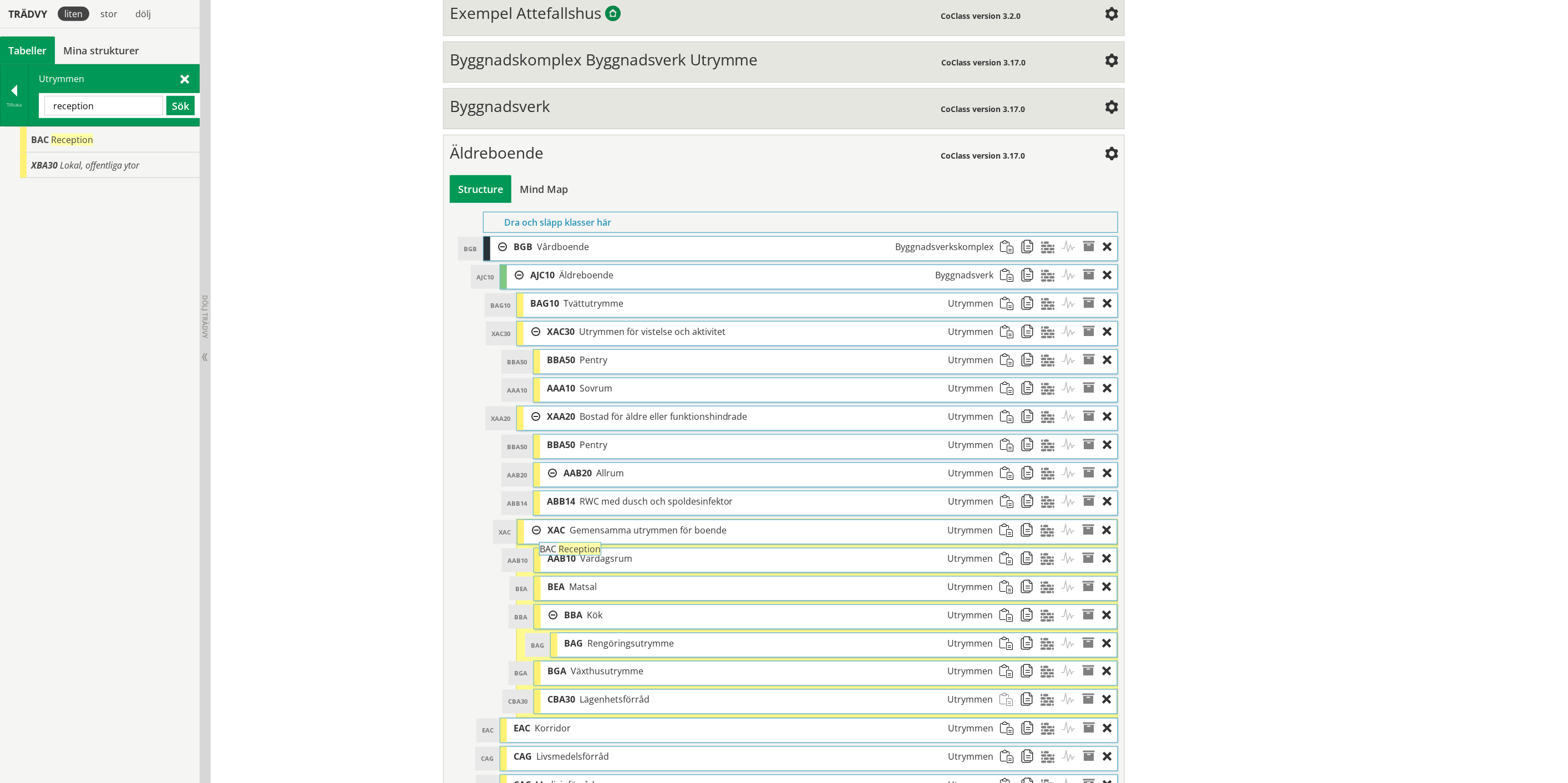
drag, startPoint x: 78, startPoint y: 137, endPoint x: 617, endPoint y: 552, distance: 680.3
click at [617, 552] on div "Trädvy liten stor [GEOGRAPHIC_DATA] Tabeller Mina strukturer CoClass Version 3.…" at bounding box center [784, 310] width 1568 height 1107
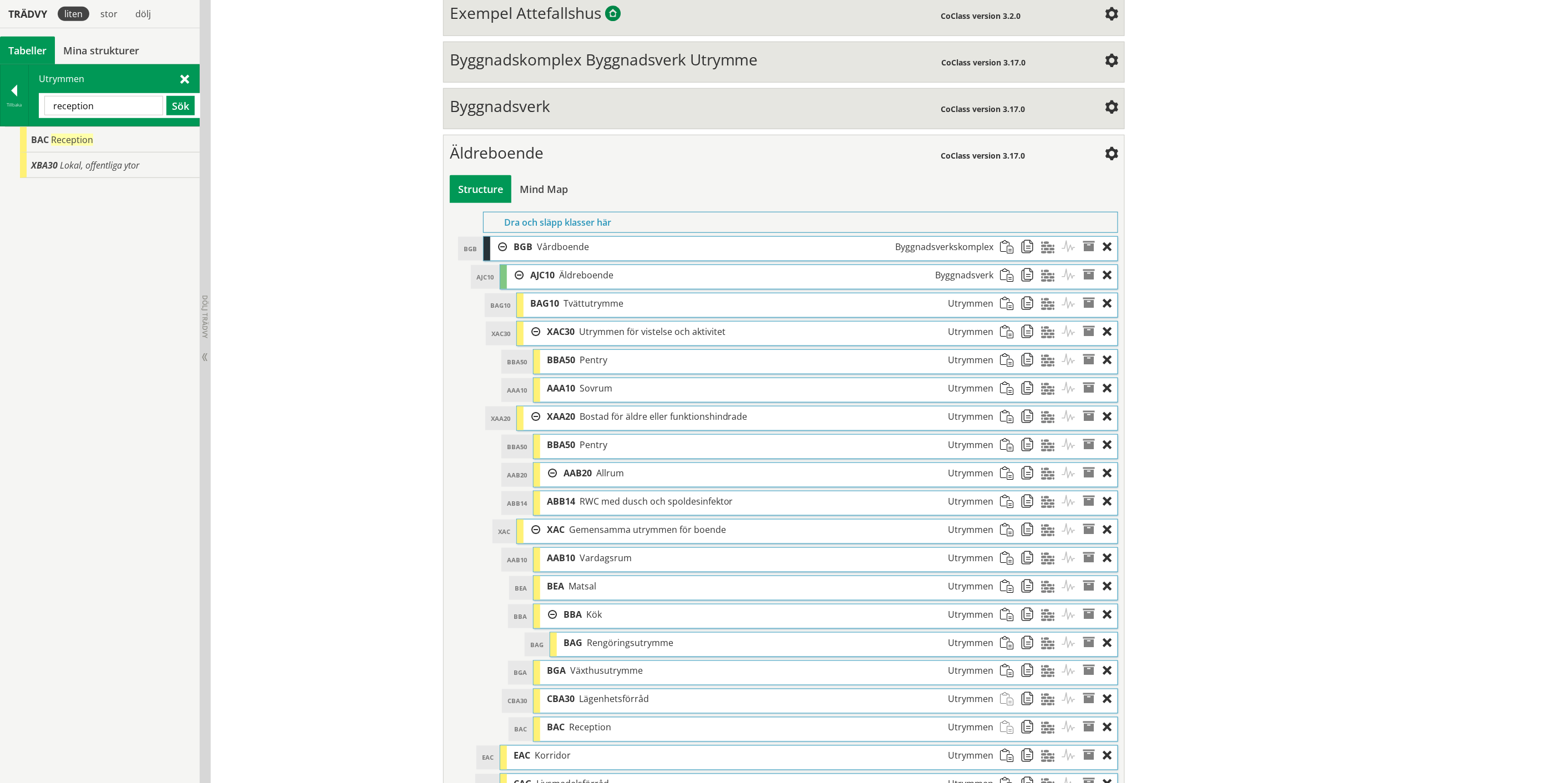
click at [180, 75] on span at bounding box center [184, 78] width 9 height 11
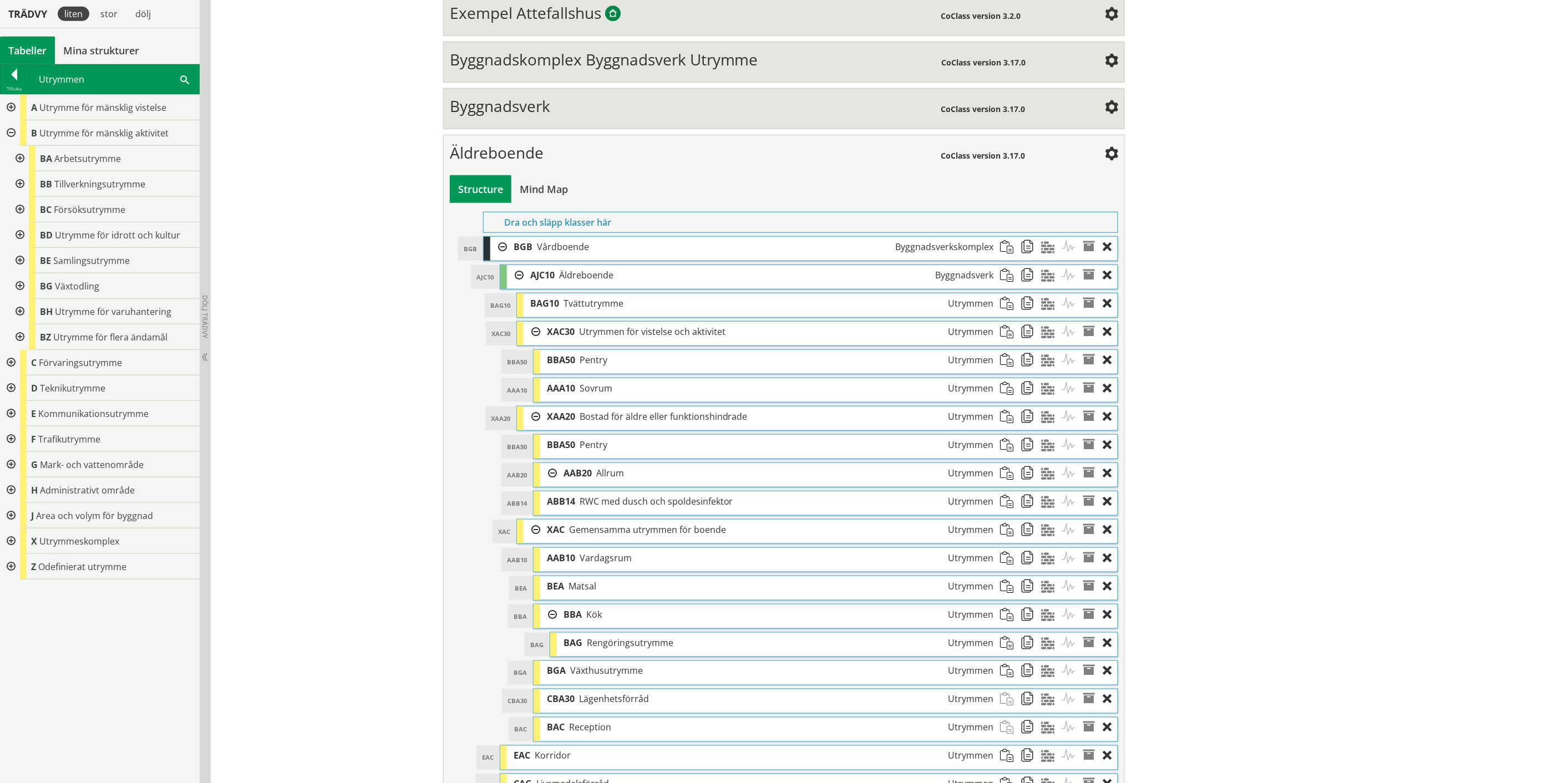
click at [182, 78] on span at bounding box center [184, 79] width 9 height 11
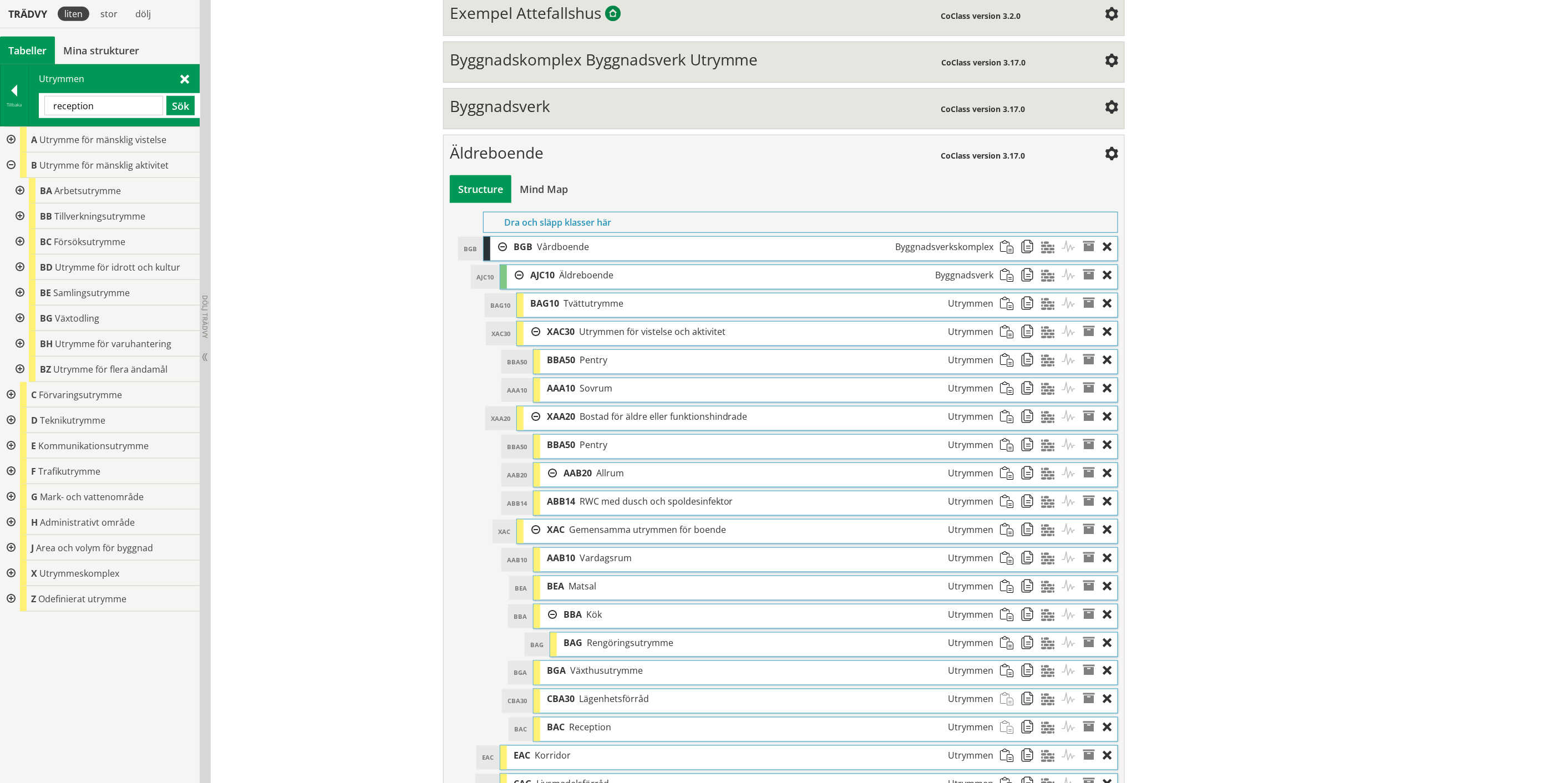
click at [76, 104] on input "reception" at bounding box center [104, 105] width 119 height 19
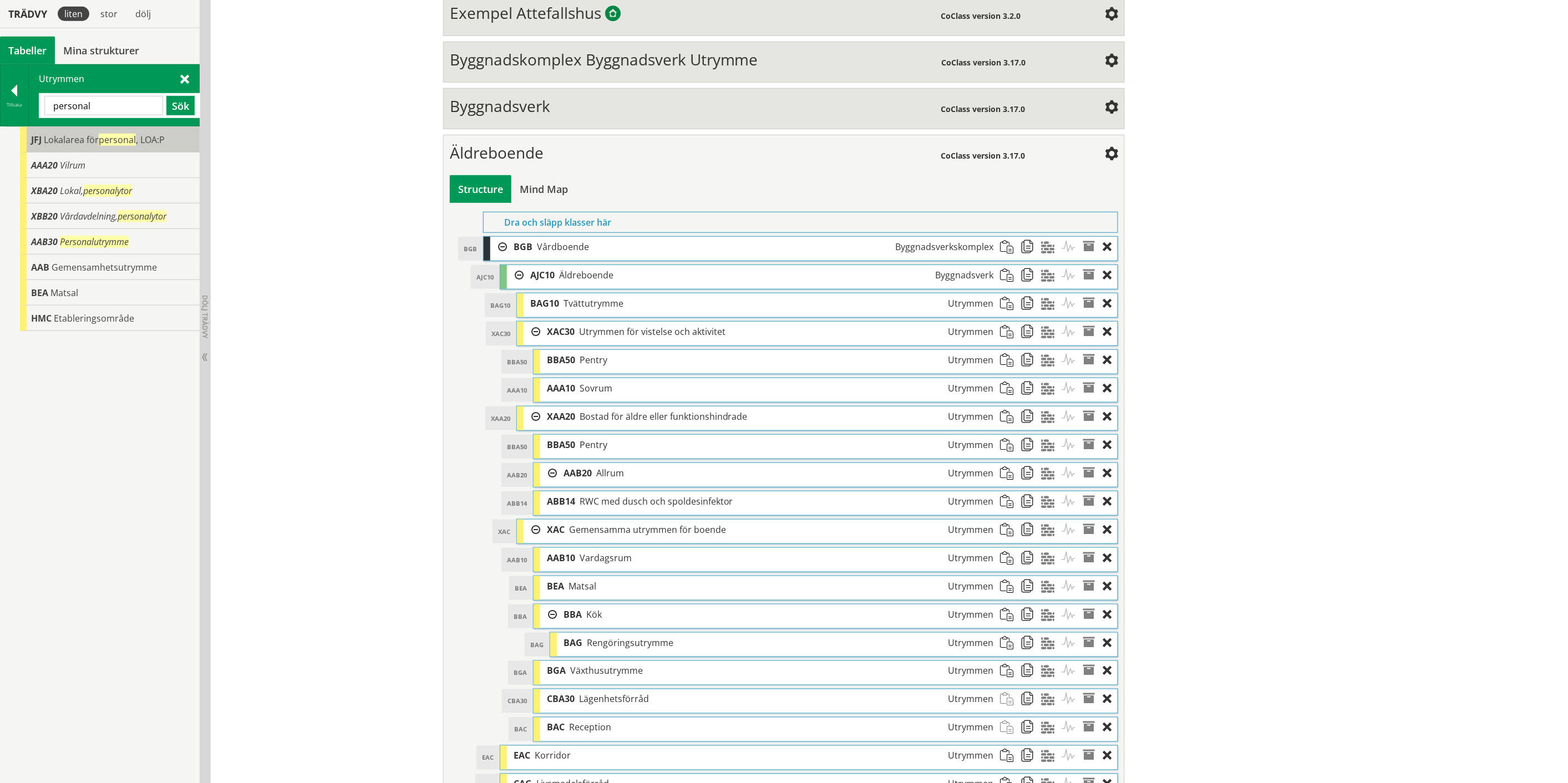
click at [77, 142] on span "Lokalarea för personal , LOA:P" at bounding box center [104, 139] width 121 height 12
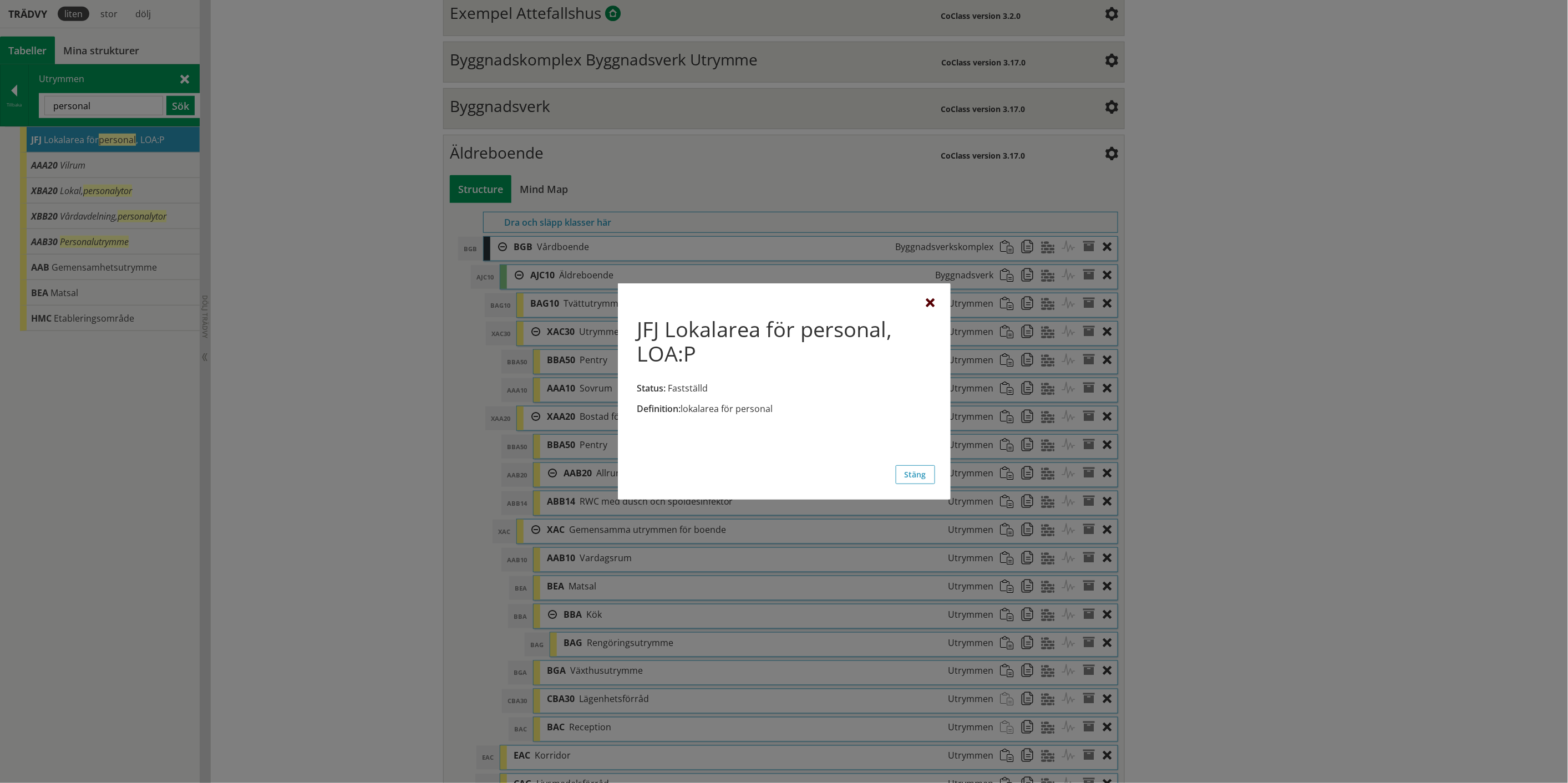
click at [930, 302] on div at bounding box center [930, 303] width 9 height 9
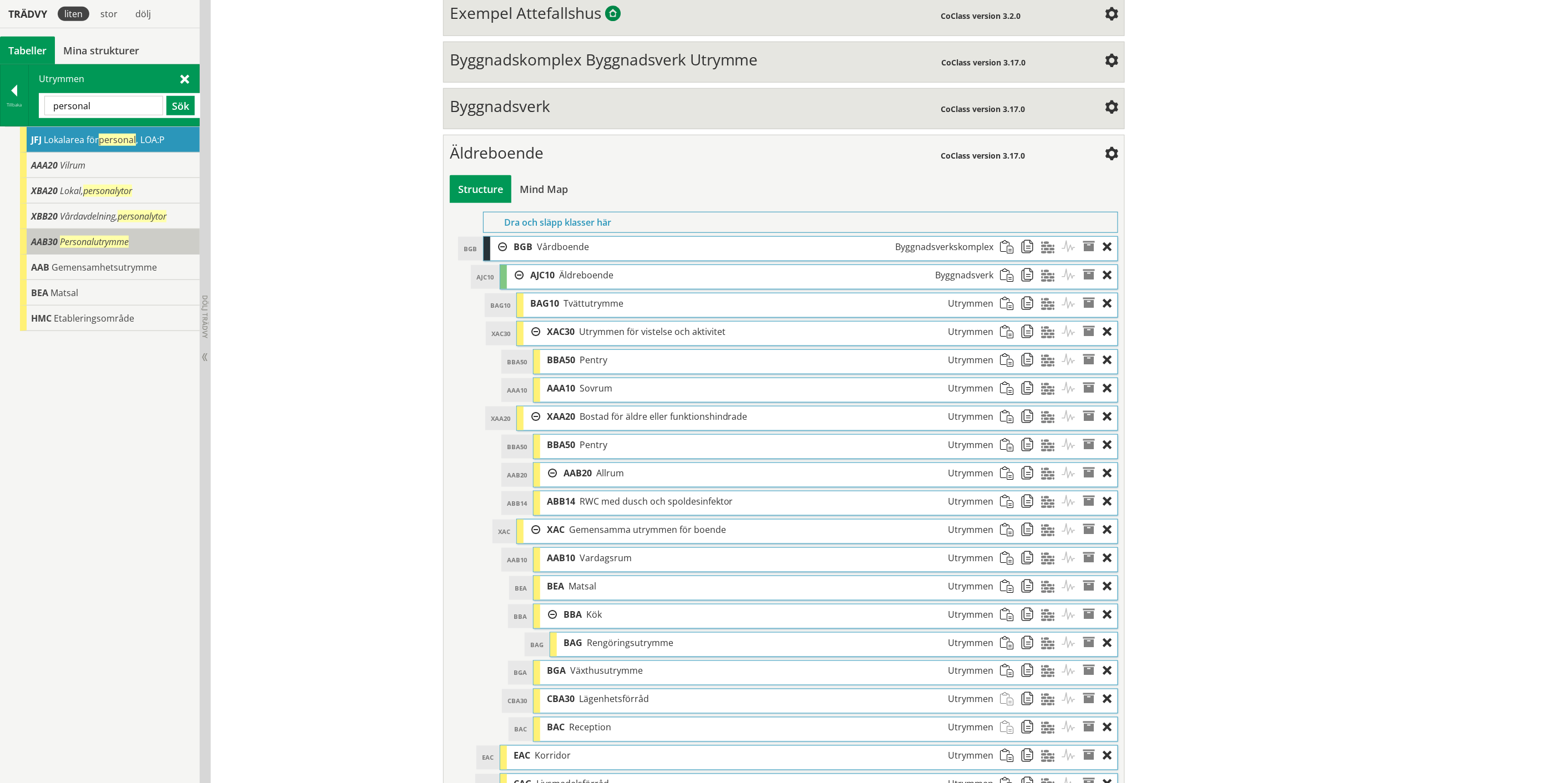
click at [95, 244] on span "Personalutrymme" at bounding box center [94, 241] width 69 height 12
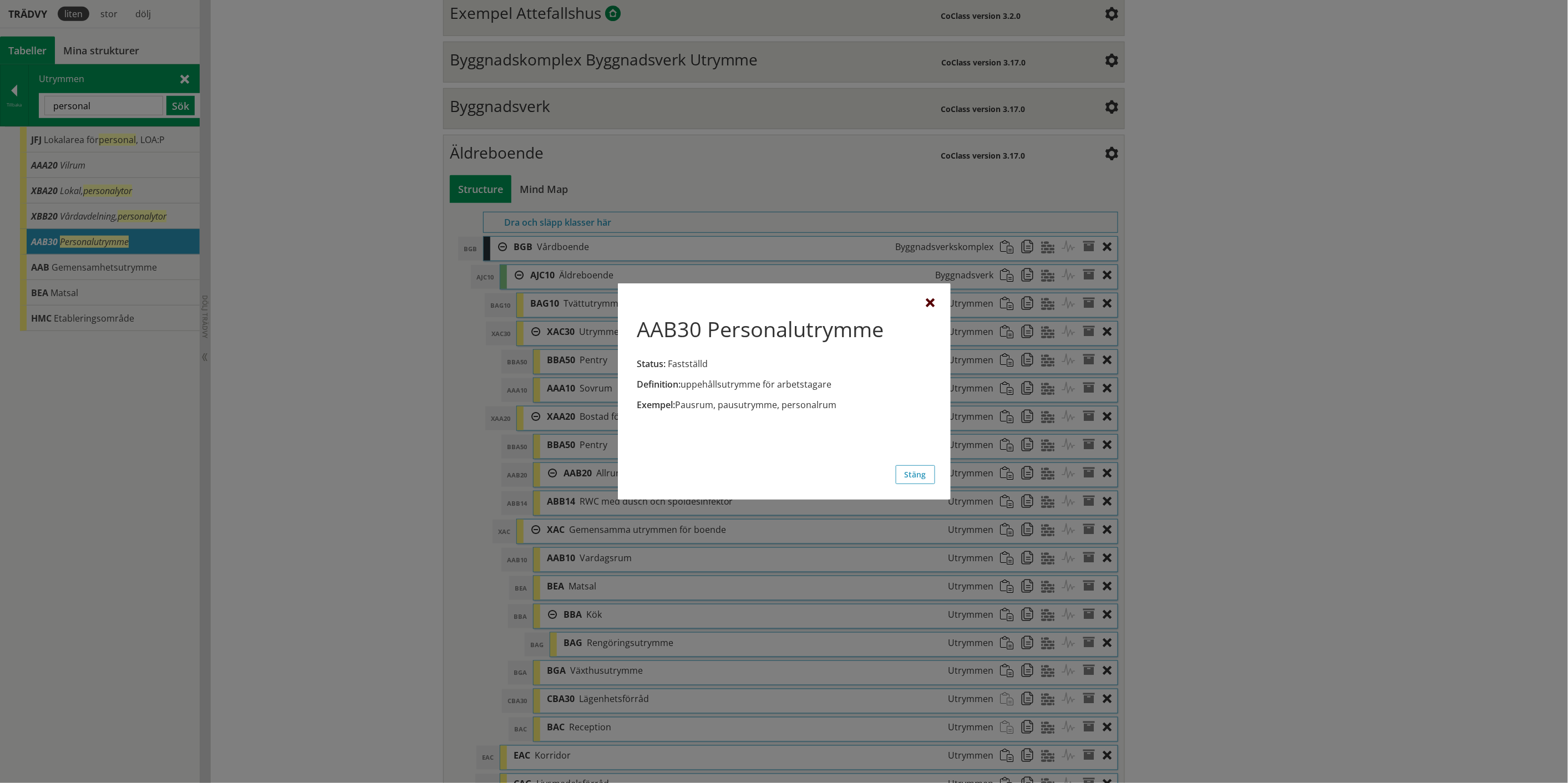
click at [930, 302] on div at bounding box center [930, 303] width 9 height 9
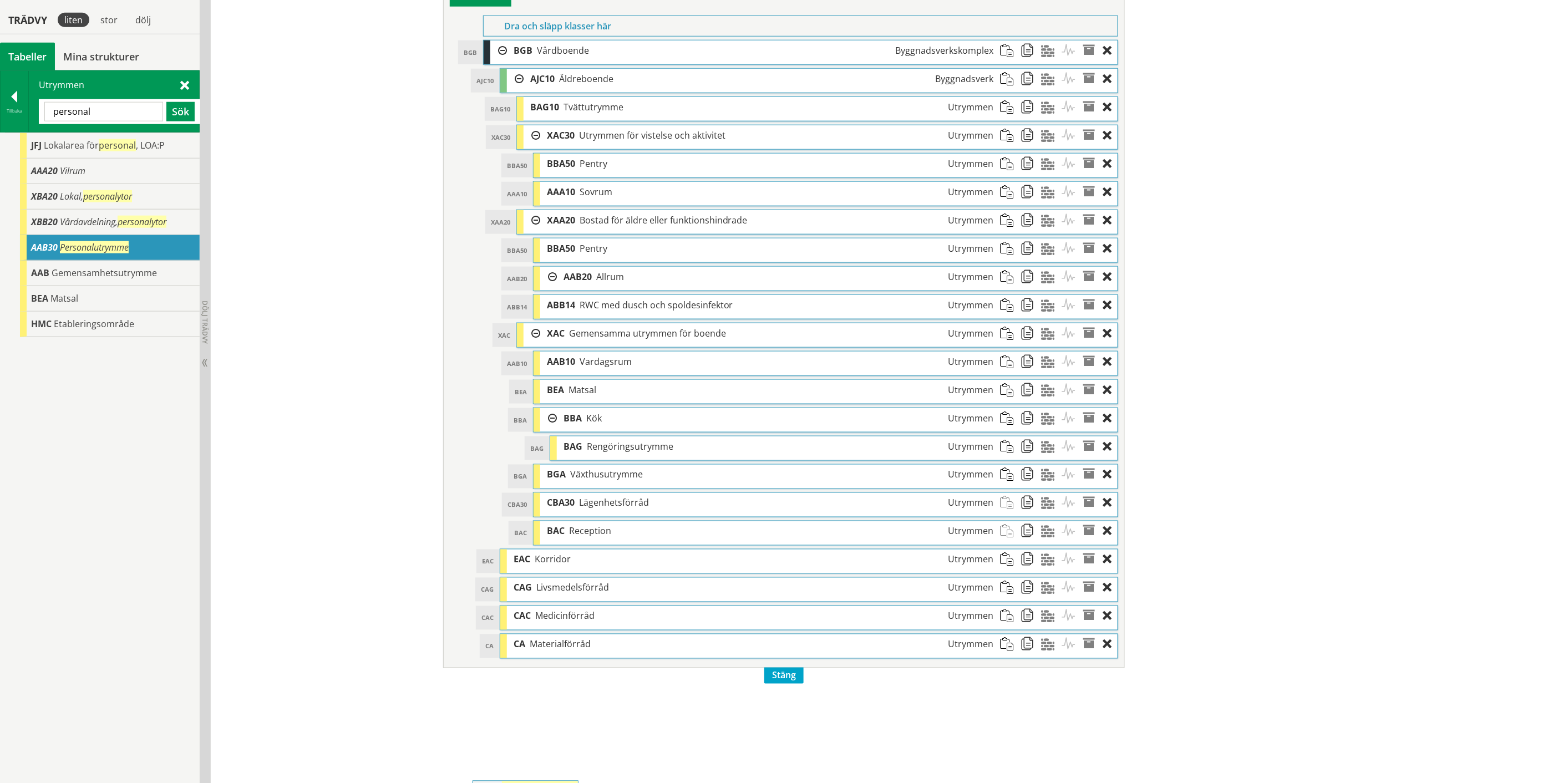
scroll to position [560, 0]
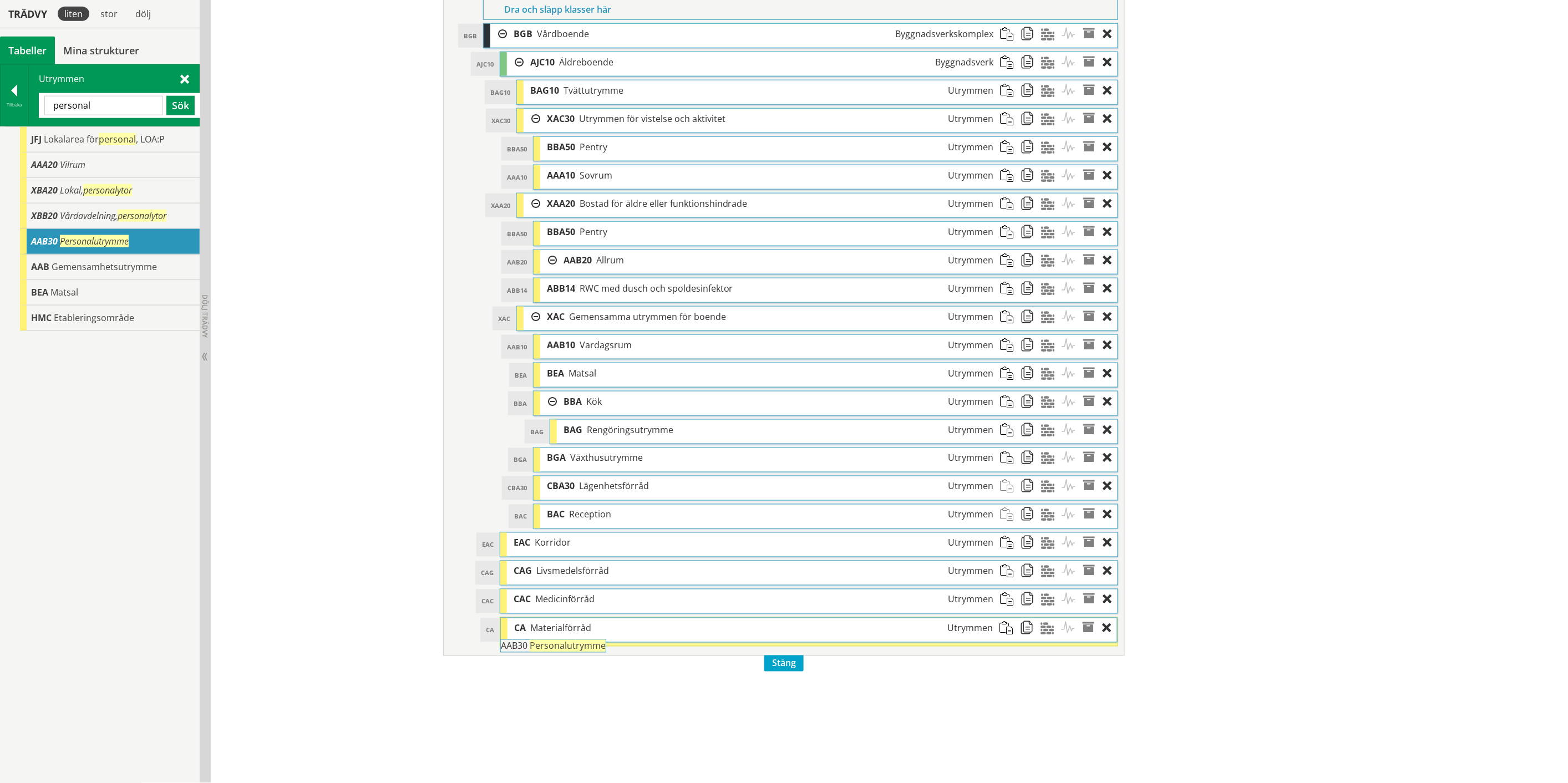
drag, startPoint x: 93, startPoint y: 242, endPoint x: 594, endPoint y: 653, distance: 648.0
click at [594, 653] on div "Trädvy liten stor [GEOGRAPHIC_DATA] Tabeller Mina strukturer CoClass Version 3.…" at bounding box center [784, 163] width 1568 height 1239
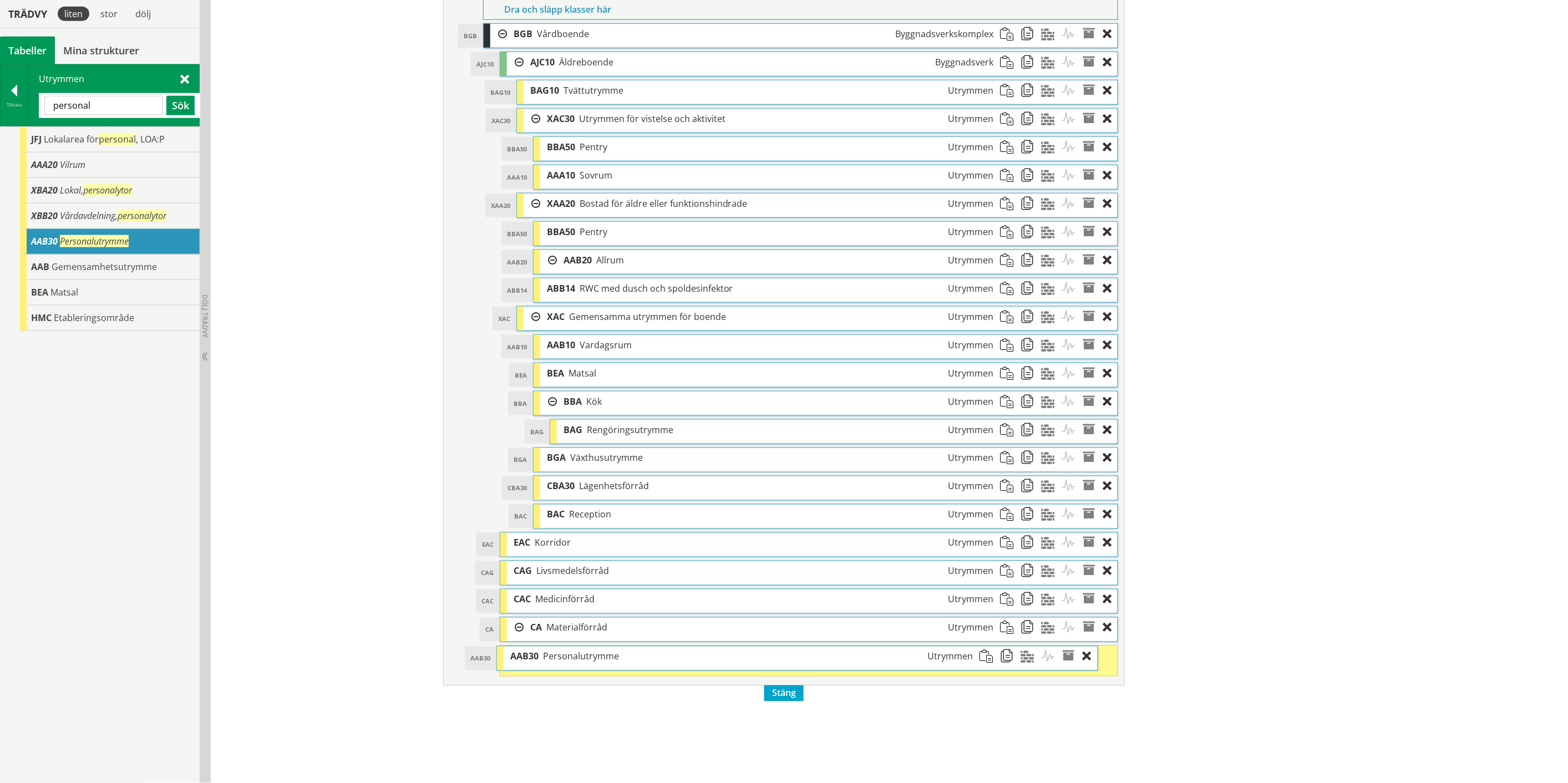
drag, startPoint x: 589, startPoint y: 660, endPoint x: 569, endPoint y: 661, distance: 20.0
click at [569, 661] on span "Personalutrymme" at bounding box center [581, 656] width 76 height 12
drag, startPoint x: 70, startPoint y: 164, endPoint x: 588, endPoint y: 680, distance: 731.1
click at [588, 680] on div "Trädvy liten stor [GEOGRAPHIC_DATA] Tabeller Mina strukturer CoClass Version 3.…" at bounding box center [784, 163] width 1568 height 1239
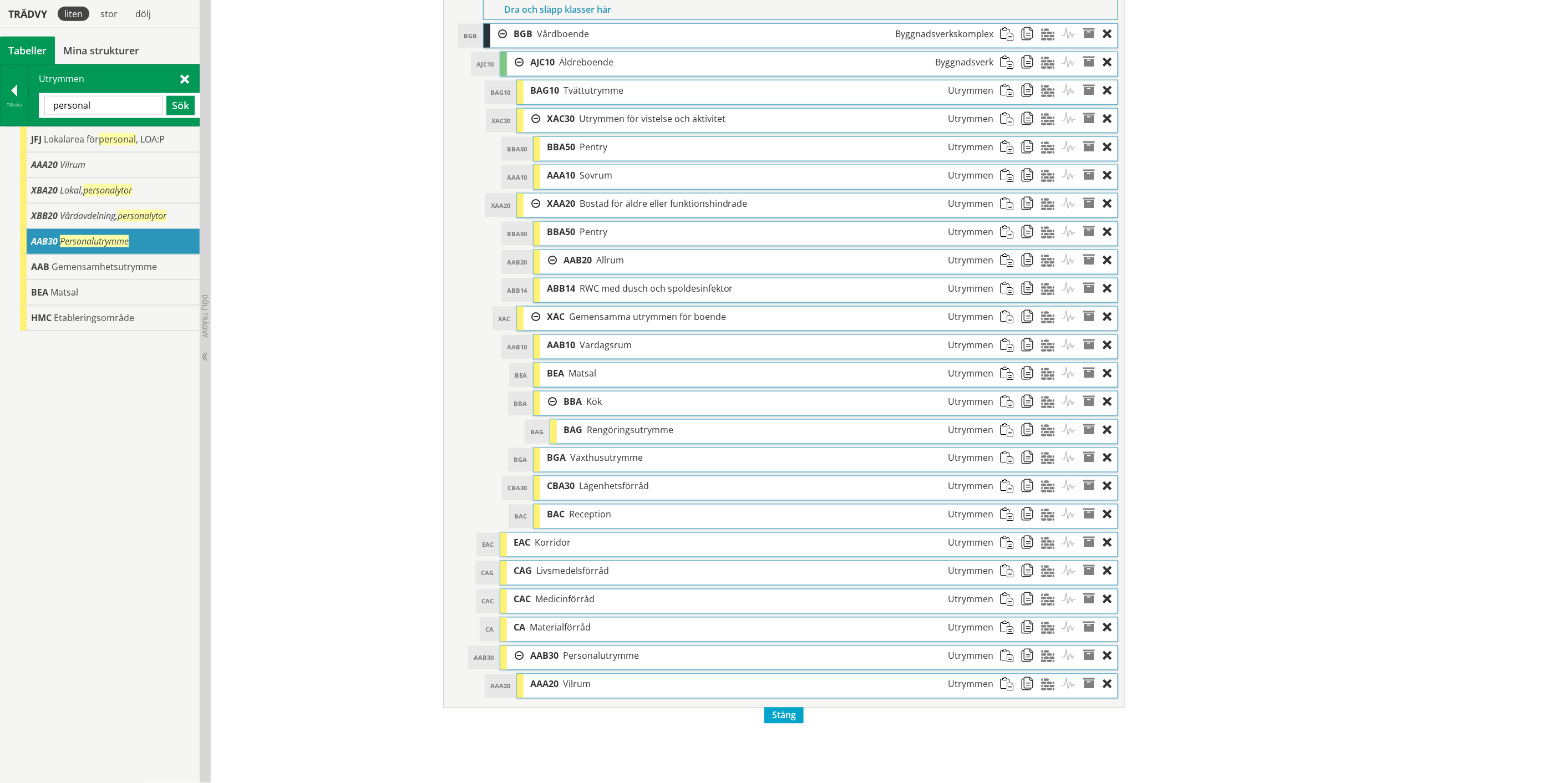
click at [75, 104] on input "personal" at bounding box center [104, 105] width 119 height 19
click at [172, 103] on button "Sök" at bounding box center [181, 105] width 28 height 19
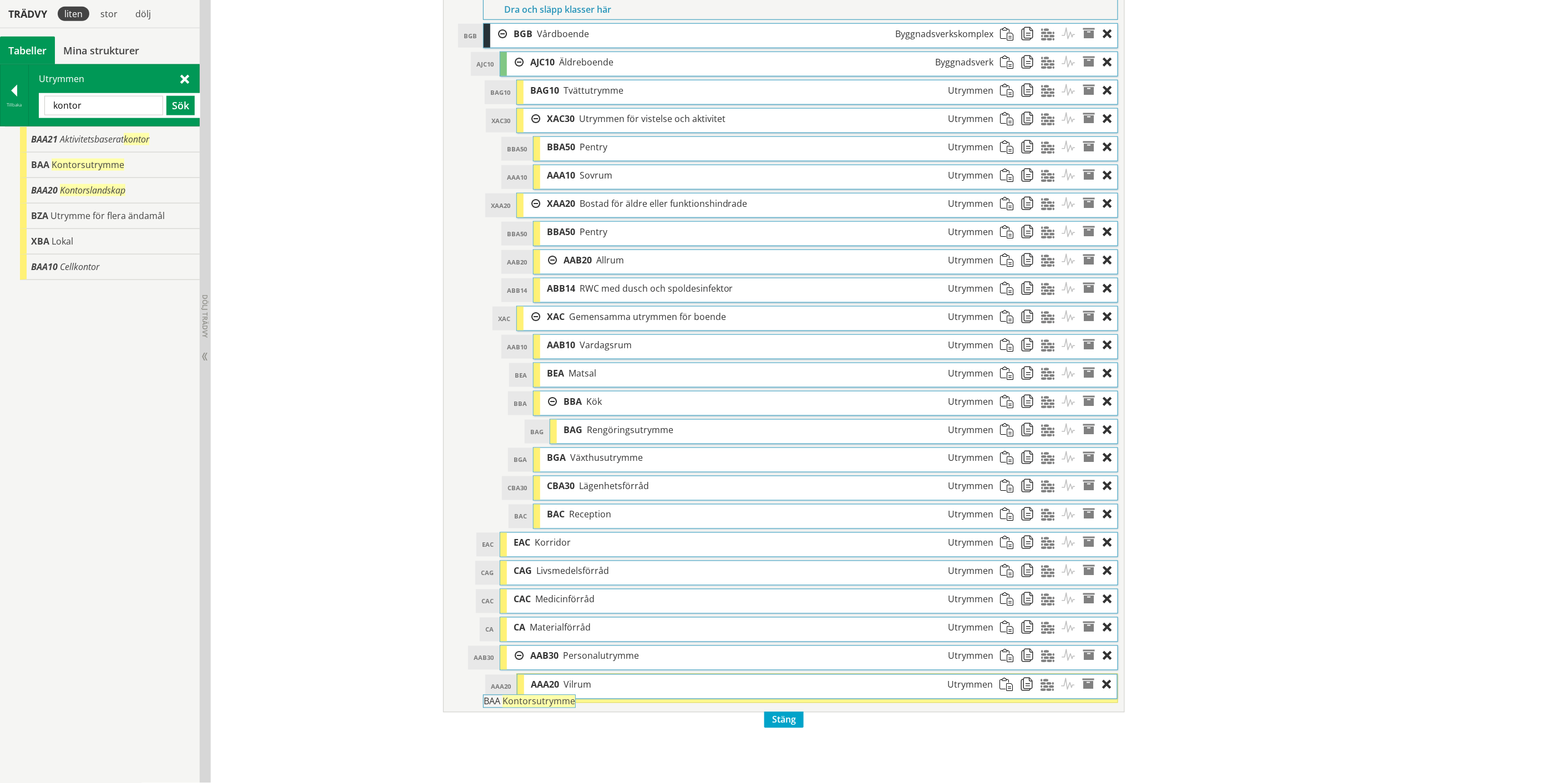
drag, startPoint x: 111, startPoint y: 165, endPoint x: 594, endPoint y: 707, distance: 726.0
click at [594, 707] on div "Trädvy liten stor [GEOGRAPHIC_DATA] Tabeller Mina strukturer CoClass Version 3.…" at bounding box center [784, 163] width 1568 height 1239
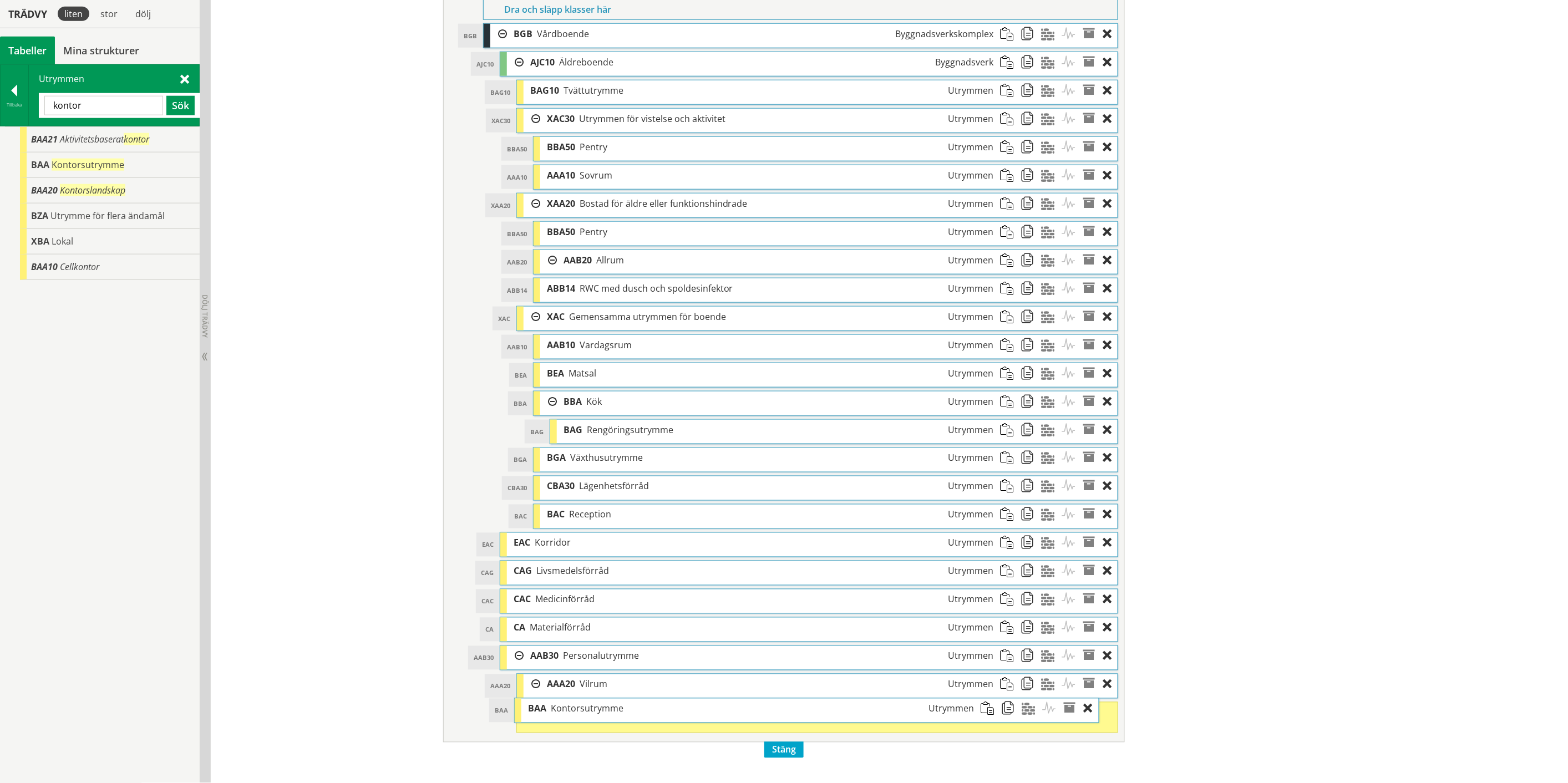
drag, startPoint x: 586, startPoint y: 722, endPoint x: 567, endPoint y: 718, distance: 19.4
click at [567, 715] on span "Kontorsutrymme" at bounding box center [587, 708] width 73 height 12
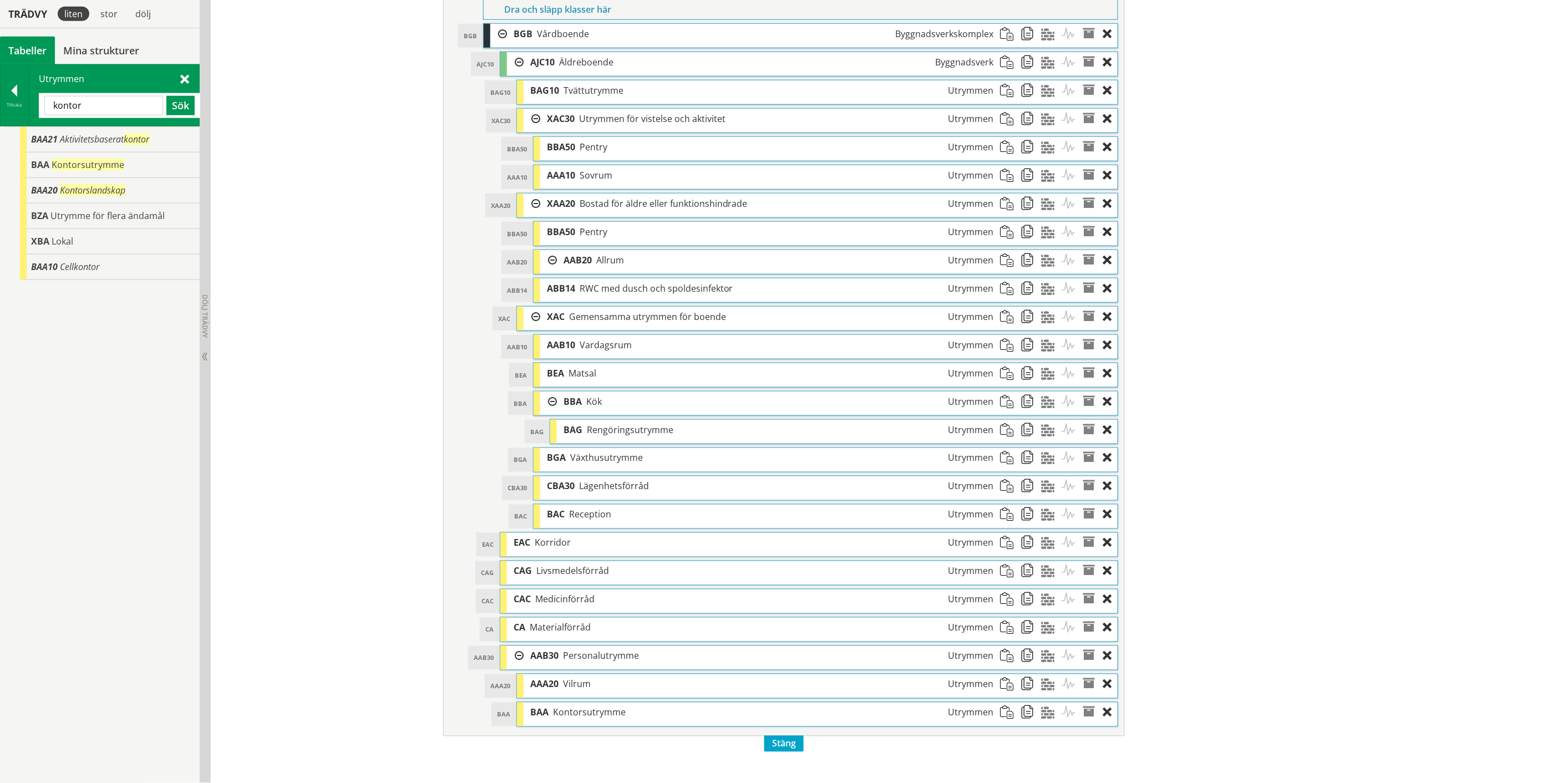
click at [72, 104] on input "kontor" at bounding box center [104, 105] width 119 height 19
click at [68, 218] on span "Personalutrymme" at bounding box center [94, 215] width 69 height 12
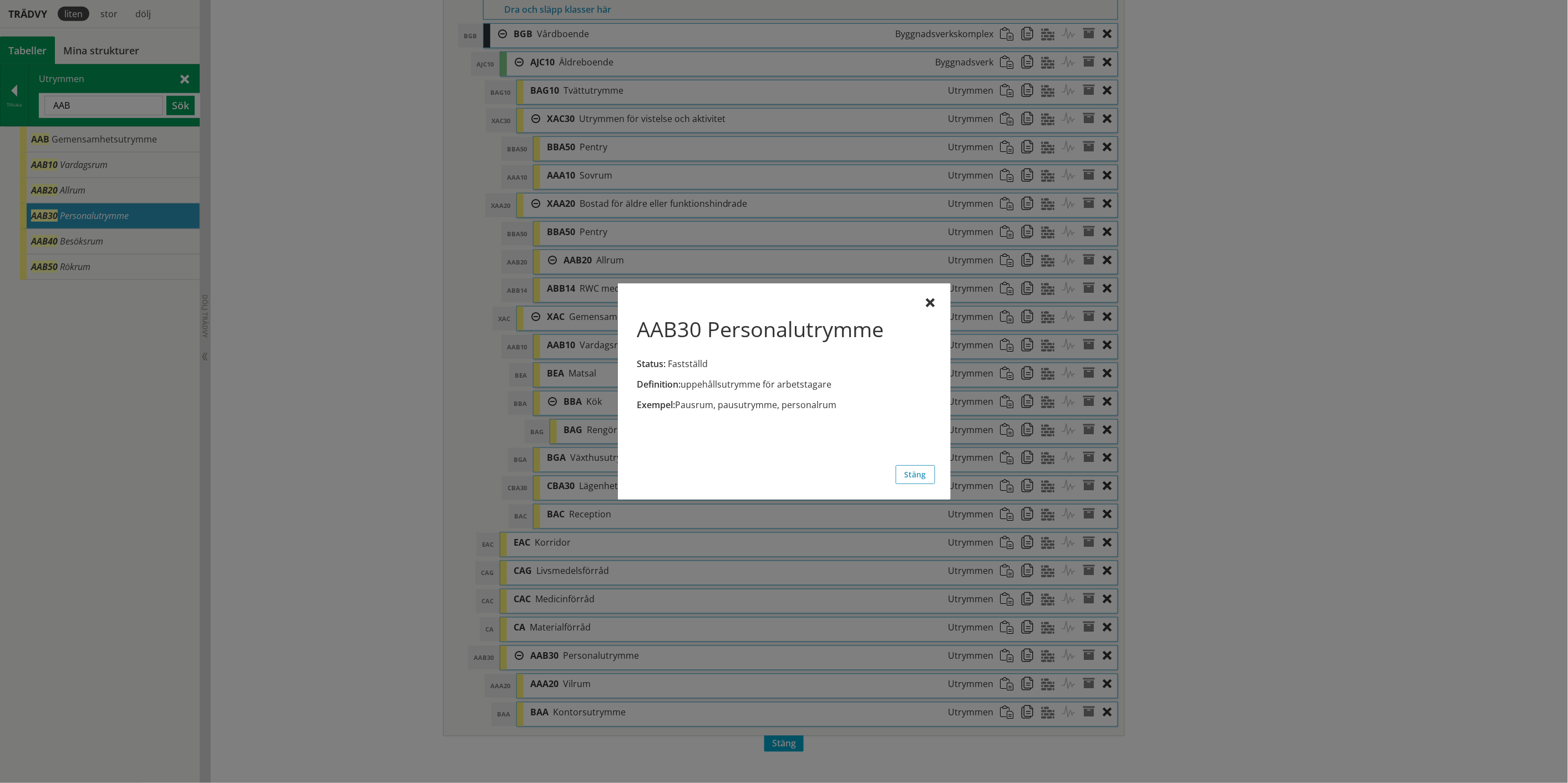
click at [932, 305] on div at bounding box center [930, 303] width 9 height 9
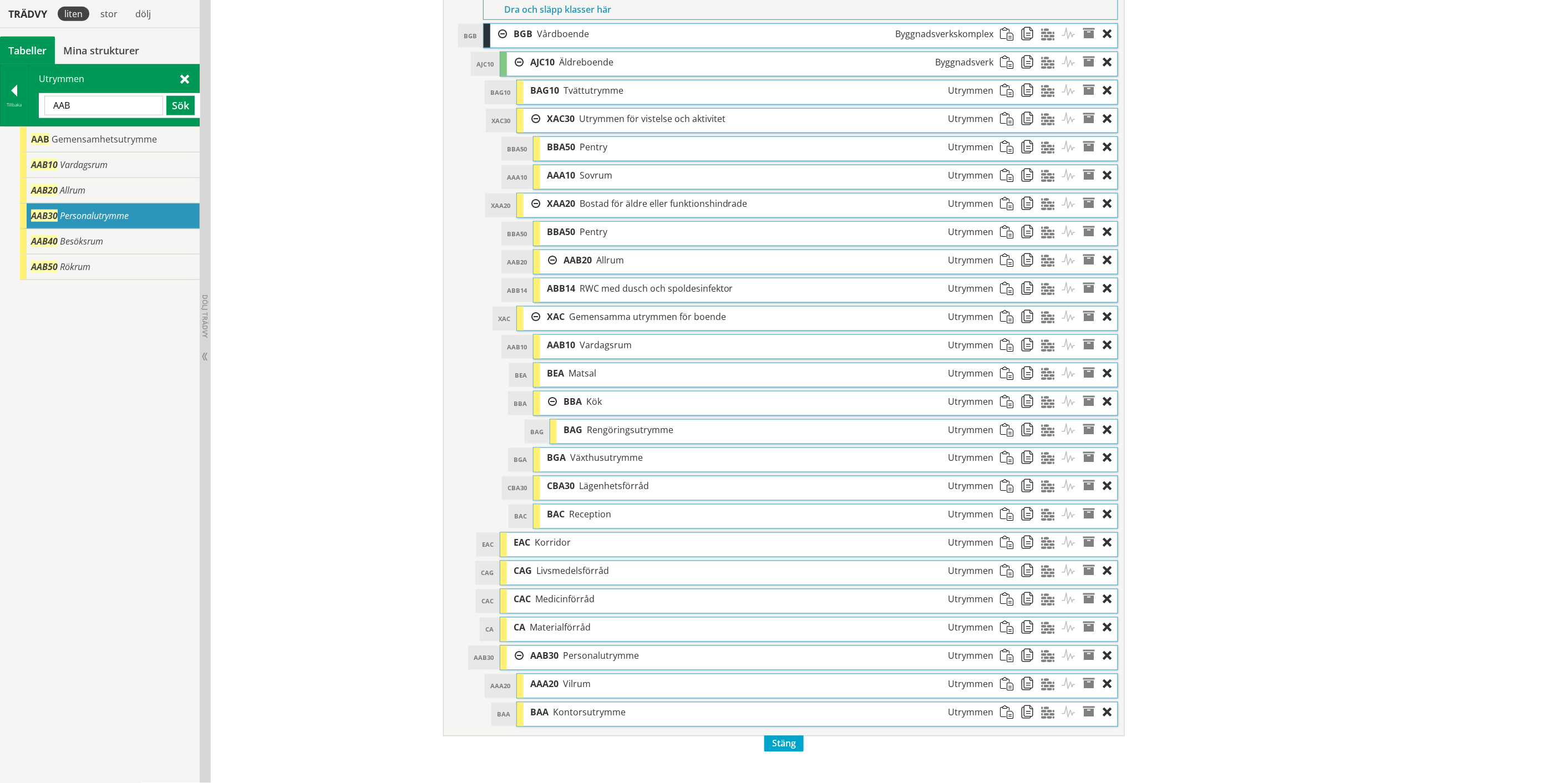
click at [86, 325] on div "AAB Gemensamhetsutrymme AAB10 Vardagsrum AAB20 Allrum AAB30 Personalutrymme AAB…" at bounding box center [100, 455] width 200 height 658
drag, startPoint x: 117, startPoint y: 141, endPoint x: 590, endPoint y: 653, distance: 697.0
click at [590, 653] on div "Trädvy liten stor [GEOGRAPHIC_DATA] Tabeller Mina strukturer CoClass Version 3.…" at bounding box center [784, 163] width 1568 height 1239
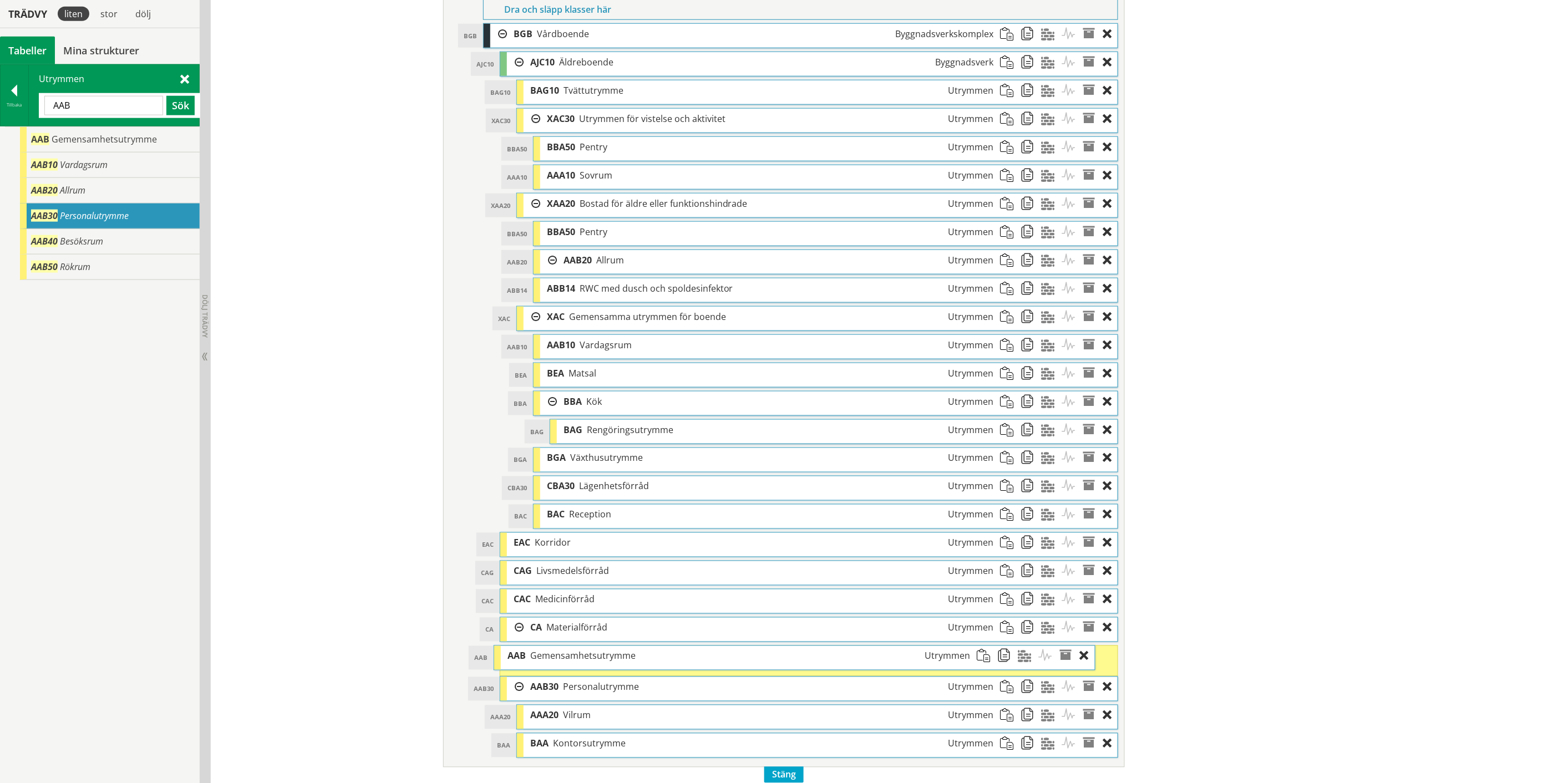
drag, startPoint x: 601, startPoint y: 666, endPoint x: 578, endPoint y: 666, distance: 23.0
click at [578, 662] on span "Gemensamhetsutrymme" at bounding box center [583, 655] width 105 height 12
click at [561, 696] on div "AAB30 Personalutrymme Utrymmen" at bounding box center [766, 690] width 476 height 20
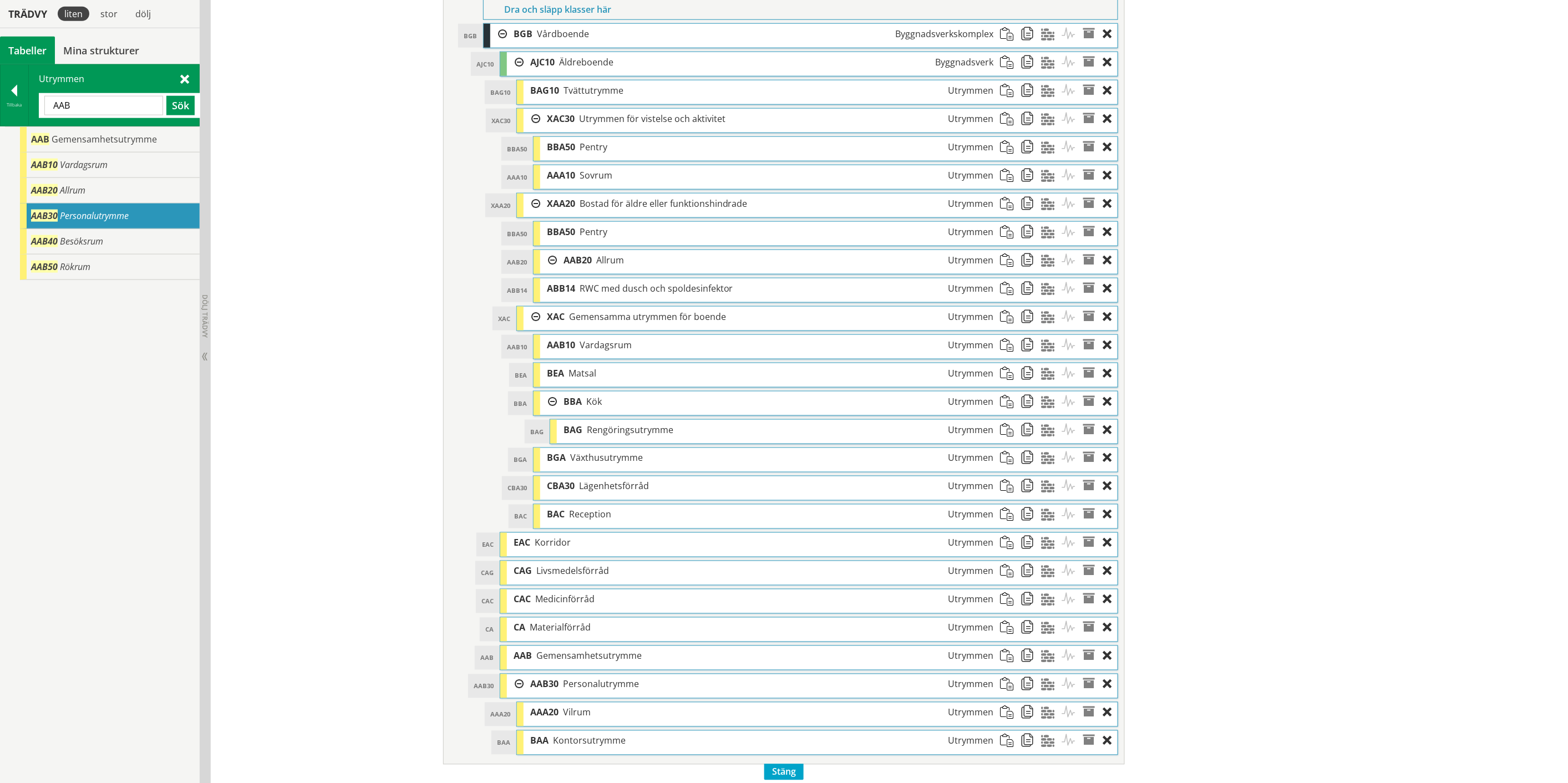
click at [415, 735] on div "Redigera strukturer Skapa ny struktur CoClass Version 3.17.0 CoClass Version 3.…" at bounding box center [889, 168] width 1357 height 1247
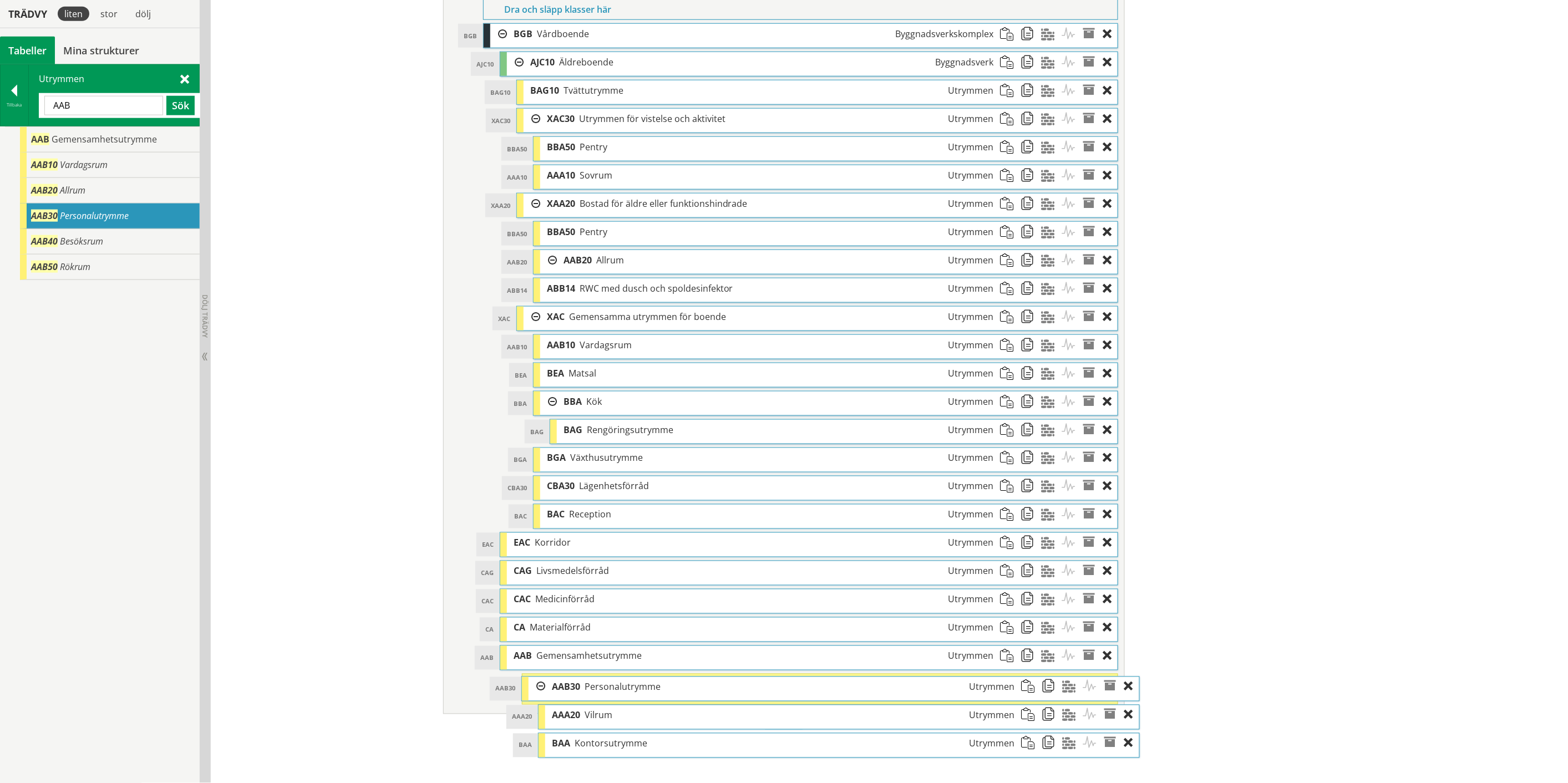
drag, startPoint x: 556, startPoint y: 692, endPoint x: 578, endPoint y: 691, distance: 22.0
click at [578, 691] on div "AAB30 Personalutrymme Utrymmen" at bounding box center [783, 687] width 476 height 20
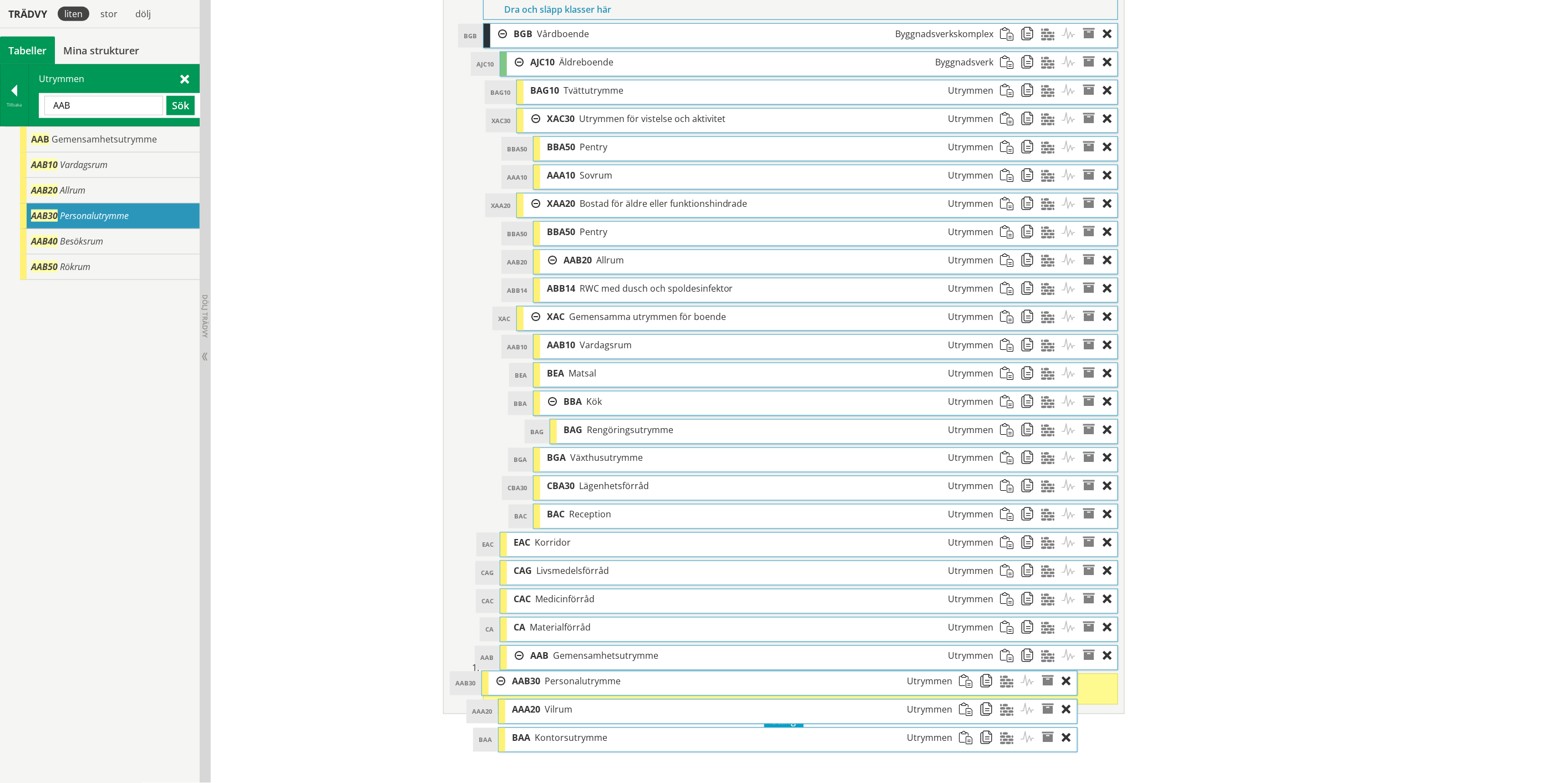
drag, startPoint x: 586, startPoint y: 705, endPoint x: 546, endPoint y: 694, distance: 41.5
click at [546, 692] on div "AAB30 Personalutrymme Utrymmen" at bounding box center [733, 682] width 454 height 20
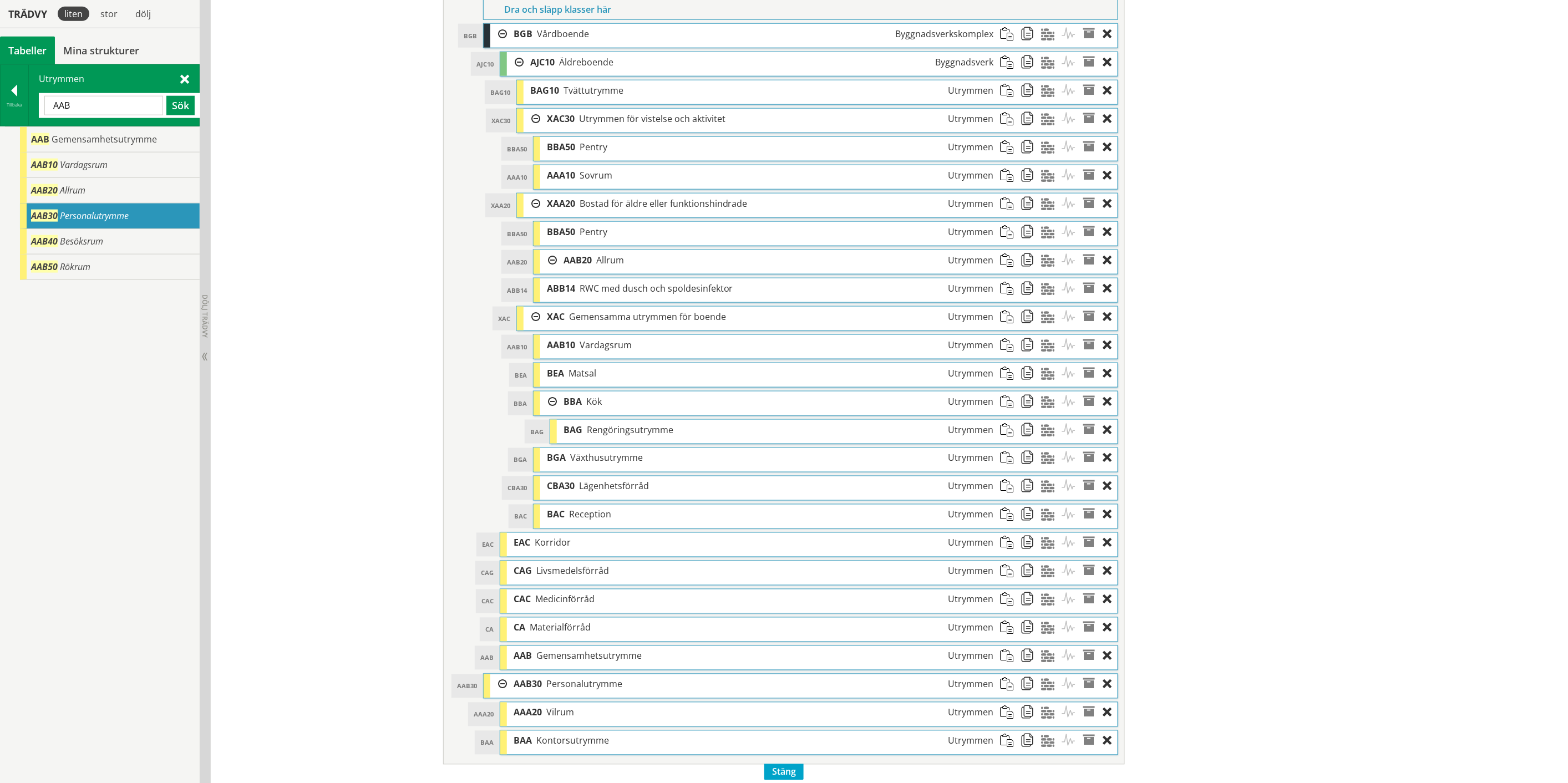
click at [556, 690] on span "Personalutrymme" at bounding box center [584, 684] width 76 height 12
click at [500, 691] on div at bounding box center [498, 685] width 17 height 20
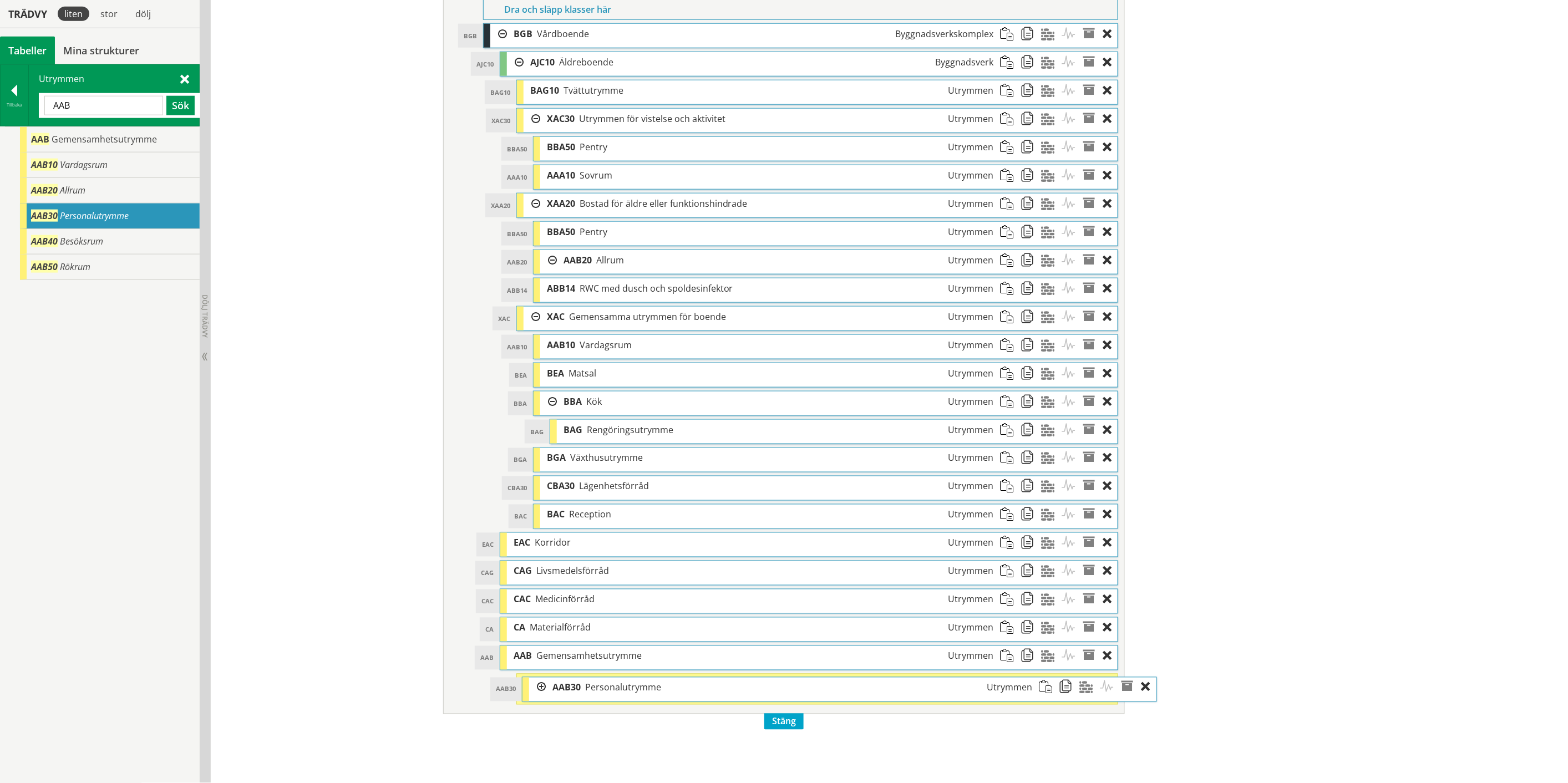
drag, startPoint x: 517, startPoint y: 699, endPoint x: 556, endPoint y: 697, distance: 39.1
click at [556, 697] on div "AAB30 Personalutrymme Utrymmen" at bounding box center [792, 688] width 493 height 20
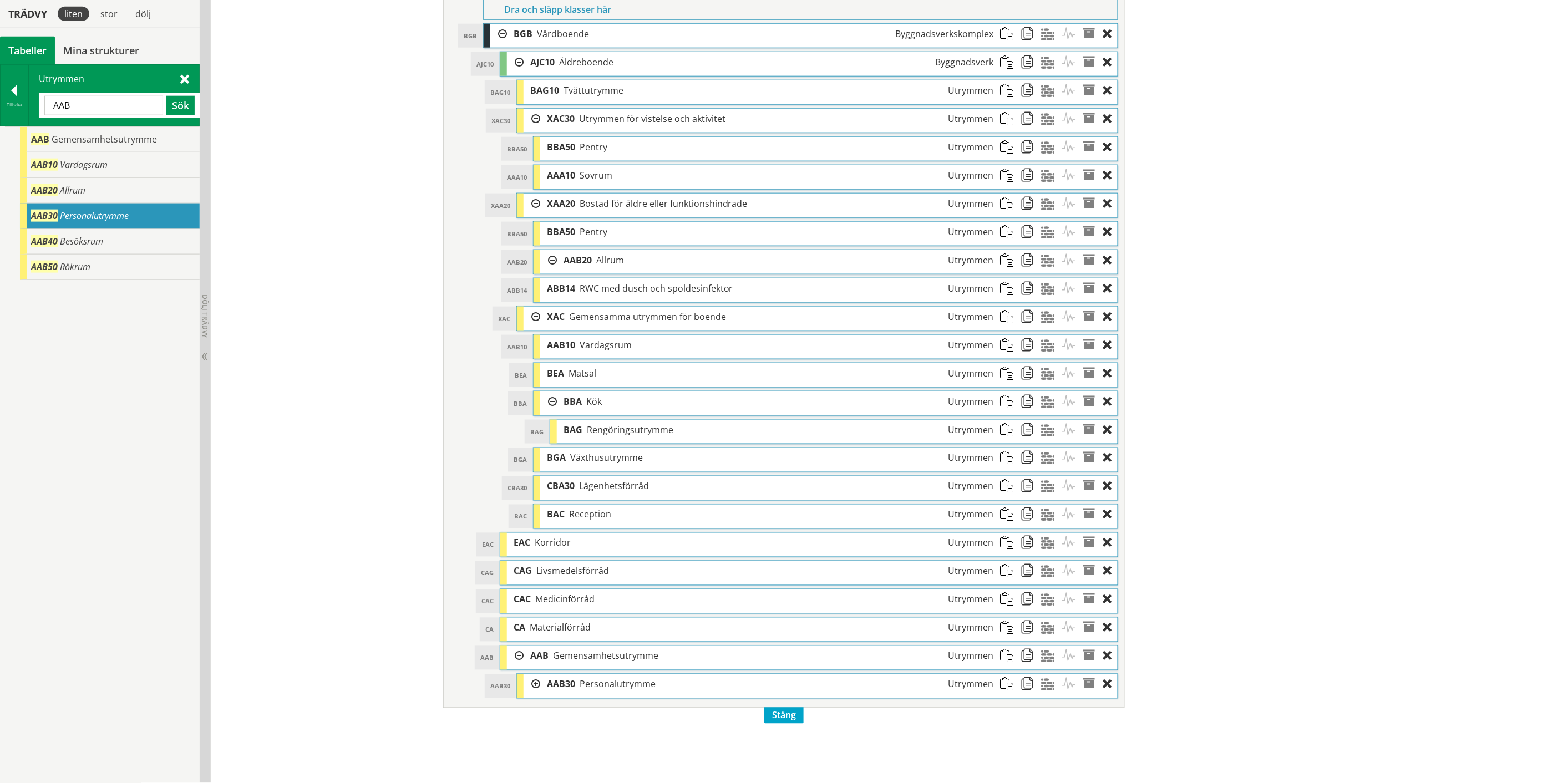
click at [530, 693] on div at bounding box center [532, 685] width 17 height 20
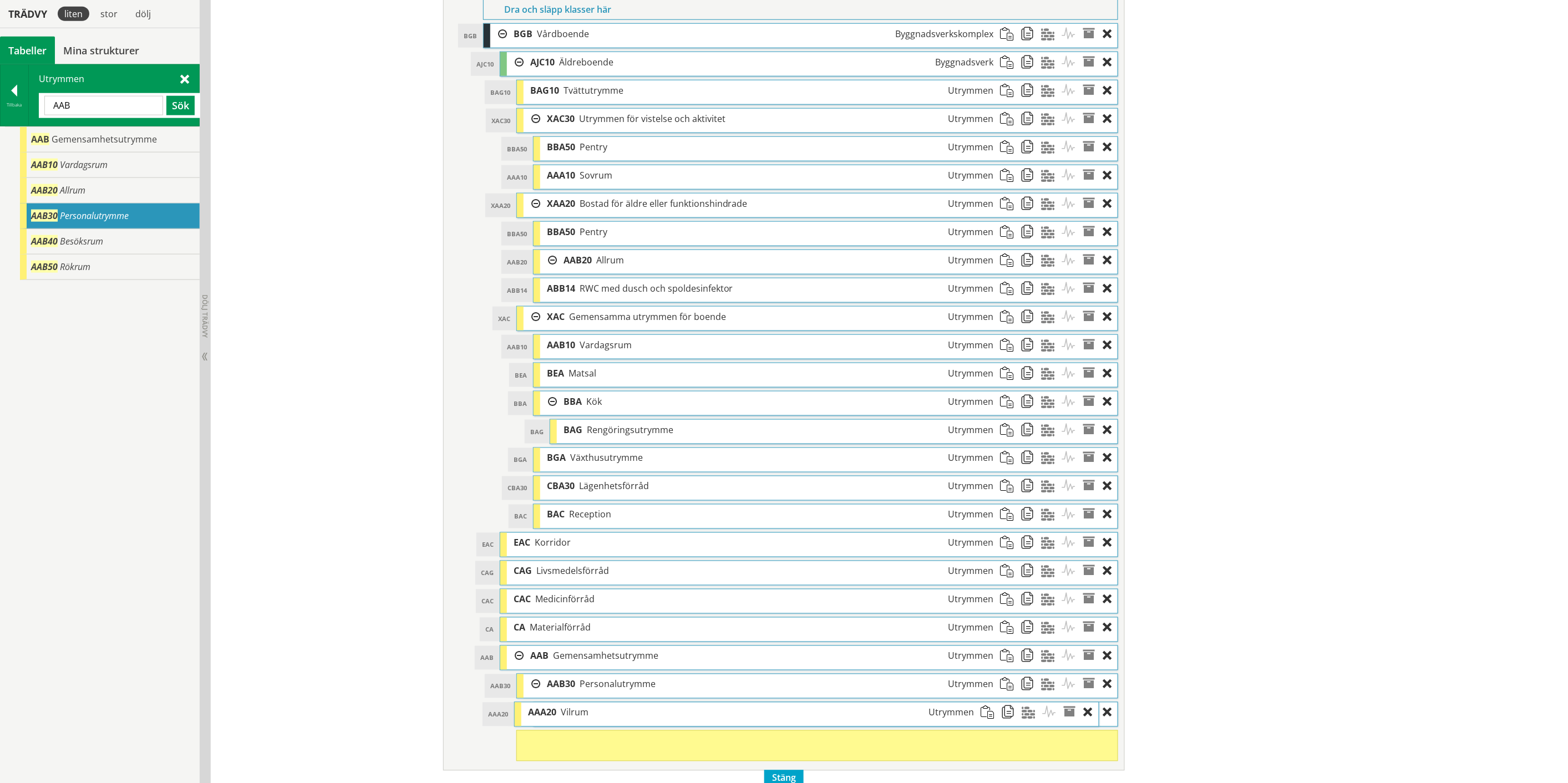
drag, startPoint x: 613, startPoint y: 723, endPoint x: 594, endPoint y: 723, distance: 19.0
click at [594, 723] on div "AAA20 Vilrum Utrymmen" at bounding box center [751, 713] width 459 height 20
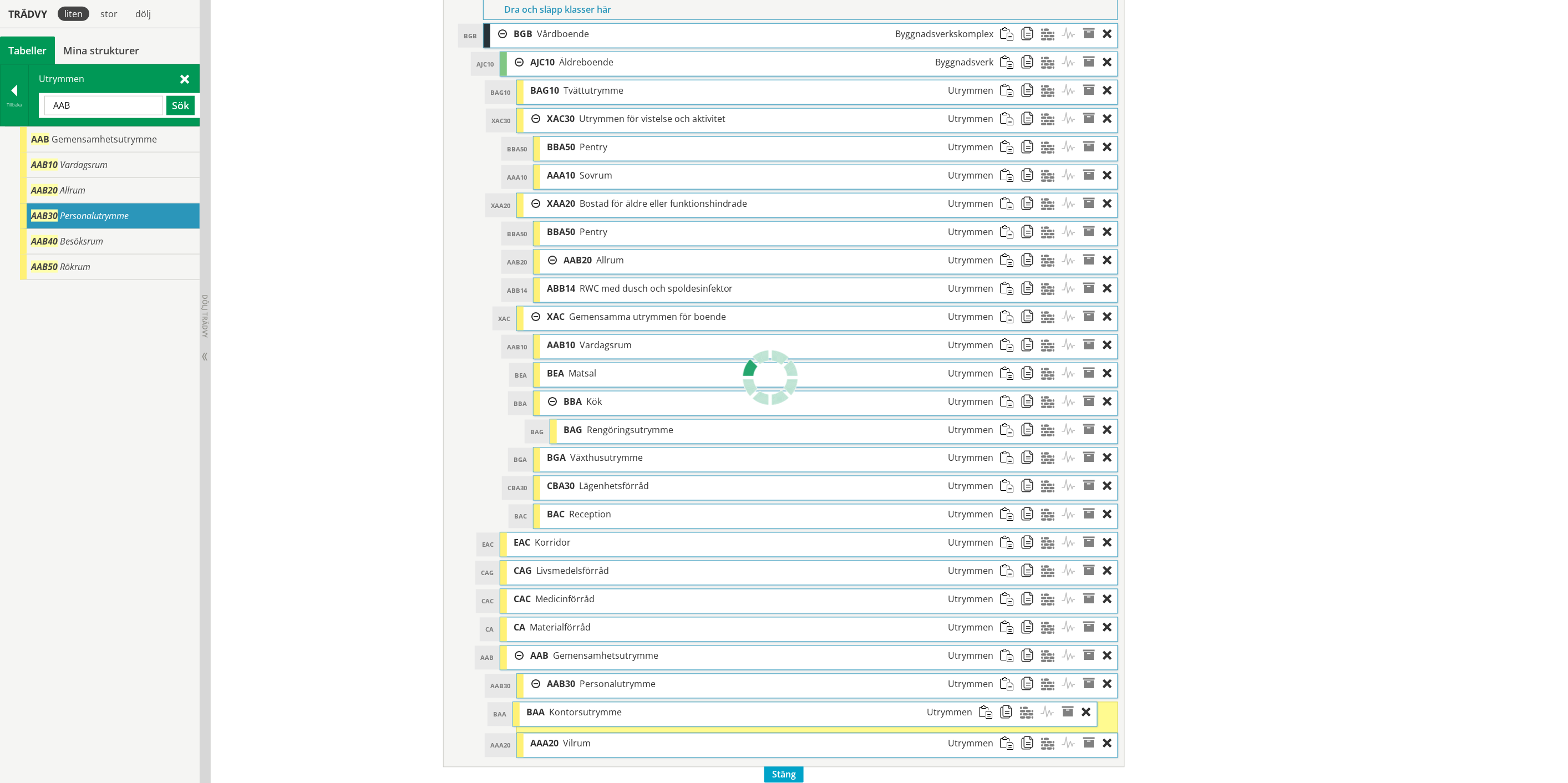
drag, startPoint x: 594, startPoint y: 723, endPoint x: 574, endPoint y: 723, distance: 20.0
click at [574, 719] on span "Kontorsutrymme" at bounding box center [585, 712] width 73 height 12
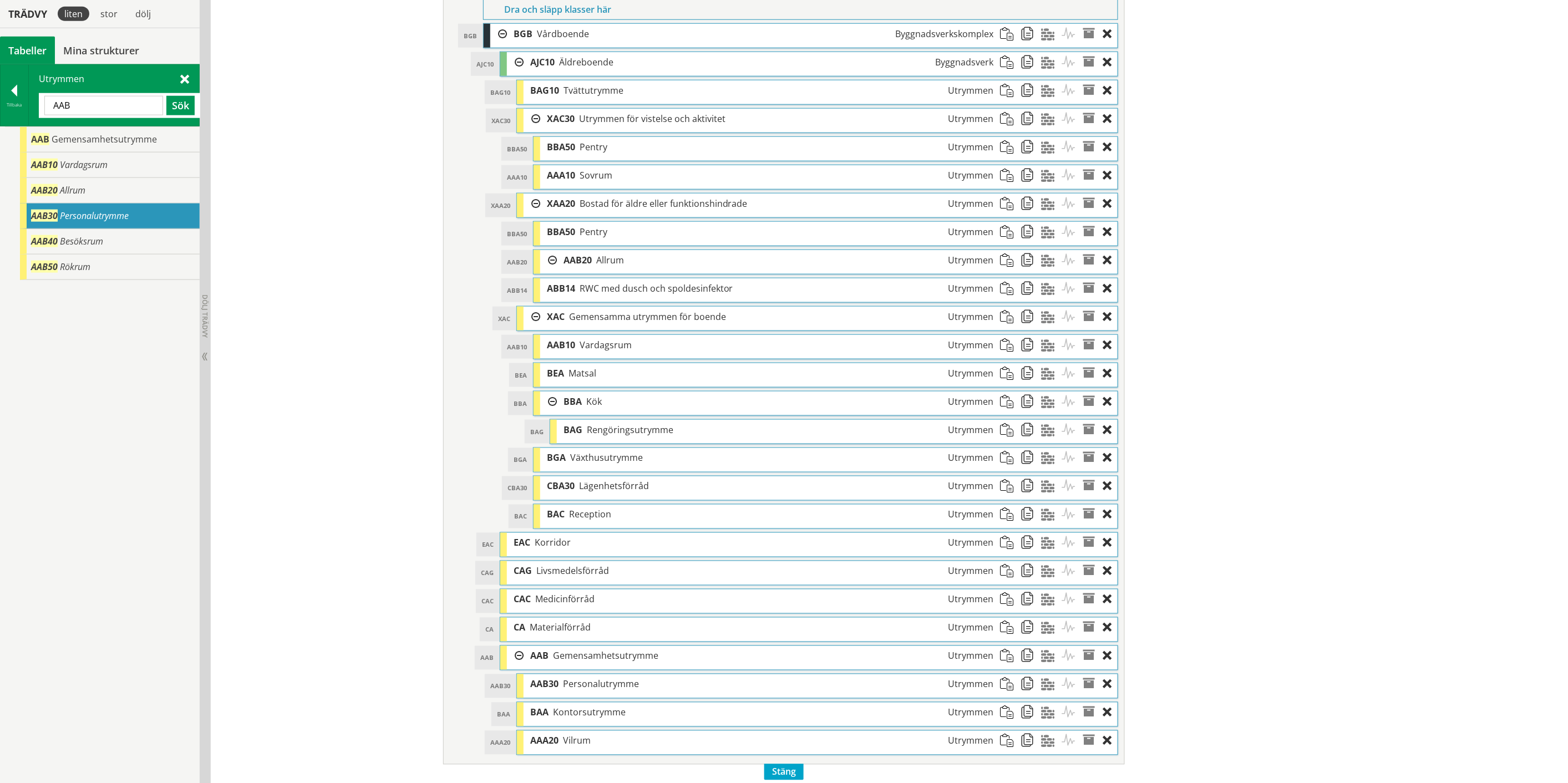
click at [1026, 519] on span at bounding box center [1031, 515] width 20 height 20
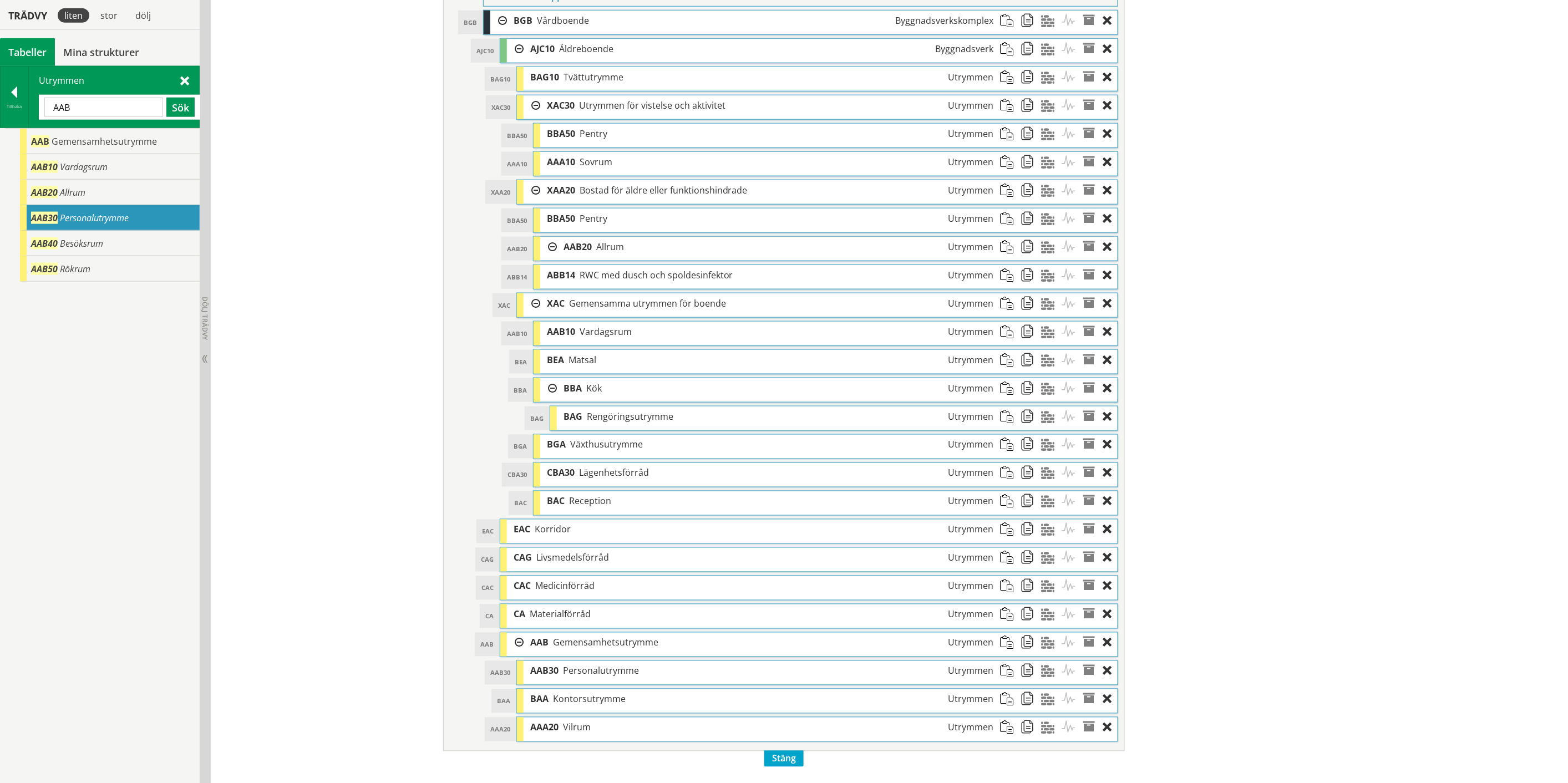
scroll to position [575, 0]
click at [644, 647] on span "Gemensamhetsutrymme" at bounding box center [605, 641] width 105 height 12
click at [1020, 650] on span at bounding box center [1031, 641] width 20 height 20
click at [1024, 502] on span at bounding box center [1031, 500] width 20 height 20
click at [1004, 650] on span at bounding box center [1010, 641] width 20 height 20
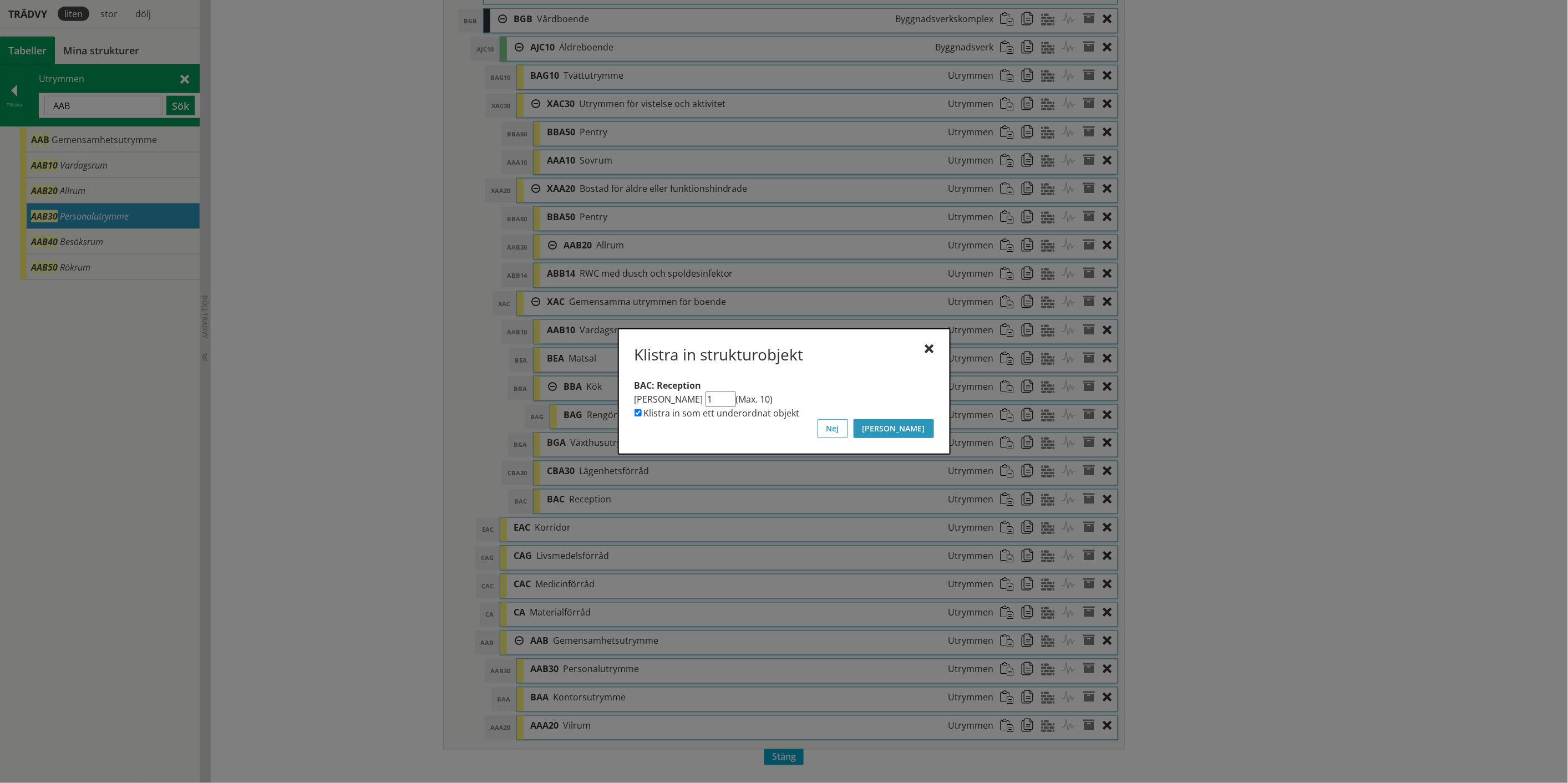
click at [922, 429] on button "[PERSON_NAME]" at bounding box center [893, 429] width 80 height 19
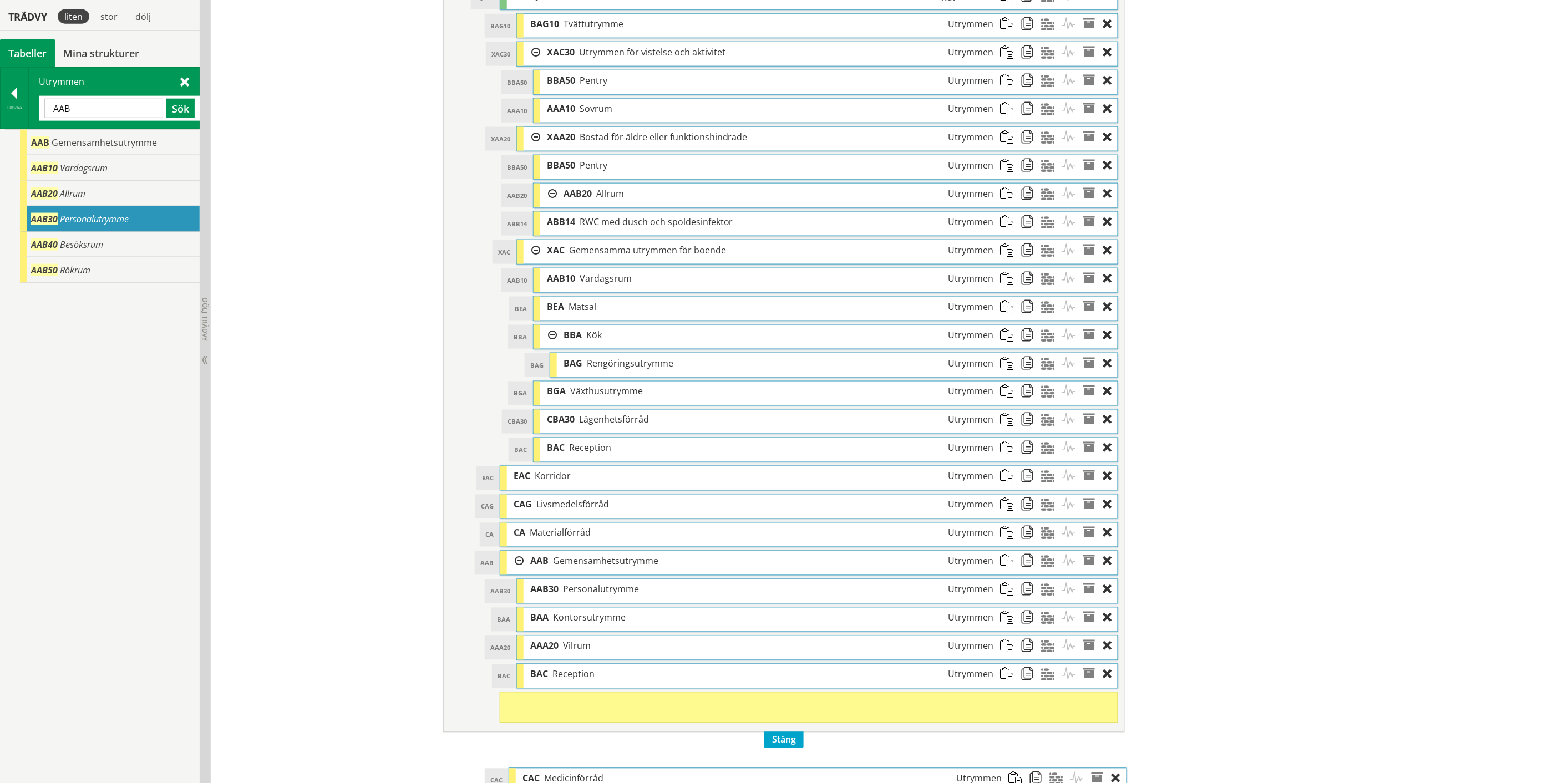
scroll to position [629, 0]
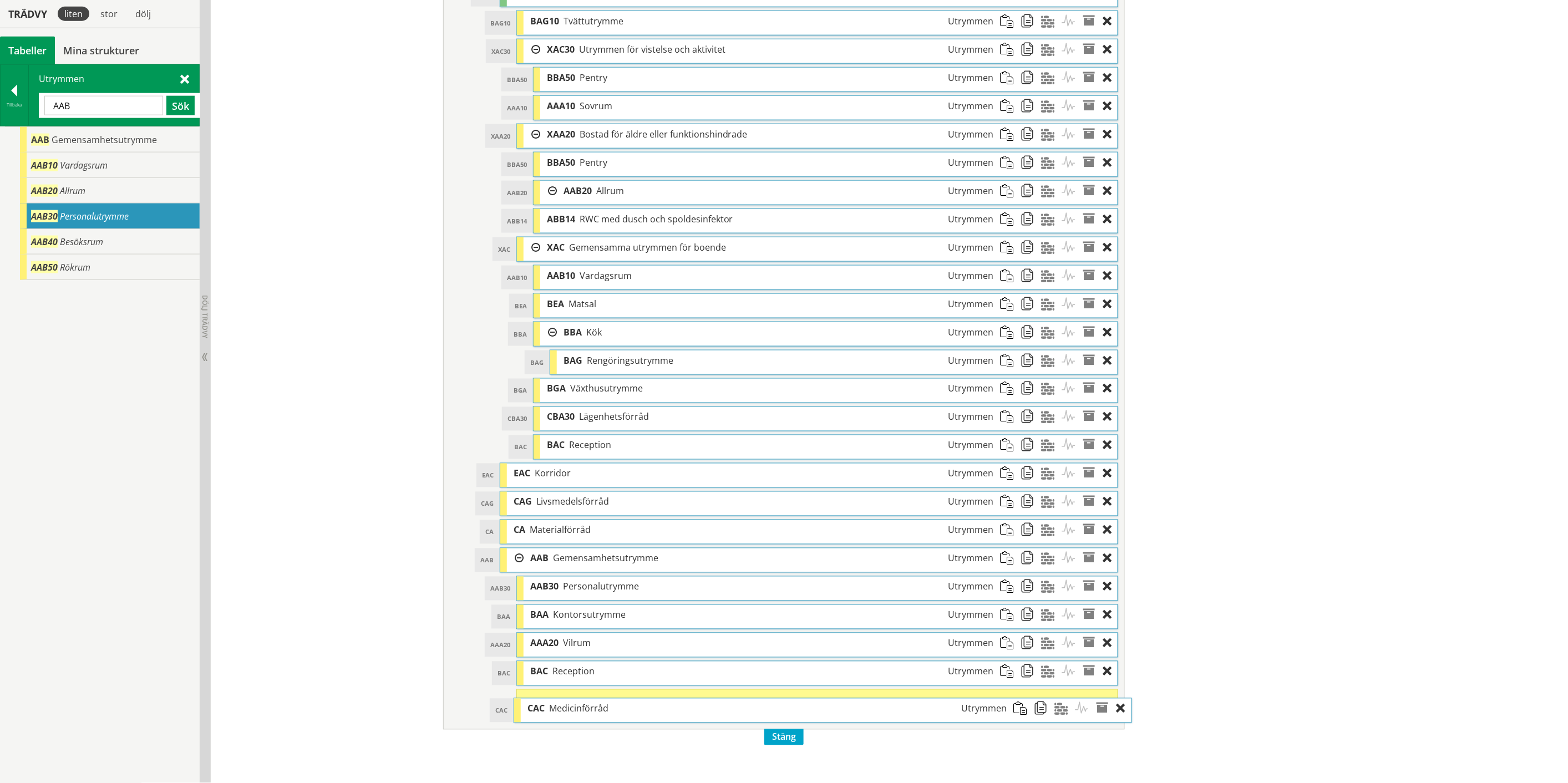
drag, startPoint x: 680, startPoint y: 593, endPoint x: 694, endPoint y: 713, distance: 120.8
click at [694, 713] on div "CAC Medicinförråd Utrymmen" at bounding box center [767, 709] width 493 height 20
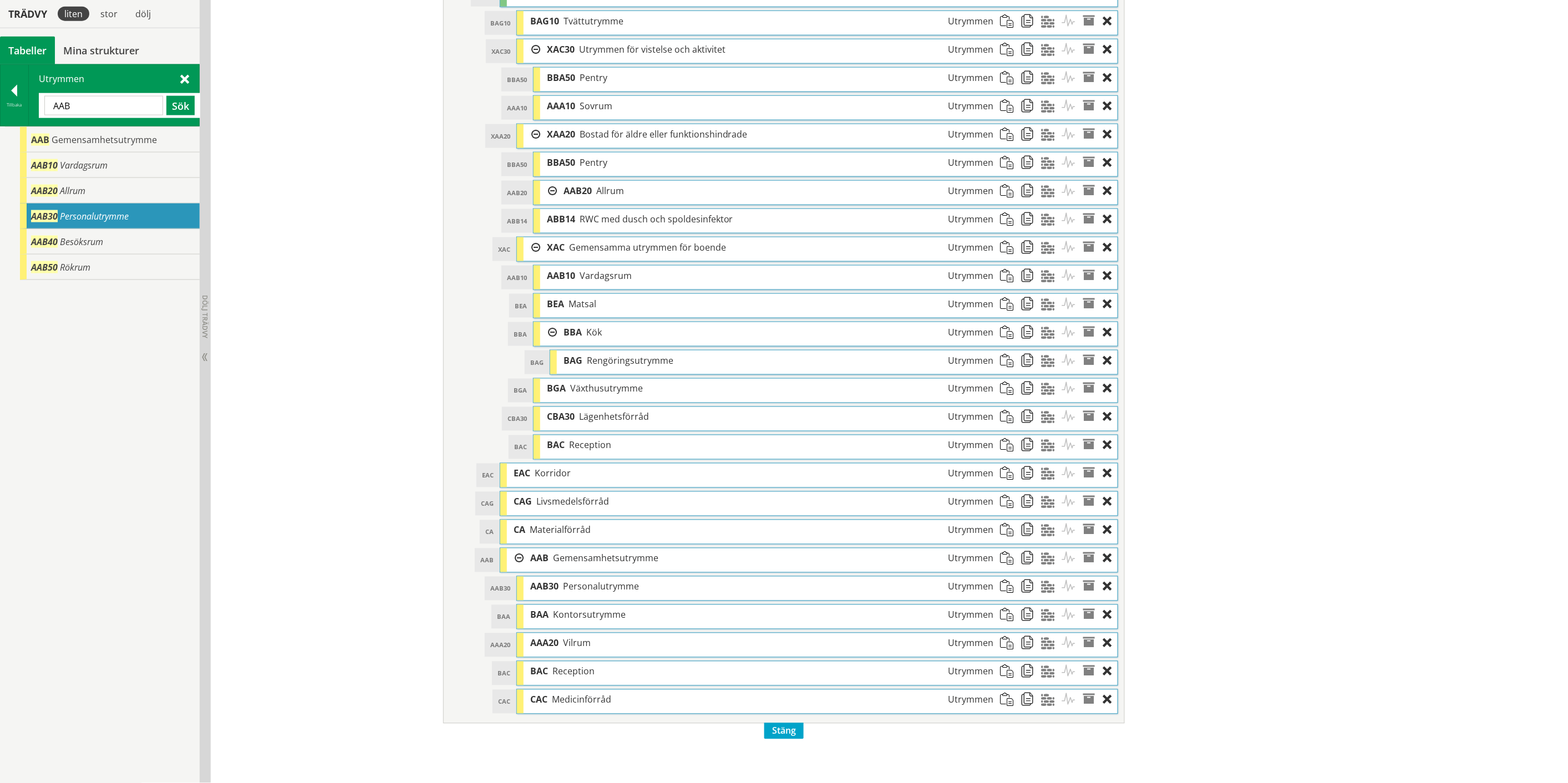
click at [64, 108] on input "AAB" at bounding box center [104, 105] width 119 height 19
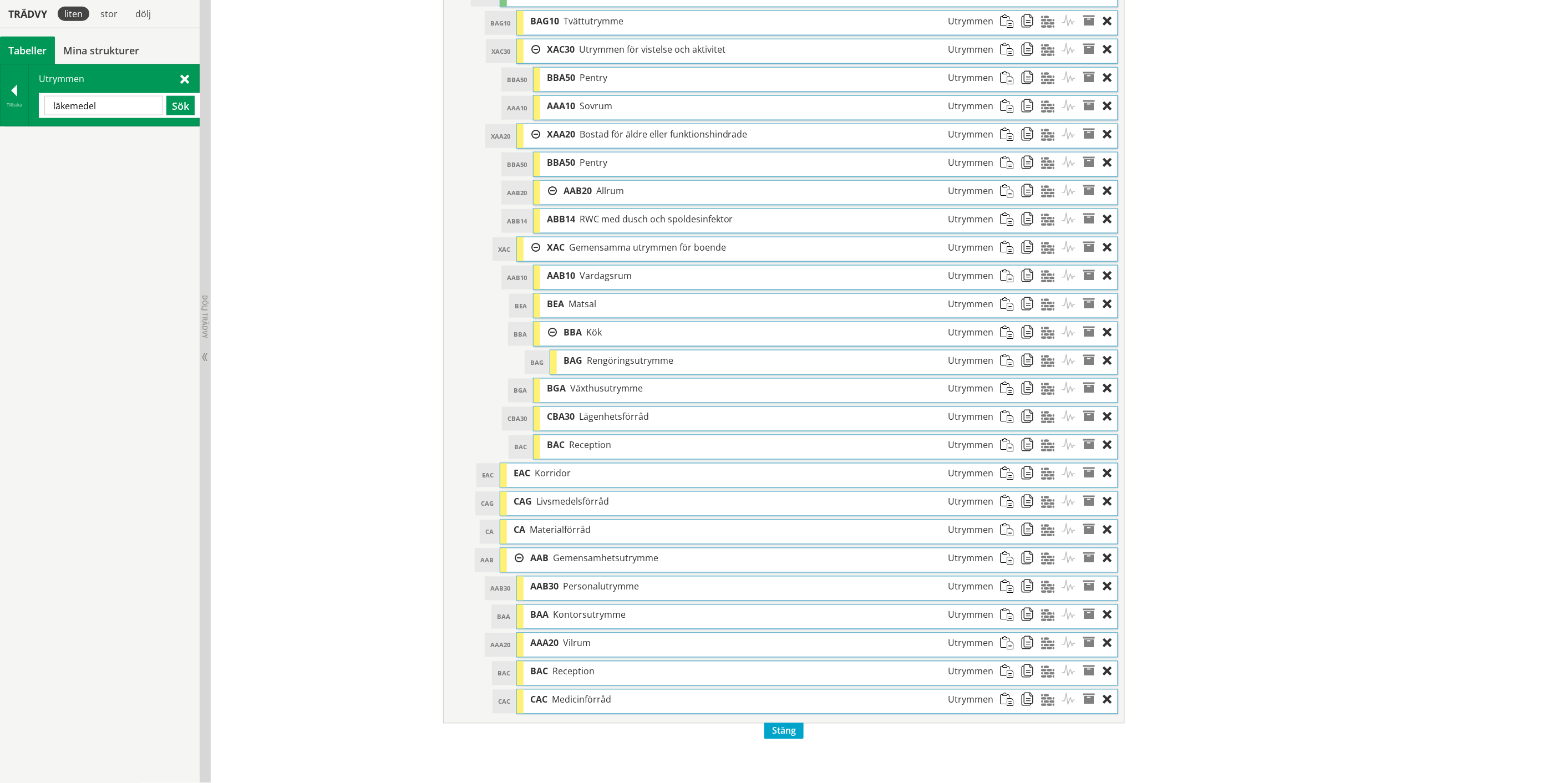
click at [84, 108] on input "läkemedel" at bounding box center [104, 105] width 119 height 19
click at [78, 107] on input "desinifiktion" at bounding box center [104, 105] width 119 height 19
paste input "Desinfektionsrum"
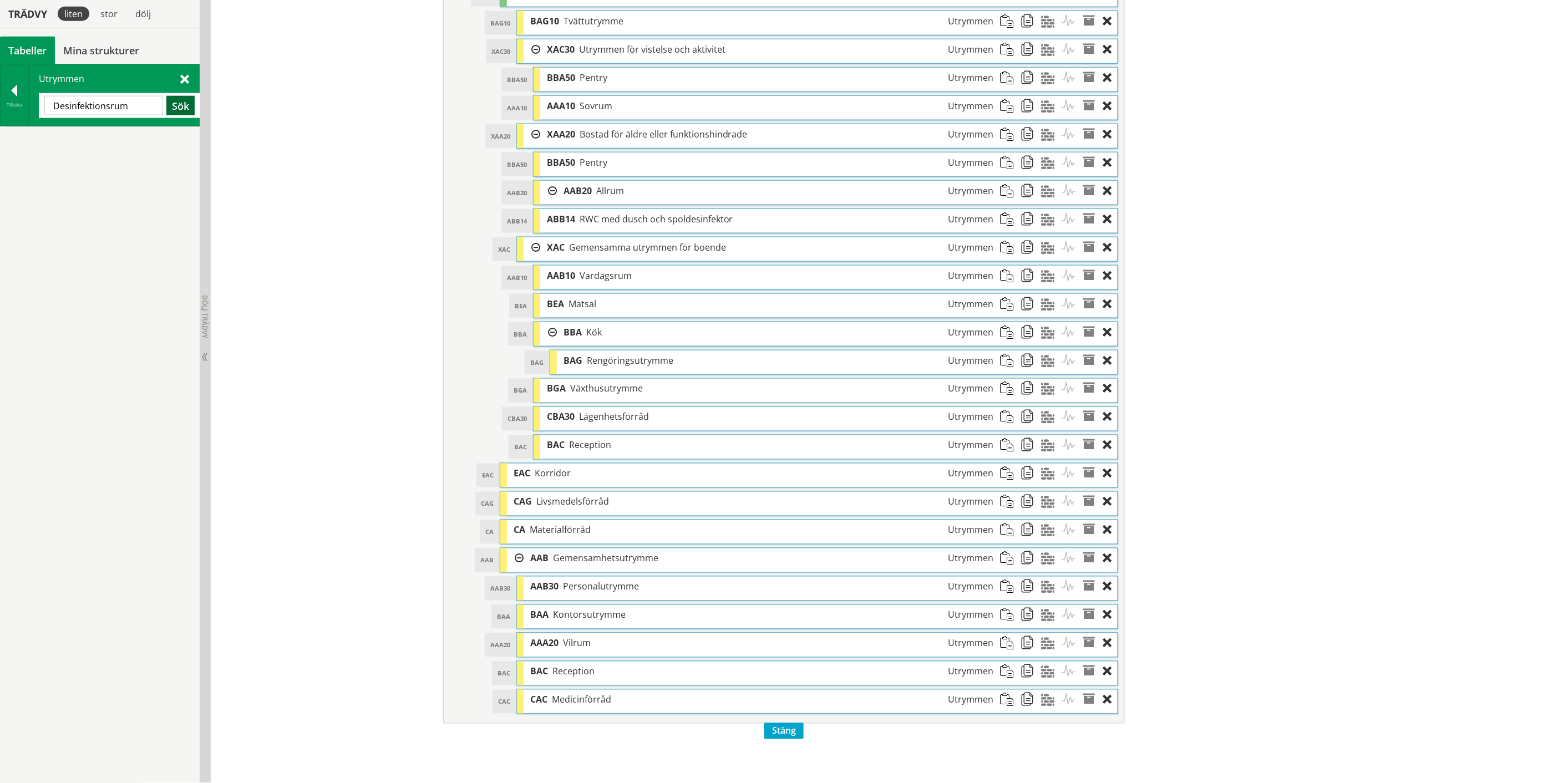
click at [178, 107] on button "Sök" at bounding box center [181, 105] width 28 height 19
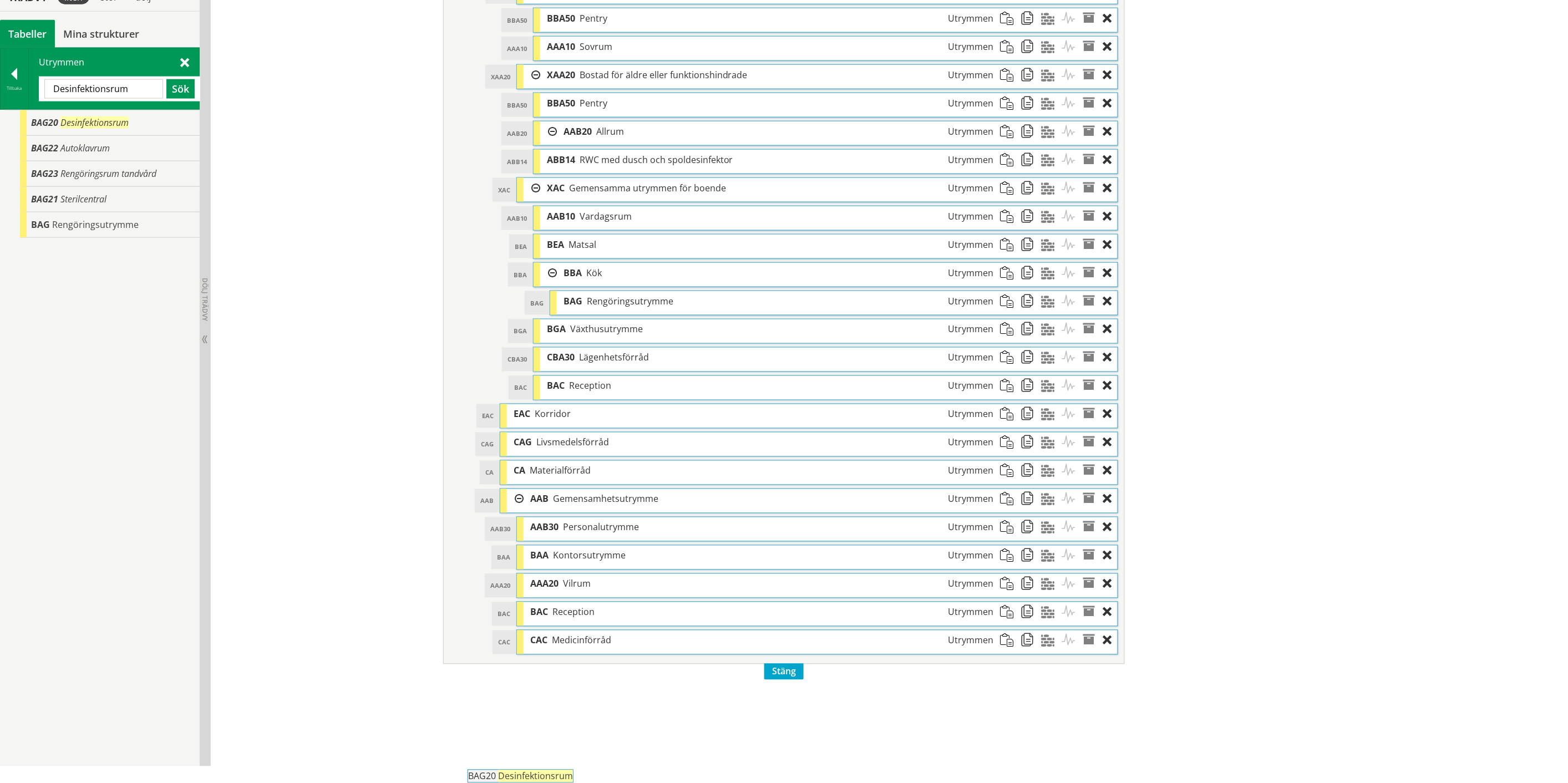
scroll to position [740, 0]
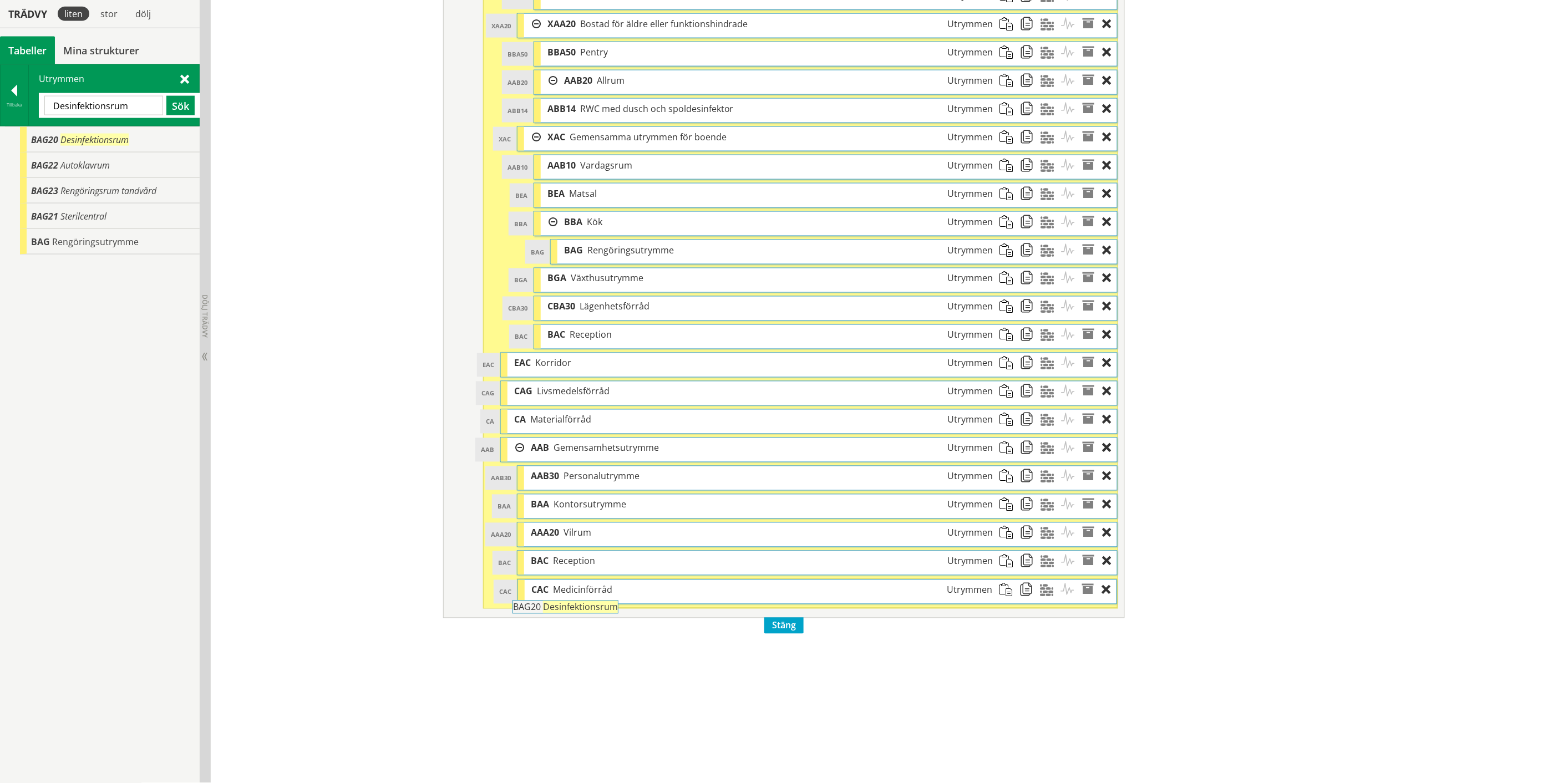
drag, startPoint x: 115, startPoint y: 142, endPoint x: 627, endPoint y: 615, distance: 697.0
click at [627, 615] on div "Trädvy liten stor [GEOGRAPHIC_DATA] Tabeller Mina strukturer CoClass Version 3.…" at bounding box center [784, 73] width 1568 height 1419
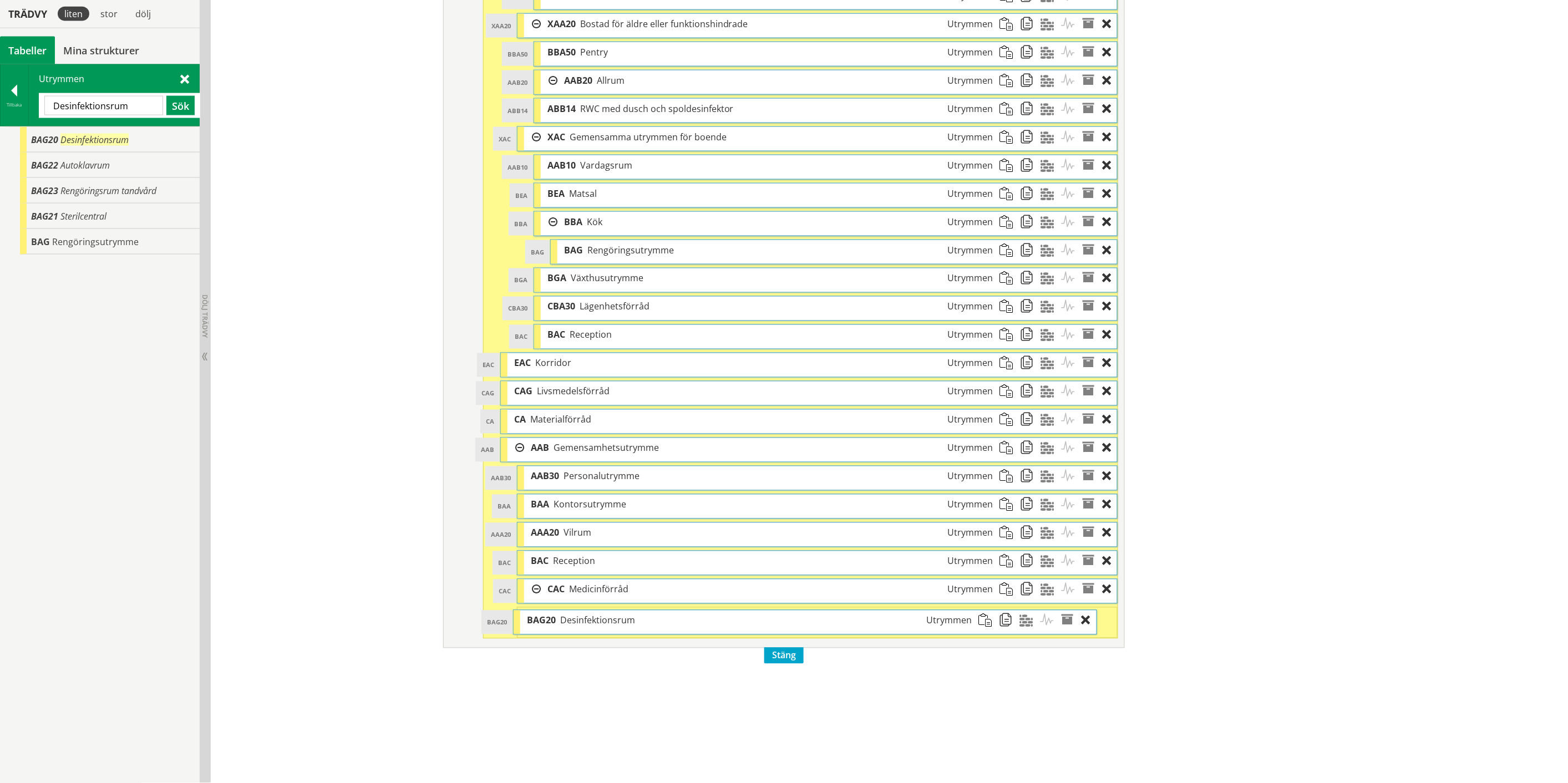
drag, startPoint x: 618, startPoint y: 629, endPoint x: 598, endPoint y: 632, distance: 20.2
click at [598, 627] on span "Desinfektionsrum" at bounding box center [597, 620] width 75 height 12
click at [96, 109] on input "Desinfektionsrum" at bounding box center [104, 105] width 119 height 19
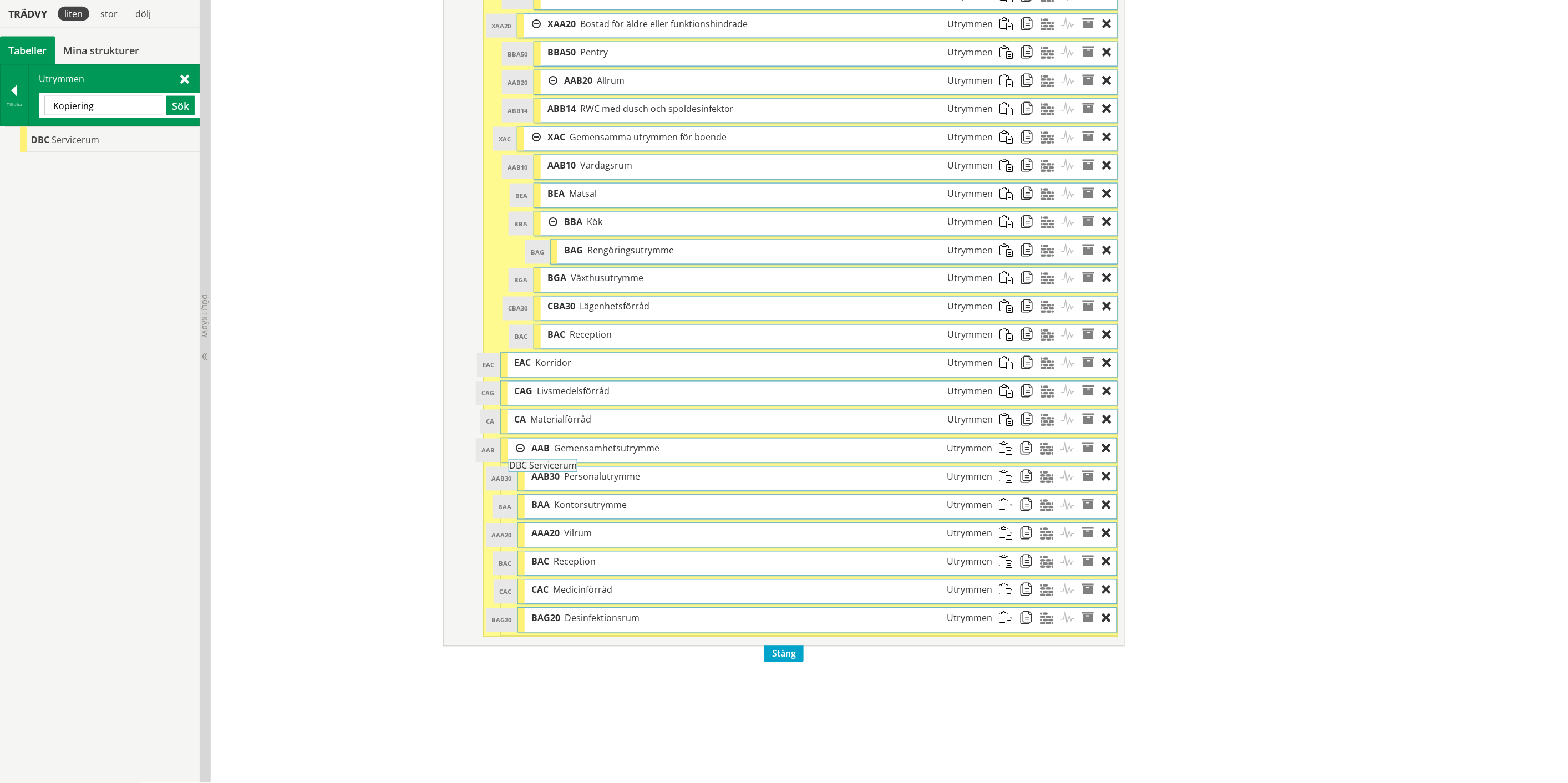
drag, startPoint x: 91, startPoint y: 137, endPoint x: 599, endPoint y: 468, distance: 606.3
click at [599, 468] on div "Trädvy liten stor [GEOGRAPHIC_DATA] Tabeller Mina strukturer CoClass Version 3.…" at bounding box center [784, 73] width 1568 height 1419
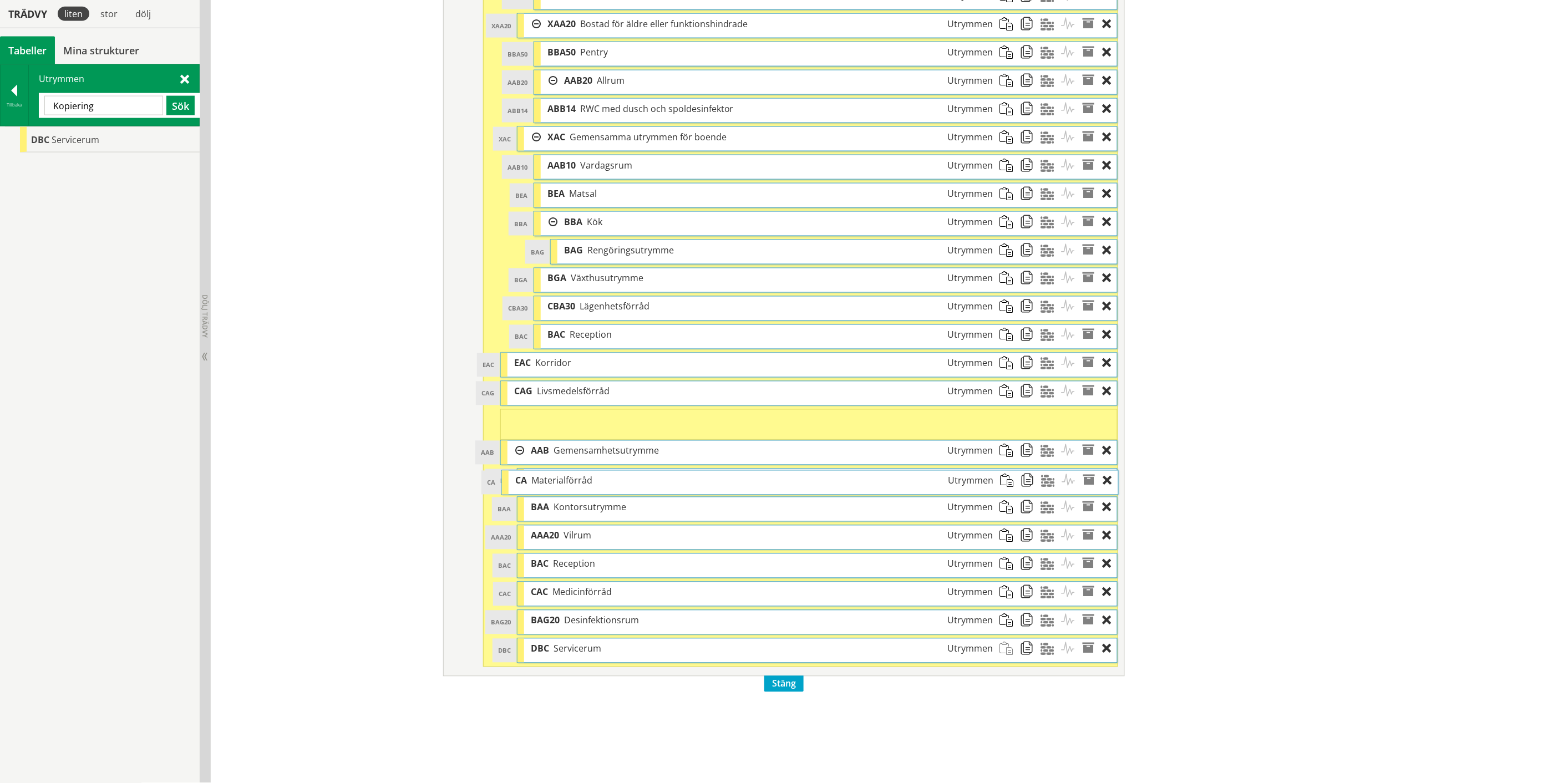
drag, startPoint x: 540, startPoint y: 425, endPoint x: 541, endPoint y: 483, distance: 58.0
click at [541, 483] on span "Materialförråd" at bounding box center [562, 481] width 61 height 12
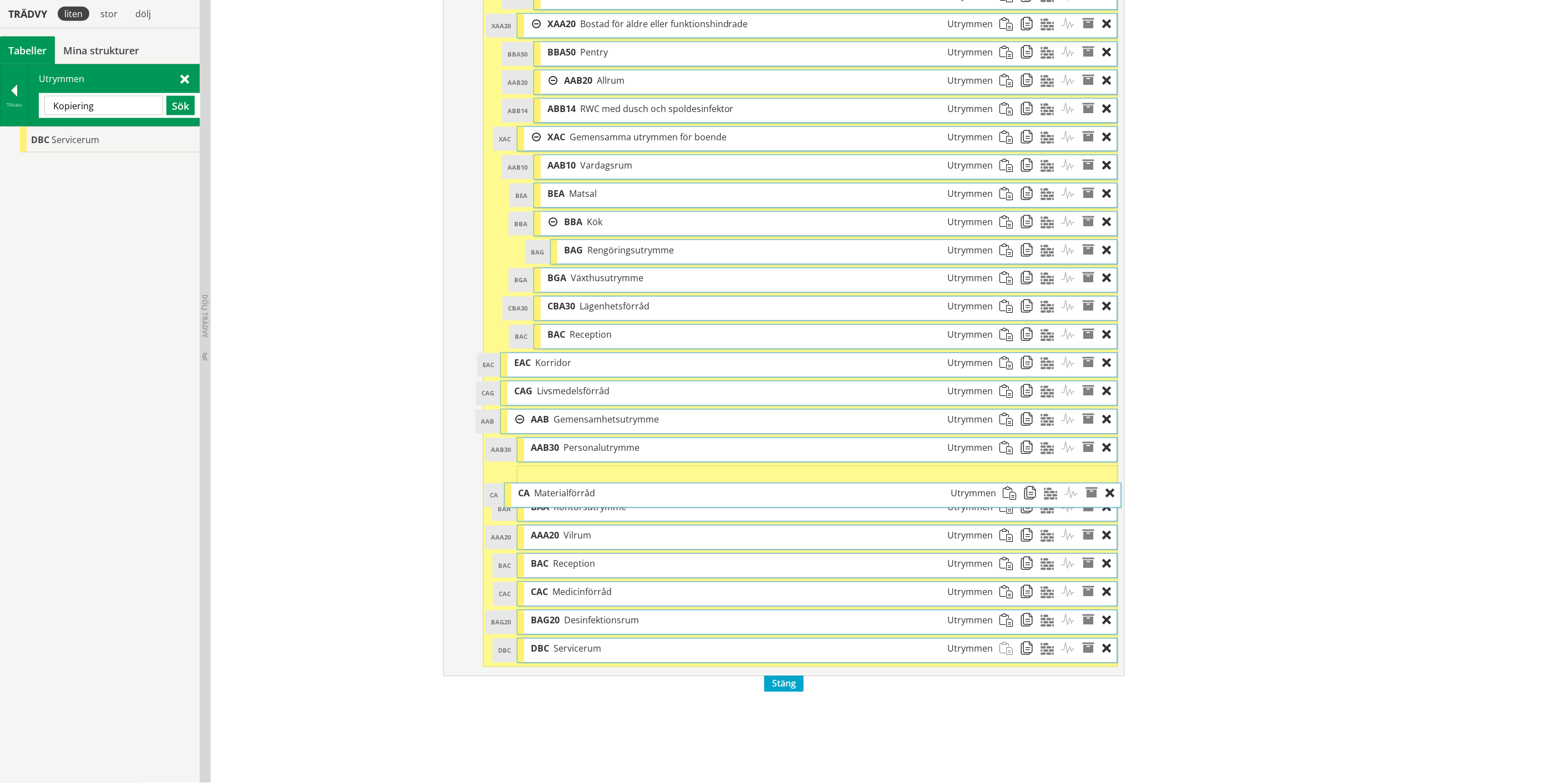
drag, startPoint x: 548, startPoint y: 428, endPoint x: 551, endPoint y: 497, distance: 69.1
click at [551, 497] on span "Materialförråd" at bounding box center [565, 493] width 61 height 12
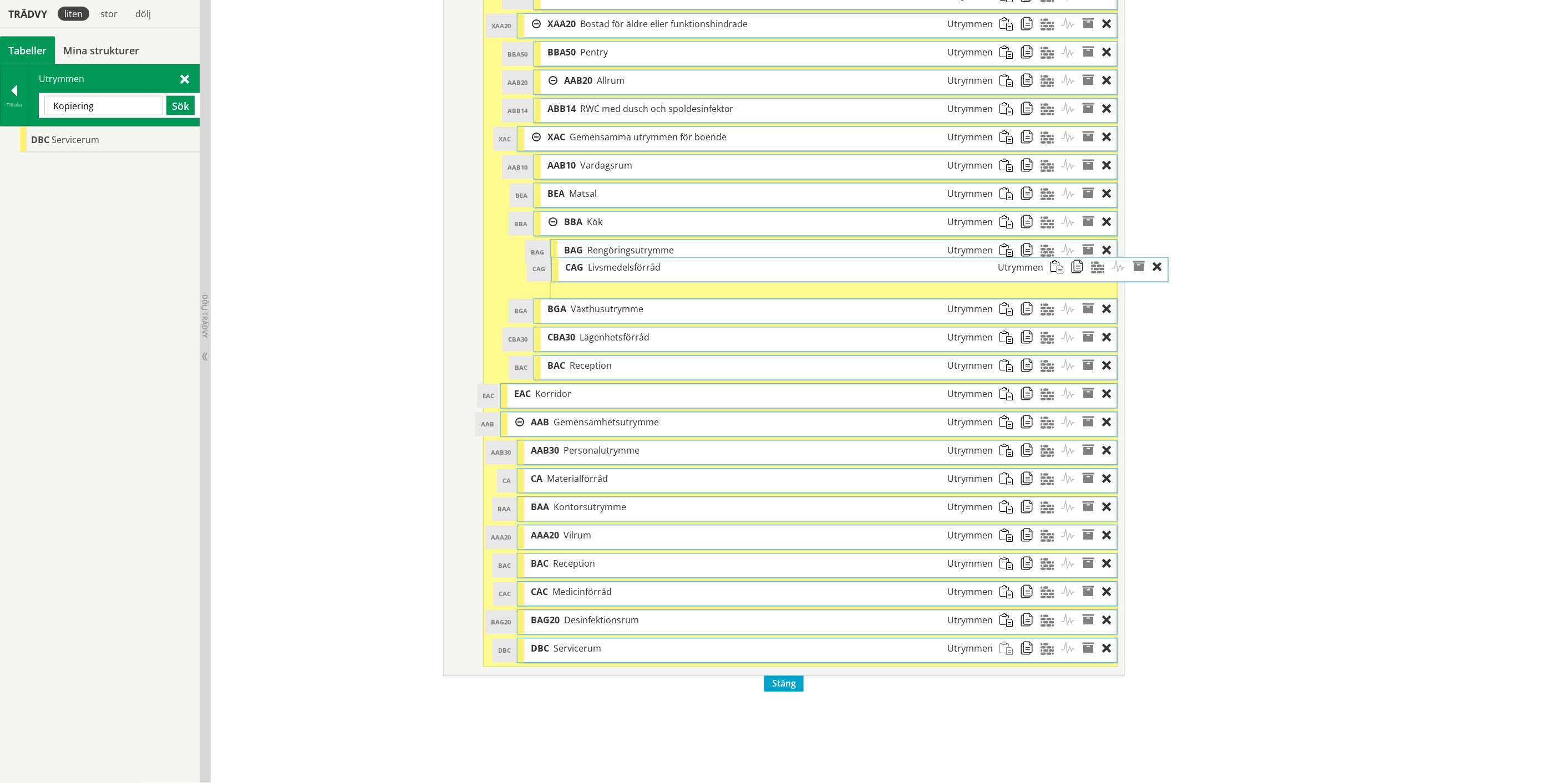
drag, startPoint x: 578, startPoint y: 403, endPoint x: 629, endPoint y: 276, distance: 136.9
click at [629, 276] on div "CAG Livsmedelsförråd Utrymmen" at bounding box center [804, 268] width 492 height 20
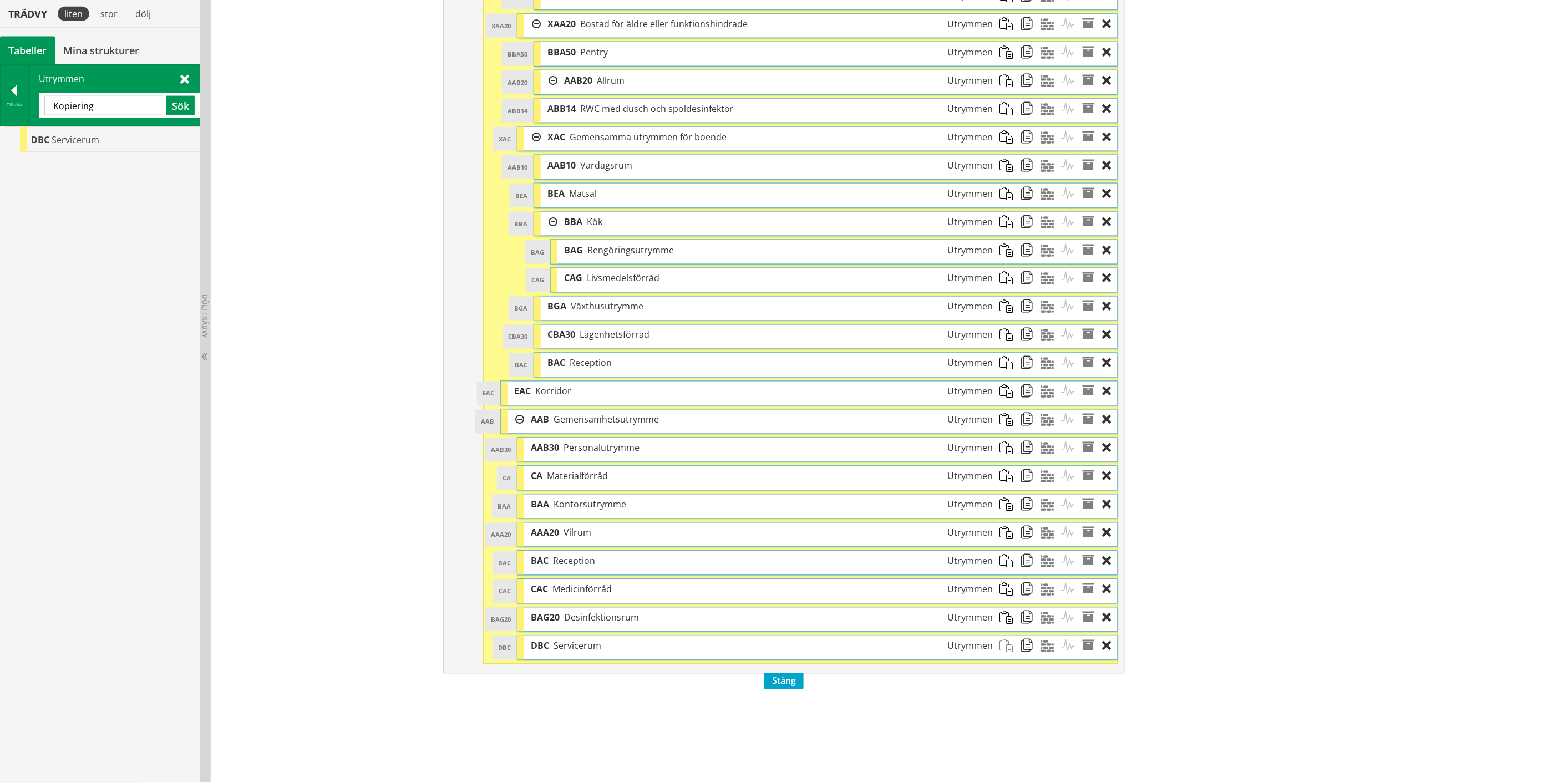
click at [82, 104] on input "Kopiering" at bounding box center [104, 105] width 119 height 19
click at [182, 107] on button "Sök" at bounding box center [181, 105] width 28 height 19
click at [79, 107] on input "sasmtalsrum" at bounding box center [104, 105] width 119 height 19
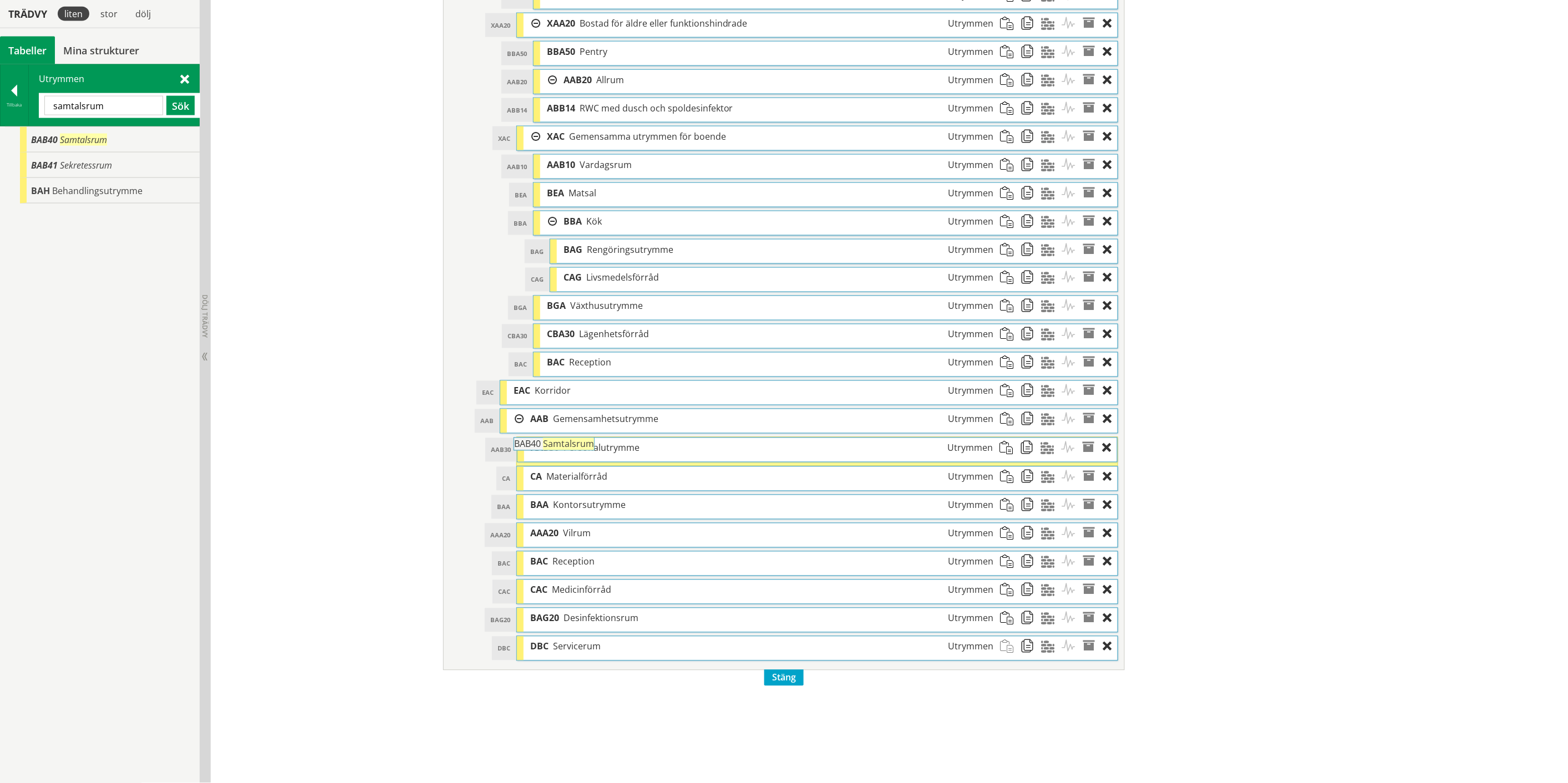
drag, startPoint x: 90, startPoint y: 137, endPoint x: 603, endPoint y: 447, distance: 599.4
click at [603, 447] on div "Trädvy liten stor [GEOGRAPHIC_DATA] Tabeller Mina strukturer CoClass Version 3.…" at bounding box center [784, 73] width 1568 height 1419
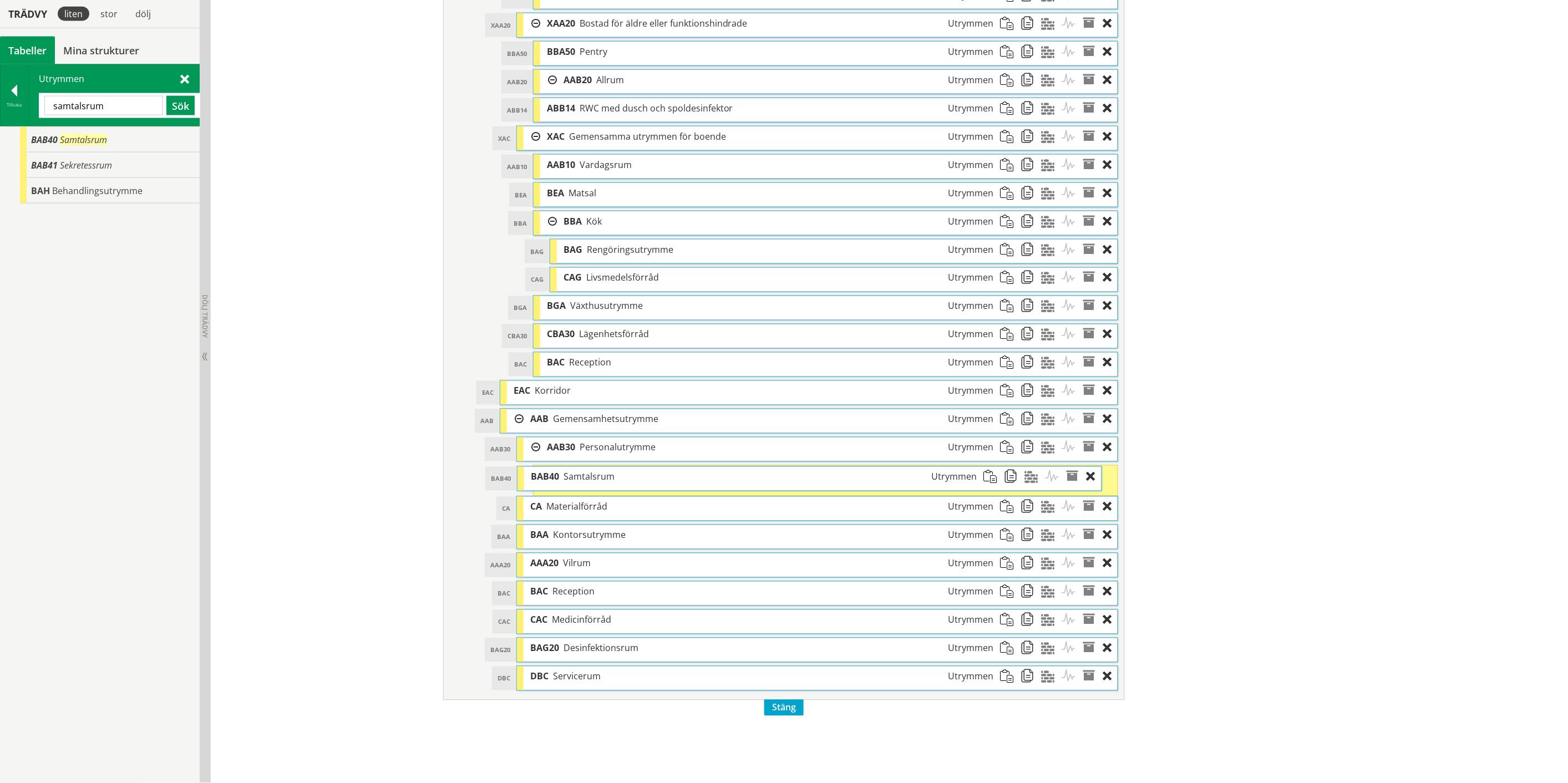
drag, startPoint x: 599, startPoint y: 480, endPoint x: 583, endPoint y: 481, distance: 16.0
click at [583, 481] on span "Samtalsrum" at bounding box center [589, 477] width 51 height 12
drag, startPoint x: 583, startPoint y: 481, endPoint x: 569, endPoint y: 482, distance: 14.0
click at [569, 482] on span "Samtalsrum" at bounding box center [592, 477] width 51 height 12
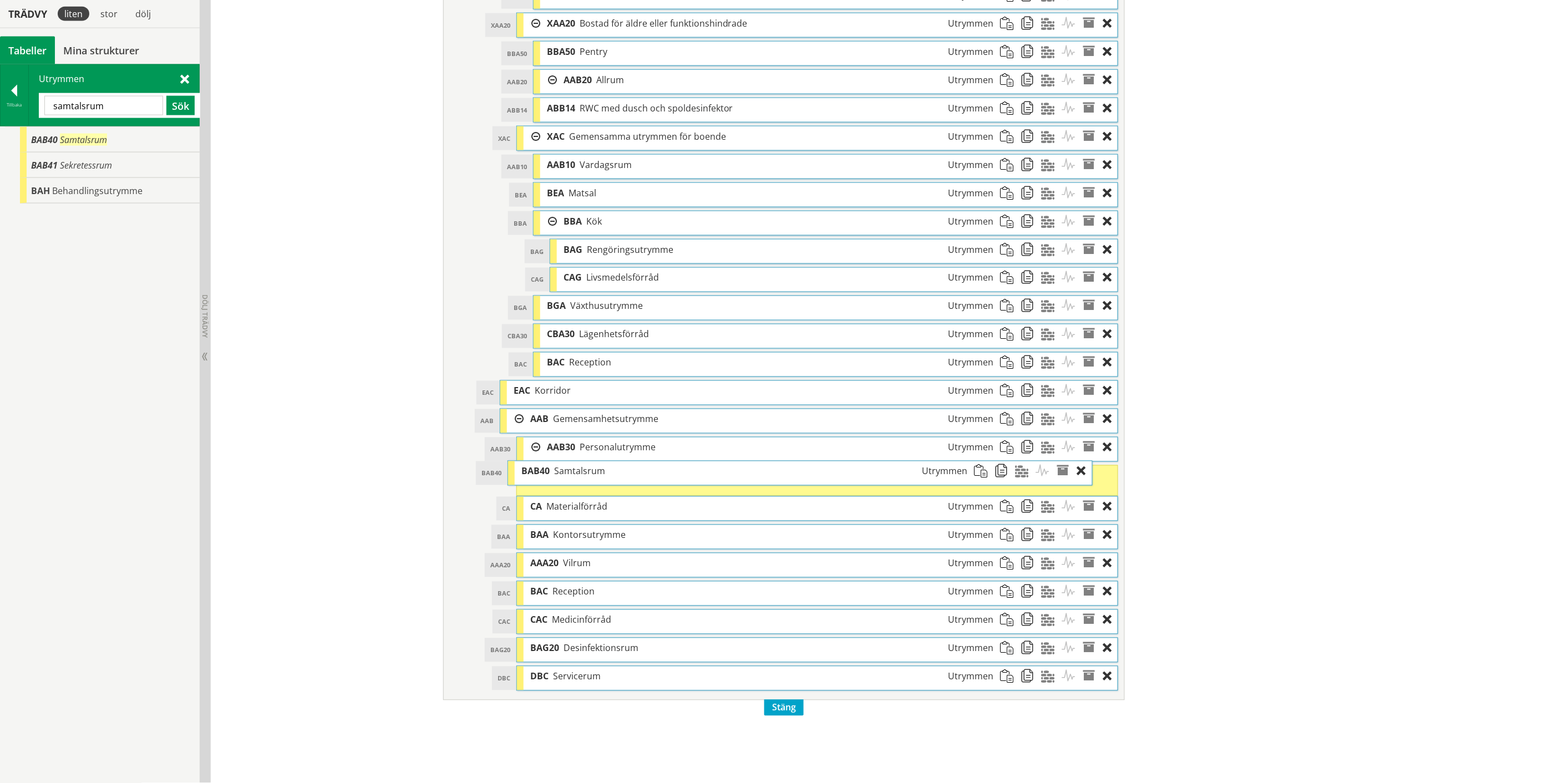
drag, startPoint x: 569, startPoint y: 482, endPoint x: 544, endPoint y: 478, distance: 25.3
click at [544, 478] on div "BAB40 Samtalsrum Utrymmen" at bounding box center [744, 472] width 459 height 20
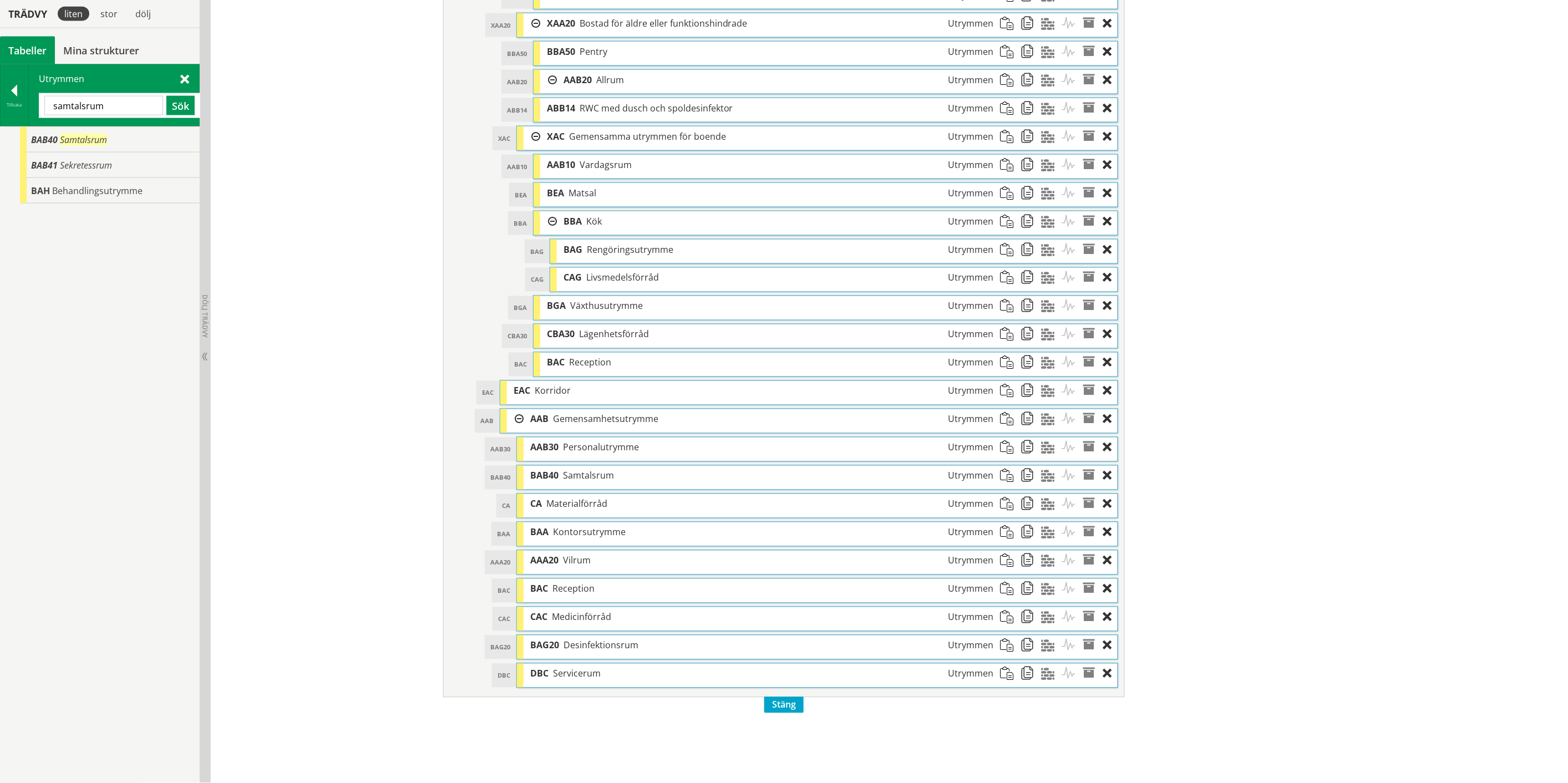
click at [84, 101] on input "samtalsrum" at bounding box center [104, 105] width 119 height 19
drag, startPoint x: 86, startPoint y: 137, endPoint x: 579, endPoint y: 710, distance: 755.9
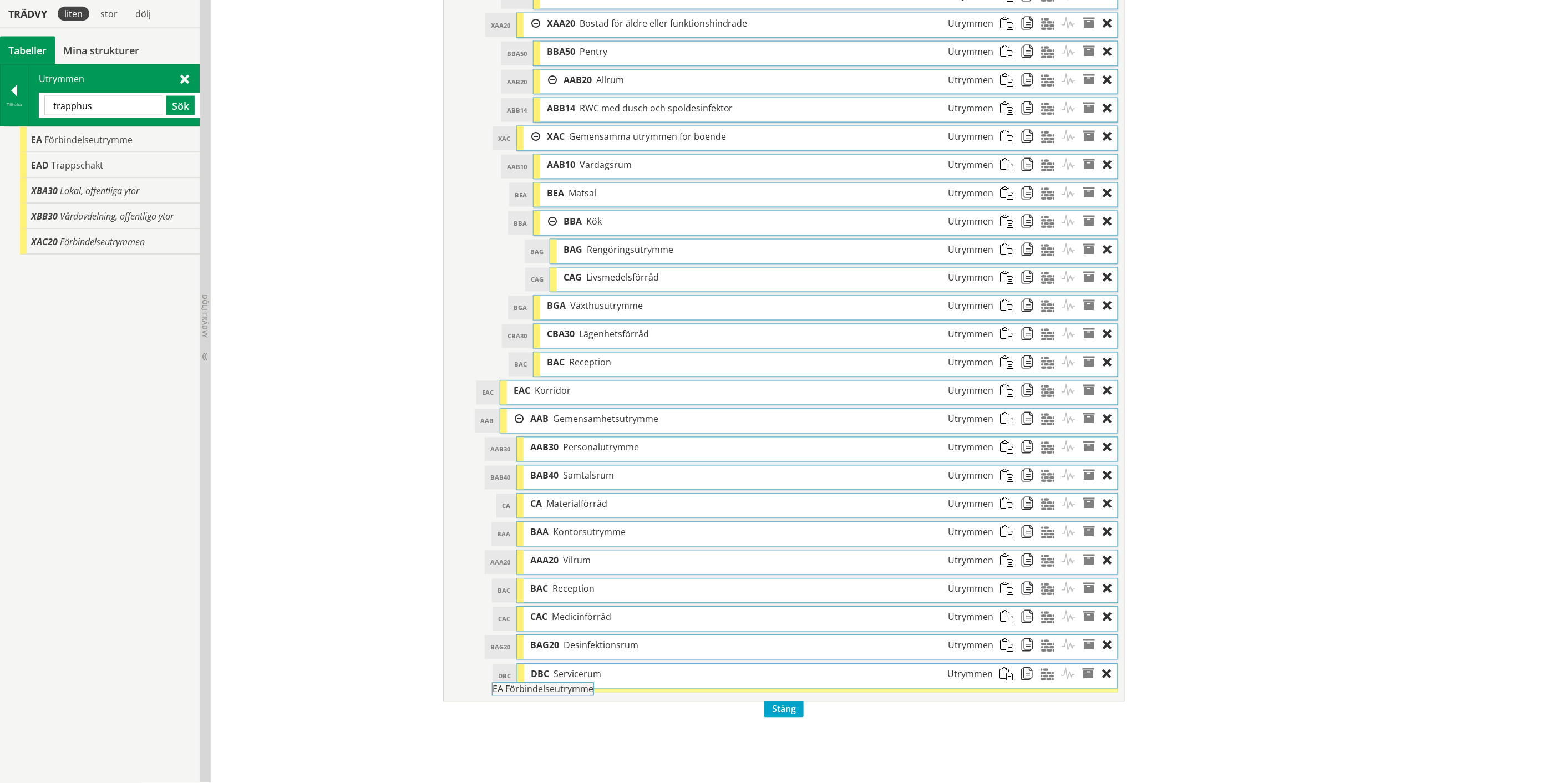
drag, startPoint x: 121, startPoint y: 142, endPoint x: 612, endPoint y: 697, distance: 741.0
click at [612, 697] on div "Trädvy liten stor [GEOGRAPHIC_DATA] Tabeller Mina strukturer CoClass Version 3.…" at bounding box center [784, 73] width 1568 height 1419
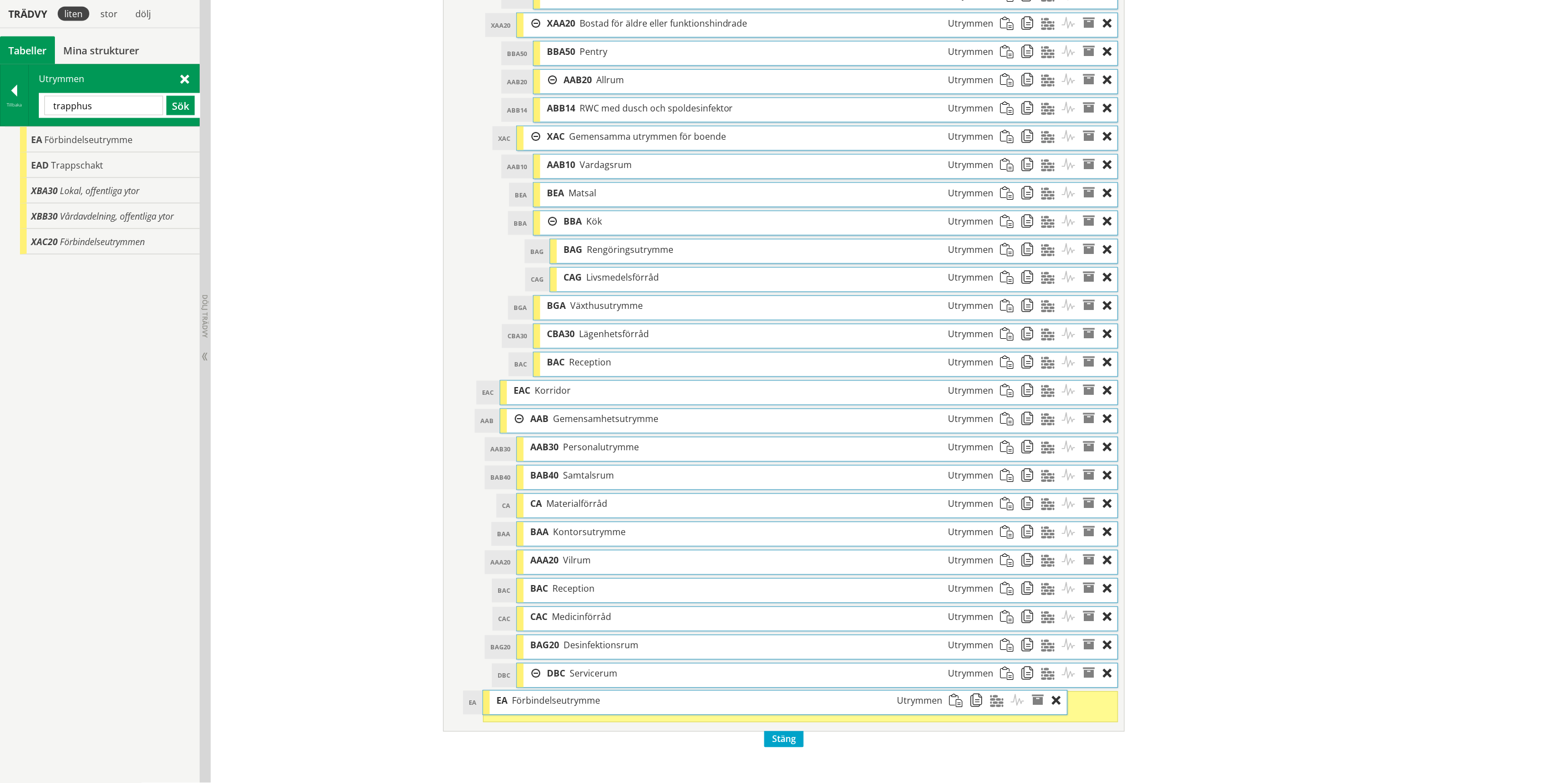
drag, startPoint x: 617, startPoint y: 713, endPoint x: 567, endPoint y: 712, distance: 50.0
click at [567, 707] on span "Förbindelseutrymme" at bounding box center [556, 701] width 88 height 12
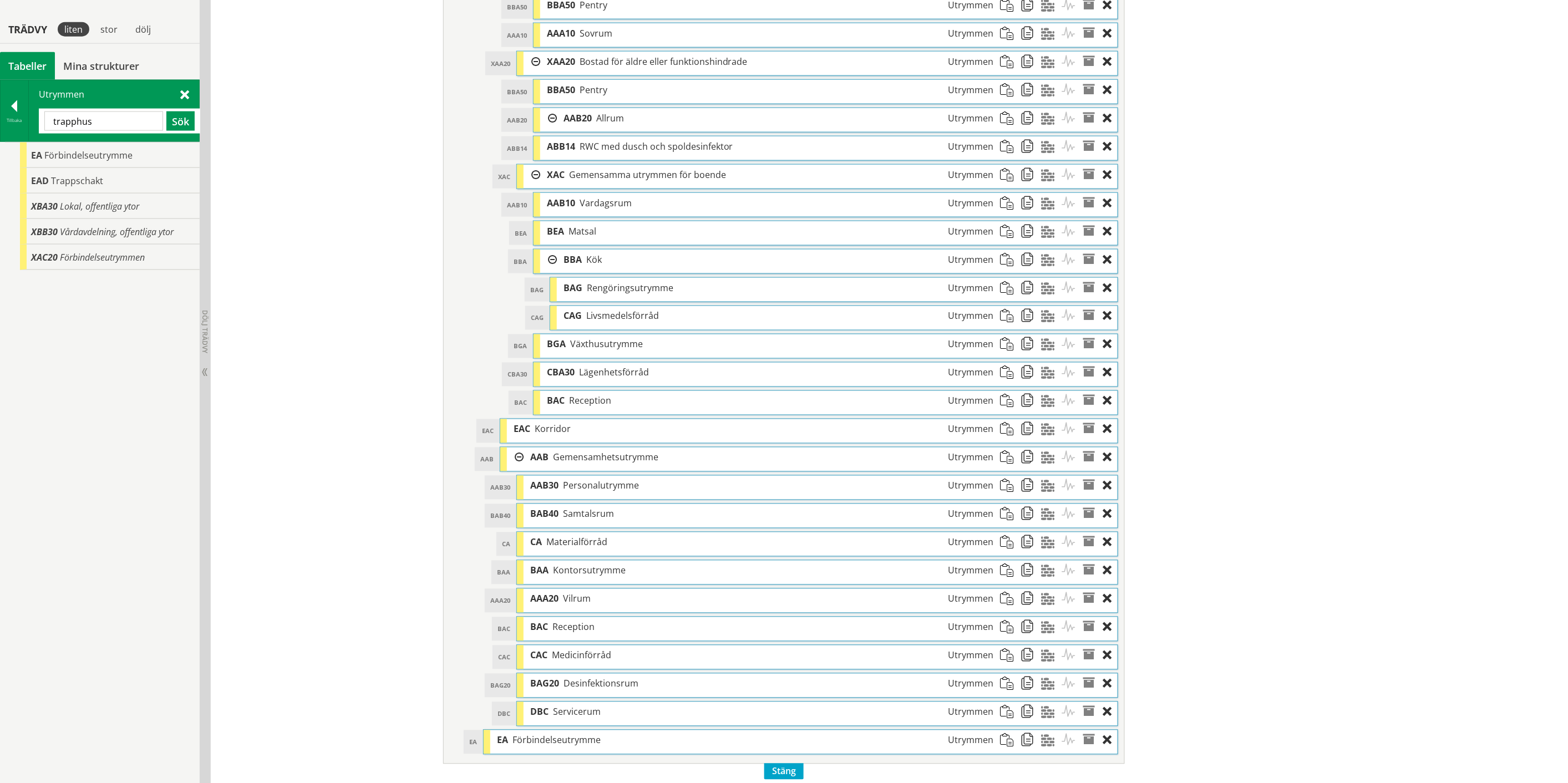
scroll to position [717, 0]
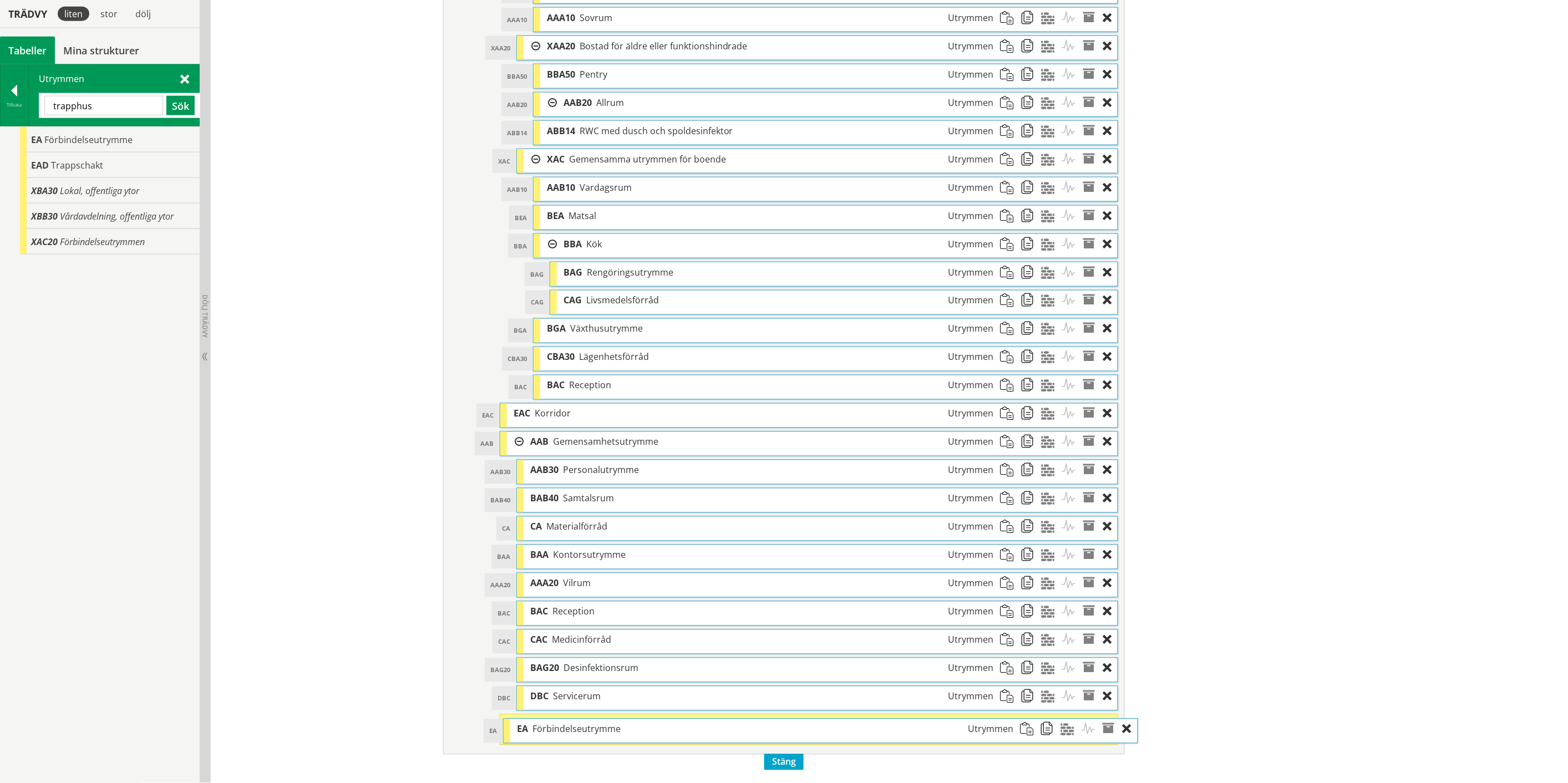
drag, startPoint x: 585, startPoint y: 733, endPoint x: 605, endPoint y: 732, distance: 20.0
click at [605, 732] on span "Förbindelseutrymme" at bounding box center [576, 729] width 88 height 12
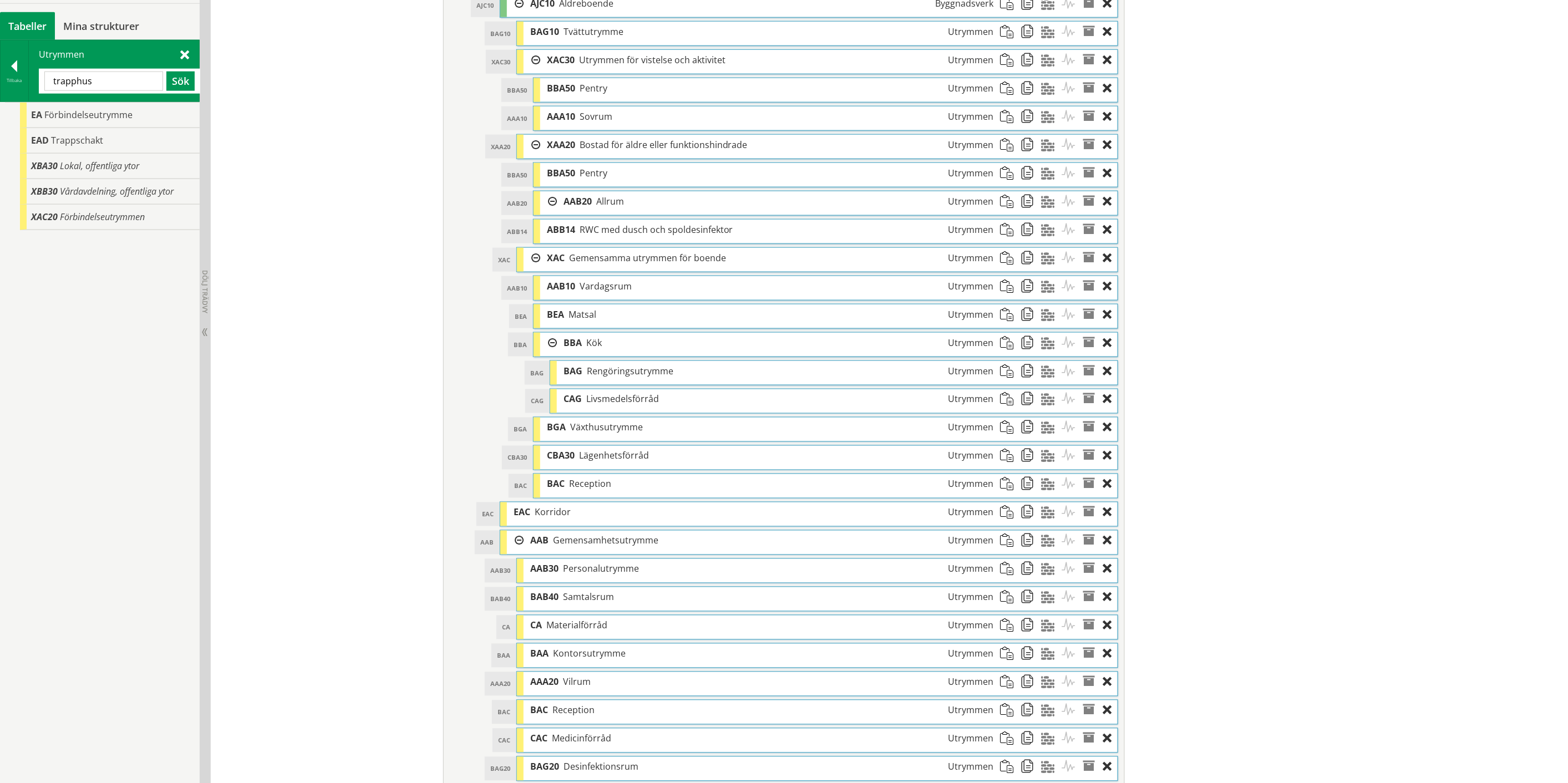
scroll to position [595, 0]
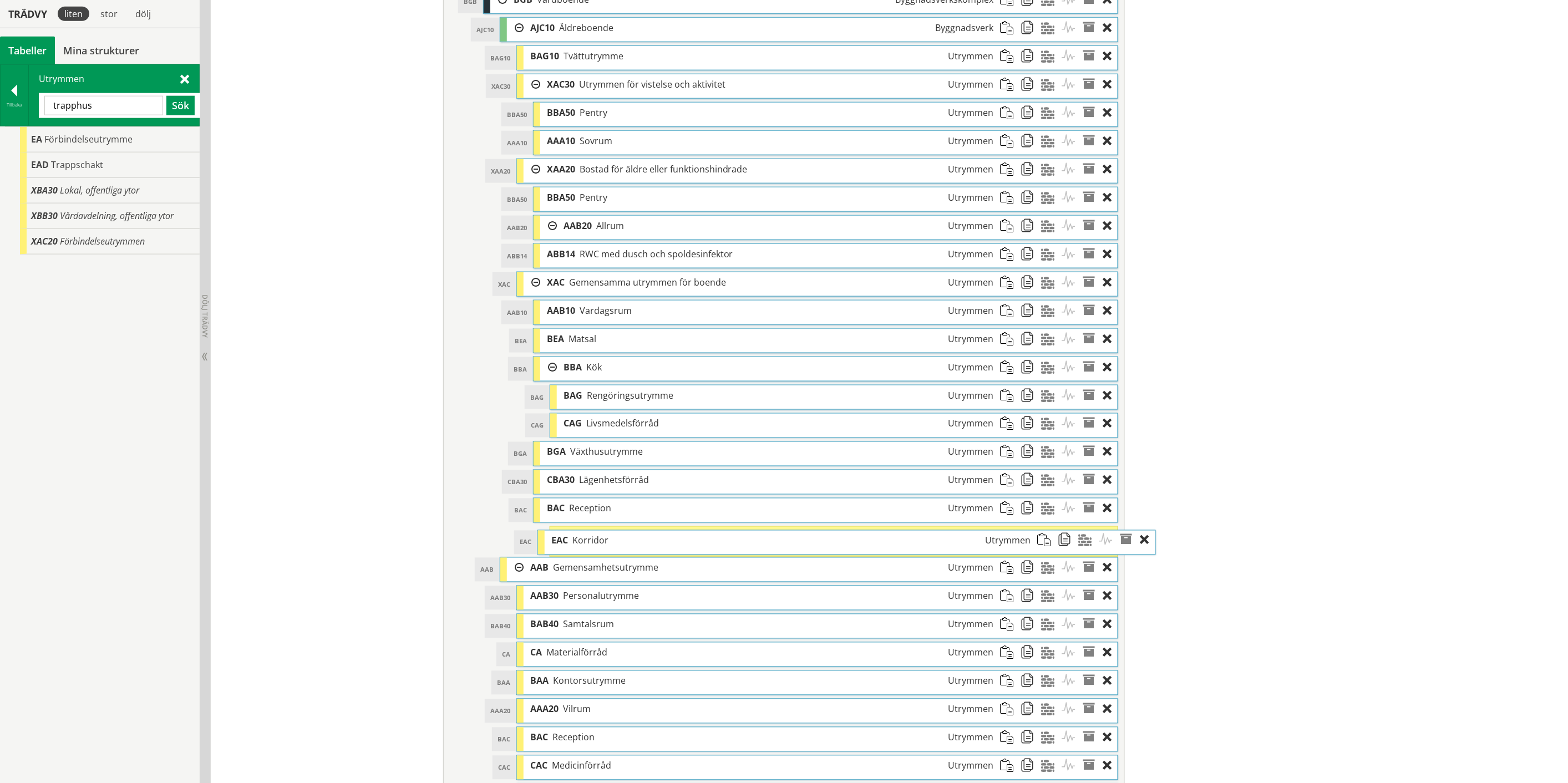
drag, startPoint x: 696, startPoint y: 549, endPoint x: 733, endPoint y: 549, distance: 37.0
click at [733, 549] on div "EAC Korridor Utrymmen" at bounding box center [791, 541] width 493 height 20
click at [733, 548] on div "EAC Korridor Utrymmen" at bounding box center [778, 537] width 443 height 20
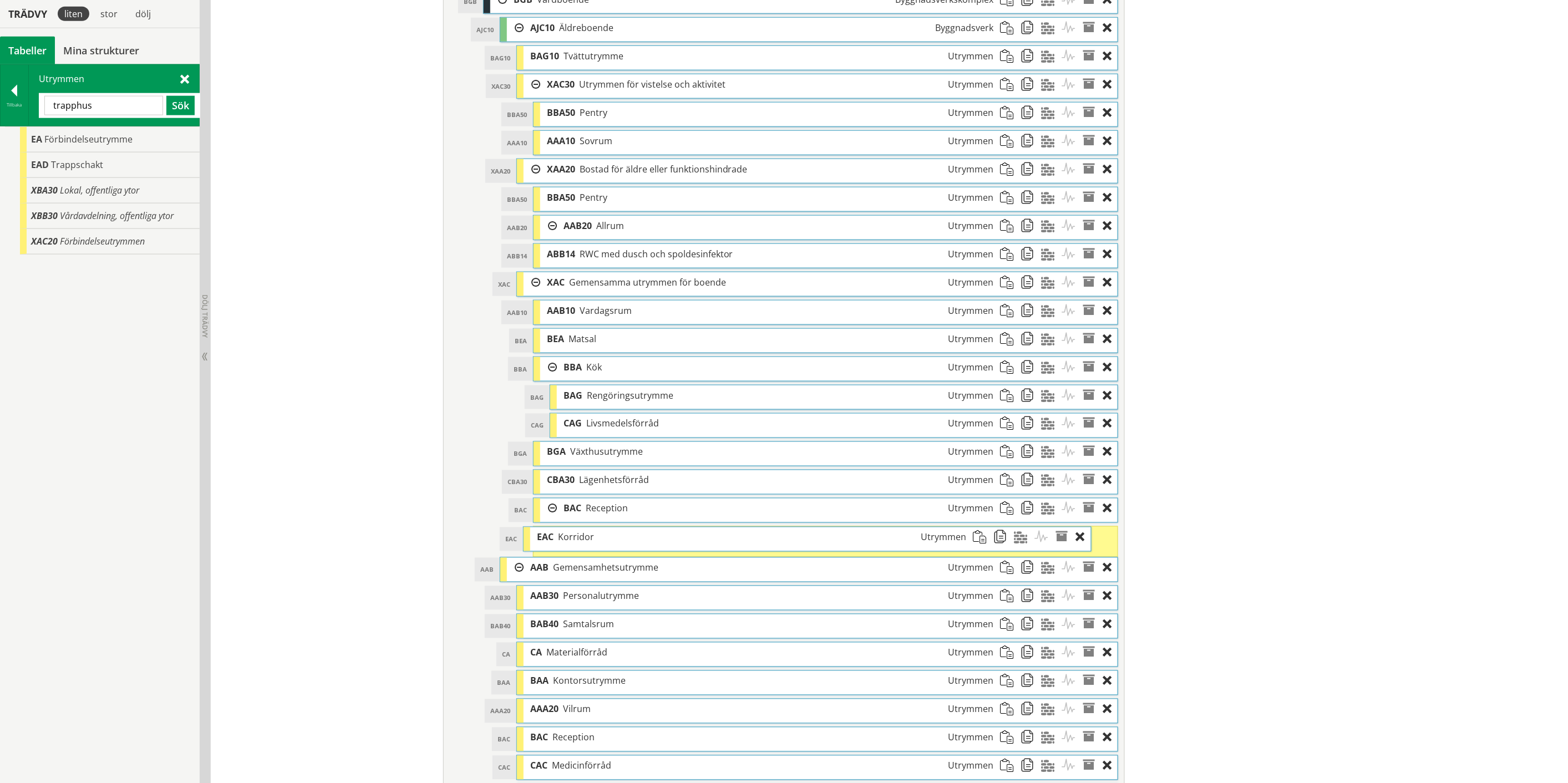
drag, startPoint x: 733, startPoint y: 549, endPoint x: 706, endPoint y: 549, distance: 27.0
click at [706, 548] on div "EAC Korridor Utrymmen" at bounding box center [752, 537] width 443 height 20
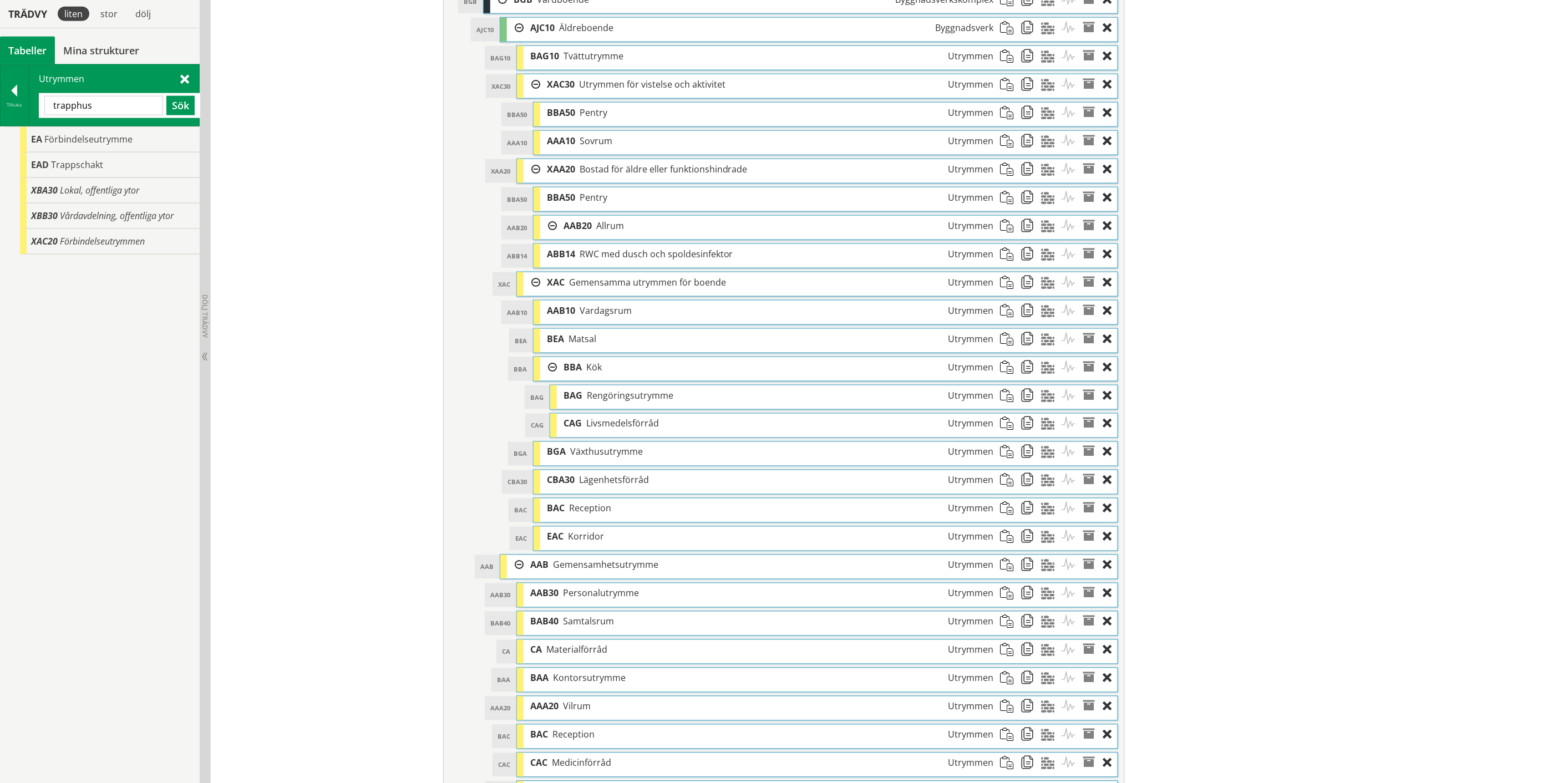
click at [1024, 542] on span at bounding box center [1031, 537] width 20 height 20
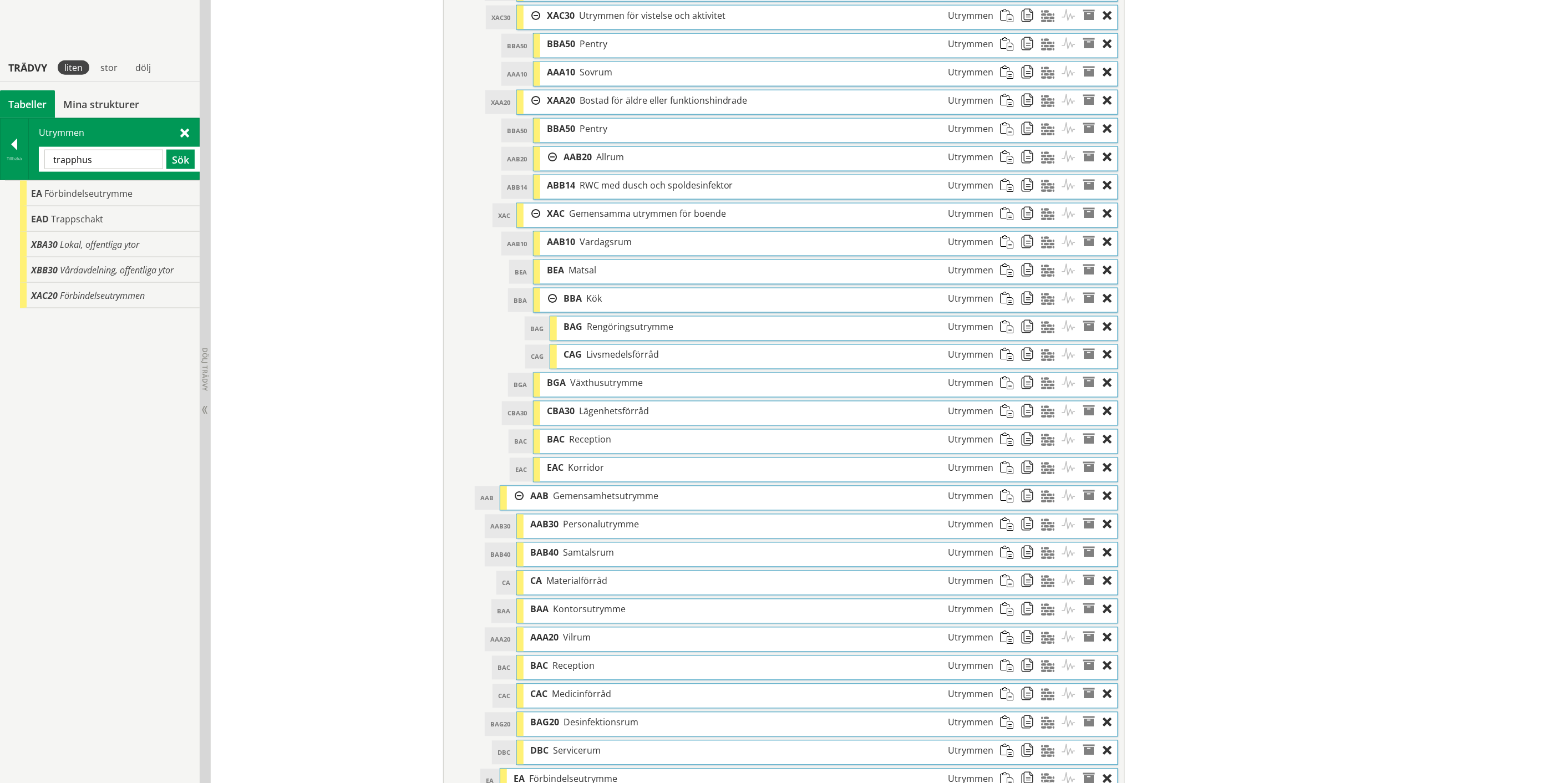
scroll to position [717, 0]
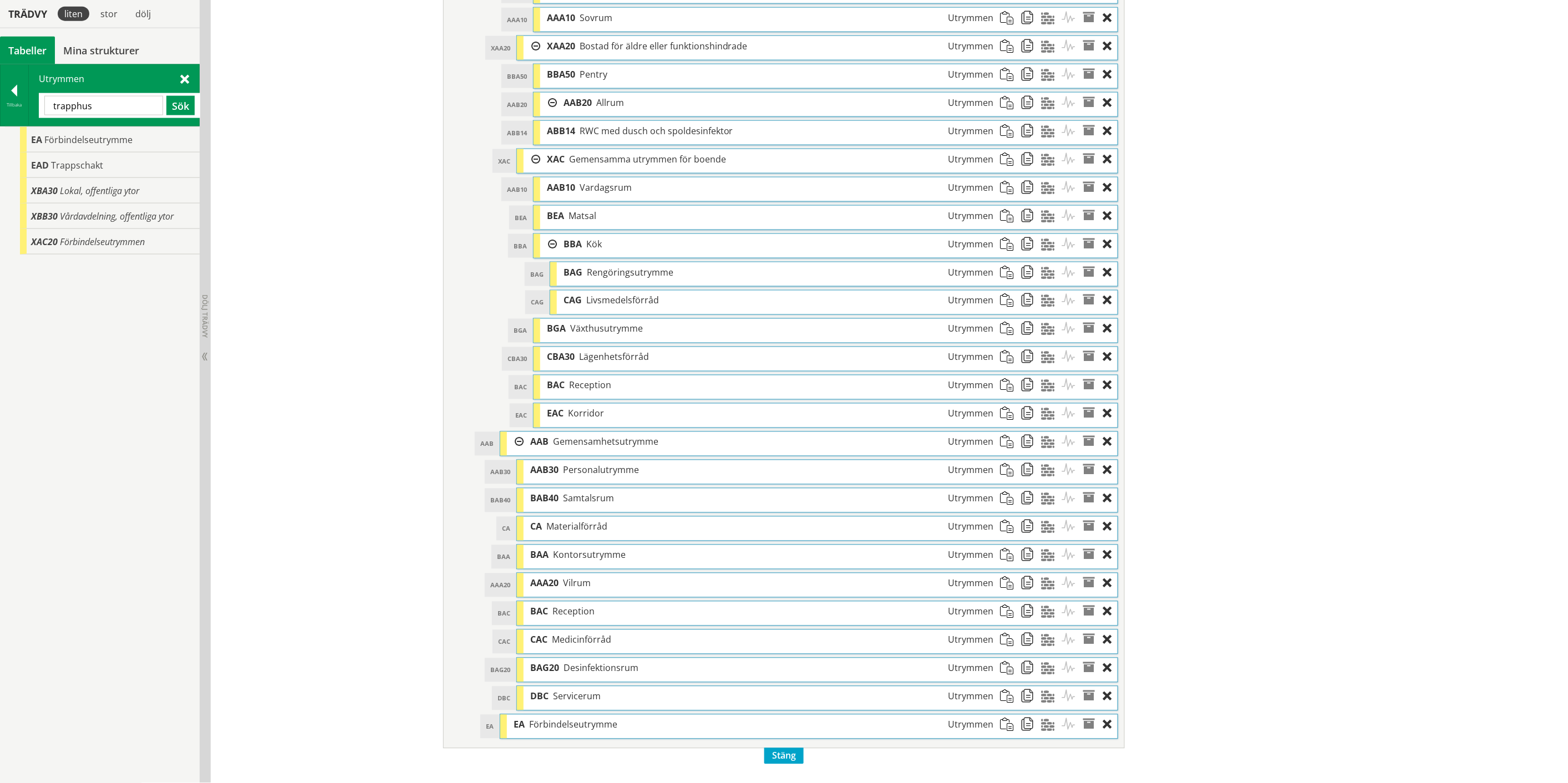
click at [1004, 735] on span at bounding box center [1010, 725] width 20 height 20
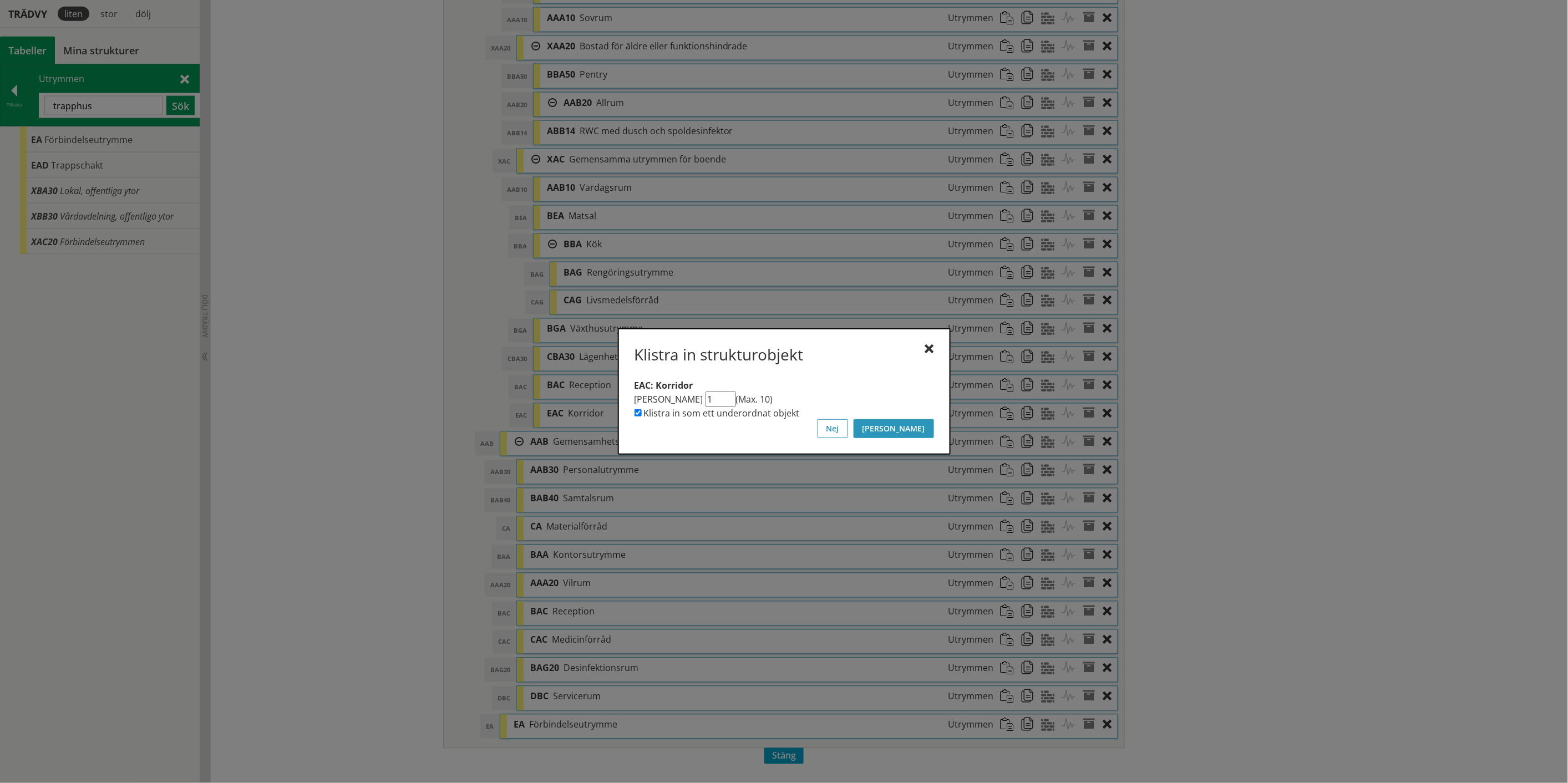
click at [916, 429] on button "[PERSON_NAME]" at bounding box center [893, 429] width 80 height 19
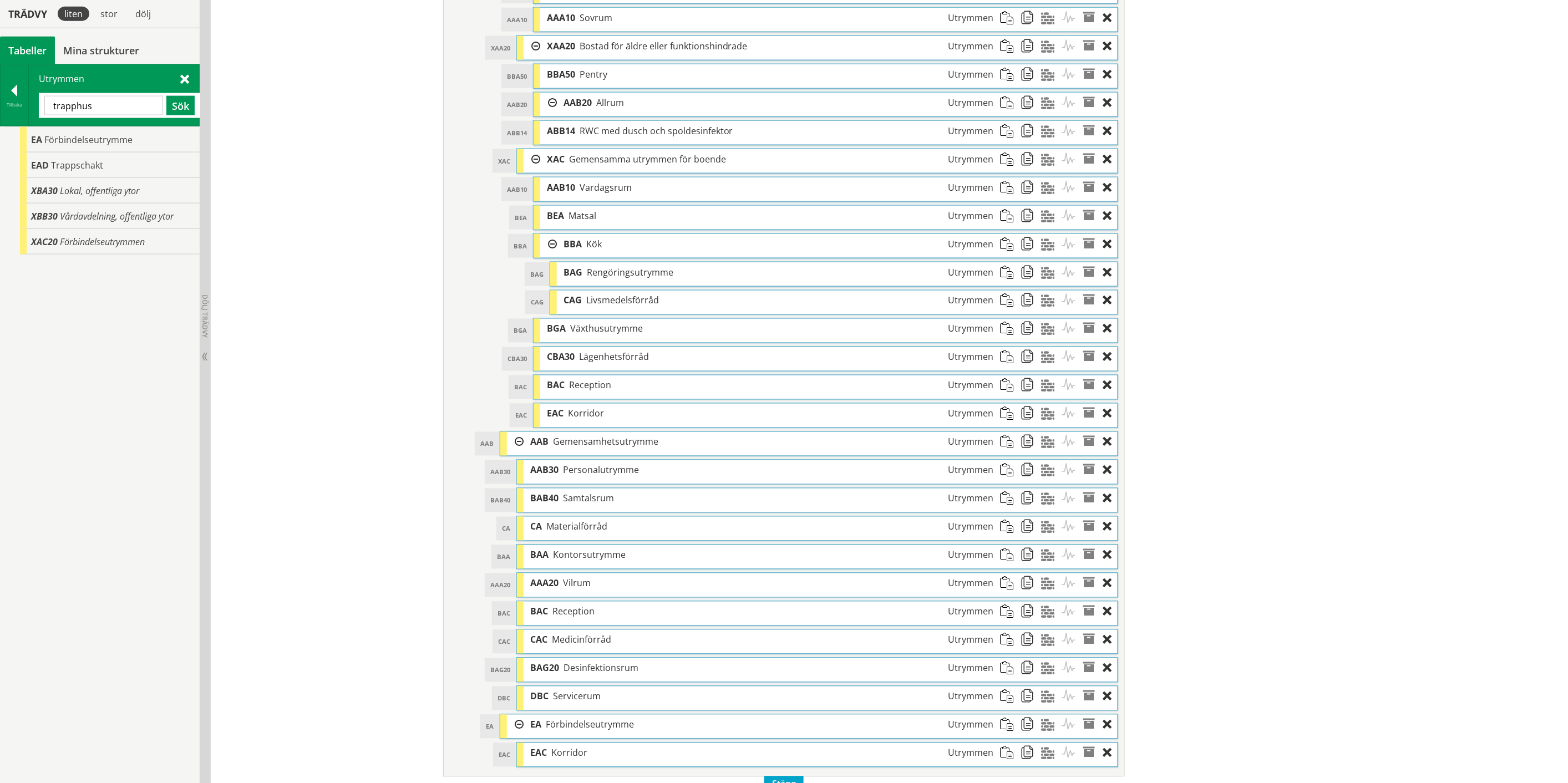
click at [70, 103] on input "trapphus" at bounding box center [104, 105] width 119 height 19
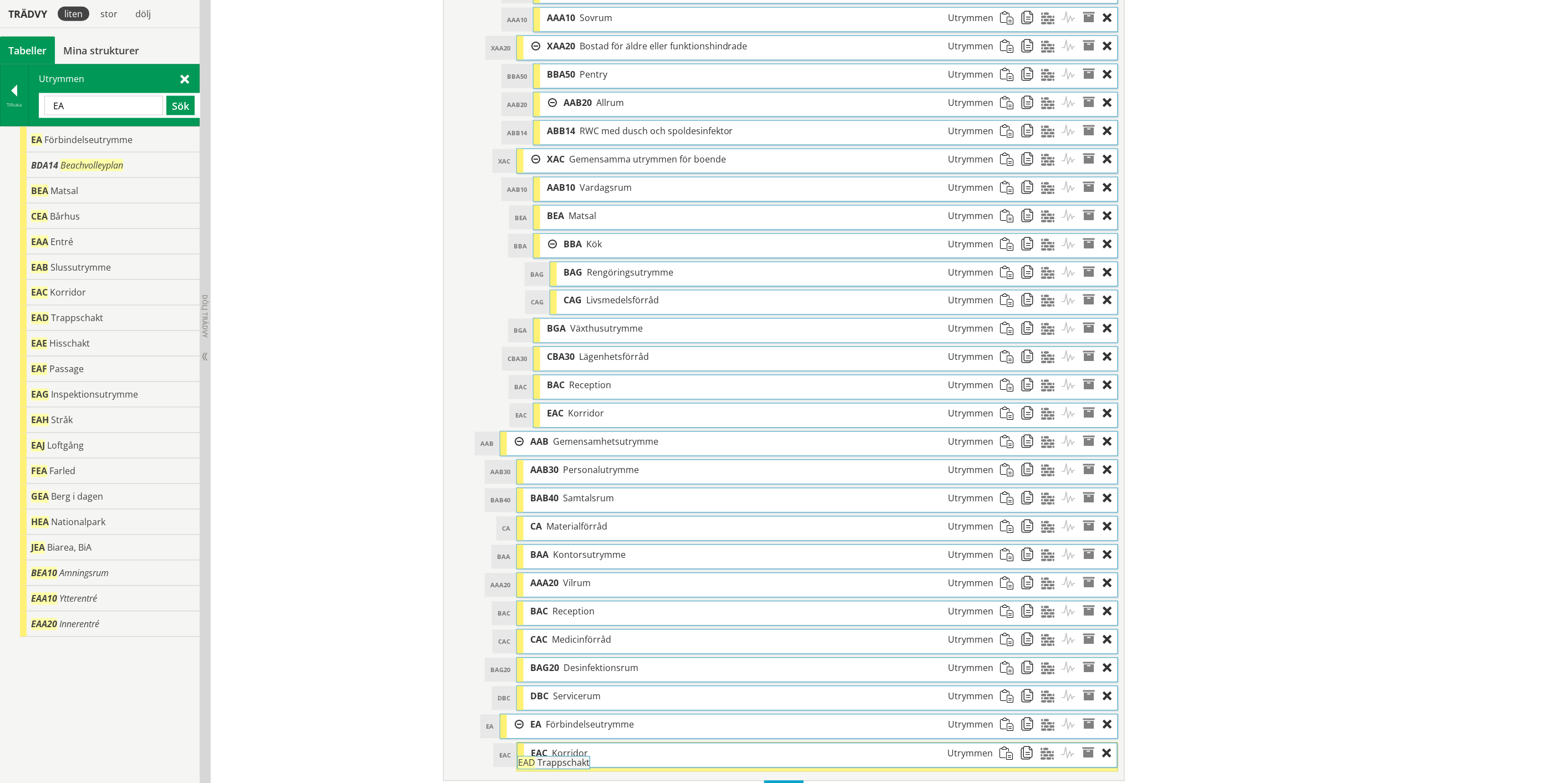
scroll to position [750, 0]
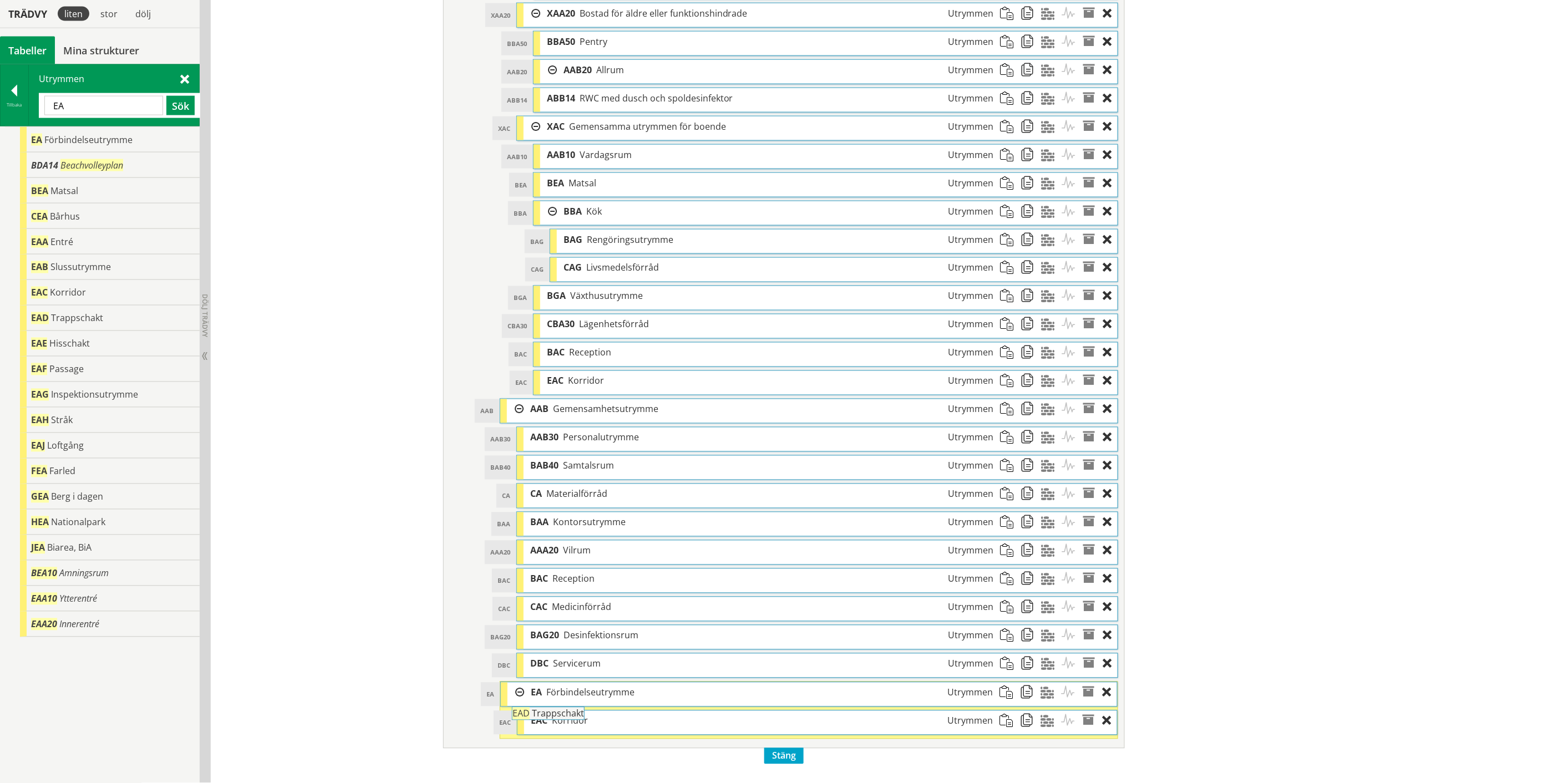
drag, startPoint x: 78, startPoint y: 318, endPoint x: 590, endPoint y: 719, distance: 650.3
click at [590, 719] on div "Trädvy liten stor [GEOGRAPHIC_DATA] Tabeller Mina strukturer CoClass Version 3.…" at bounding box center [784, 68] width 1568 height 1429
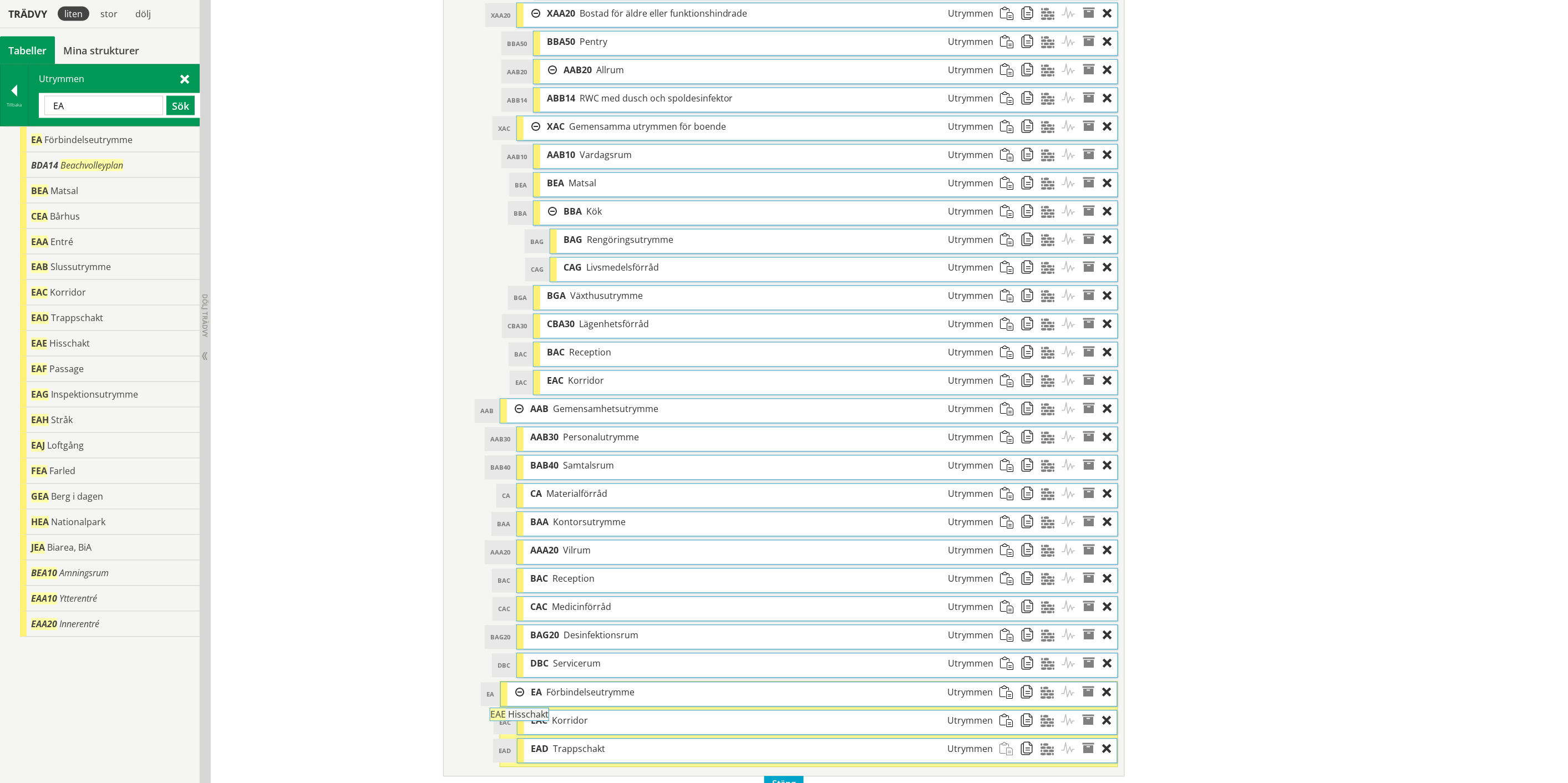
drag, startPoint x: 70, startPoint y: 337, endPoint x: 559, endPoint y: 713, distance: 616.8
click at [559, 713] on div "Trädvy liten stor [GEOGRAPHIC_DATA] Tabeller Mina strukturer CoClass Version 3.…" at bounding box center [784, 79] width 1568 height 1450
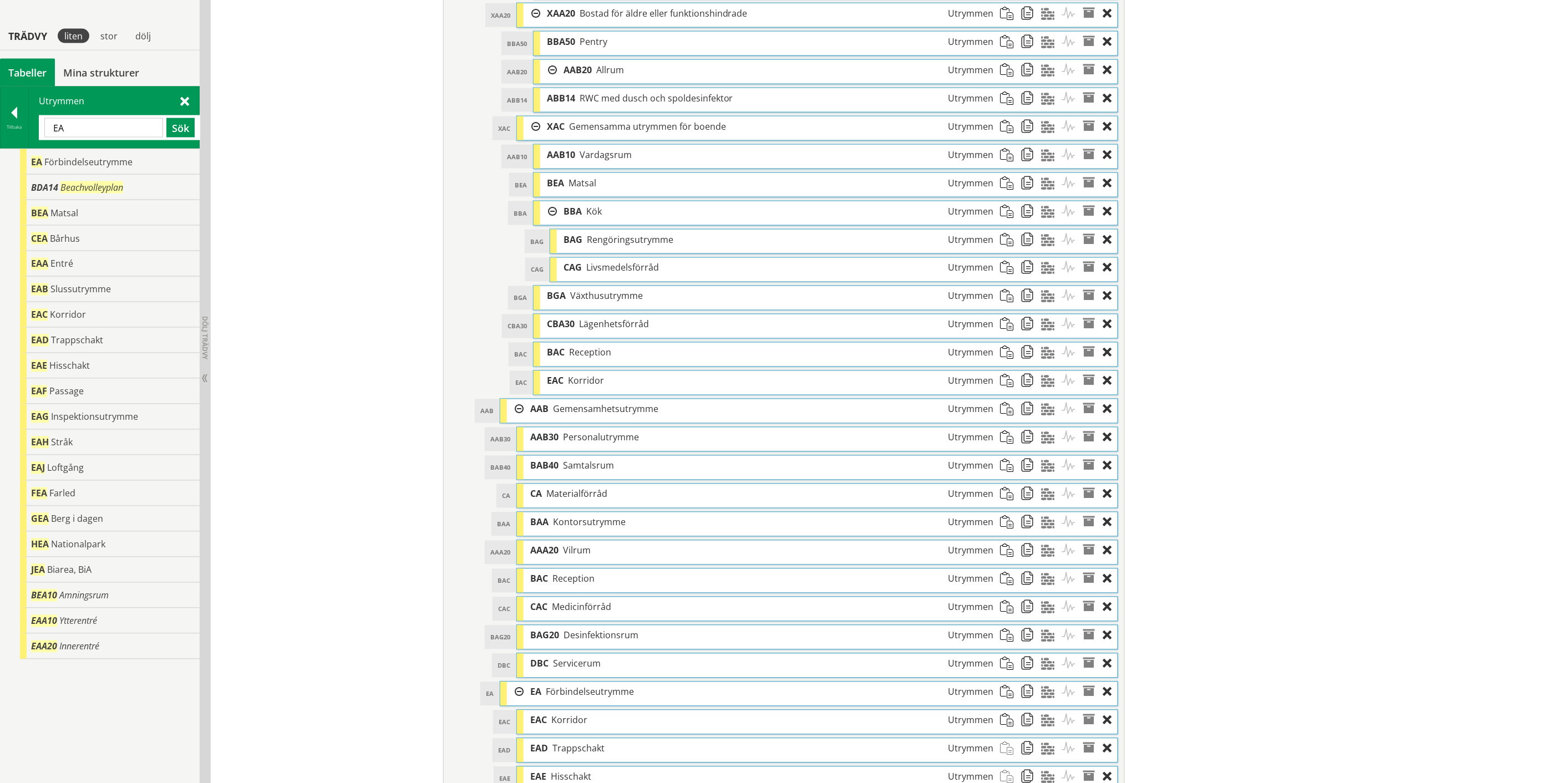
scroll to position [802, 0]
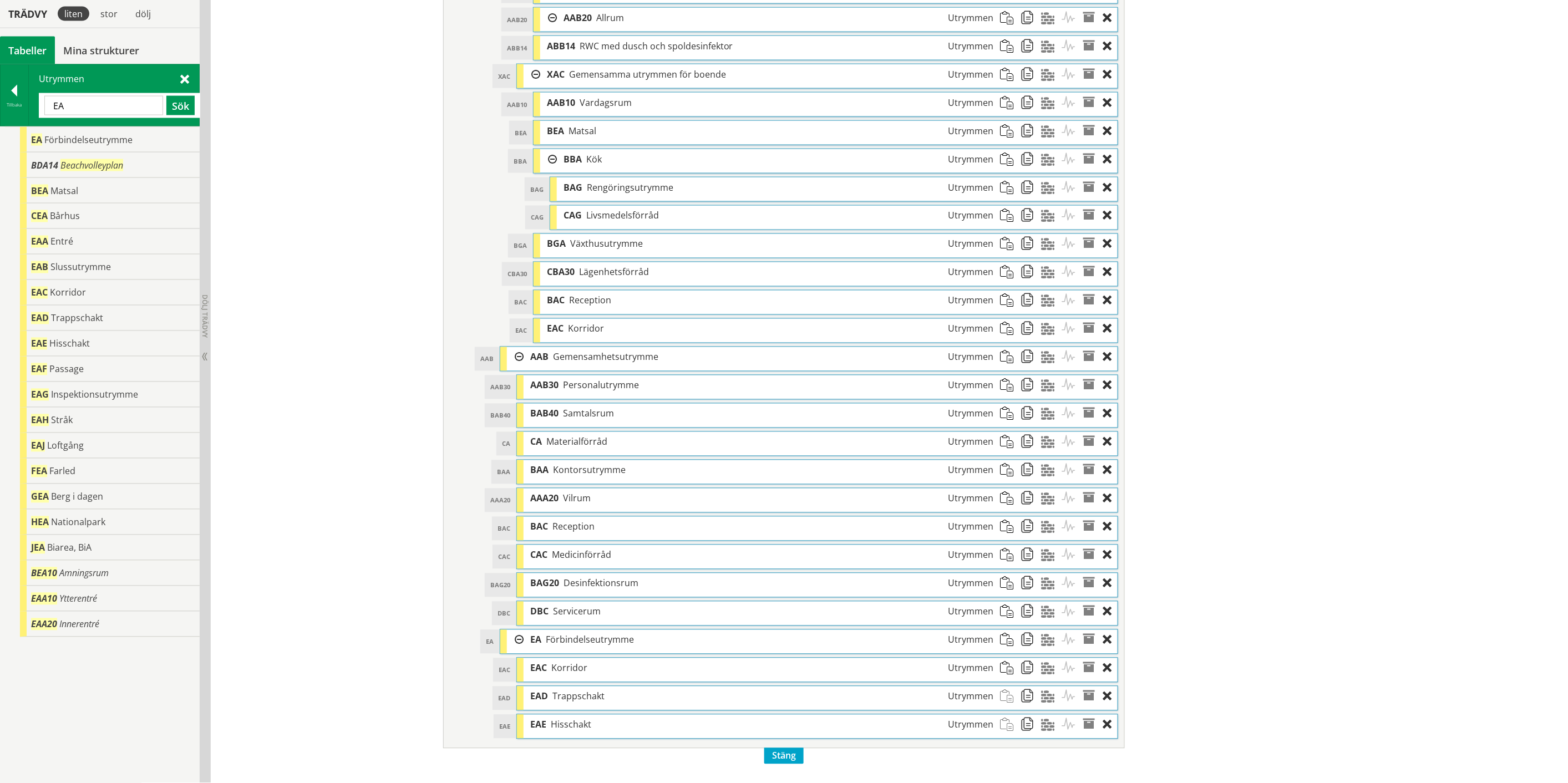
click at [59, 104] on input "EA" at bounding box center [104, 105] width 119 height 19
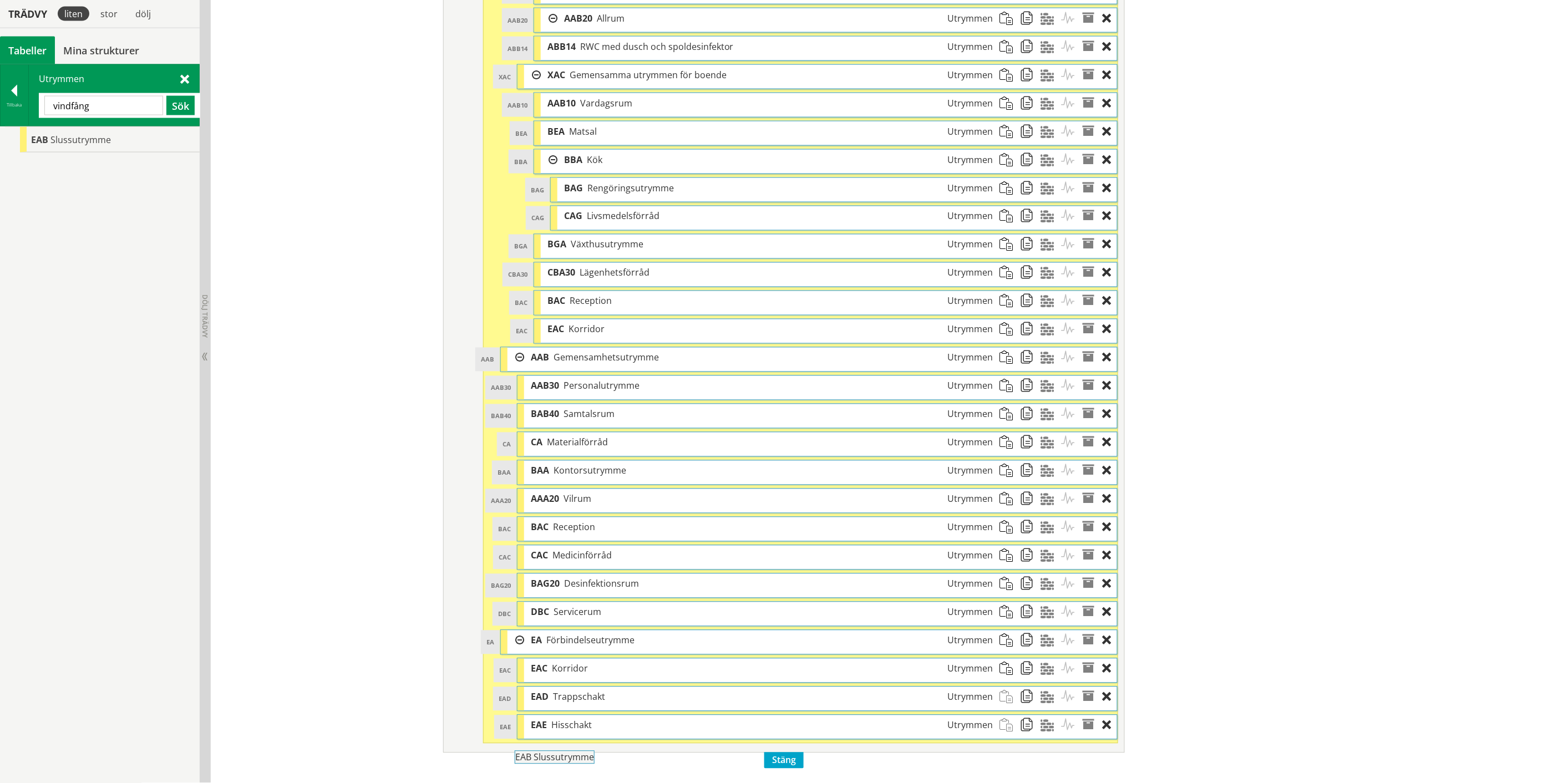
drag, startPoint x: 91, startPoint y: 140, endPoint x: 606, endPoint y: 764, distance: 809.1
click at [606, 764] on div "Trädvy liten stor [GEOGRAPHIC_DATA] Tabeller Mina strukturer CoClass Version 3.…" at bounding box center [784, 42] width 1568 height 1481
drag, startPoint x: 91, startPoint y: 138, endPoint x: 603, endPoint y: 666, distance: 735.5
click at [603, 666] on div "Trädvy liten stor [GEOGRAPHIC_DATA] Tabeller Mina strukturer CoClass Version 3.…" at bounding box center [784, 42] width 1568 height 1481
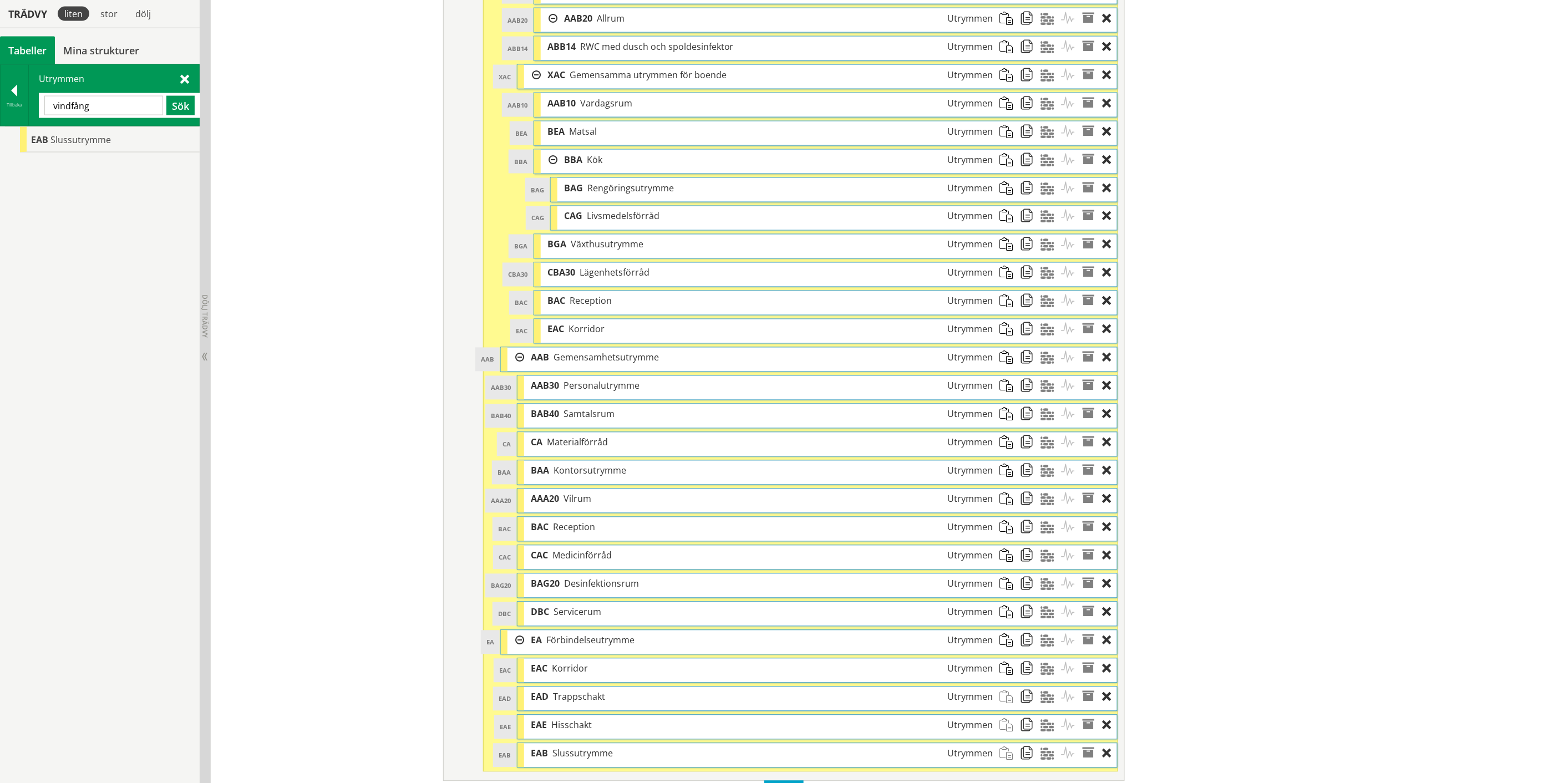
click at [76, 103] on input "vindfång" at bounding box center [104, 105] width 119 height 19
type input "e"
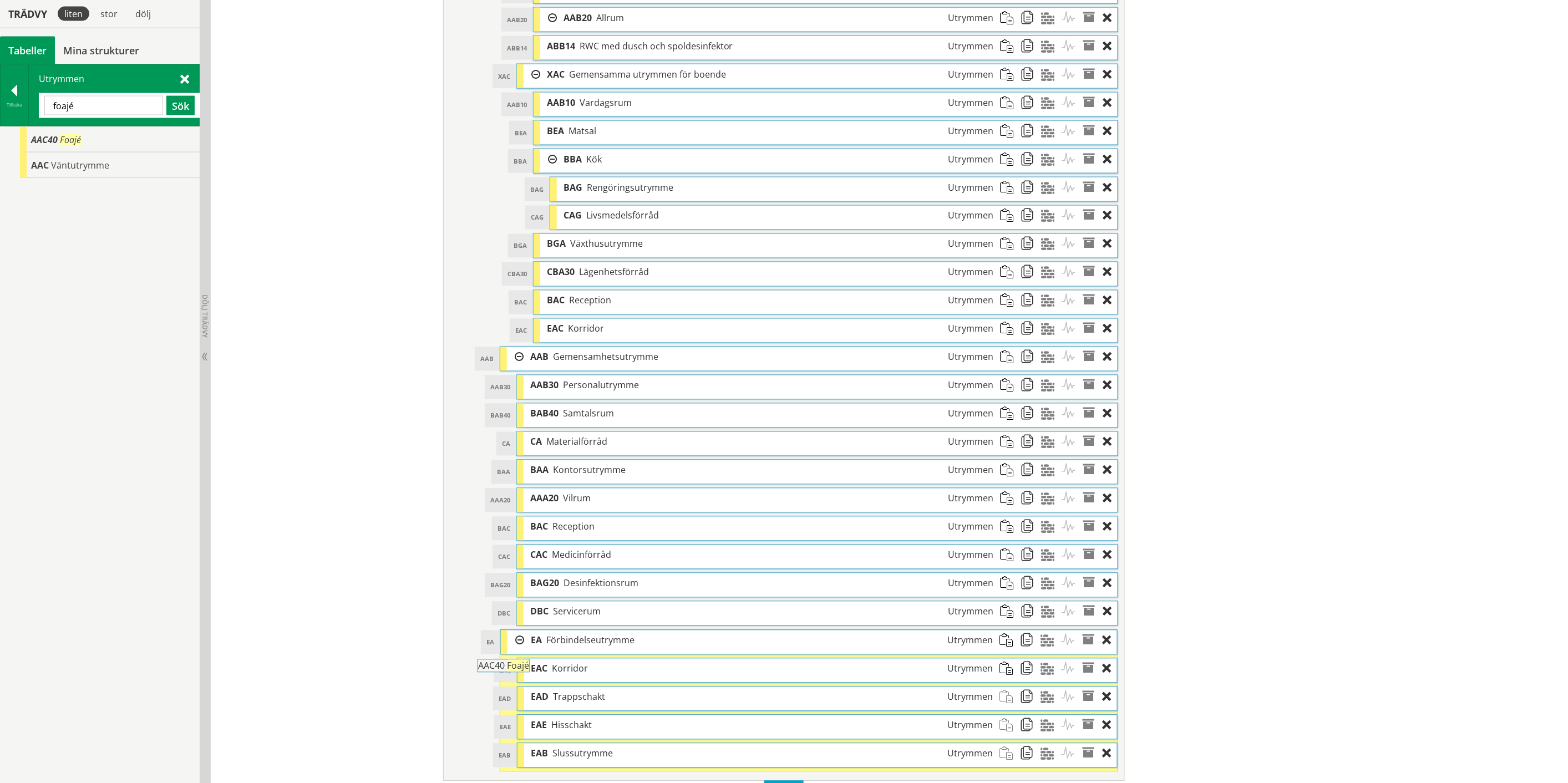
drag, startPoint x: 70, startPoint y: 137, endPoint x: 547, endPoint y: 668, distance: 713.8
click at [547, 668] on div "Trädvy liten stor [GEOGRAPHIC_DATA] Tabeller Mina strukturer CoClass Version 3.…" at bounding box center [784, 55] width 1568 height 1506
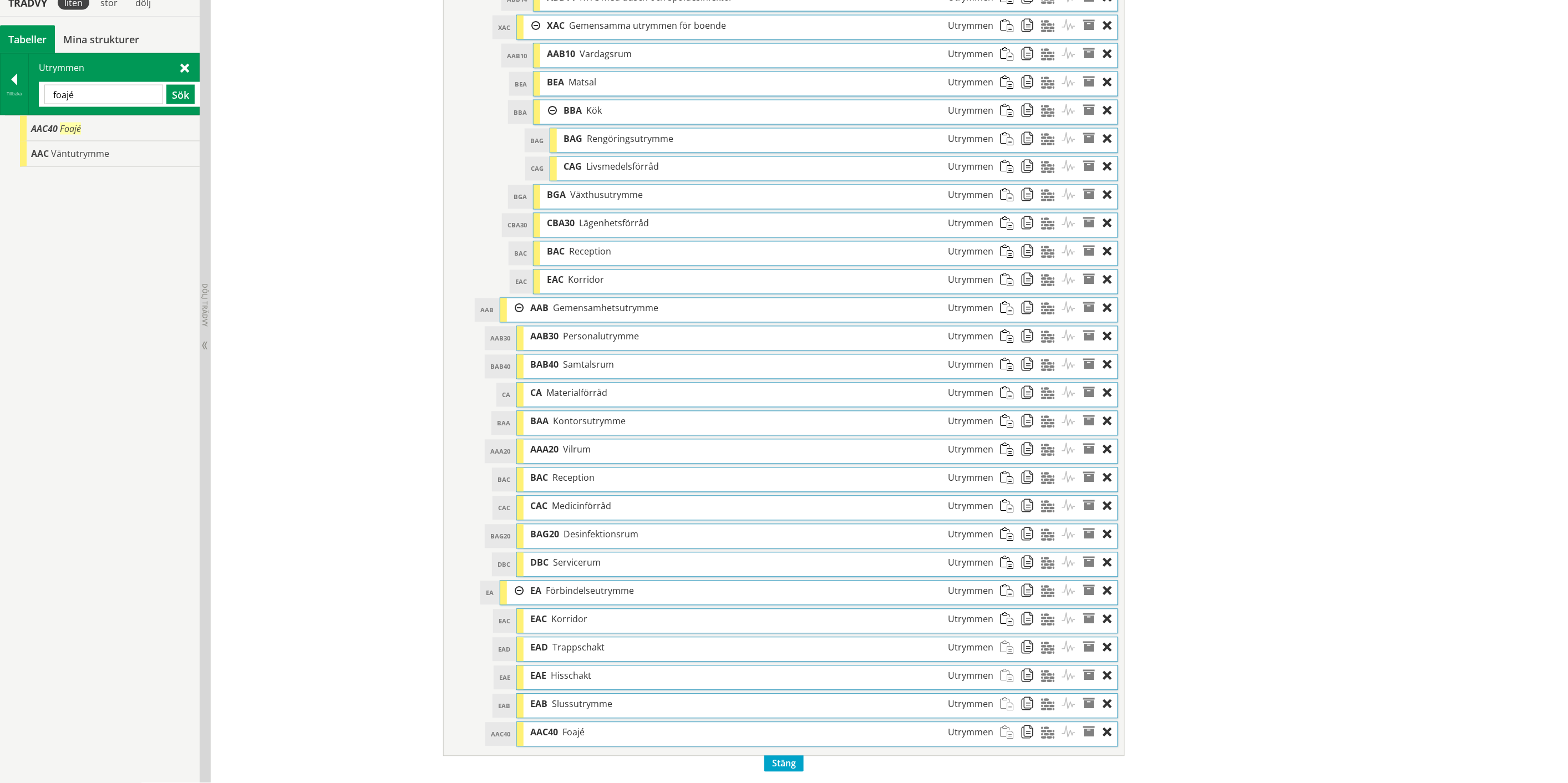
scroll to position [860, 0]
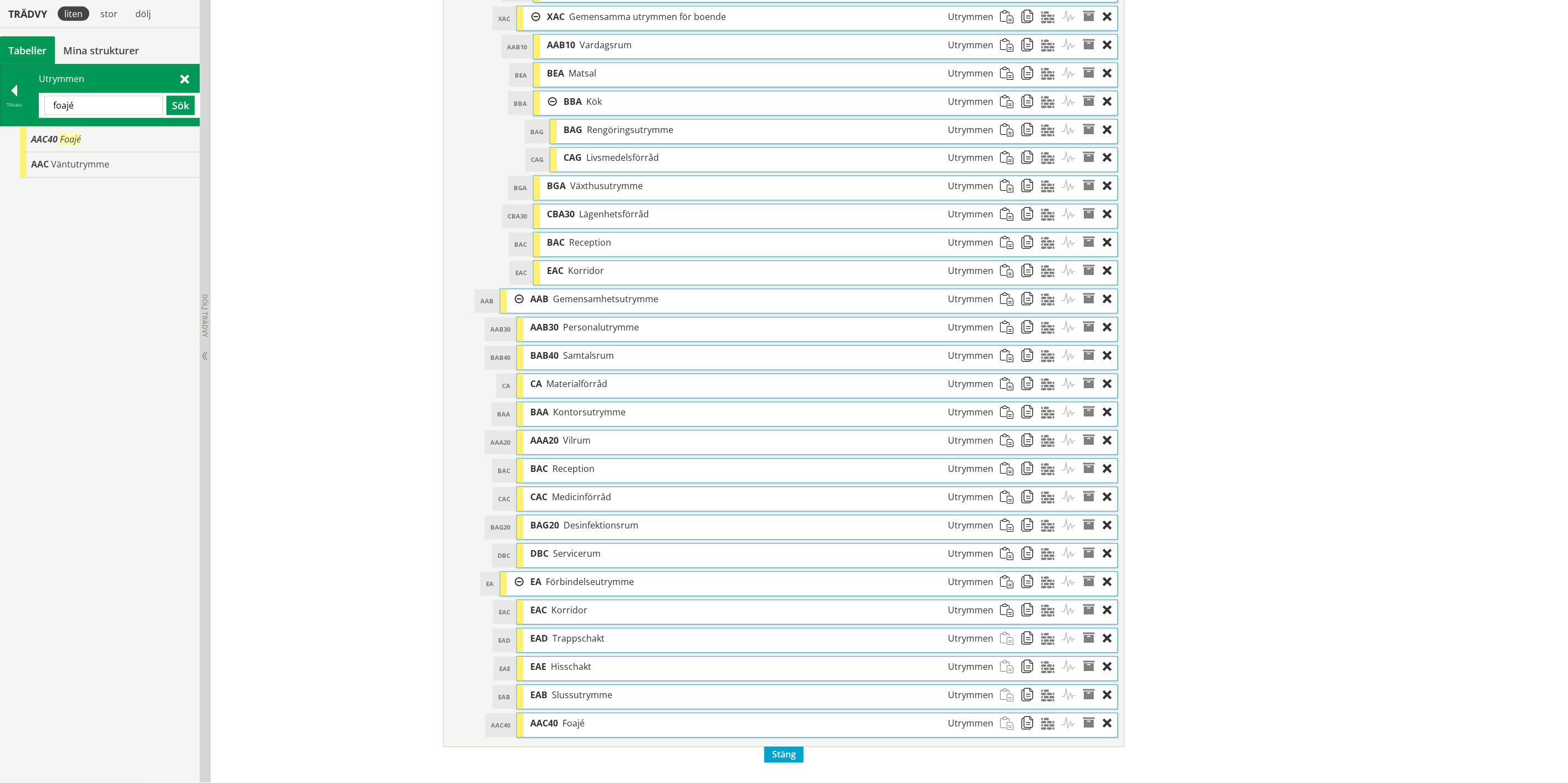
click at [66, 108] on input "foajé" at bounding box center [104, 105] width 119 height 19
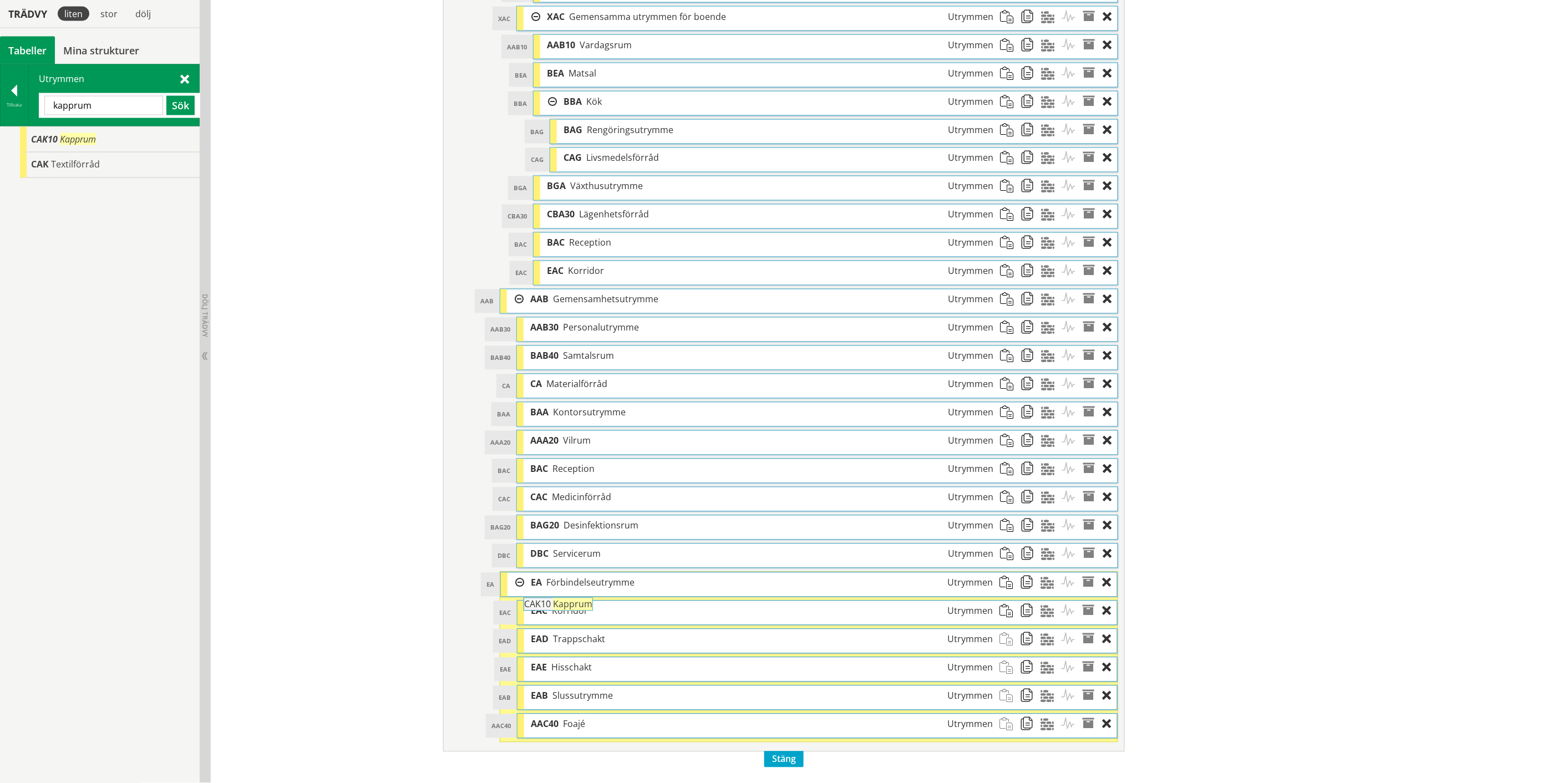
drag, startPoint x: 65, startPoint y: 145, endPoint x: 588, endPoint y: 616, distance: 703.8
click at [588, 616] on div "Trädvy liten stor [GEOGRAPHIC_DATA] Tabeller Mina strukturer CoClass Version 3.…" at bounding box center [784, 13] width 1568 height 1539
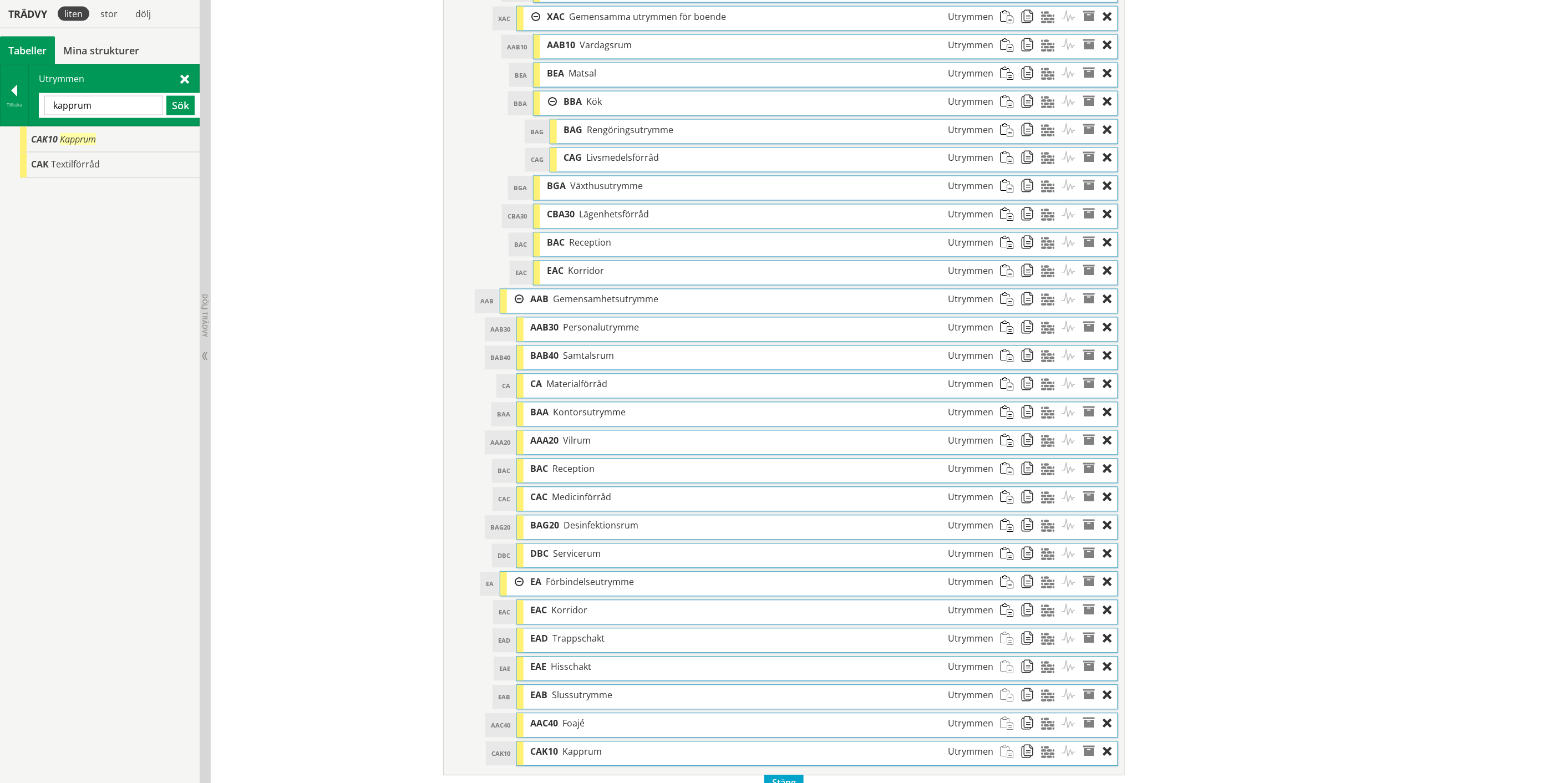
click at [86, 105] on input "kapprum" at bounding box center [104, 105] width 119 height 19
type input "wc"
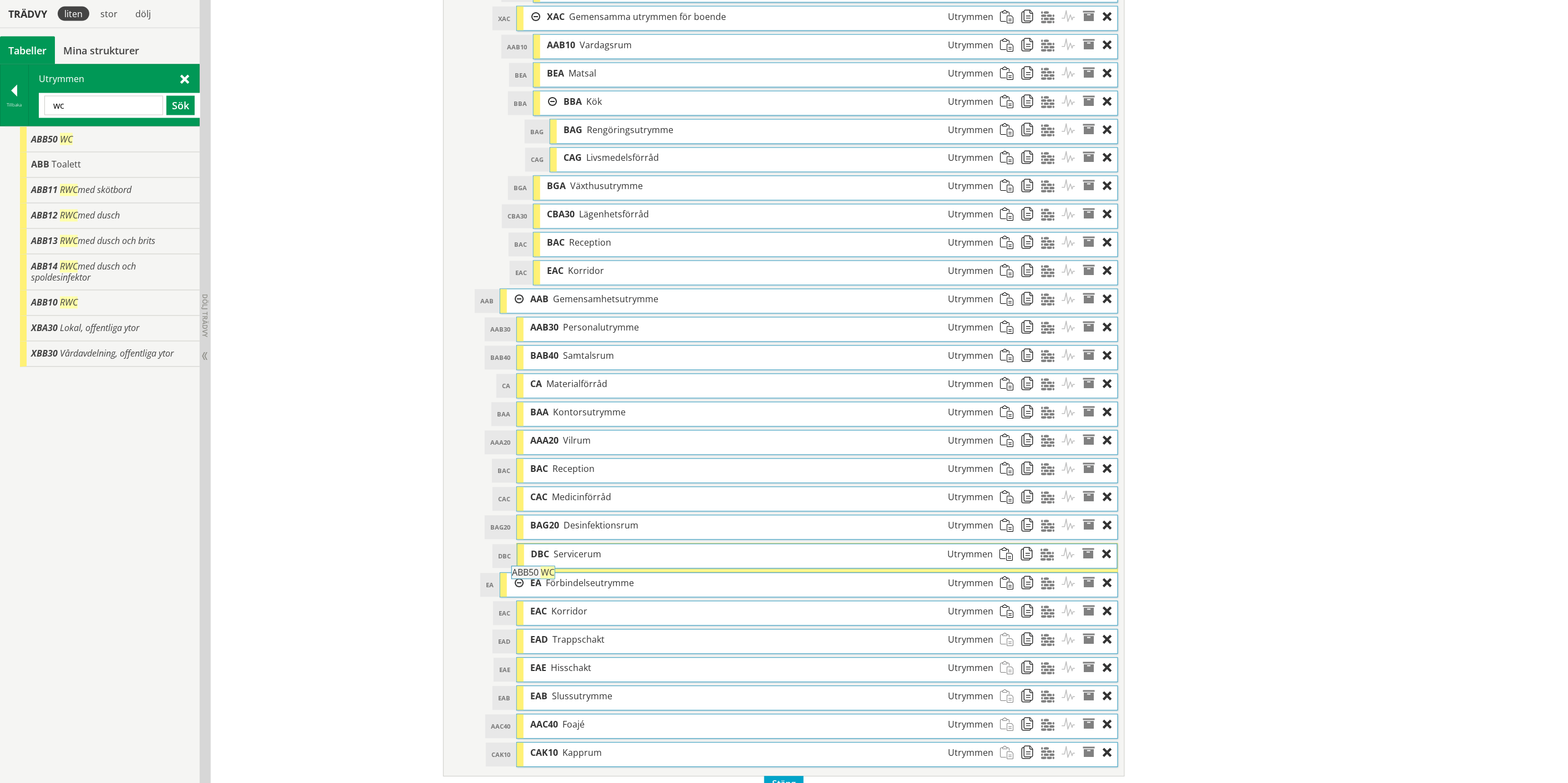
drag, startPoint x: 56, startPoint y: 139, endPoint x: 567, endPoint y: 578, distance: 673.7
click at [567, 578] on div "Trädvy liten stor [GEOGRAPHIC_DATA] Tabeller Mina strukturer CoClass Version 3.…" at bounding box center [784, 24] width 1568 height 1560
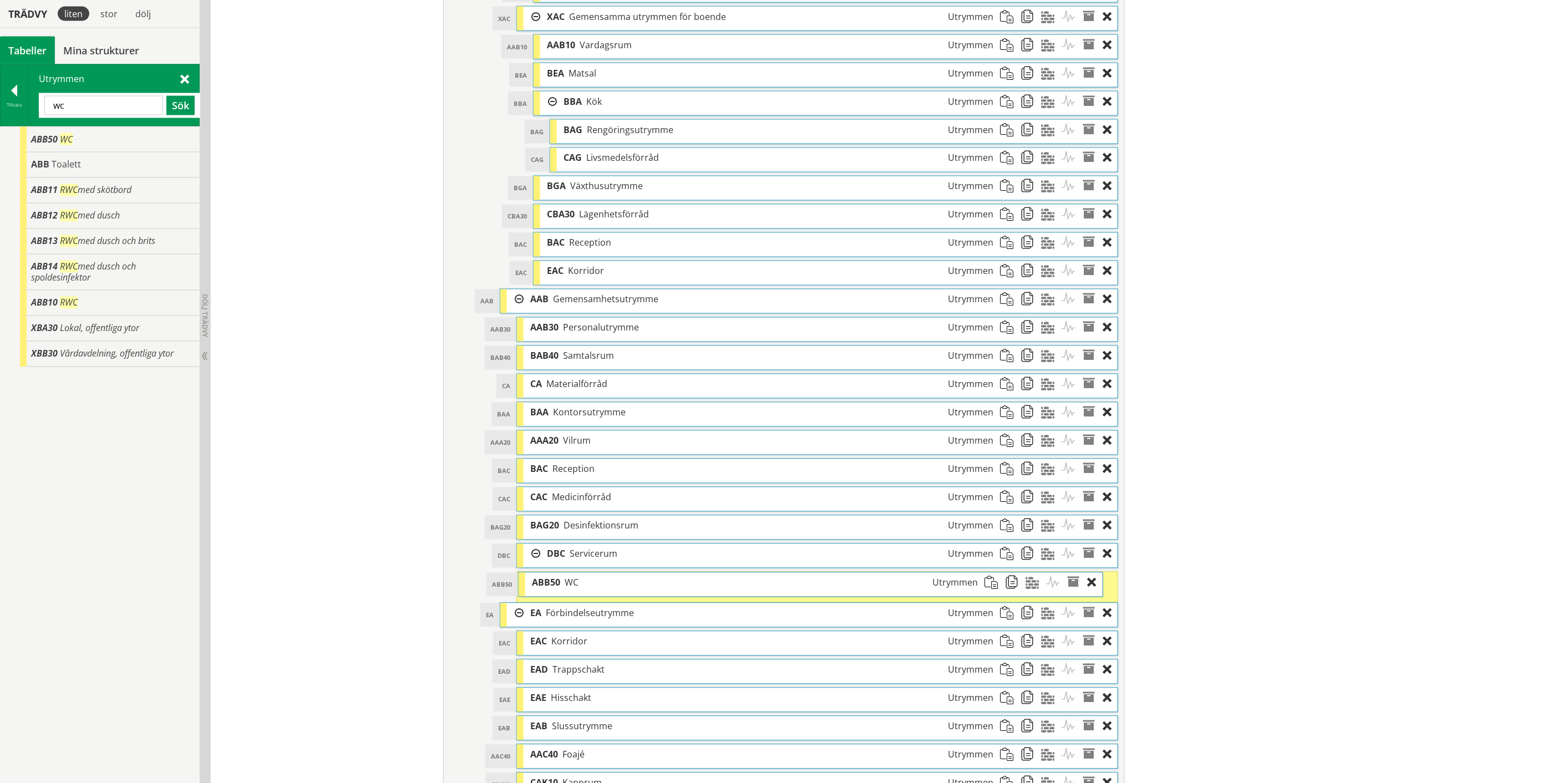
drag, startPoint x: 561, startPoint y: 595, endPoint x: 546, endPoint y: 595, distance: 15.0
click at [546, 589] on span "ABB50" at bounding box center [546, 583] width 28 height 12
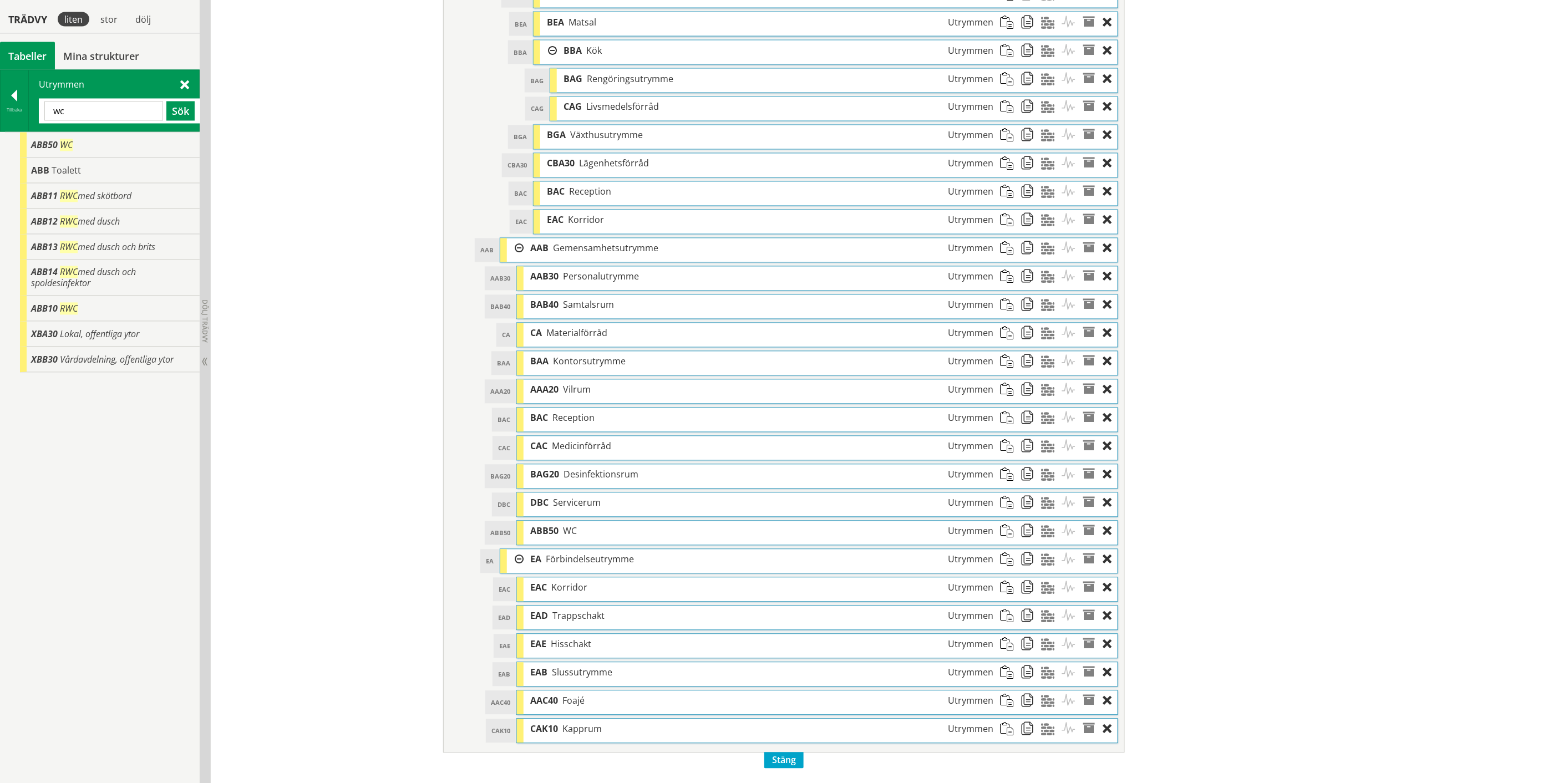
scroll to position [916, 0]
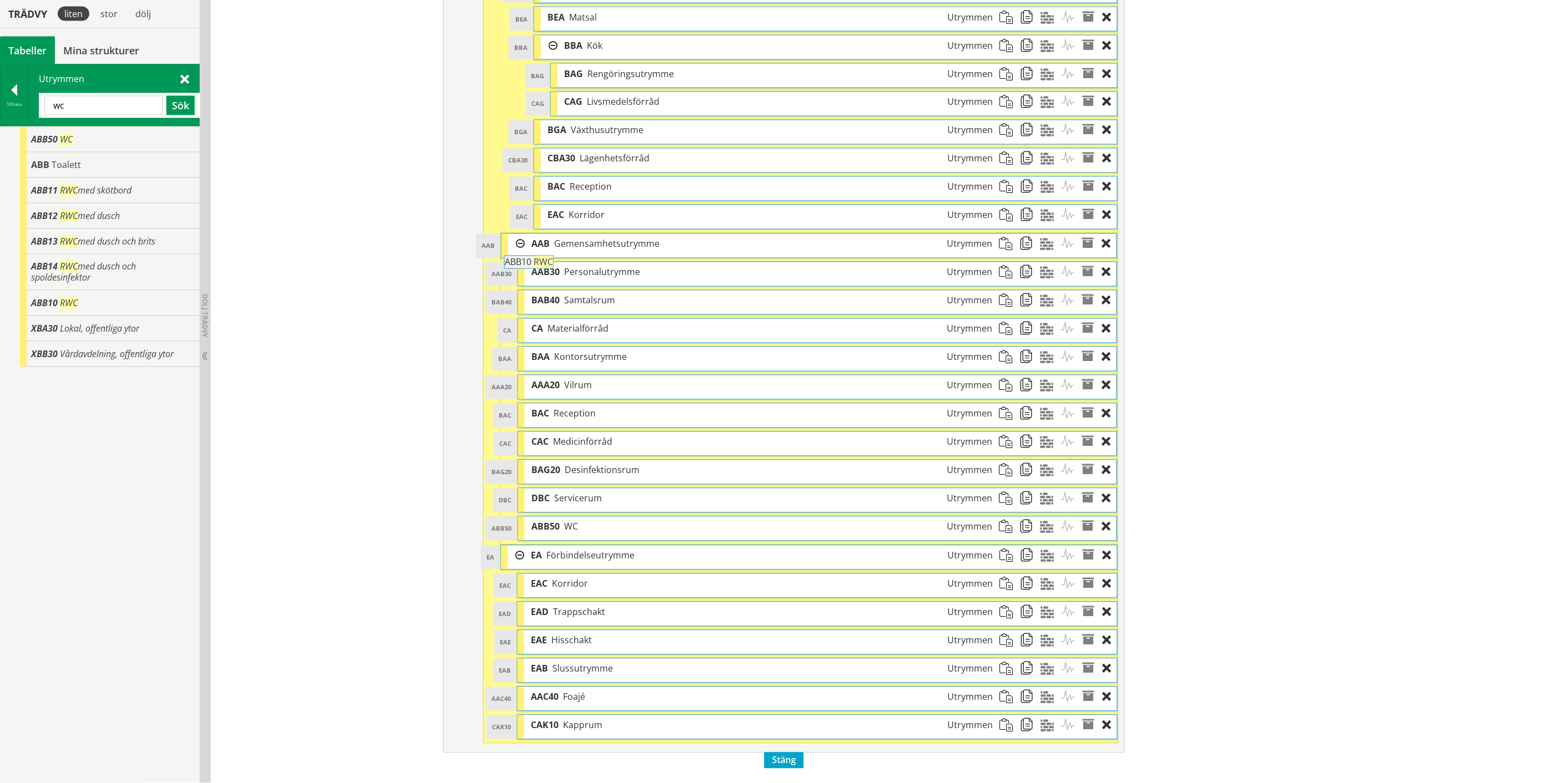
drag, startPoint x: 64, startPoint y: 304, endPoint x: 569, endPoint y: 269, distance: 506.2
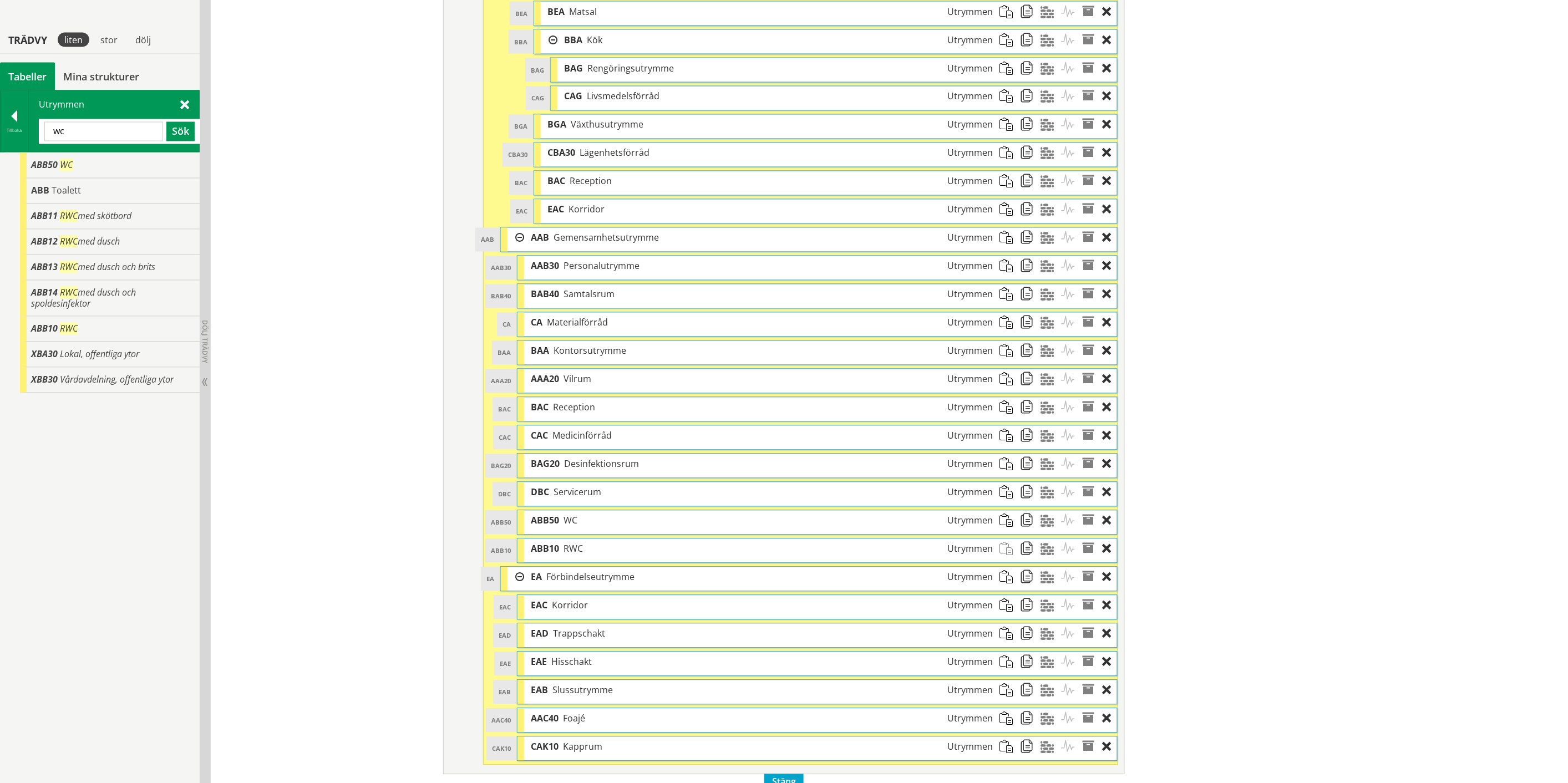
scroll to position [950, 0]
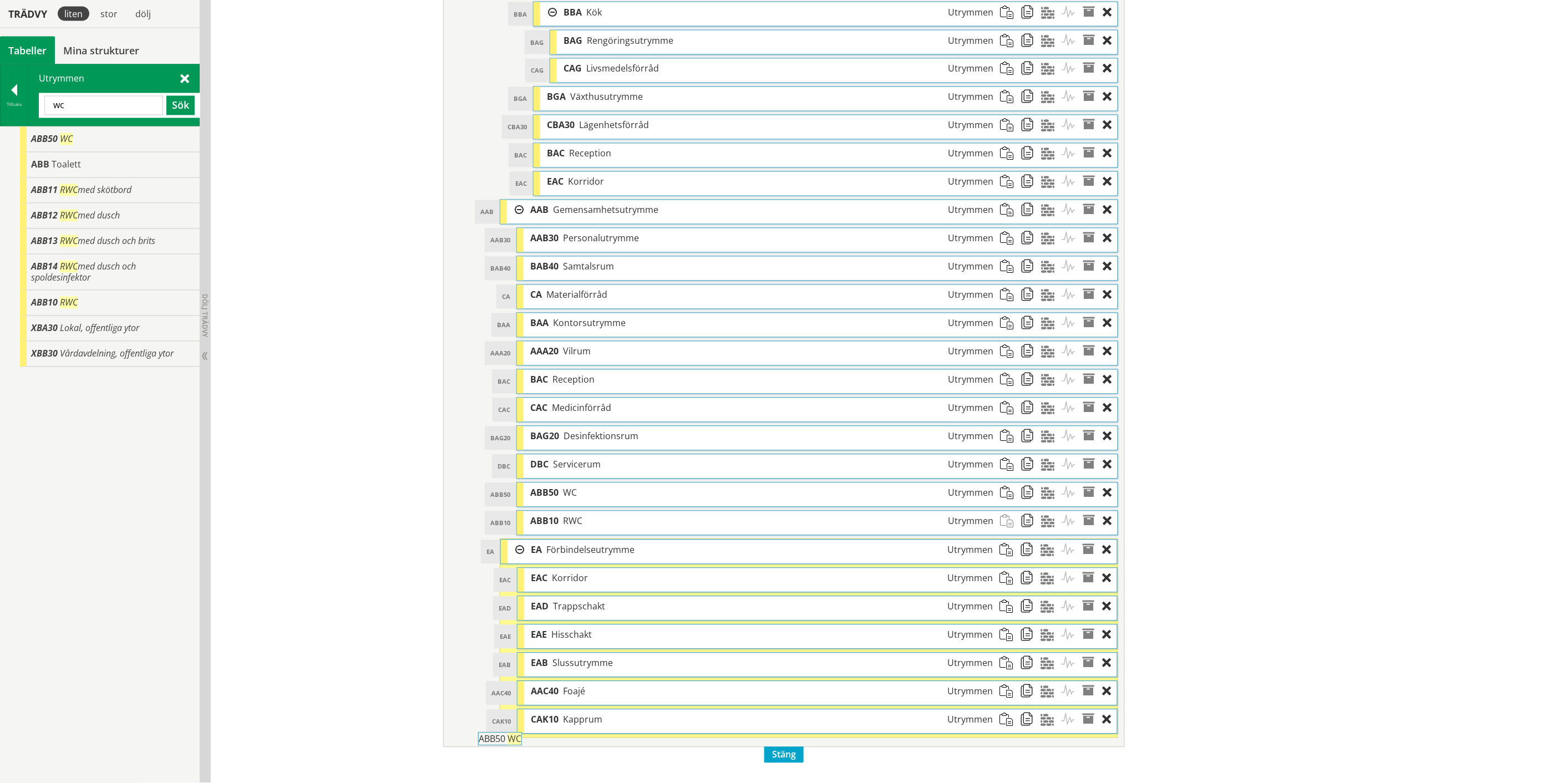
drag, startPoint x: 64, startPoint y: 142, endPoint x: 542, endPoint y: 747, distance: 771.0
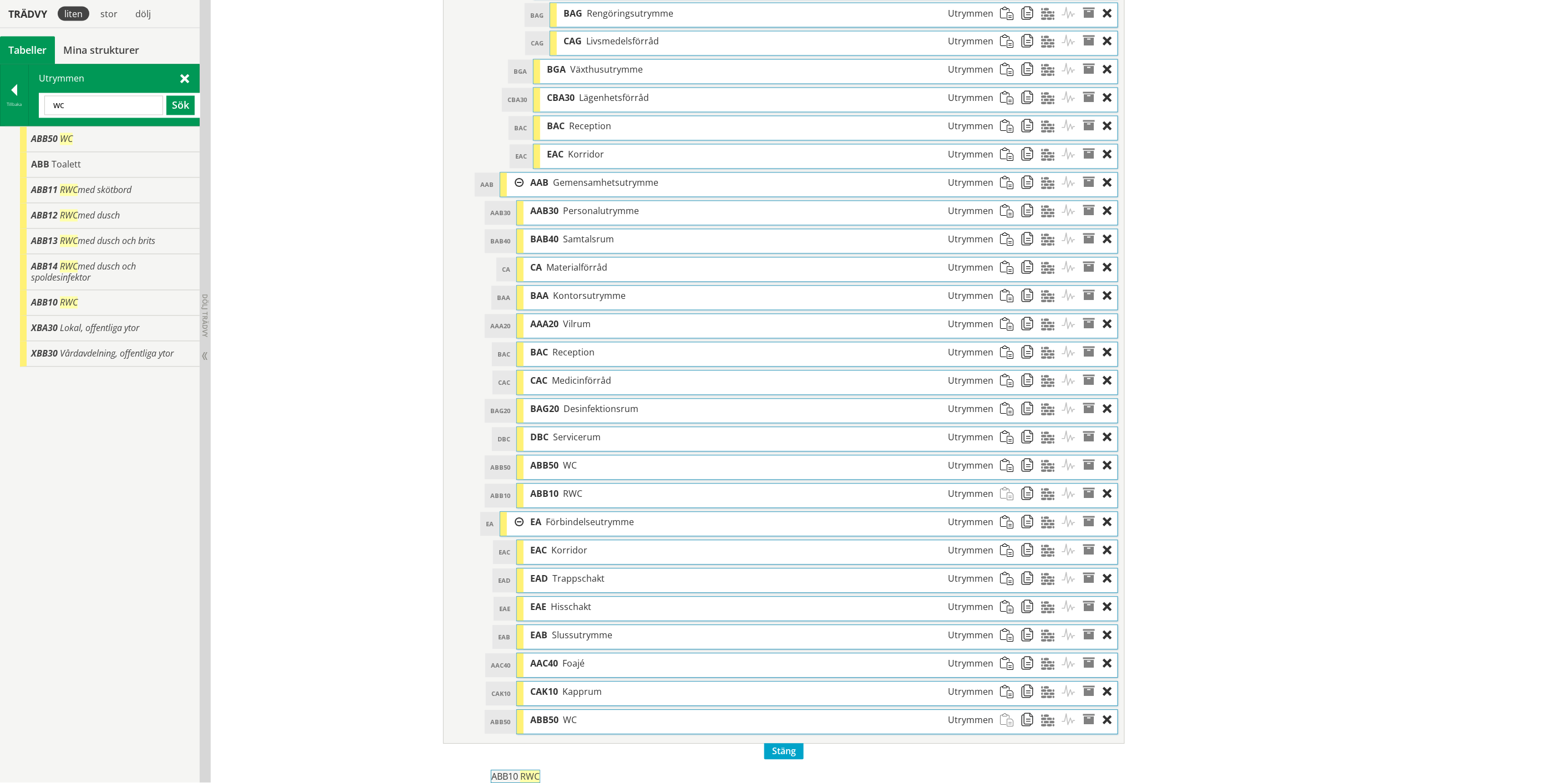
scroll to position [988, 0]
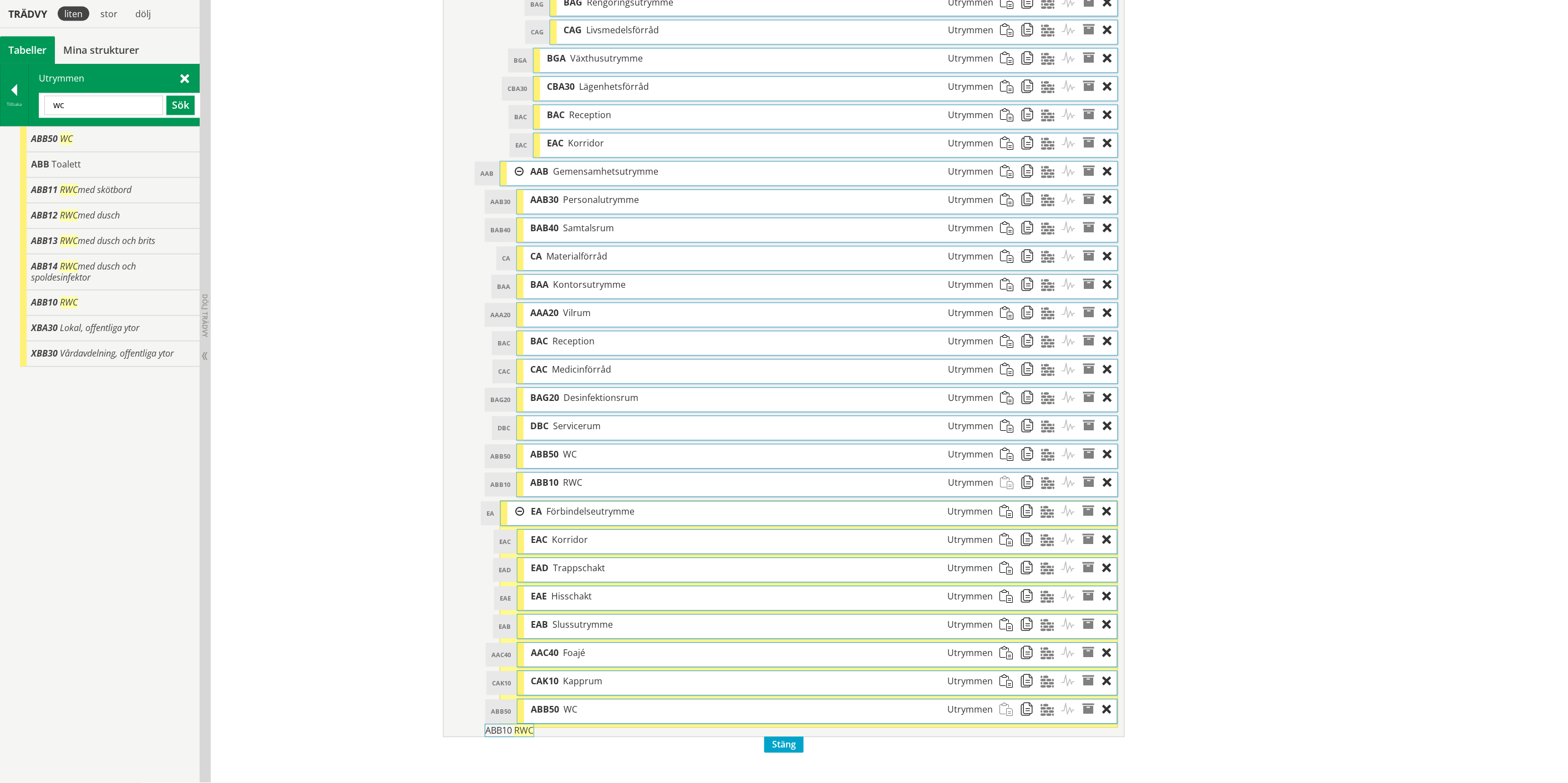
drag, startPoint x: 84, startPoint y: 302, endPoint x: 569, endPoint y: 736, distance: 650.8
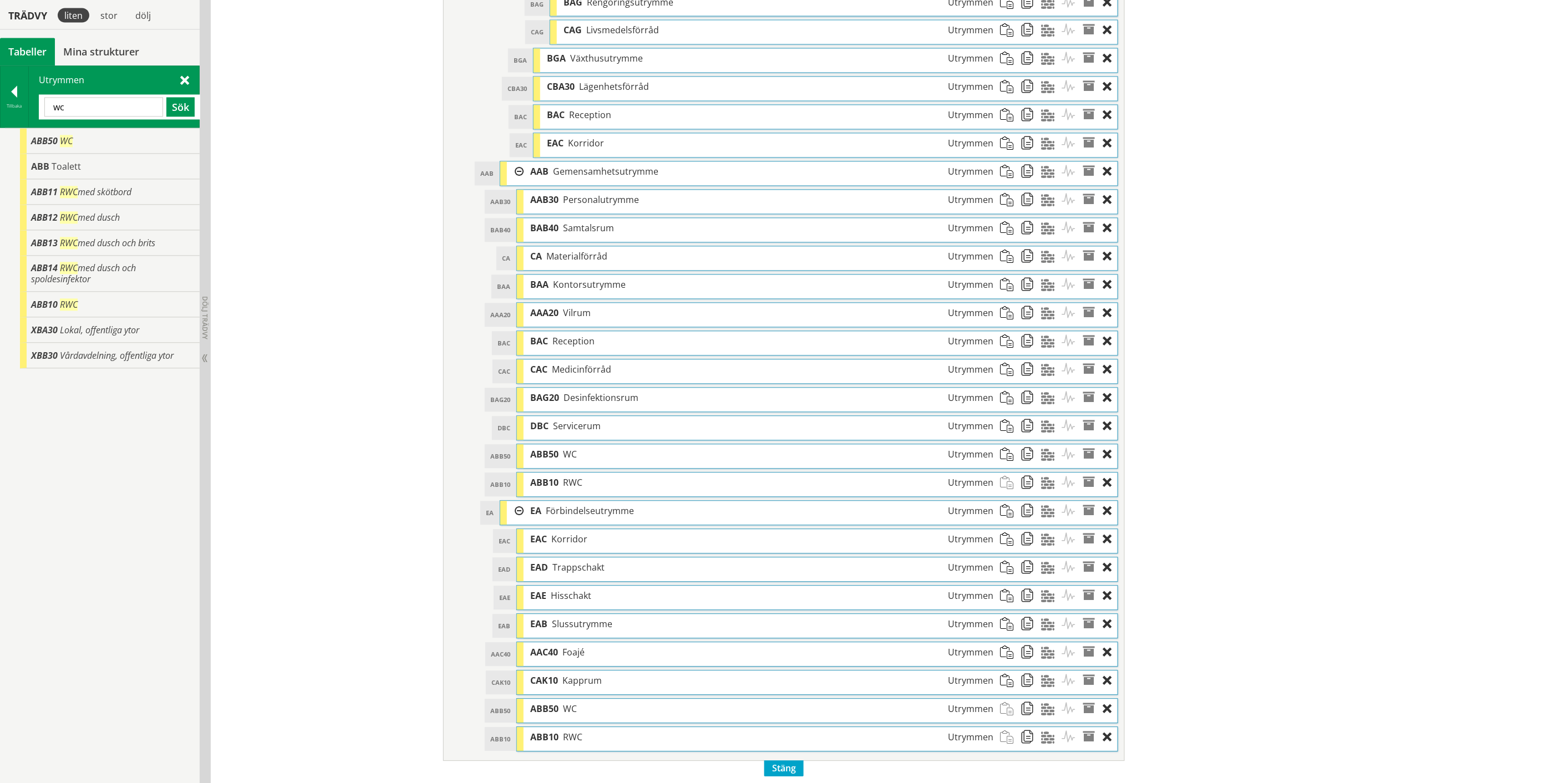
scroll to position [989, 0]
click at [64, 104] on input "wc" at bounding box center [104, 105] width 119 height 19
click at [19, 93] on div at bounding box center [14, 93] width 27 height 15
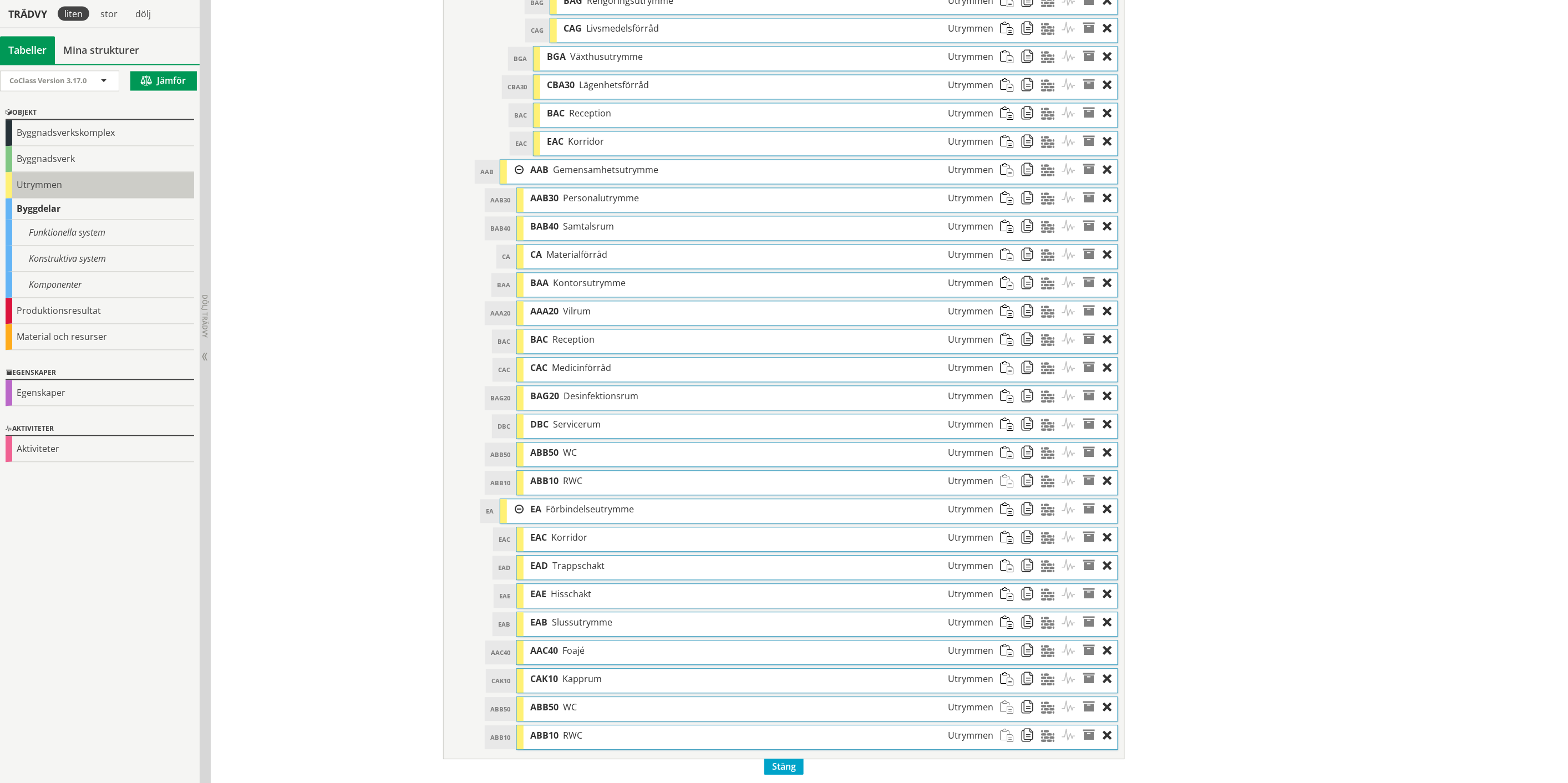
click at [43, 183] on div "Utrymmen" at bounding box center [100, 185] width 188 height 26
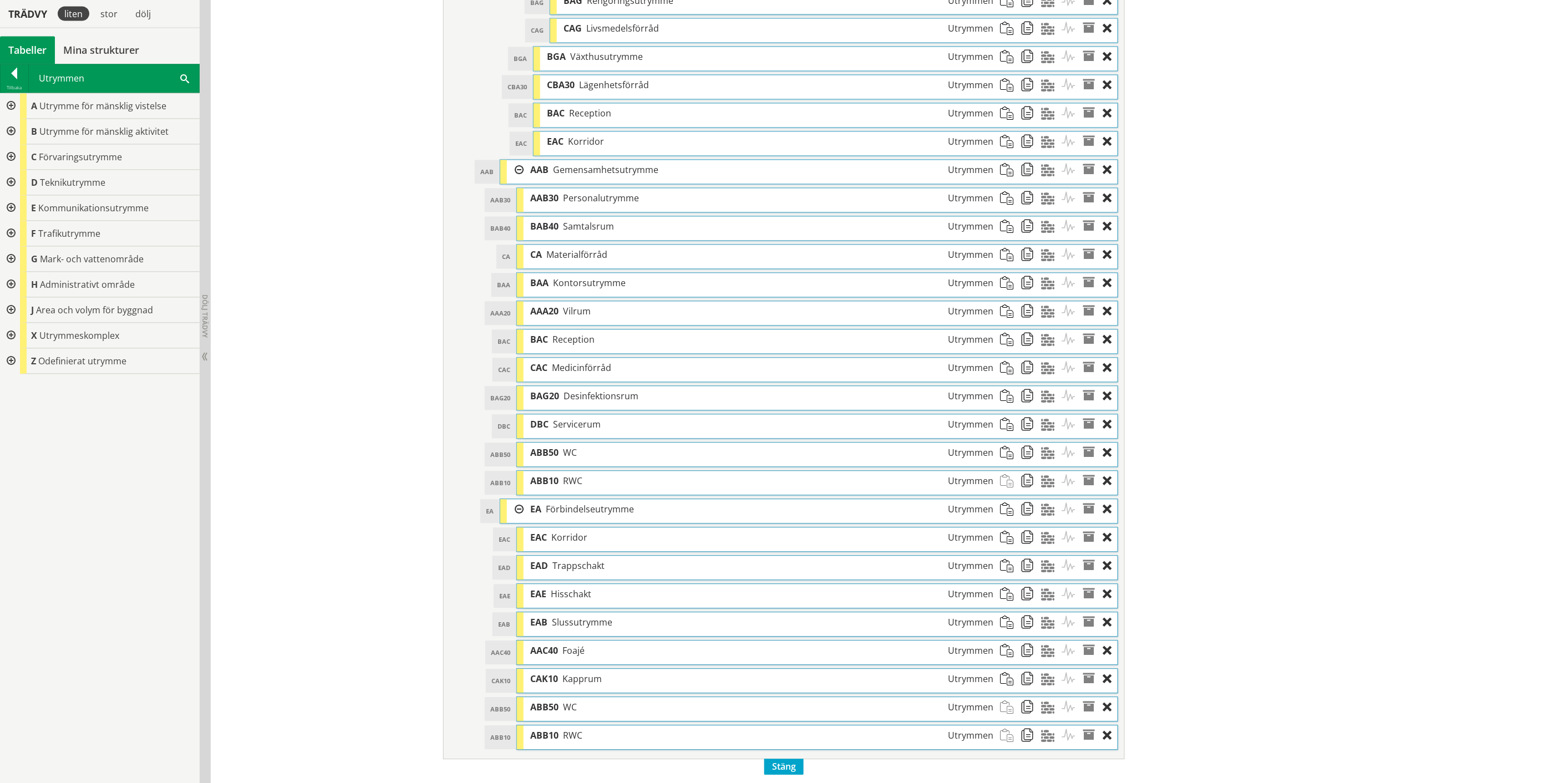
click at [11, 184] on div at bounding box center [10, 183] width 20 height 26
click at [12, 181] on div at bounding box center [10, 183] width 20 height 26
click at [11, 184] on div at bounding box center [10, 183] width 20 height 26
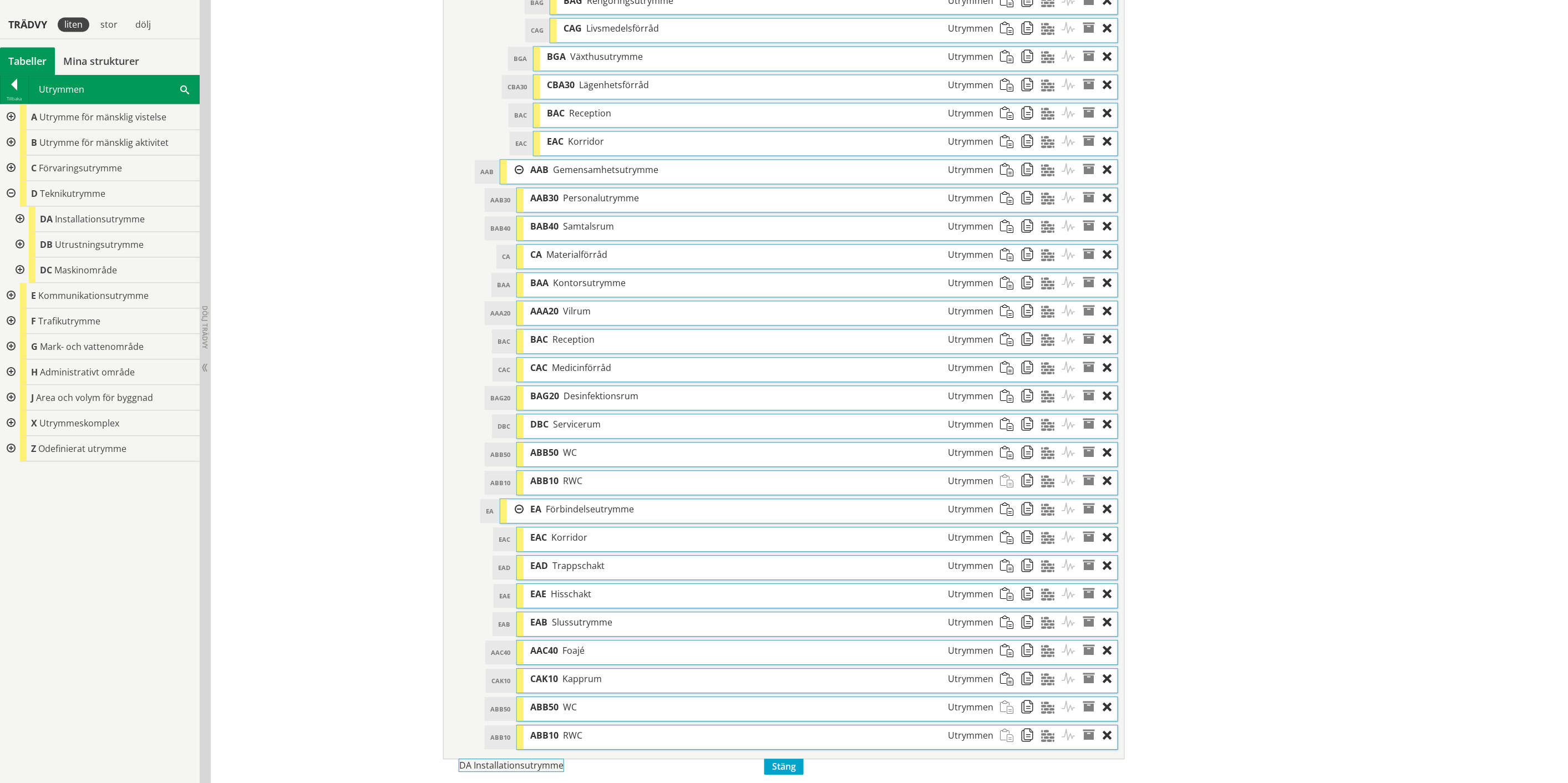
scroll to position [1001, 0]
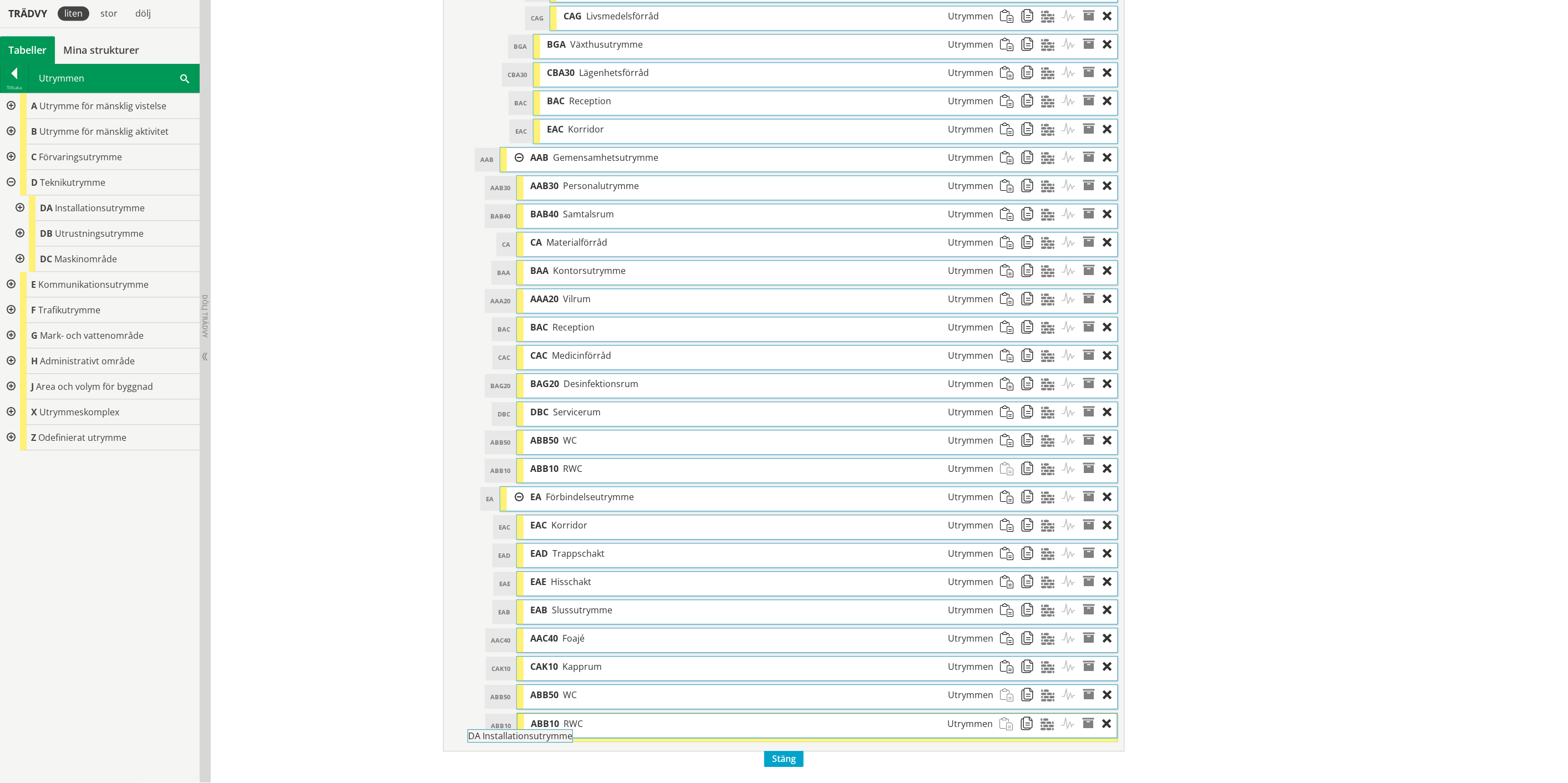
drag, startPoint x: 87, startPoint y: 209, endPoint x: 546, endPoint y: 743, distance: 704.2
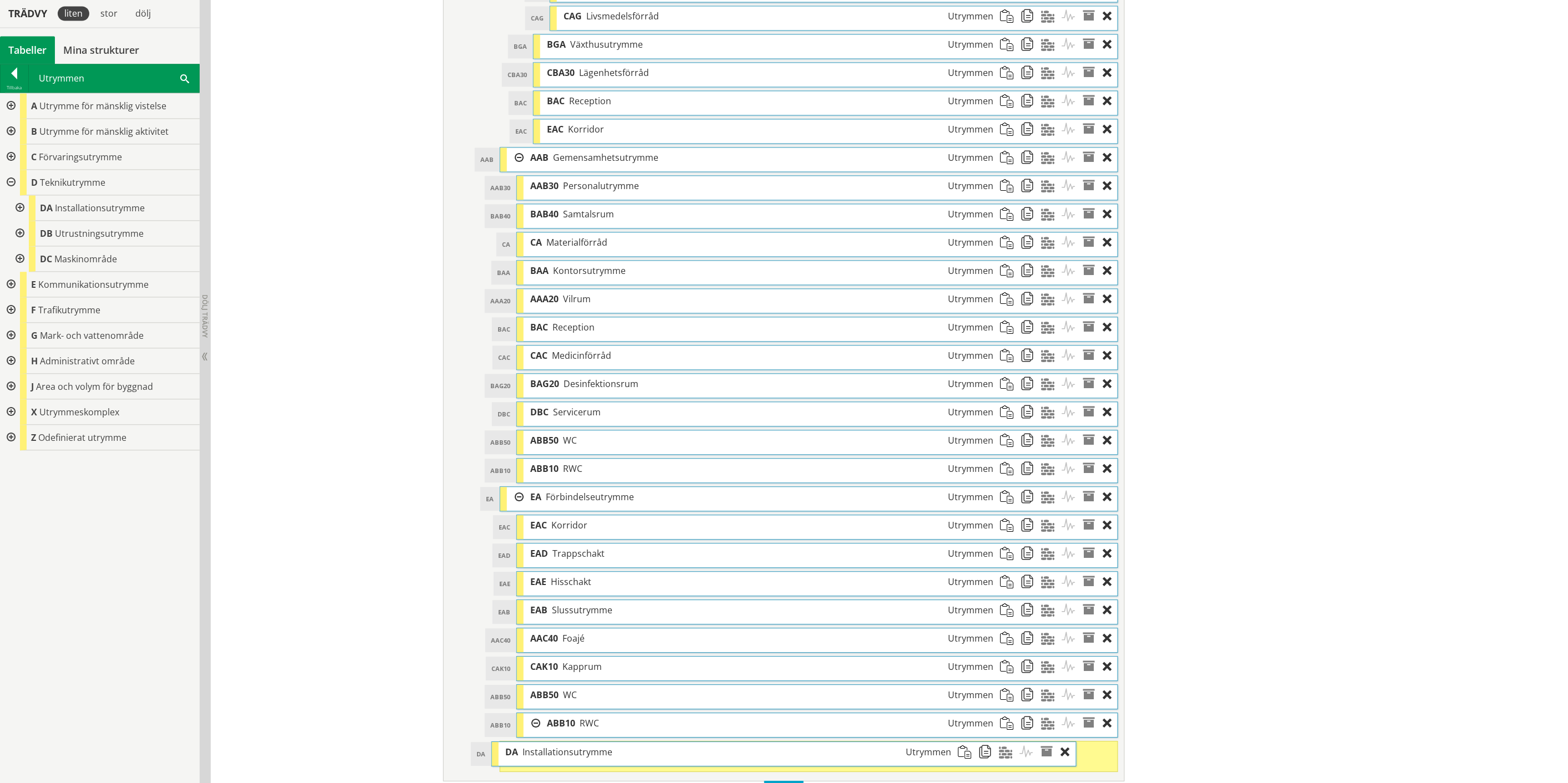
drag, startPoint x: 564, startPoint y: 760, endPoint x: 522, endPoint y: 760, distance: 42.0
click at [523, 759] on span "Installationsutrymme" at bounding box center [567, 752] width 90 height 12
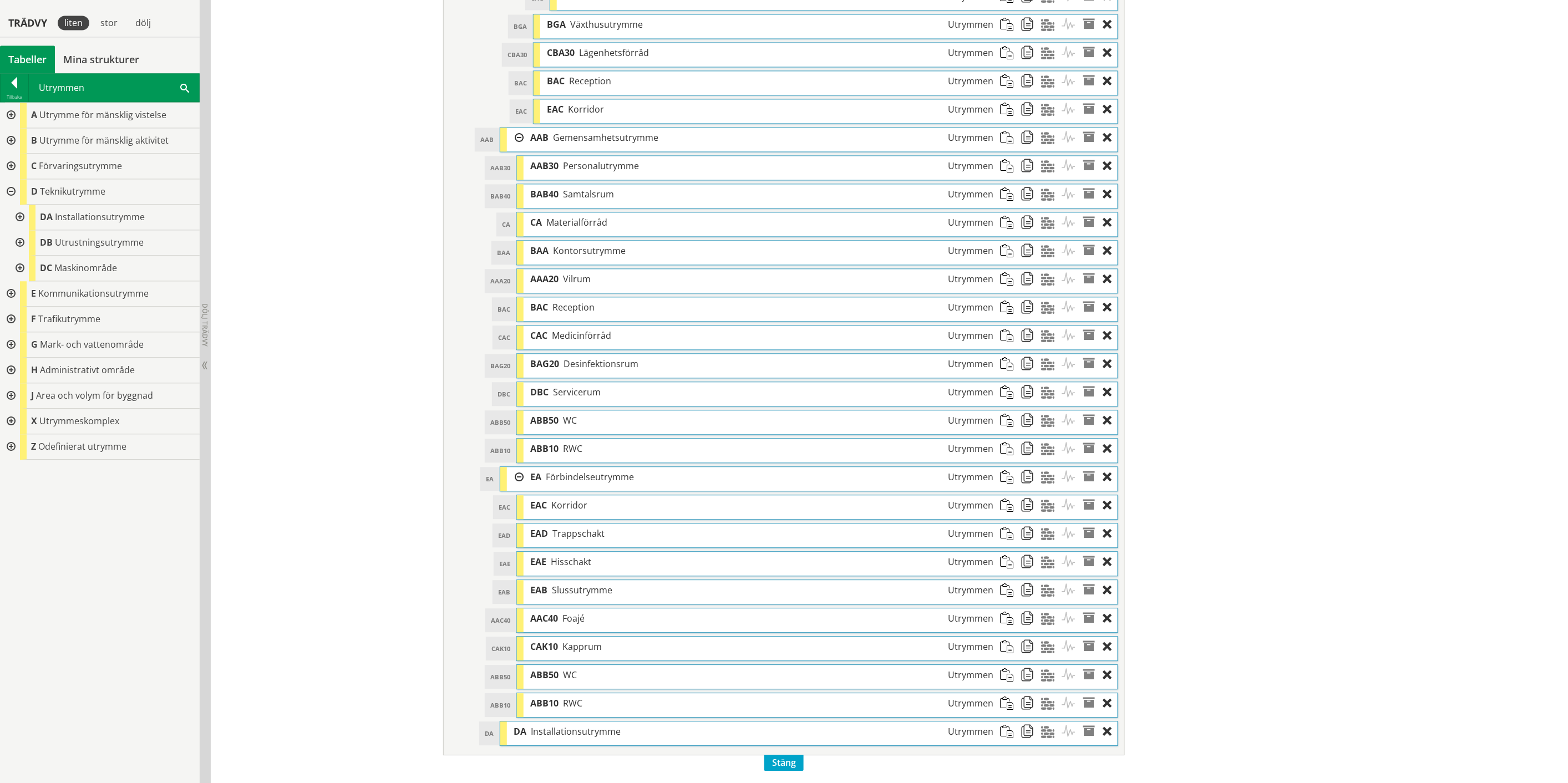
scroll to position [1031, 0]
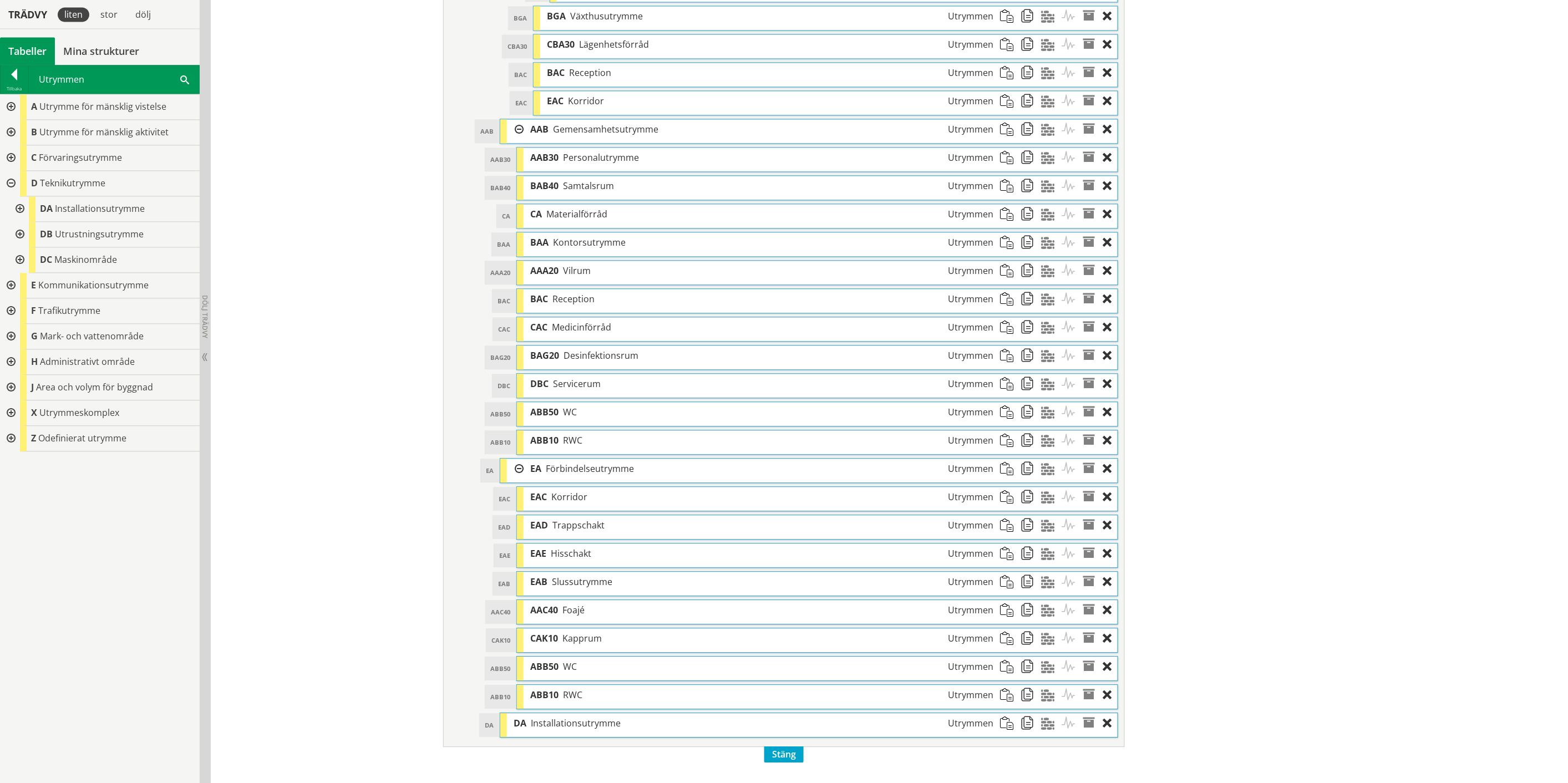
click at [183, 79] on span at bounding box center [184, 79] width 9 height 11
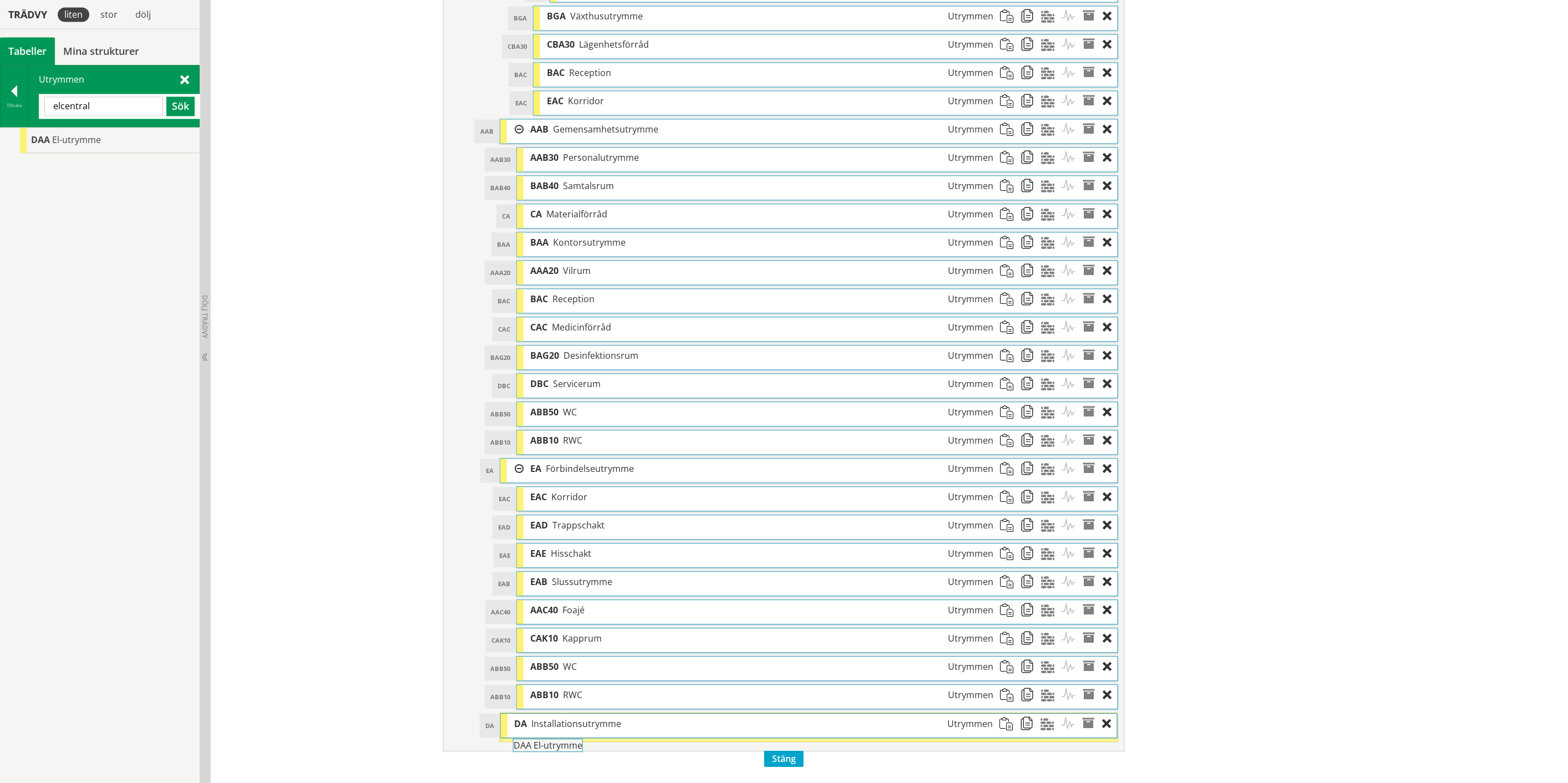
drag, startPoint x: 89, startPoint y: 139, endPoint x: 602, endPoint y: 750, distance: 797.8
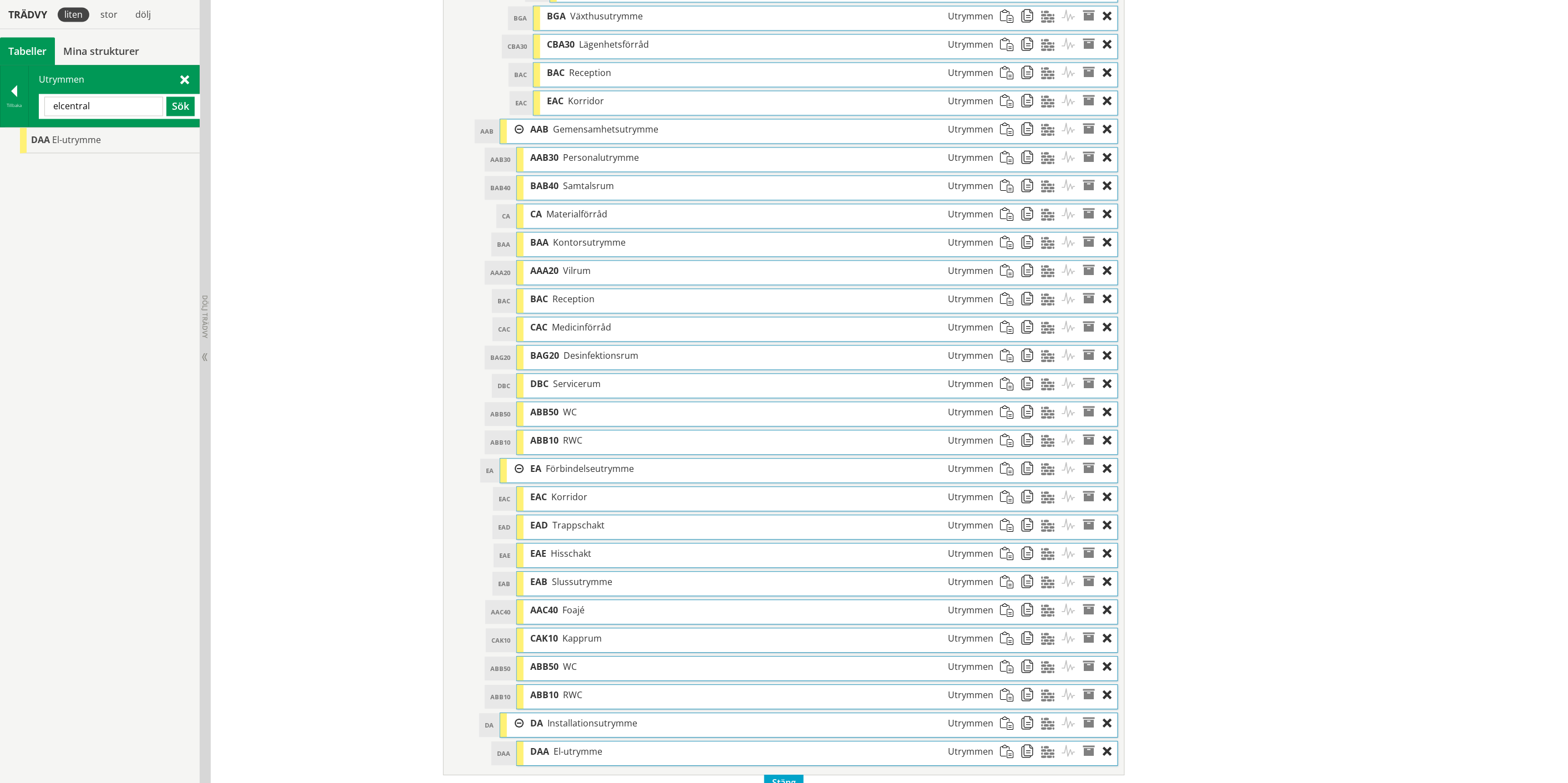
click at [66, 107] on input "elcentral" at bounding box center [104, 106] width 119 height 19
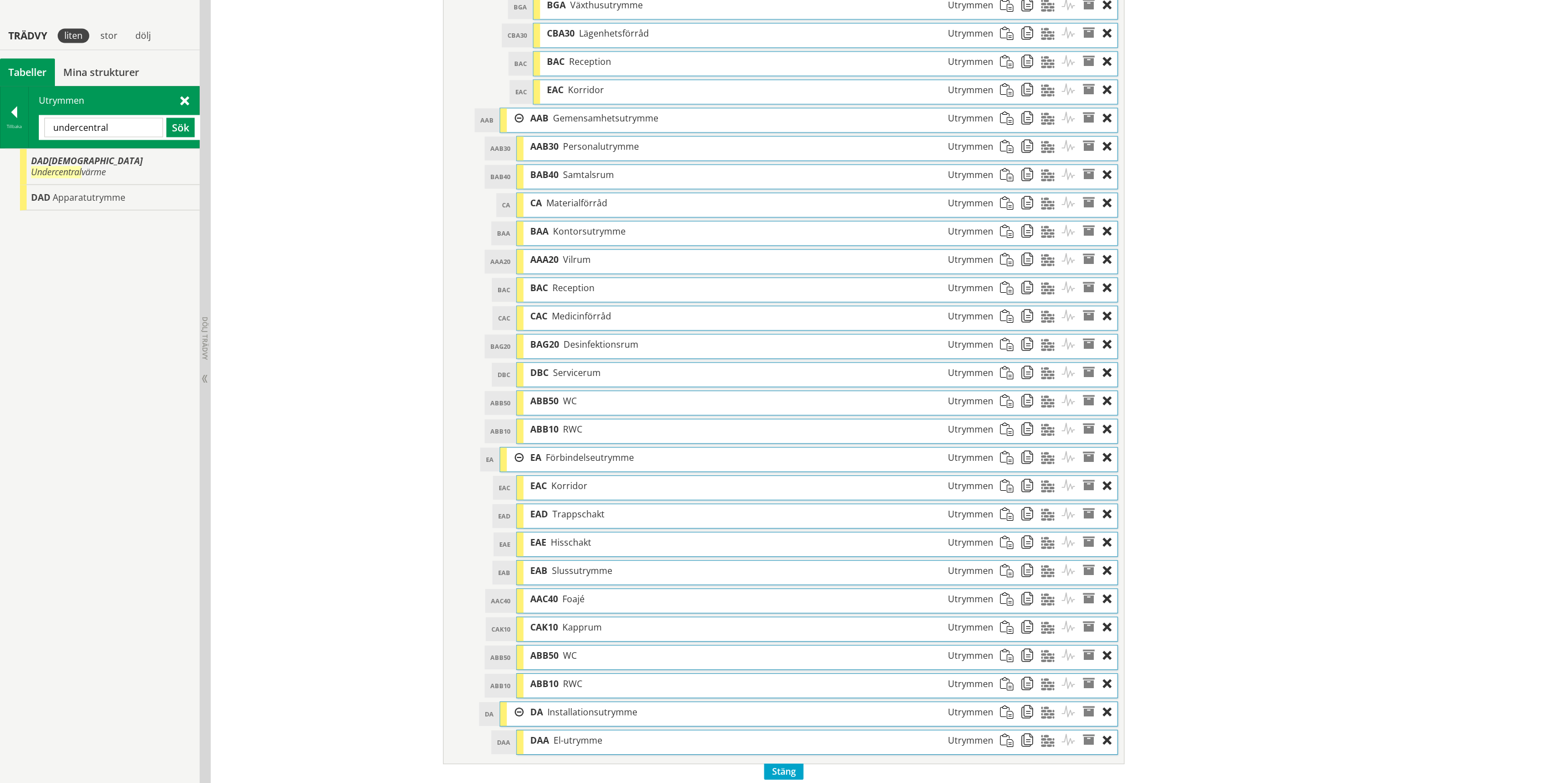
scroll to position [1063, 0]
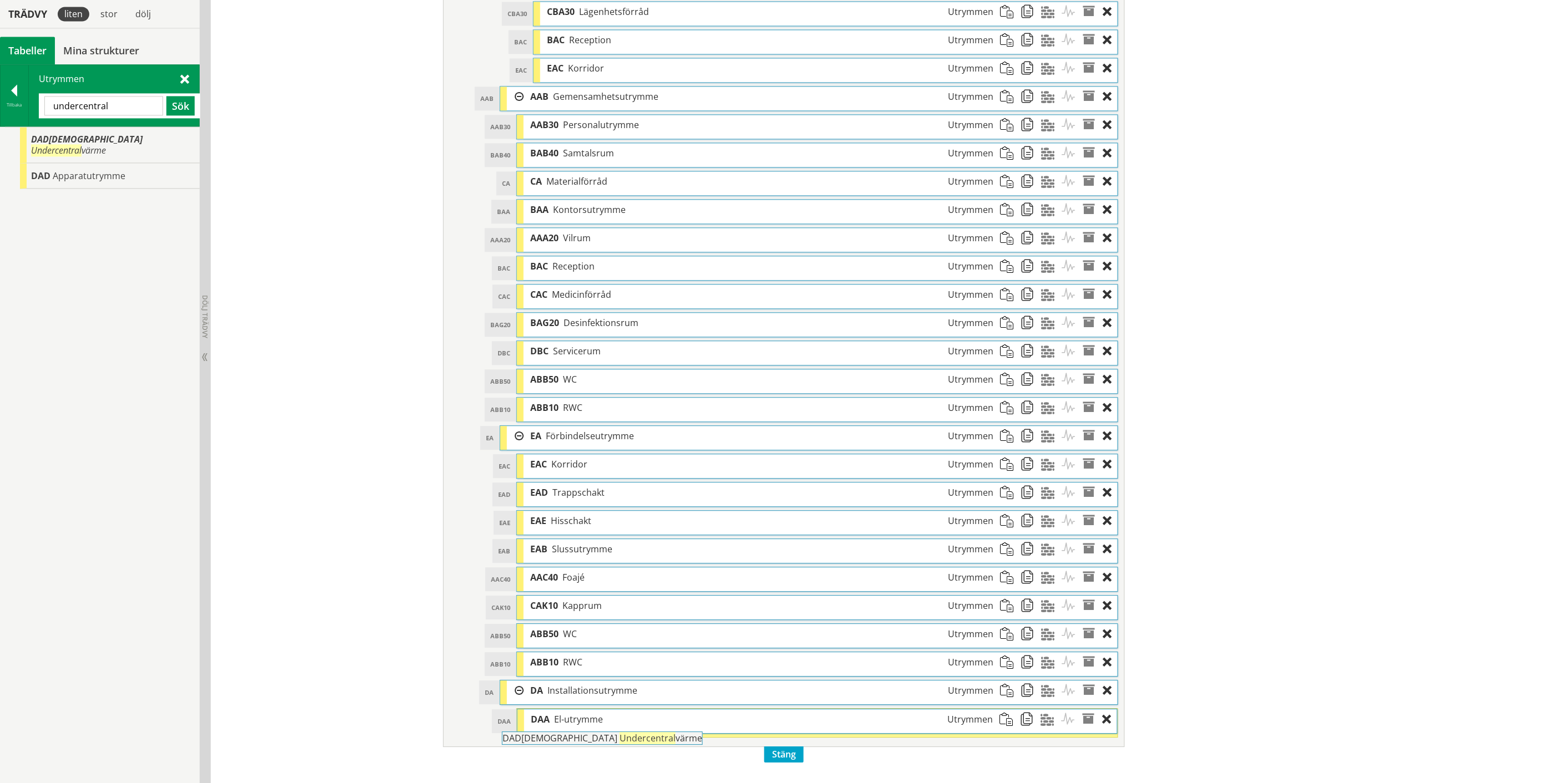
drag, startPoint x: 76, startPoint y: 142, endPoint x: 578, endPoint y: 745, distance: 784.6
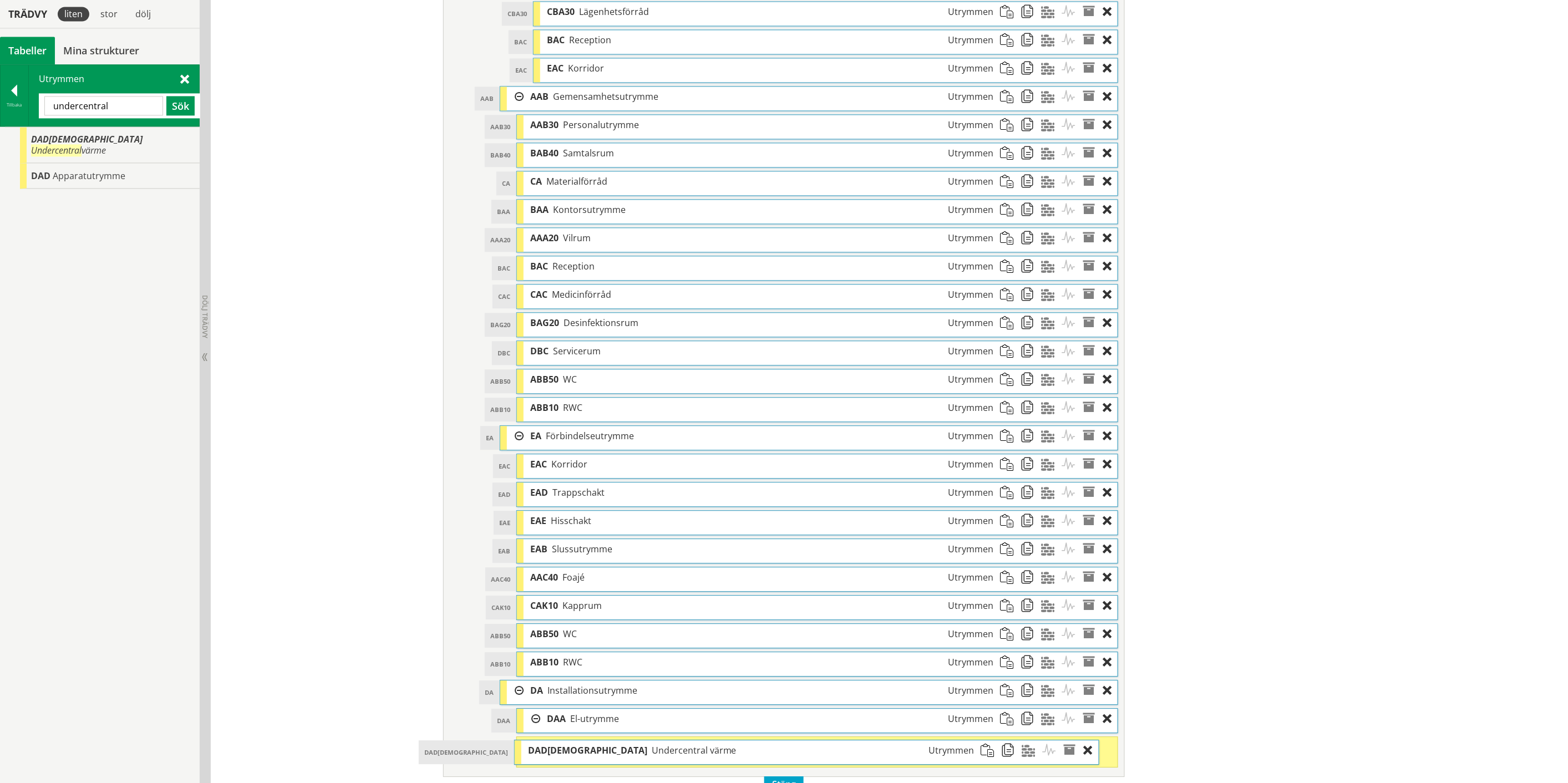
drag, startPoint x: 579, startPoint y: 757, endPoint x: 560, endPoint y: 761, distance: 19.4
click at [652, 756] on span "Undercentral värme" at bounding box center [694, 750] width 85 height 12
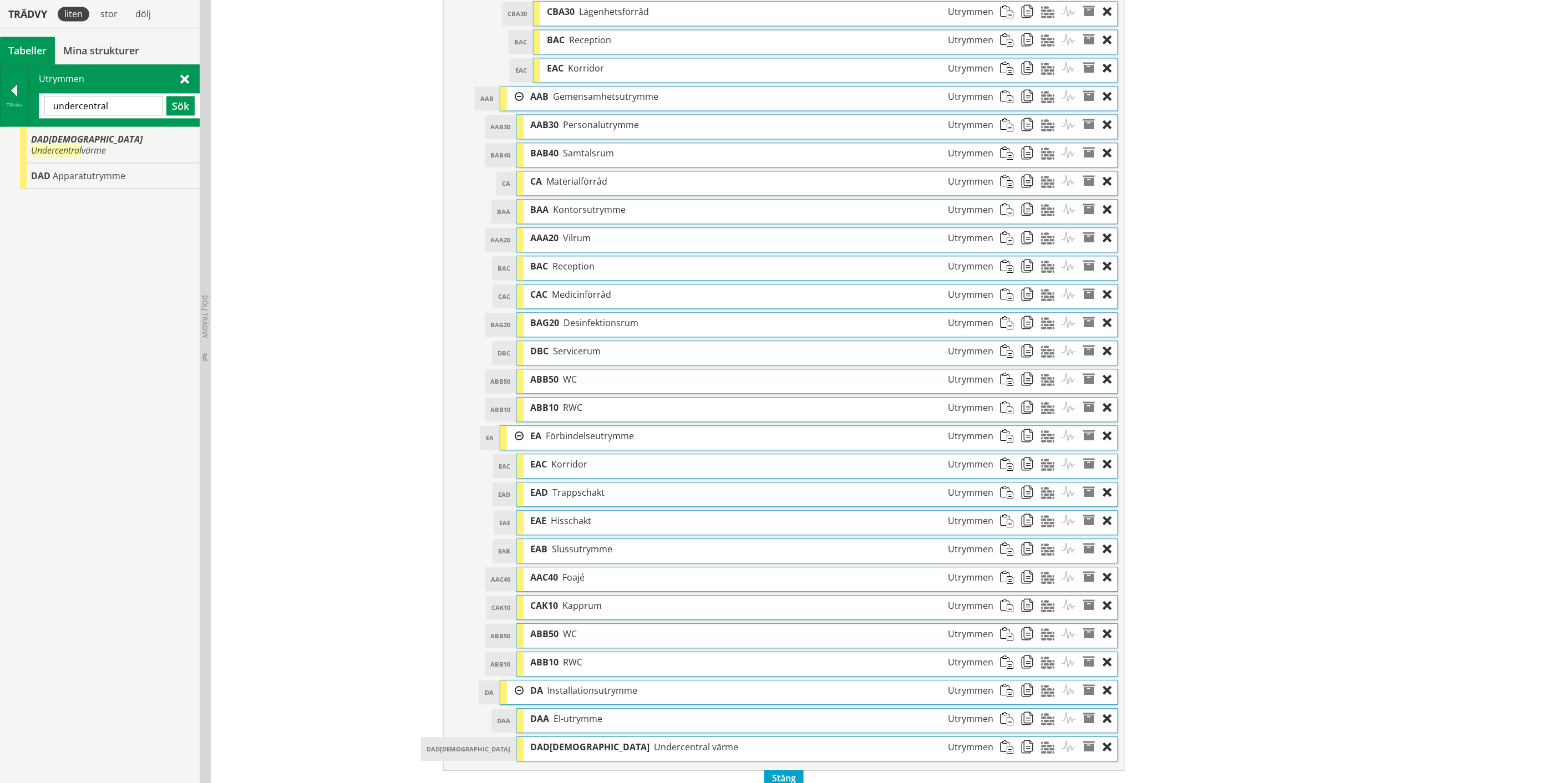
click at [80, 104] on input "undercentral" at bounding box center [104, 105] width 119 height 19
click at [81, 104] on input "undercentral" at bounding box center [104, 105] width 119 height 19
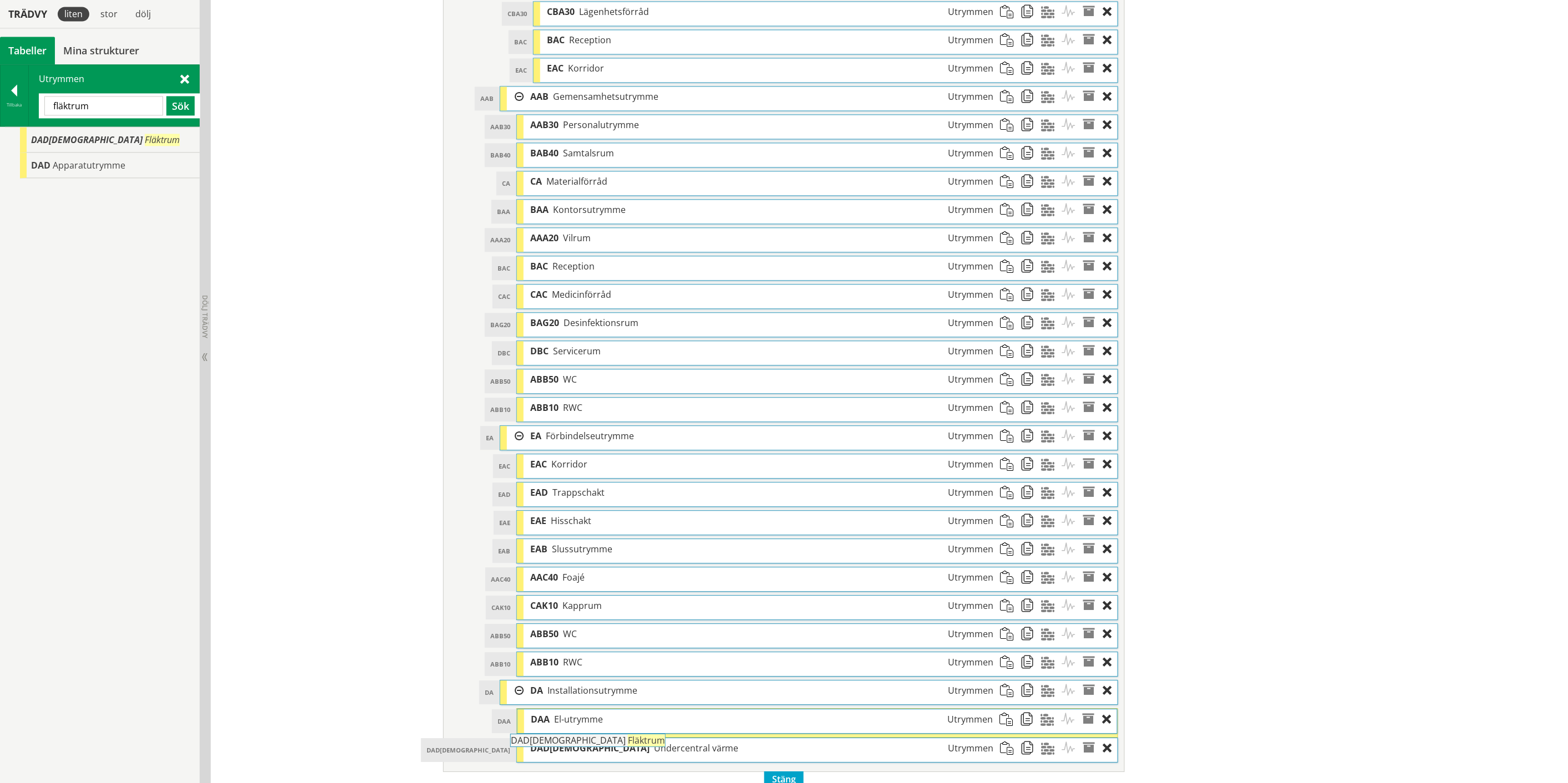
scroll to position [1091, 0]
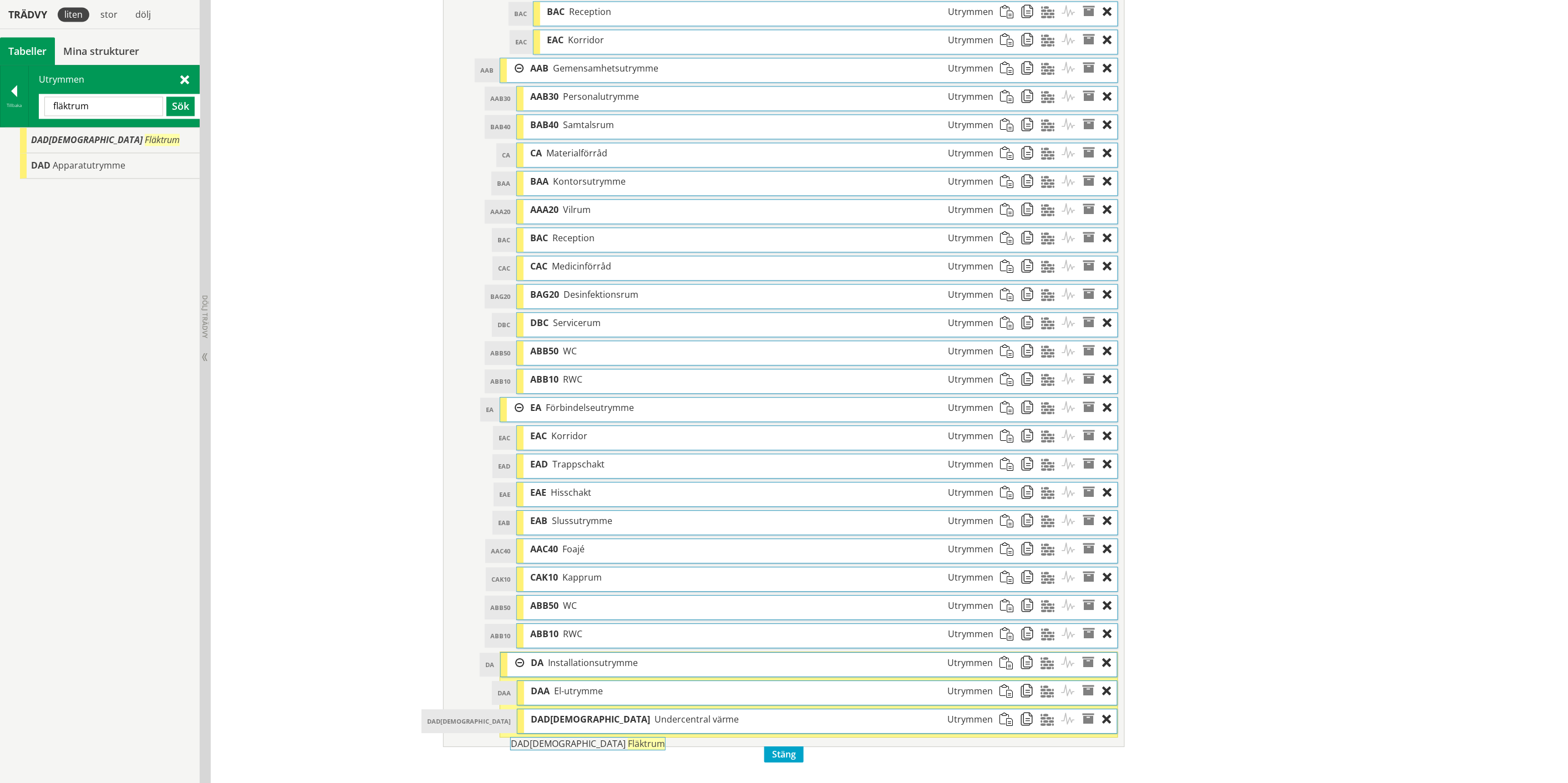
drag, startPoint x: 70, startPoint y: 141, endPoint x: 579, endPoint y: 750, distance: 793.7
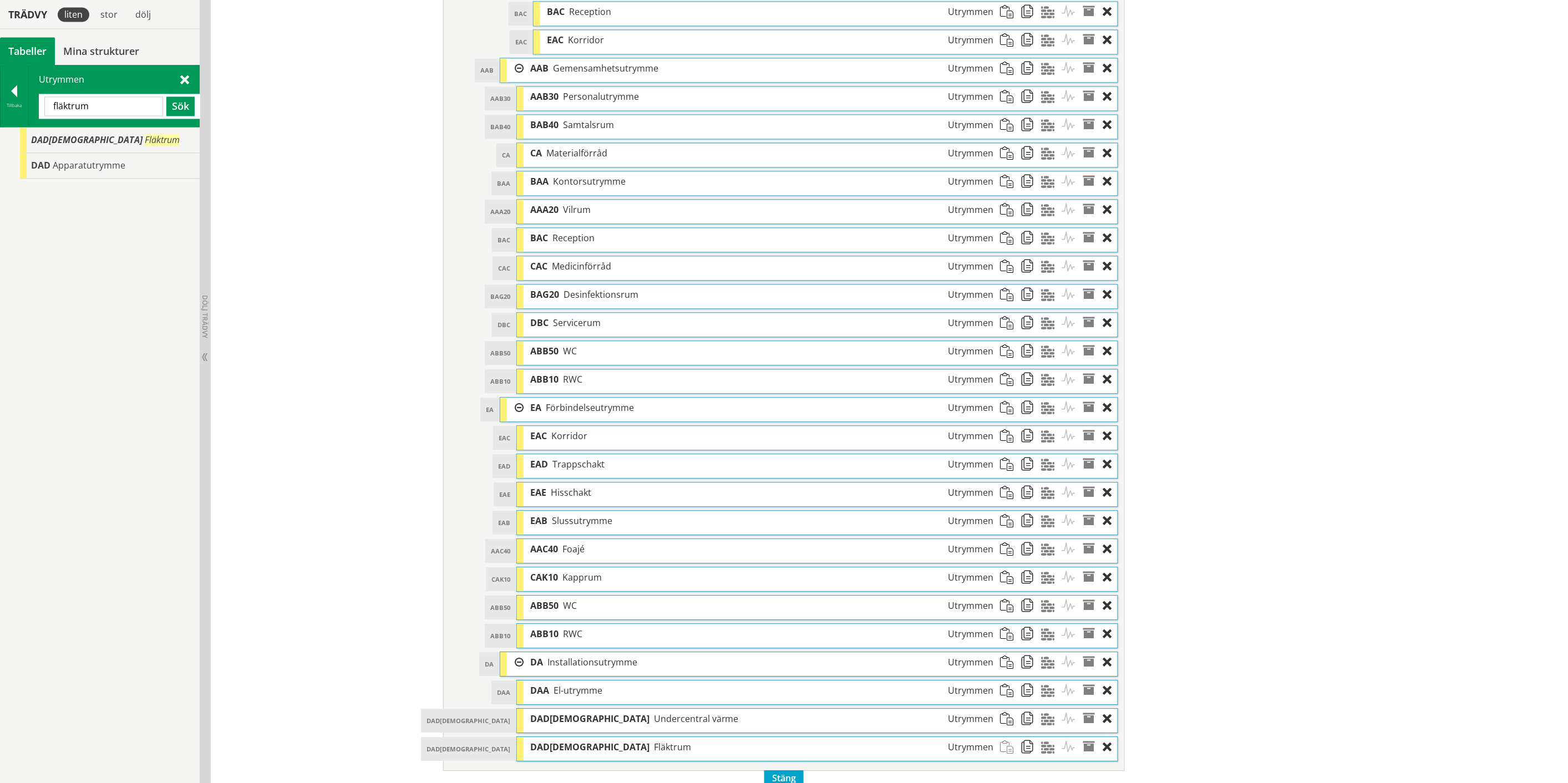
click at [75, 104] on input "fläktrum" at bounding box center [104, 106] width 119 height 19
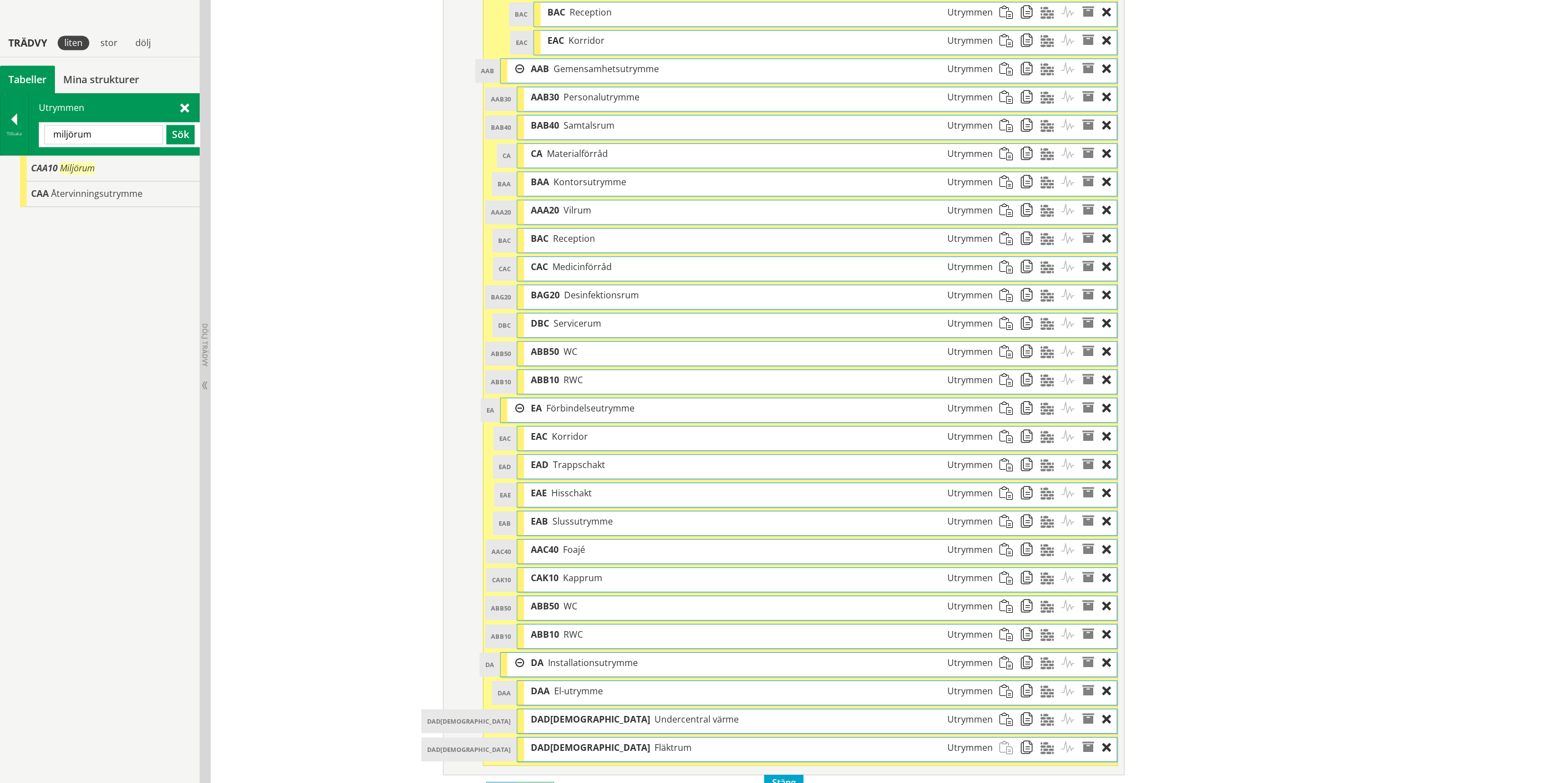
scroll to position [1120, 0]
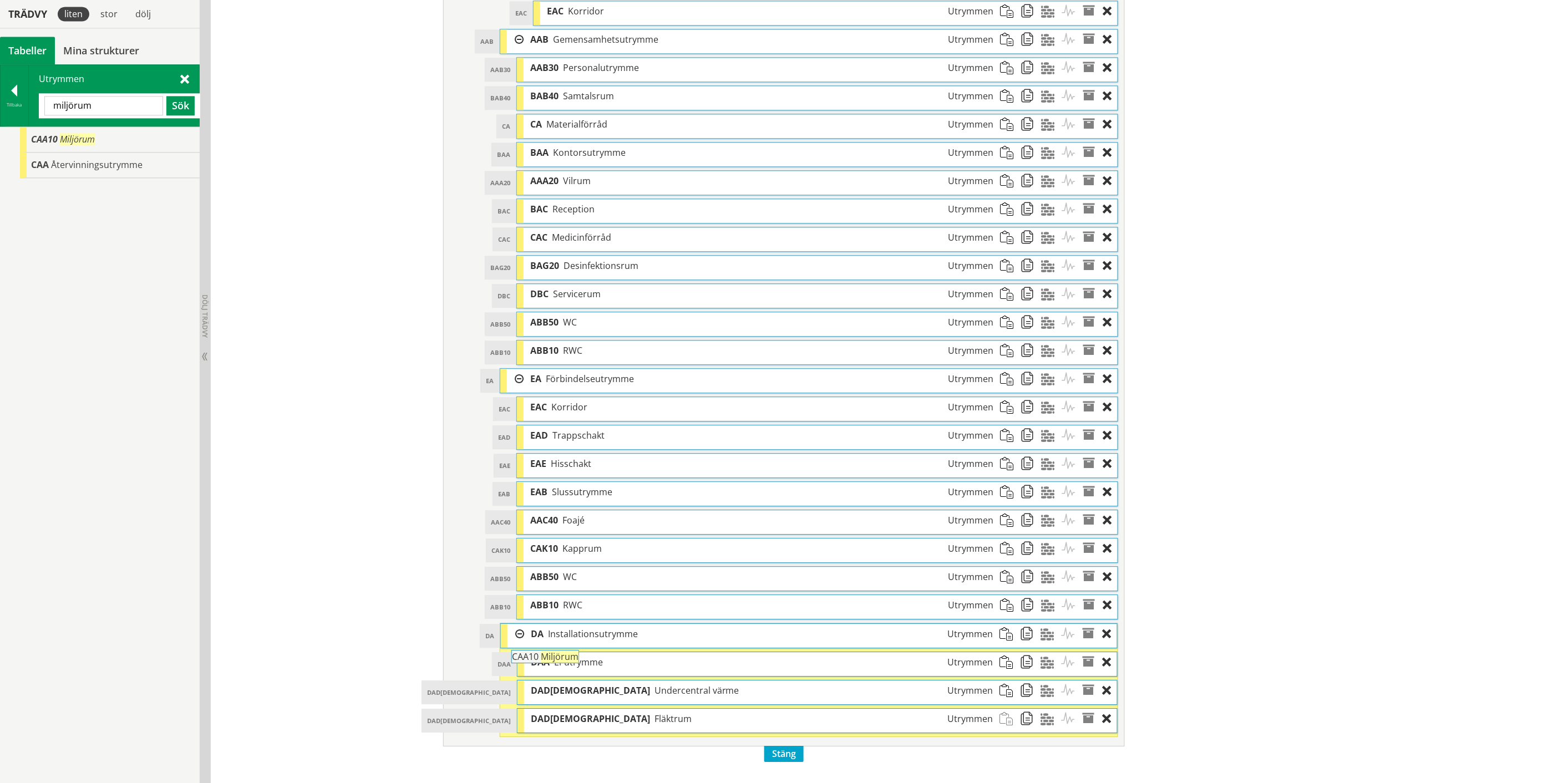
drag, startPoint x: 74, startPoint y: 141, endPoint x: 586, endPoint y: 664, distance: 731.9
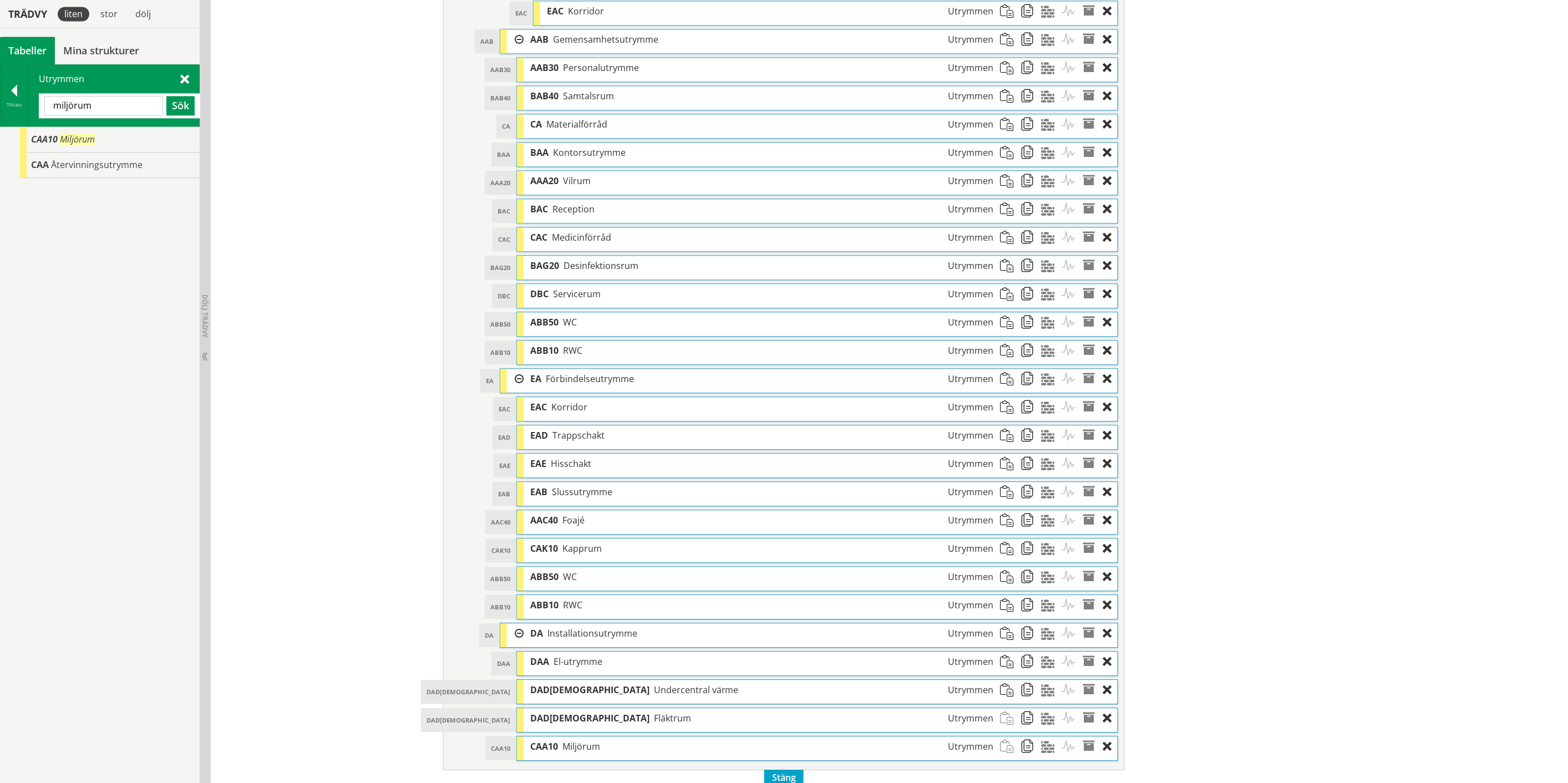
click at [75, 107] on input "miljörum" at bounding box center [104, 105] width 119 height 19
type input "r"
type input "k"
click at [71, 107] on input "text" at bounding box center [104, 105] width 119 height 19
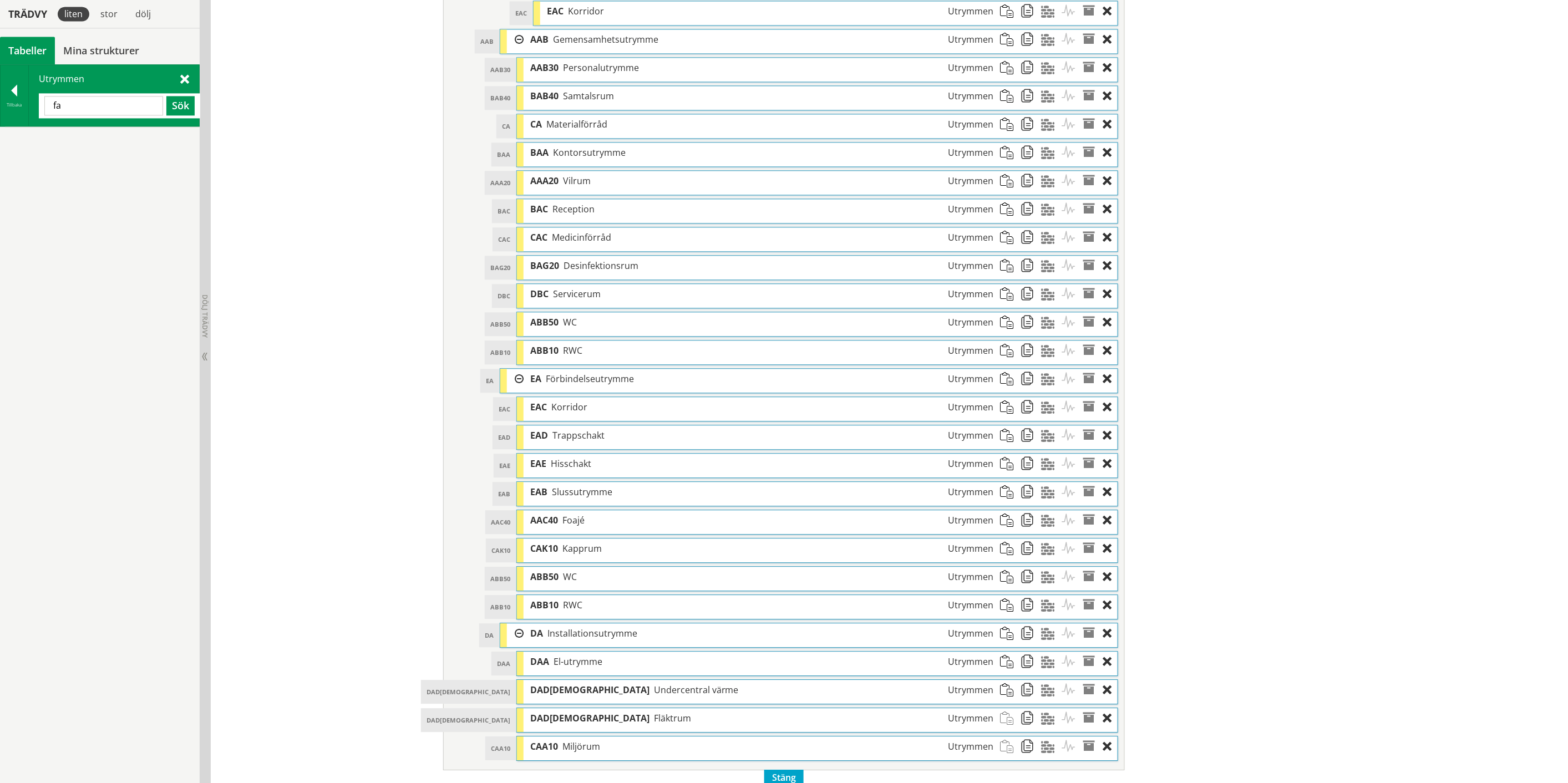
type input "f"
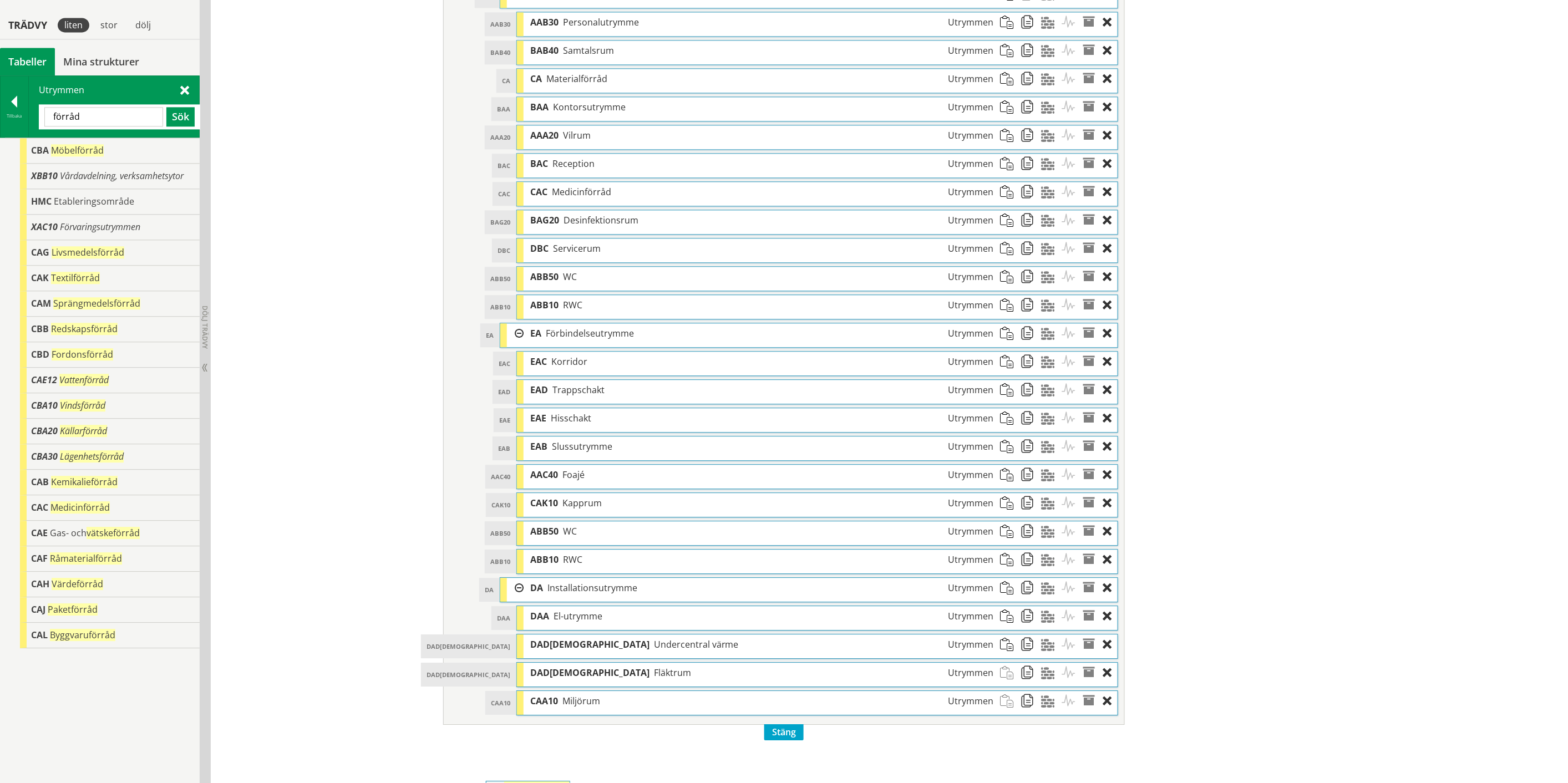
scroll to position [1177, 0]
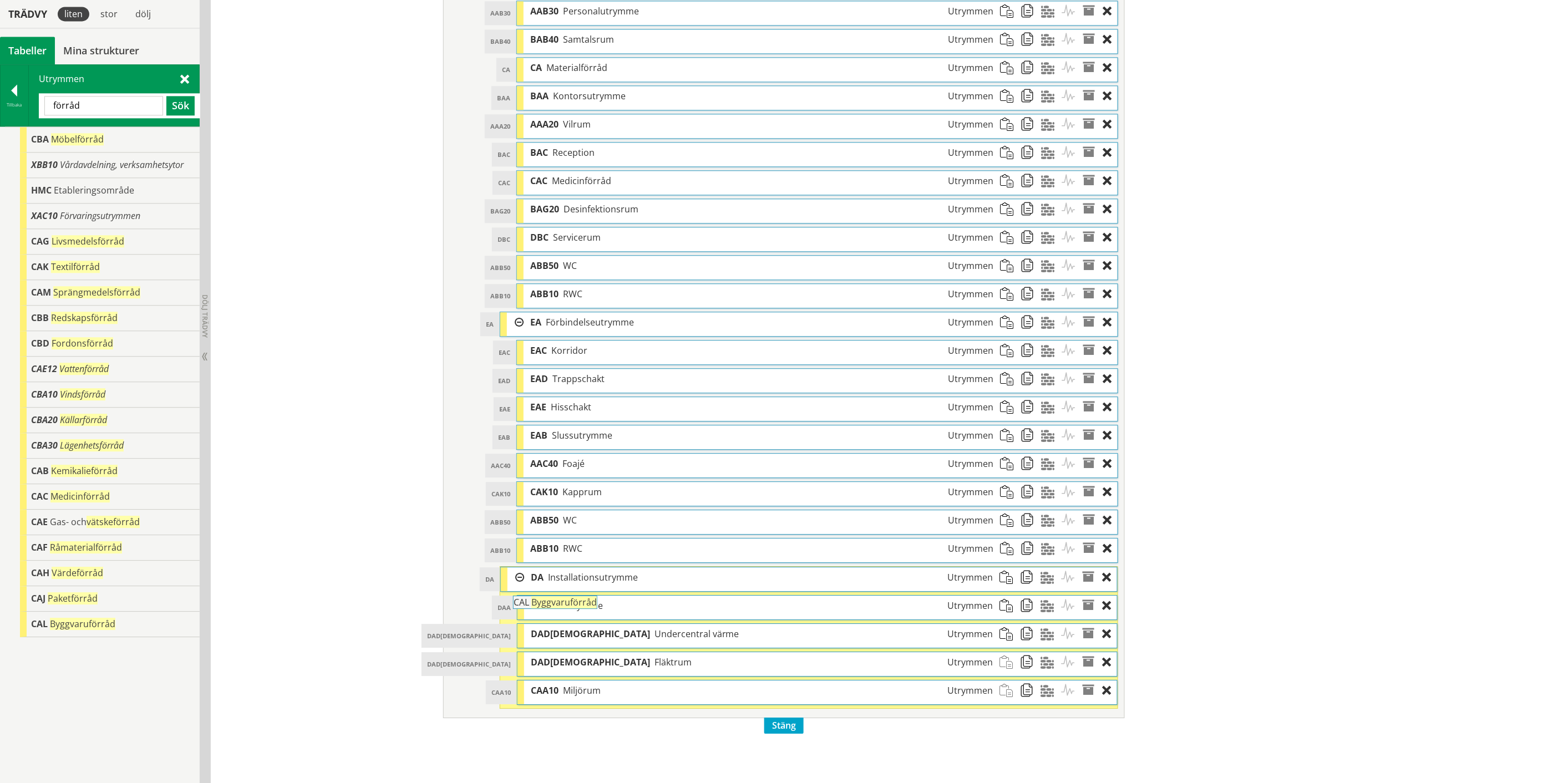
drag, startPoint x: 75, startPoint y: 624, endPoint x: 588, endPoint y: 608, distance: 513.2
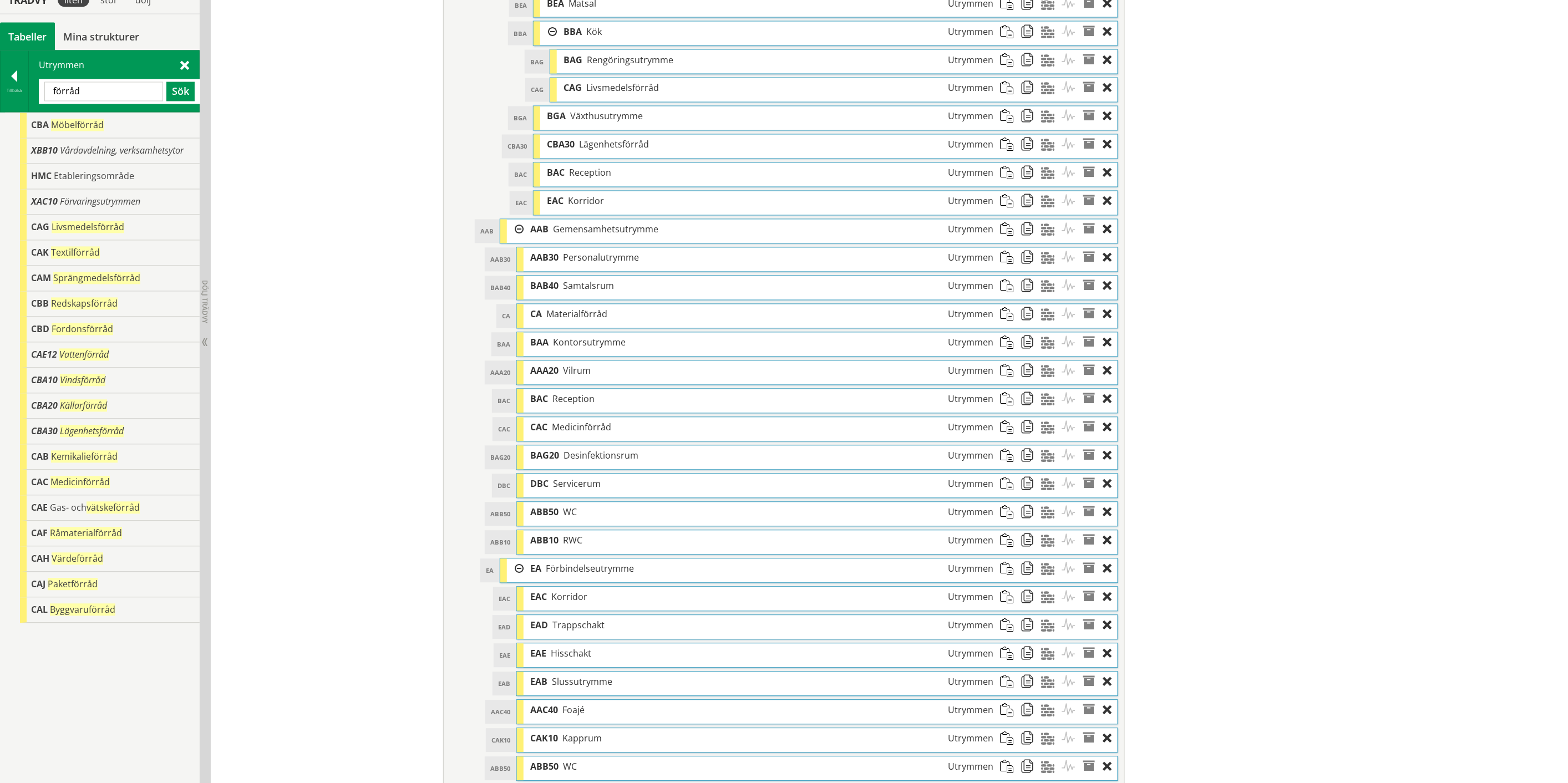
scroll to position [869, 0]
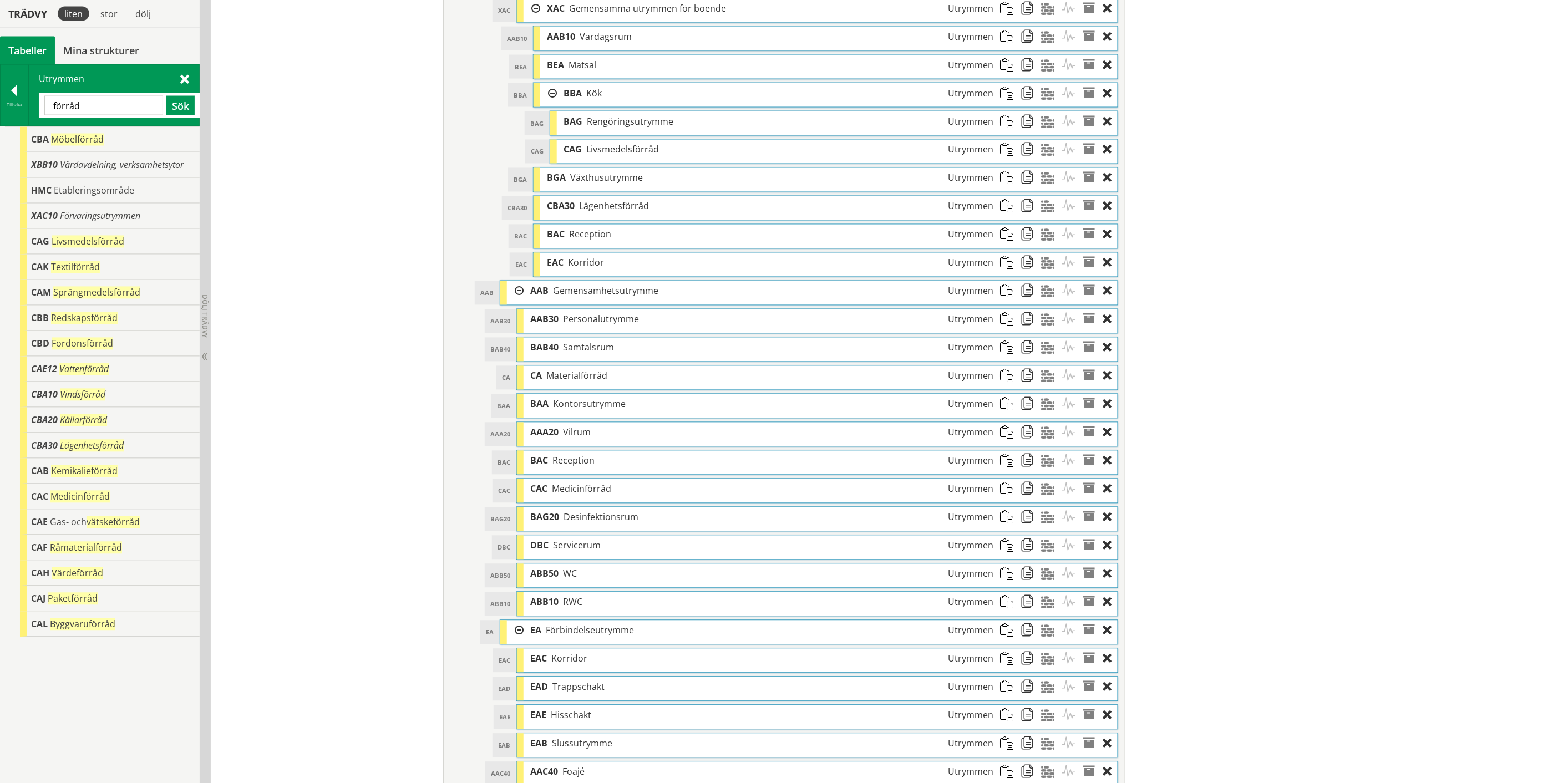
click at [70, 104] on input "förråd" at bounding box center [104, 105] width 119 height 19
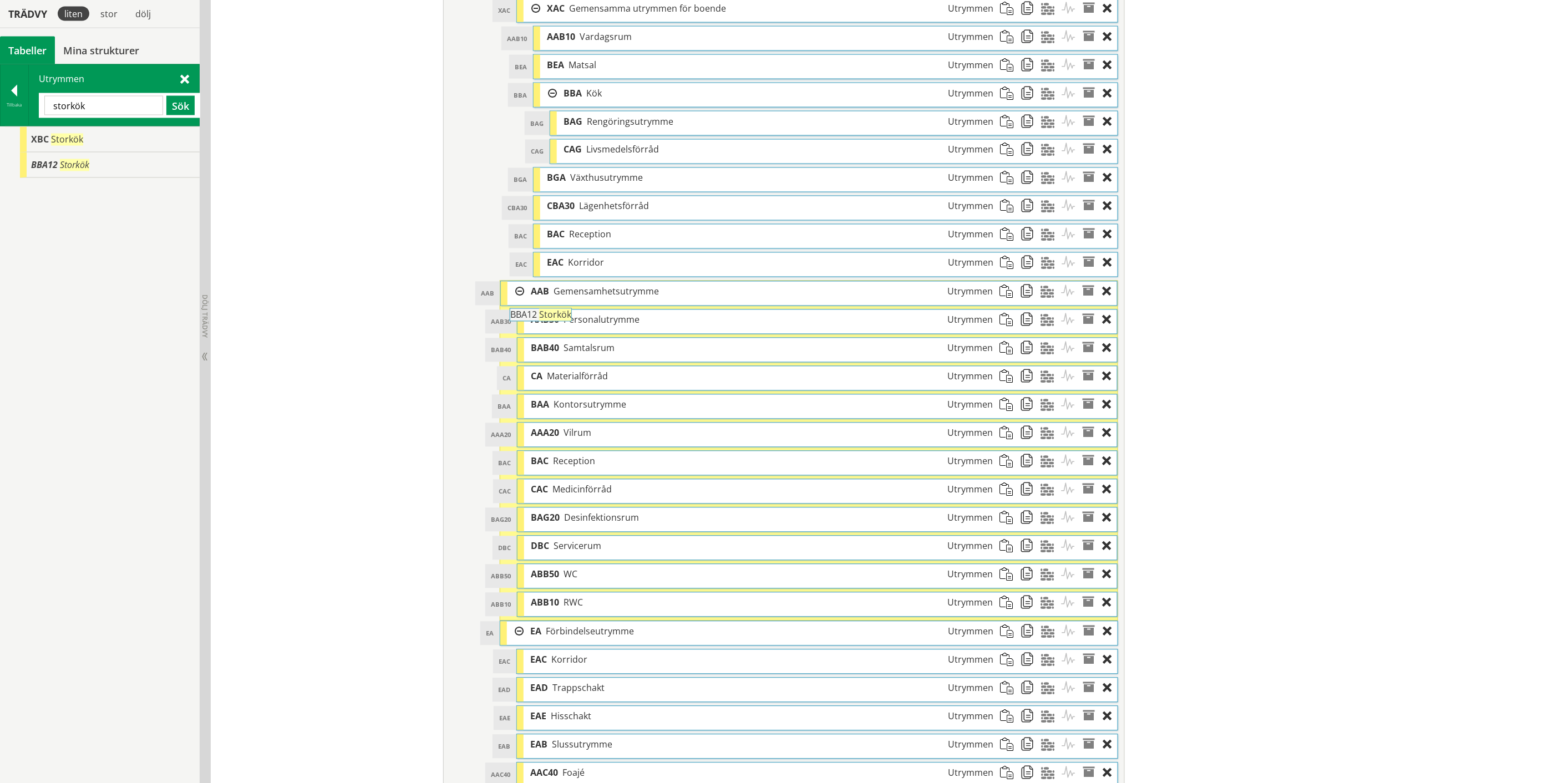
drag, startPoint x: 61, startPoint y: 167, endPoint x: 571, endPoint y: 322, distance: 533.0
click at [571, 322] on div "Trädvy liten stor [GEOGRAPHIC_DATA] Tabeller Mina strukturer CoClass Version 3.…" at bounding box center [784, 157] width 1568 height 1842
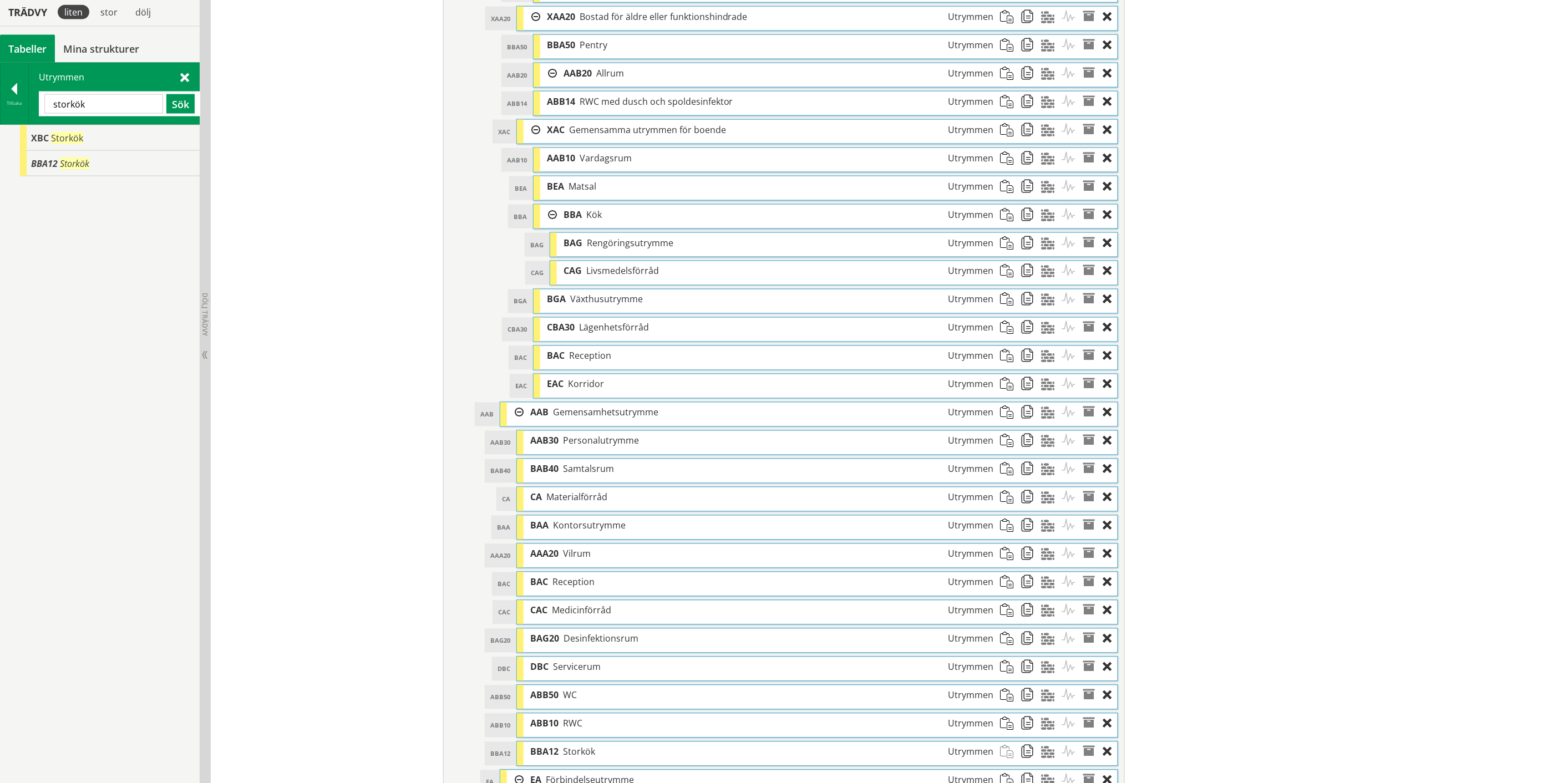
scroll to position [745, 0]
click at [69, 107] on input "storkök" at bounding box center [104, 105] width 119 height 19
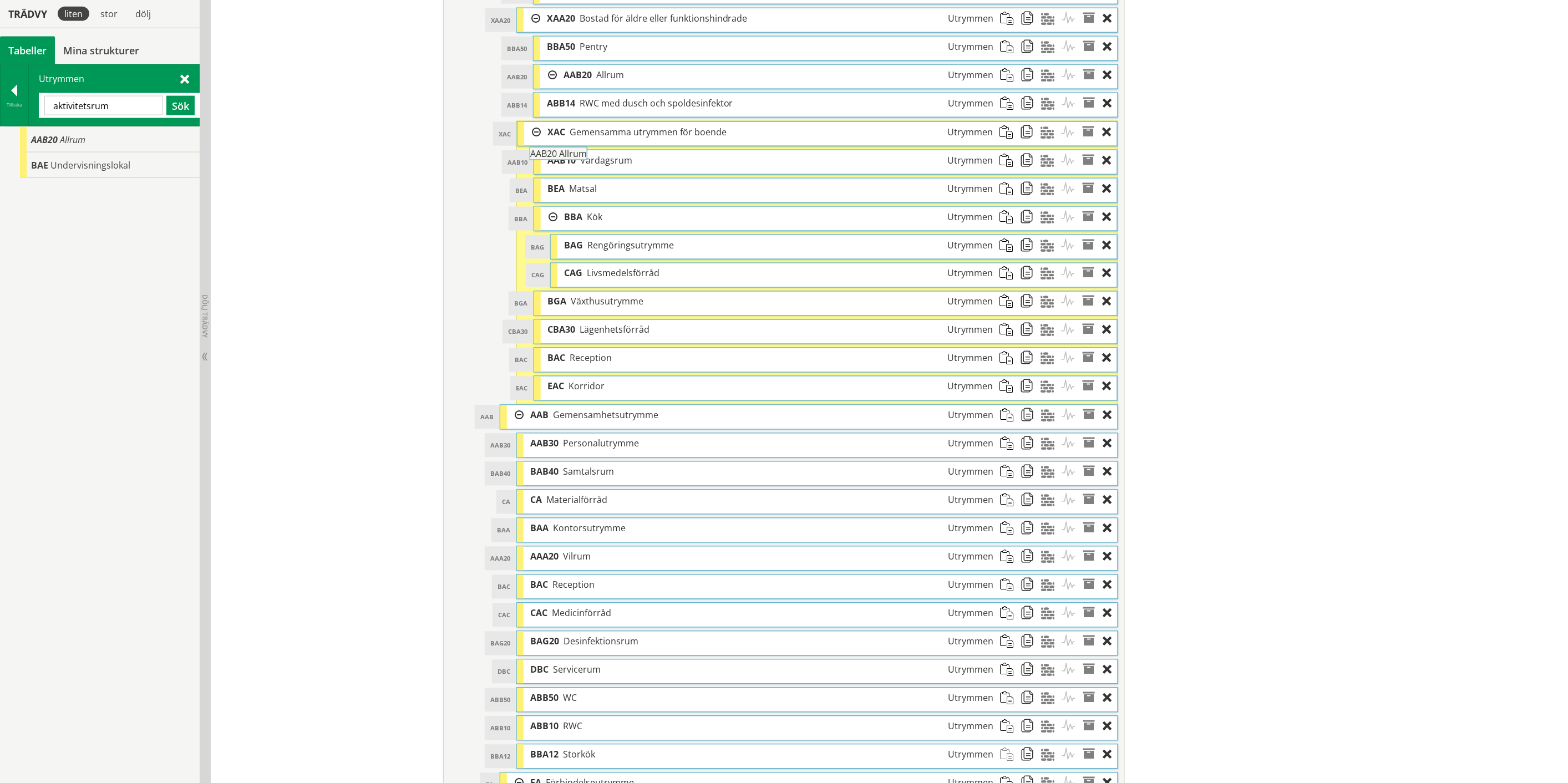
drag, startPoint x: 95, startPoint y: 135, endPoint x: 624, endPoint y: 154, distance: 529.3
click at [624, 154] on div "Trädvy liten stor [GEOGRAPHIC_DATA] Tabeller Mina strukturer CoClass Version 3.…" at bounding box center [784, 294] width 1568 height 1870
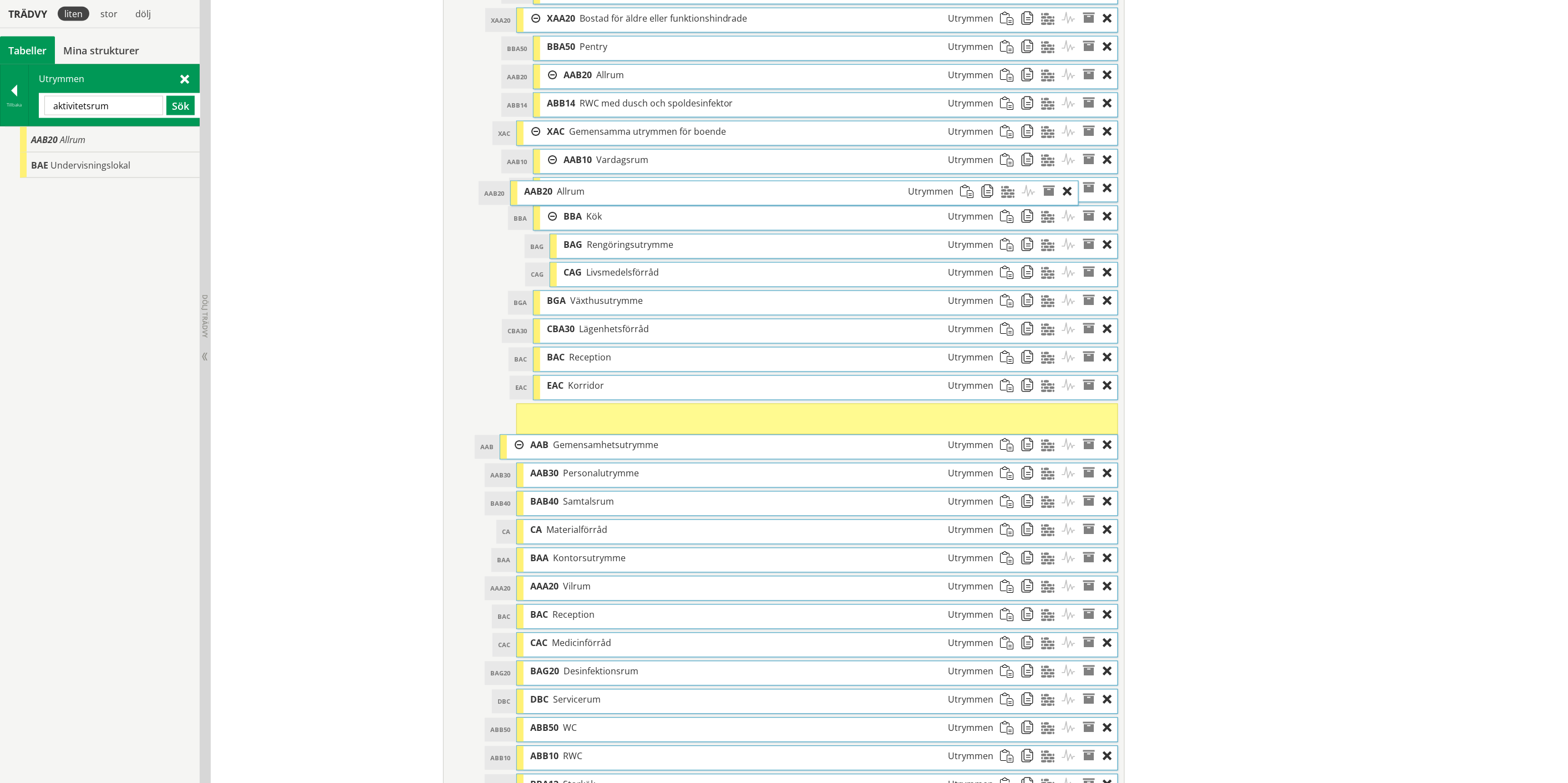
drag, startPoint x: 638, startPoint y: 196, endPoint x: 599, endPoint y: 198, distance: 39.1
click at [599, 198] on div "AAB20 Allrum Utrymmen" at bounding box center [739, 191] width 443 height 20
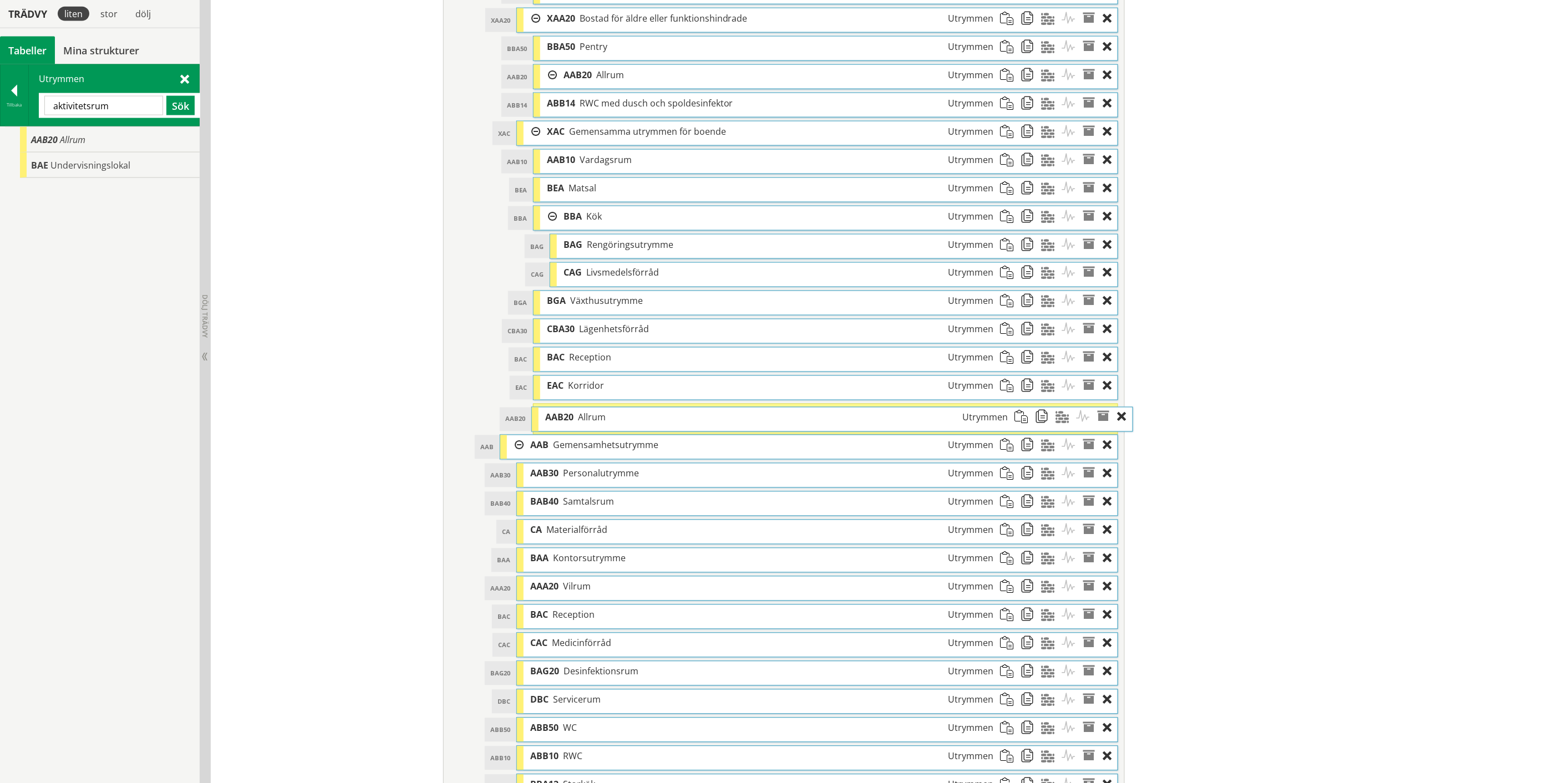
drag, startPoint x: 574, startPoint y: 421, endPoint x: 588, endPoint y: 421, distance: 14.0
click at [588, 421] on span "Allrum" at bounding box center [591, 417] width 27 height 12
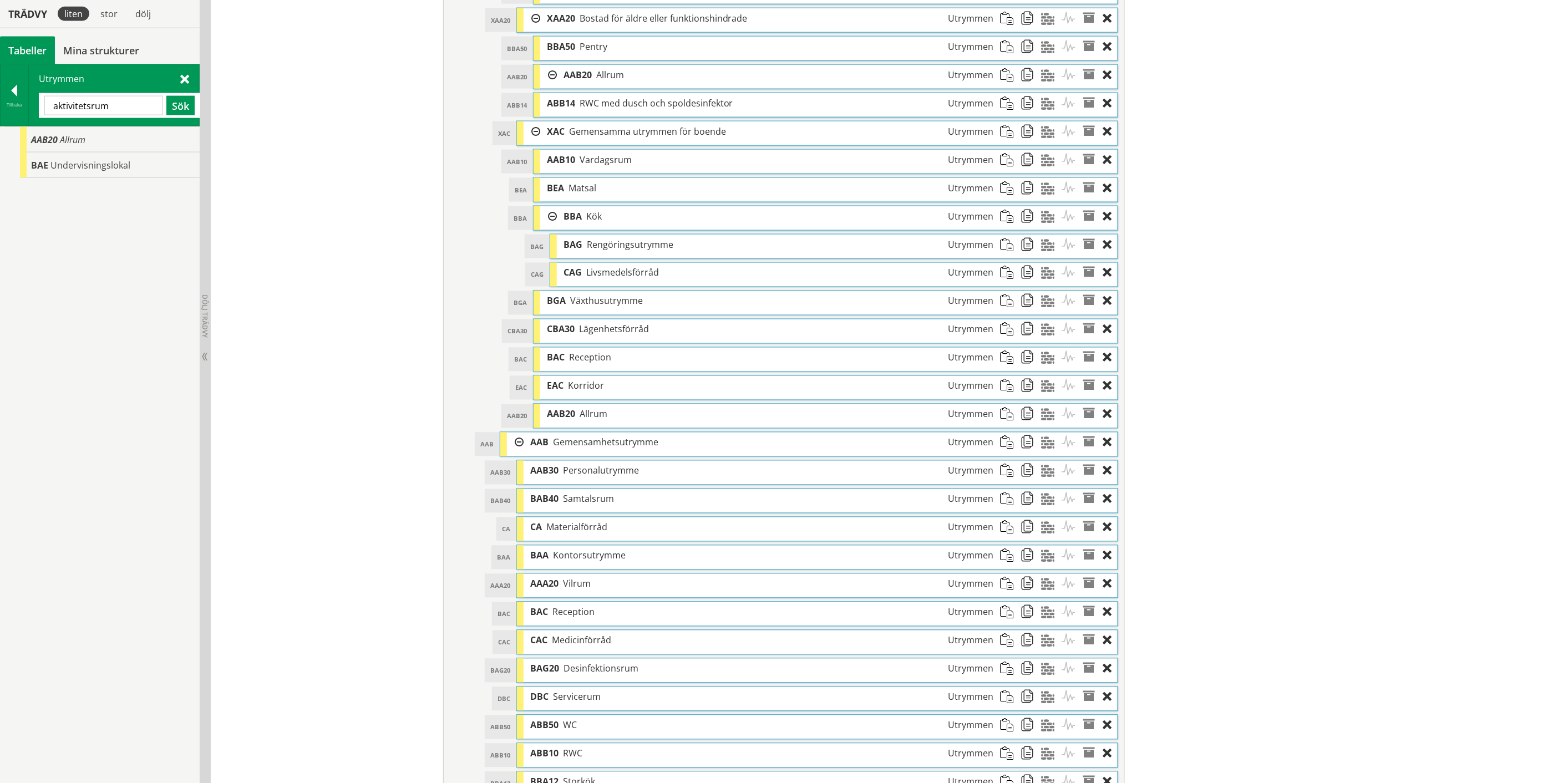
click at [102, 106] on input "aktivitetsrum" at bounding box center [104, 105] width 119 height 19
click at [70, 135] on span "Storkök" at bounding box center [67, 139] width 32 height 12
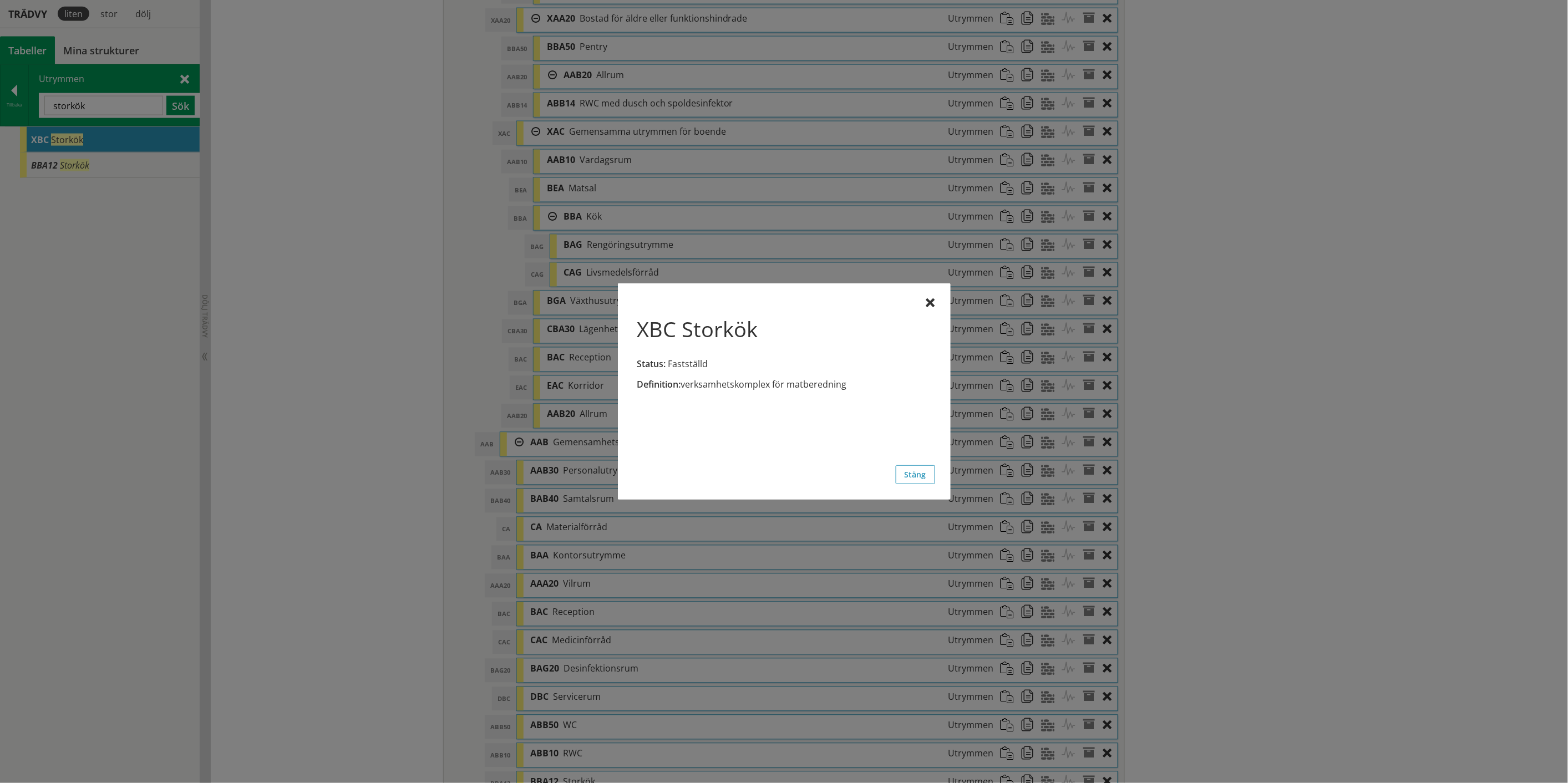
click at [924, 303] on div "Definition: verksamhetskomplex för matberedning" at bounding box center [784, 348] width 302 height 100
click at [926, 299] on div at bounding box center [930, 303] width 9 height 9
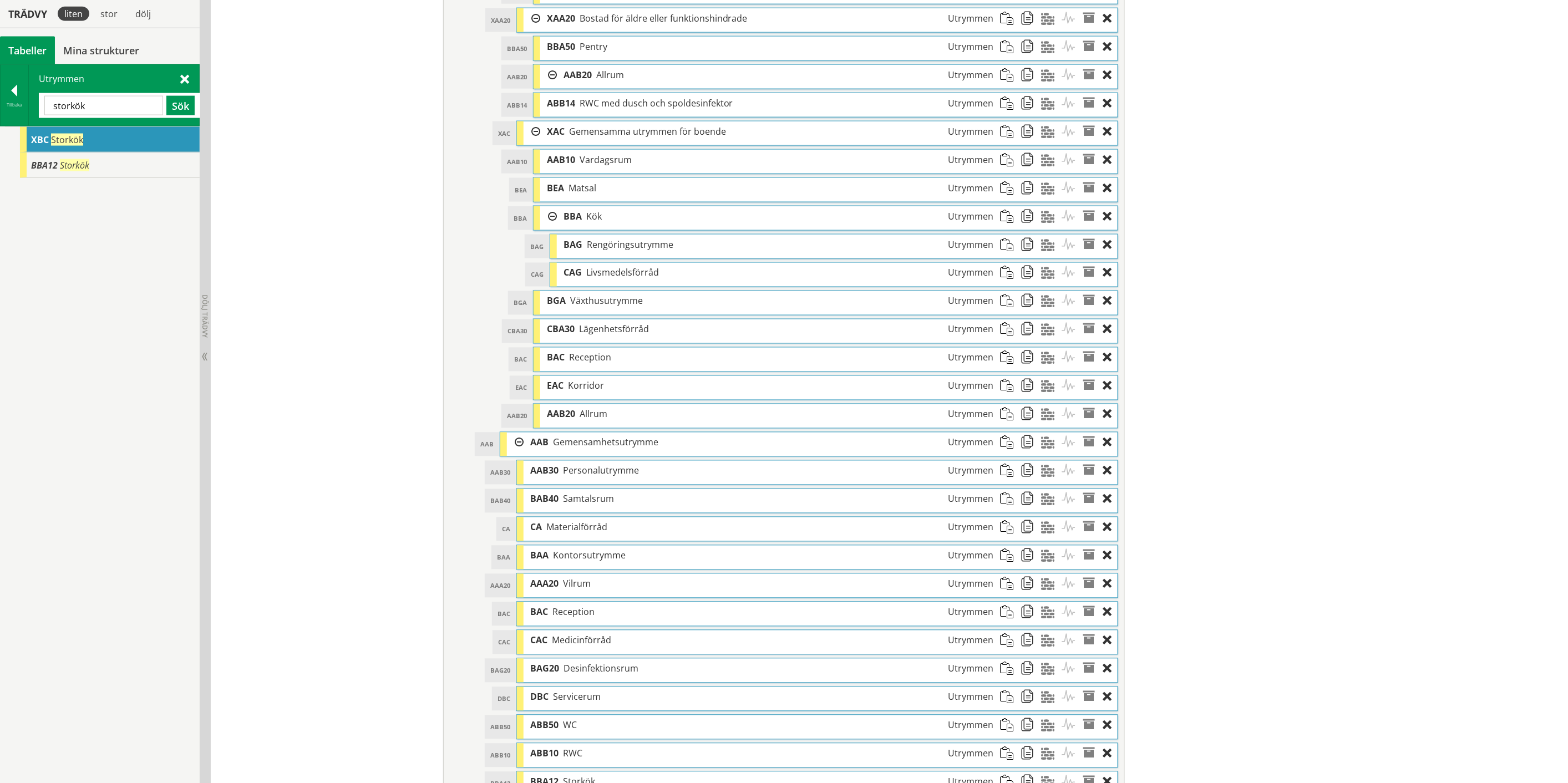
click at [76, 106] on input "storkök" at bounding box center [104, 105] width 119 height 19
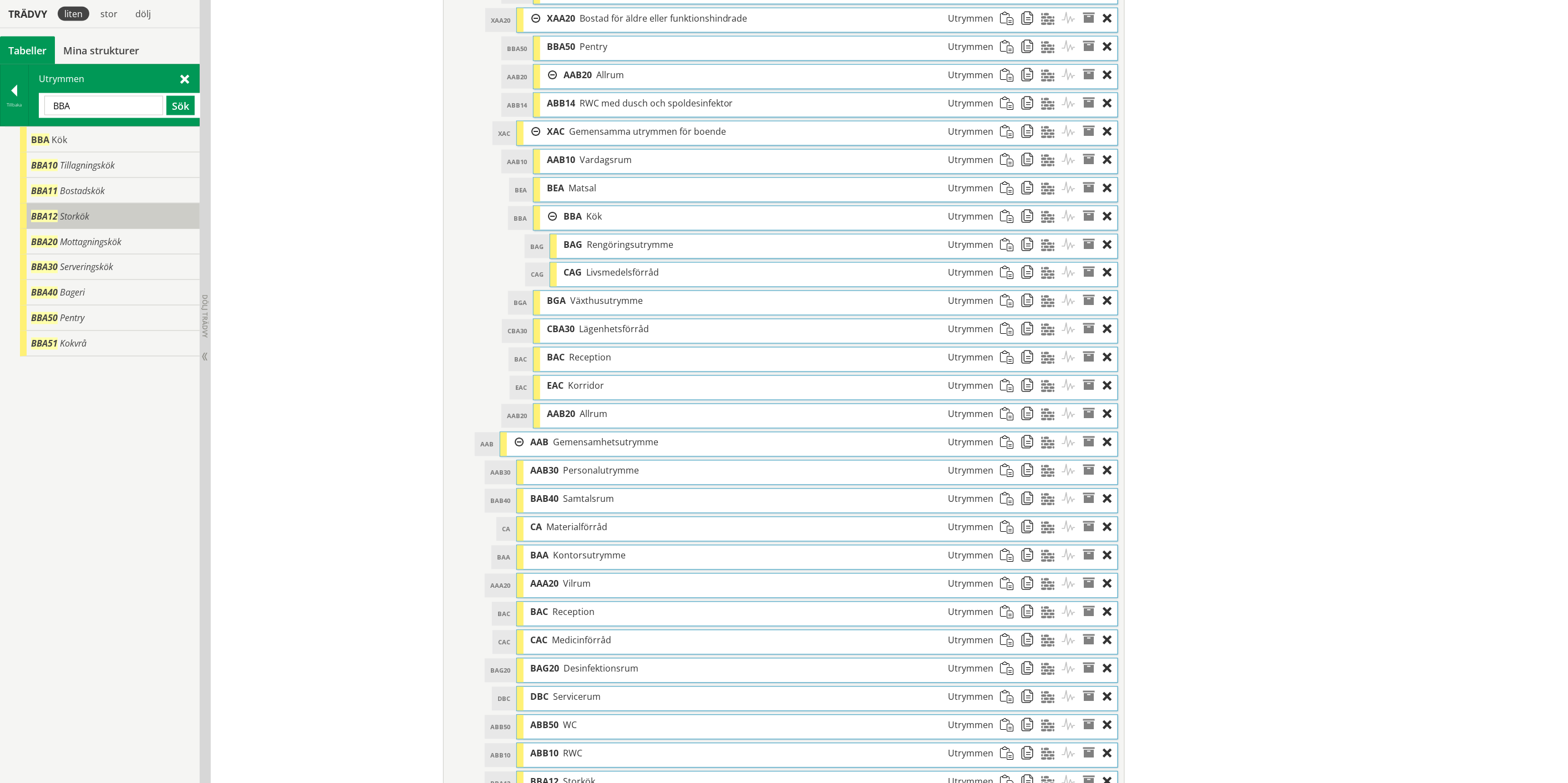
click at [77, 220] on span "Storkök" at bounding box center [75, 216] width 29 height 12
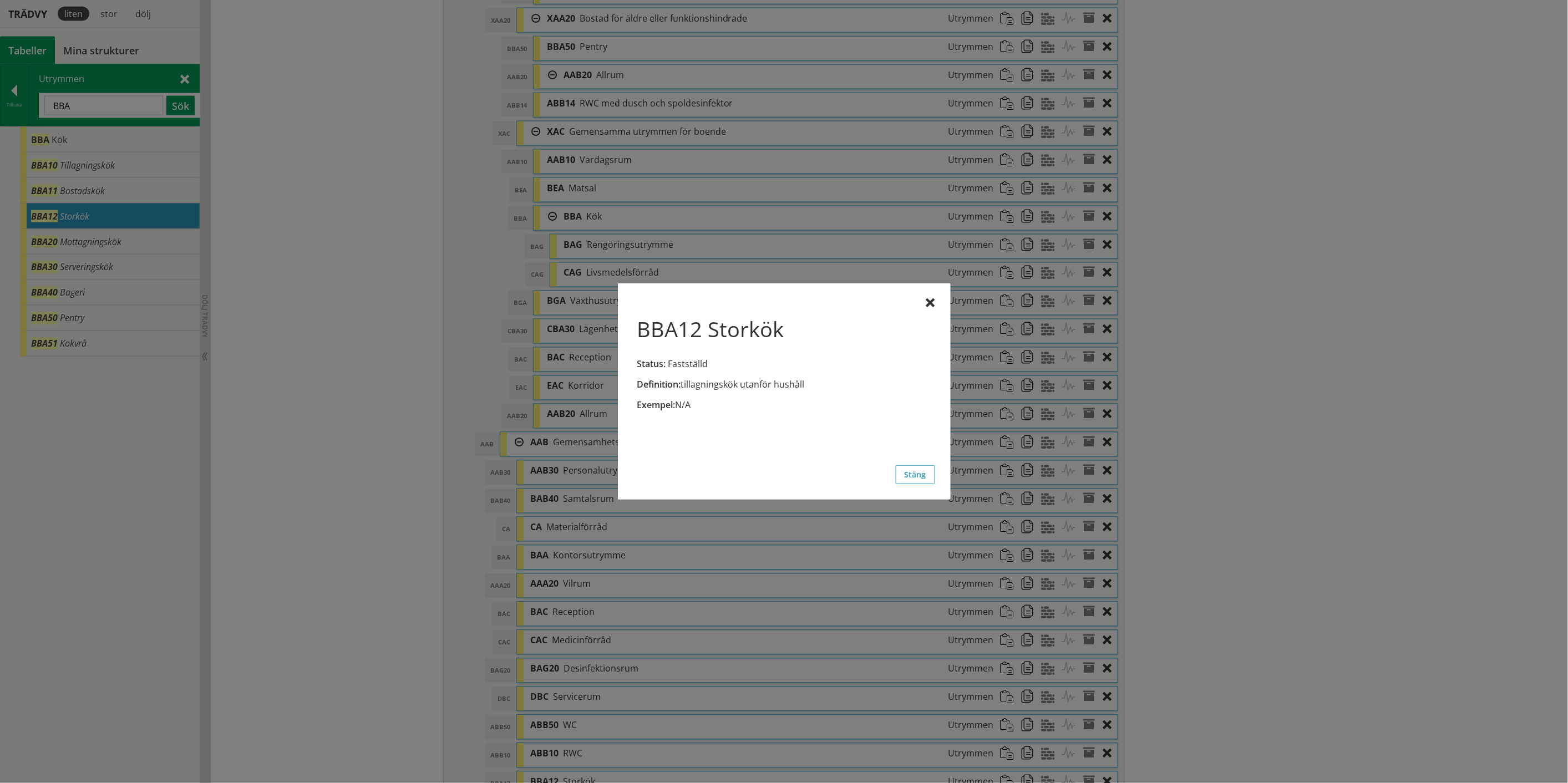
click at [922, 302] on div "Definition: tillagningskök utanför hushåll Exempel: N/A" at bounding box center [784, 359] width 302 height 121
click at [86, 107] on div at bounding box center [784, 391] width 1568 height 783
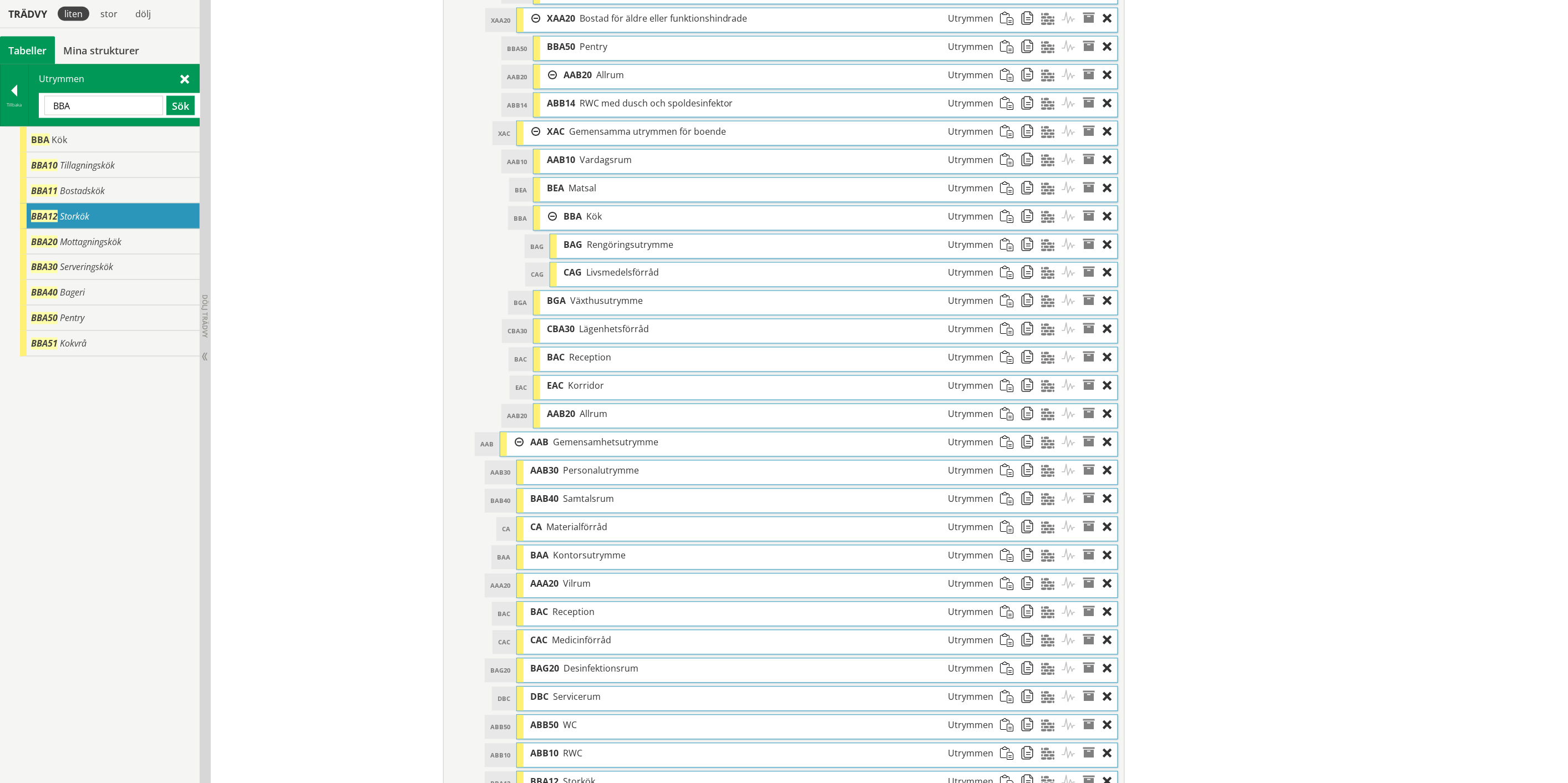
click at [87, 107] on input "BBA" at bounding box center [104, 105] width 119 height 19
click at [53, 105] on input "BBA" at bounding box center [104, 105] width 119 height 19
click at [56, 105] on input "BBA" at bounding box center [104, 105] width 119 height 19
click at [57, 105] on input "BBA" at bounding box center [104, 105] width 119 height 19
click at [87, 101] on input "BBA" at bounding box center [104, 105] width 119 height 19
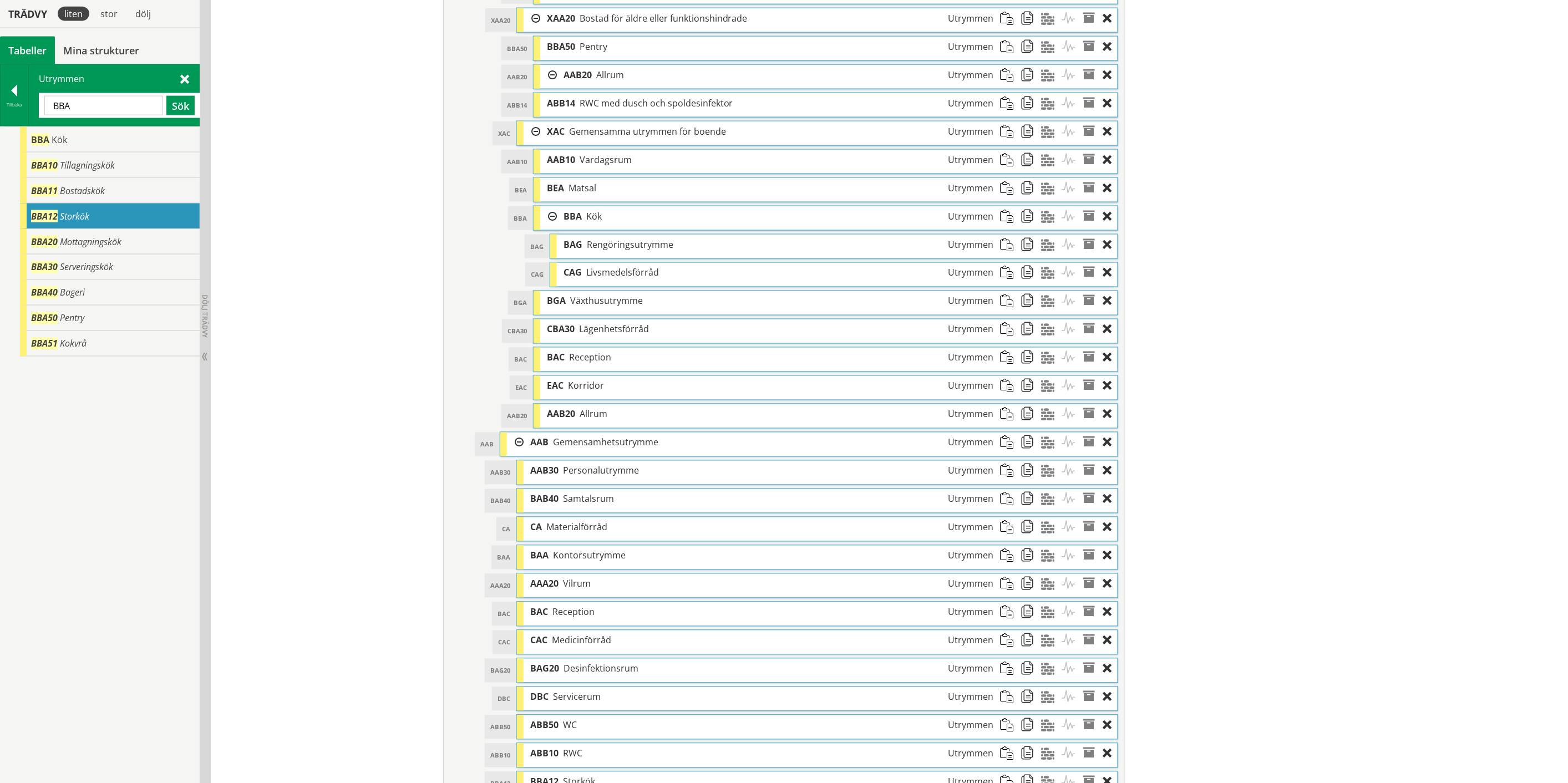
click at [87, 102] on input "BBA" at bounding box center [104, 105] width 119 height 19
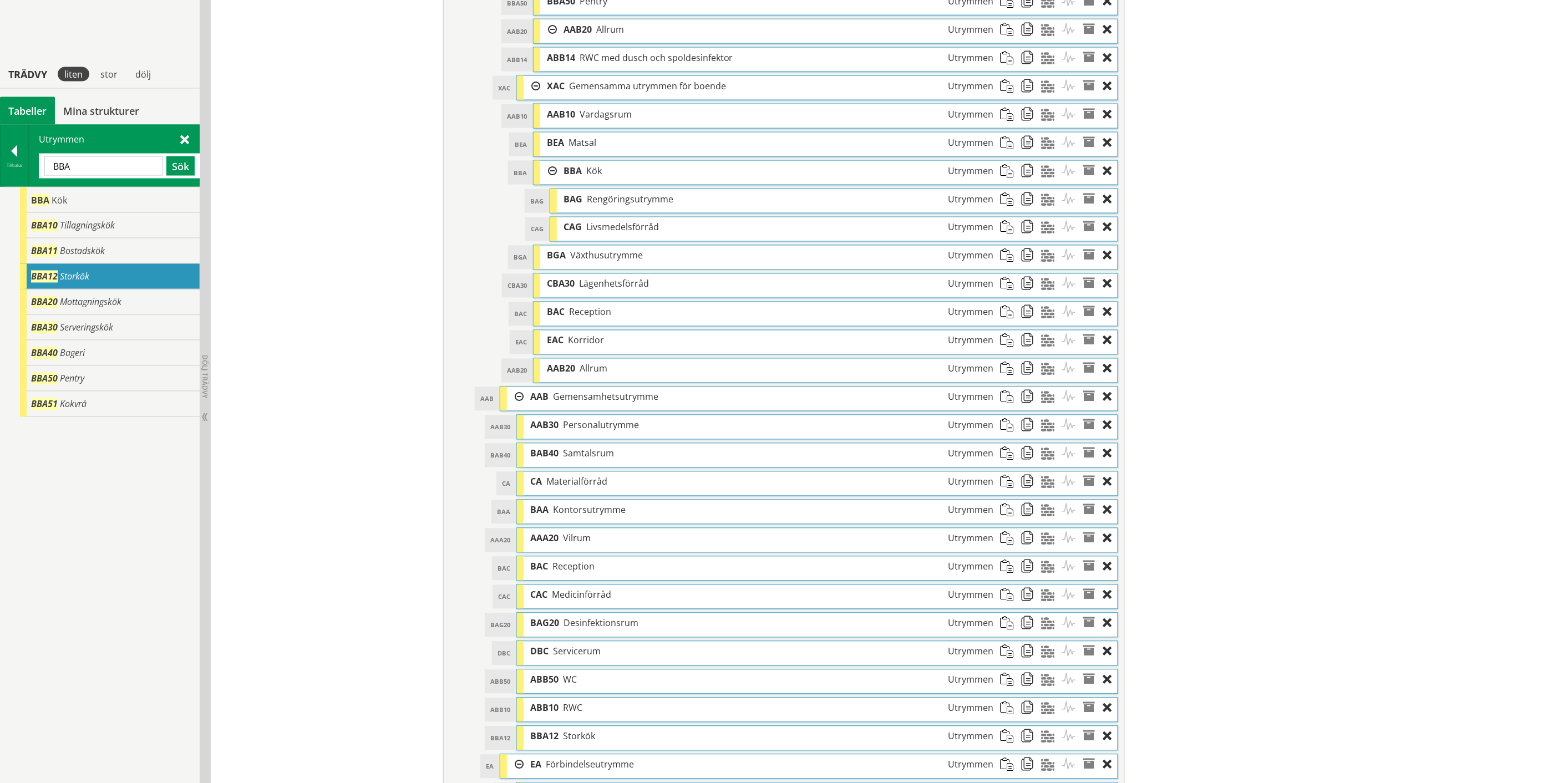
scroll to position [869, 0]
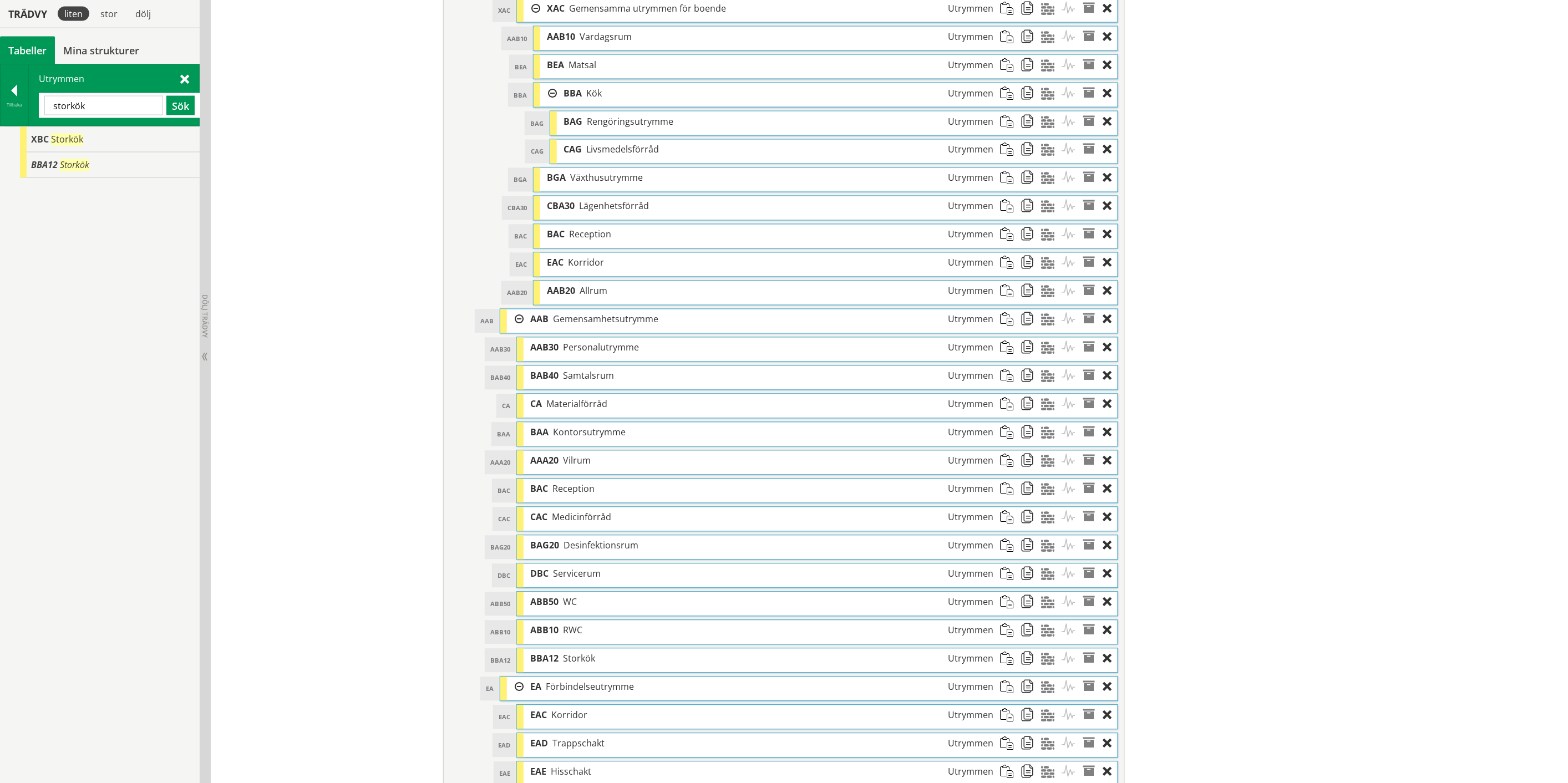
click at [74, 104] on input "storkök" at bounding box center [104, 105] width 119 height 19
type input "xbc"
click at [51, 133] on span "Storkök" at bounding box center [67, 139] width 32 height 12
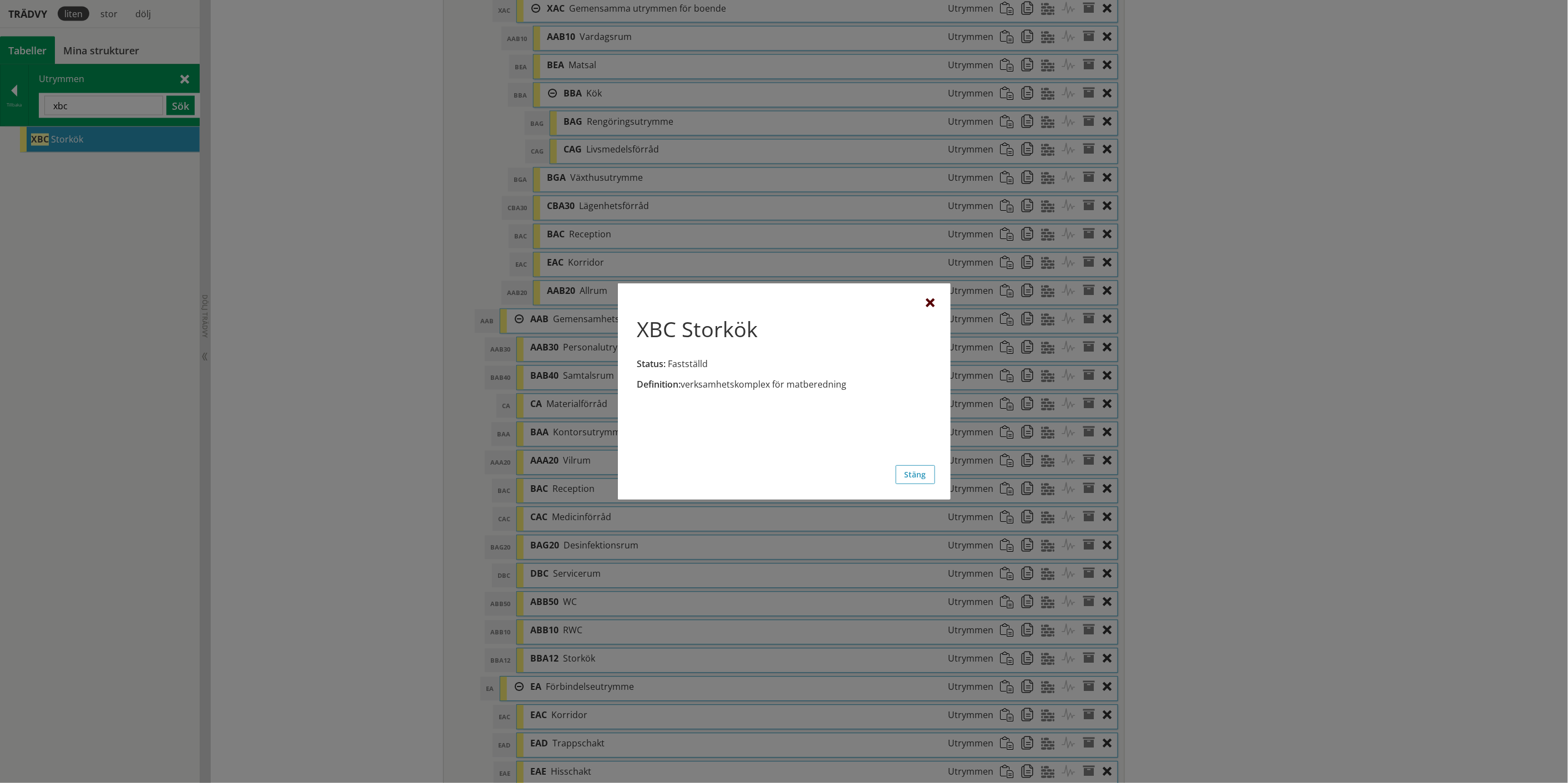
click at [930, 301] on div at bounding box center [930, 303] width 9 height 9
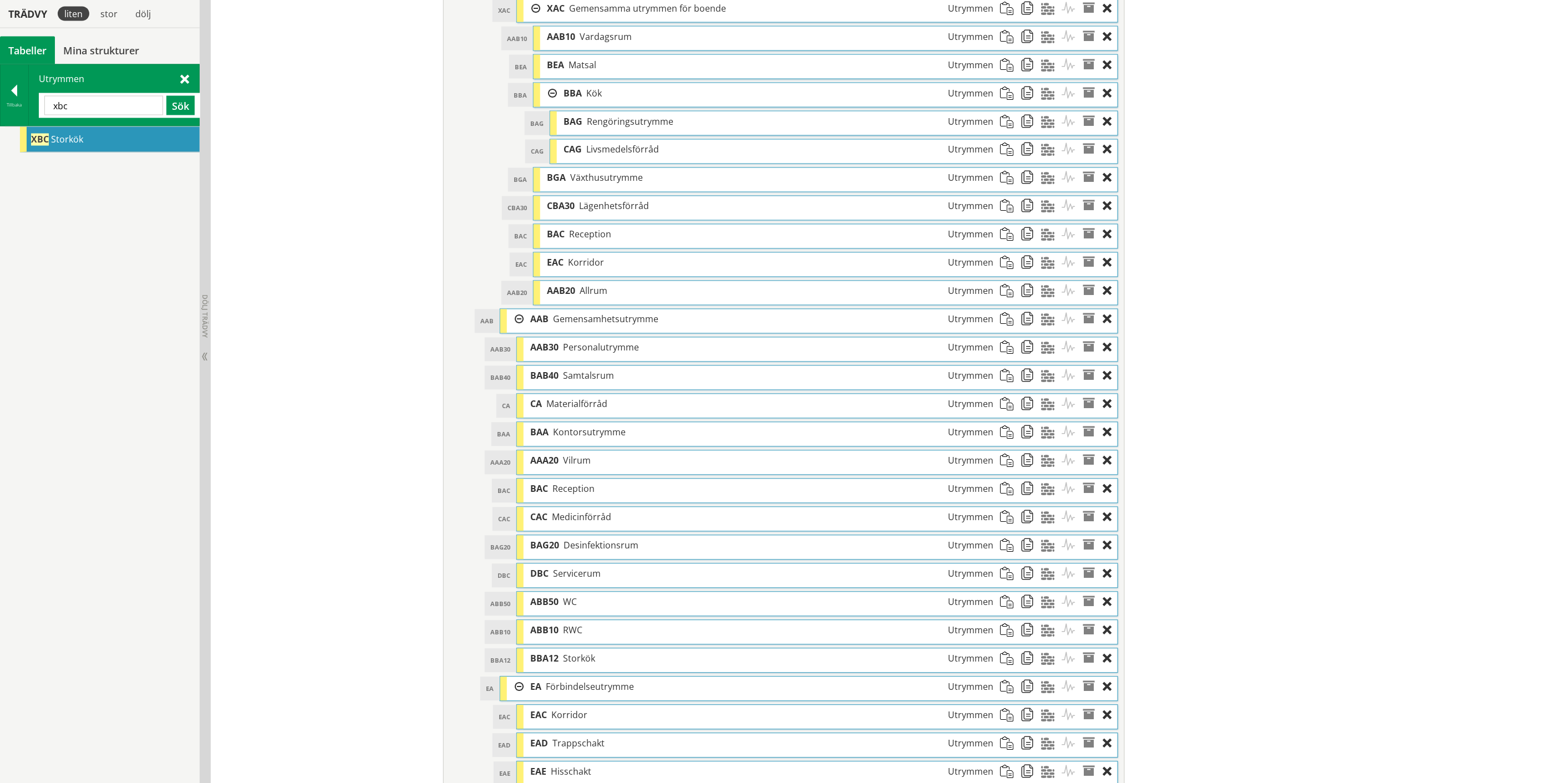
click at [89, 244] on div "XBC Storkök" at bounding box center [100, 455] width 200 height 658
click at [15, 94] on div at bounding box center [14, 93] width 27 height 15
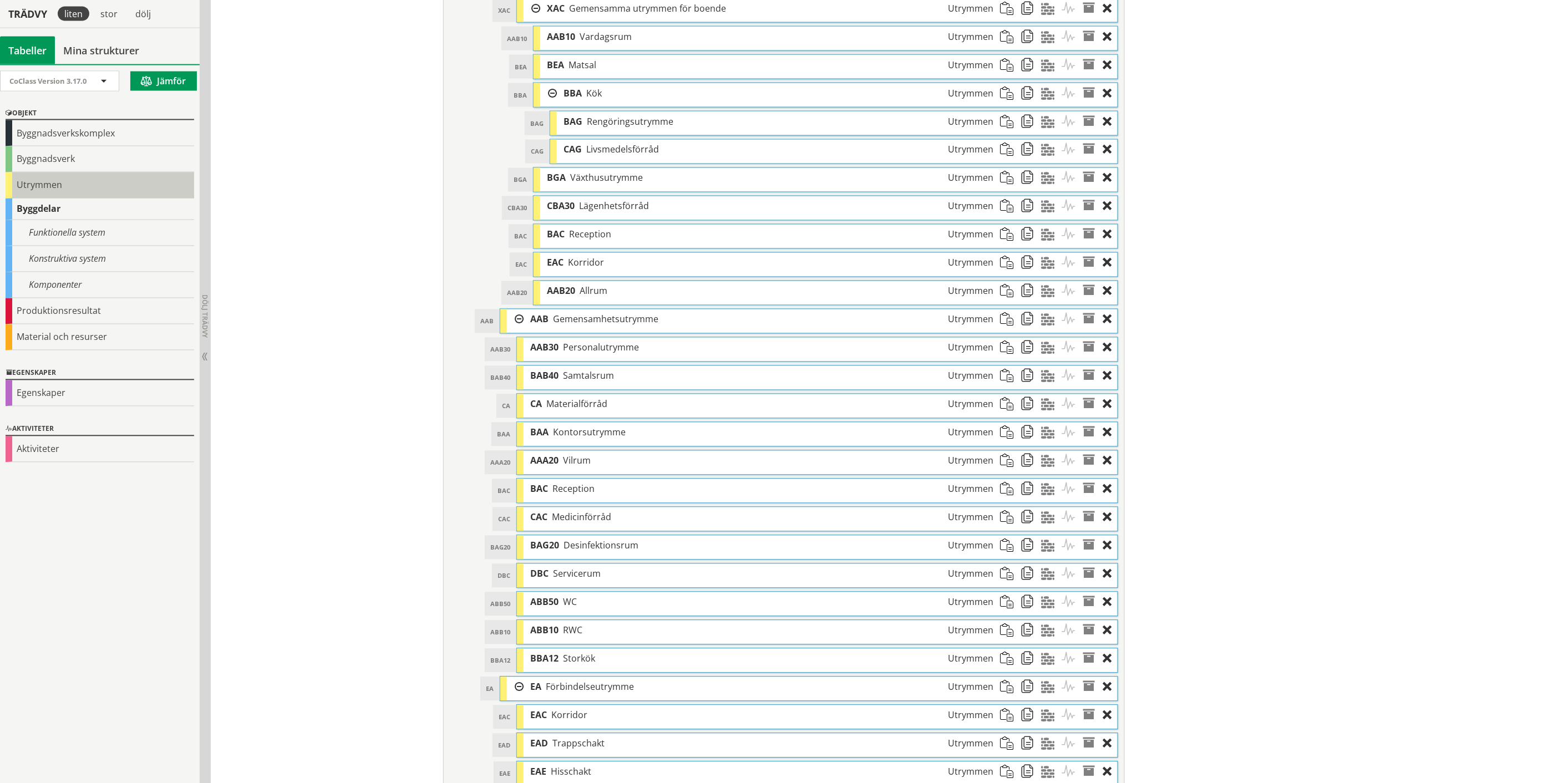
click at [48, 190] on div "Utrymmen" at bounding box center [100, 185] width 188 height 26
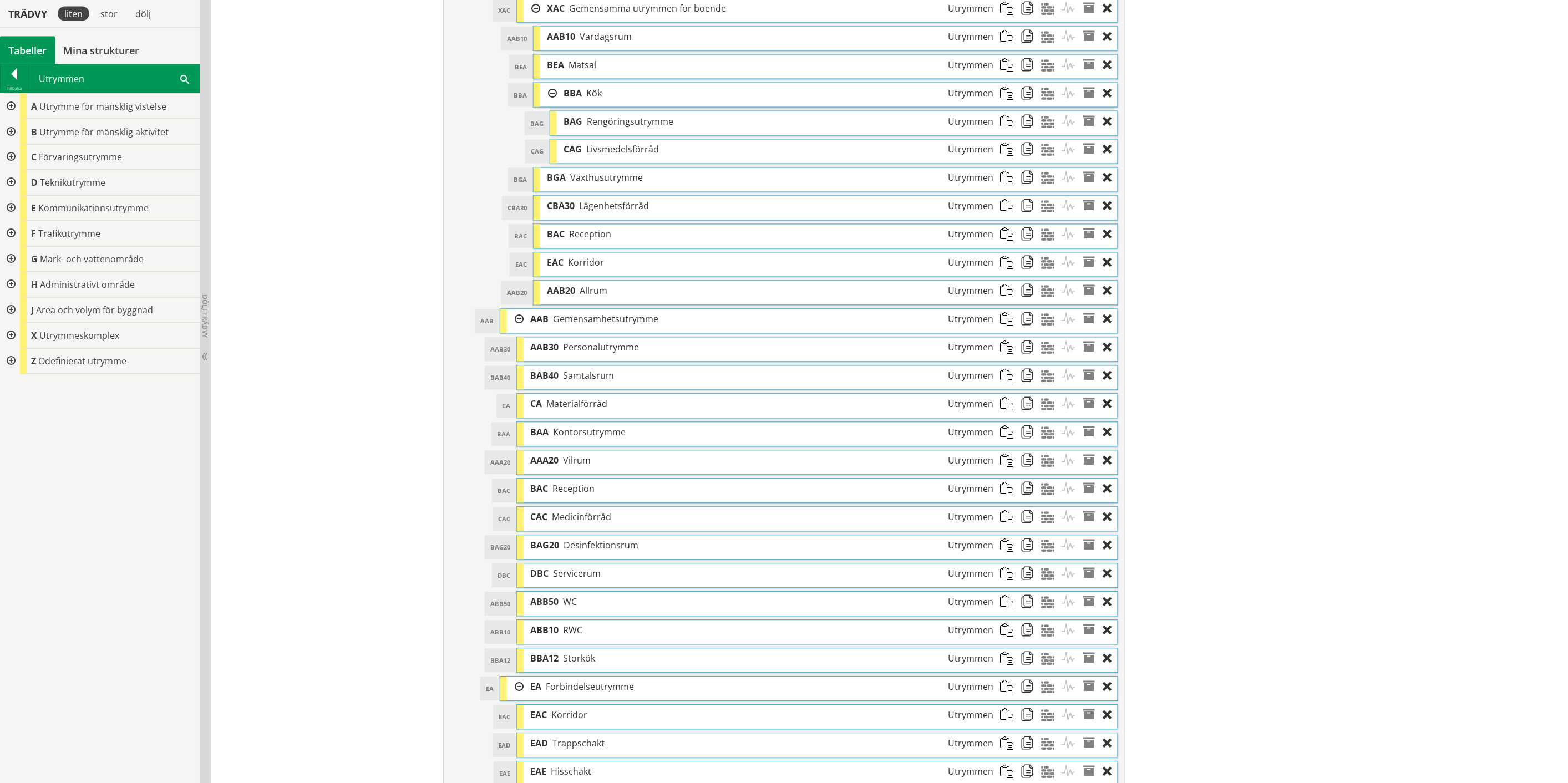
click at [10, 129] on div at bounding box center [10, 132] width 20 height 26
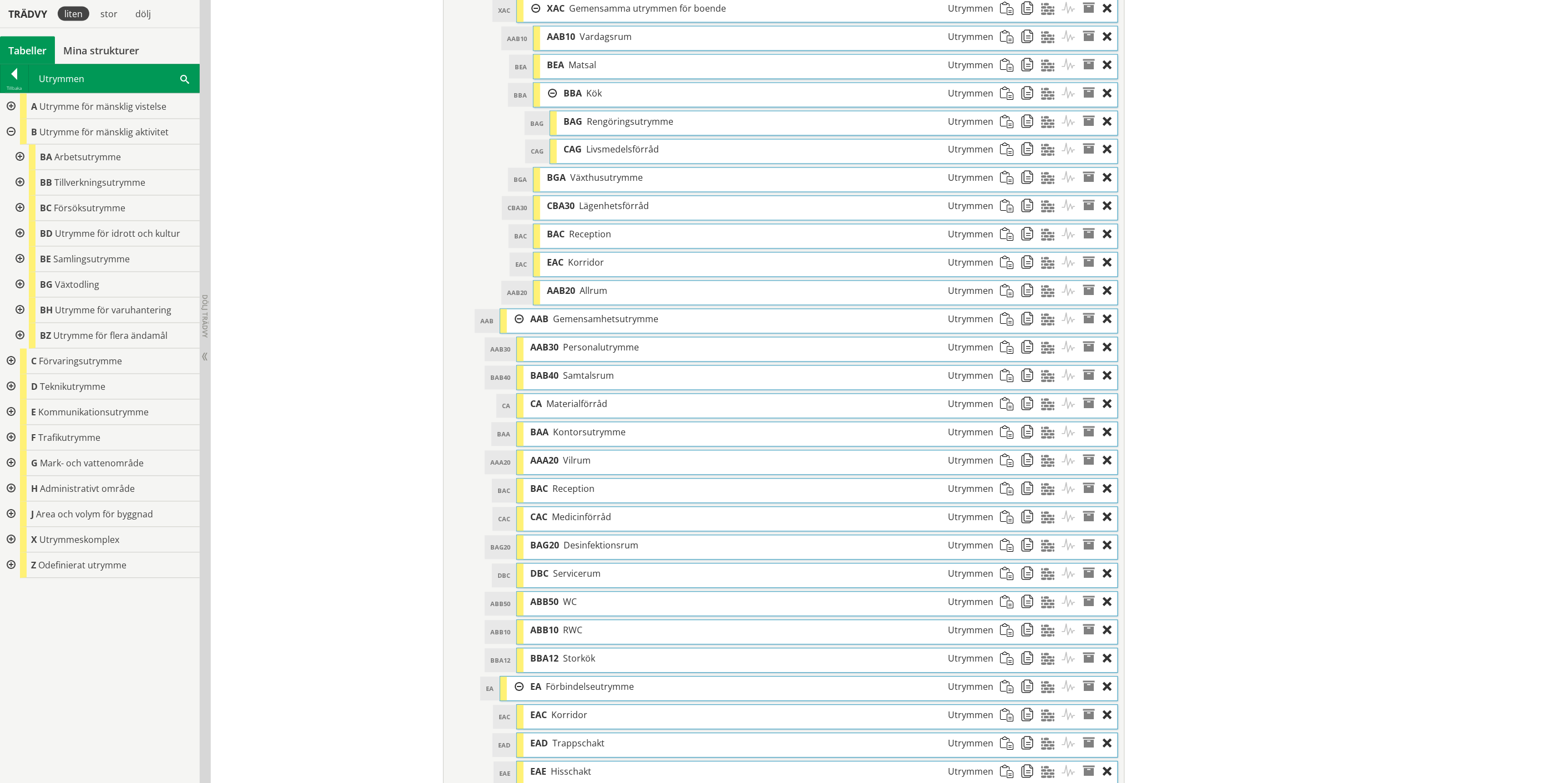
click at [19, 181] on div at bounding box center [19, 183] width 20 height 26
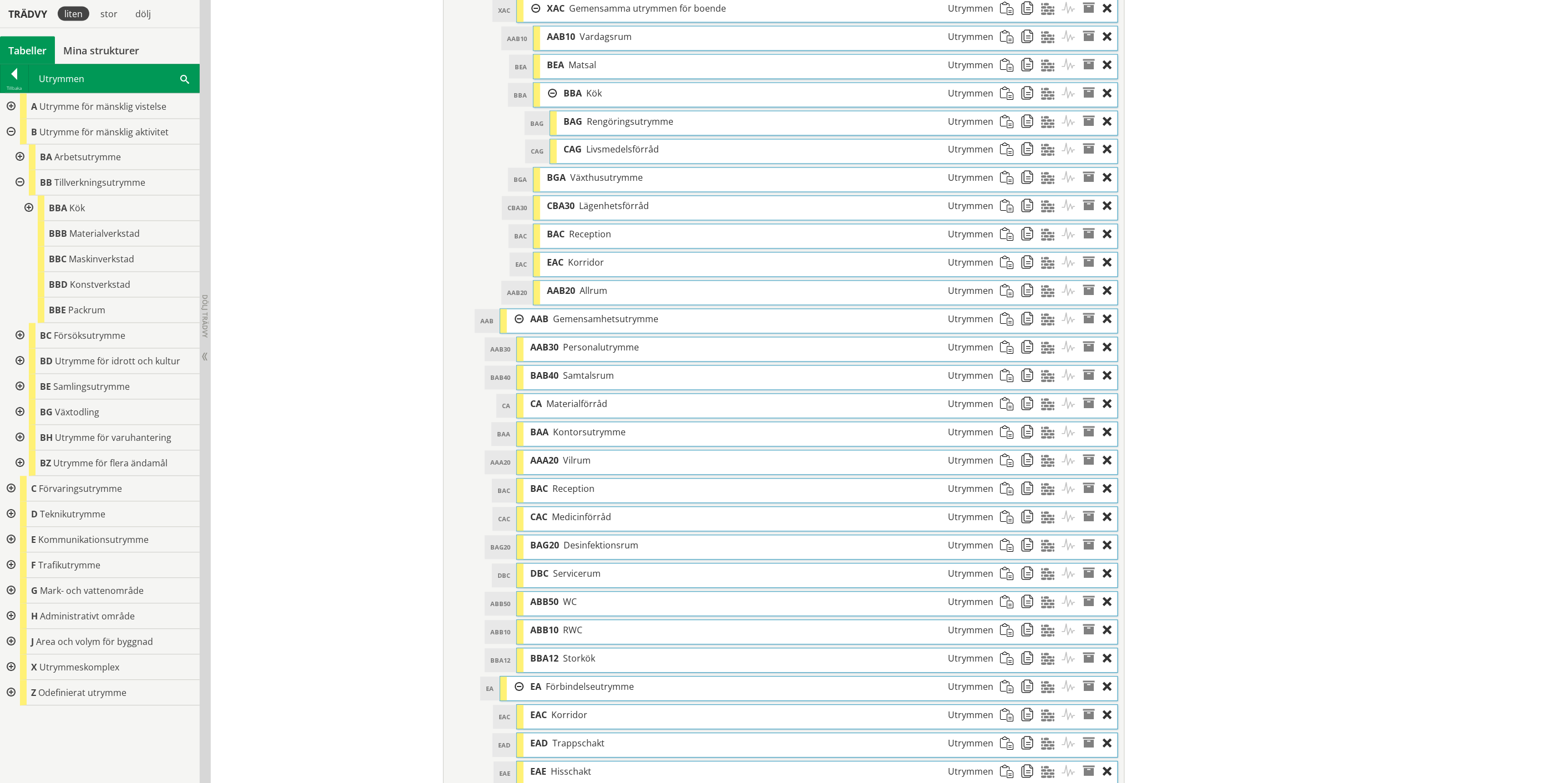
click at [27, 204] on div at bounding box center [27, 209] width 20 height 26
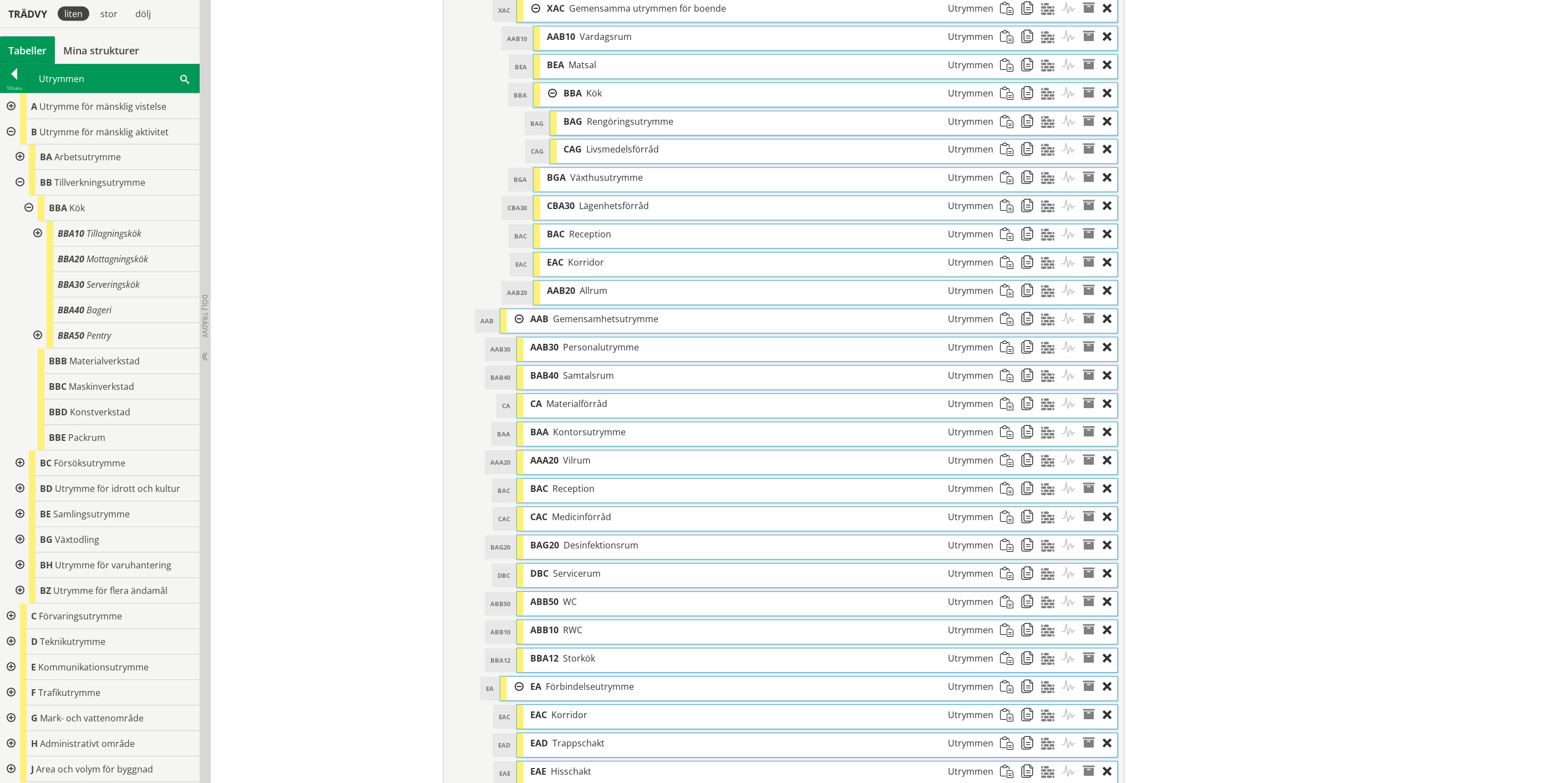
click at [39, 230] on div at bounding box center [36, 234] width 20 height 26
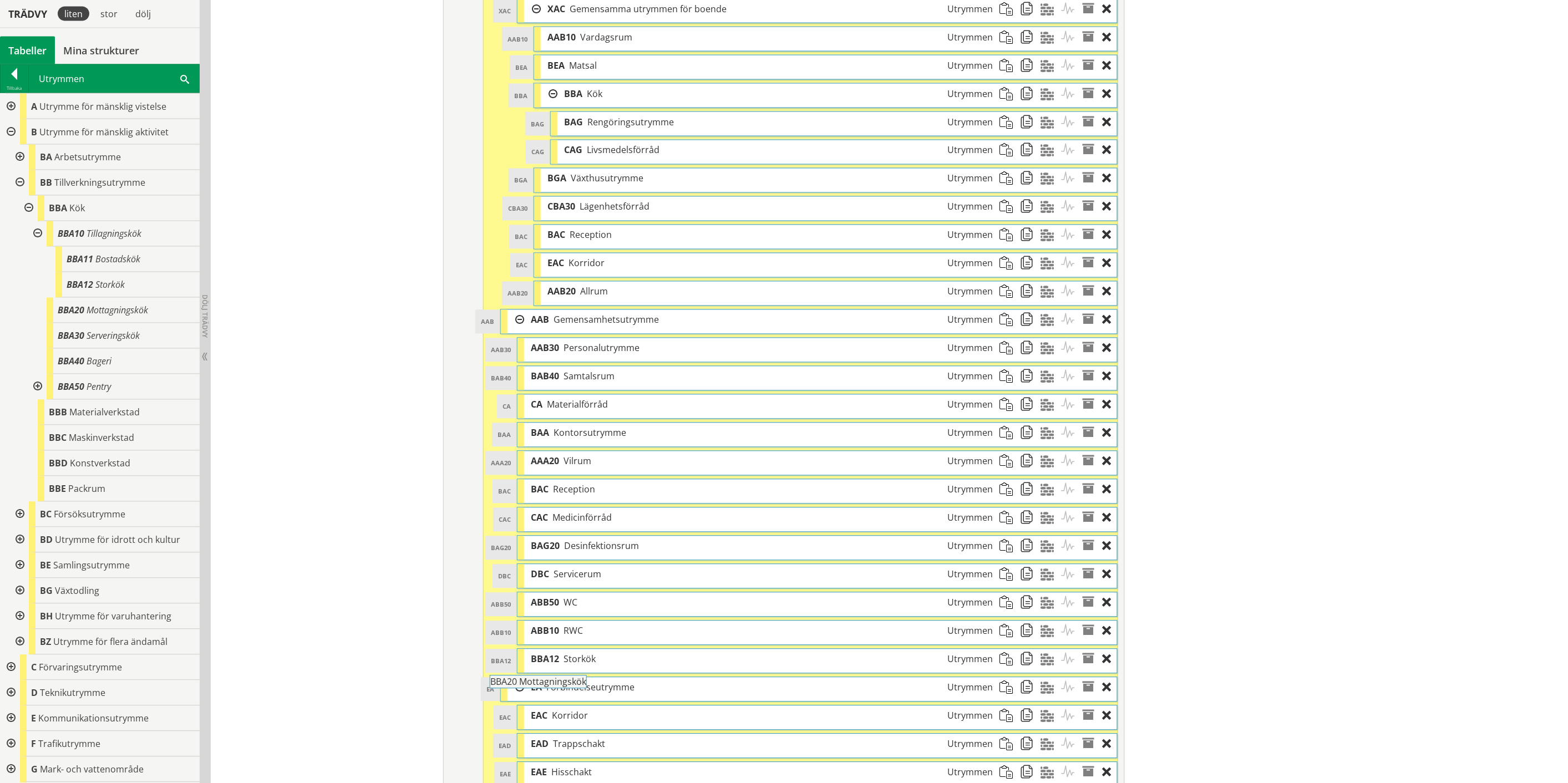
drag, startPoint x: 104, startPoint y: 308, endPoint x: 567, endPoint y: 685, distance: 597.1
click at [183, 77] on span at bounding box center [184, 78] width 9 height 11
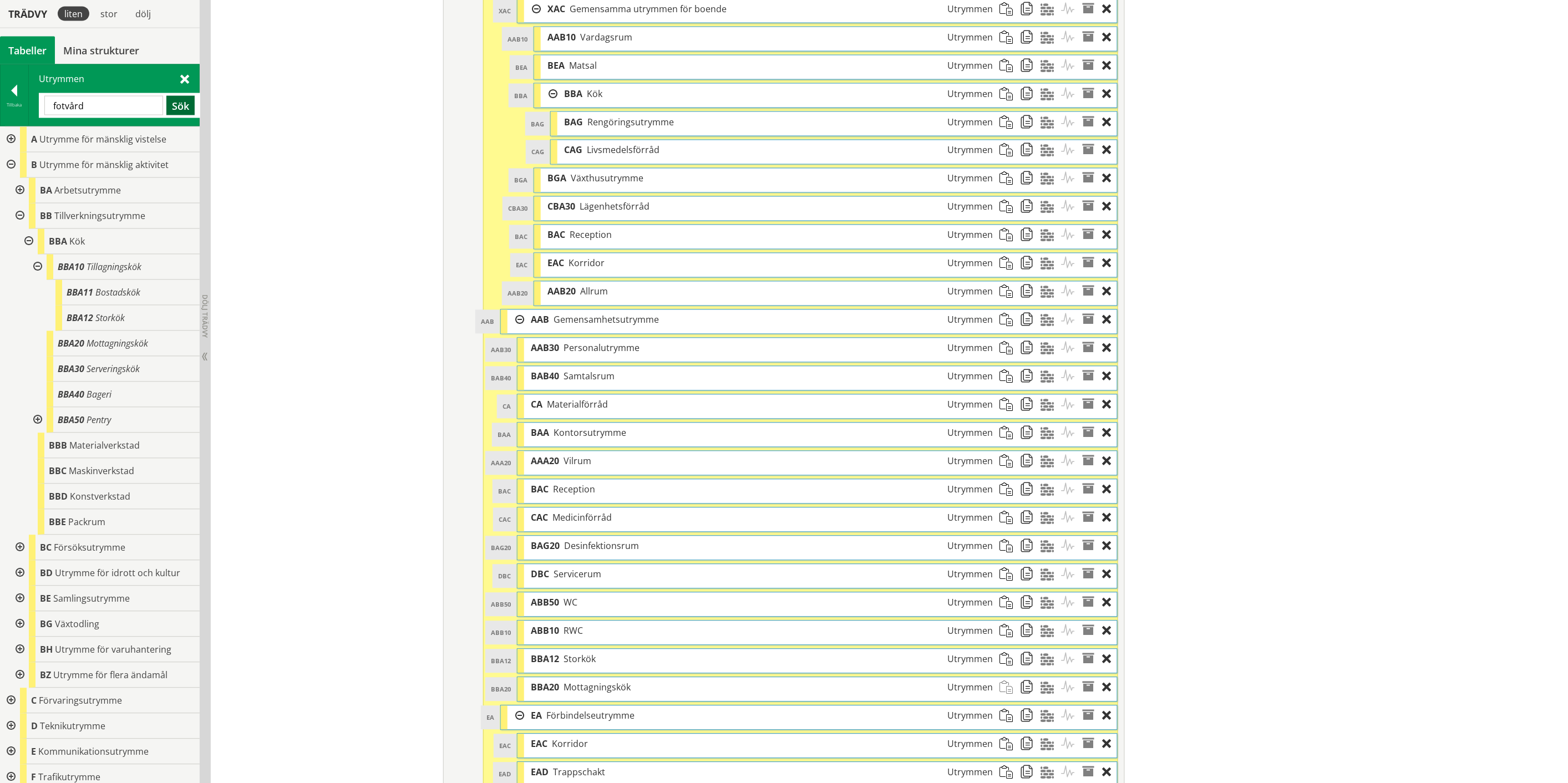
click at [177, 102] on button "Sök" at bounding box center [181, 105] width 28 height 19
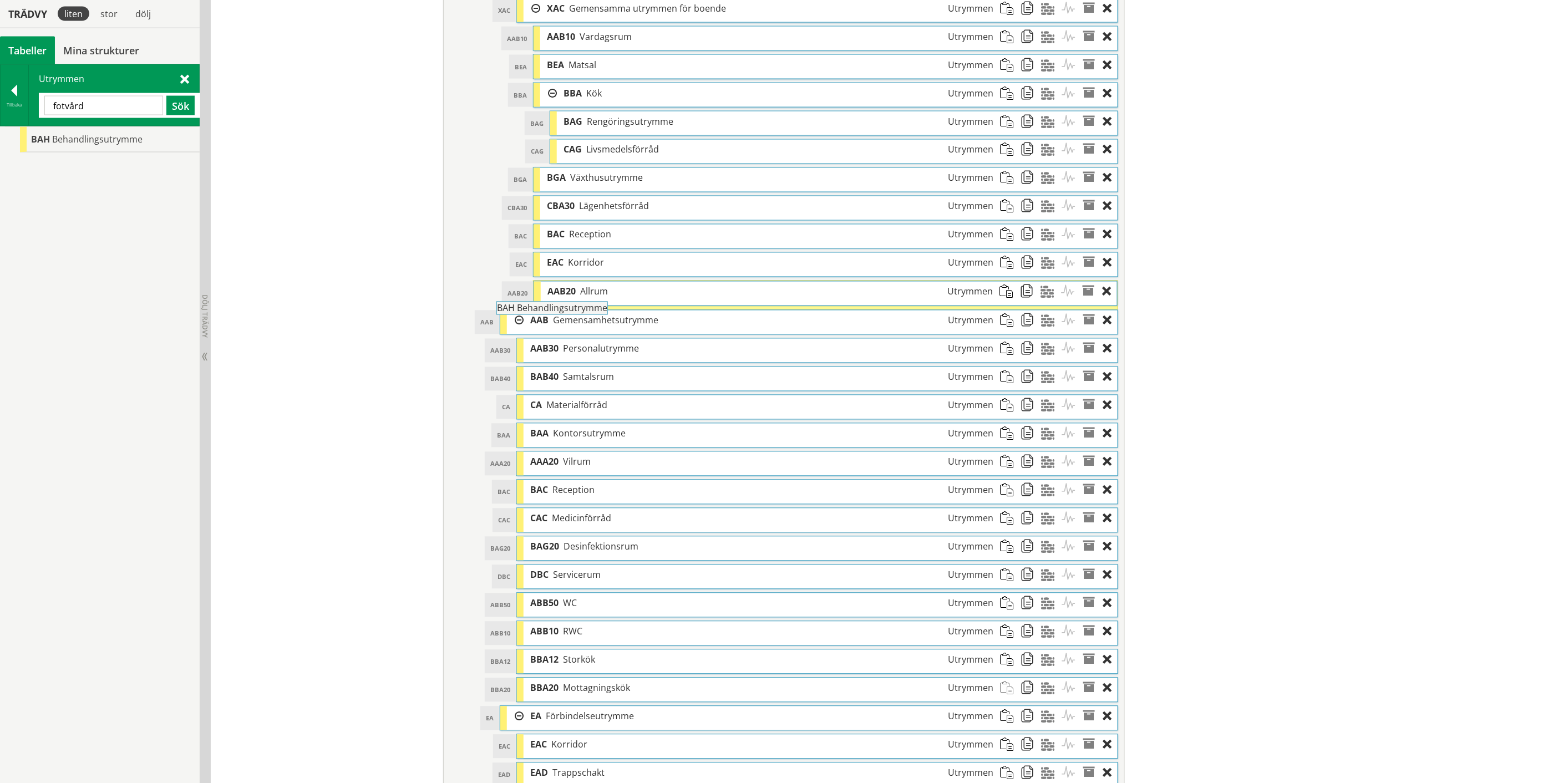
drag, startPoint x: 119, startPoint y: 140, endPoint x: 616, endPoint y: 313, distance: 526.2
click at [616, 313] on div "Trädvy liten stor [GEOGRAPHIC_DATA] Tabeller Mina strukturer CoClass Version 3.…" at bounding box center [784, 200] width 1568 height 1927
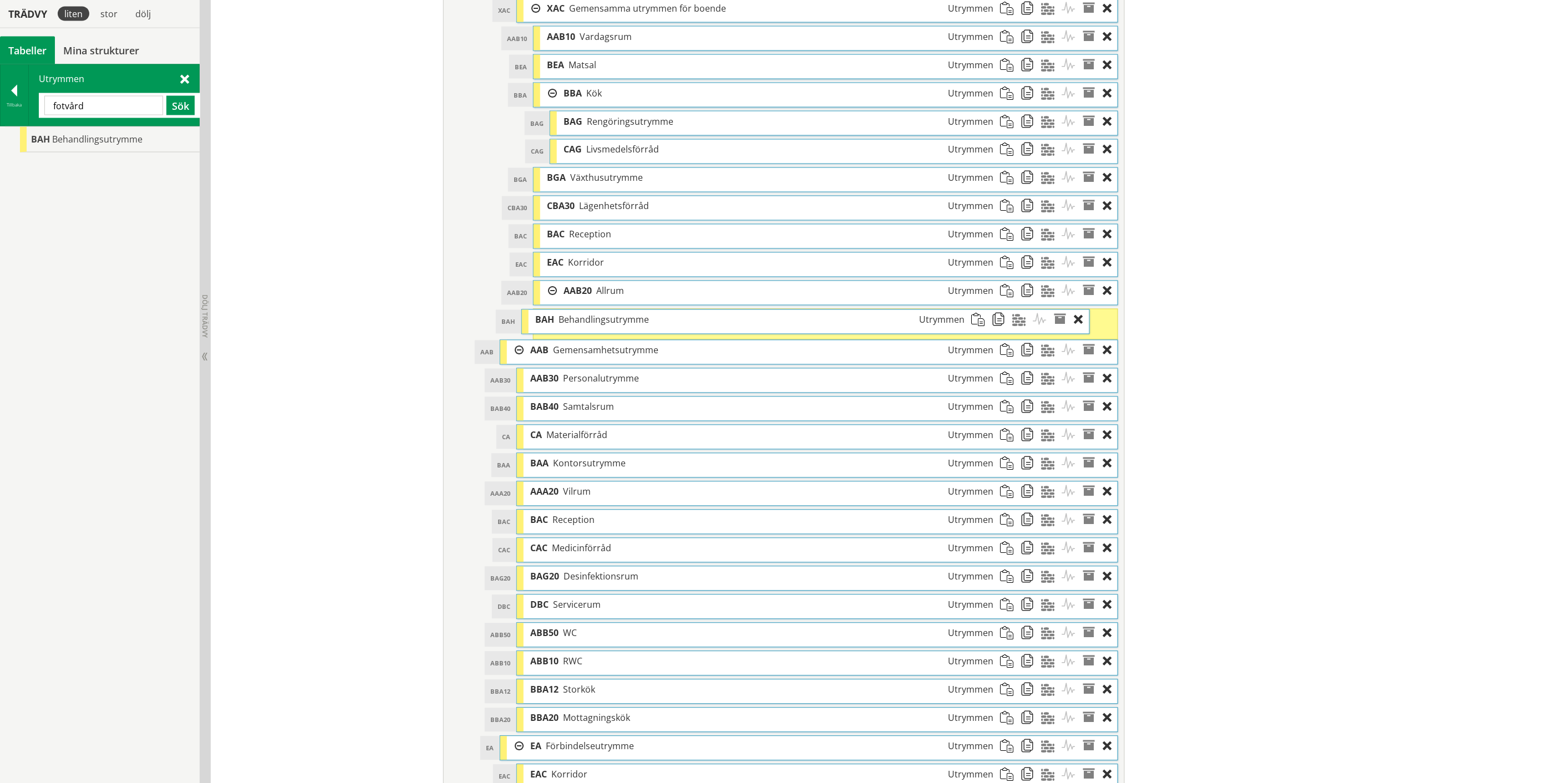
drag, startPoint x: 614, startPoint y: 328, endPoint x: 586, endPoint y: 328, distance: 28.0
click at [586, 326] on span "Behandlingsutrymme" at bounding box center [604, 320] width 91 height 12
click at [74, 107] on input "fotvård" at bounding box center [104, 105] width 119 height 19
click at [75, 107] on input "fotvård" at bounding box center [104, 105] width 119 height 19
drag, startPoint x: 72, startPoint y: 133, endPoint x: 594, endPoint y: 338, distance: 560.8
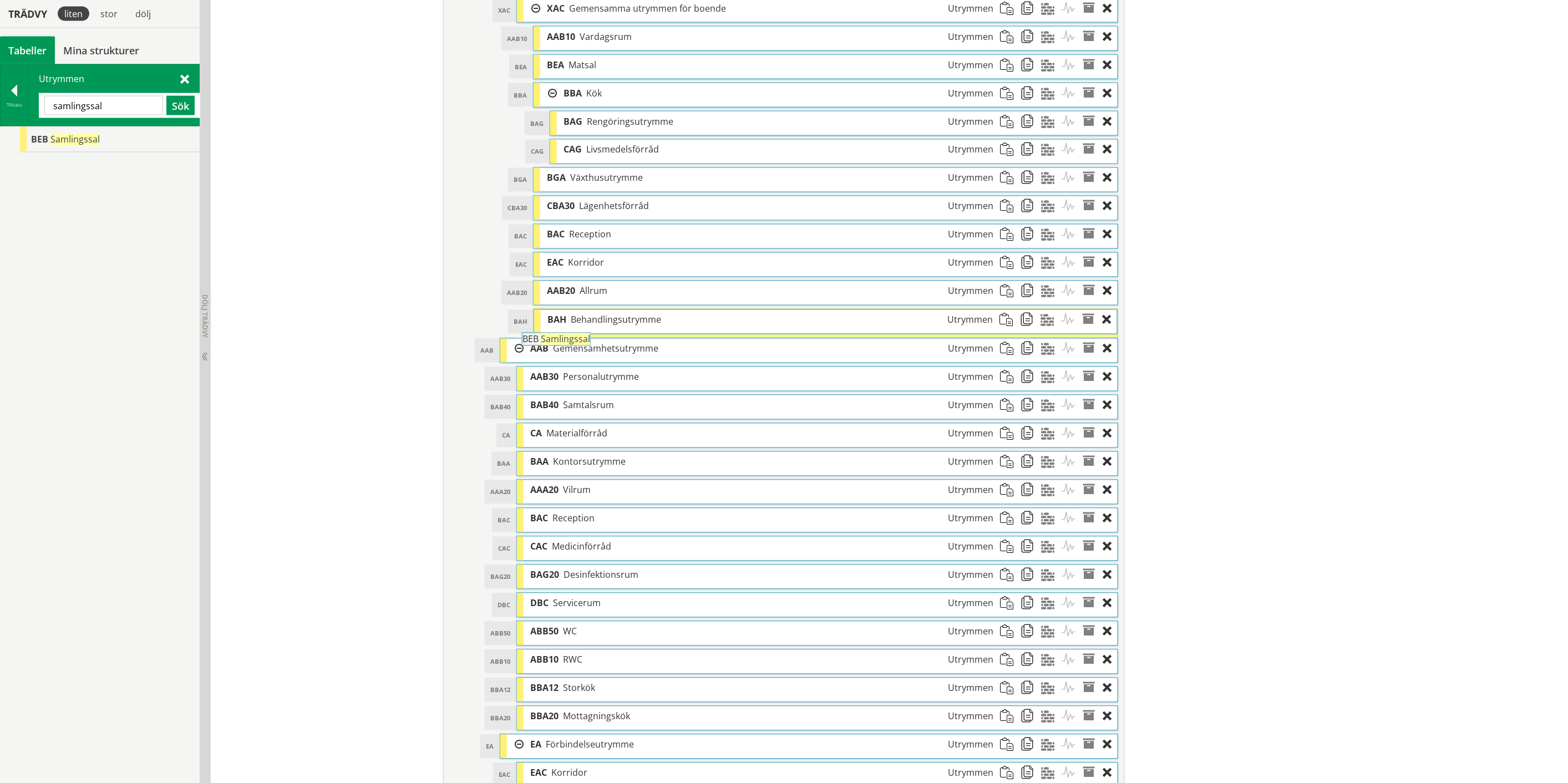
click at [594, 338] on div "Trädvy liten stor [GEOGRAPHIC_DATA] Tabeller Mina strukturer CoClass Version 3.…" at bounding box center [784, 214] width 1568 height 1955
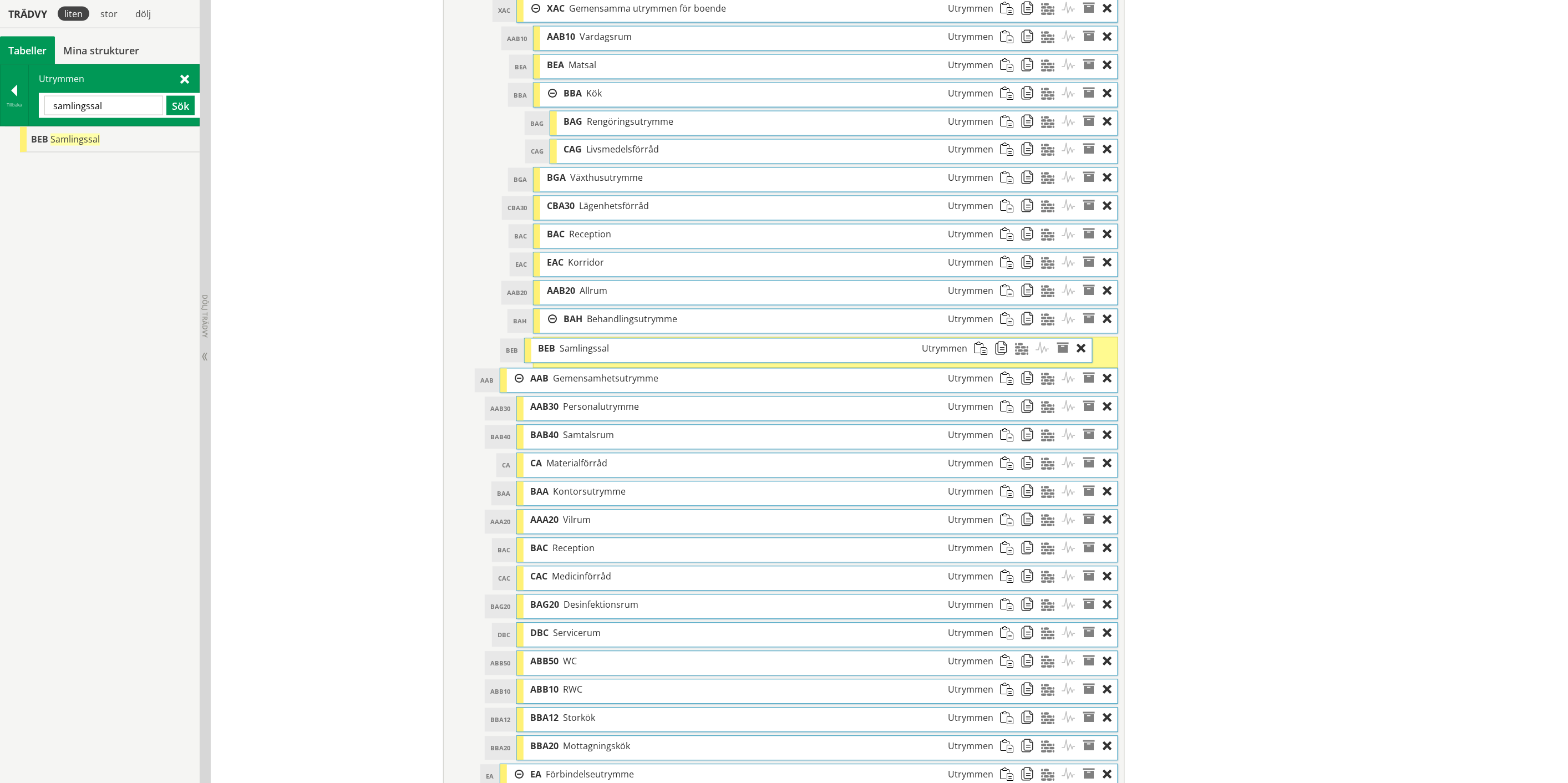
drag, startPoint x: 611, startPoint y: 354, endPoint x: 586, endPoint y: 355, distance: 25.0
click at [586, 355] on span "Samlingssal" at bounding box center [584, 348] width 49 height 12
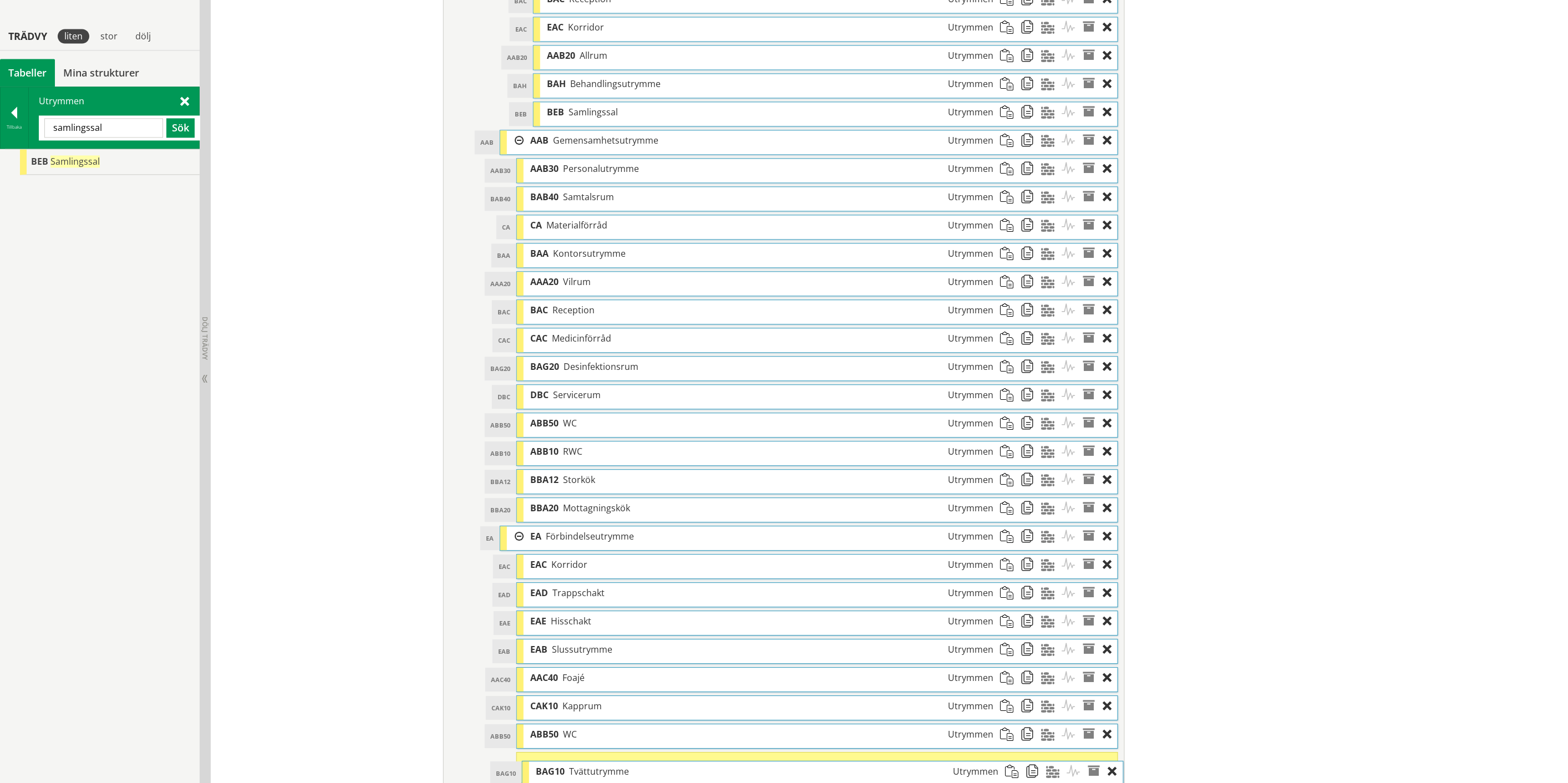
scroll to position [1098, 0]
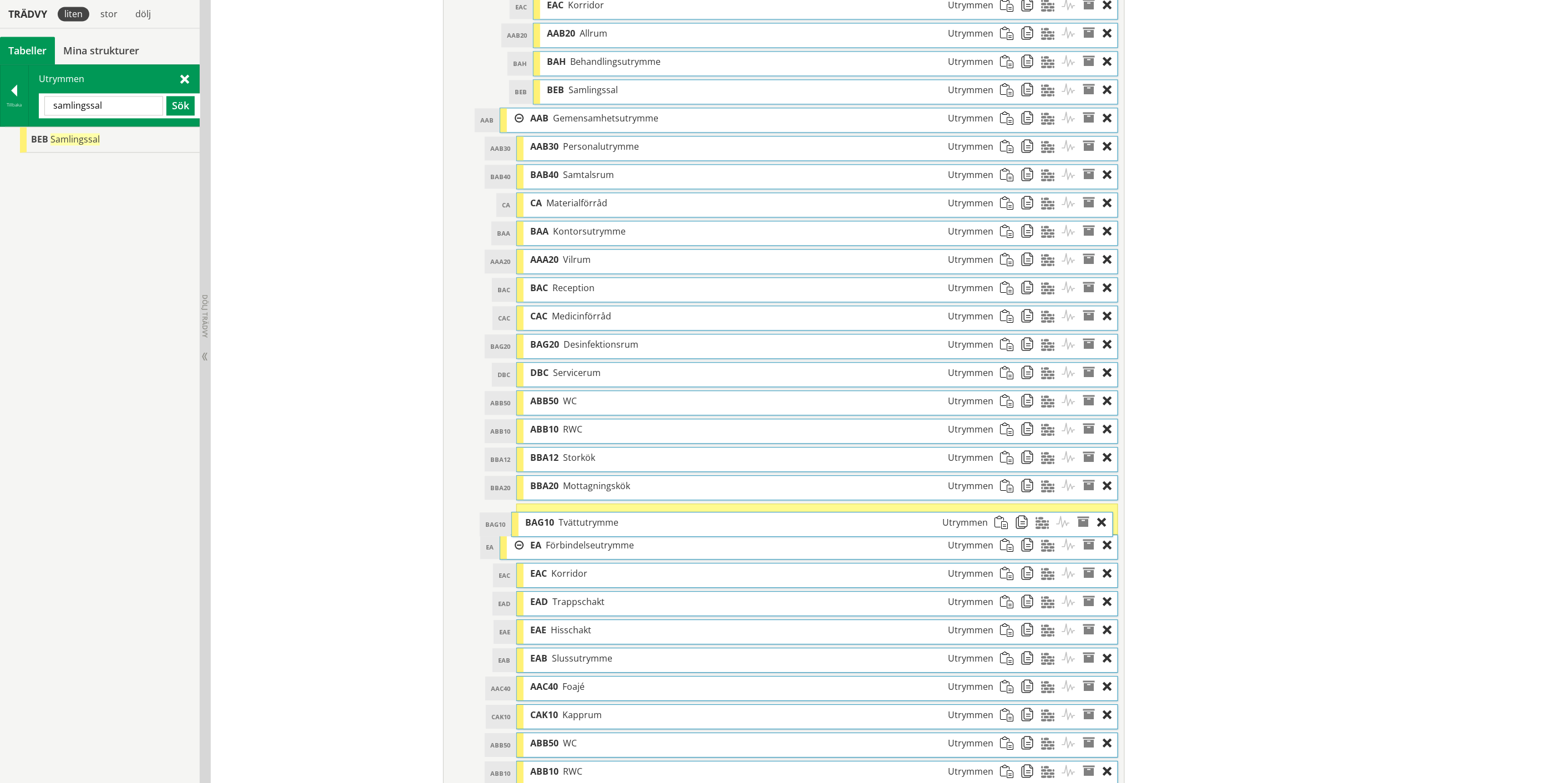
drag, startPoint x: 608, startPoint y: 151, endPoint x: 603, endPoint y: 523, distance: 372.0
click at [603, 523] on span "Tvättutrymme" at bounding box center [588, 522] width 60 height 12
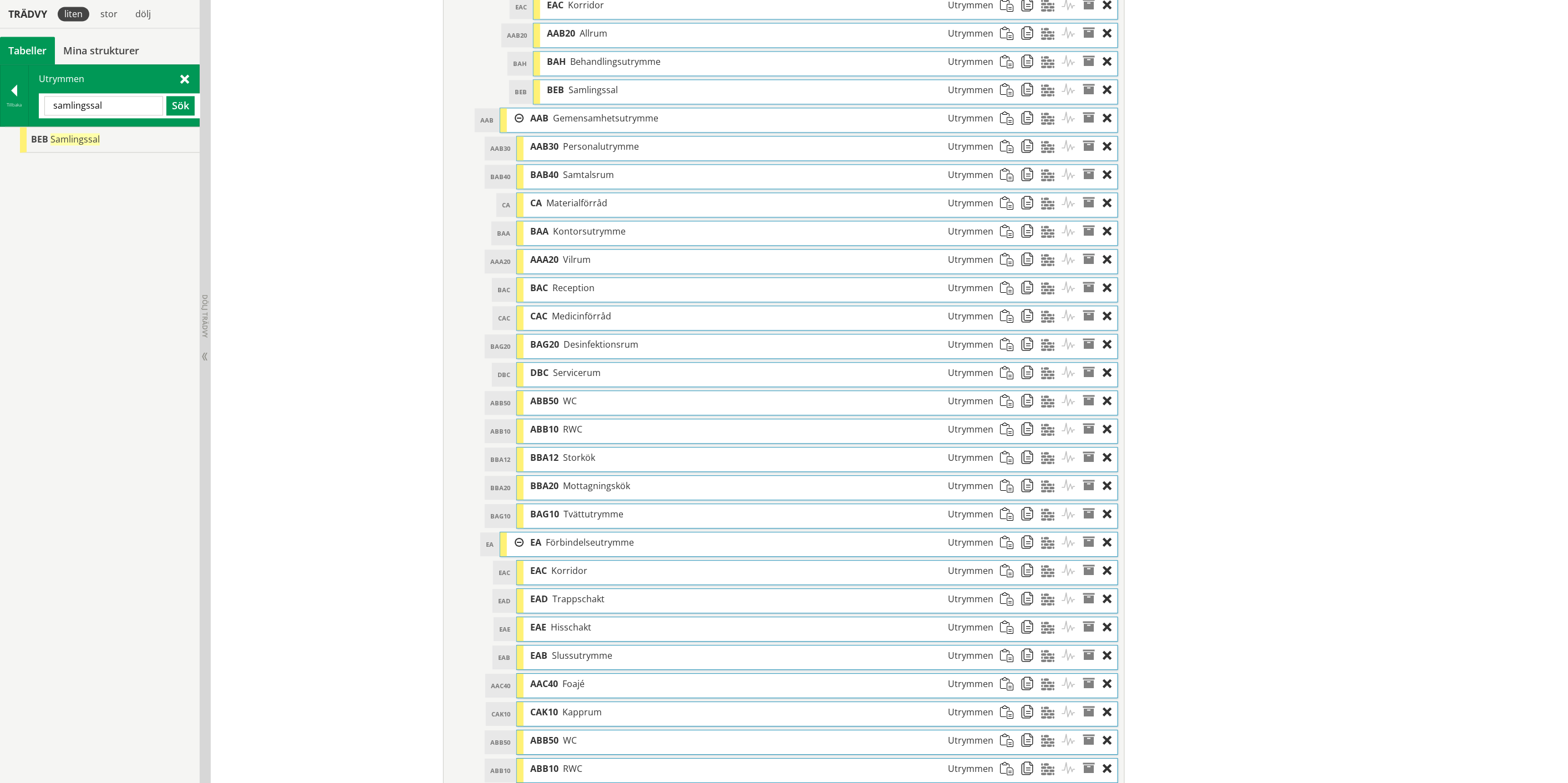
click at [87, 104] on input "samlingssal" at bounding box center [104, 105] width 119 height 19
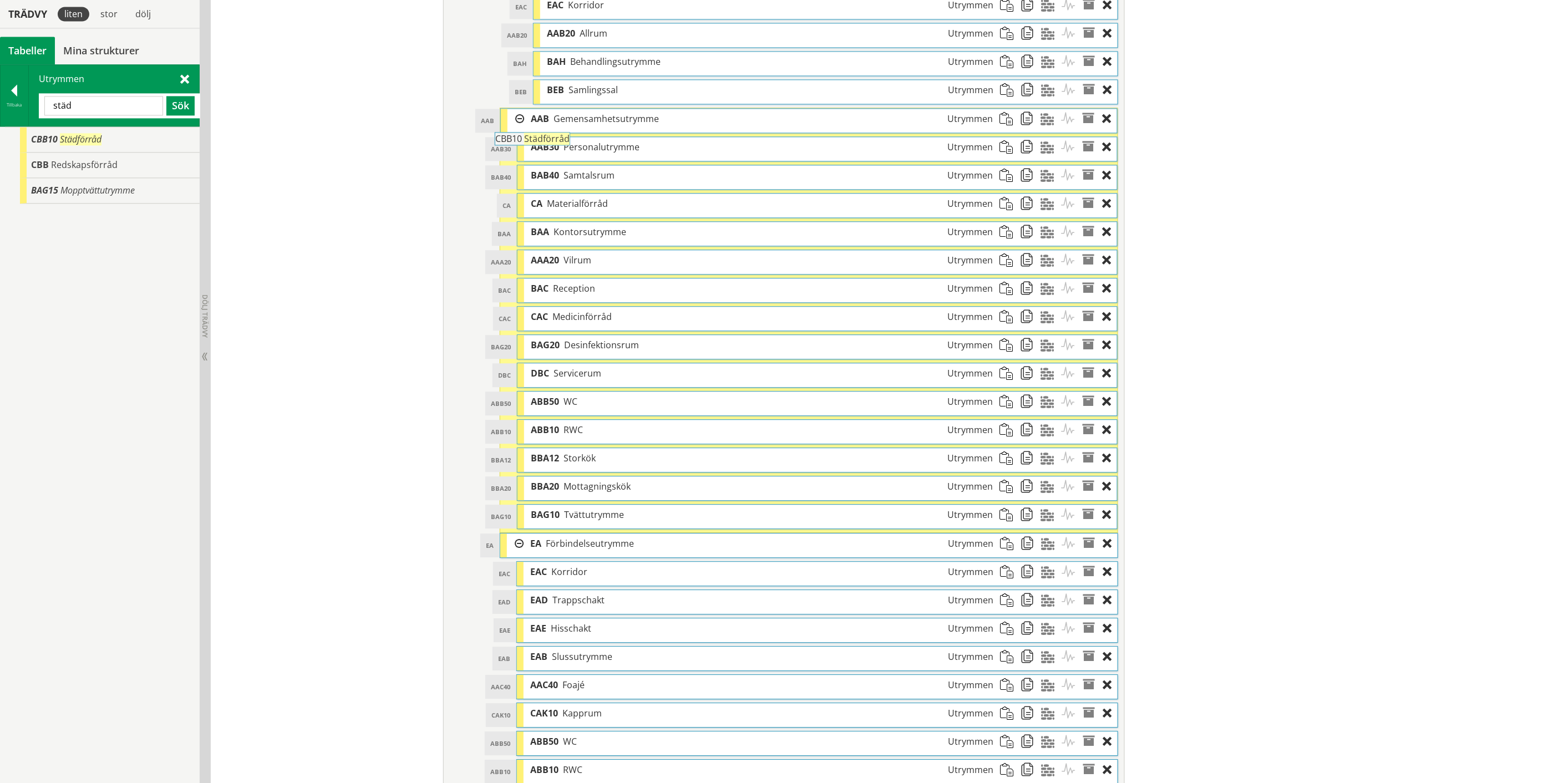
drag, startPoint x: 95, startPoint y: 142, endPoint x: 590, endPoint y: 146, distance: 495.0
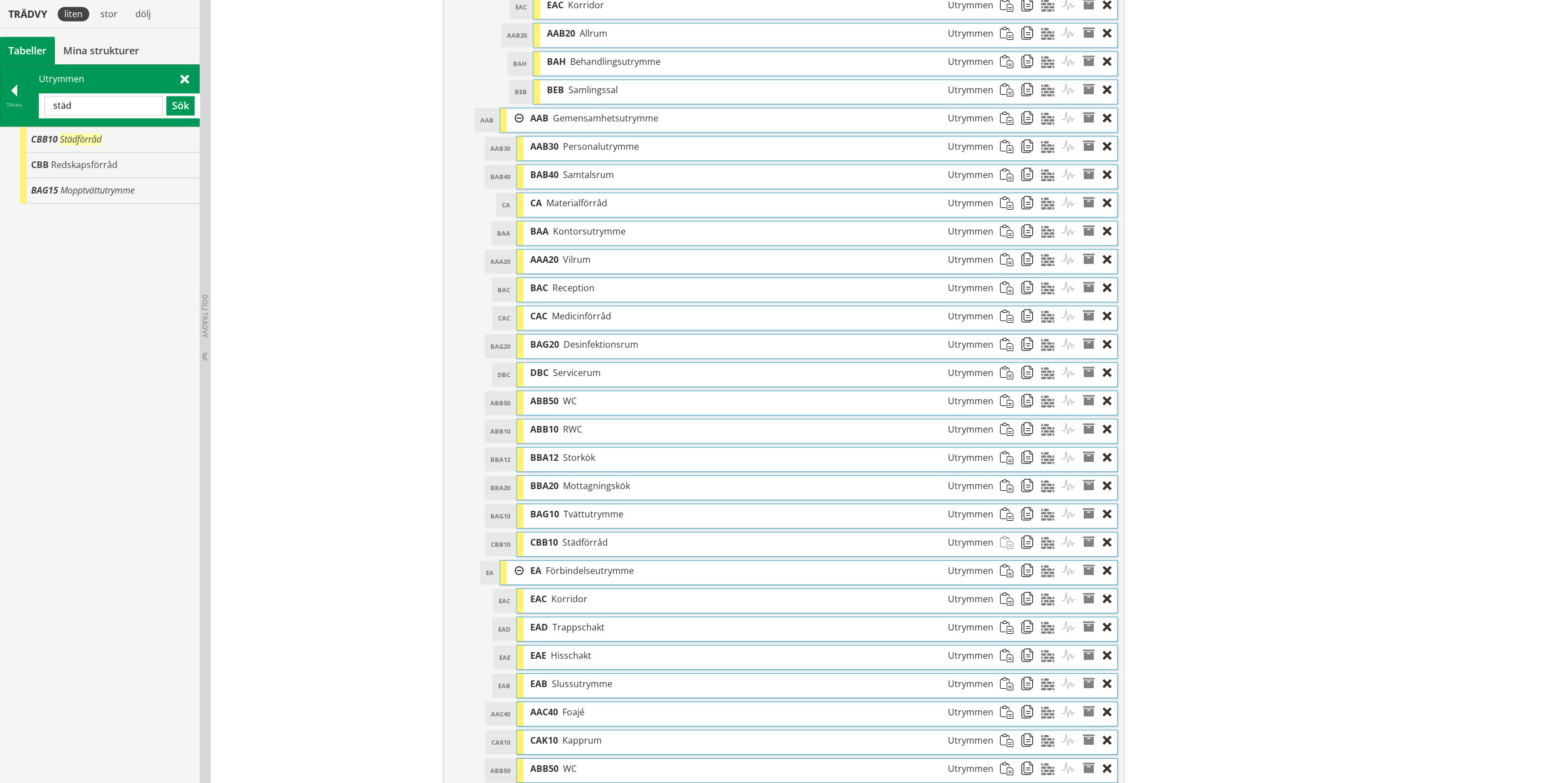
click at [80, 108] on input "städ" at bounding box center [104, 105] width 119 height 19
click at [73, 107] on input "städrum" at bounding box center [104, 105] width 119 height 19
type input "CBB"
click at [13, 95] on div at bounding box center [14, 93] width 27 height 15
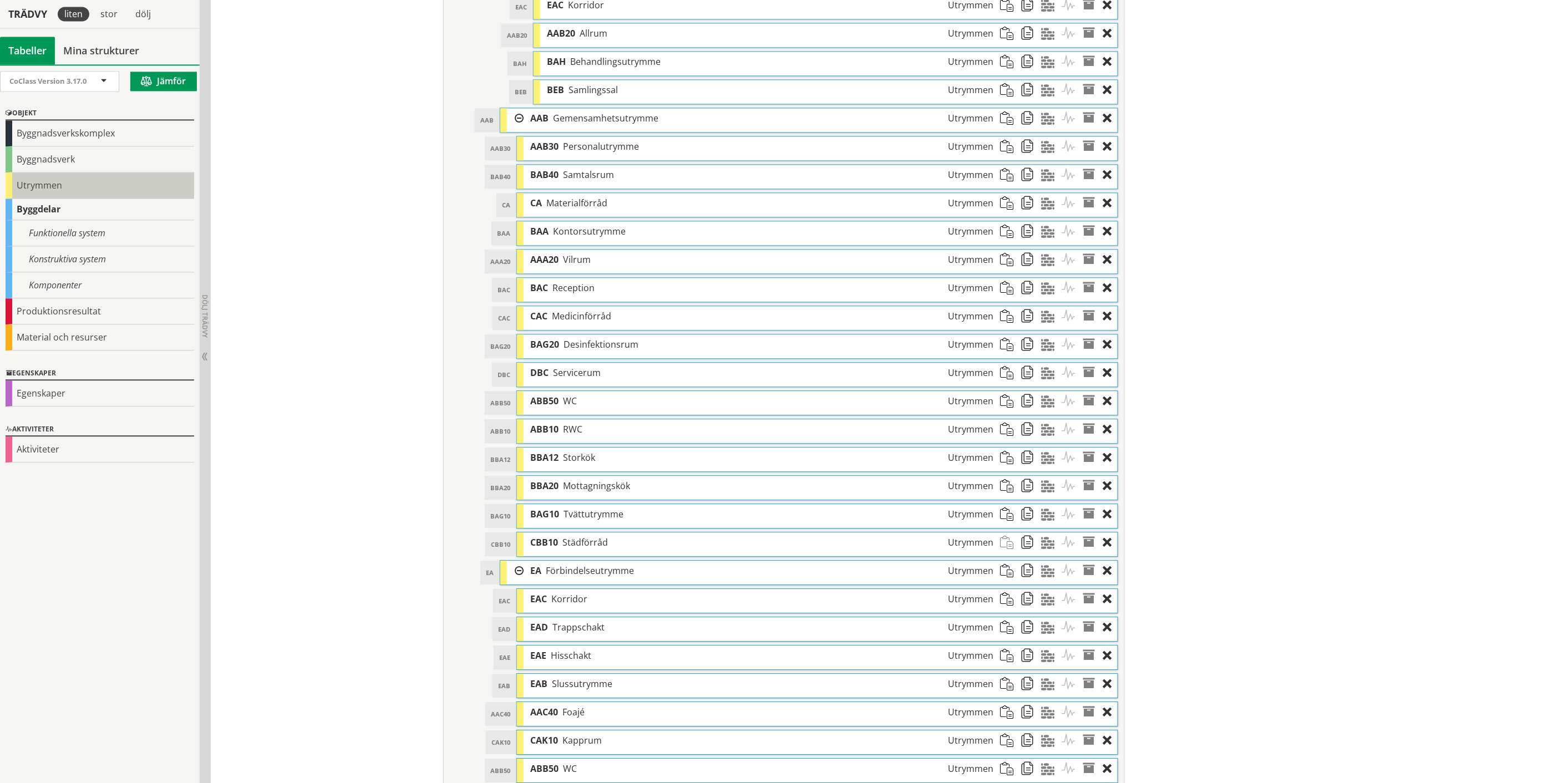
click at [50, 184] on div "Utrymmen" at bounding box center [100, 185] width 188 height 26
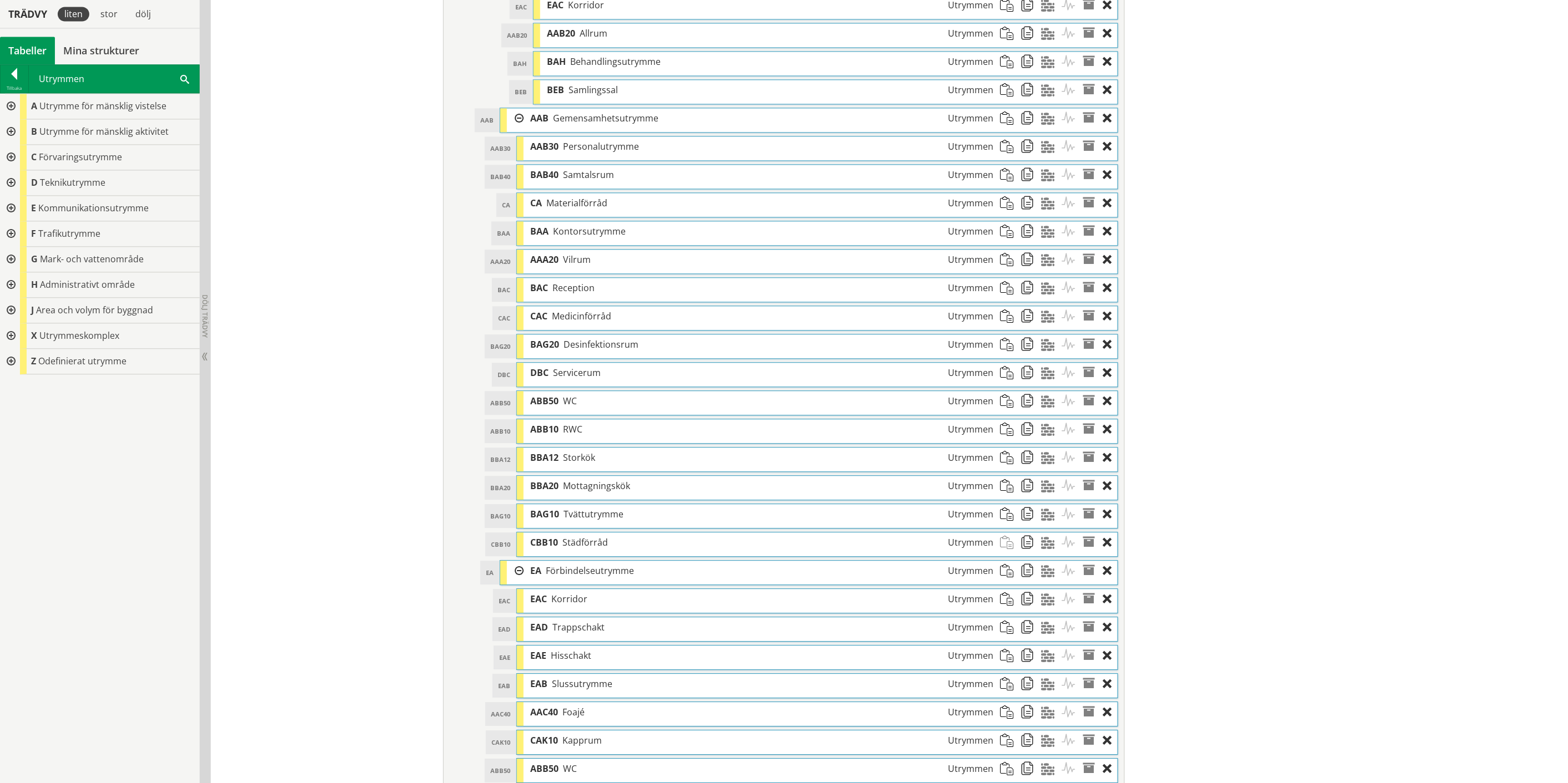
click at [11, 181] on div at bounding box center [10, 183] width 20 height 26
click at [19, 228] on div at bounding box center [19, 234] width 20 height 26
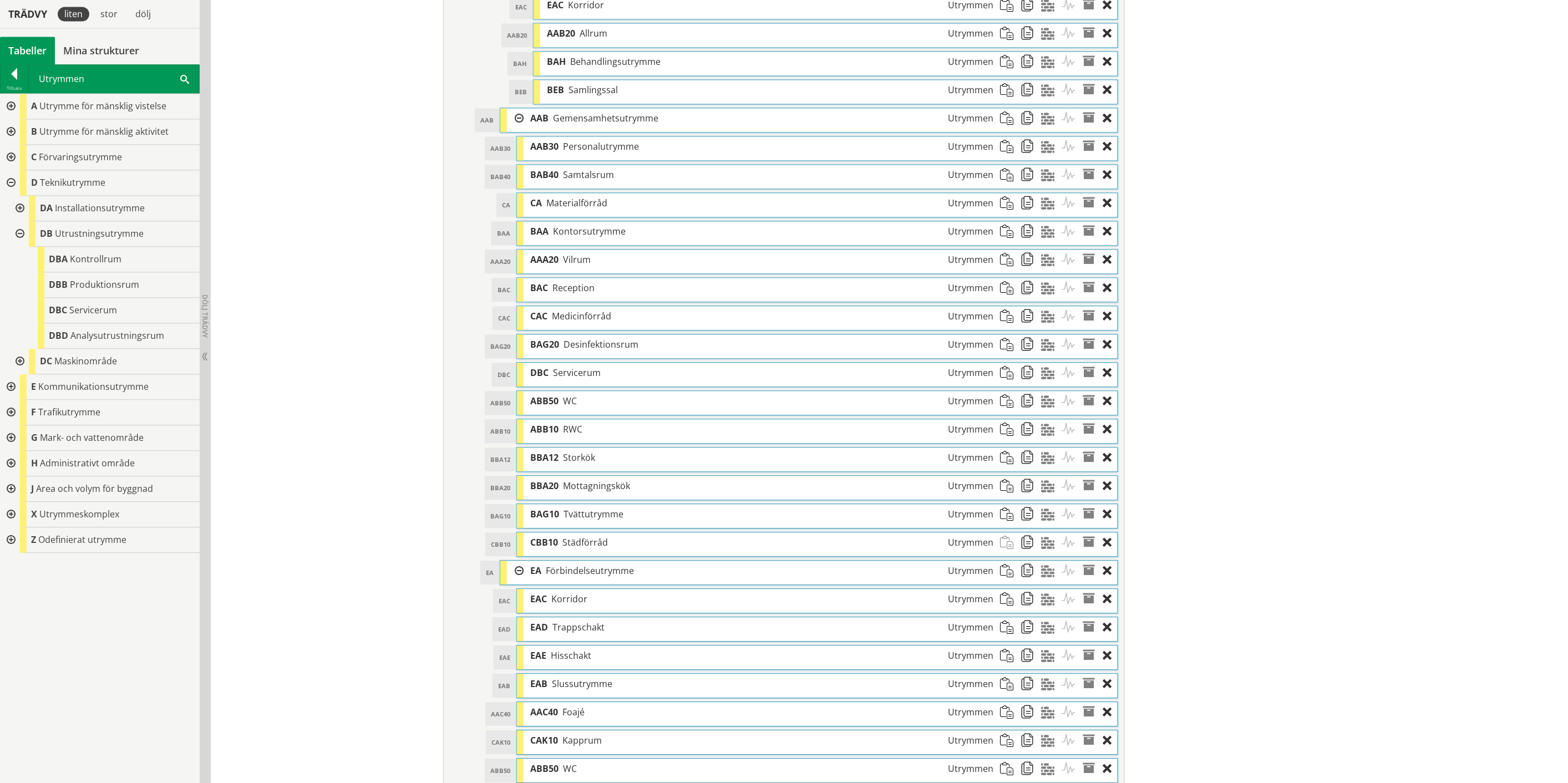
click at [20, 228] on div at bounding box center [19, 234] width 20 height 26
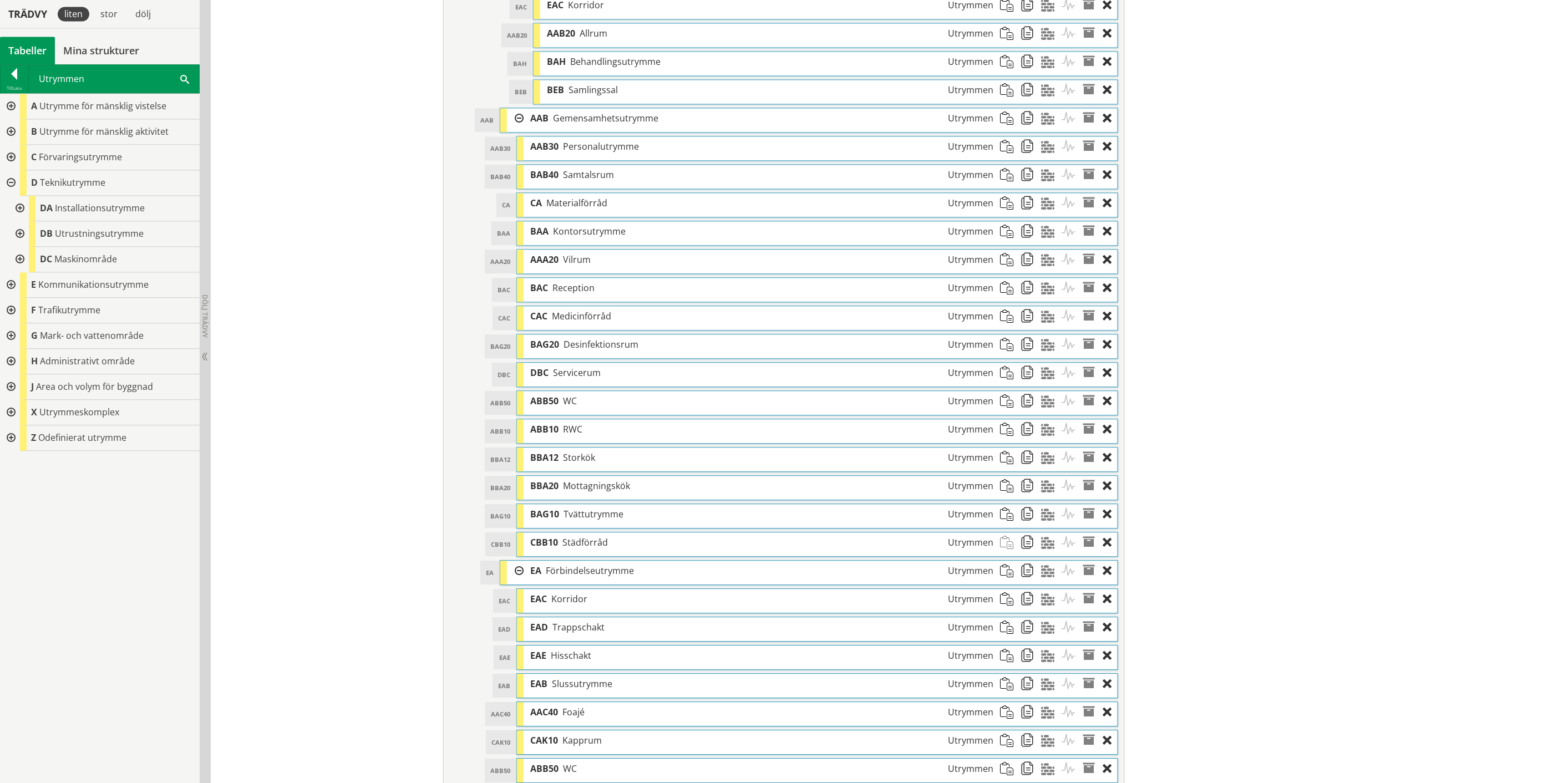
click at [17, 256] on div at bounding box center [19, 260] width 20 height 26
click at [18, 255] on div at bounding box center [19, 260] width 20 height 26
click at [22, 204] on div at bounding box center [19, 209] width 20 height 26
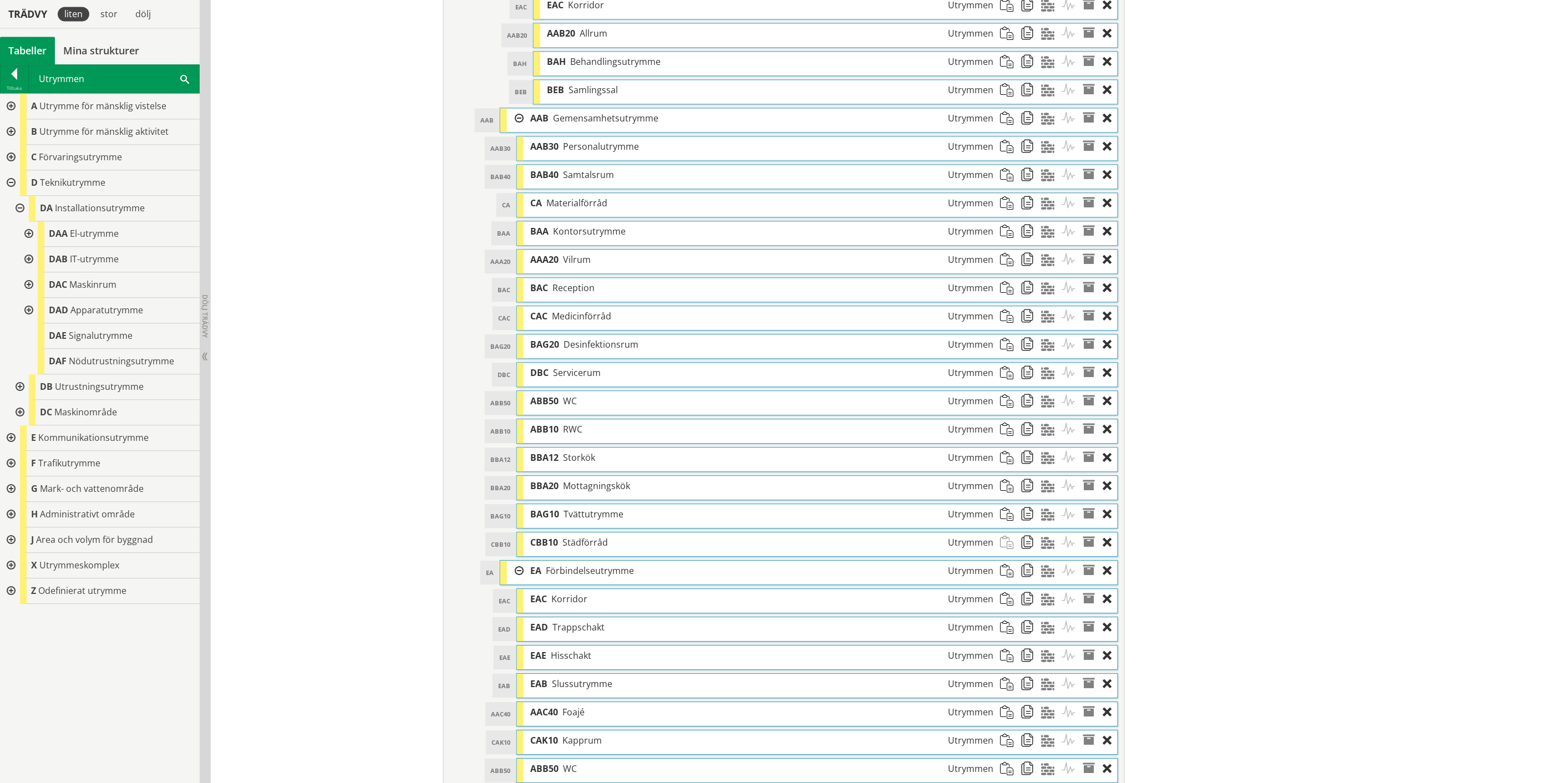
click at [22, 204] on div at bounding box center [19, 209] width 20 height 26
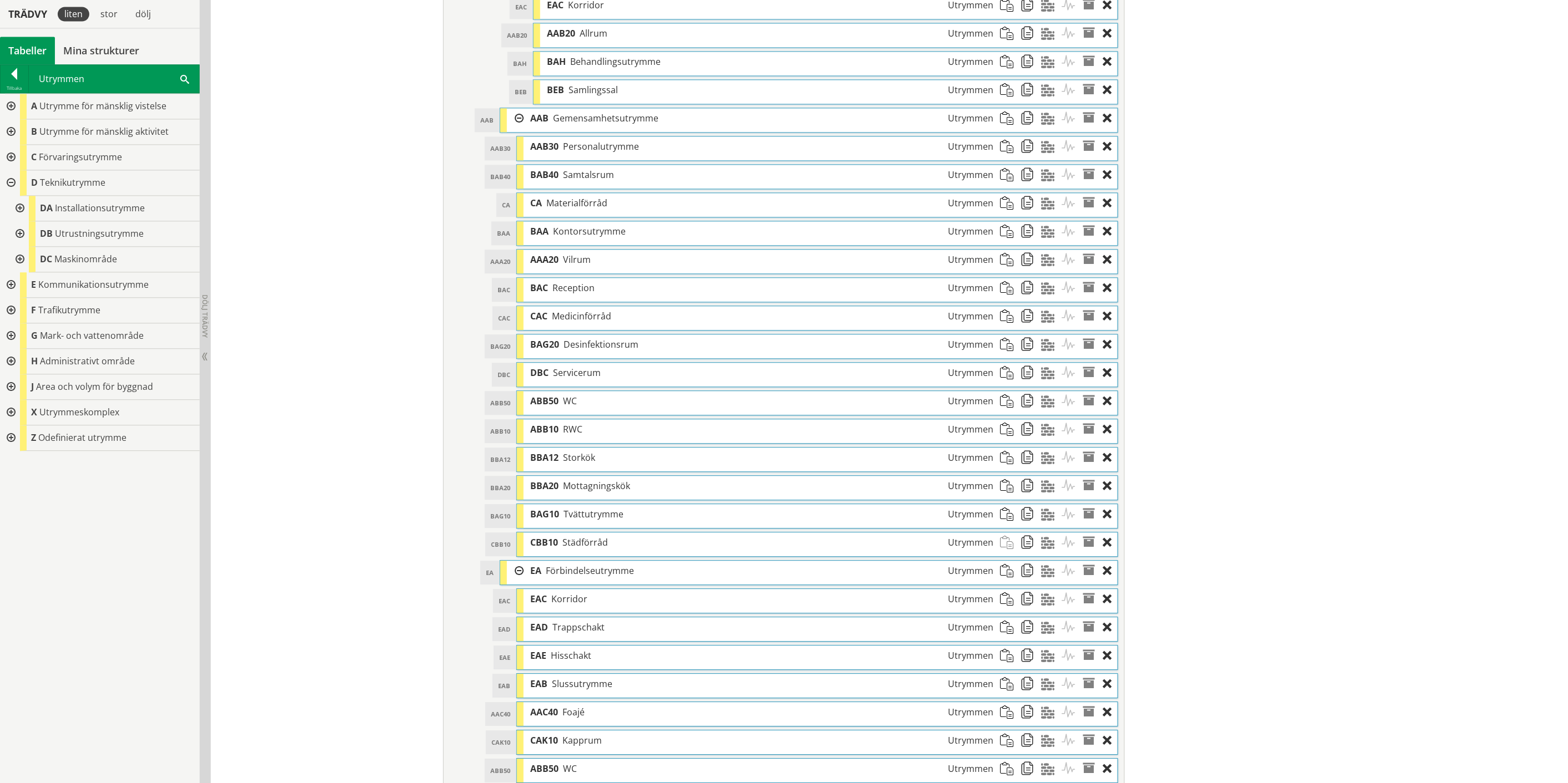
click at [11, 185] on div at bounding box center [10, 183] width 20 height 26
click at [11, 156] on div at bounding box center [10, 158] width 20 height 26
click at [18, 206] on div at bounding box center [19, 209] width 20 height 26
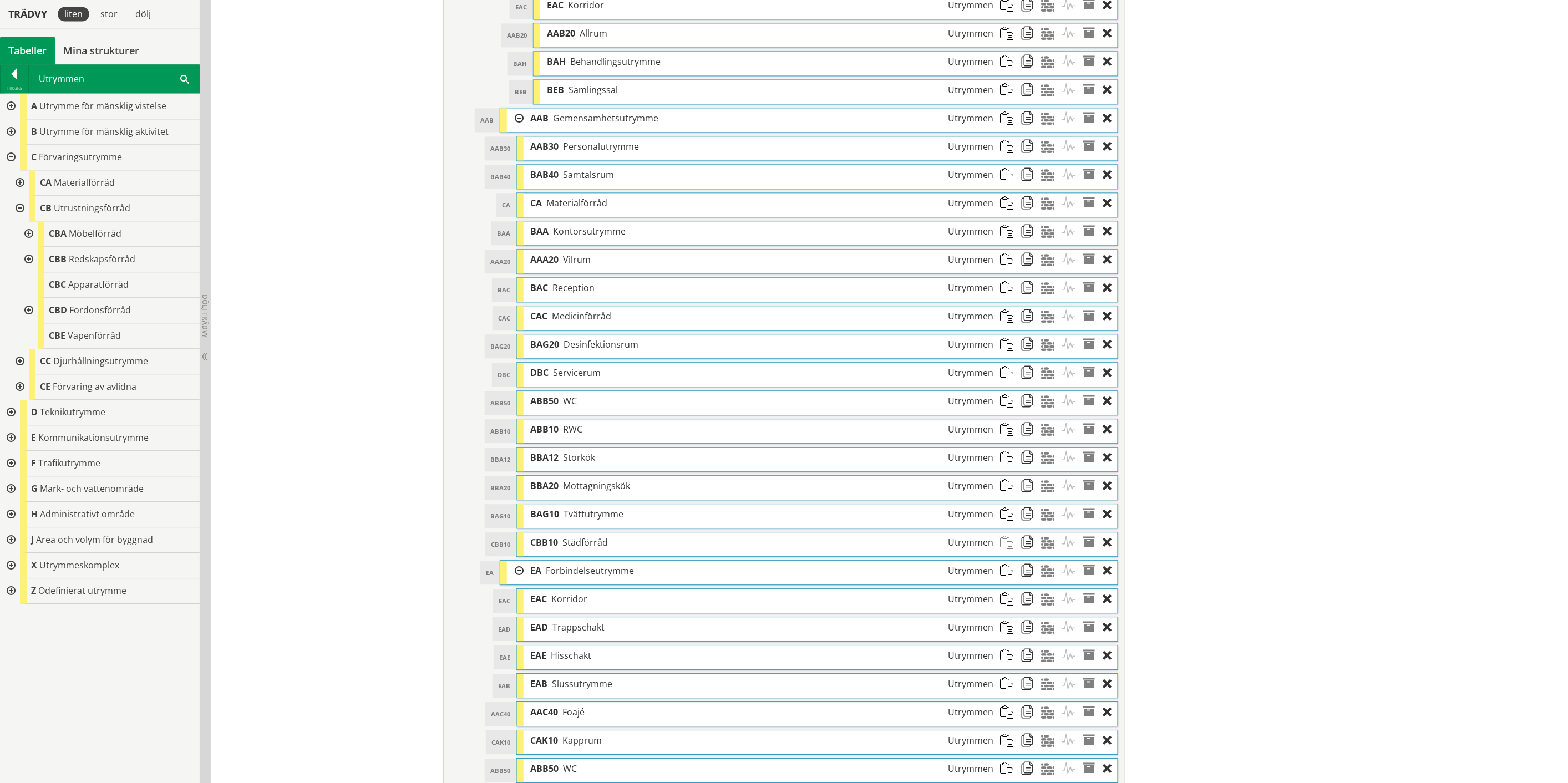
click at [26, 253] on div at bounding box center [27, 260] width 20 height 26
click at [26, 258] on div at bounding box center [27, 260] width 20 height 26
click at [20, 204] on div at bounding box center [19, 209] width 20 height 26
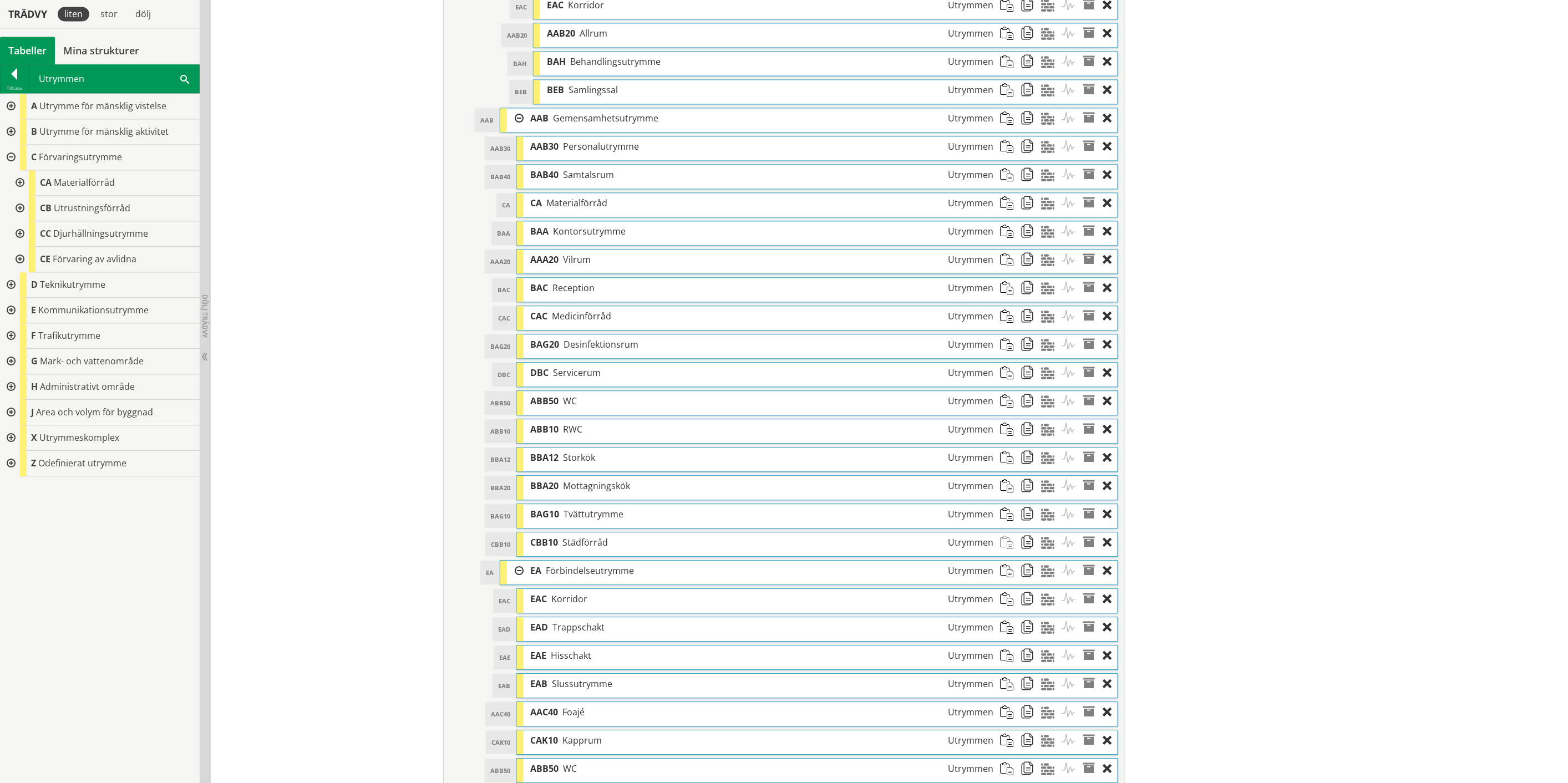
click at [10, 161] on div at bounding box center [10, 158] width 20 height 26
click at [12, 131] on div at bounding box center [10, 132] width 20 height 26
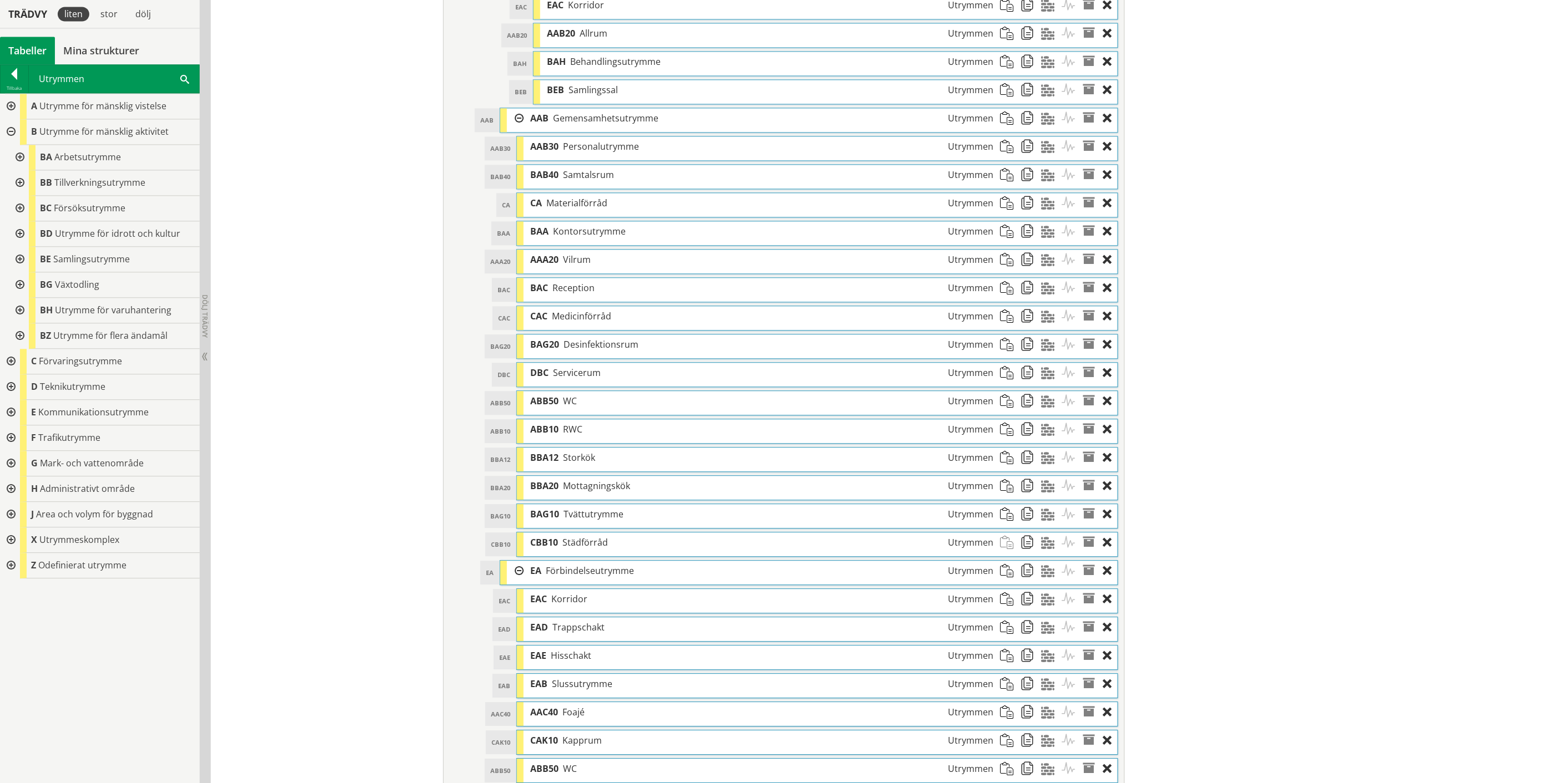
click at [17, 153] on div at bounding box center [19, 158] width 20 height 26
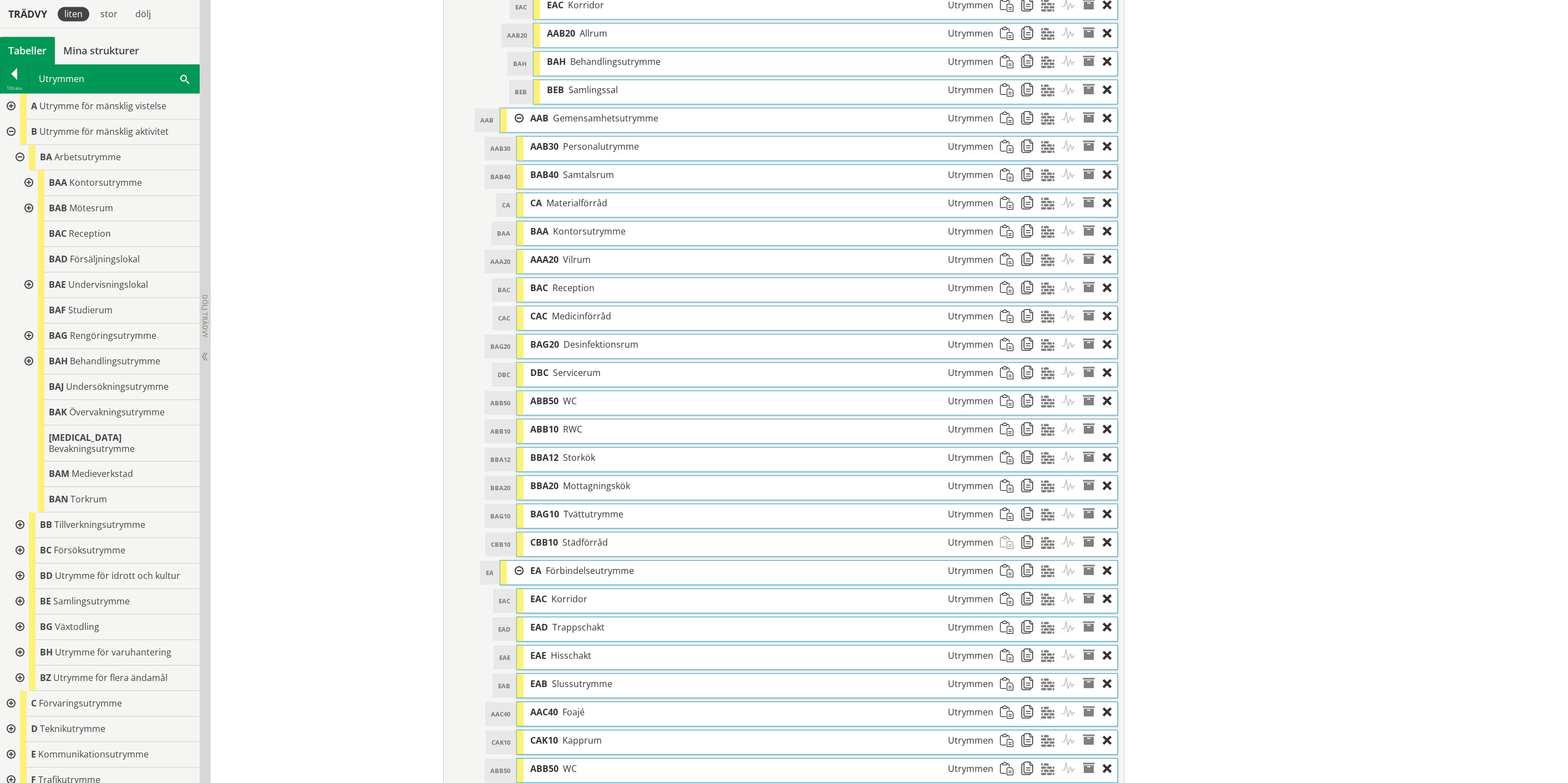
click at [31, 332] on div at bounding box center [27, 336] width 20 height 26
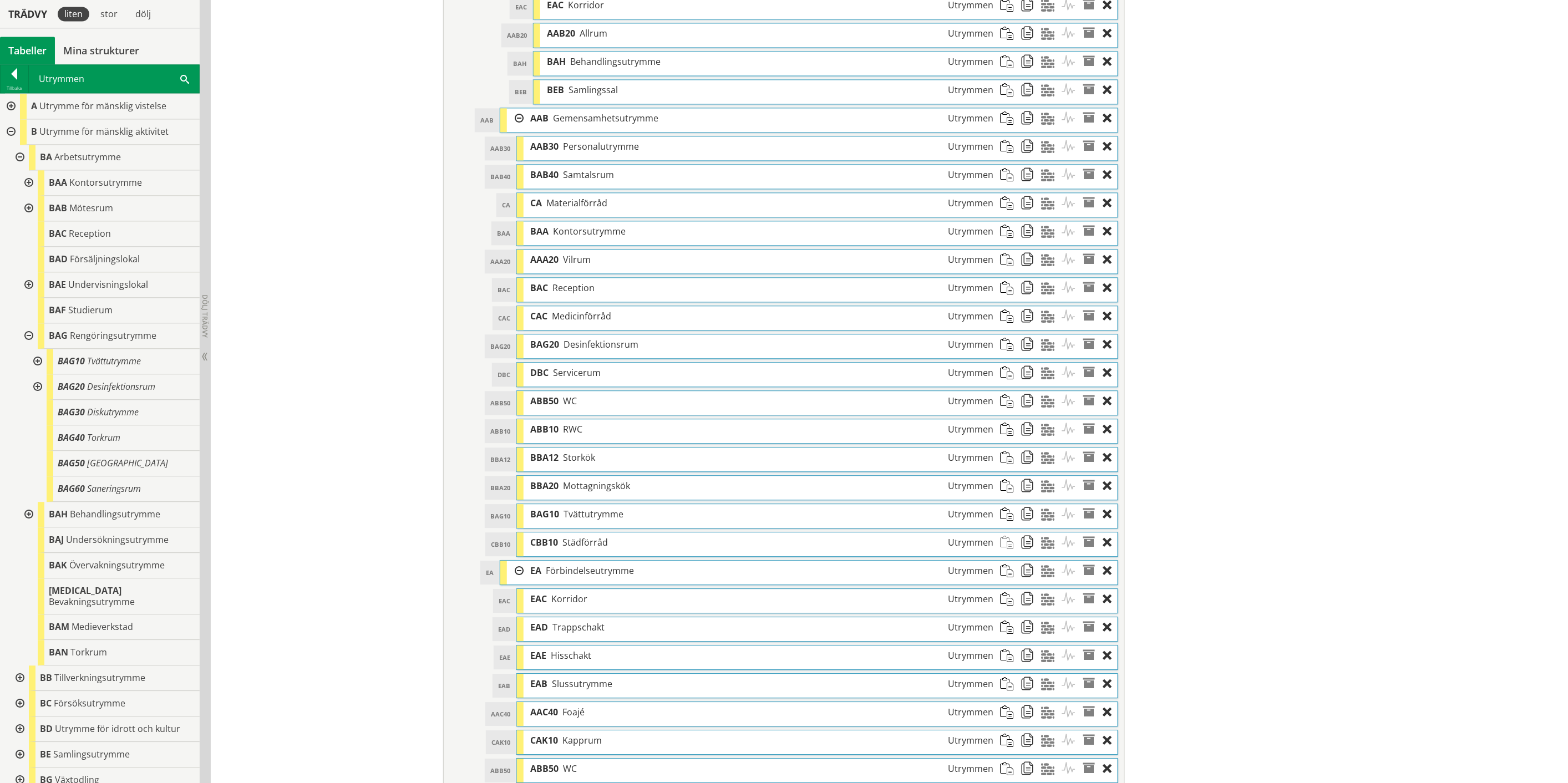
click at [40, 357] on div at bounding box center [36, 362] width 20 height 26
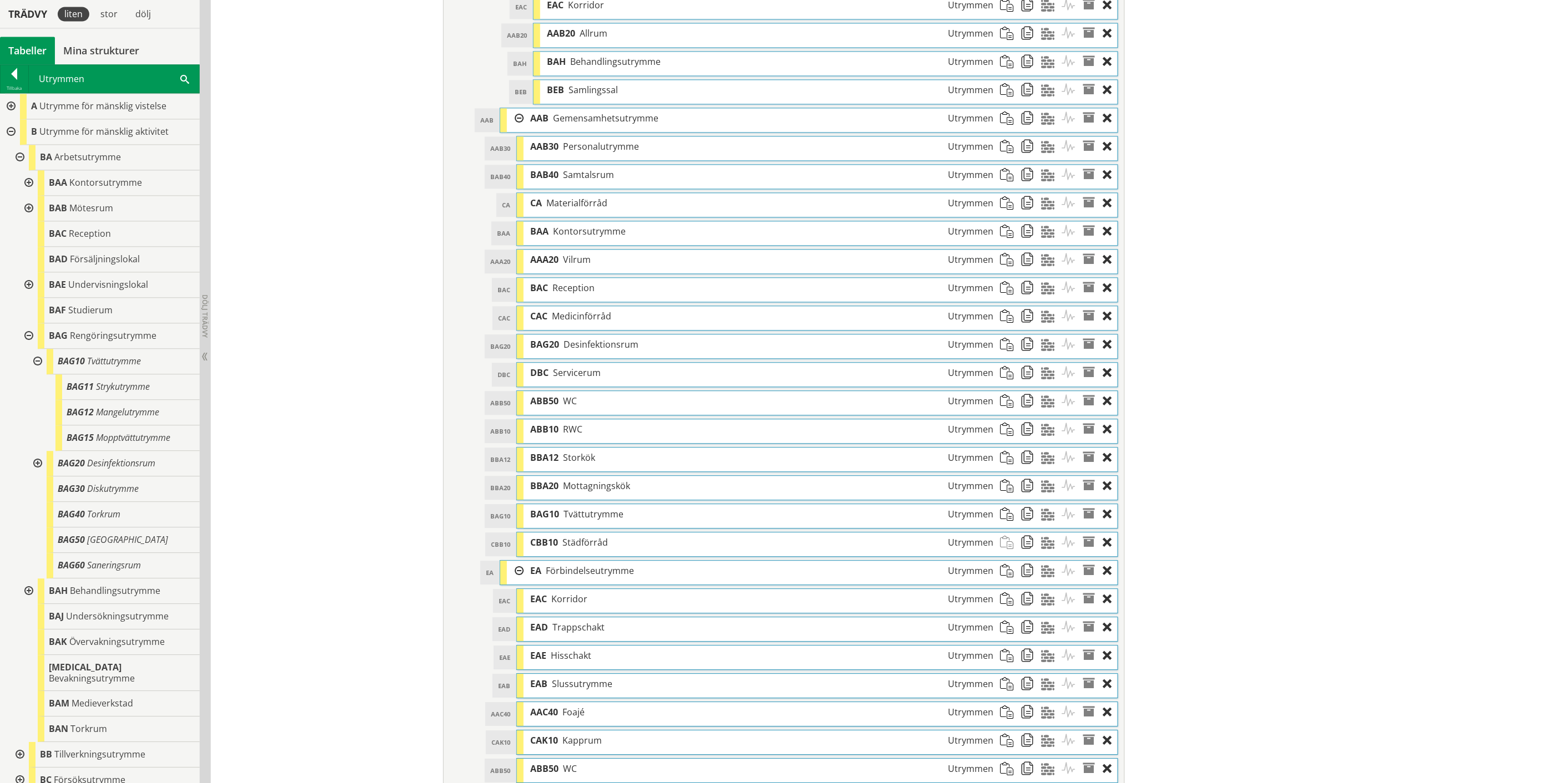
click at [40, 357] on div at bounding box center [36, 362] width 20 height 26
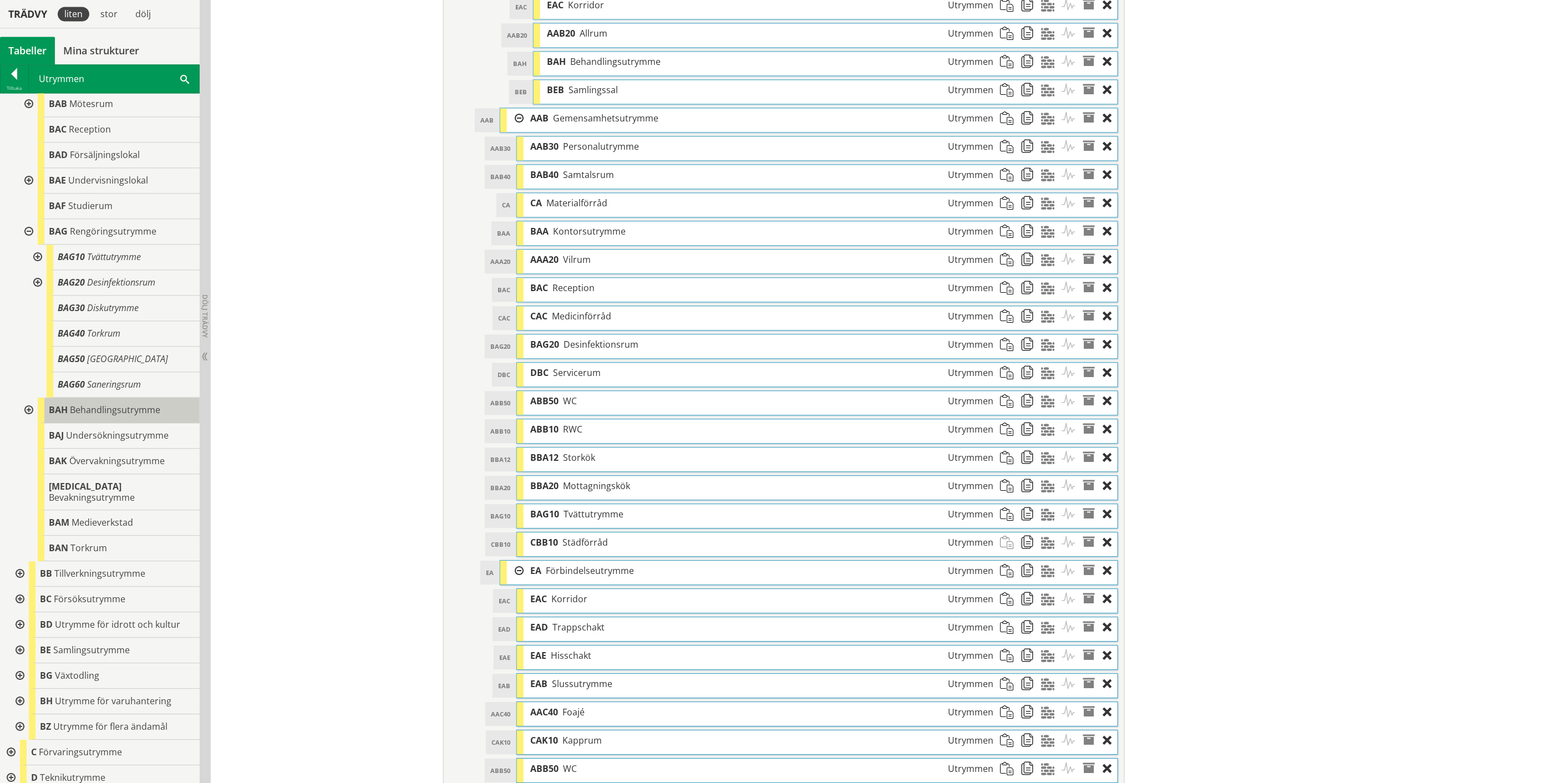
scroll to position [123, 0]
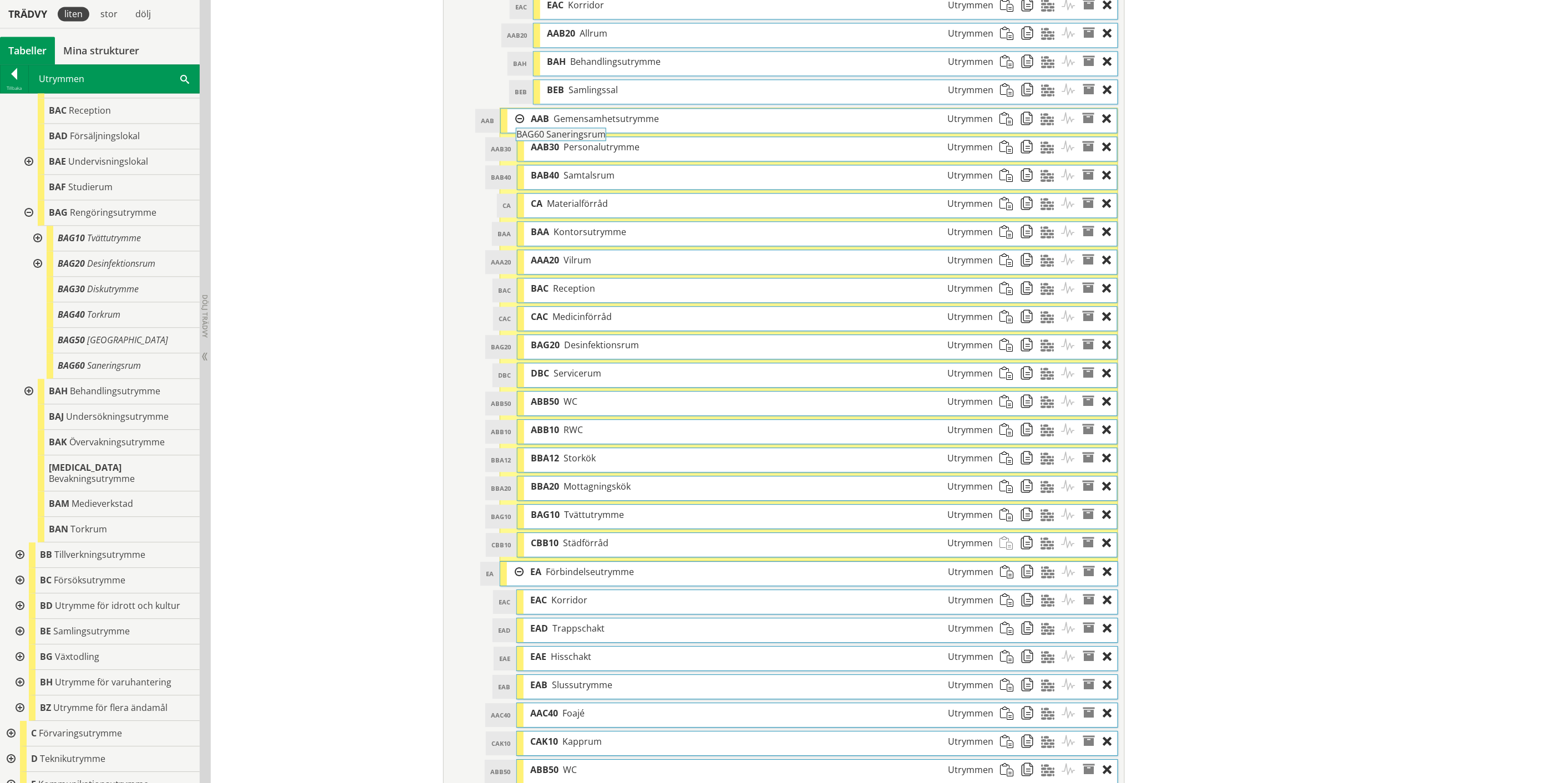
drag, startPoint x: 116, startPoint y: 362, endPoint x: 606, endPoint y: 137, distance: 539.2
click at [606, 137] on div "Trädvy liten stor [GEOGRAPHIC_DATA] Tabeller Mina strukturer CoClass Version 3.…" at bounding box center [784, 12] width 1568 height 2012
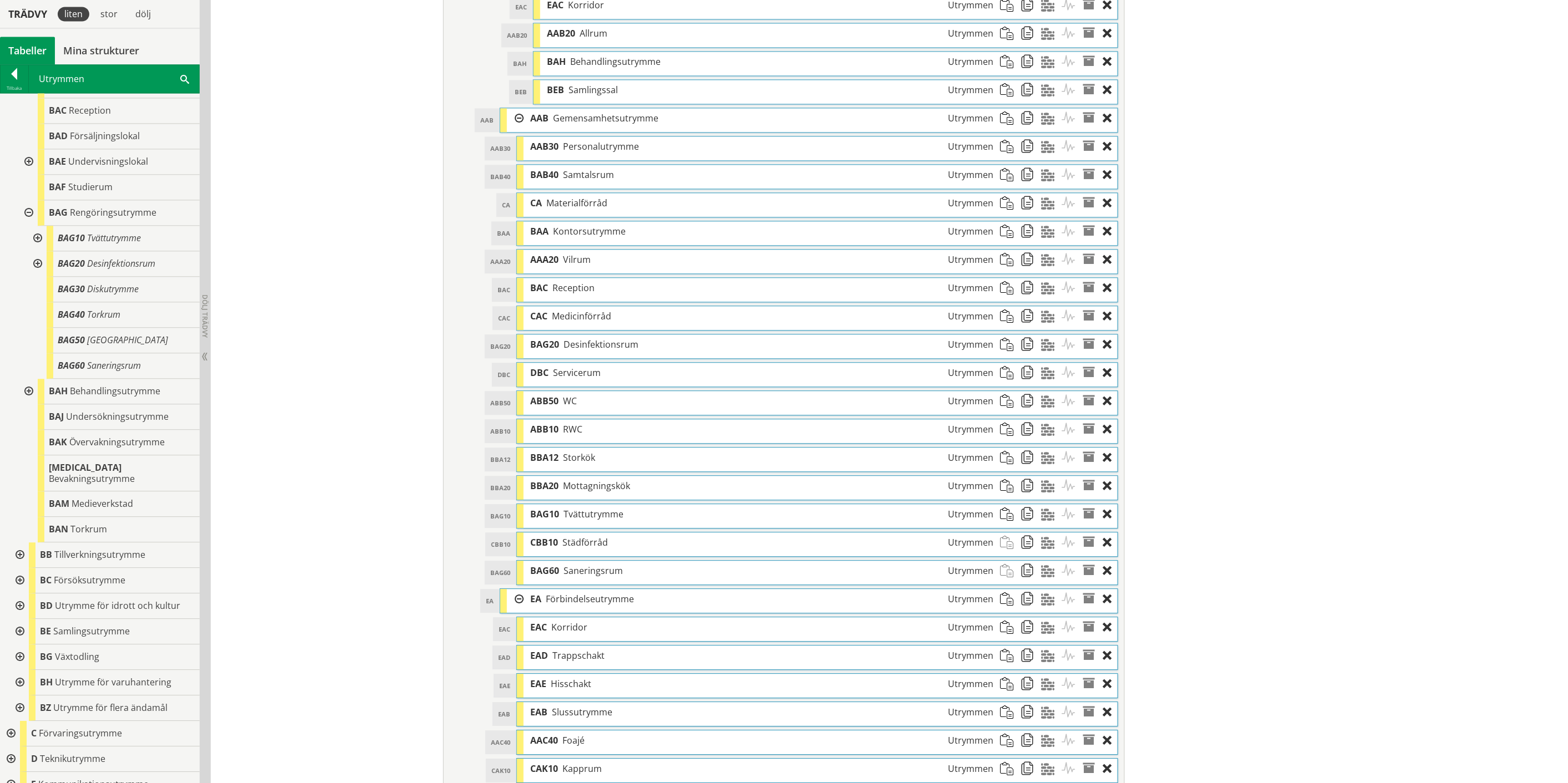
click at [27, 389] on div at bounding box center [27, 392] width 20 height 26
click at [30, 387] on div at bounding box center [27, 392] width 20 height 26
click at [180, 80] on span at bounding box center [184, 78] width 9 height 11
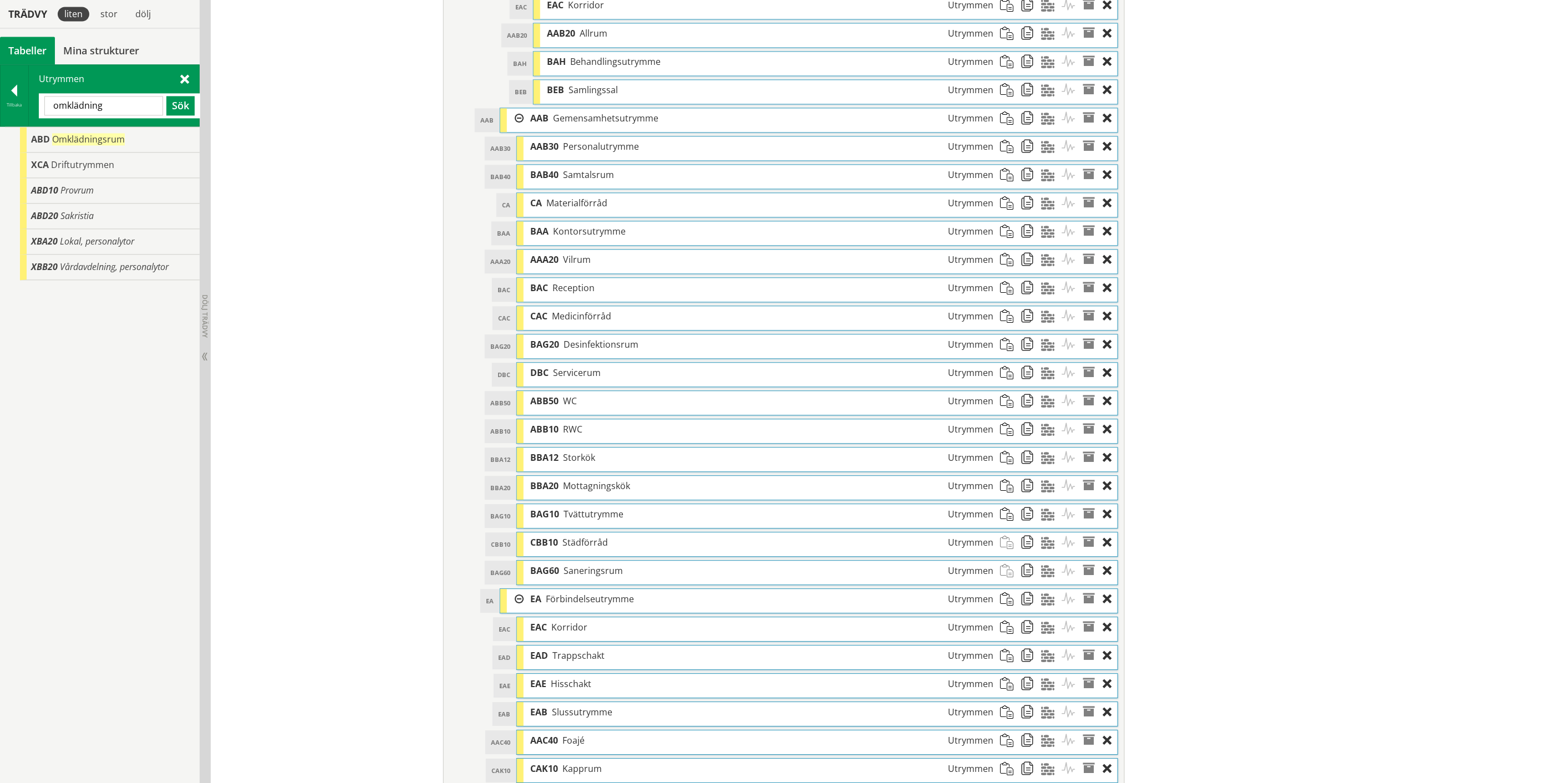
scroll to position [0, 0]
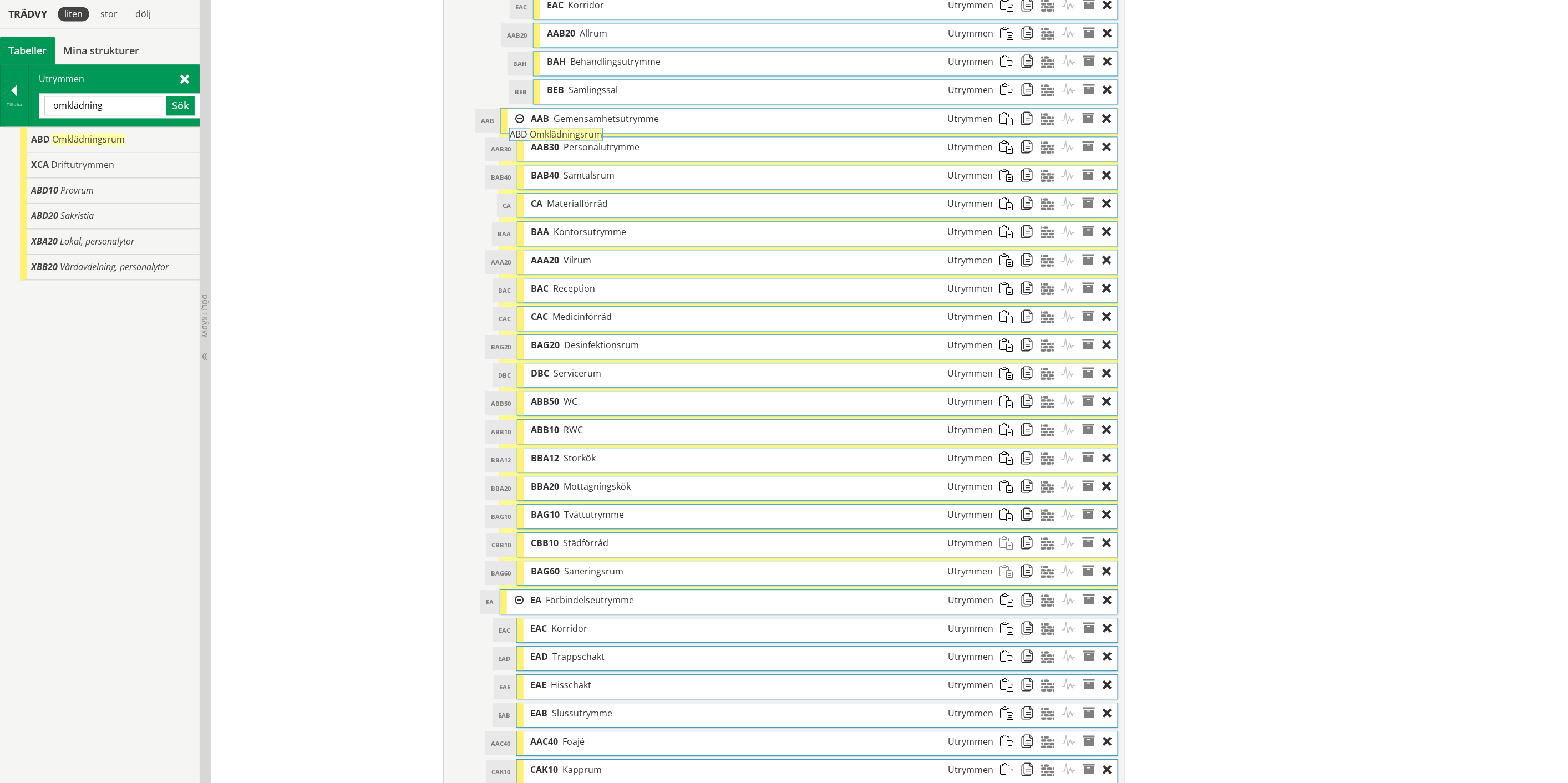
drag, startPoint x: 85, startPoint y: 136, endPoint x: 594, endPoint y: 137, distance: 509.0
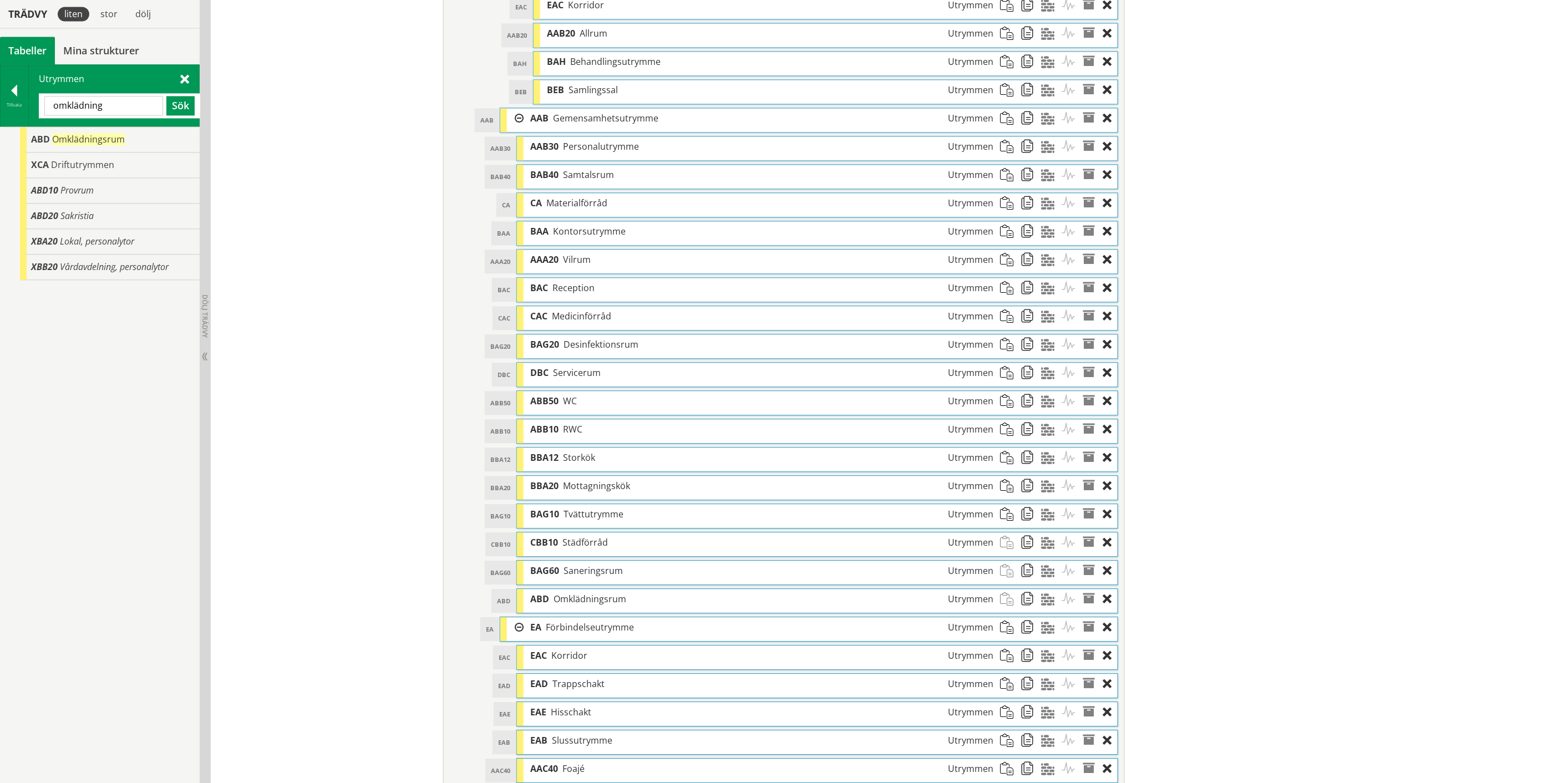
click at [85, 103] on input "omklädning" at bounding box center [104, 105] width 119 height 19
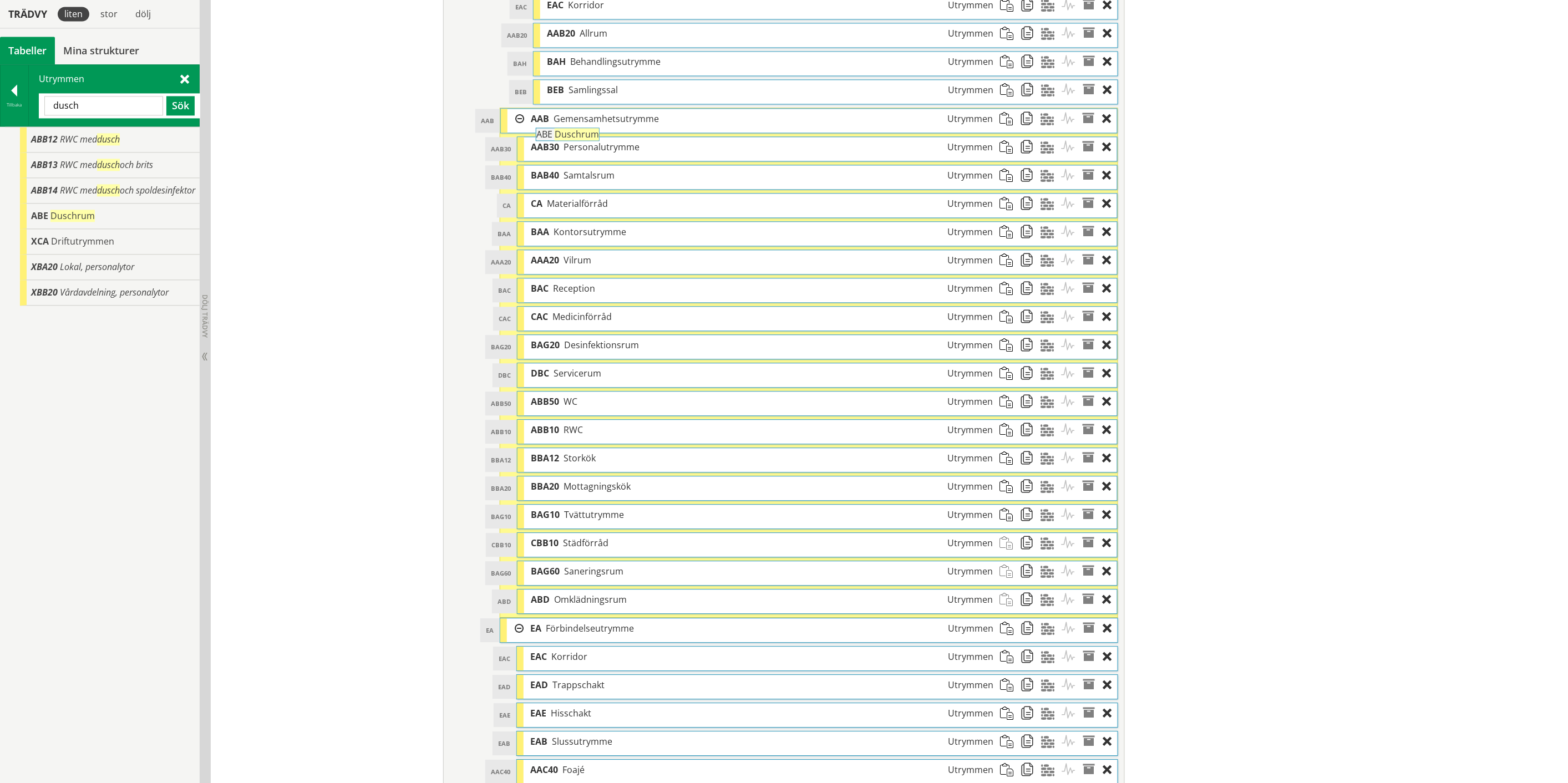
drag, startPoint x: 70, startPoint y: 224, endPoint x: 606, endPoint y: 138, distance: 542.9
click at [606, 138] on div "Trädvy liten stor [GEOGRAPHIC_DATA] Tabeller Mina strukturer CoClass Version 3.…" at bounding box center [784, 40] width 1568 height 2068
drag, startPoint x: 77, startPoint y: 135, endPoint x: 586, endPoint y: 135, distance: 509.0
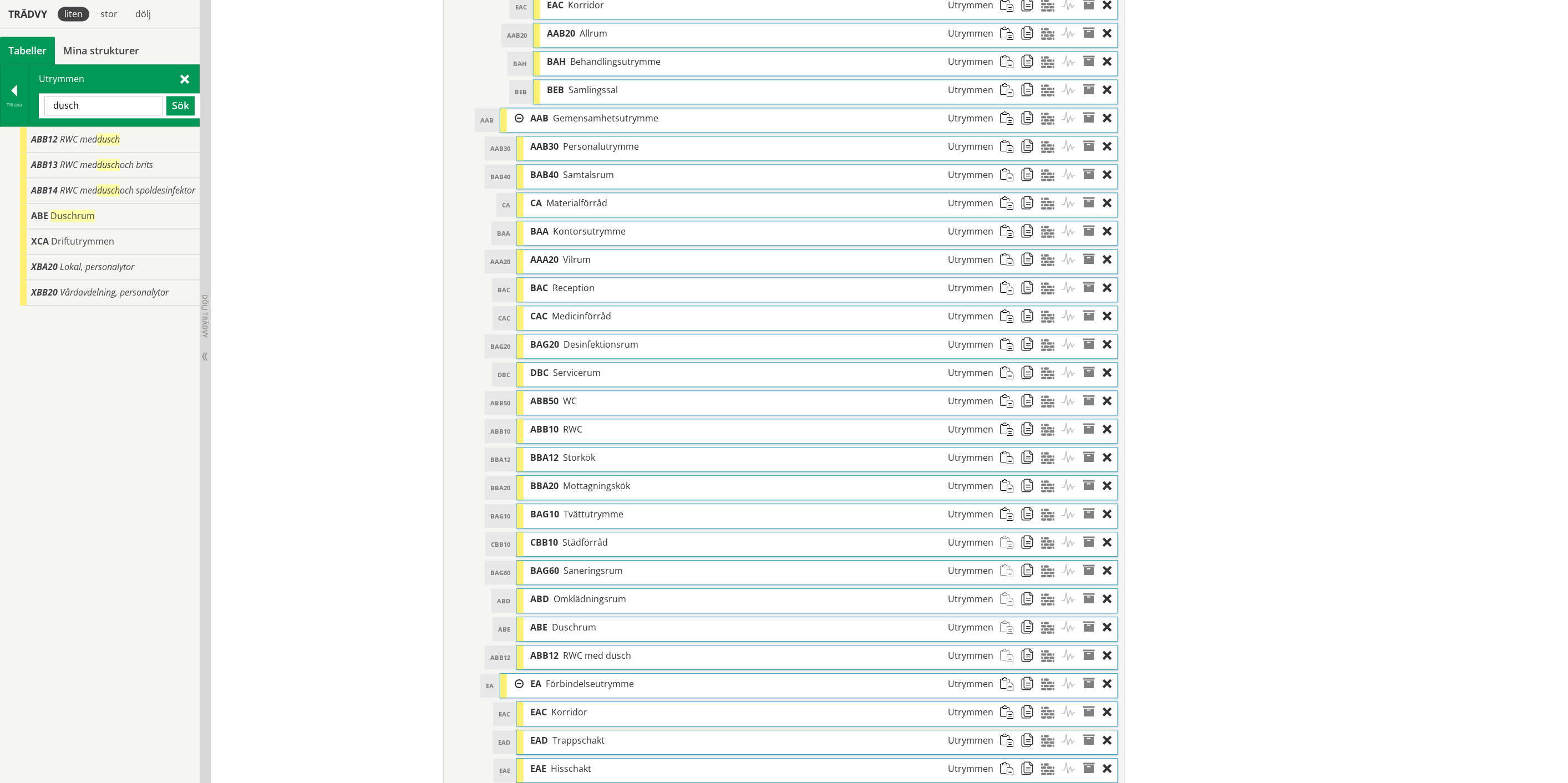
click at [64, 104] on input "dusch" at bounding box center [104, 105] width 119 height 19
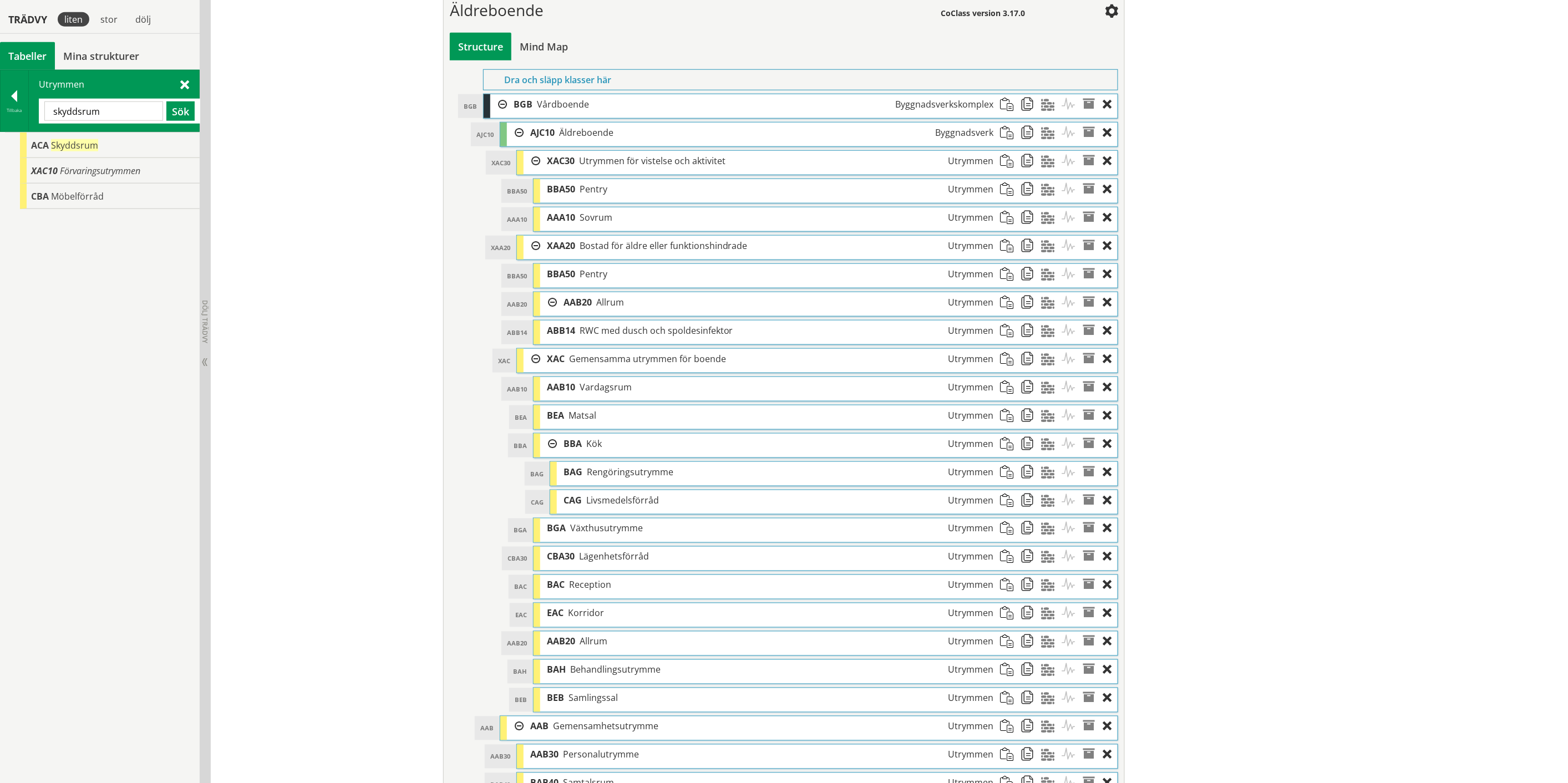
scroll to position [481, 0]
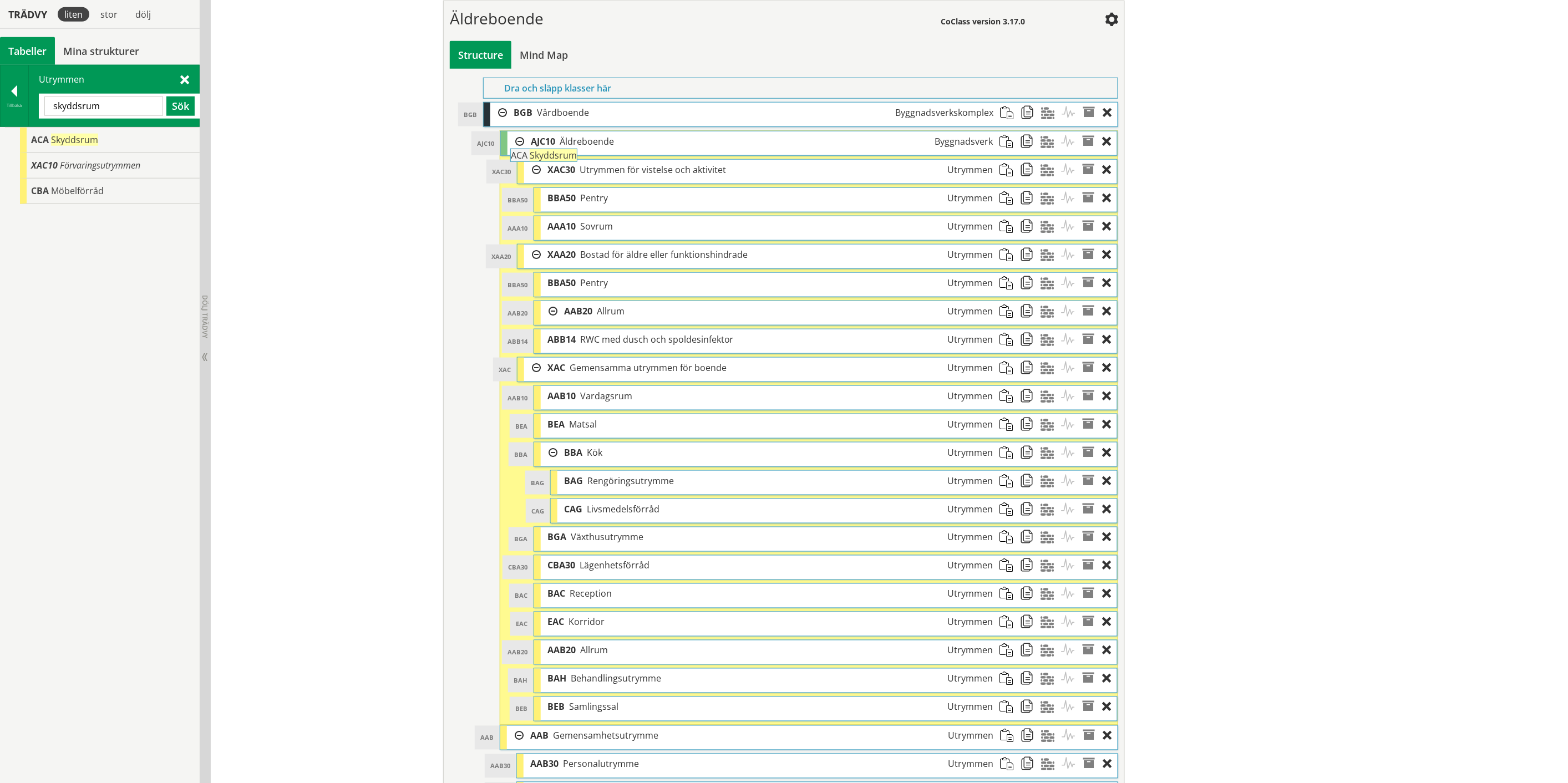
drag, startPoint x: 75, startPoint y: 137, endPoint x: 585, endPoint y: 158, distance: 510.4
click at [585, 158] on div "Trädvy liten stor [GEOGRAPHIC_DATA] Tabeller Mina strukturer CoClass Version 3.…" at bounding box center [784, 685] width 1568 height 2125
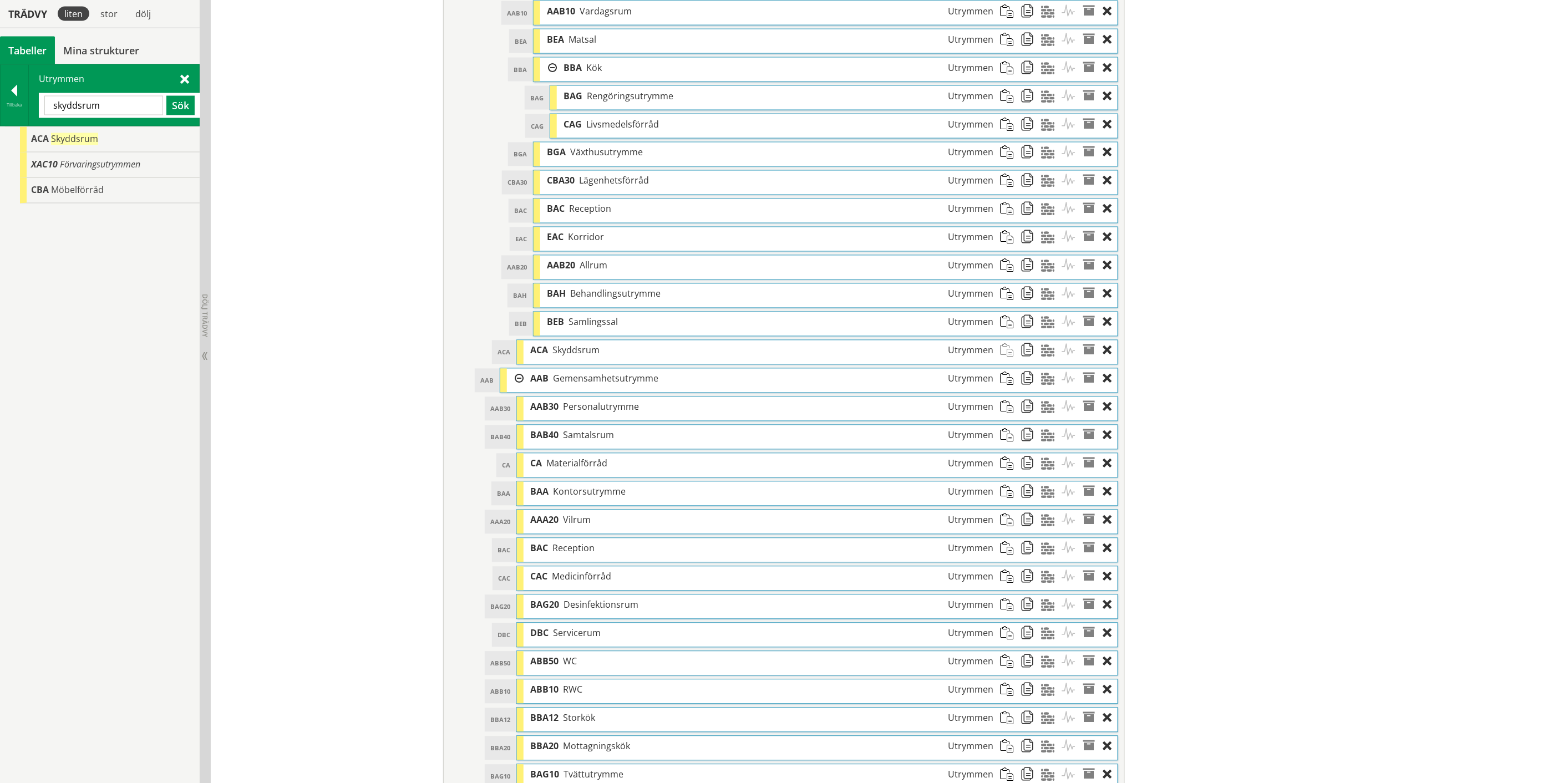
scroll to position [869, 0]
drag, startPoint x: 606, startPoint y: 353, endPoint x: 586, endPoint y: 354, distance: 20.0
click at [586, 354] on div "ACA Skyddsrum Utrymmen" at bounding box center [742, 352] width 476 height 20
click at [80, 103] on input "skyddsrum" at bounding box center [104, 105] width 119 height 19
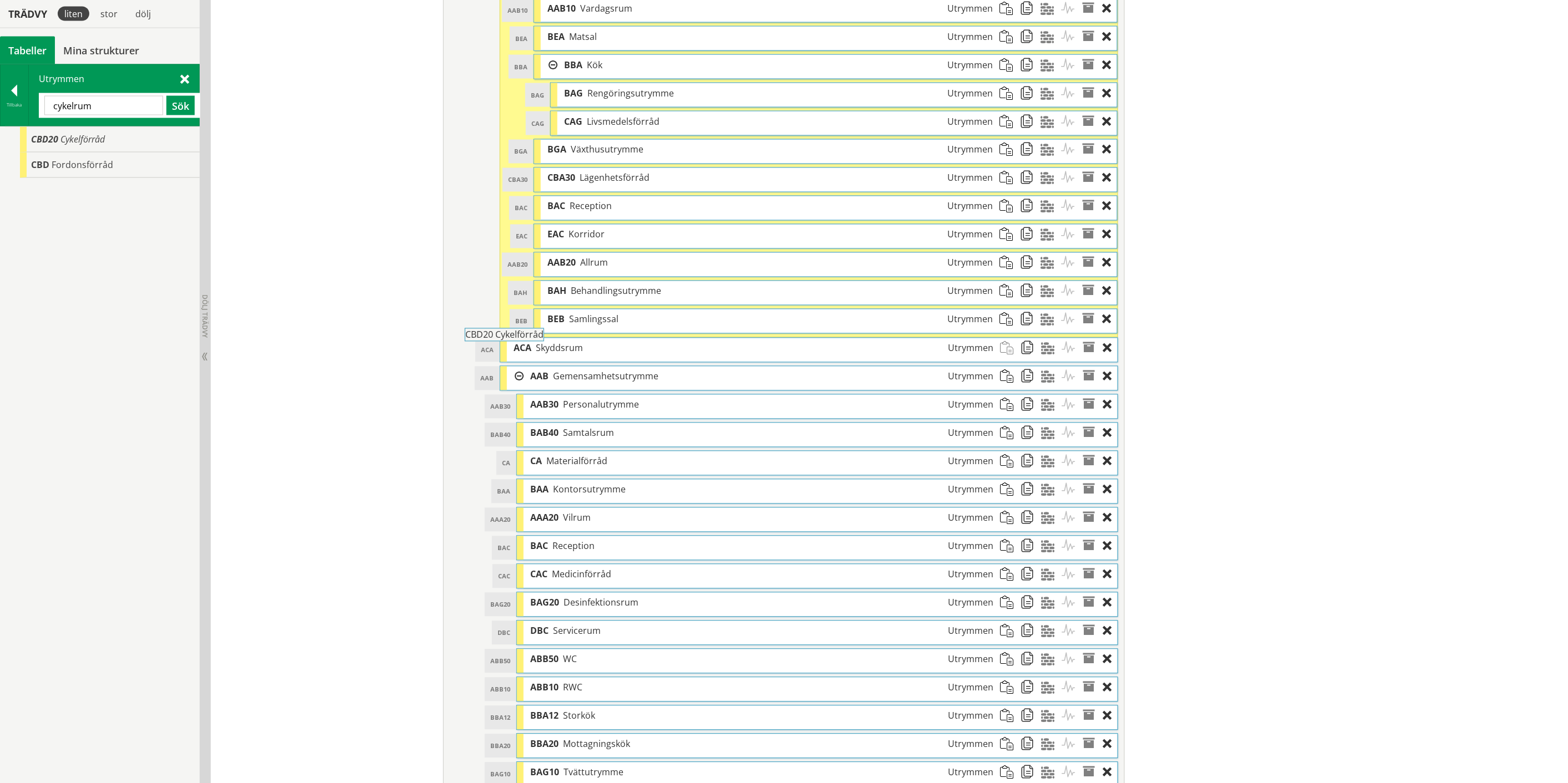
drag, startPoint x: 98, startPoint y: 134, endPoint x: 562, endPoint y: 335, distance: 505.7
click at [562, 335] on div "Trädvy liten stor [GEOGRAPHIC_DATA] Tabeller Mina strukturer CoClass Version 3.…" at bounding box center [784, 312] width 1568 height 2153
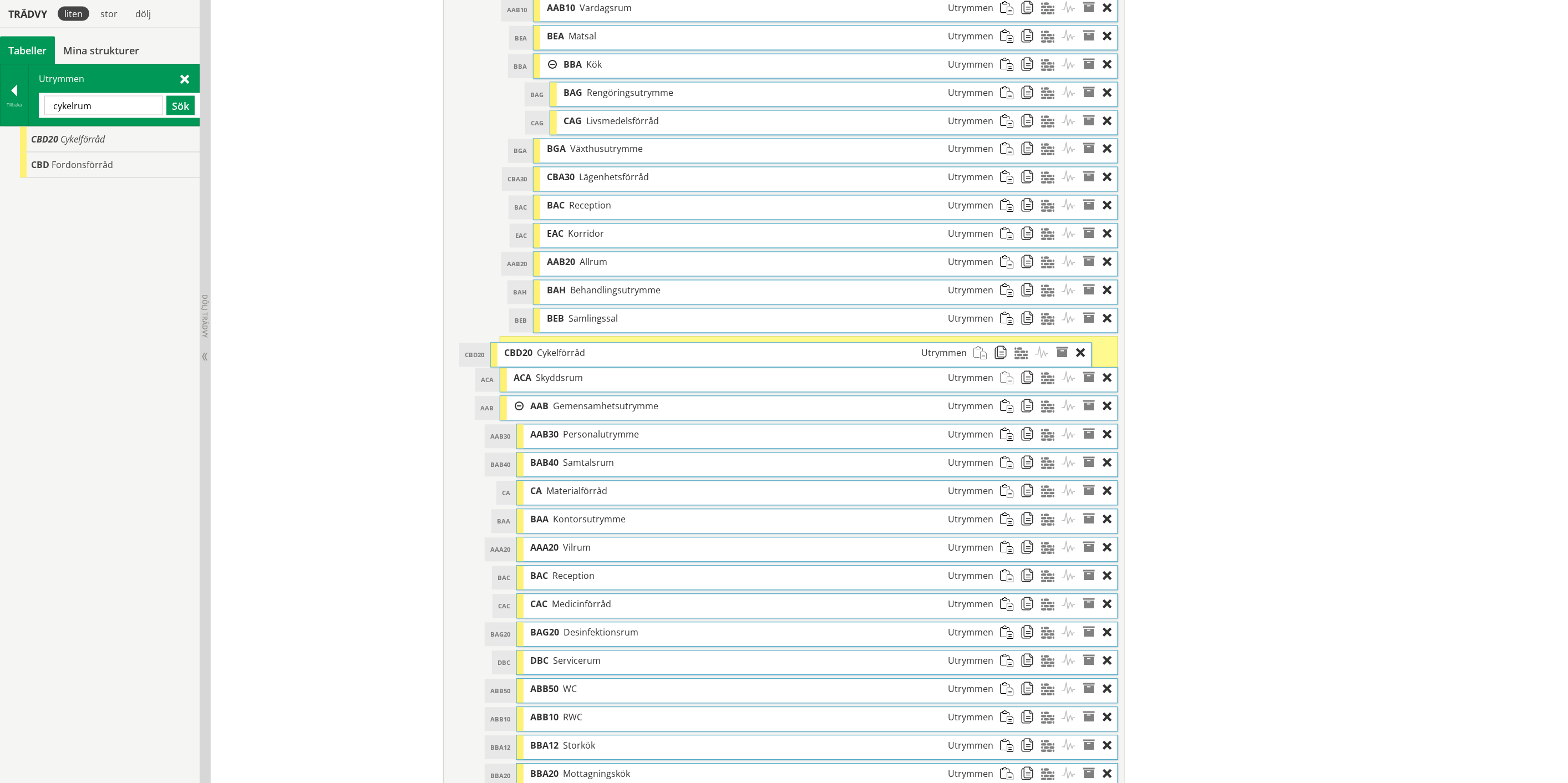
drag, startPoint x: 540, startPoint y: 352, endPoint x: 514, endPoint y: 355, distance: 26.2
click at [514, 355] on span "CBD20" at bounding box center [518, 353] width 28 height 12
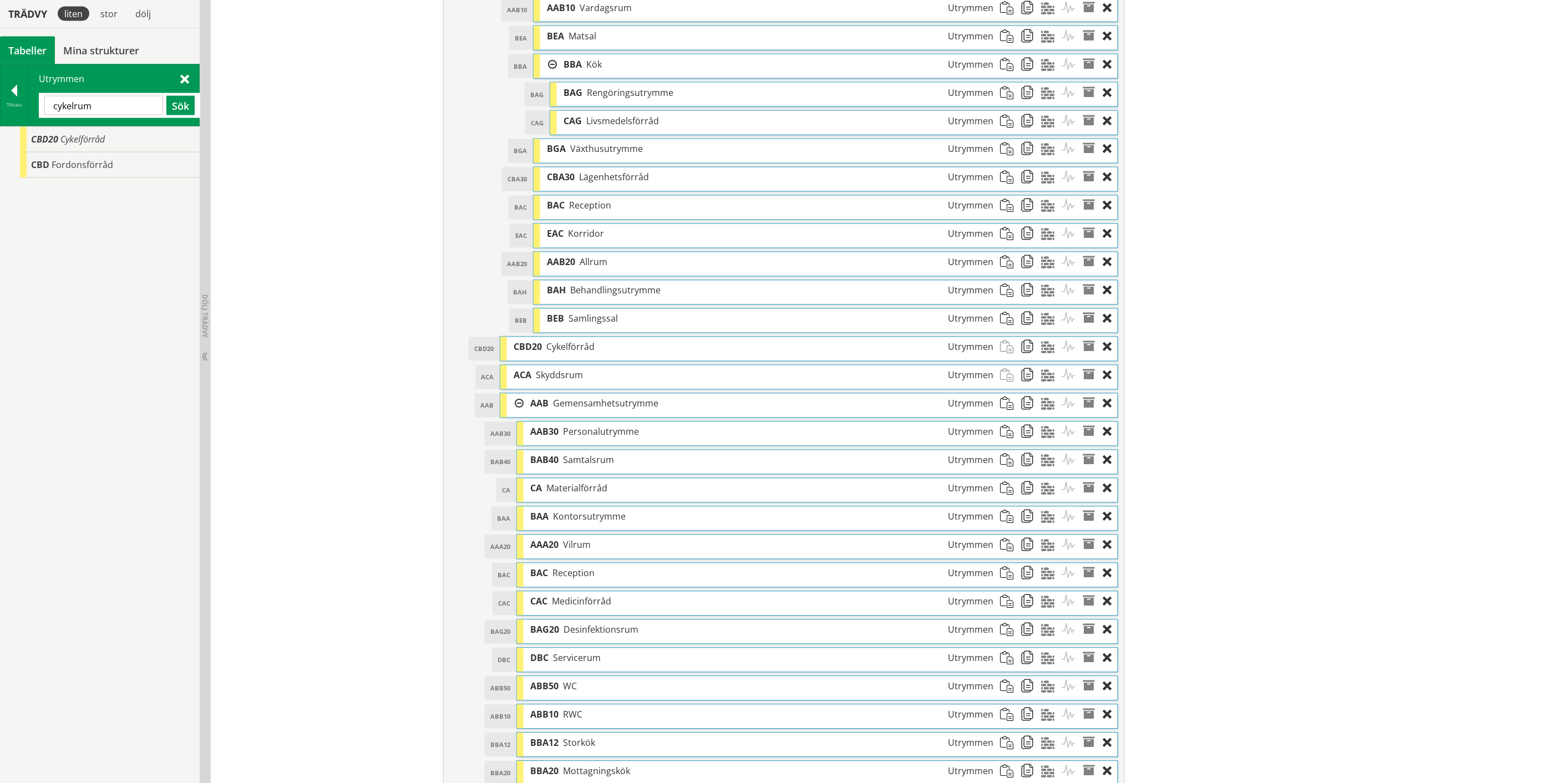
click at [70, 103] on input "cykelrum" at bounding box center [104, 105] width 119 height 19
type input "garage"
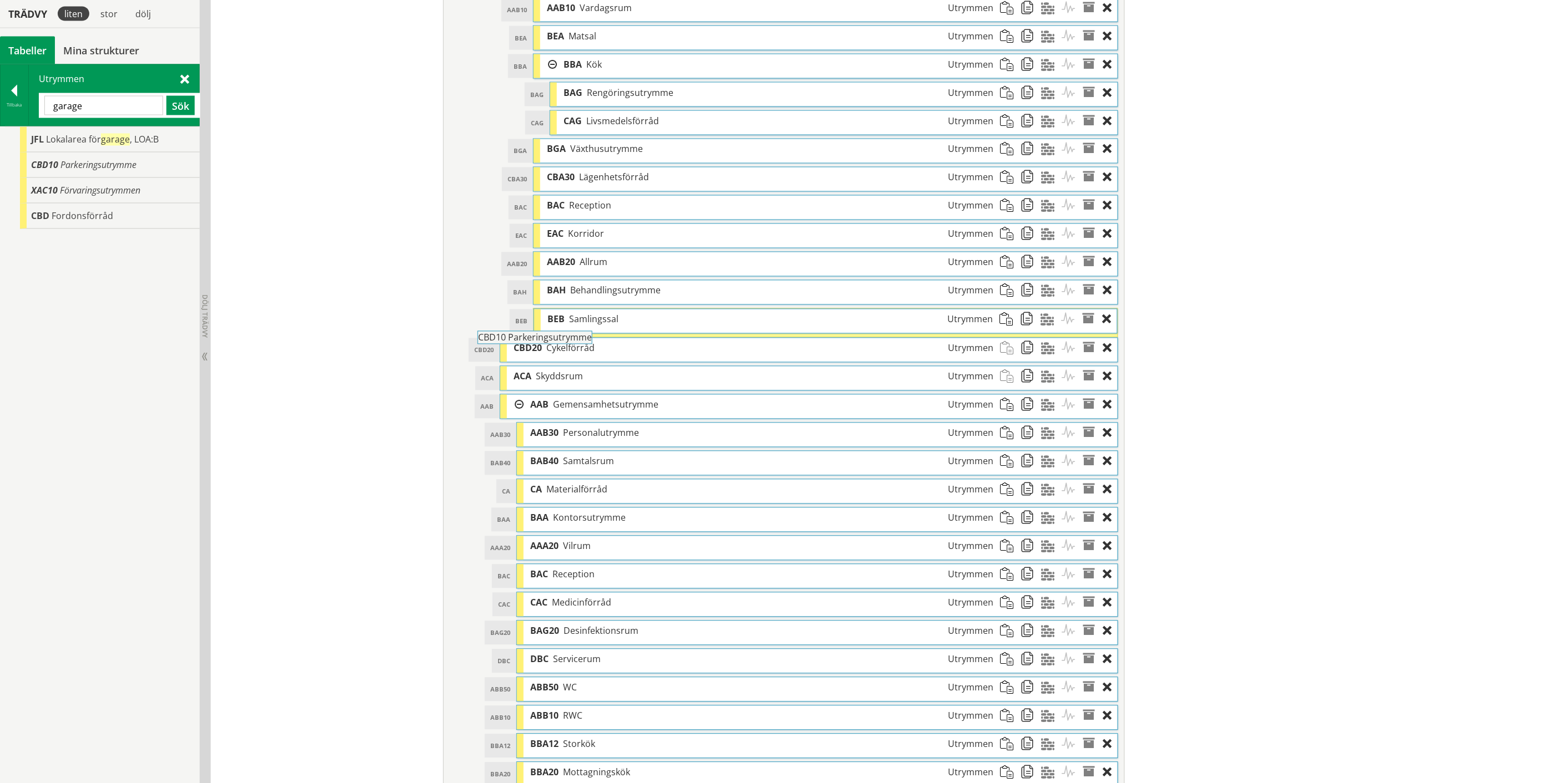
drag, startPoint x: 114, startPoint y: 164, endPoint x: 591, endPoint y: 342, distance: 509.1
click at [591, 342] on div "Trädvy liten stor [GEOGRAPHIC_DATA] Tabeller Mina strukturer CoClass Version 3.…" at bounding box center [784, 326] width 1568 height 2182
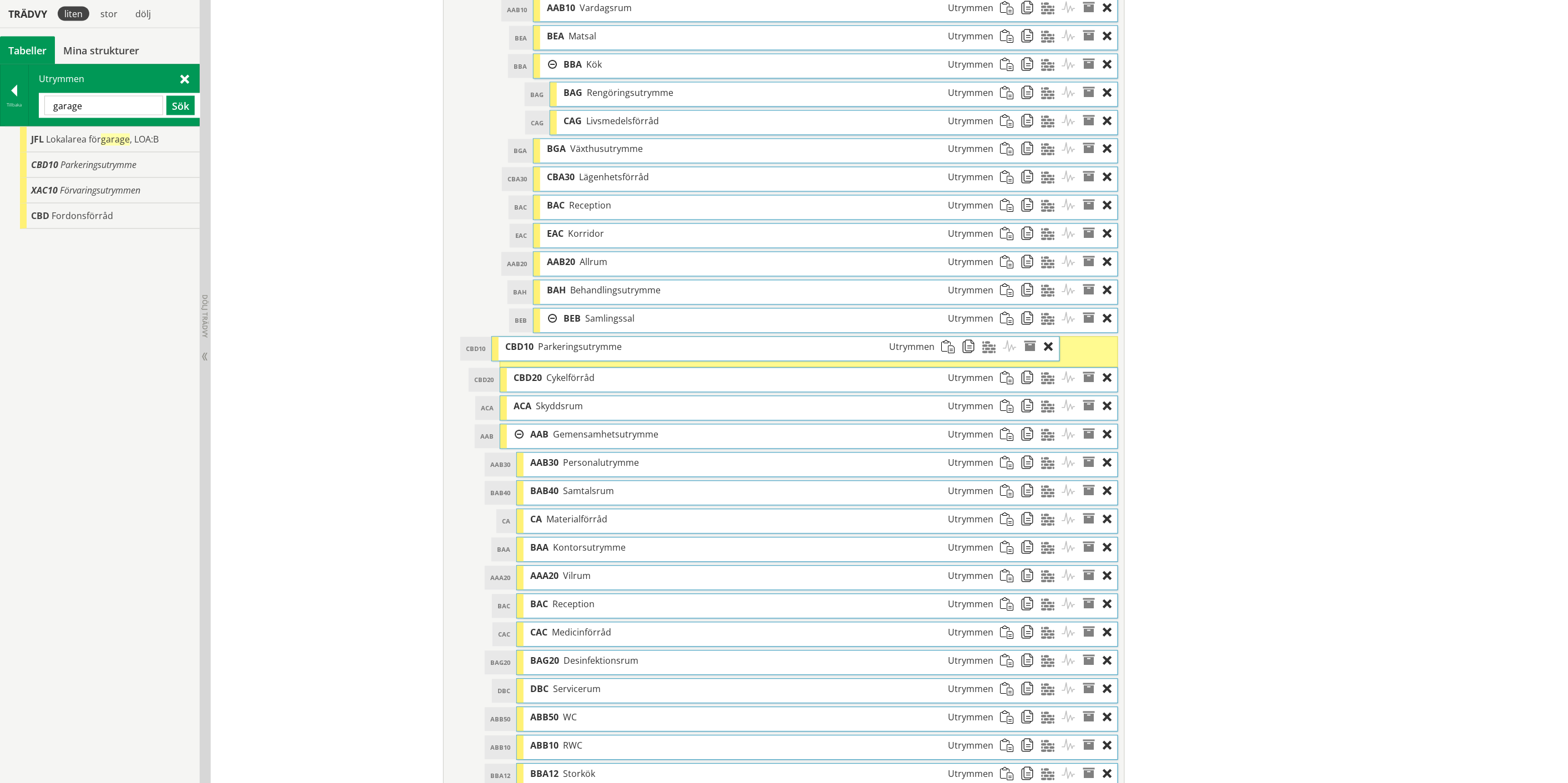
drag, startPoint x: 600, startPoint y: 357, endPoint x: 541, endPoint y: 357, distance: 59.0
click at [541, 354] on span "Parkeringsutrymme" at bounding box center [579, 347] width 84 height 12
click at [521, 355] on span "CBD10" at bounding box center [535, 348] width 28 height 12
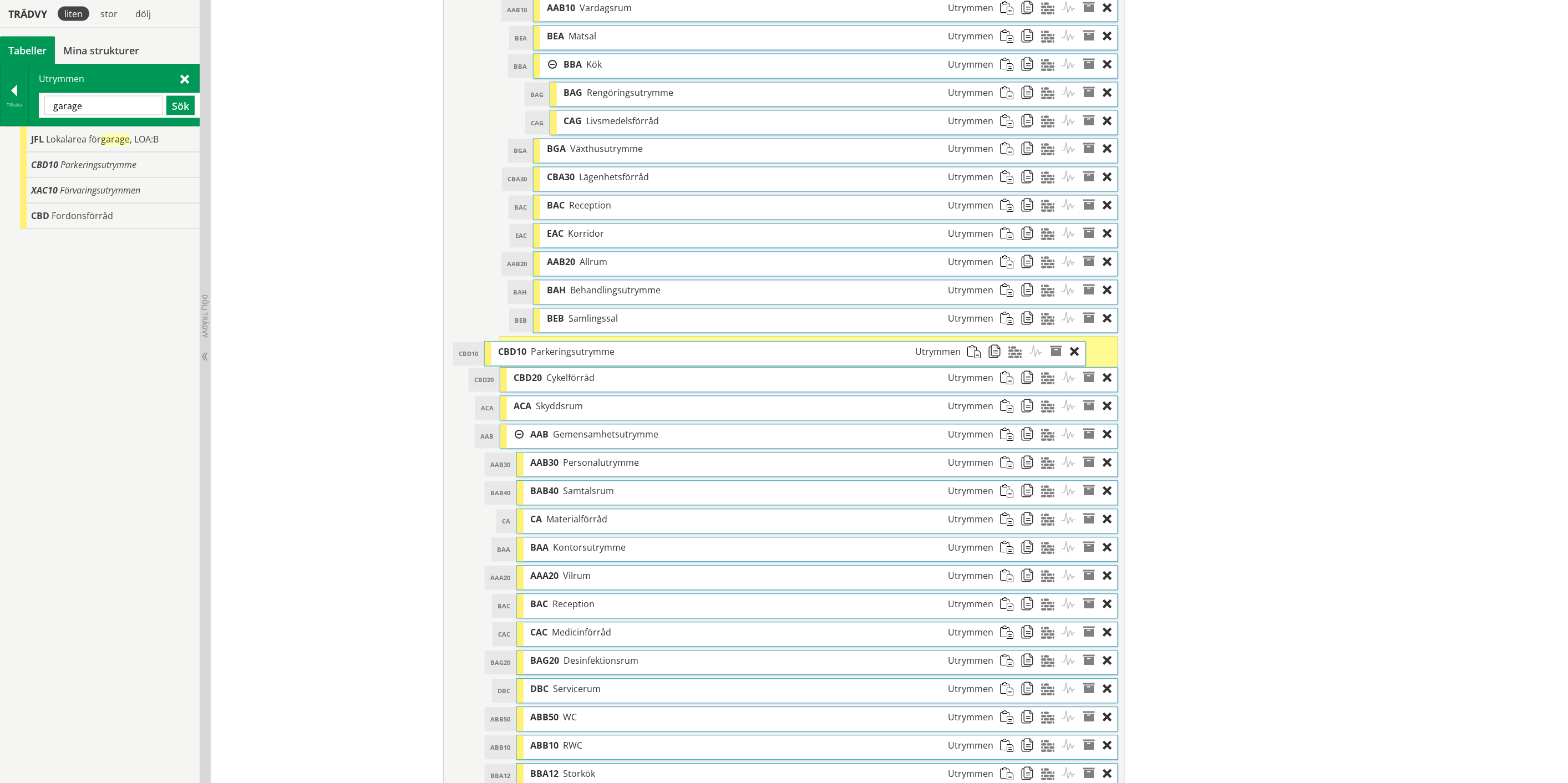
drag, startPoint x: 553, startPoint y: 352, endPoint x: 525, endPoint y: 354, distance: 28.1
click at [531, 354] on span "Parkeringsutrymme" at bounding box center [572, 352] width 84 height 12
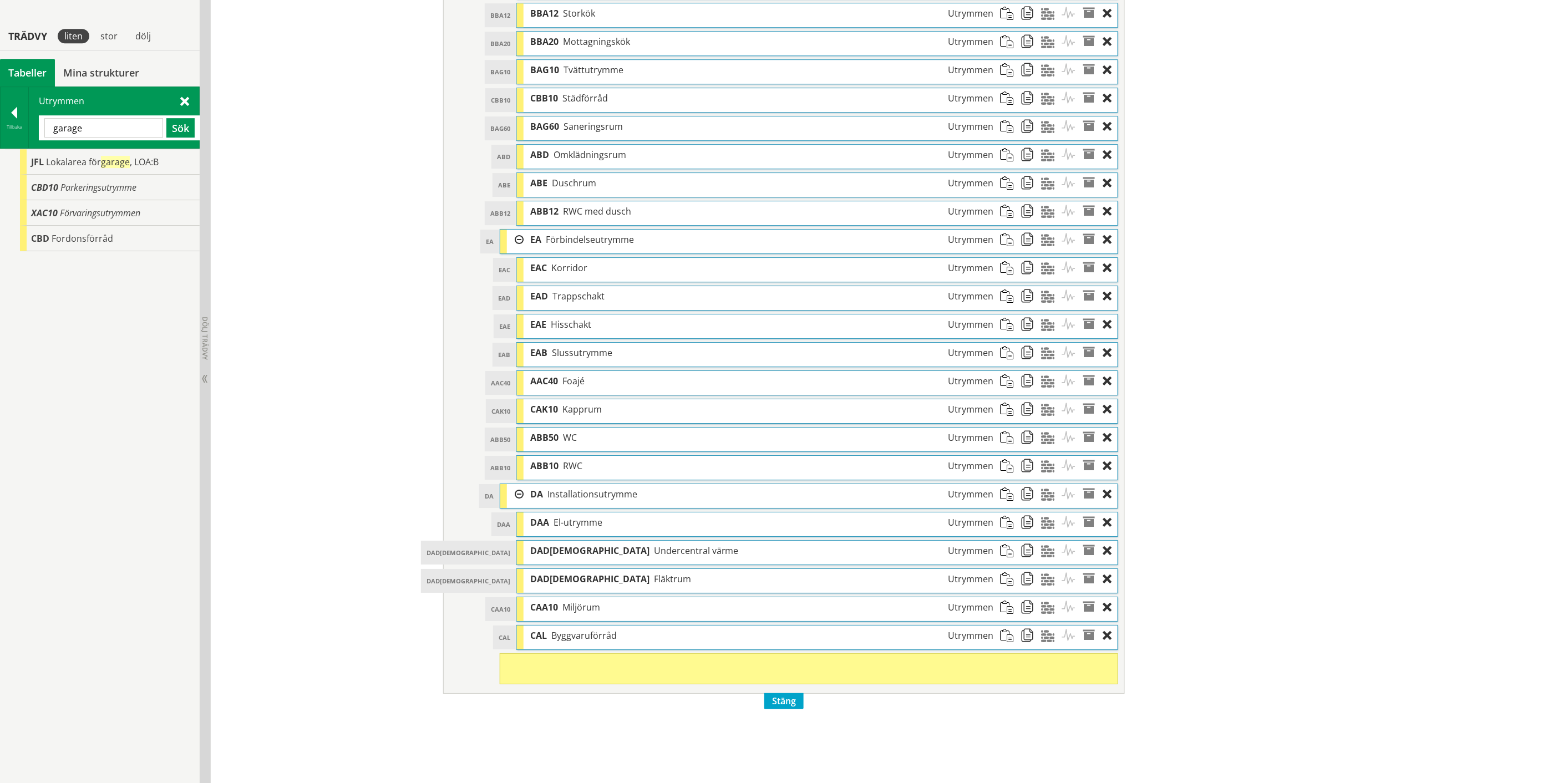
scroll to position [1635, 0]
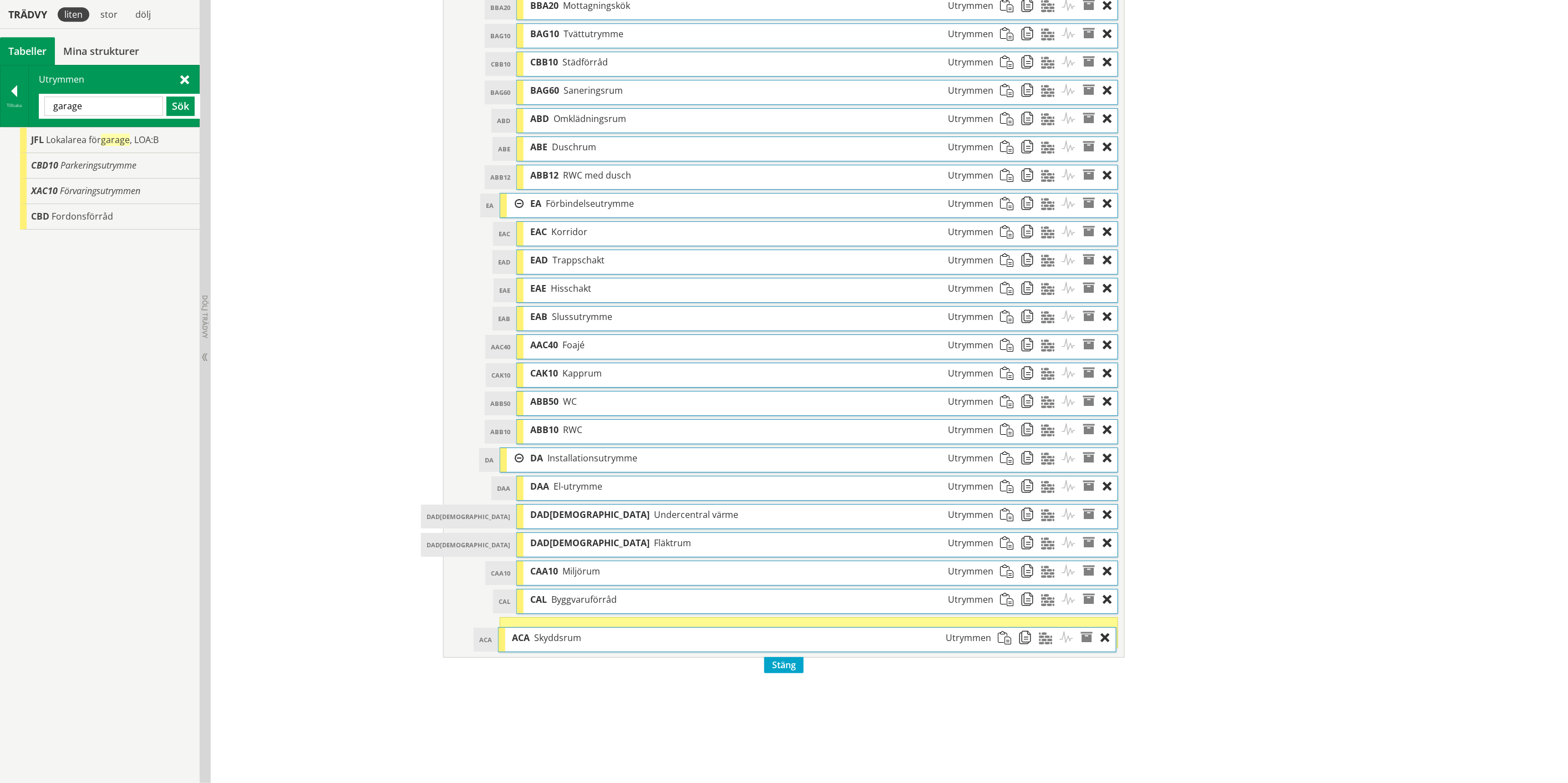
drag, startPoint x: 625, startPoint y: 284, endPoint x: 623, endPoint y: 638, distance: 354.0
click at [623, 638] on div "ACA Skyddsrum Utrymmen" at bounding box center [752, 638] width 493 height 20
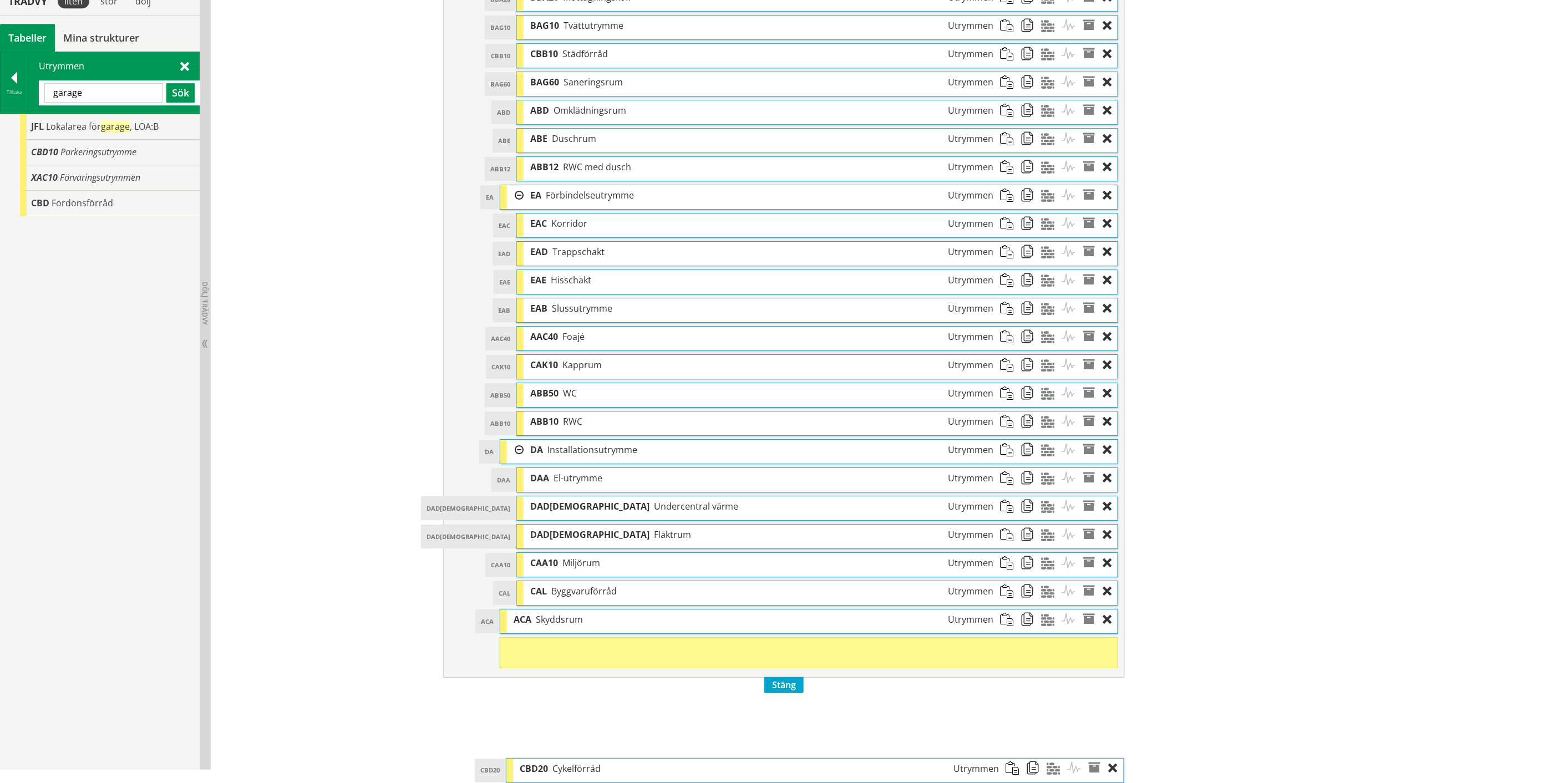
scroll to position [1673, 0]
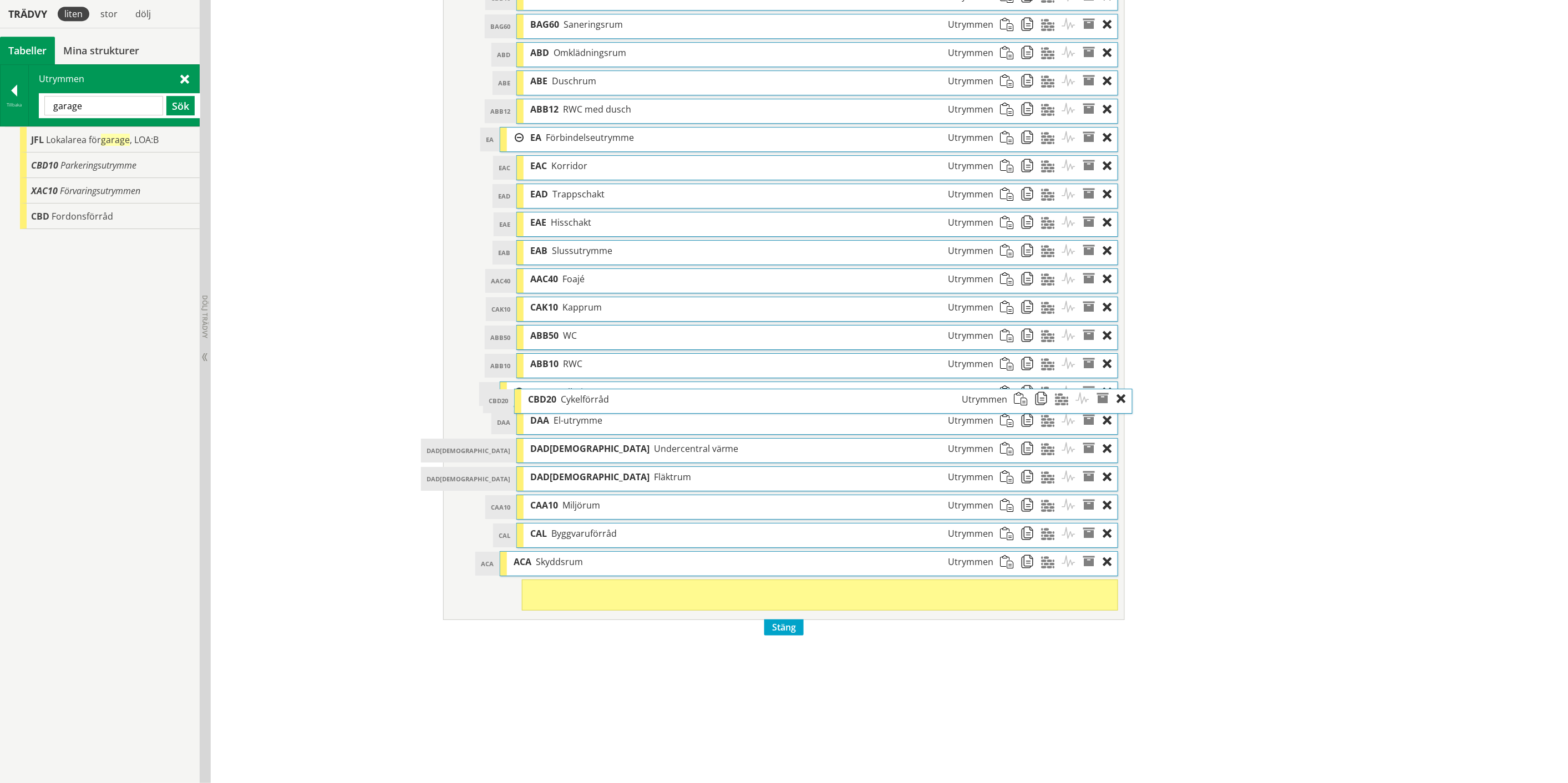
drag, startPoint x: 608, startPoint y: 165, endPoint x: 622, endPoint y: 396, distance: 231.4
click at [622, 396] on div "CBD20 Cykelförråd Utrymmen" at bounding box center [768, 399] width 493 height 20
drag, startPoint x: 643, startPoint y: 611, endPoint x: 638, endPoint y: 403, distance: 208.1
click at [638, 401] on div "CBD20 Cykelförråd Utrymmen" at bounding box center [759, 391] width 471 height 20
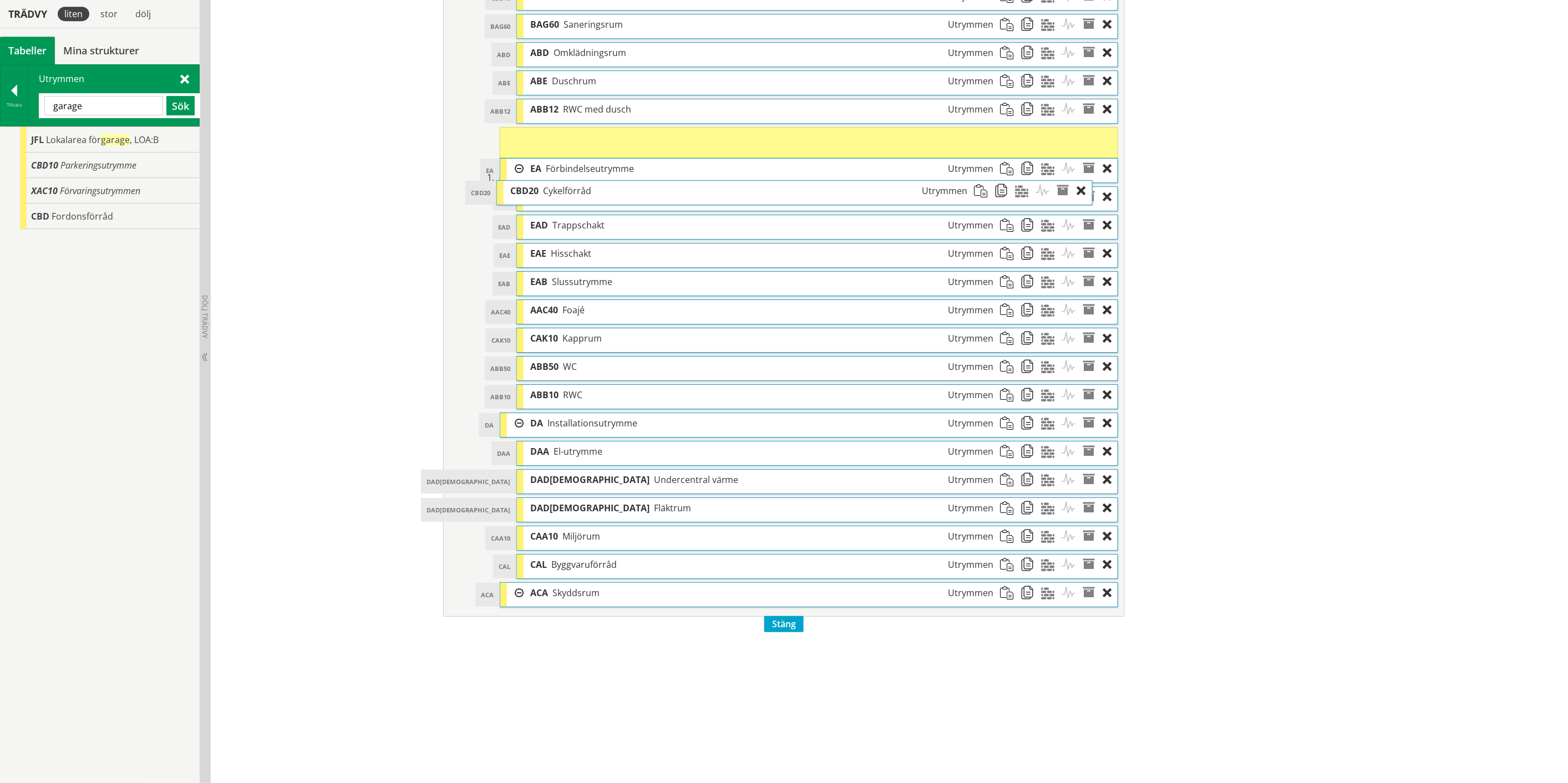
drag, startPoint x: 605, startPoint y: 610, endPoint x: 579, endPoint y: 201, distance: 409.8
click at [579, 197] on span "Cykelförråd" at bounding box center [567, 190] width 49 height 12
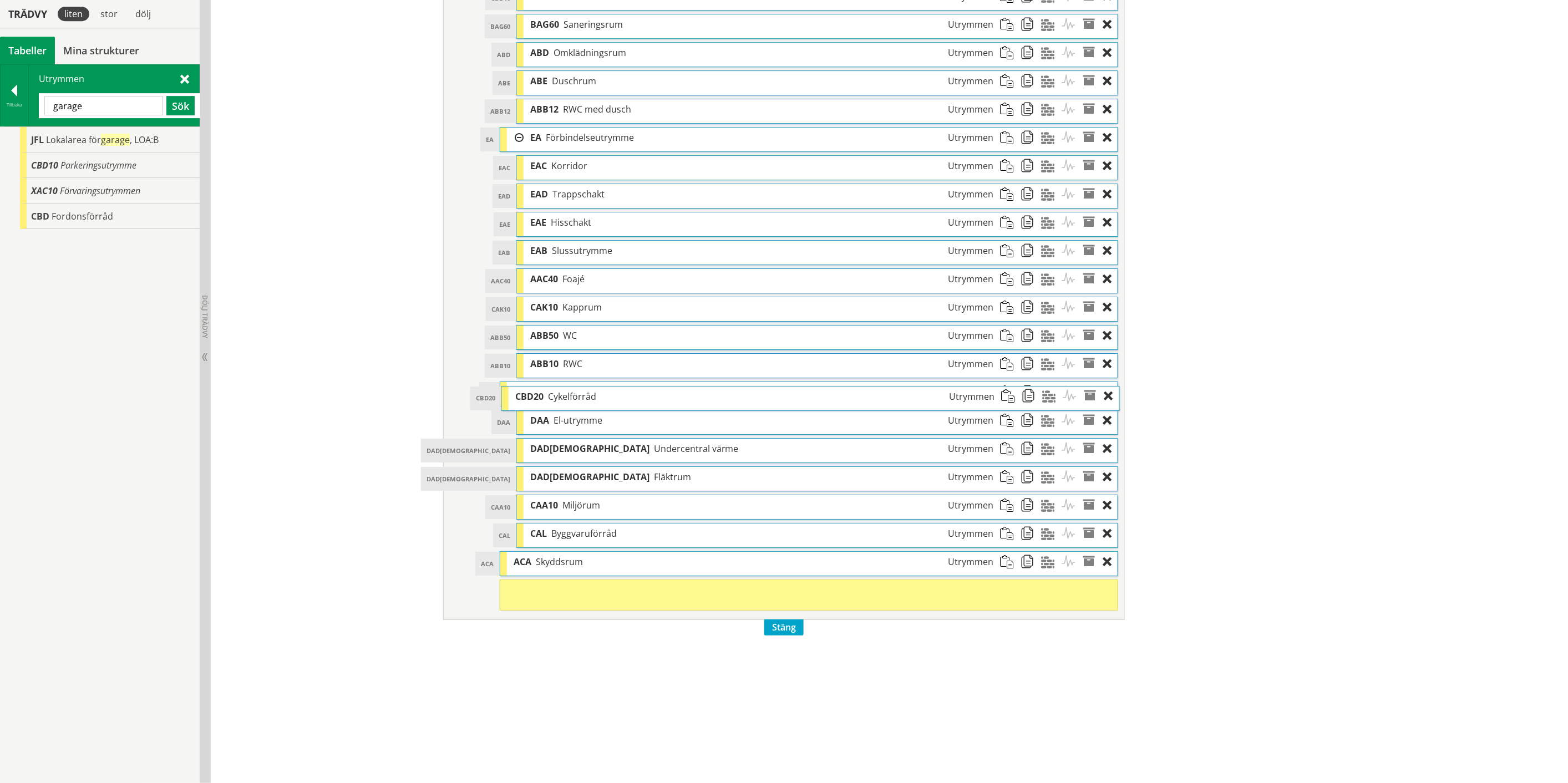
drag, startPoint x: 603, startPoint y: 144, endPoint x: 605, endPoint y: 396, distance: 252.0
click at [605, 396] on div "CBD20 Cykelförråd Utrymmen" at bounding box center [755, 397] width 493 height 20
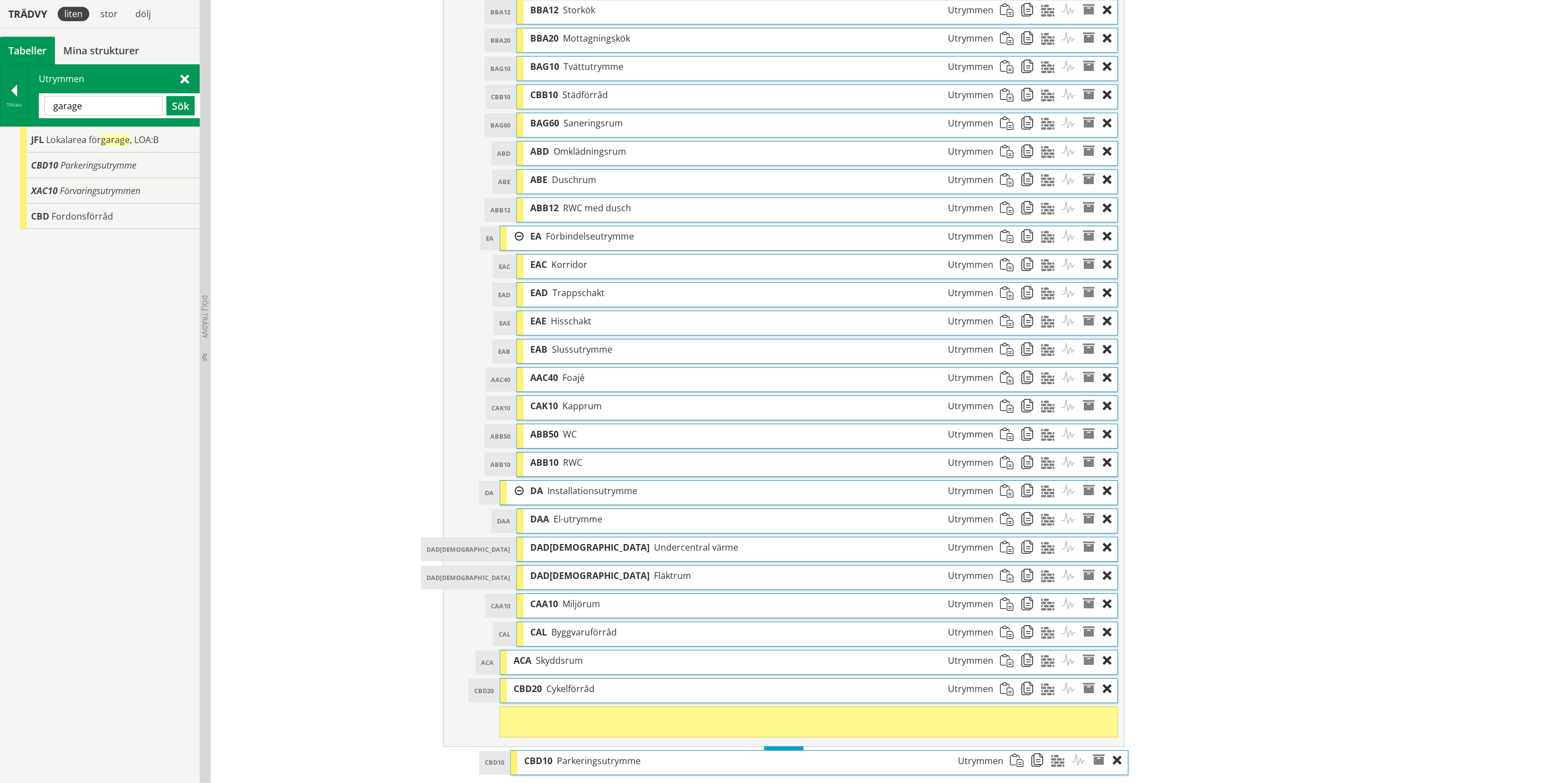
scroll to position [1548, 0]
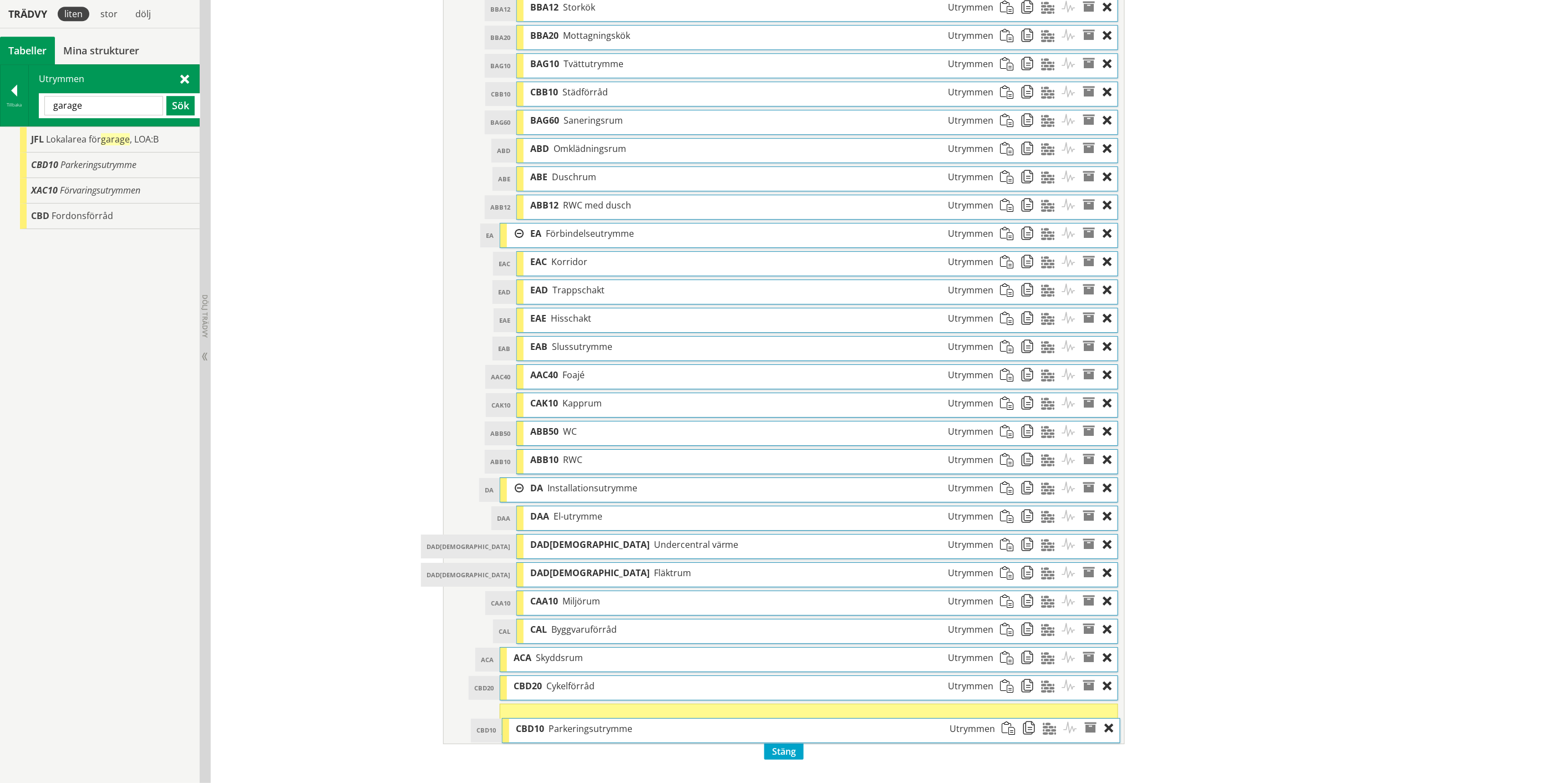
drag, startPoint x: 586, startPoint y: 42, endPoint x: 588, endPoint y: 730, distance: 688.0
click at [588, 730] on span "Parkeringsutrymme" at bounding box center [590, 728] width 84 height 12
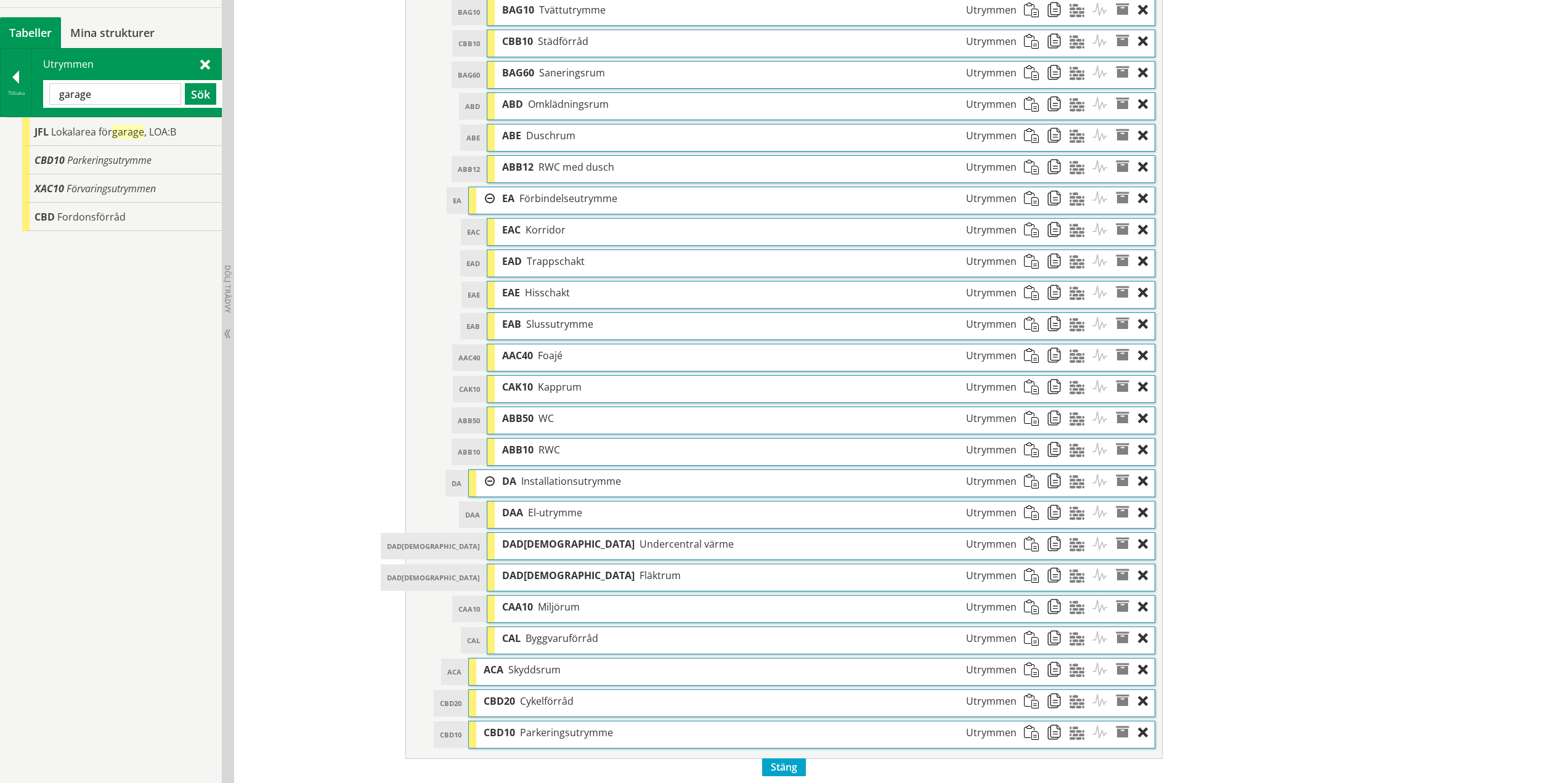
scroll to position [1787, 0]
